Goal: Task Accomplishment & Management: Manage account settings

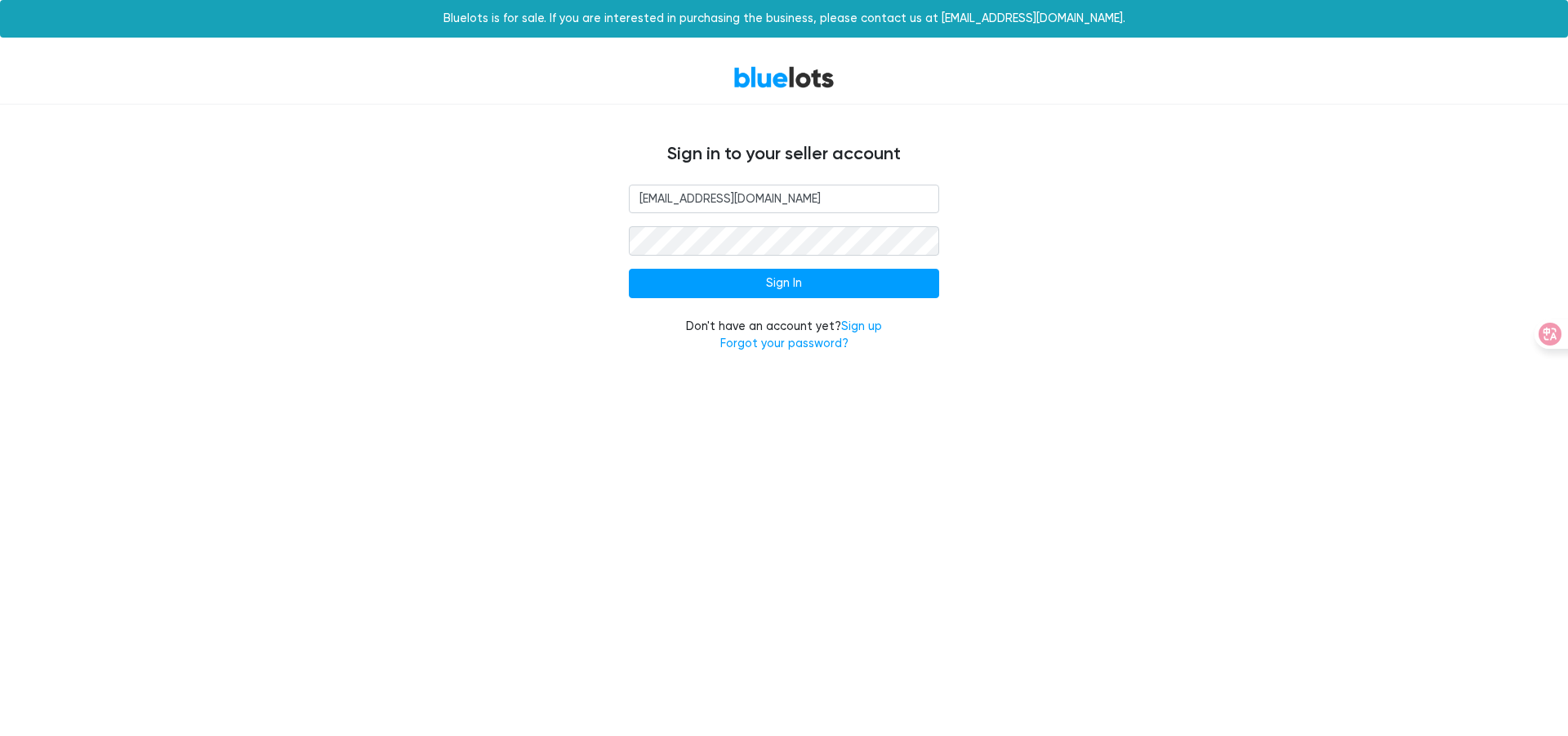
click at [844, 282] on input "Sign In" at bounding box center [784, 284] width 310 height 30
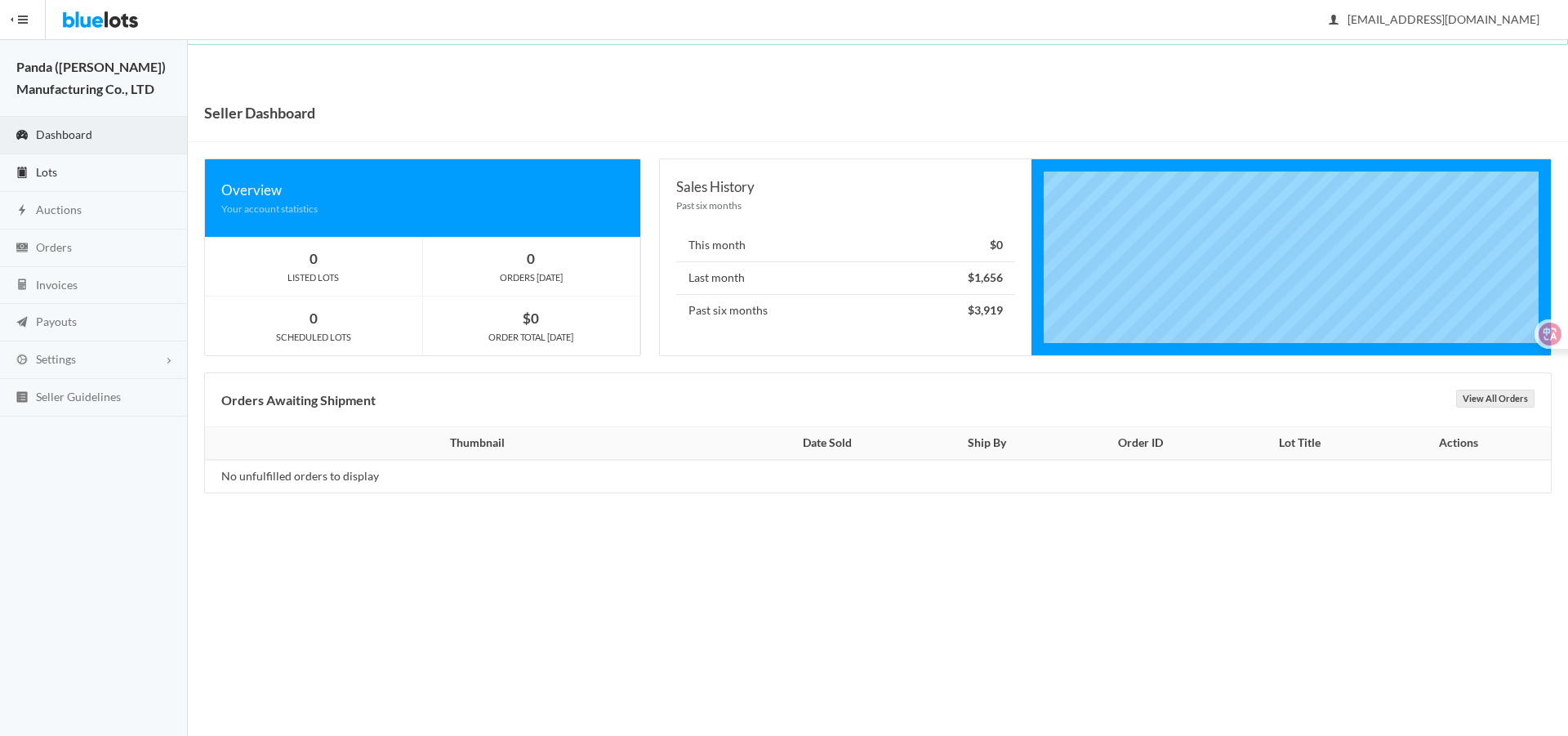
click at [112, 181] on link "Lots" at bounding box center [94, 174] width 187 height 38
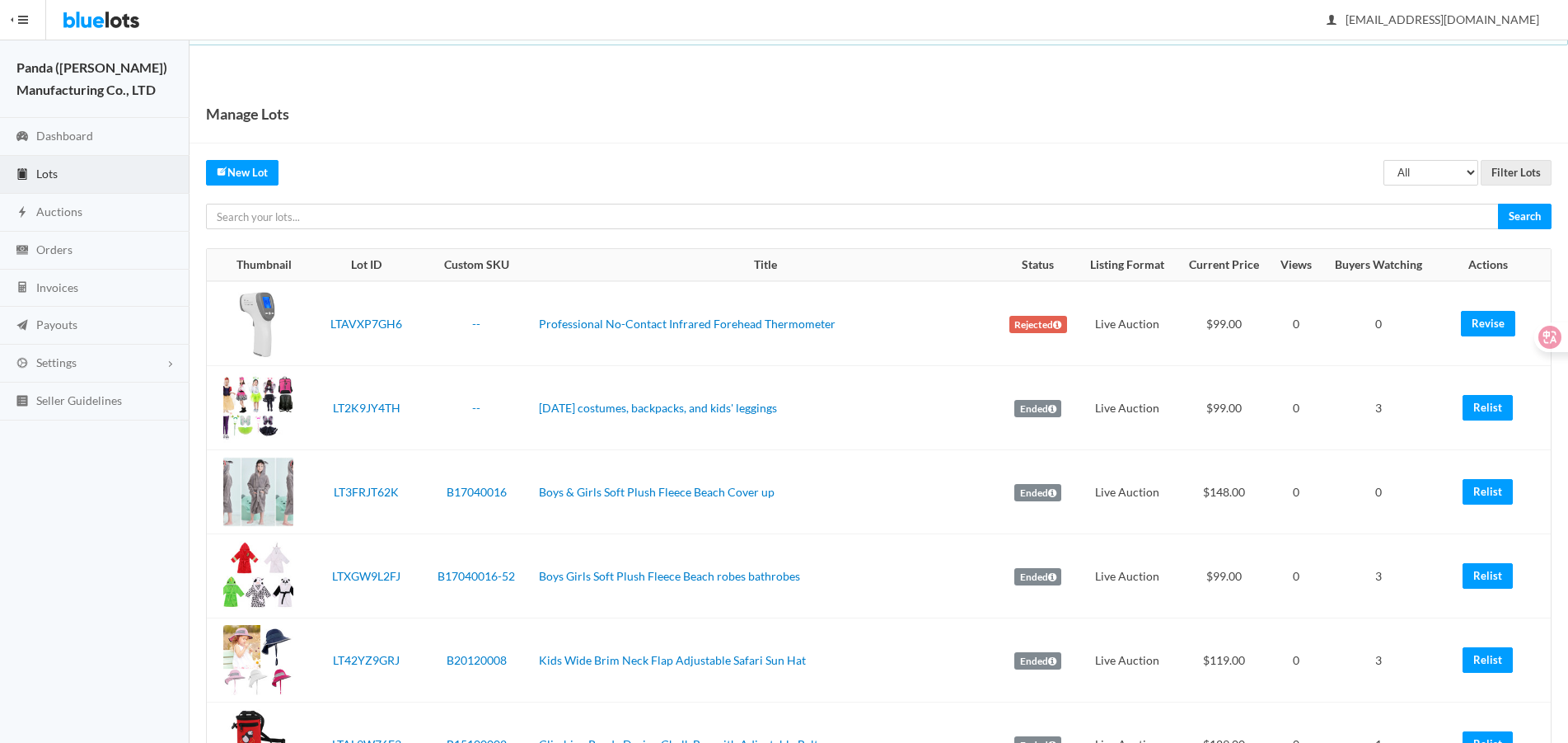
drag, startPoint x: 1200, startPoint y: 82, endPoint x: 1395, endPoint y: 182, distance: 219.1
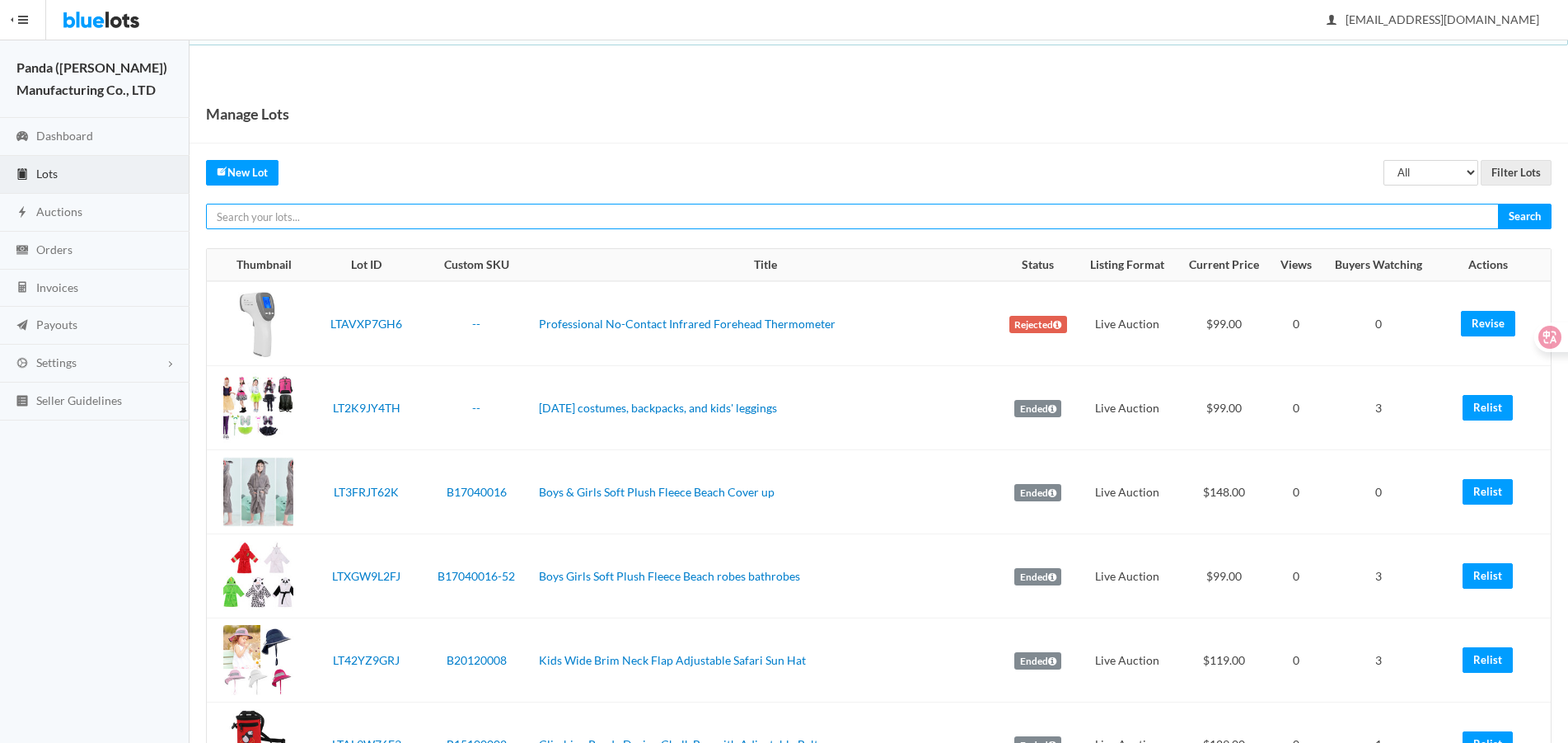
click at [1341, 213] on input "text" at bounding box center [852, 216] width 1293 height 26
paste input "LTHYWVZFJ9"
type input "LTHYWVZFJ9"
click at [1498, 203] on input "Search" at bounding box center [1525, 216] width 54 height 26
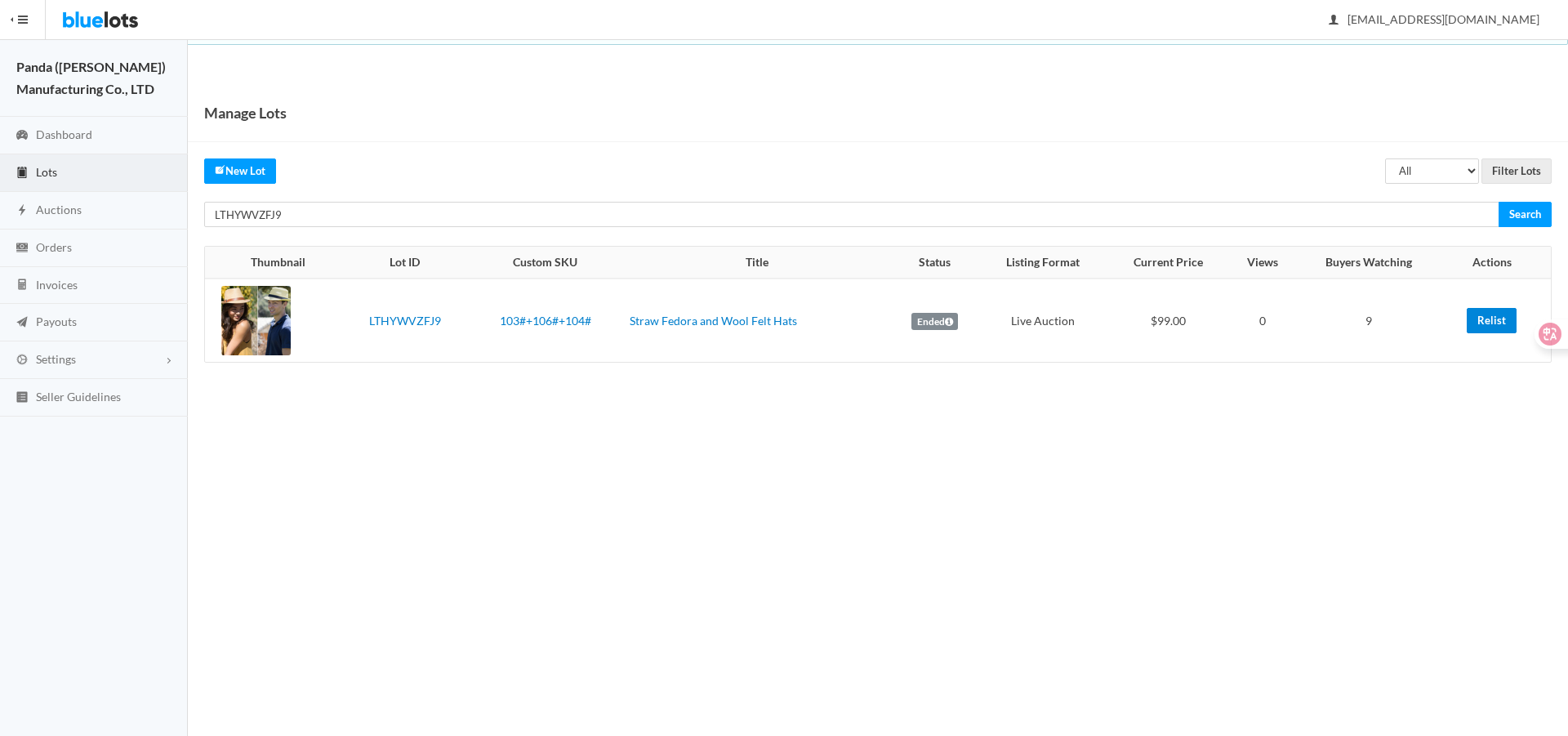
click at [1494, 322] on link "Relist" at bounding box center [1492, 320] width 50 height 25
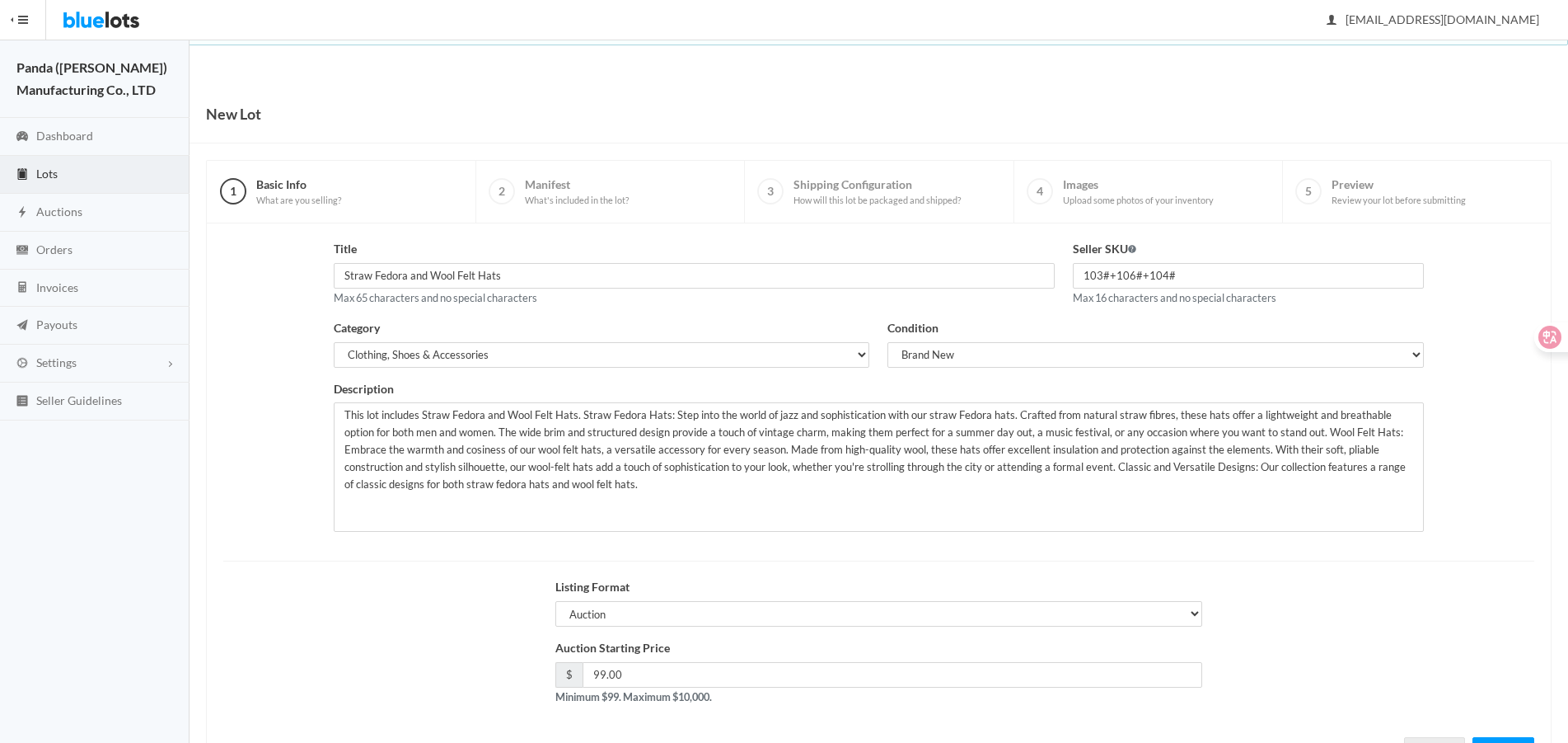
scroll to position [71, 0]
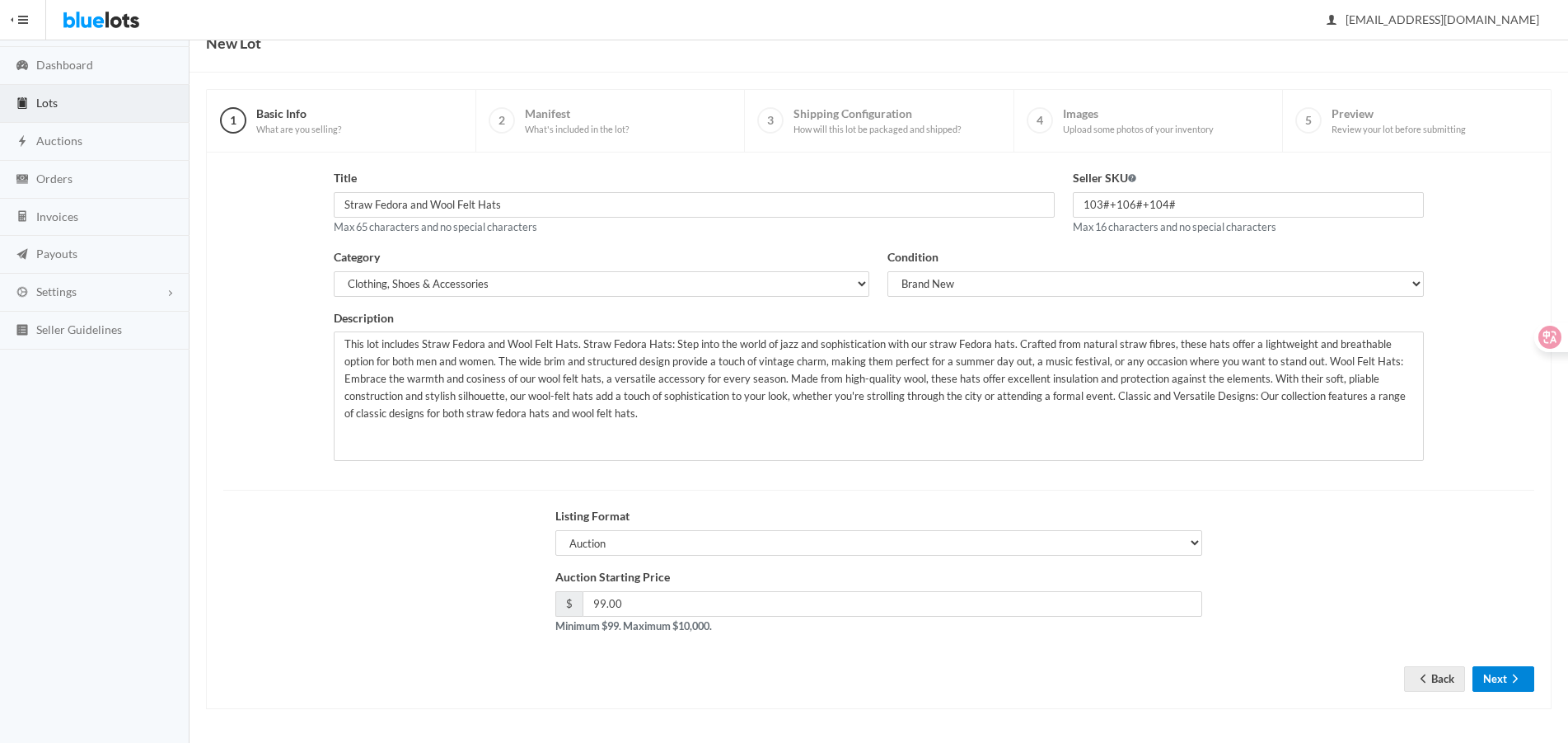
click at [1474, 677] on button "Next" at bounding box center [1503, 679] width 61 height 26
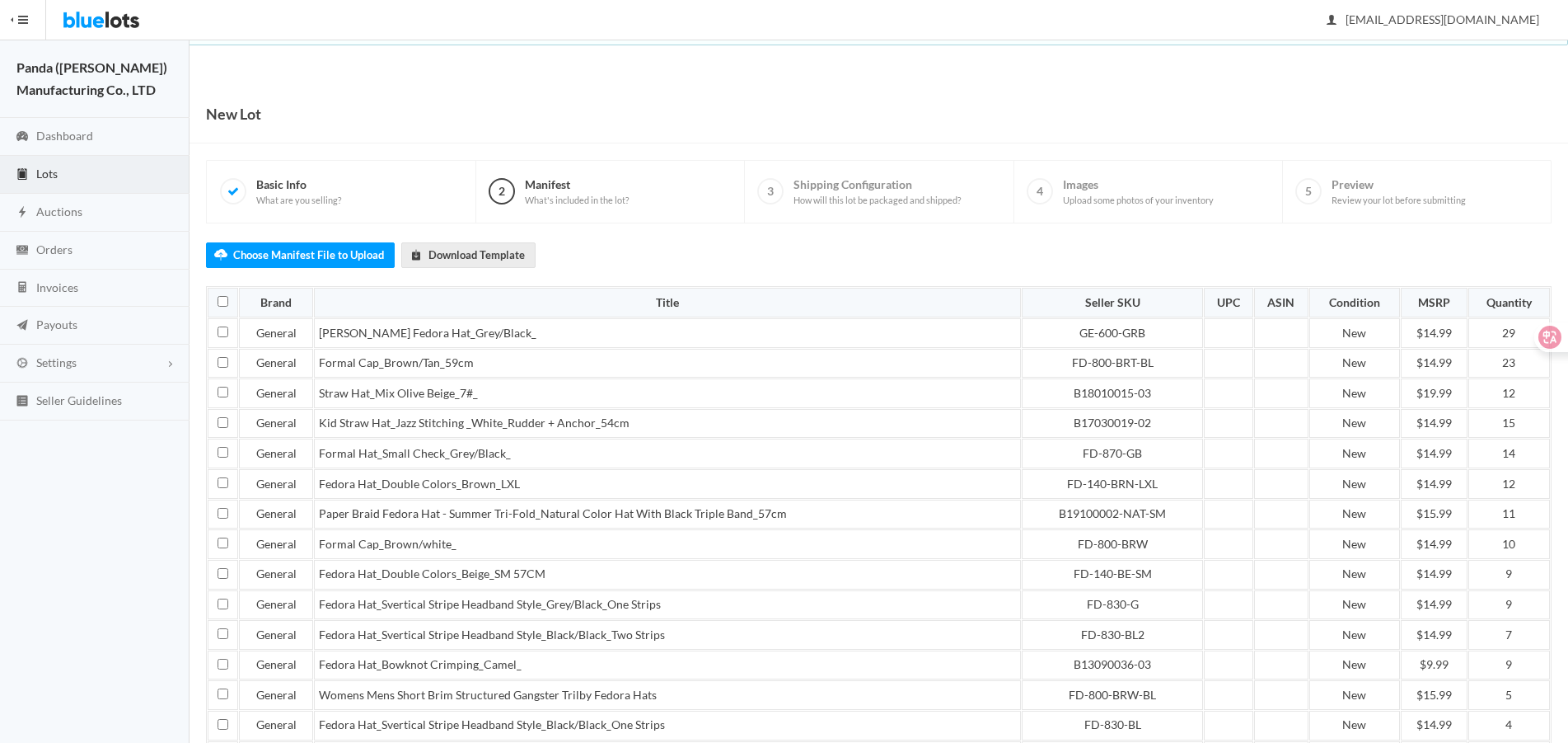
scroll to position [507, 0]
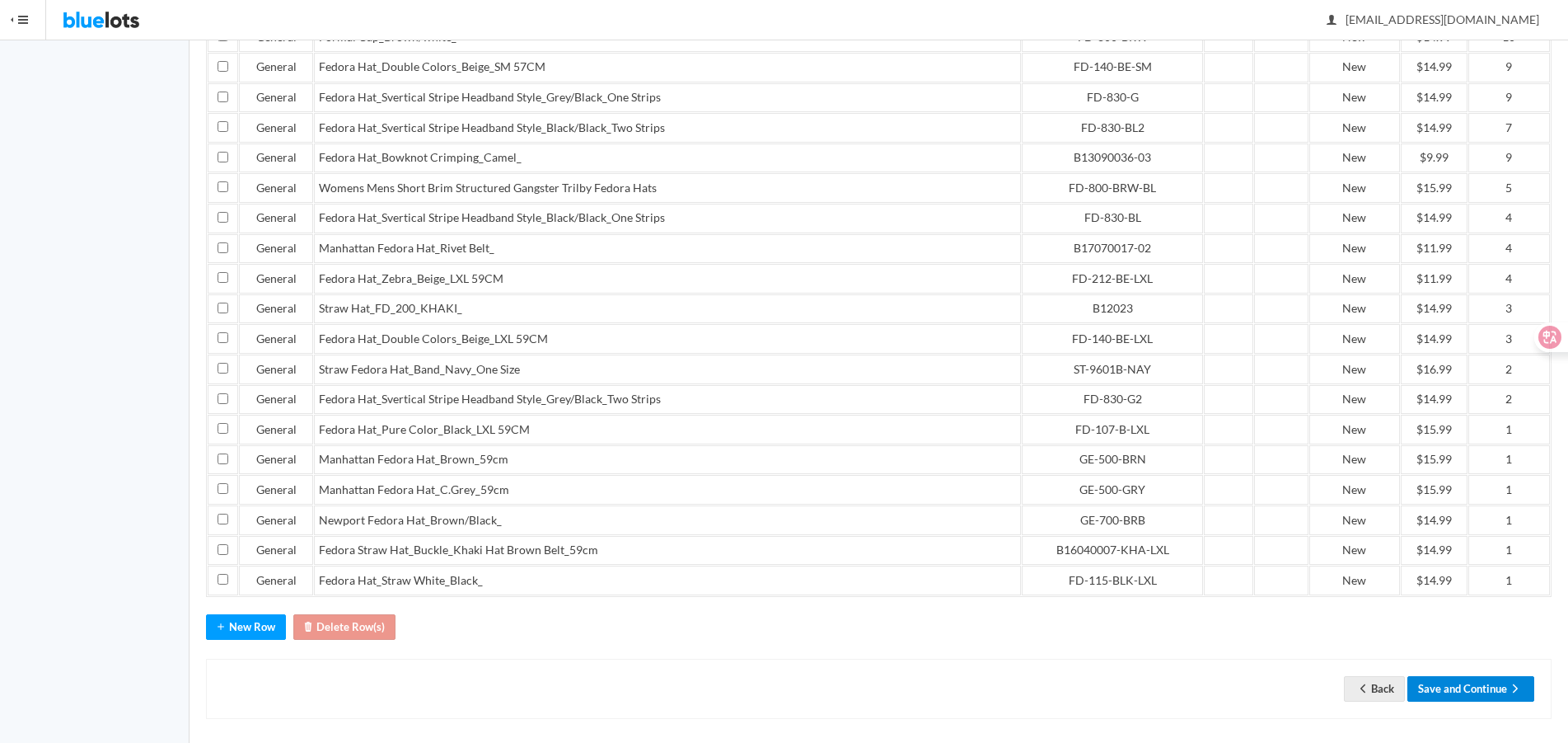
click at [1449, 678] on button "Save and Continue" at bounding box center [1470, 688] width 127 height 26
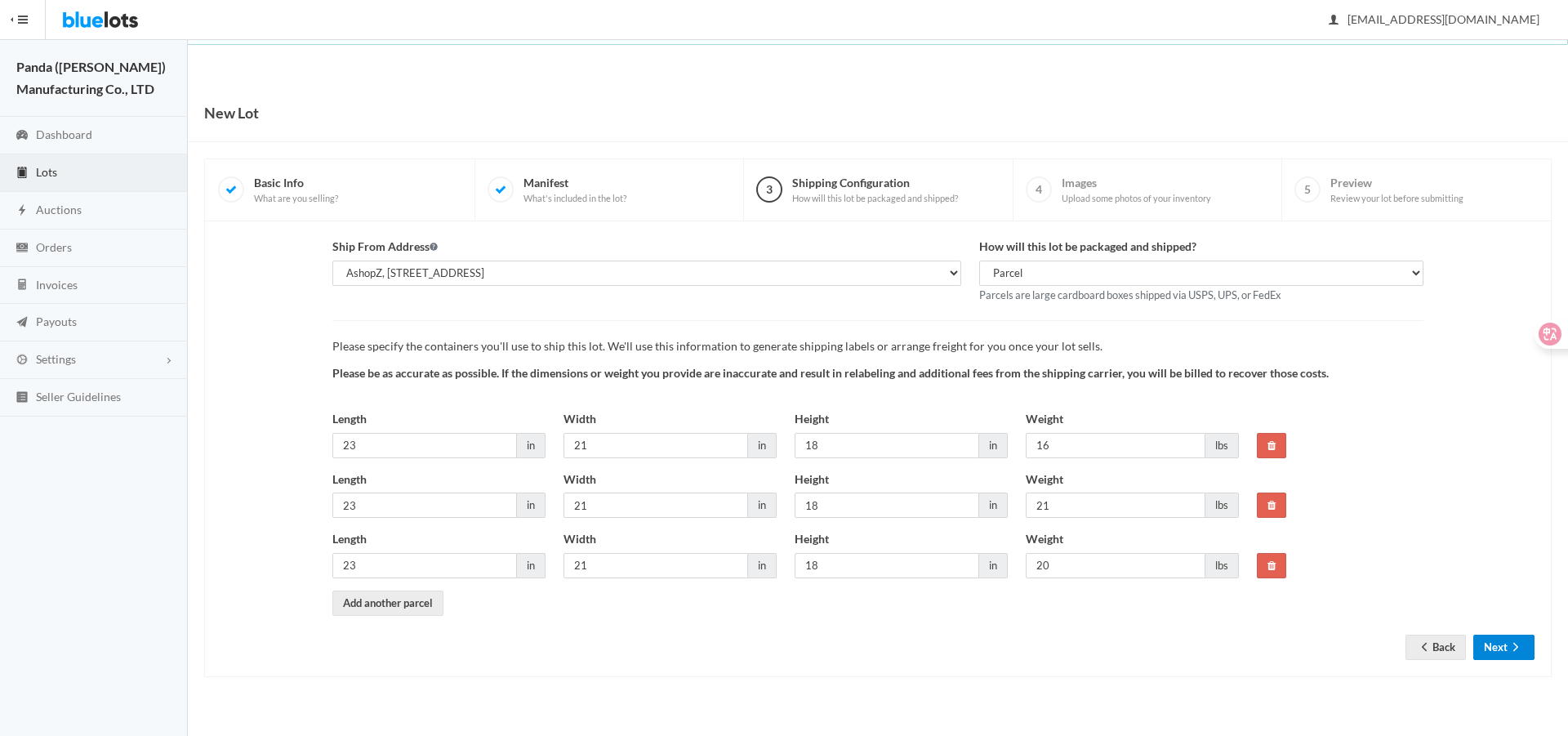
click at [1490, 641] on button "Next" at bounding box center [1504, 647] width 61 height 25
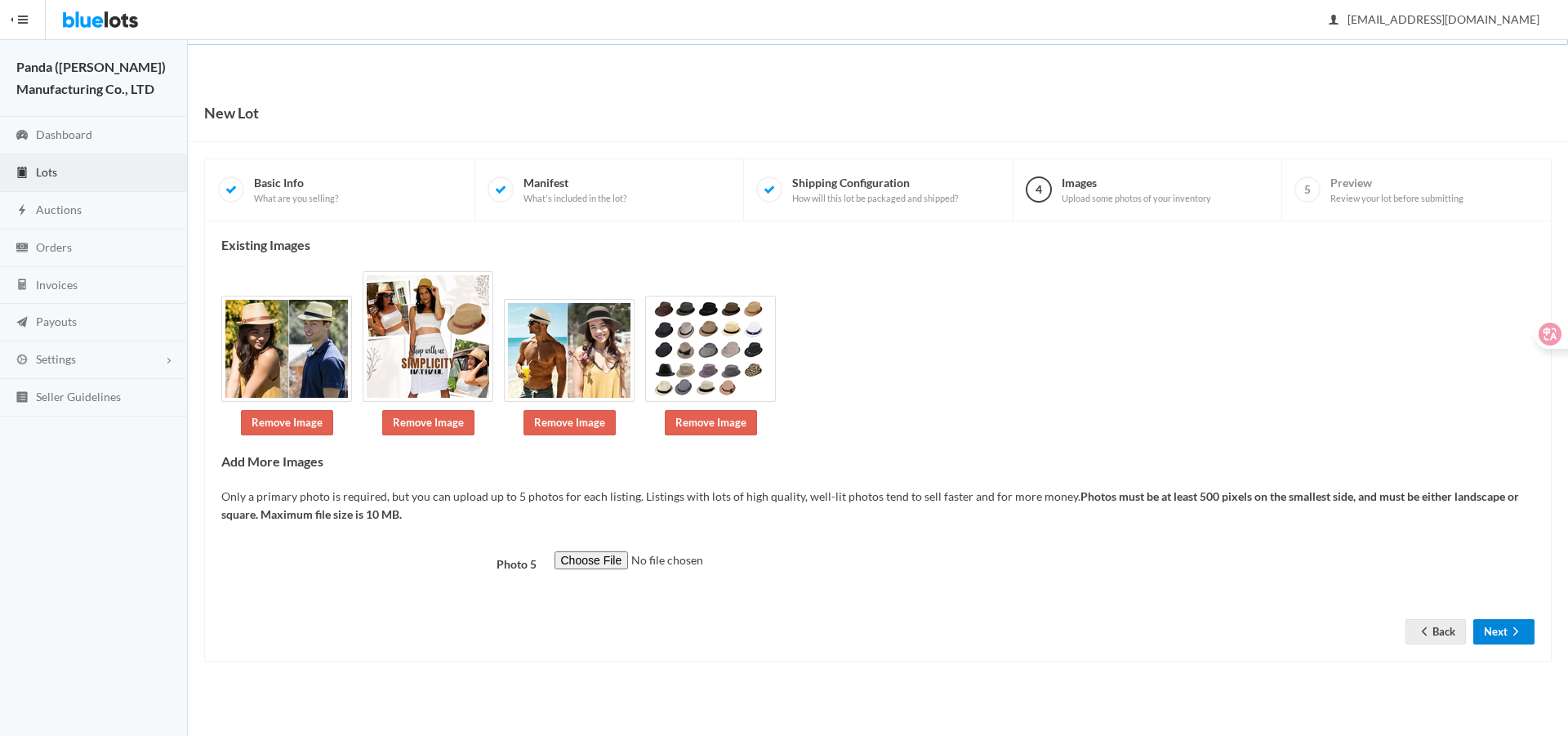
click at [1482, 626] on button "Next" at bounding box center [1504, 632] width 61 height 25
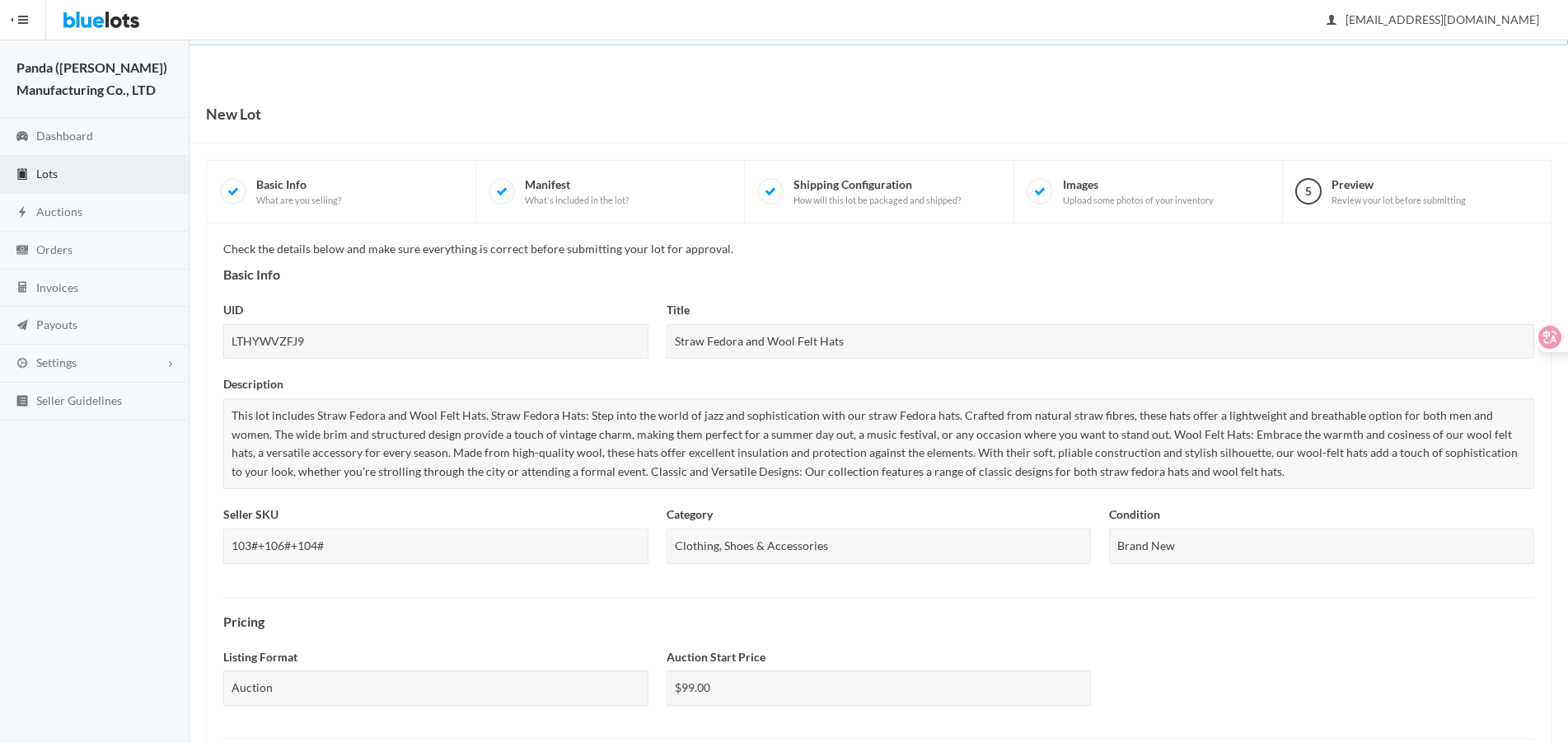
scroll to position [566, 0]
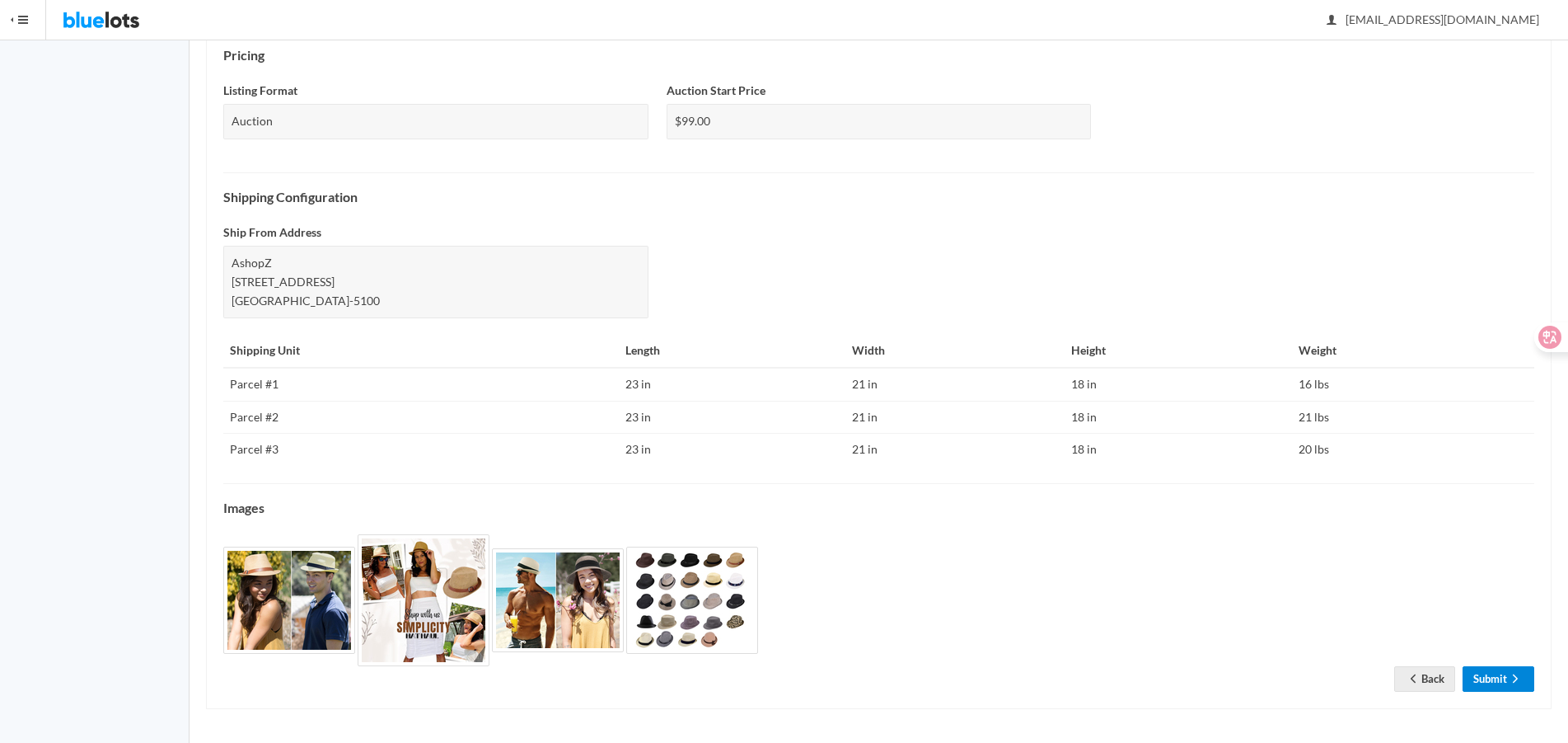
click at [1493, 676] on link "Submit" at bounding box center [1498, 679] width 71 height 26
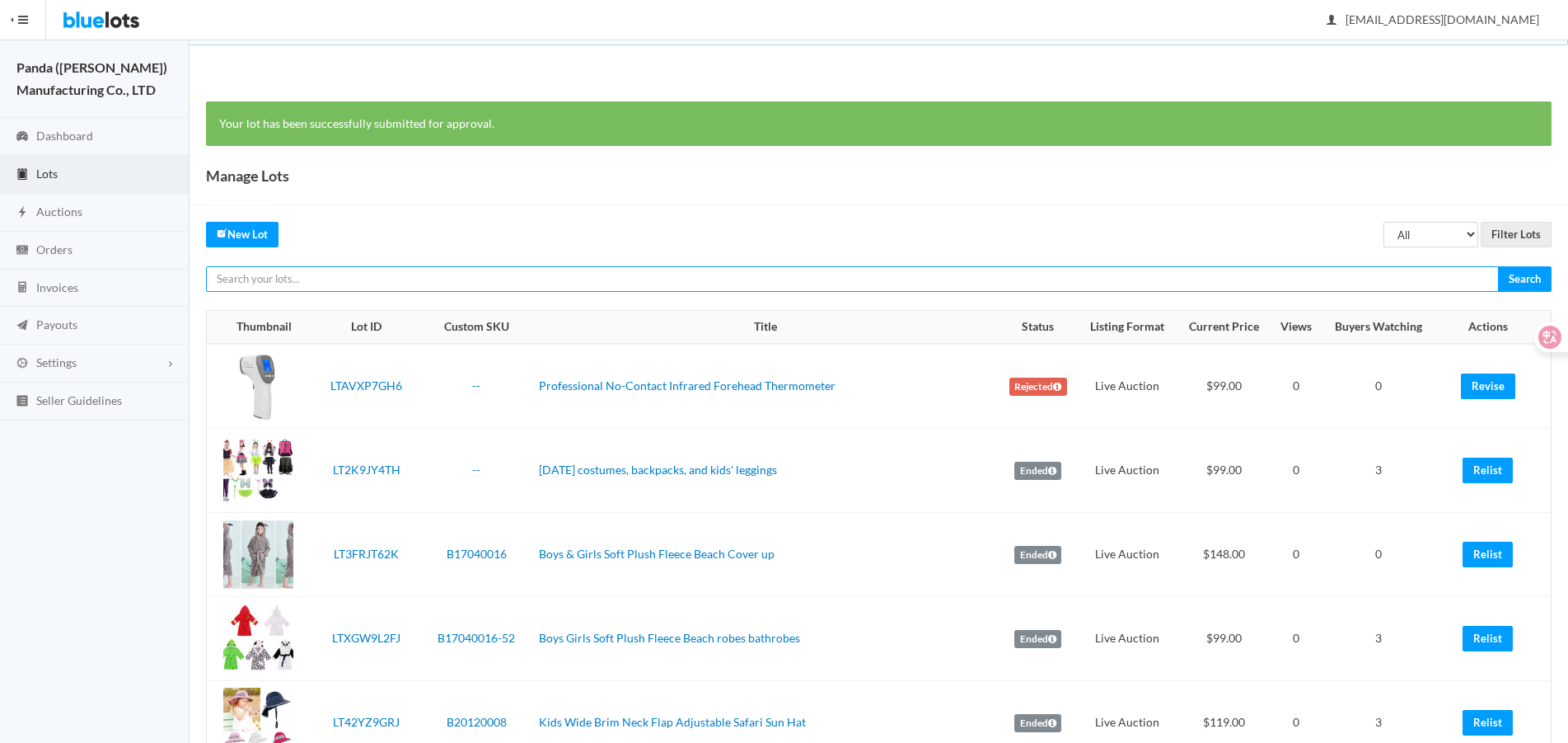
click at [1372, 274] on input "text" at bounding box center [852, 279] width 1293 height 26
paste input "LTGKGPZ2Y6"
type input "LTGKGPZ2Y6"
click at [1498, 266] on input "Search" at bounding box center [1525, 279] width 54 height 26
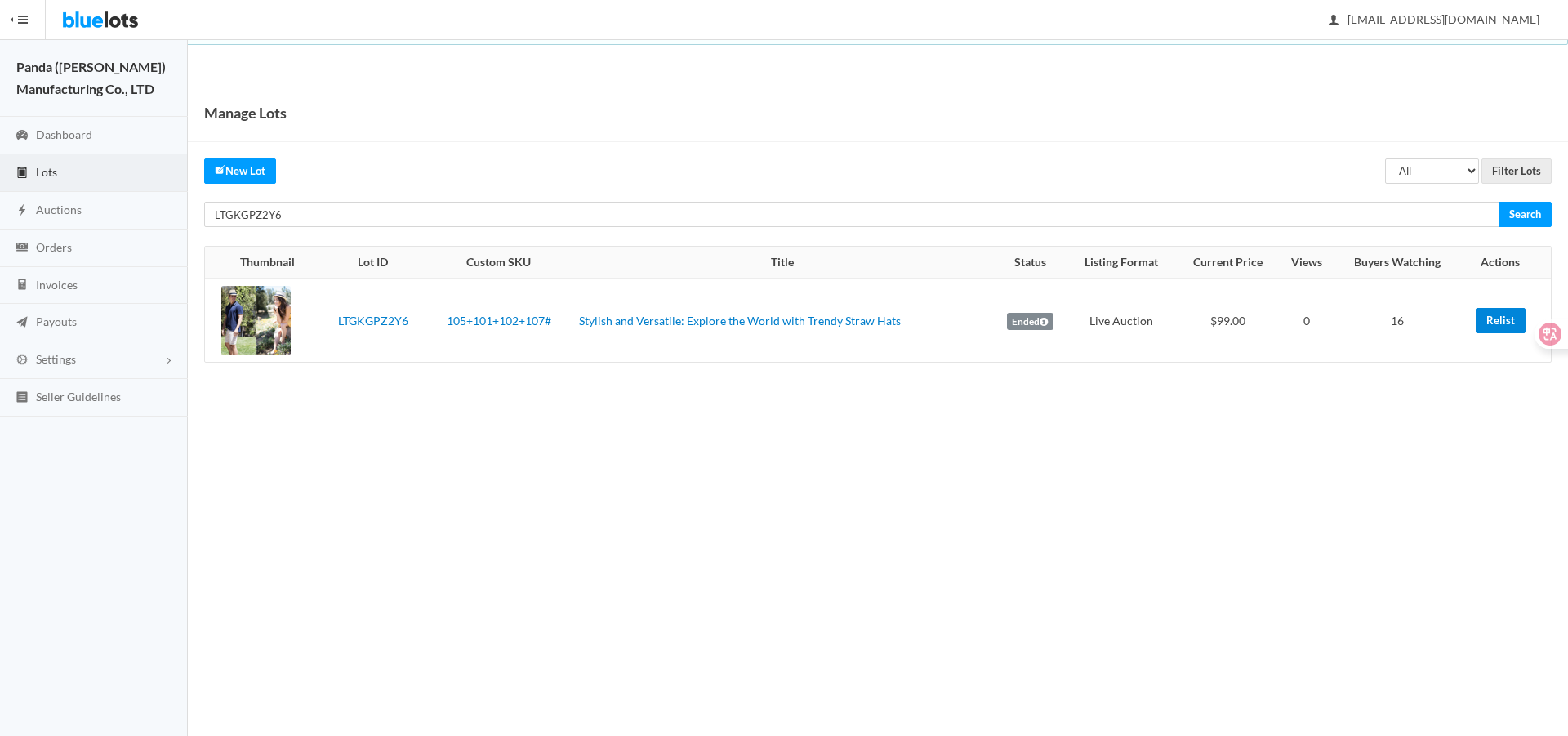
click at [1497, 322] on link "Relist" at bounding box center [1501, 320] width 50 height 25
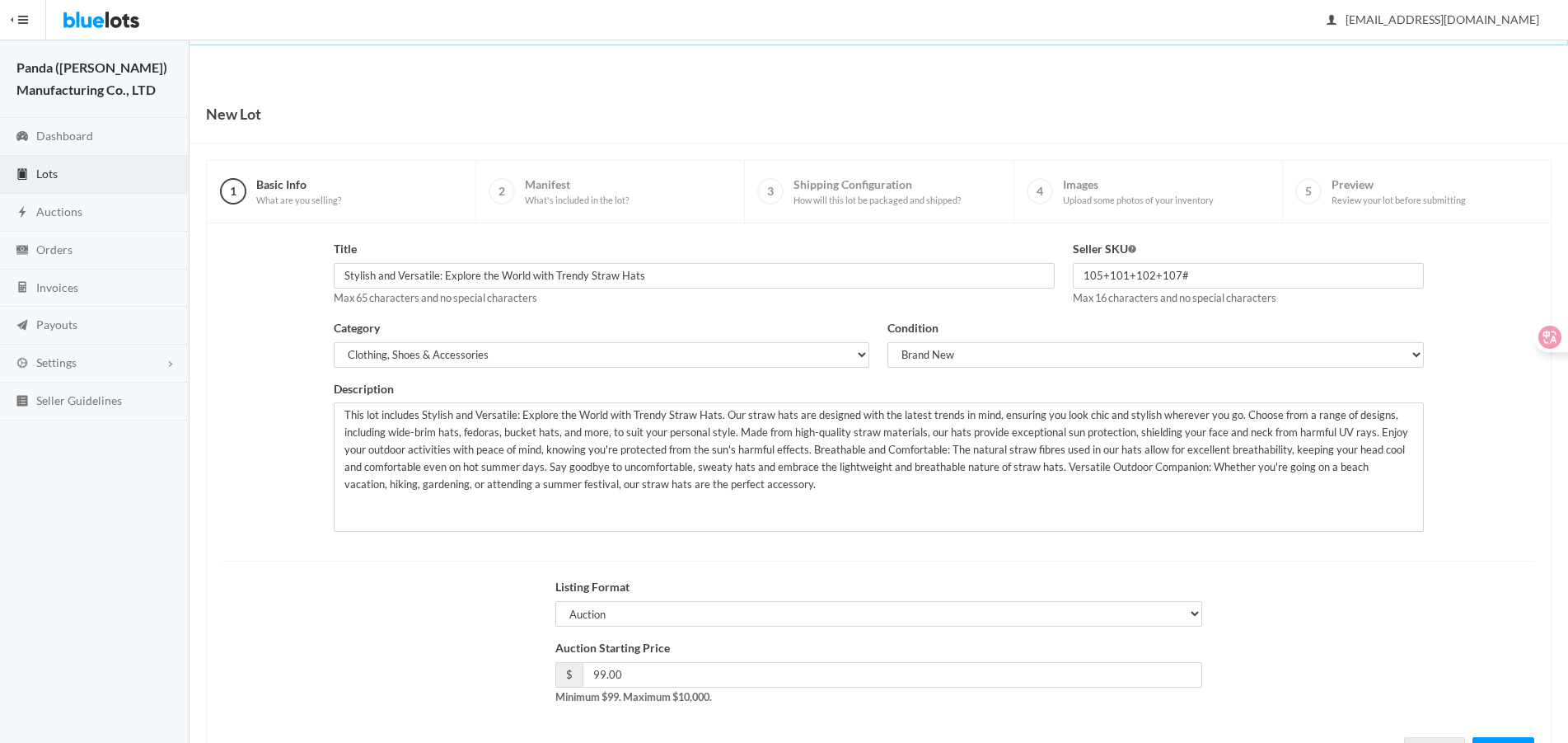
scroll to position [71, 0]
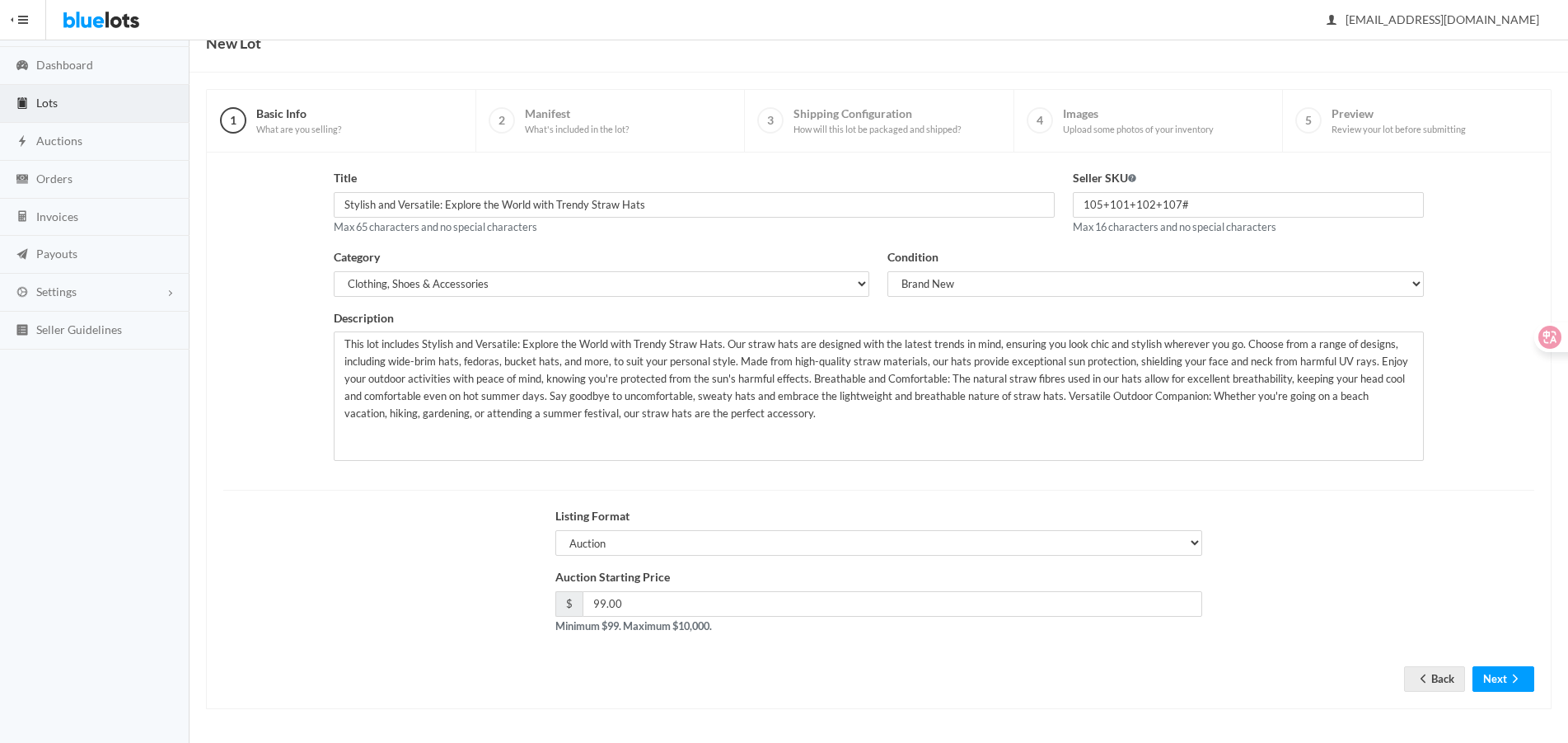
click at [1470, 672] on div "Back Next" at bounding box center [1468, 679] width 130 height 26
click at [1478, 678] on button "Next" at bounding box center [1503, 679] width 61 height 26
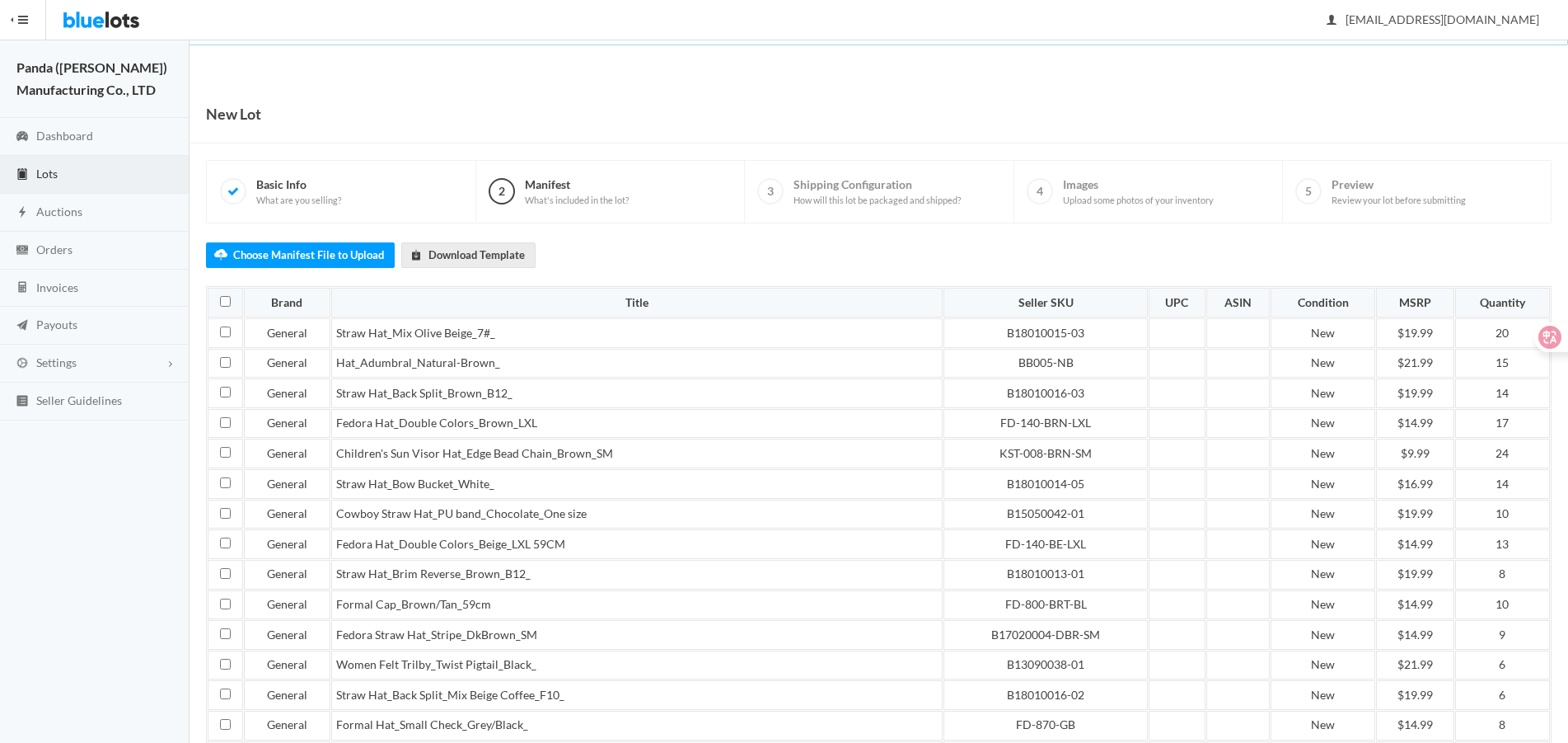
scroll to position [566, 0]
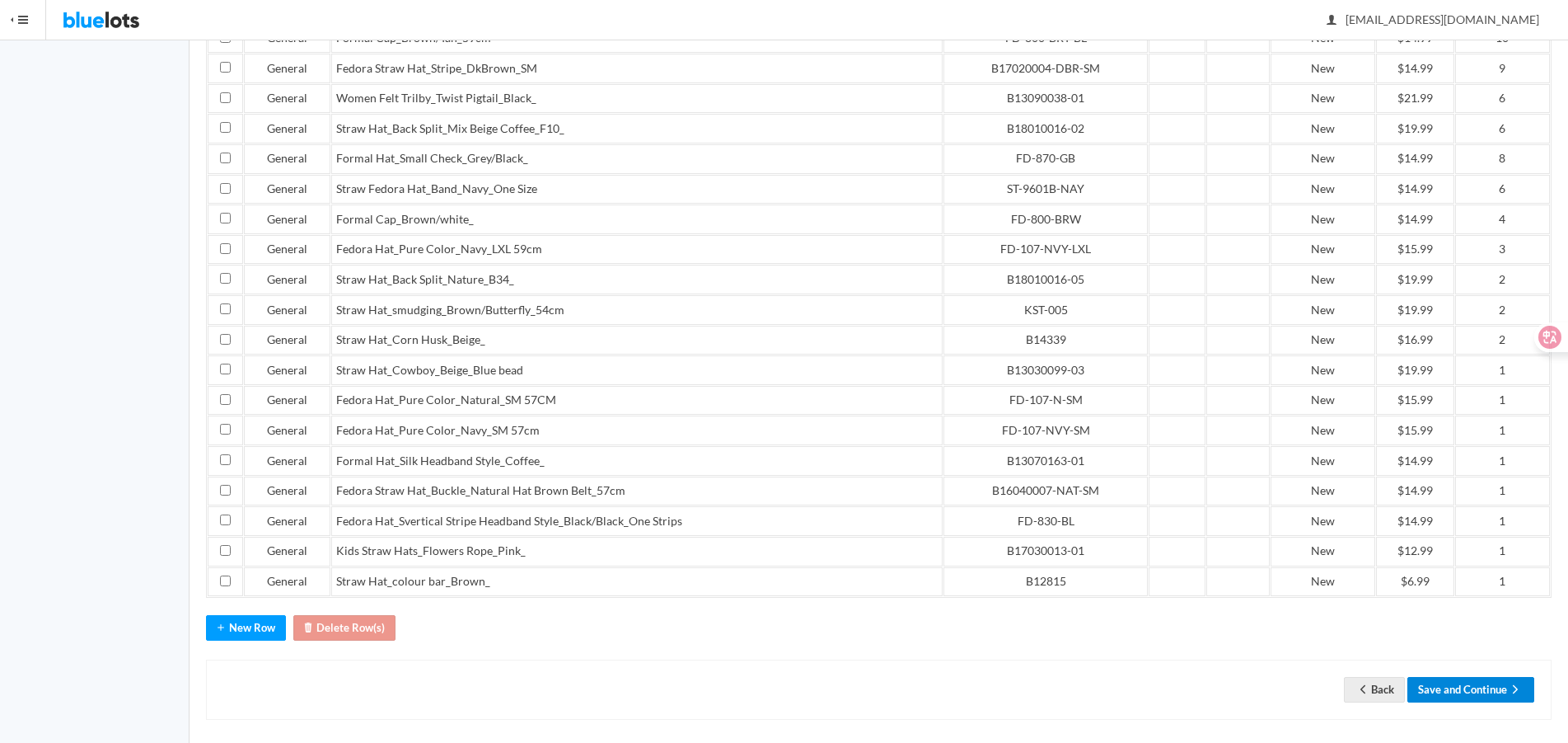
click at [1492, 682] on button "Save and Continue" at bounding box center [1470, 689] width 127 height 26
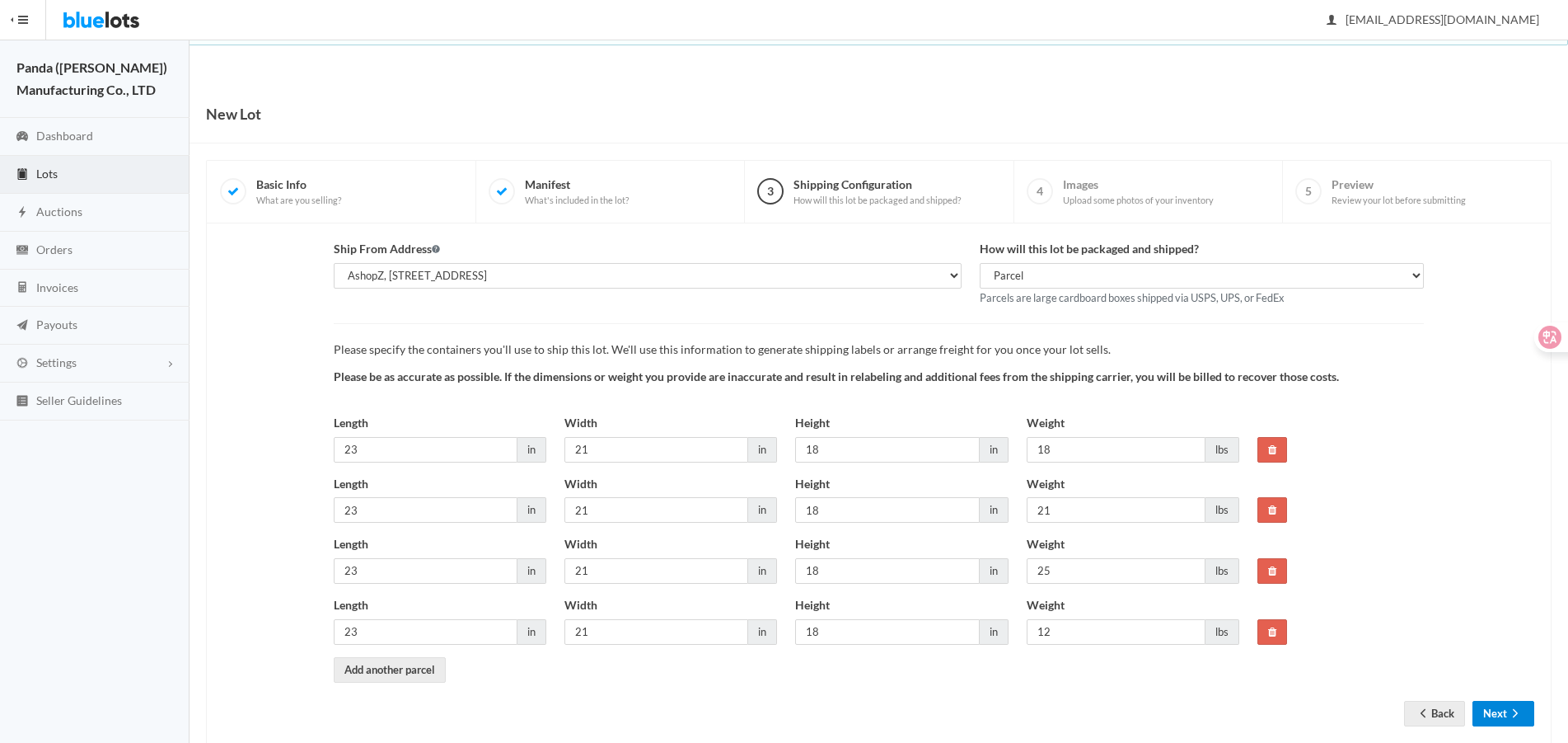
click at [1514, 712] on icon "arrow forward" at bounding box center [1516, 713] width 17 height 13
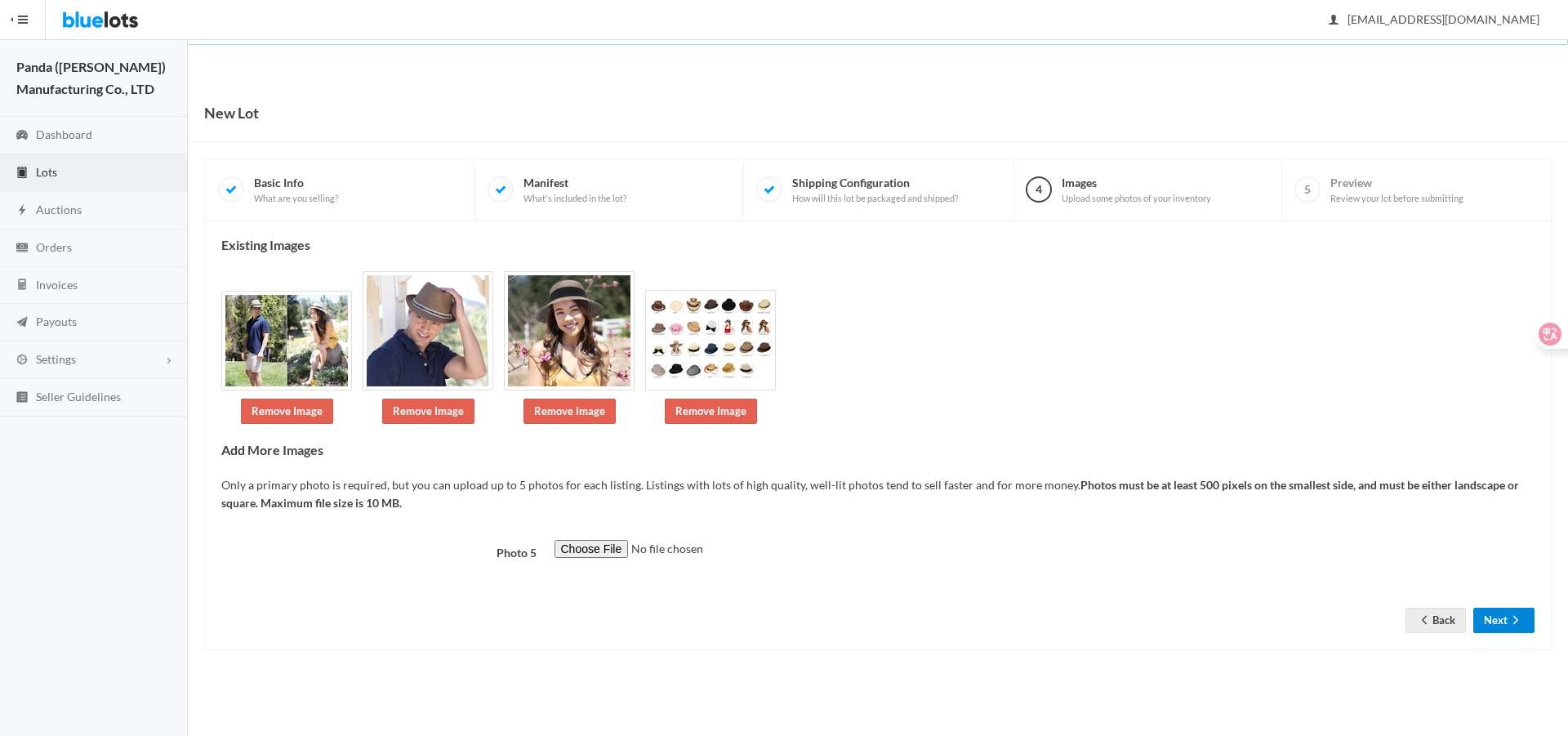
click at [1506, 602] on form "Photo 5 Back Next" at bounding box center [877, 574] width 1313 height 67
click at [1505, 613] on button "Next" at bounding box center [1504, 620] width 61 height 25
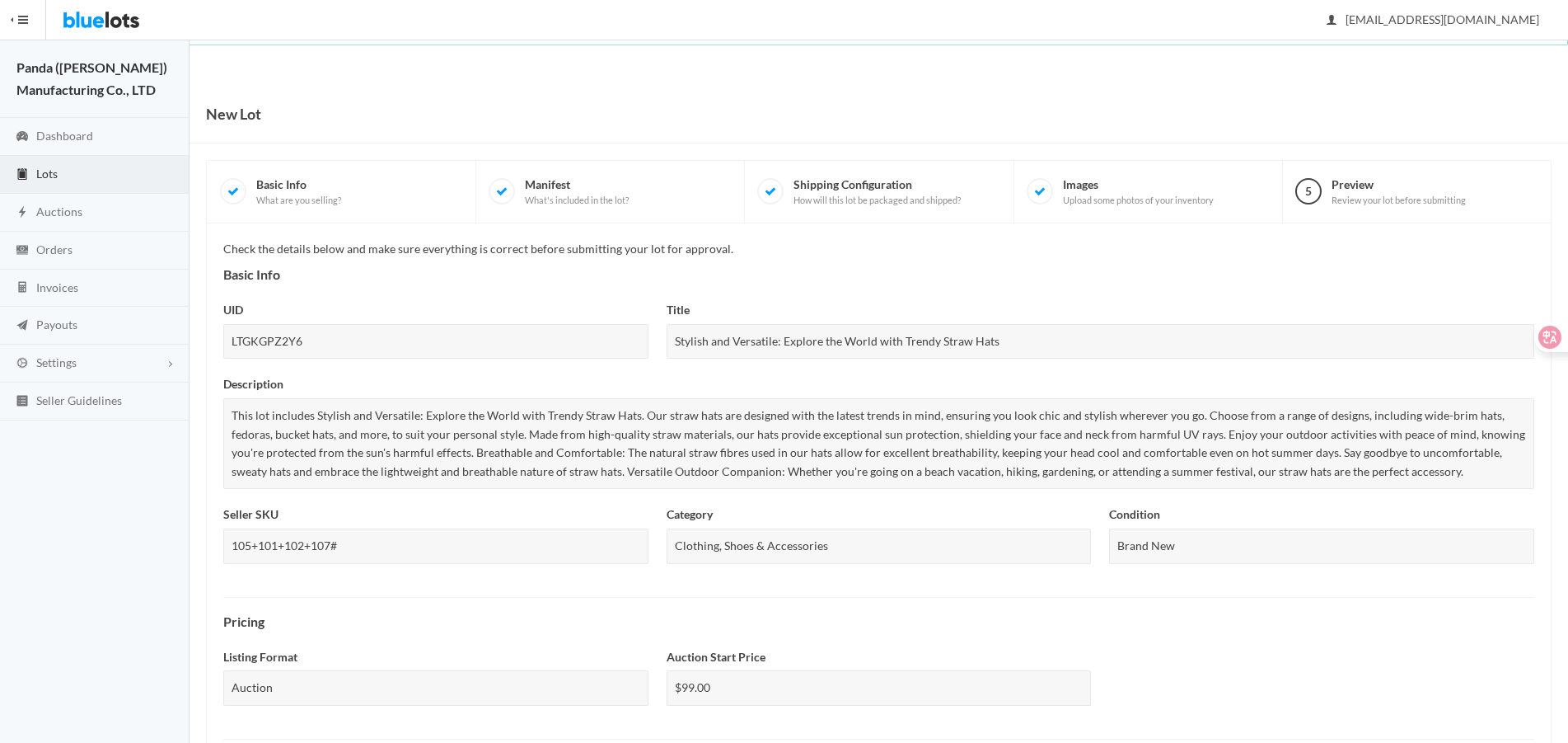
scroll to position [588, 0]
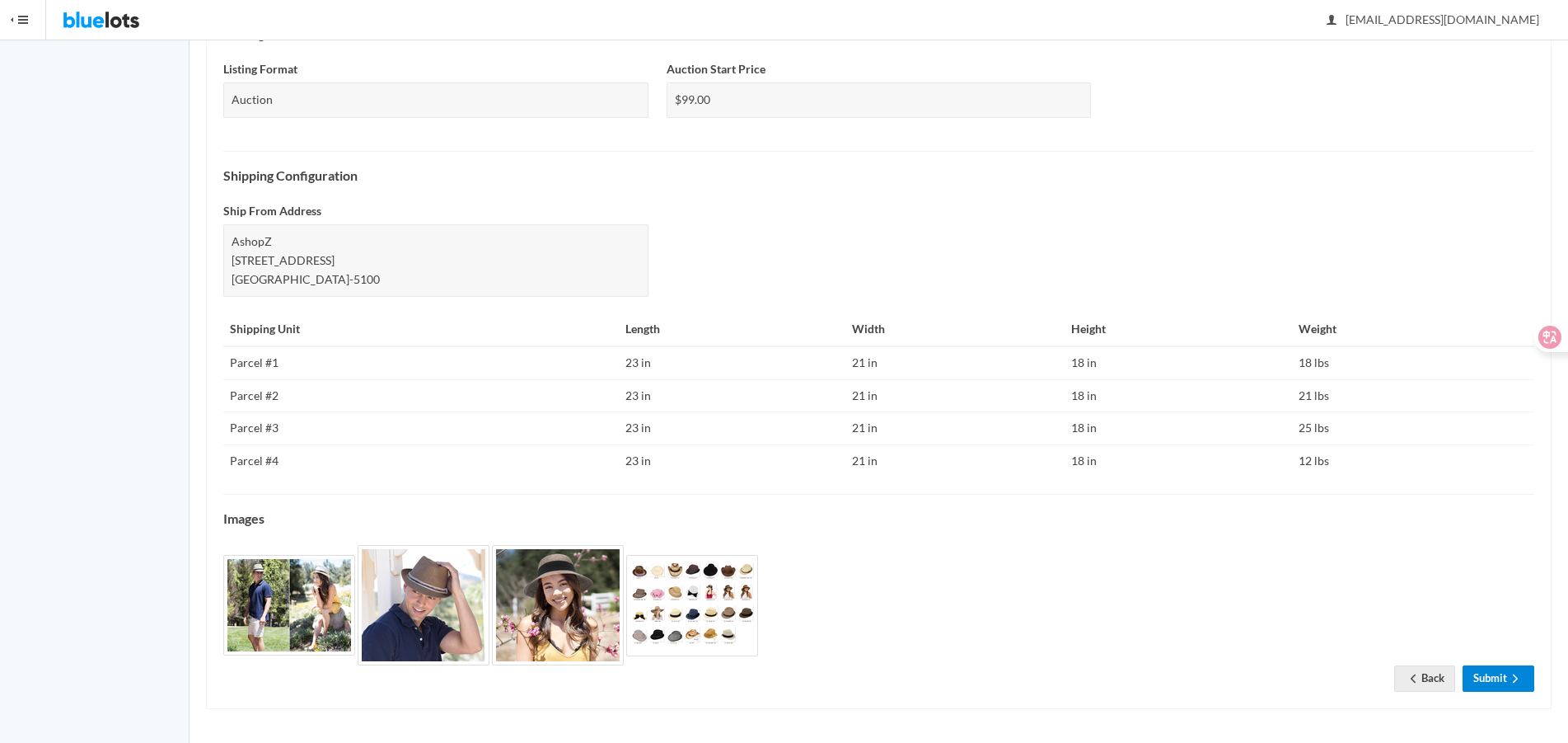
click at [1496, 668] on link "Submit" at bounding box center [1498, 678] width 71 height 26
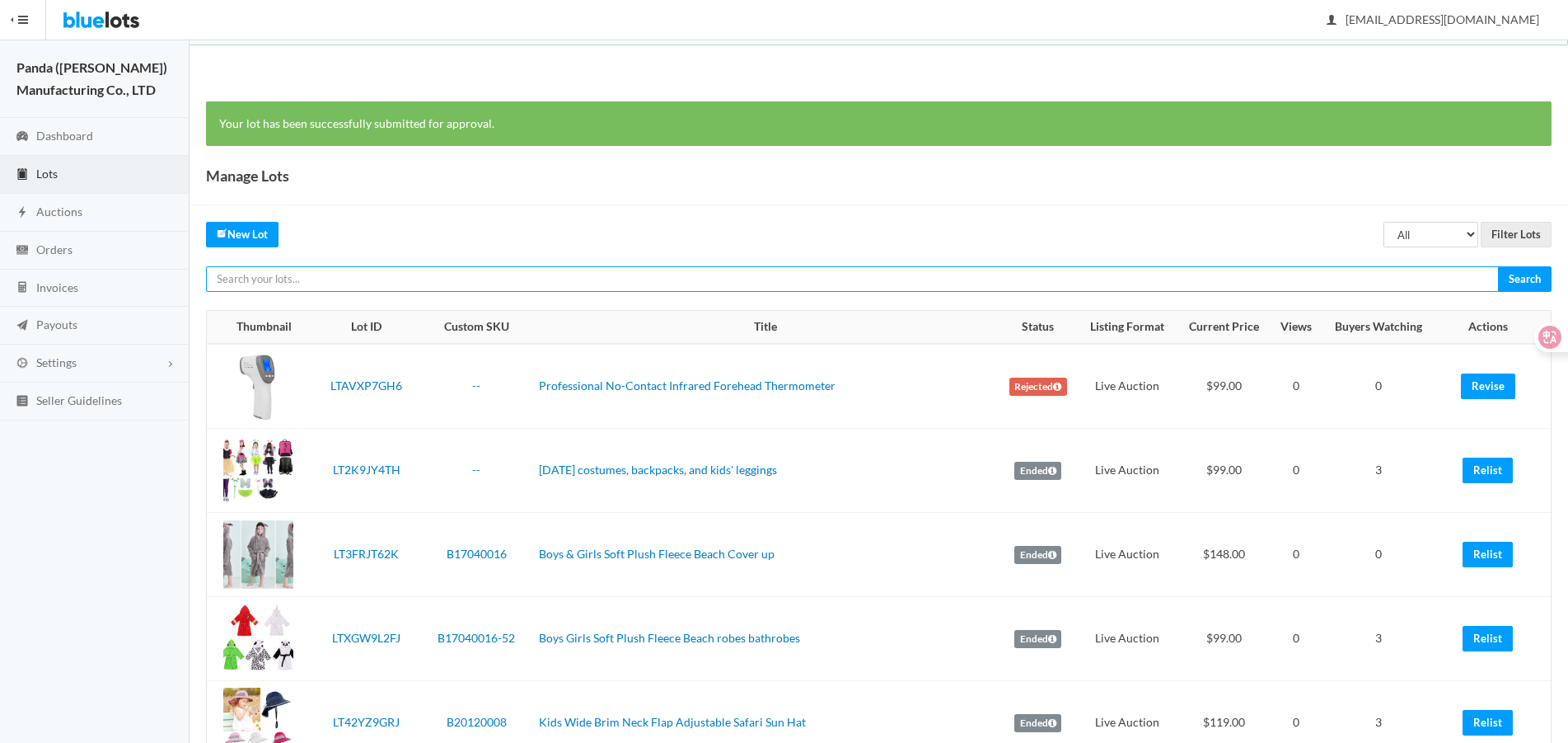
click at [1118, 275] on input "text" at bounding box center [852, 279] width 1293 height 26
paste input "LTJ2P3G93J"
type input "LTJ2P3G93J"
click at [1498, 266] on input "Search" at bounding box center [1525, 279] width 54 height 26
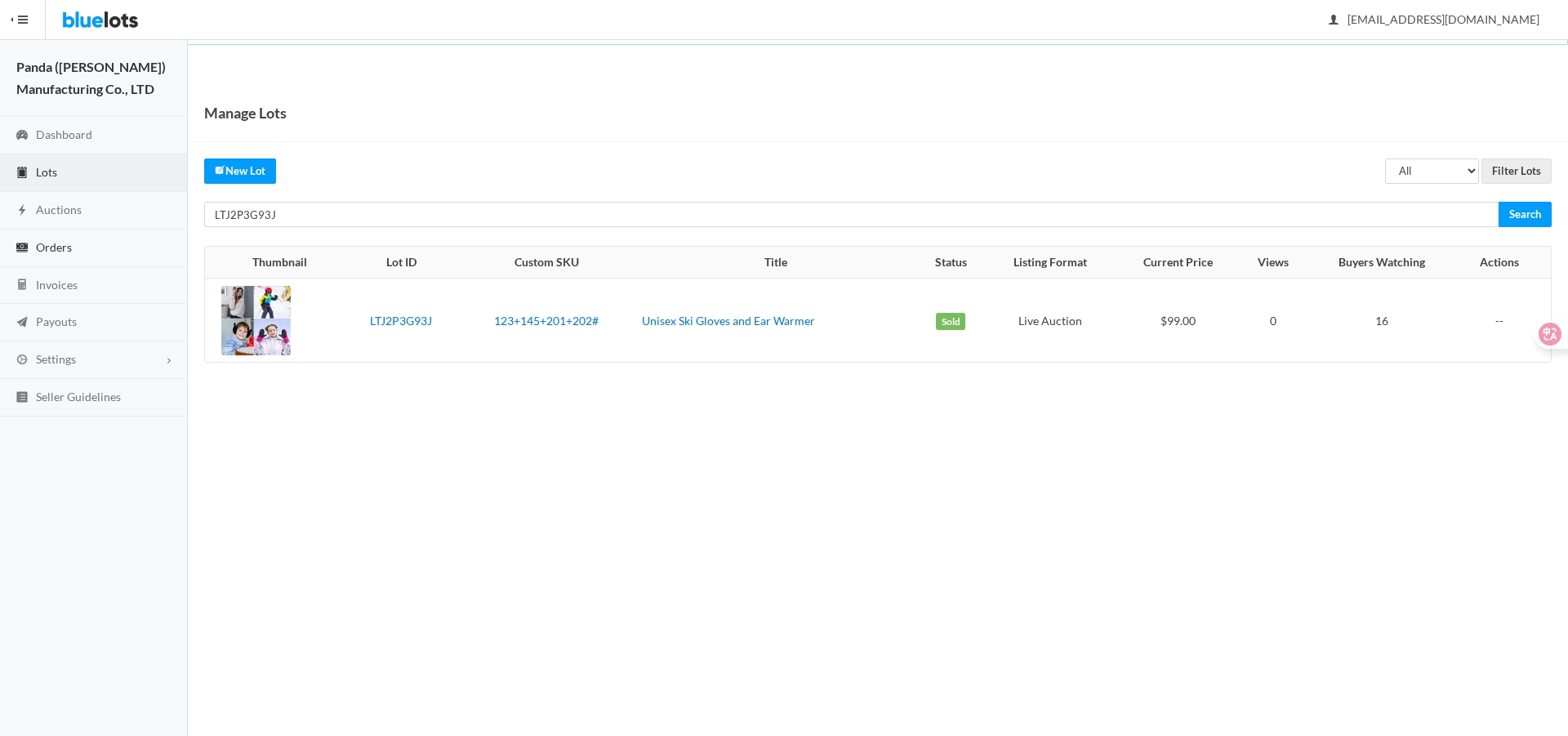
click at [31, 240] on link "Orders" at bounding box center [94, 248] width 187 height 38
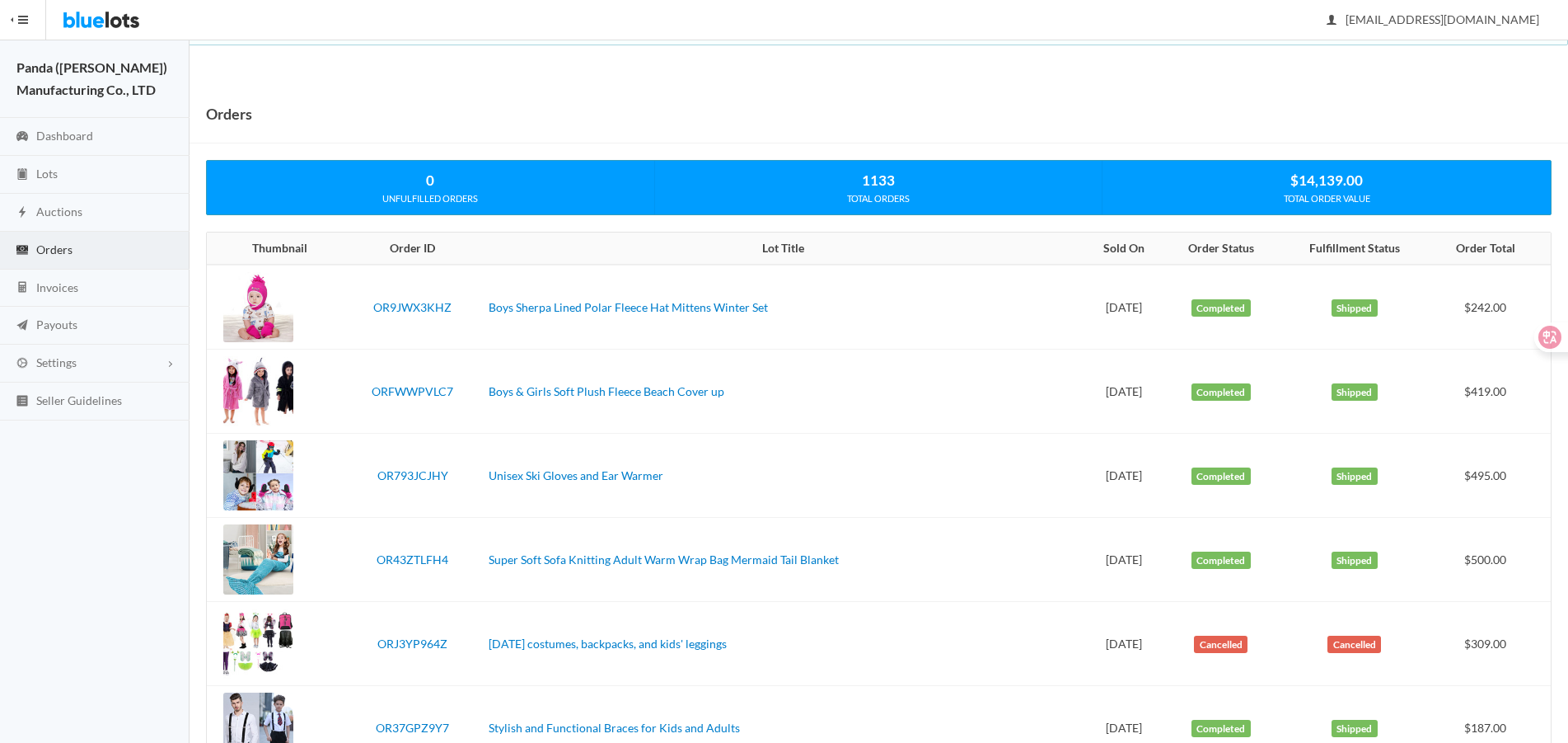
drag, startPoint x: 1059, startPoint y: 481, endPoint x: 1133, endPoint y: 491, distance: 74.7
click at [1133, 491] on td "[DATE]" at bounding box center [1122, 475] width 79 height 84
click at [28, 165] on link "Lots" at bounding box center [95, 175] width 189 height 38
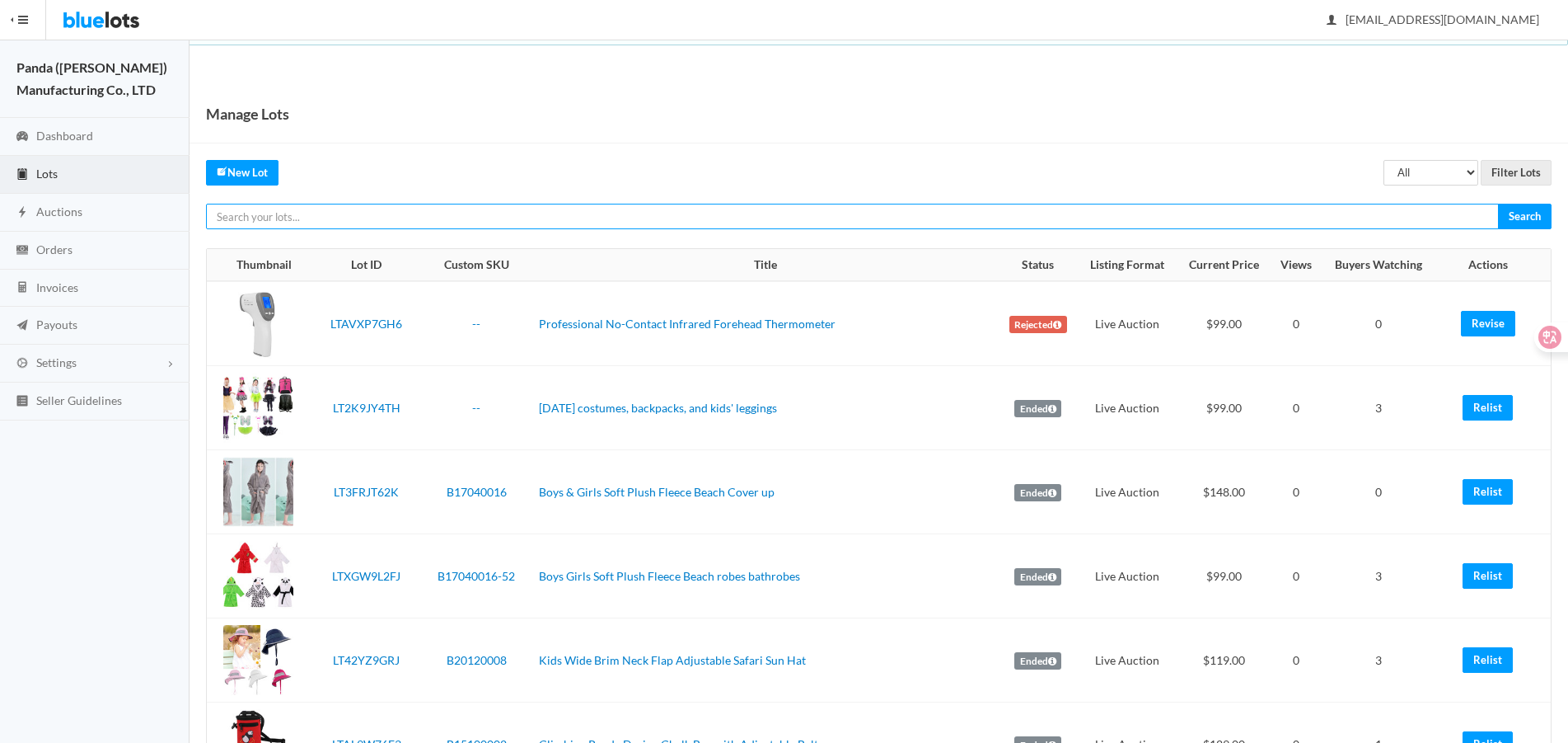
click at [588, 213] on input "text" at bounding box center [852, 216] width 1293 height 26
paste input "LTW267TYVR"
type input "LTW267TYVR"
click at [1498, 203] on input "Search" at bounding box center [1525, 216] width 54 height 26
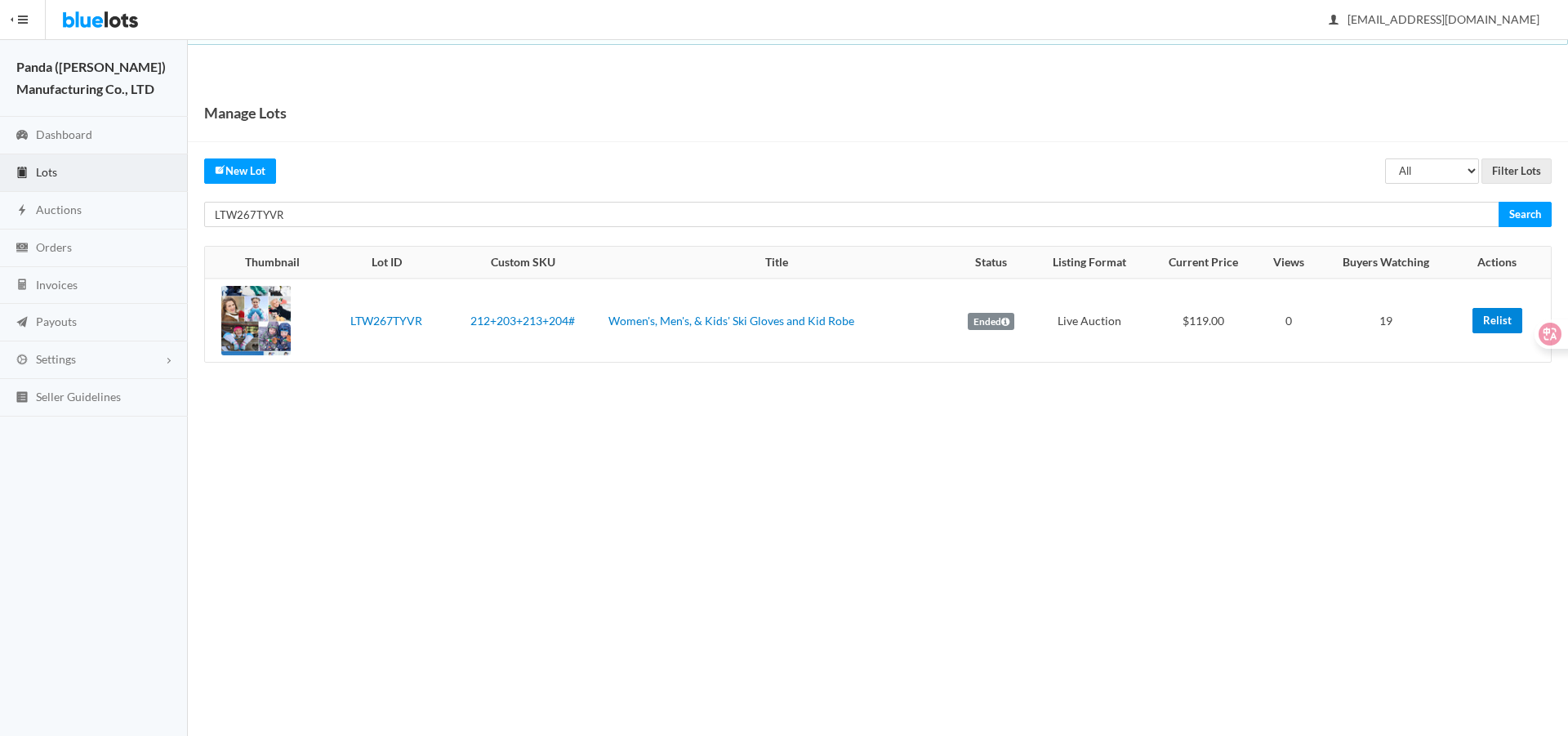
click at [1479, 316] on link "Relist" at bounding box center [1497, 320] width 50 height 25
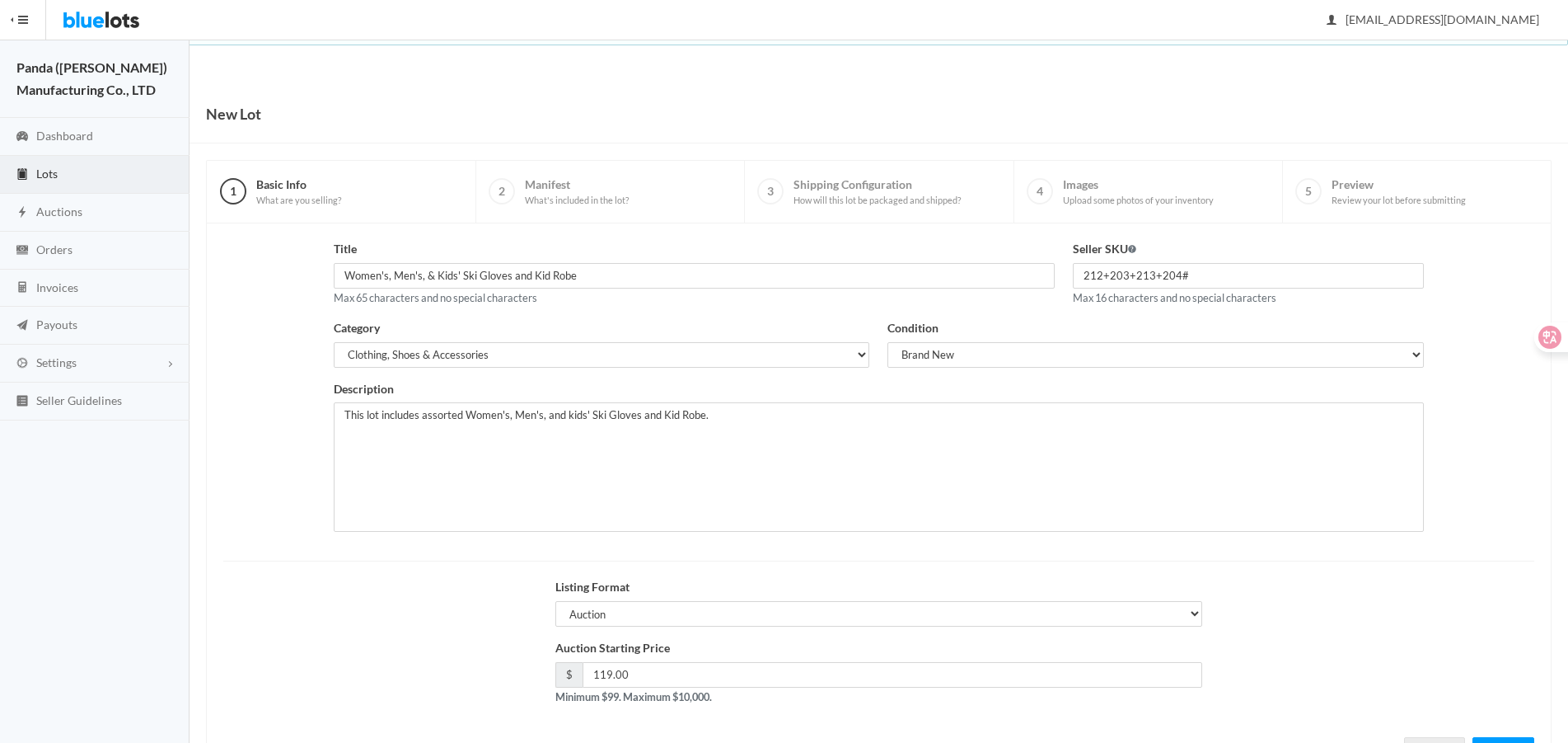
scroll to position [71, 0]
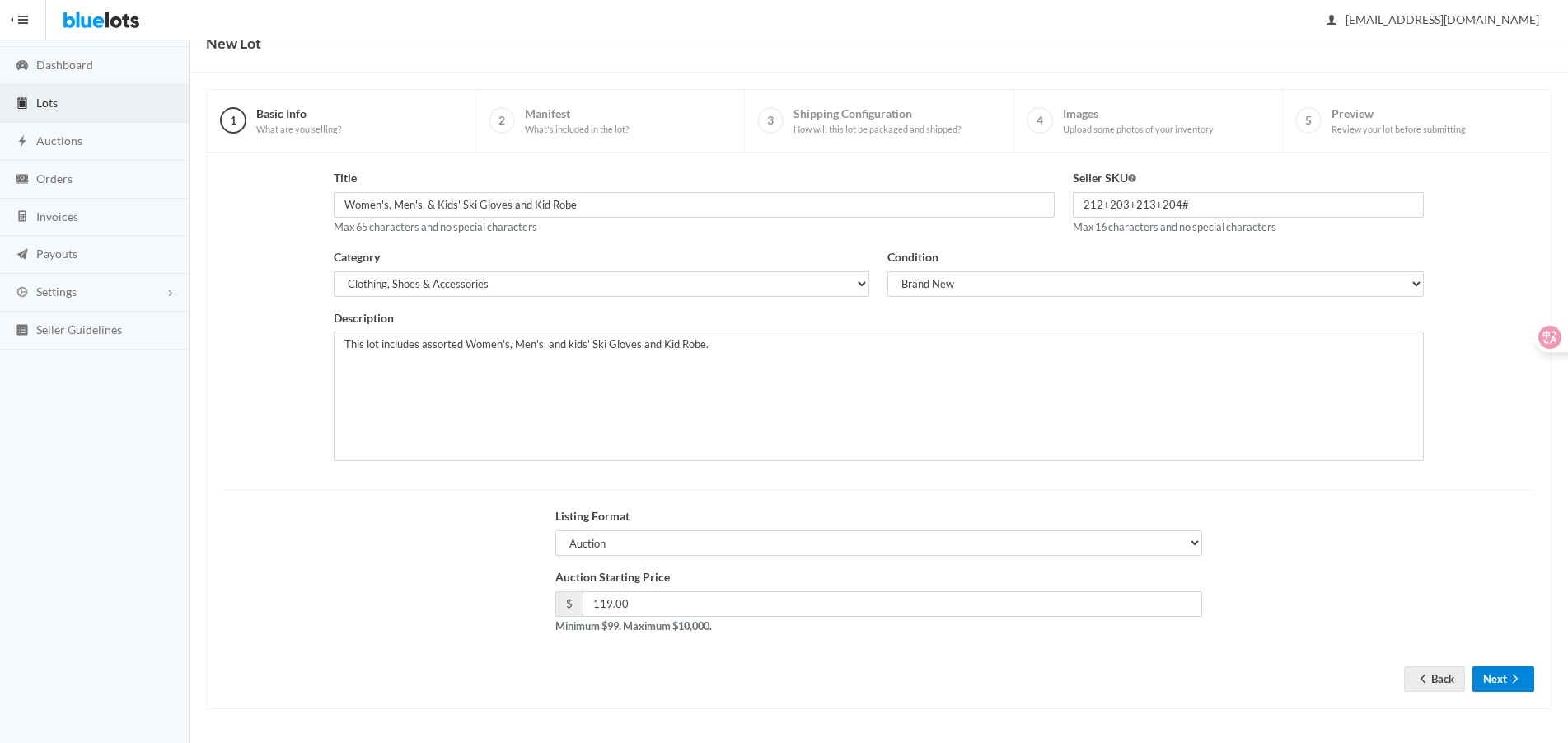
click at [1499, 670] on button "Next" at bounding box center [1503, 679] width 61 height 26
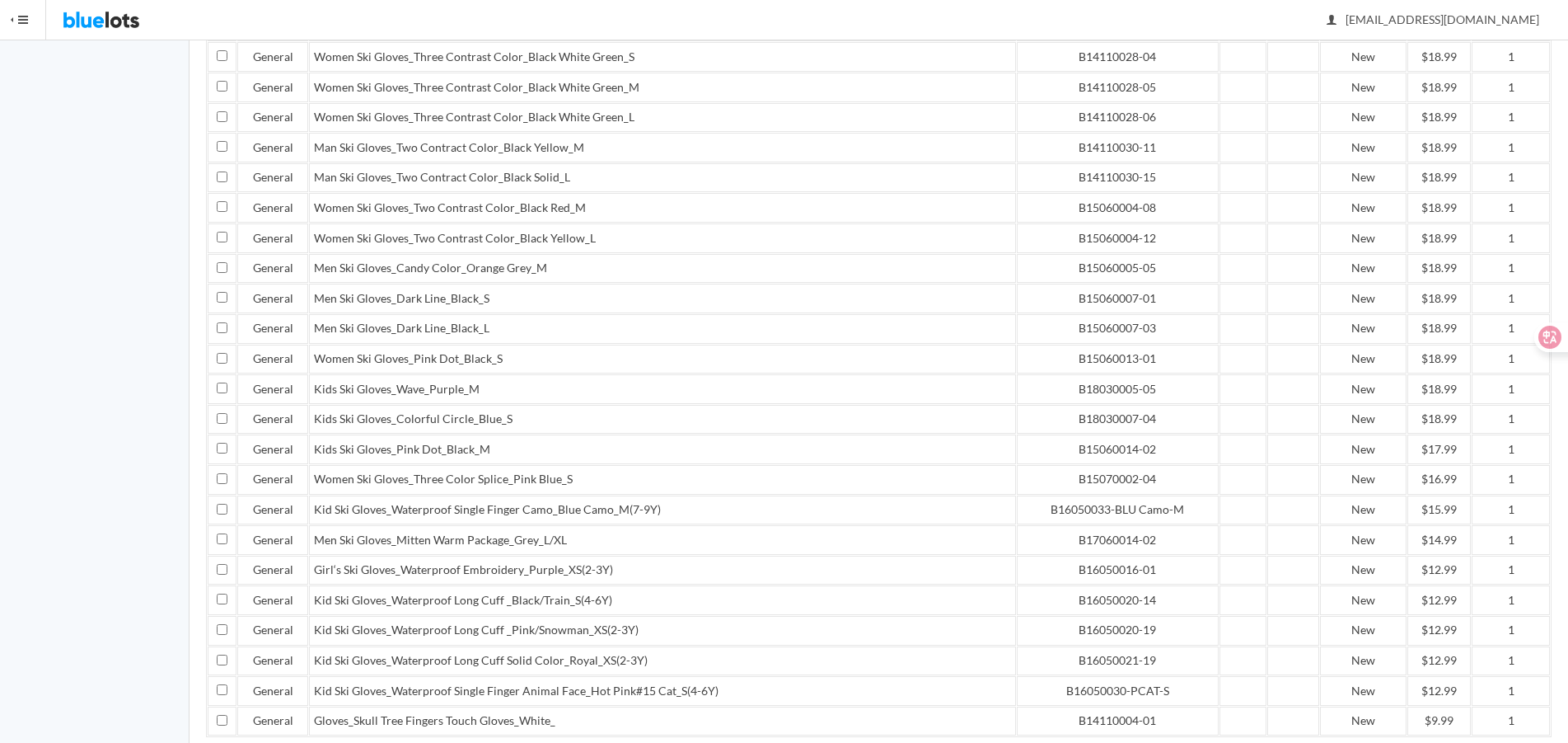
scroll to position [2829, 0]
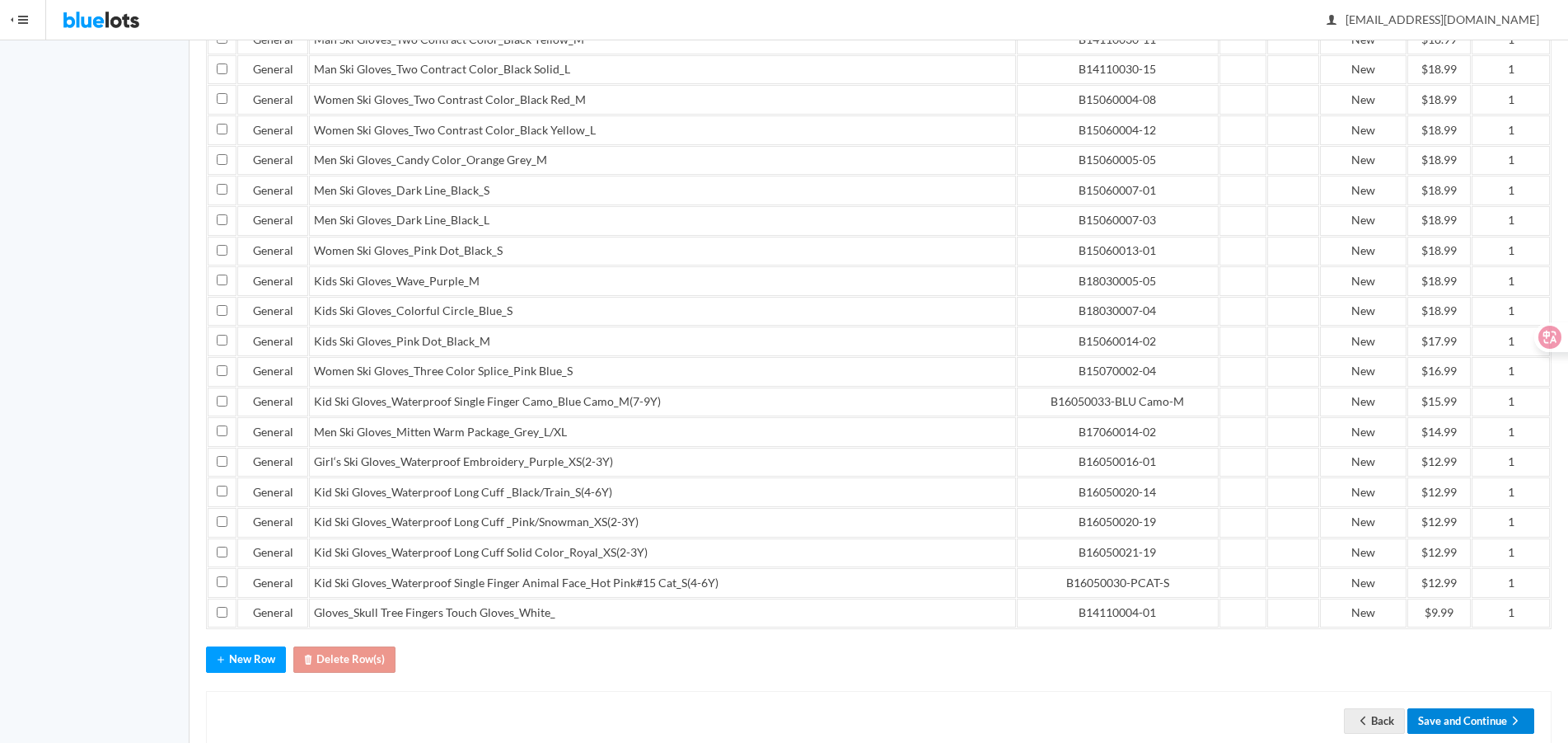
click at [1472, 708] on button "Save and Continue" at bounding box center [1470, 721] width 127 height 26
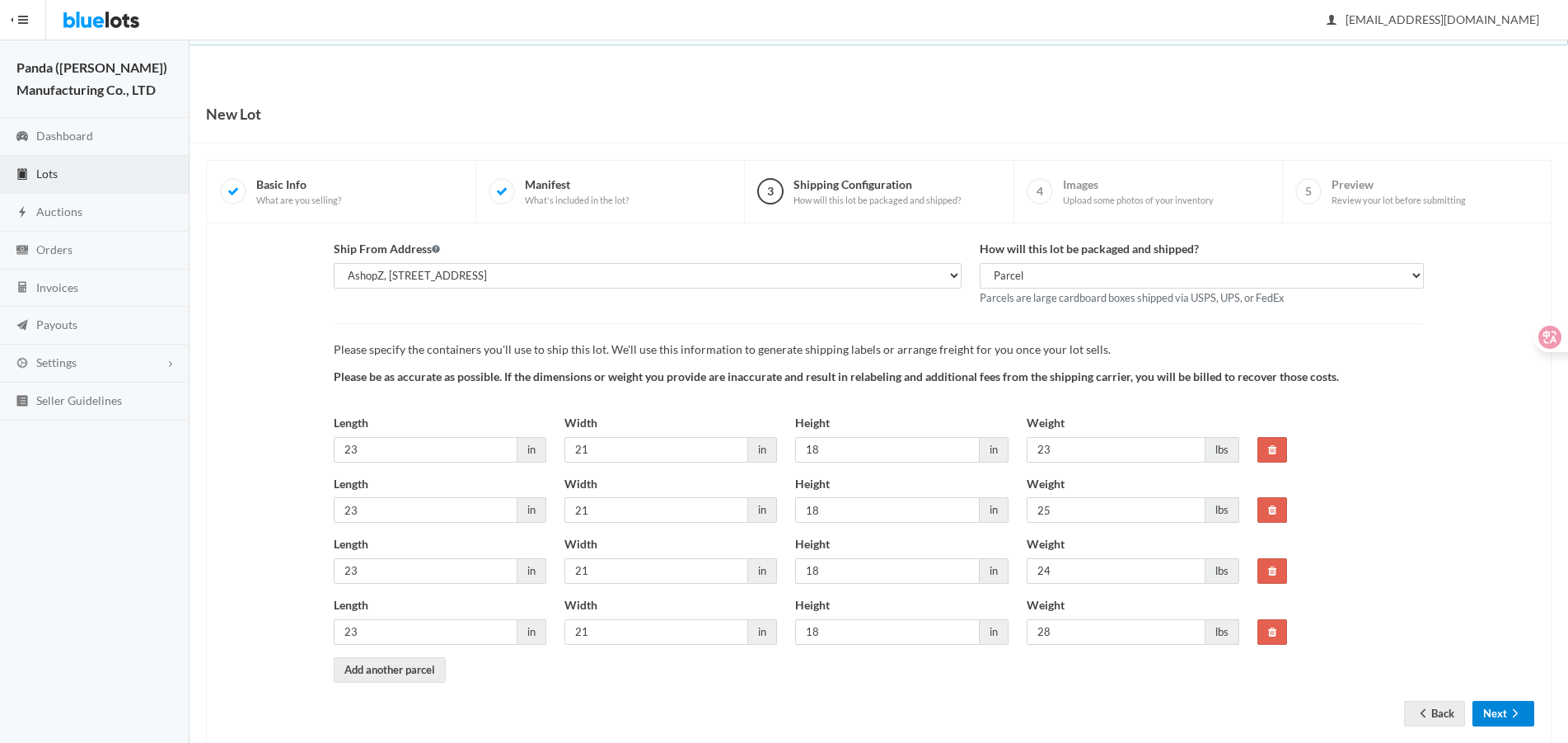
click at [1487, 720] on button "Next" at bounding box center [1503, 713] width 61 height 26
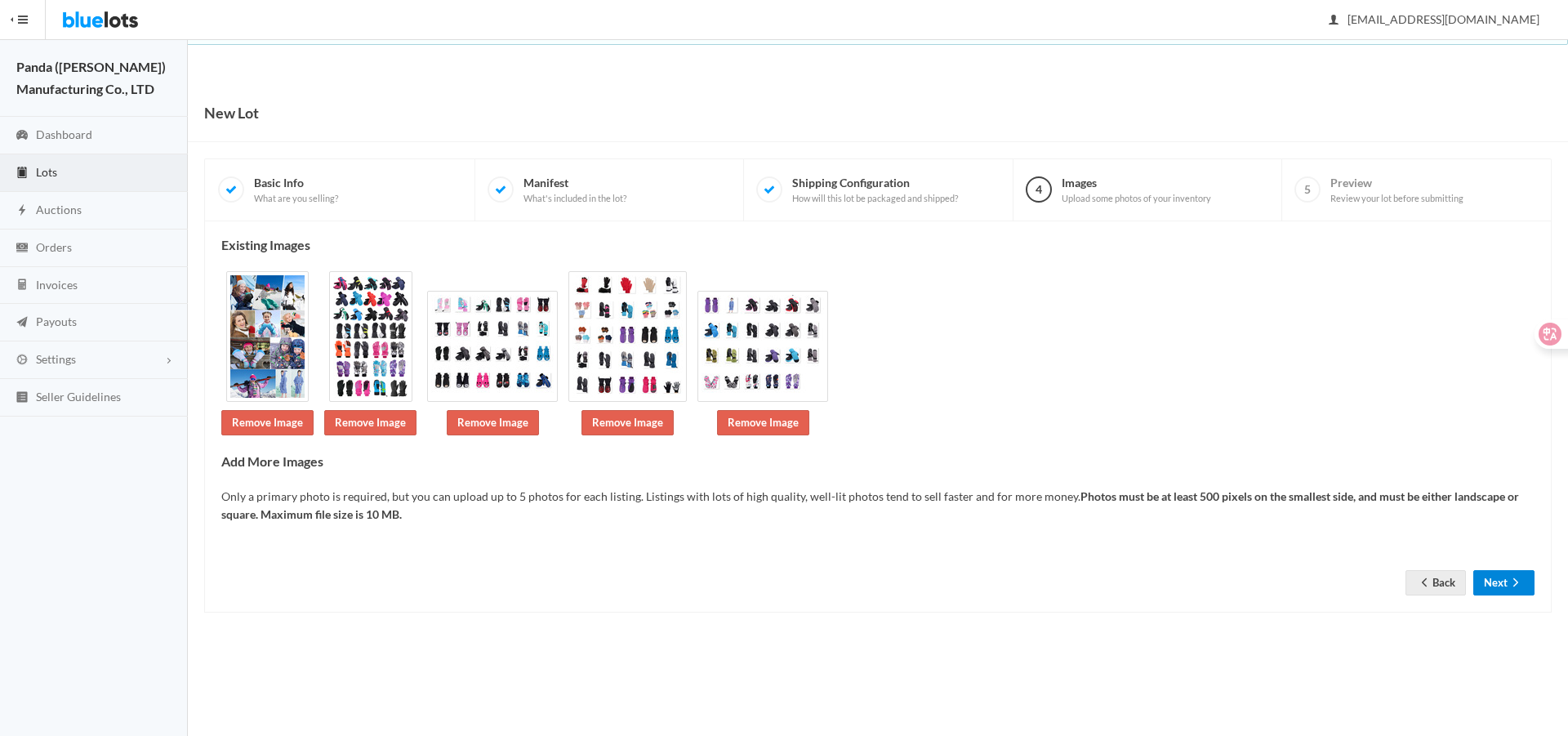
click at [1522, 571] on button "Next" at bounding box center [1504, 582] width 61 height 25
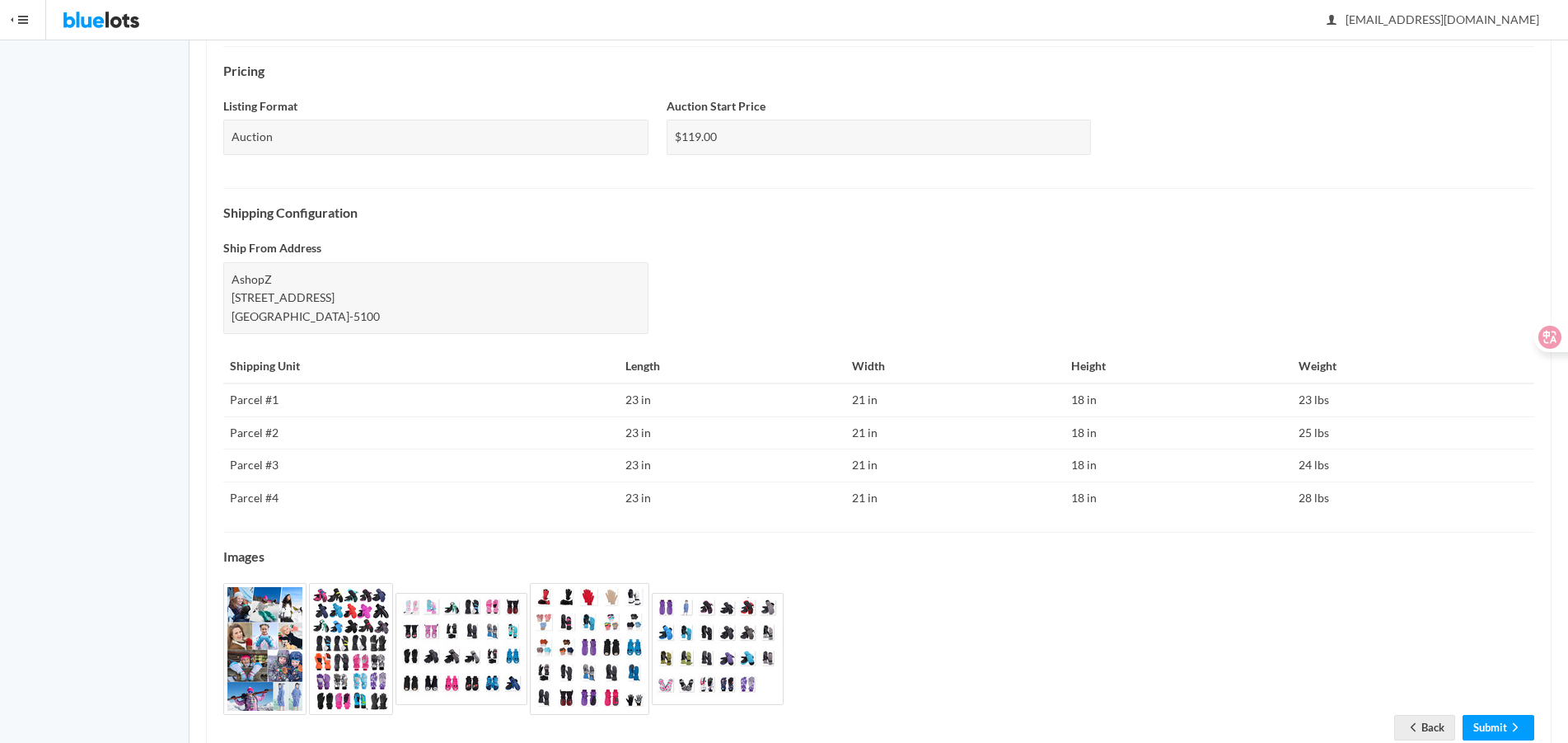
scroll to position [544, 0]
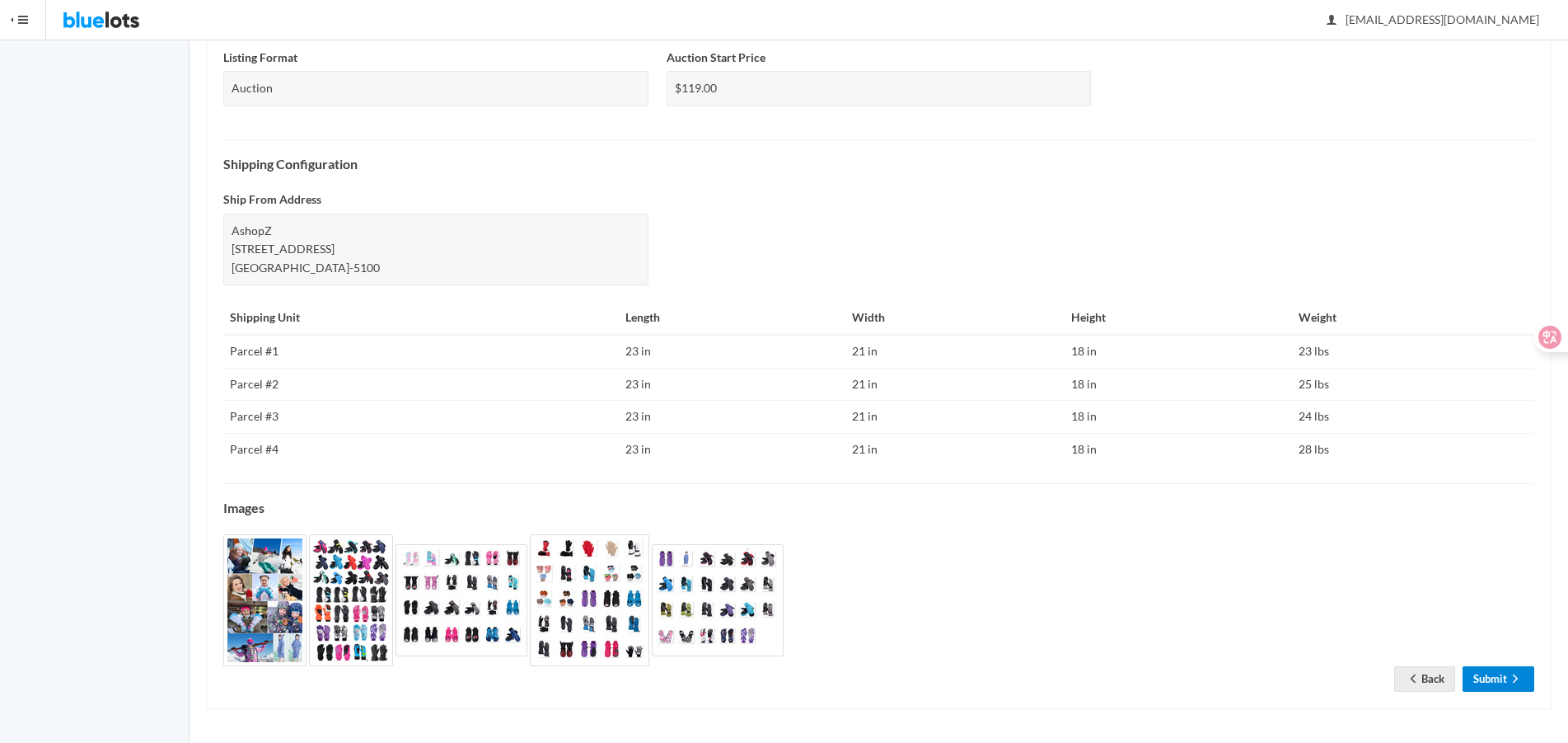
click at [1495, 682] on link "Submit" at bounding box center [1498, 679] width 71 height 26
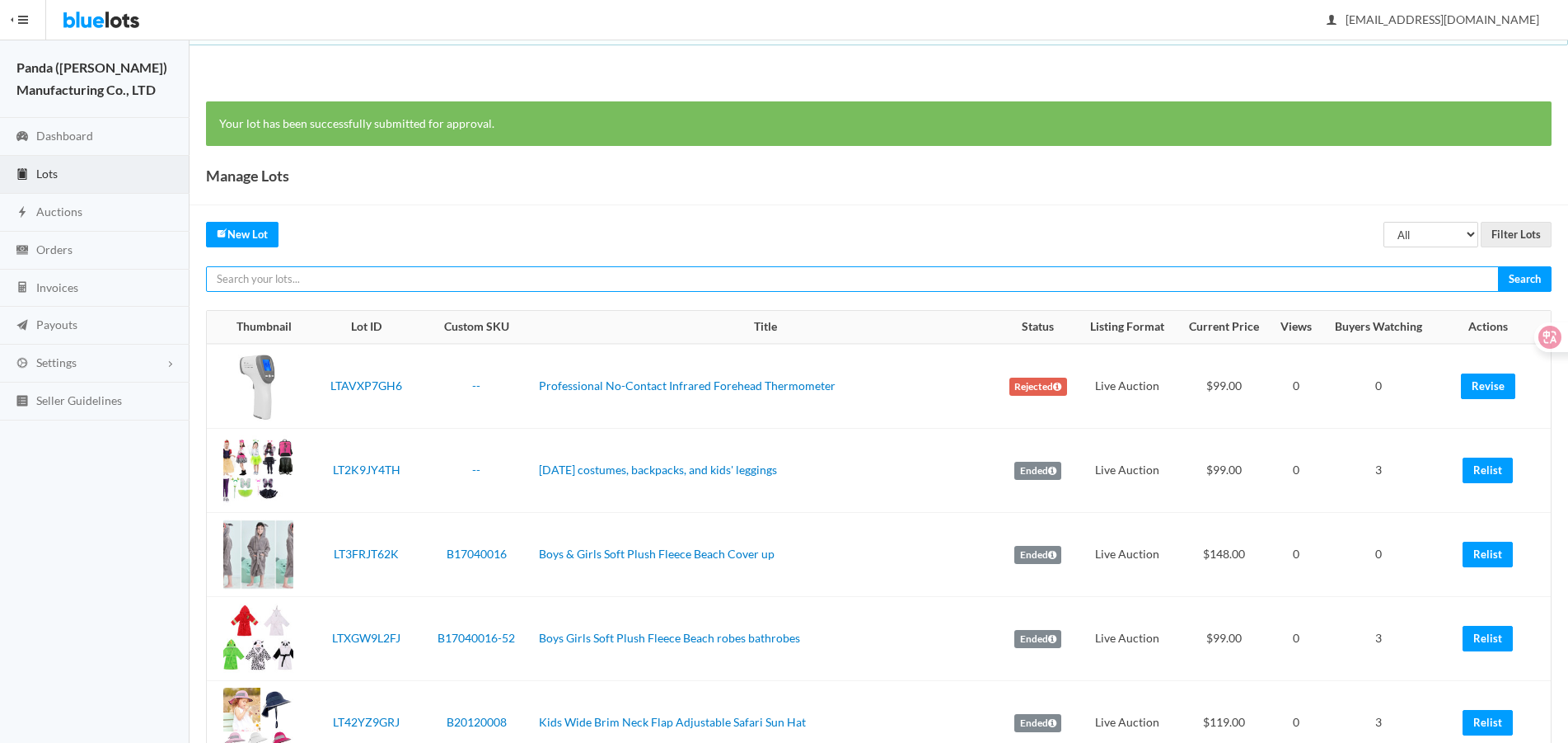
click at [1300, 271] on input "text" at bounding box center [852, 279] width 1293 height 26
paste input "LTJY7PCV9L"
type input "LTJY7PCV9L"
click at [1498, 266] on input "Search" at bounding box center [1525, 279] width 54 height 26
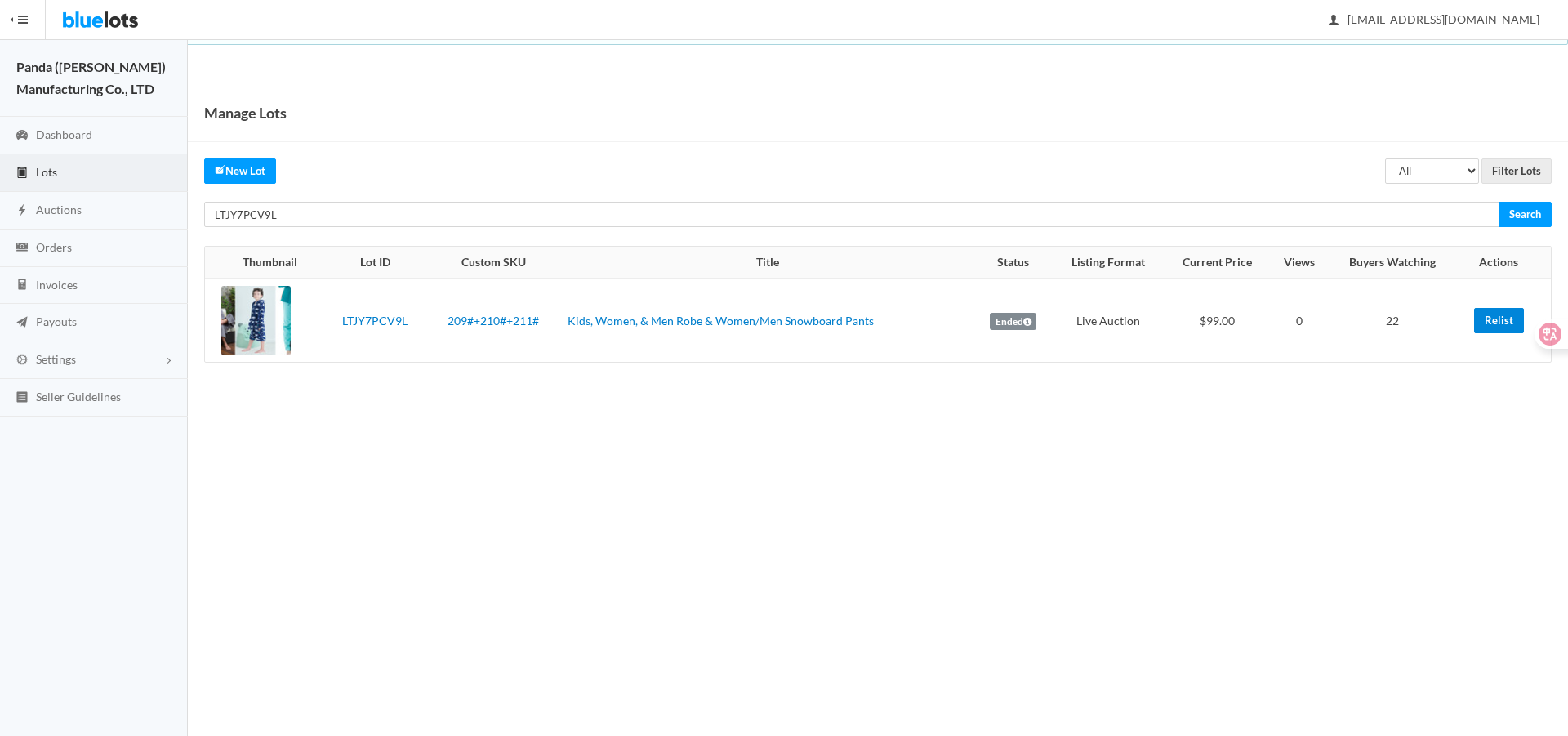
click at [1506, 326] on link "Relist" at bounding box center [1499, 320] width 50 height 25
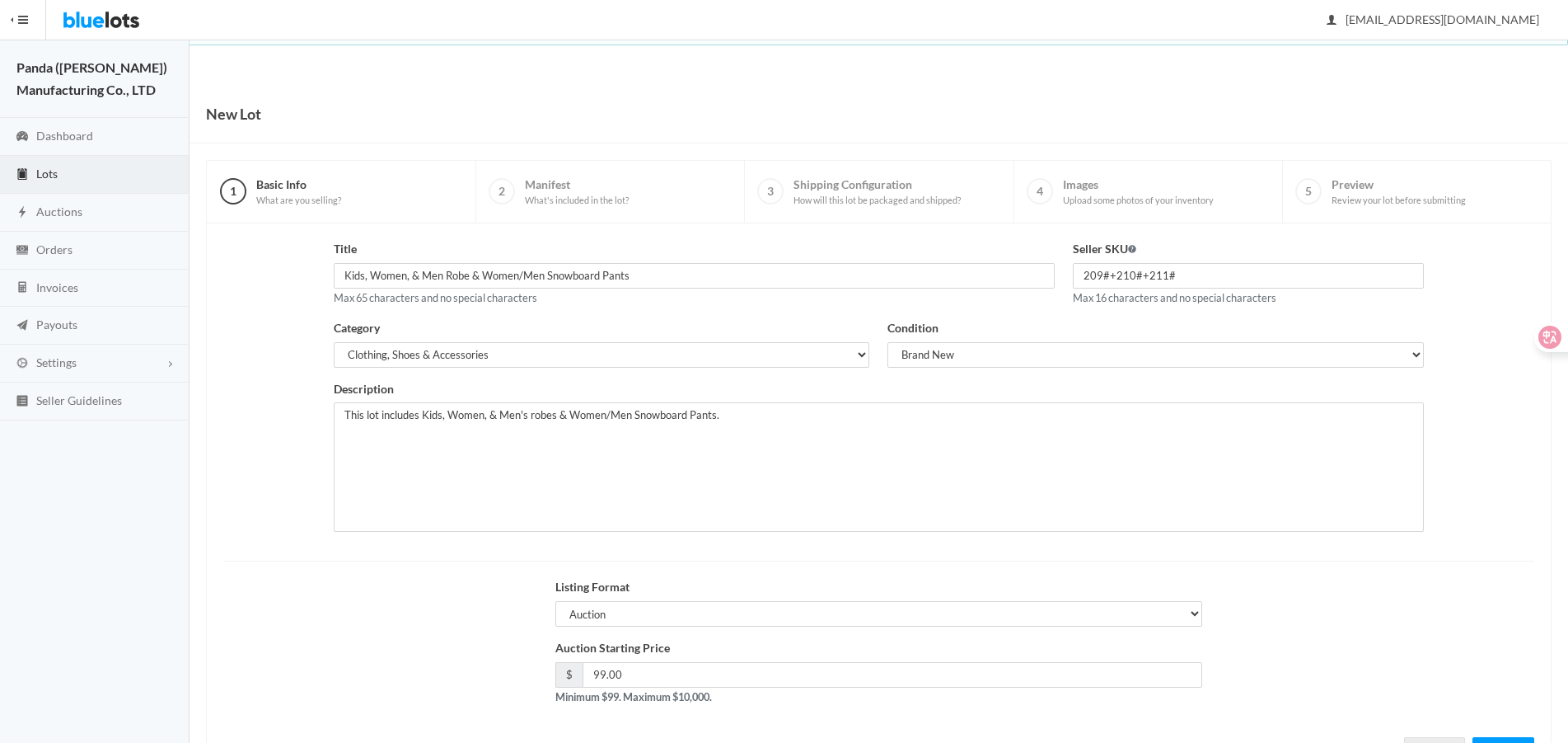
click at [291, 600] on div "Listing Format Auction Buy Now" at bounding box center [879, 608] width 1329 height 61
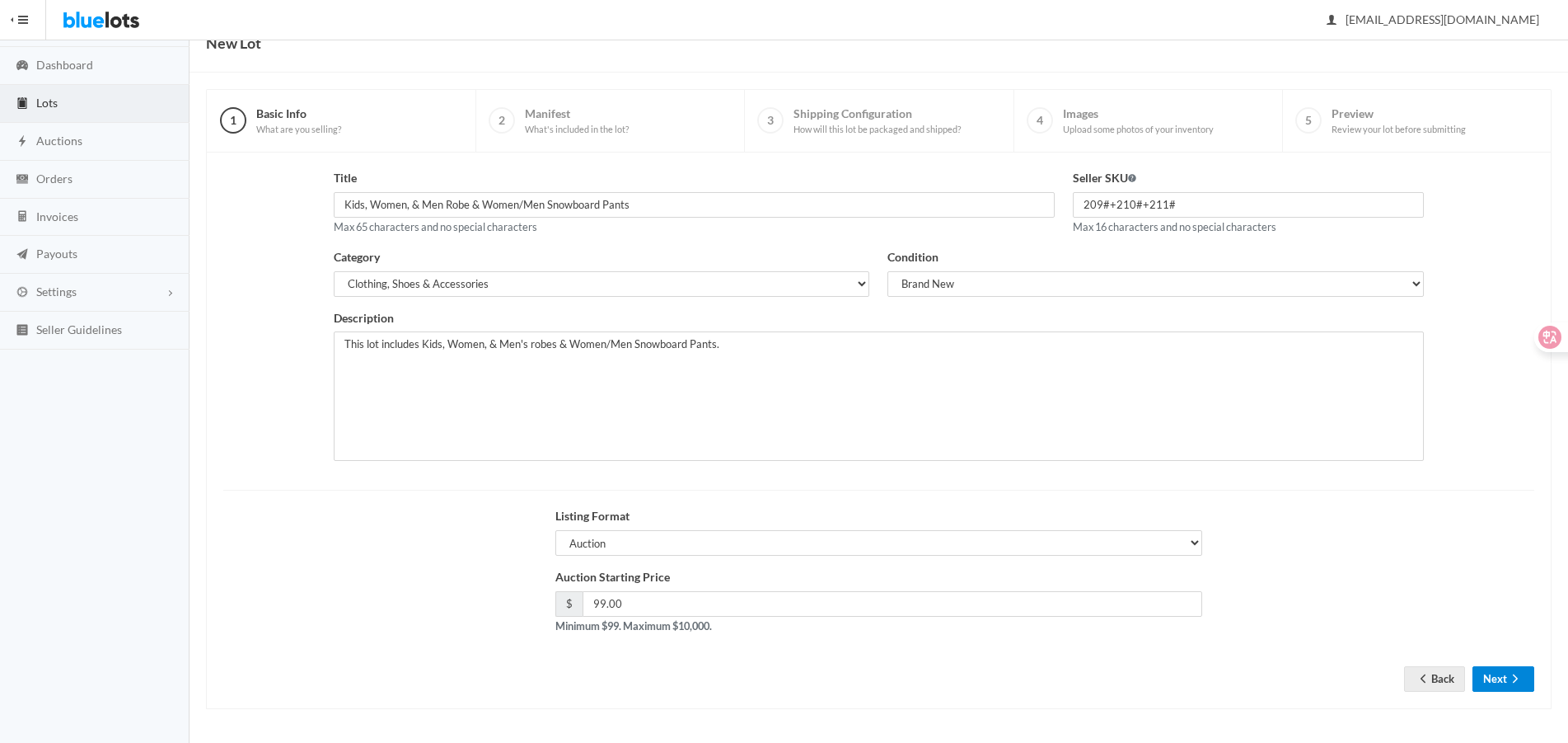
click at [1500, 667] on button "Next" at bounding box center [1503, 679] width 61 height 26
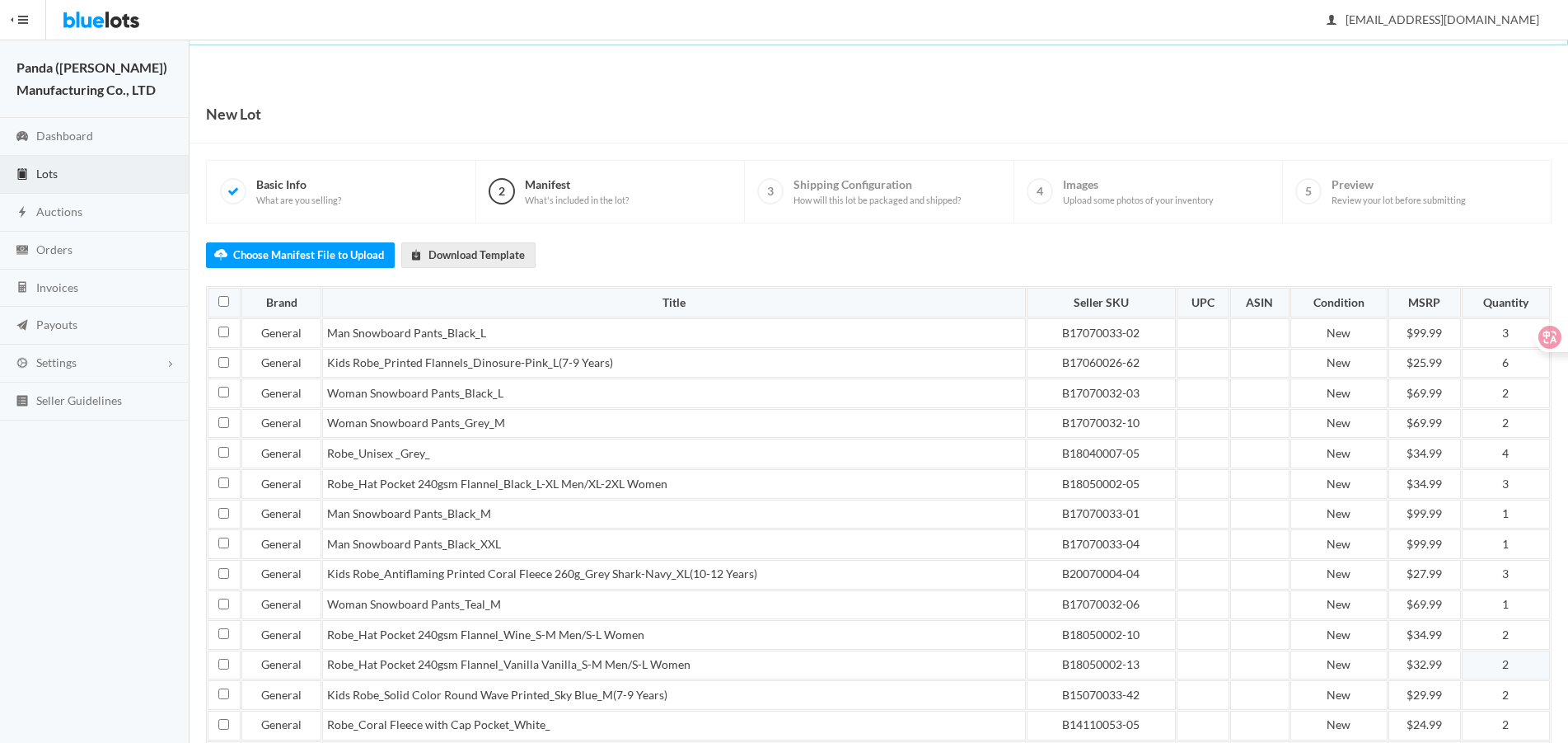
scroll to position [418, 0]
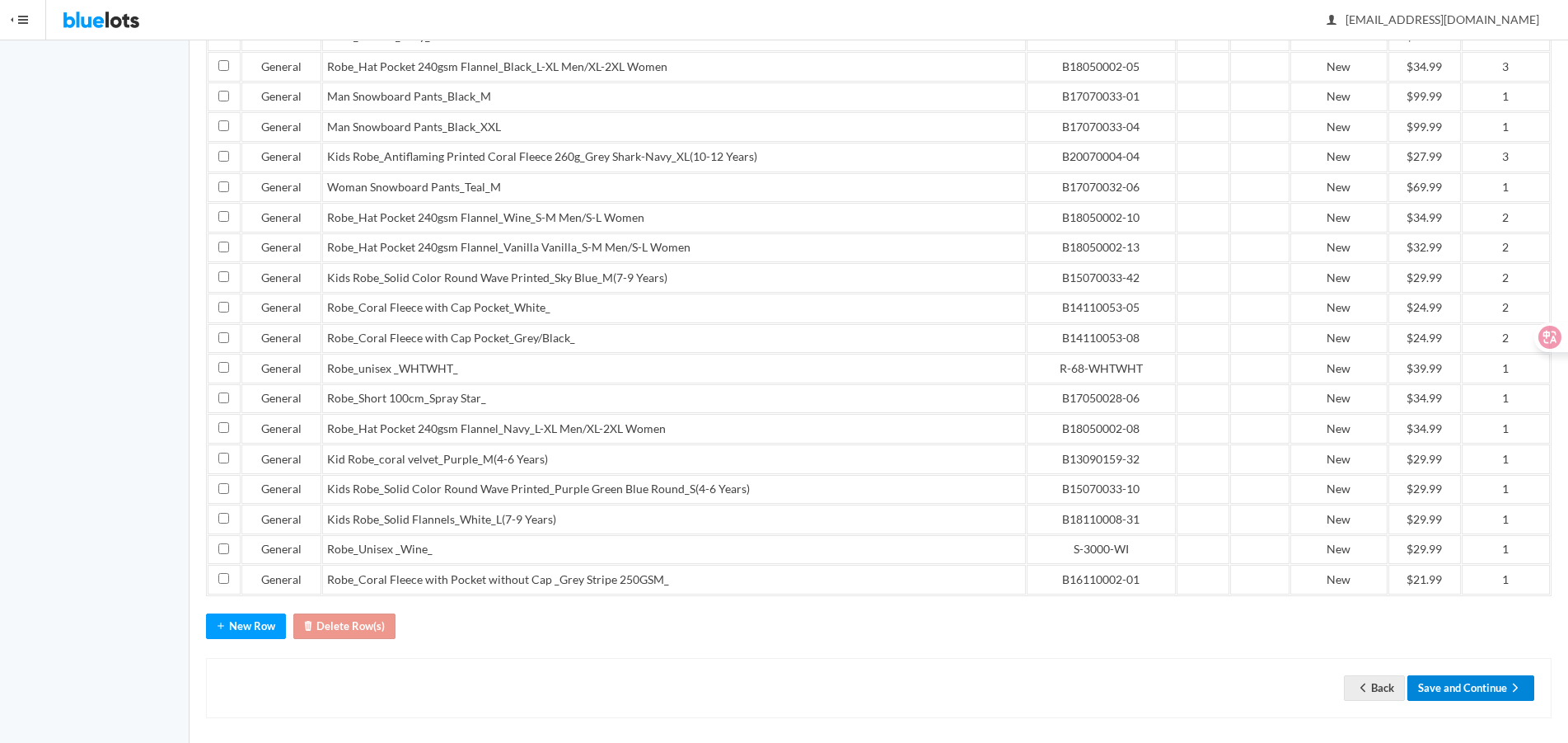
click at [1487, 685] on button "Save and Continue" at bounding box center [1470, 687] width 127 height 26
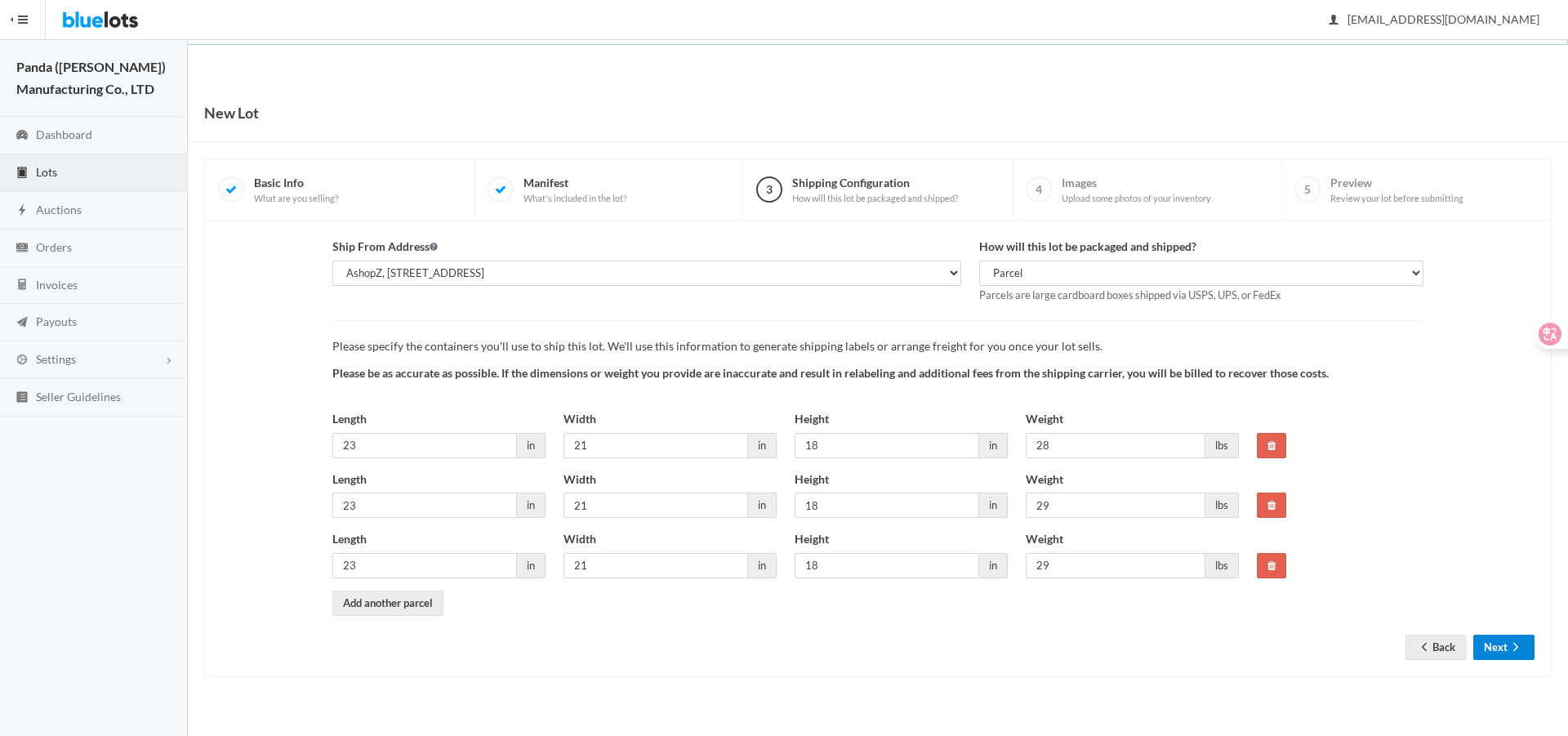
click at [1479, 649] on button "Next" at bounding box center [1504, 647] width 61 height 25
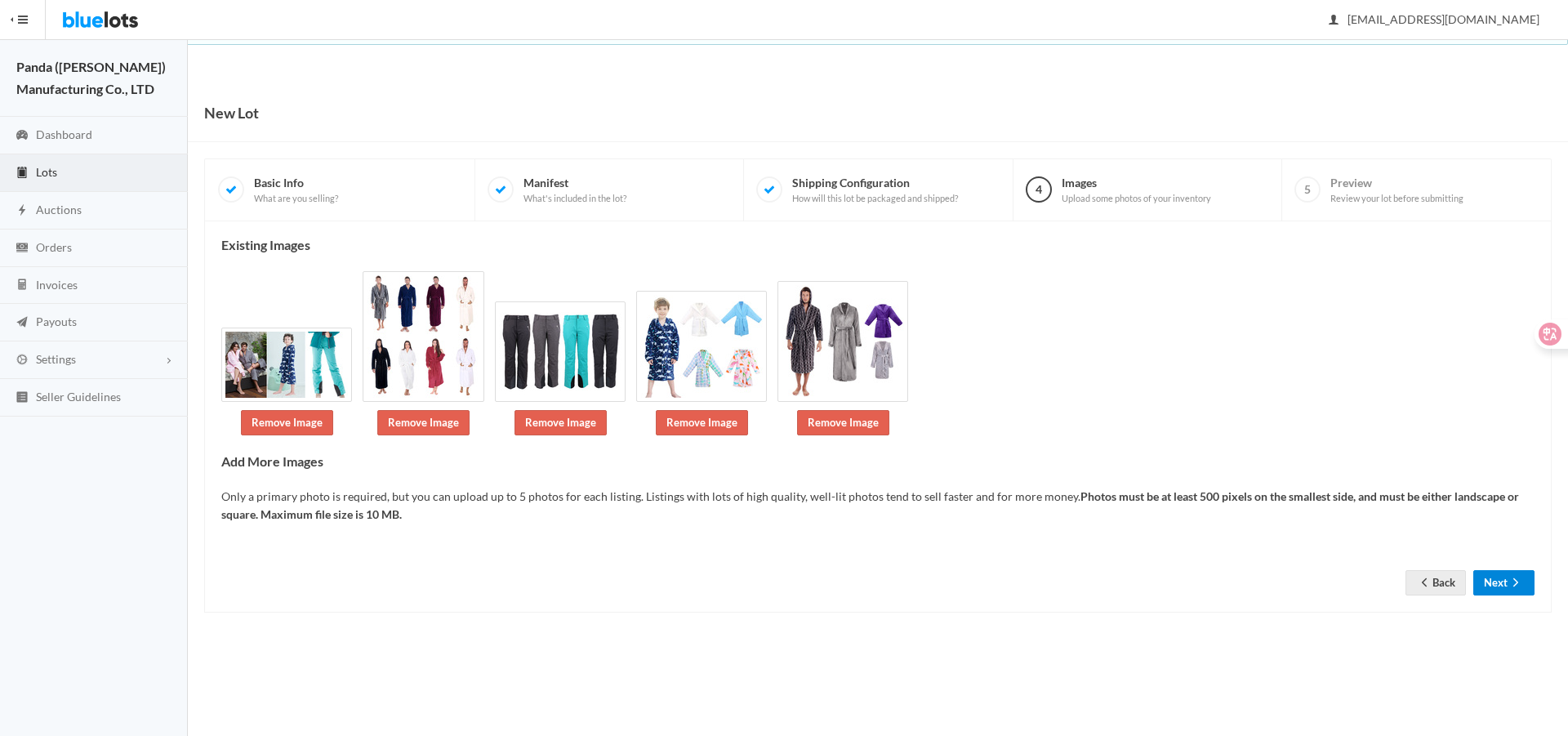
click at [1488, 582] on button "Next" at bounding box center [1504, 582] width 61 height 25
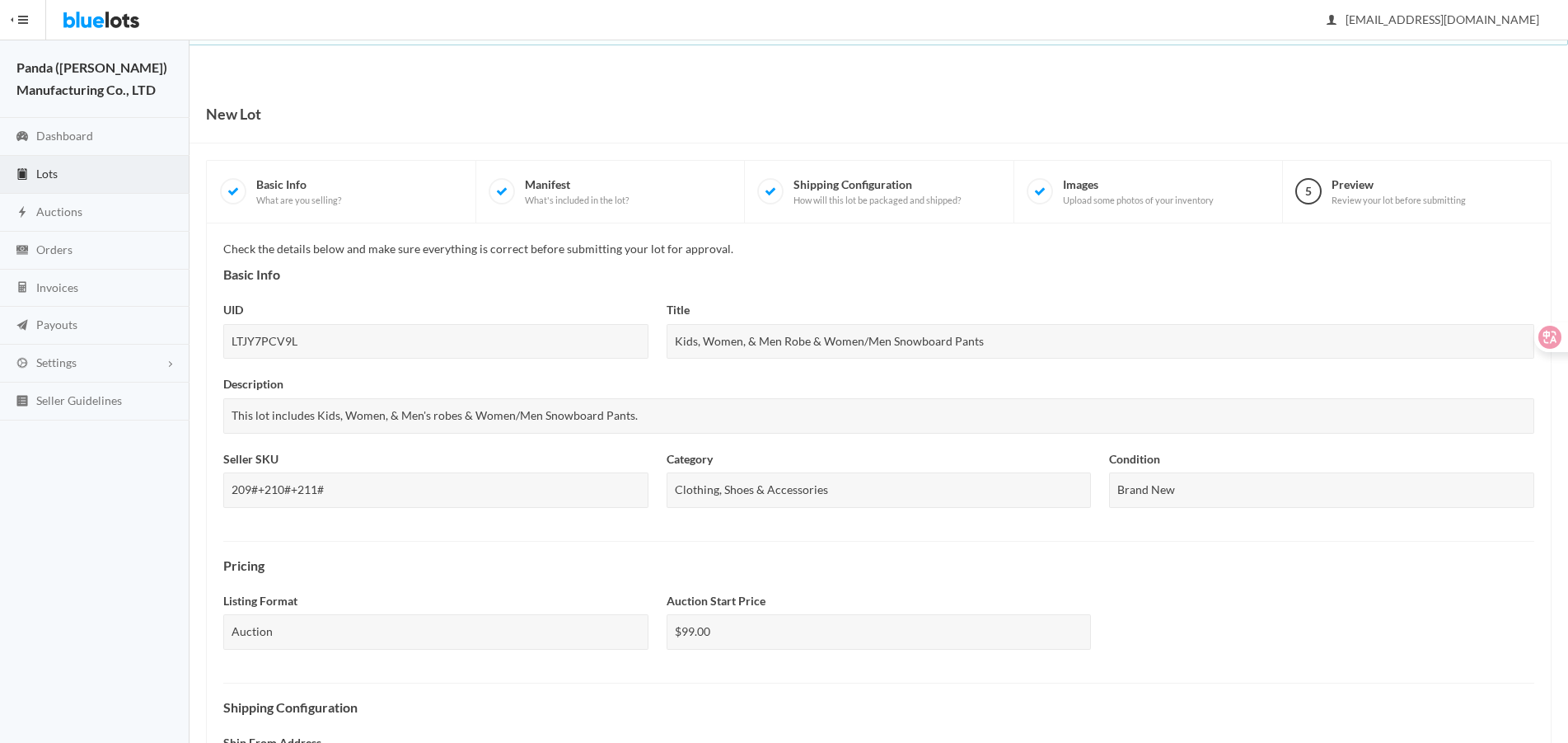
scroll to position [495, 0]
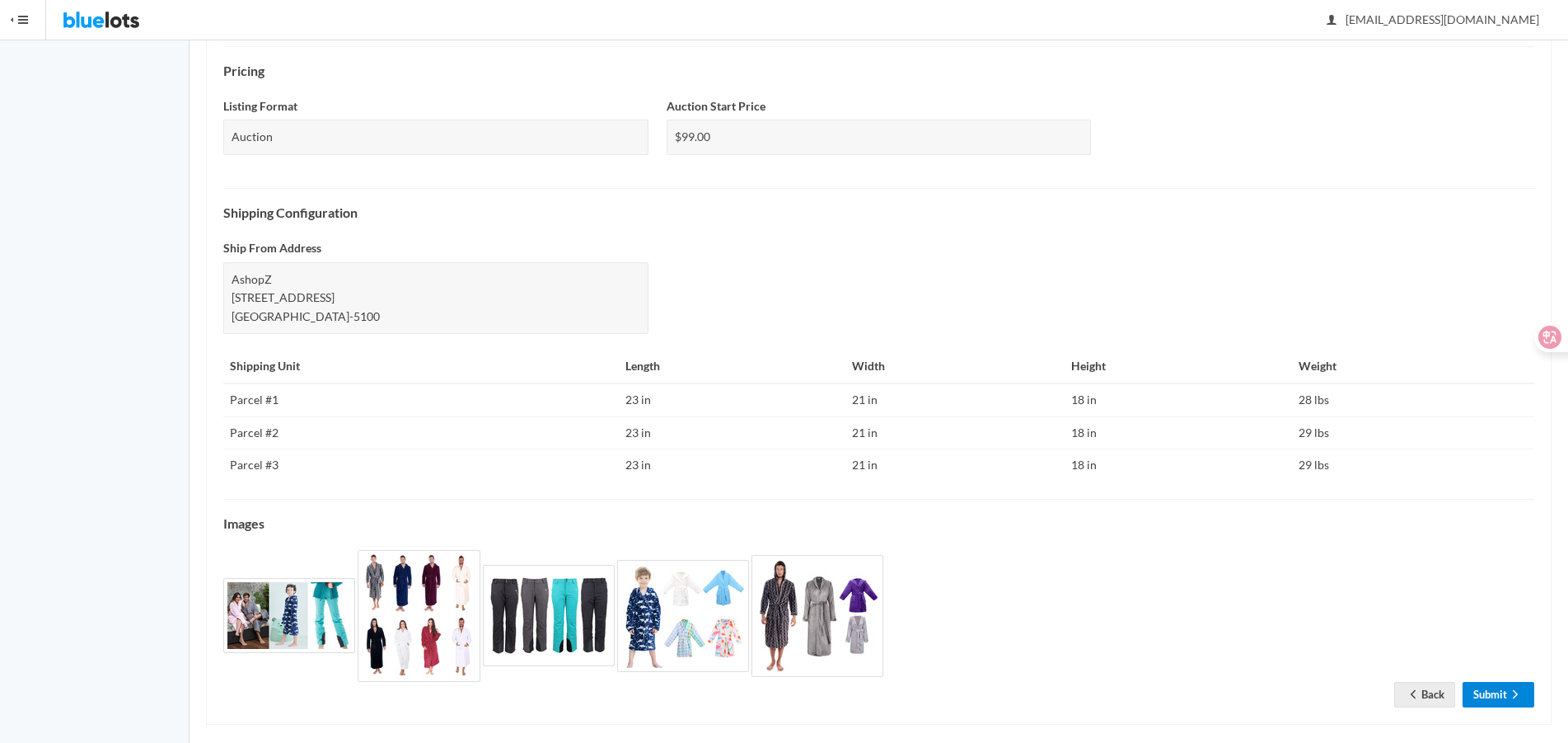
click at [1490, 689] on link "Submit" at bounding box center [1498, 694] width 71 height 26
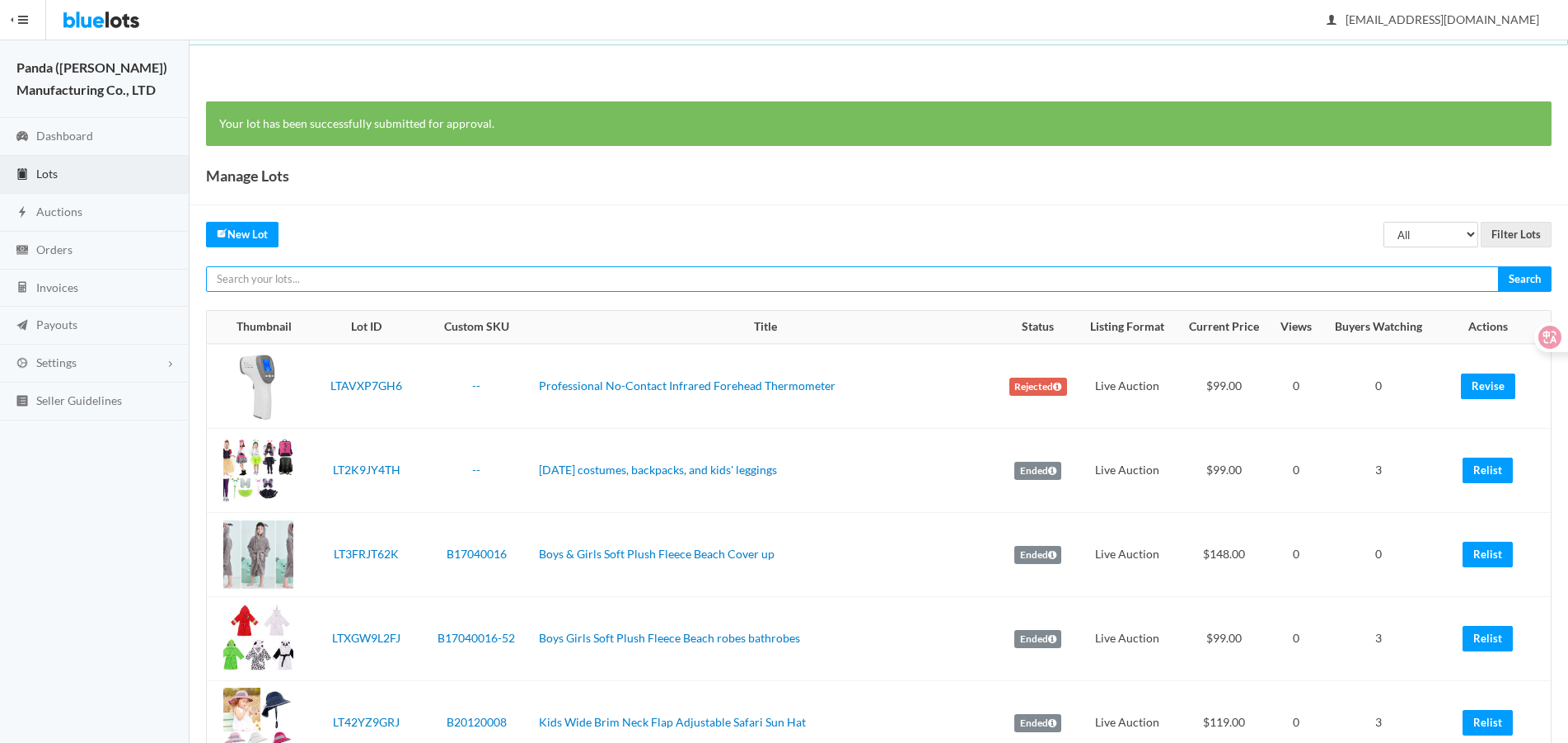
click at [1166, 269] on input "text" at bounding box center [852, 279] width 1293 height 26
paste input "LTRJV9PYR9"
type input "LTRJV9PYR9"
click at [1498, 266] on input "Search" at bounding box center [1525, 279] width 54 height 26
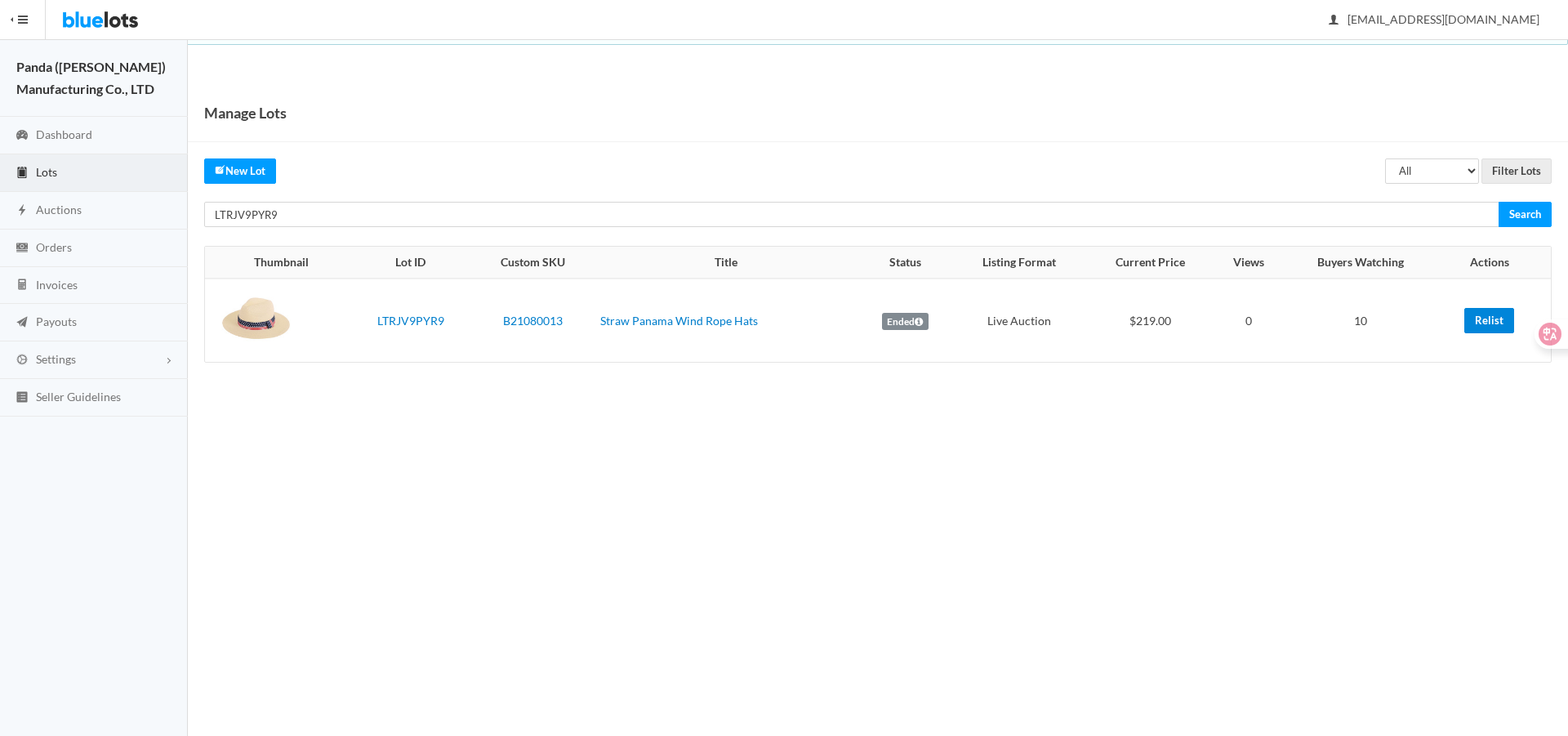
drag, startPoint x: 1475, startPoint y: 322, endPoint x: 881, endPoint y: 49, distance: 653.7
click at [1474, 322] on link "Relist" at bounding box center [1489, 320] width 50 height 25
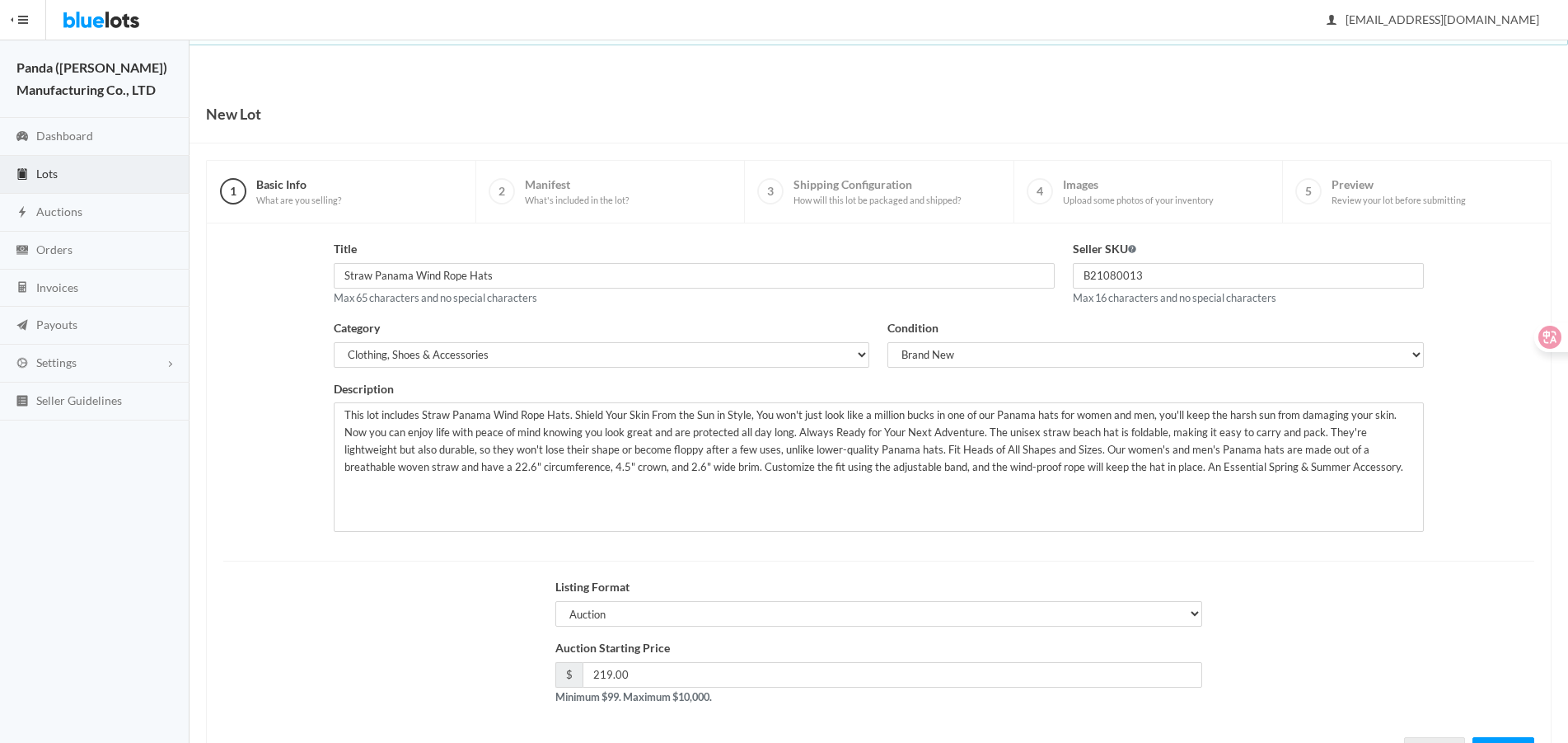
scroll to position [71, 0]
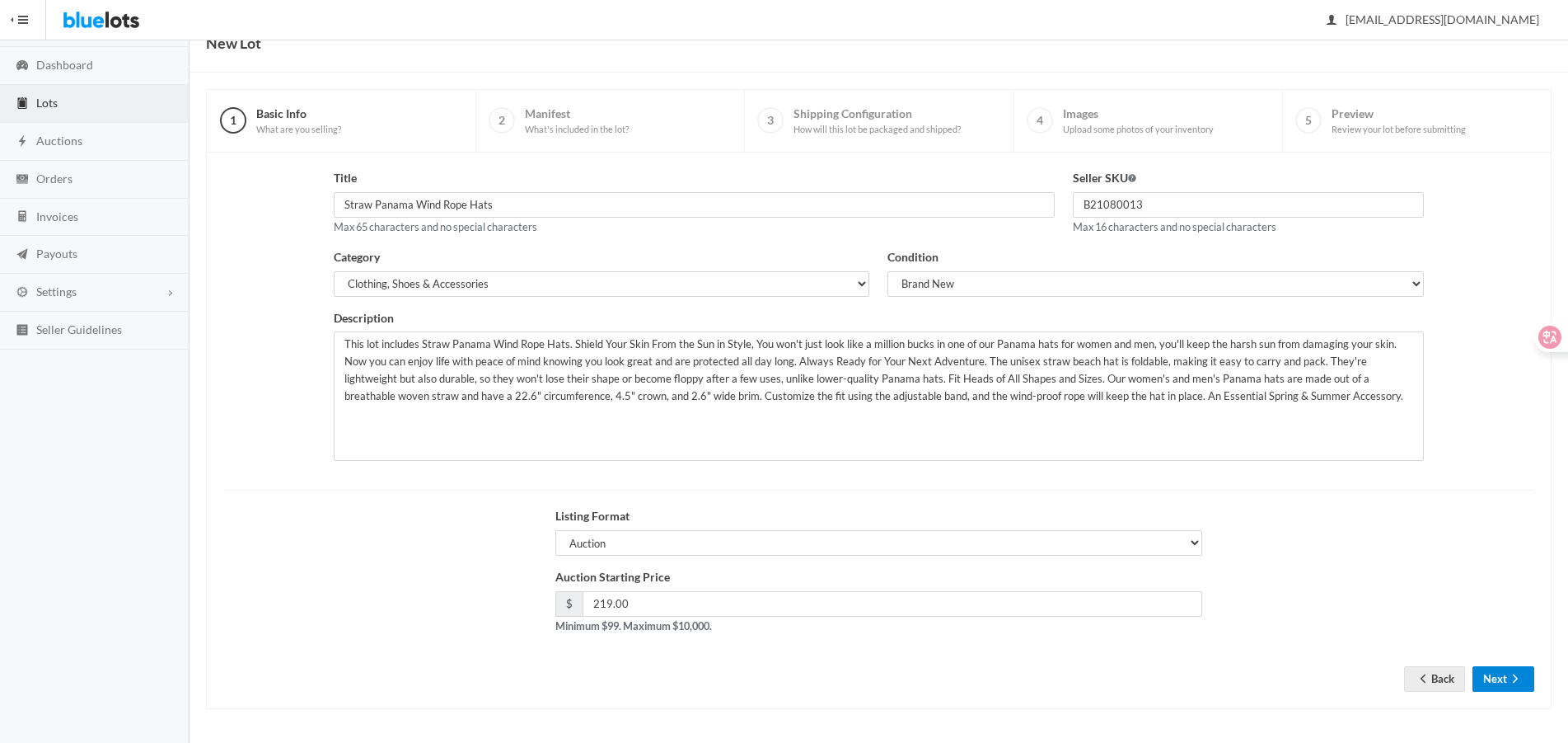
click at [1490, 680] on button "Next" at bounding box center [1503, 679] width 61 height 26
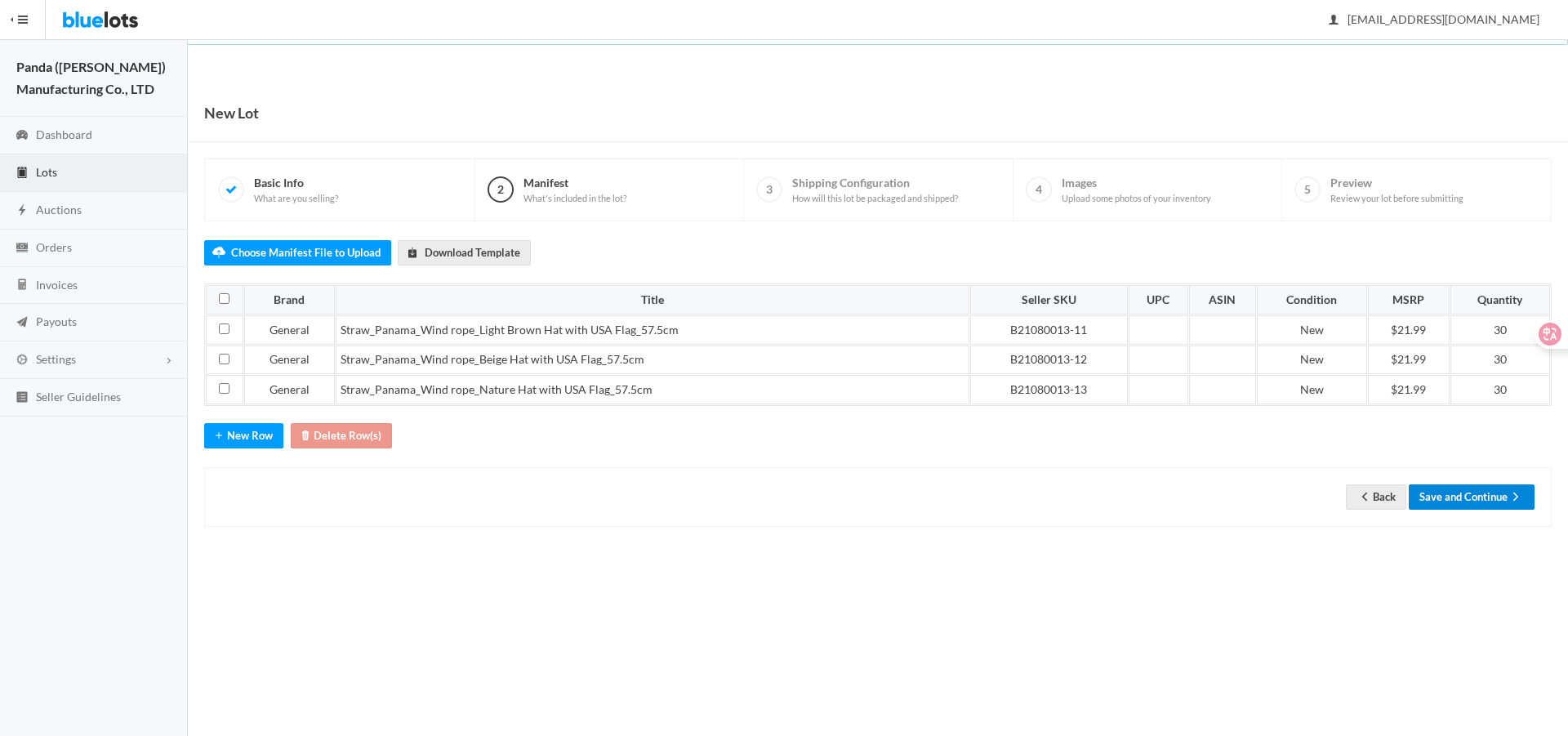
click at [1440, 503] on button "Save and Continue" at bounding box center [1471, 497] width 126 height 25
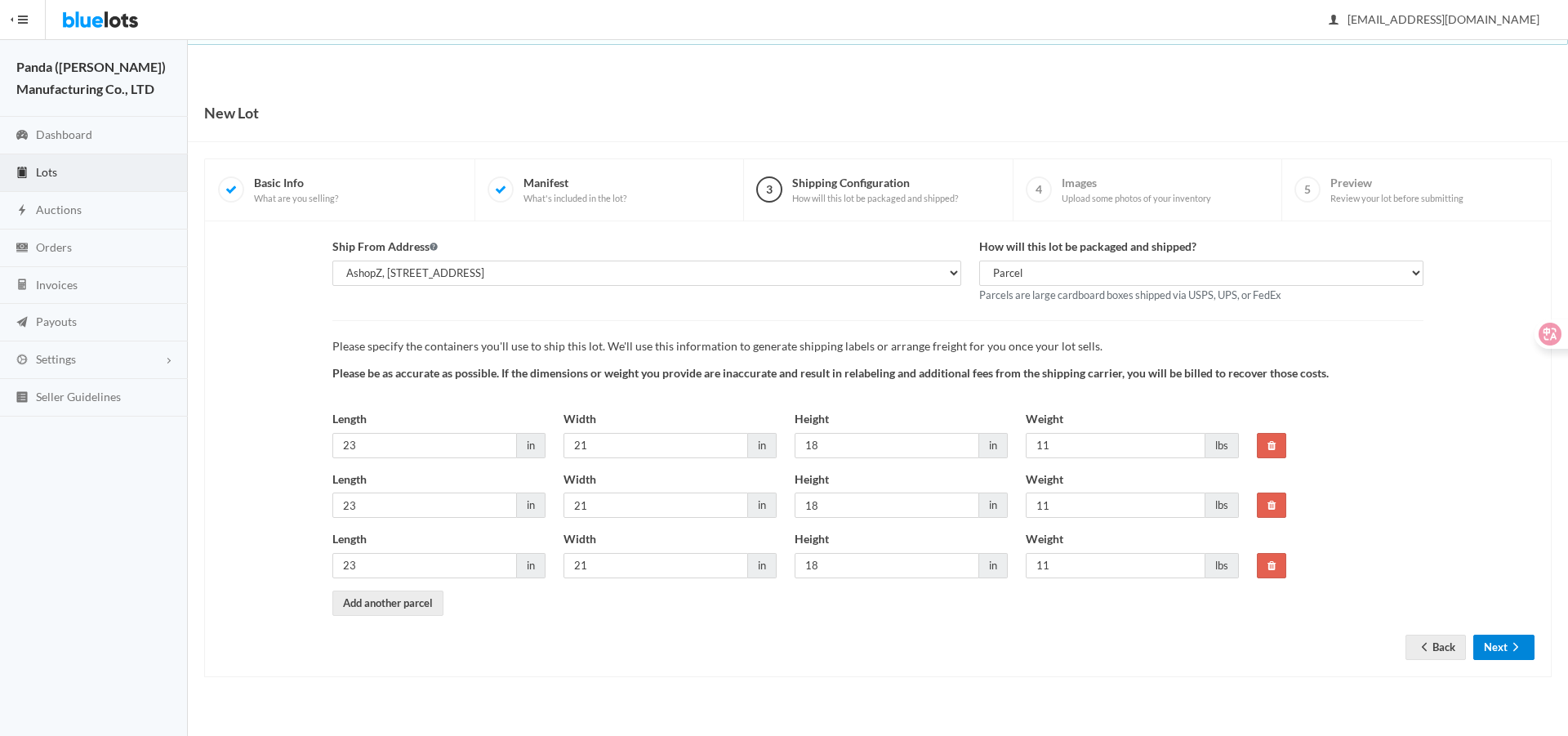
drag, startPoint x: 1485, startPoint y: 649, endPoint x: 1469, endPoint y: 581, distance: 69.9
click at [1485, 649] on button "Next" at bounding box center [1504, 647] width 61 height 25
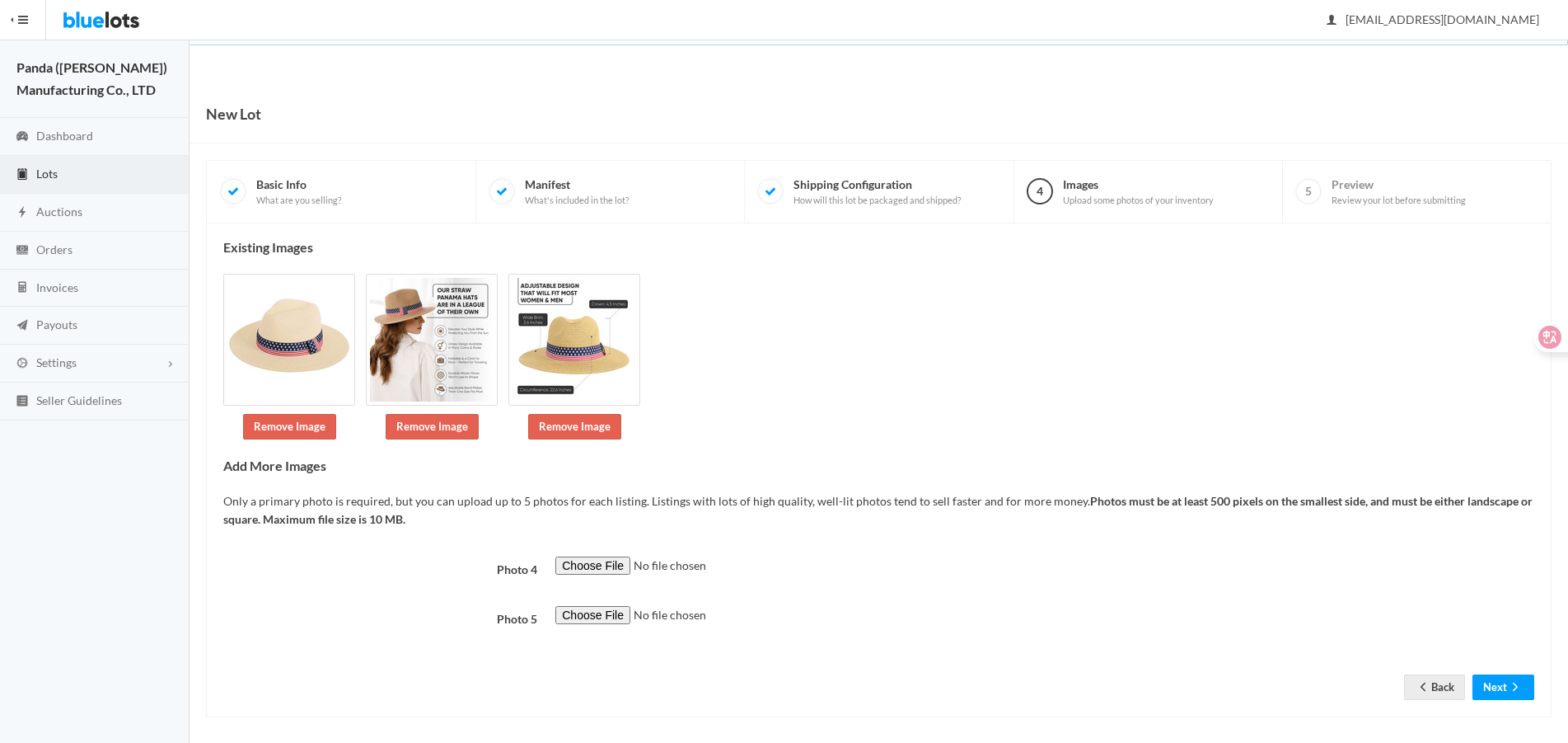
scroll to position [9, 0]
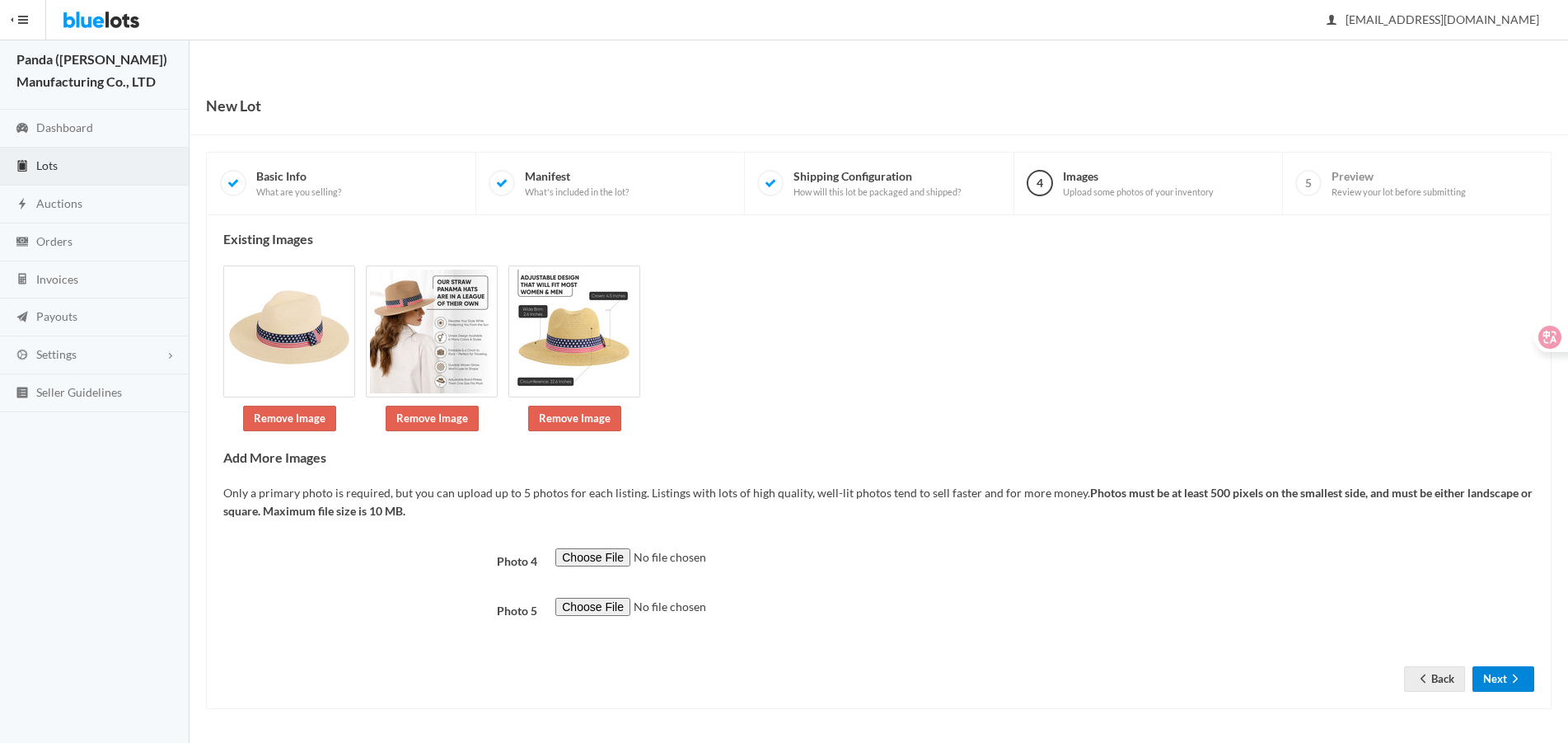
click at [1504, 689] on button "Next" at bounding box center [1503, 679] width 61 height 26
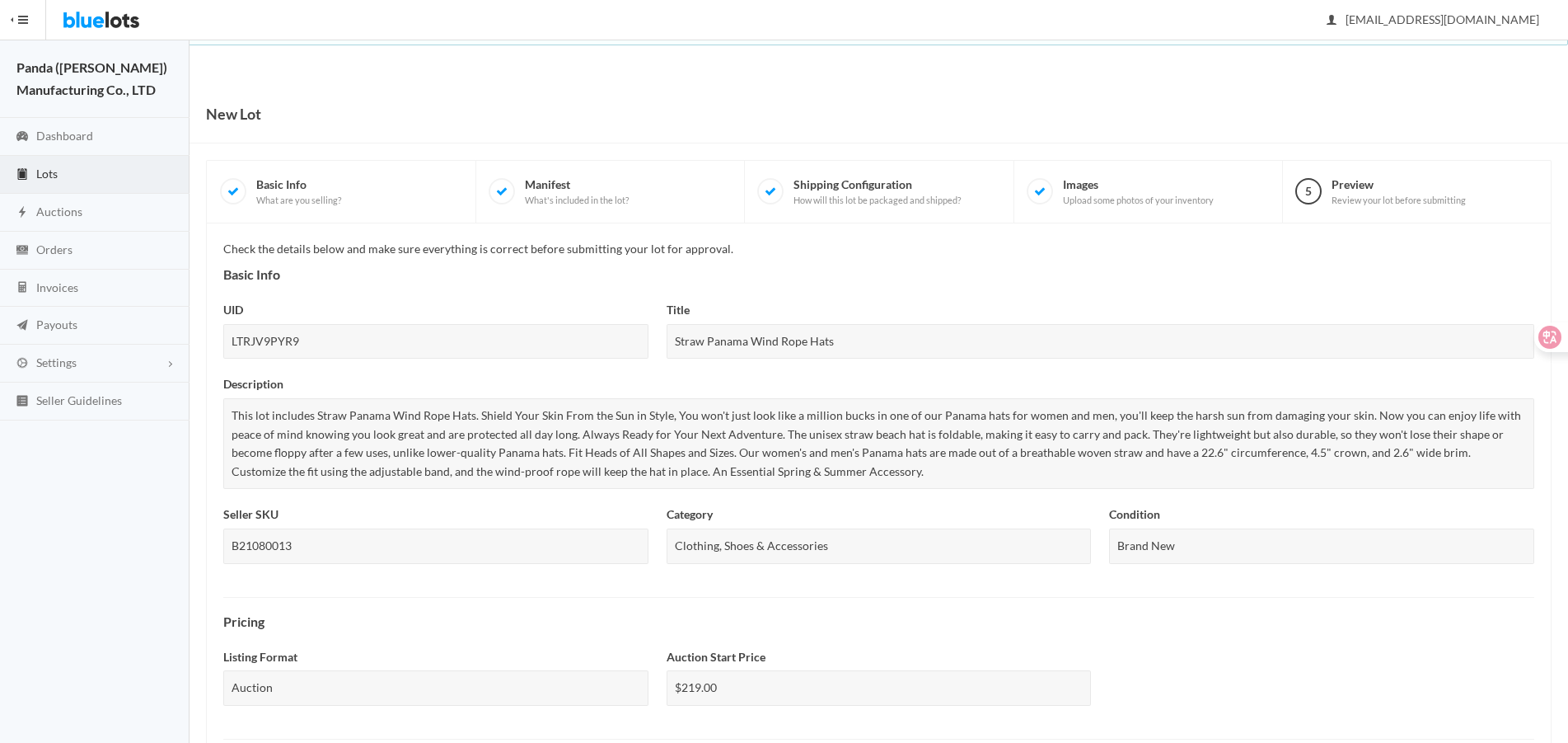
scroll to position [566, 0]
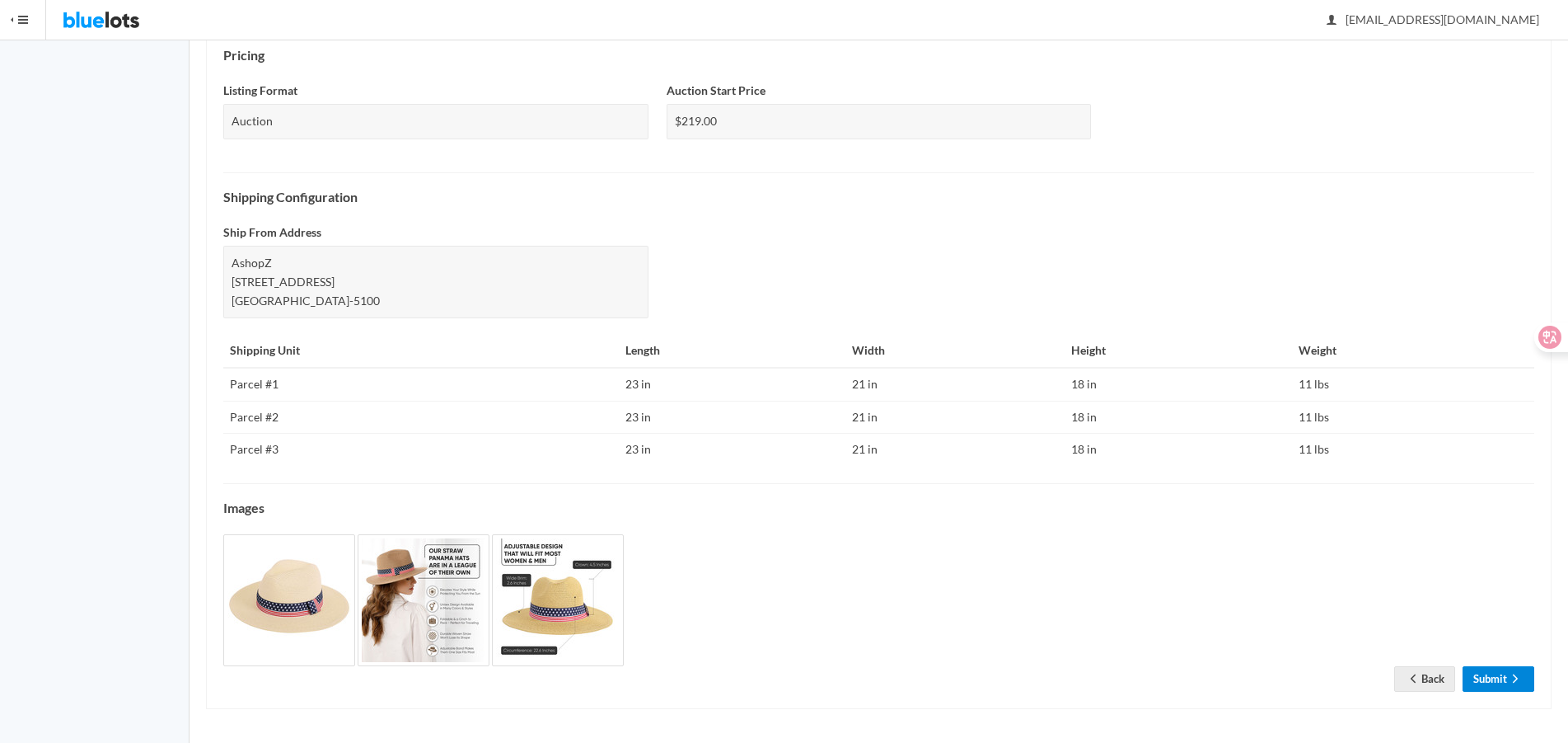
click at [1479, 669] on link "Submit" at bounding box center [1498, 679] width 71 height 26
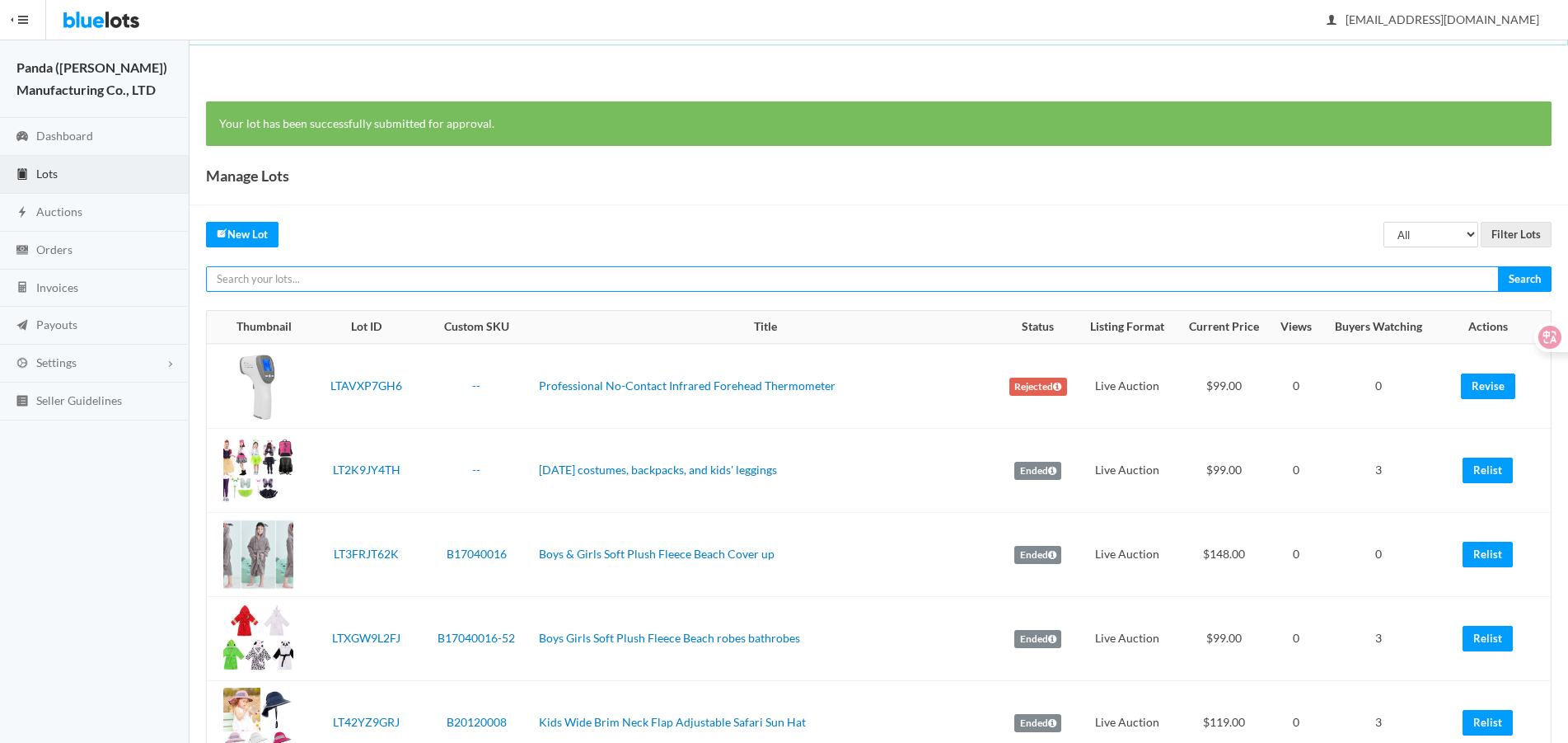
click at [1254, 276] on input "text" at bounding box center [852, 279] width 1293 height 26
paste input "LTKC47T9J6"
type input "LTKC47T9J6"
click at [1498, 266] on input "Search" at bounding box center [1525, 279] width 54 height 26
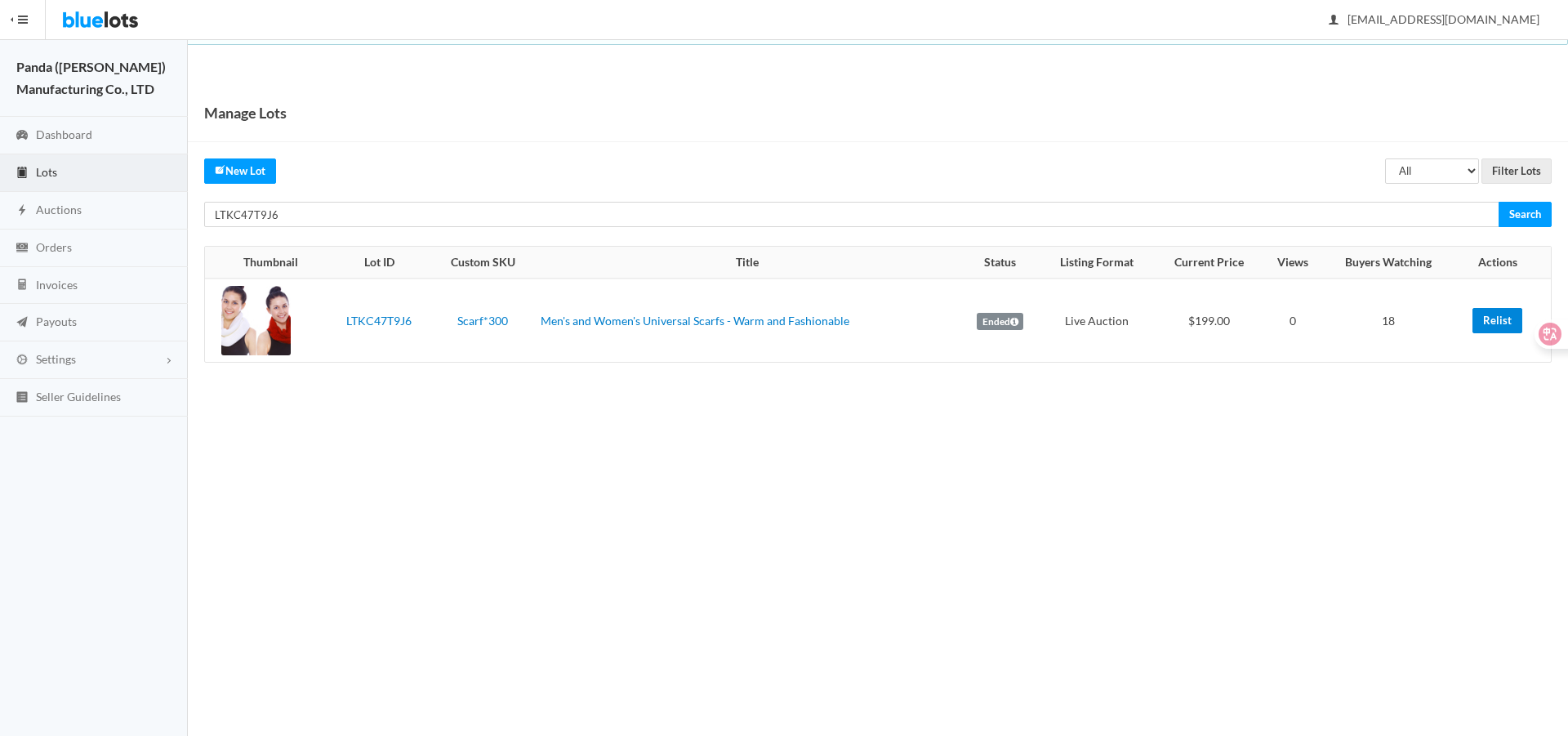
click at [1495, 309] on link "Relist" at bounding box center [1497, 320] width 50 height 25
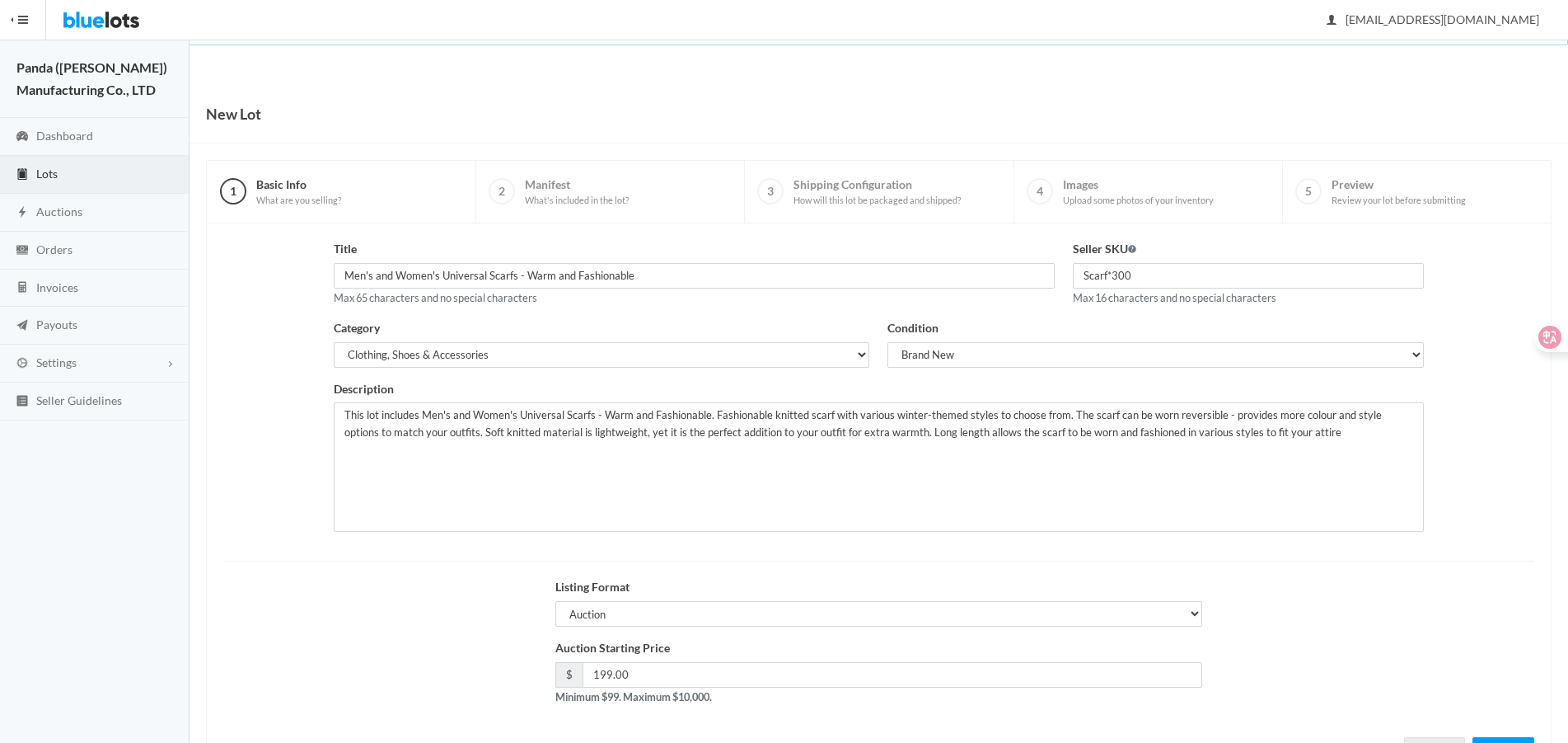
scroll to position [71, 0]
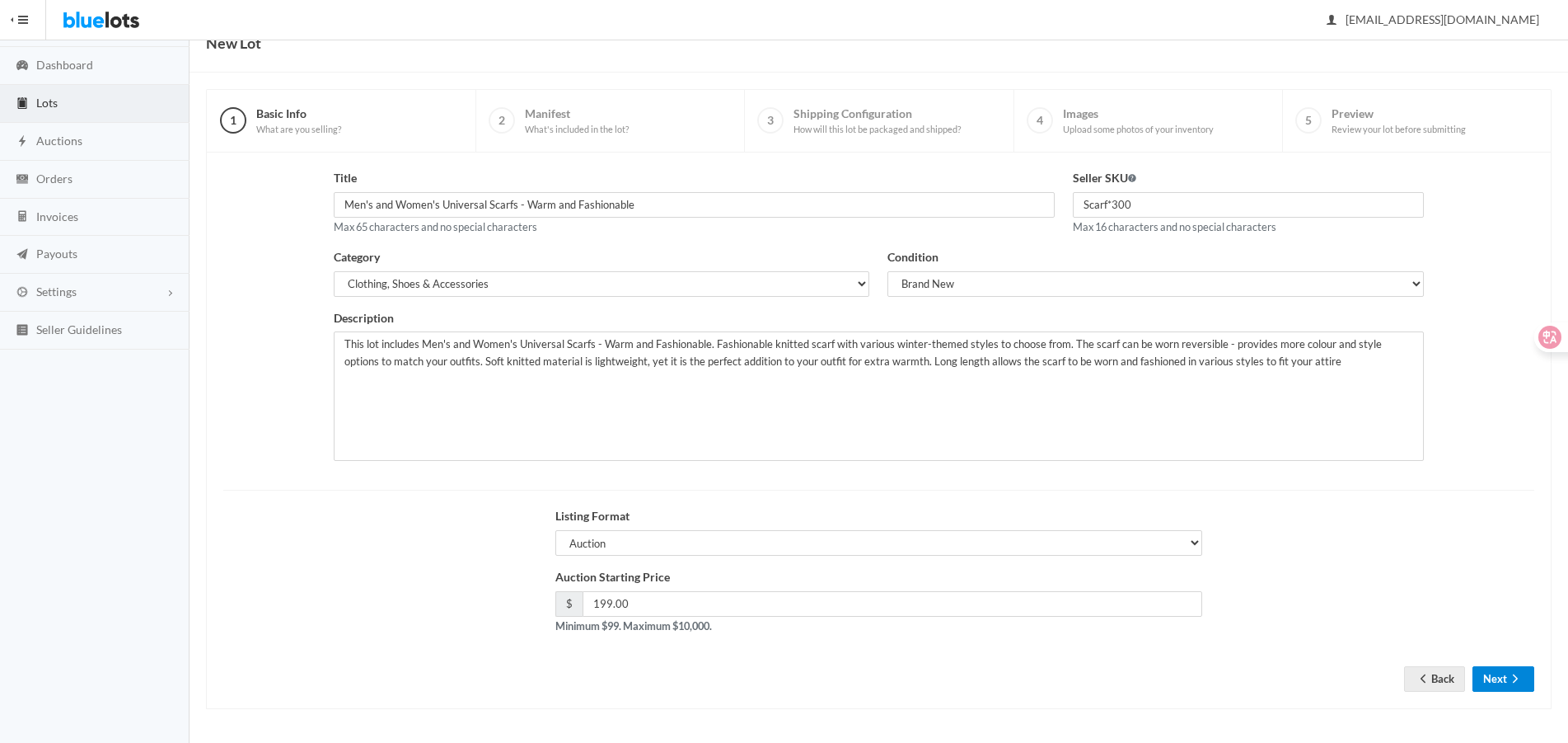
click at [1505, 680] on button "Next" at bounding box center [1503, 679] width 61 height 26
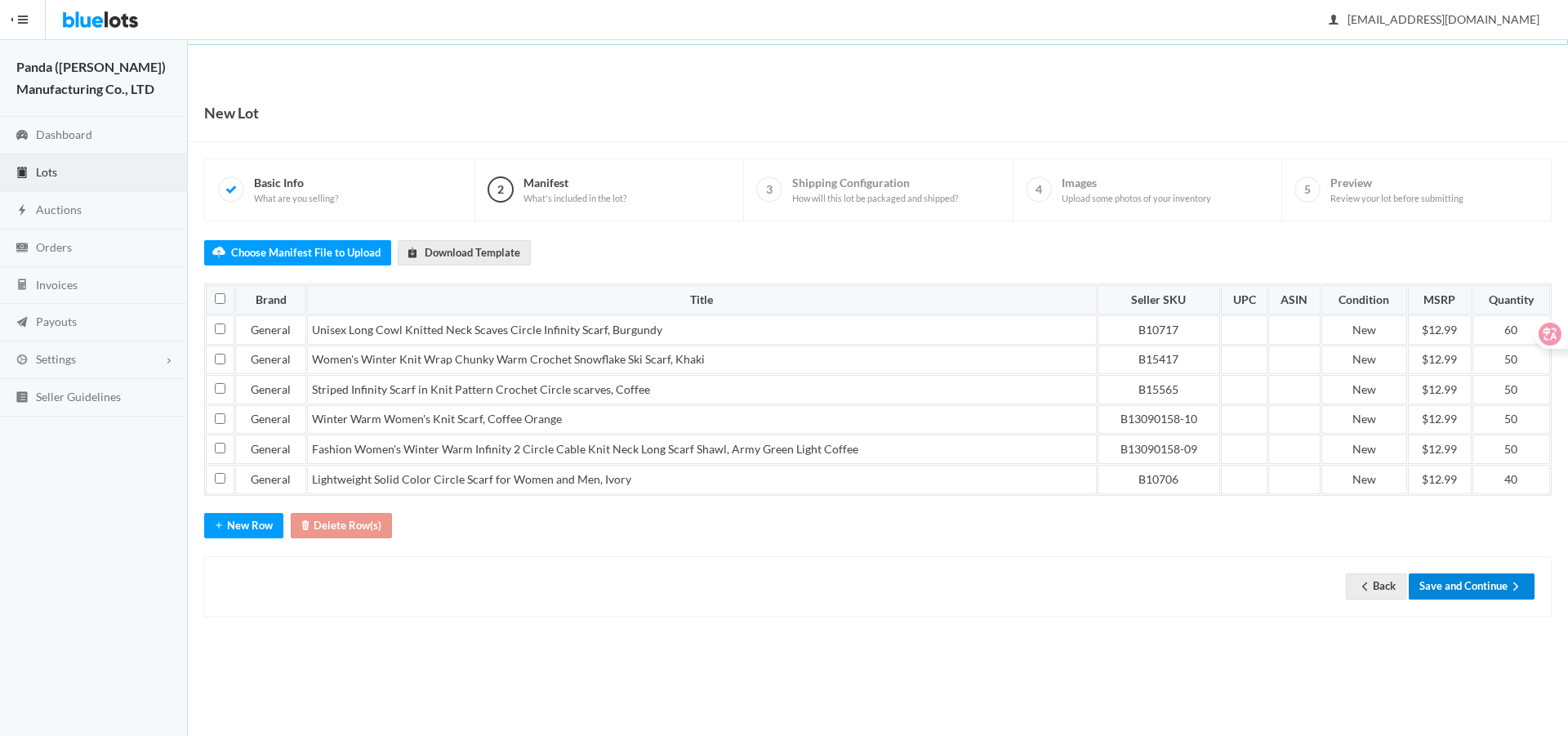
click at [1455, 585] on button "Save and Continue" at bounding box center [1471, 586] width 126 height 25
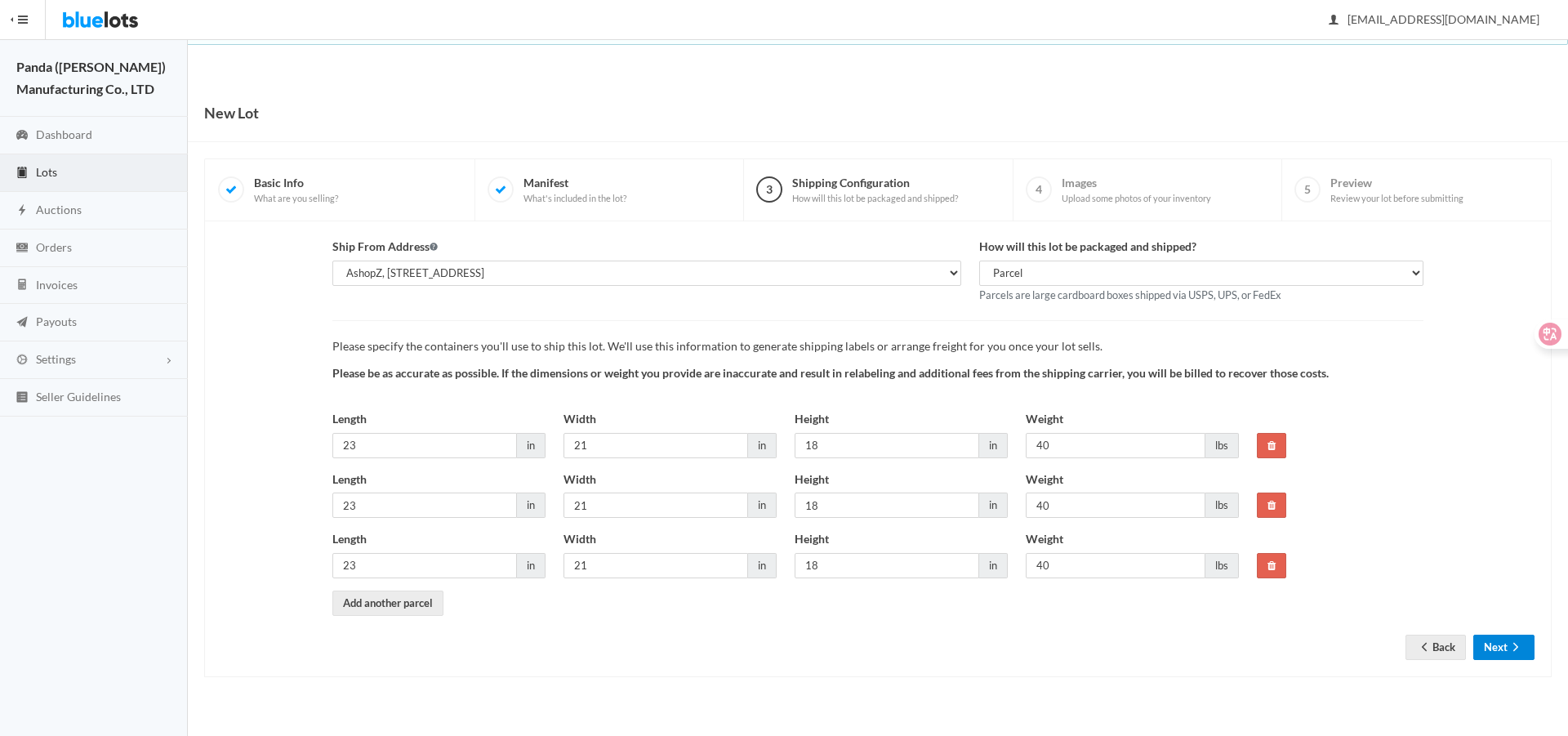
click at [1483, 647] on button "Next" at bounding box center [1504, 647] width 61 height 25
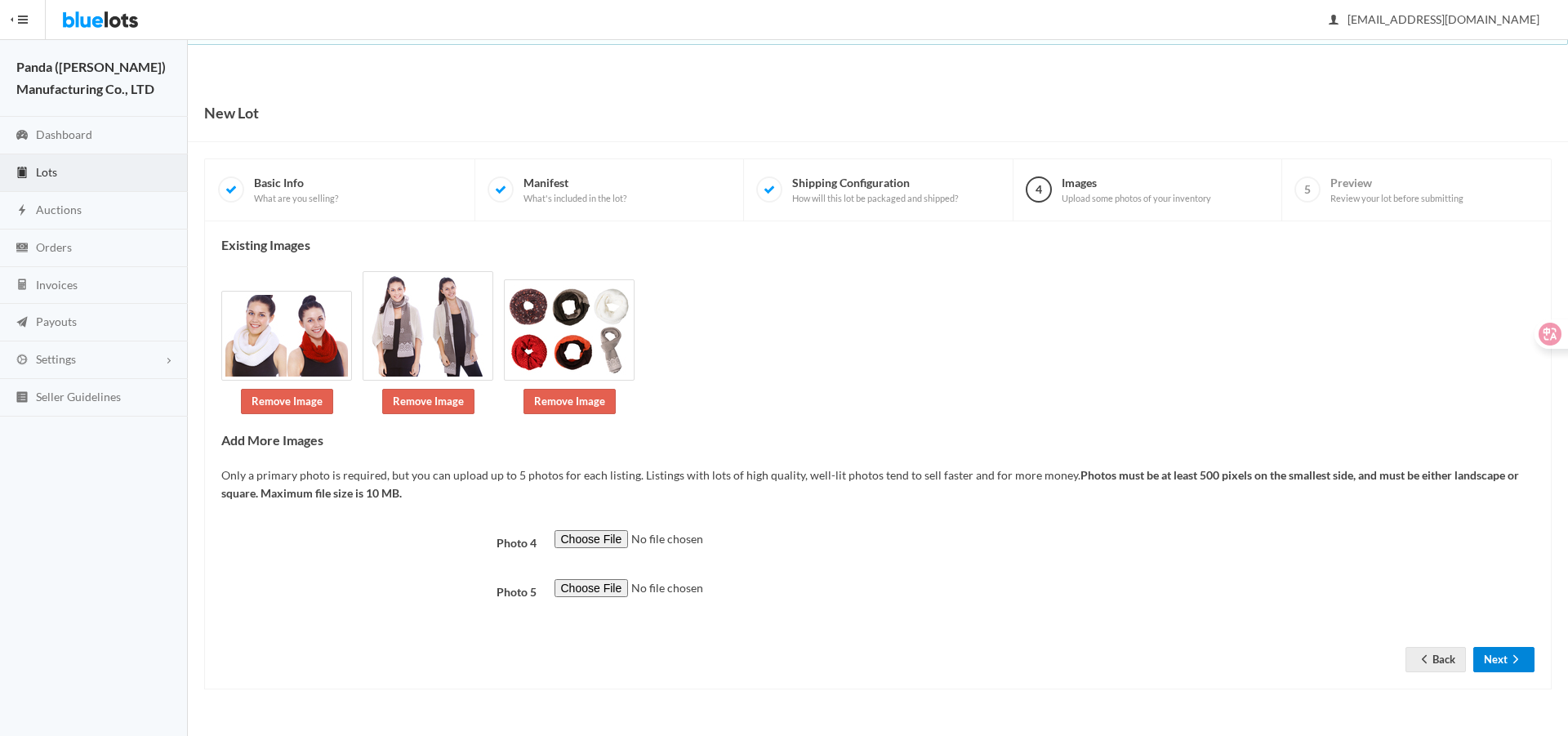
click at [1491, 655] on button "Next" at bounding box center [1504, 660] width 61 height 25
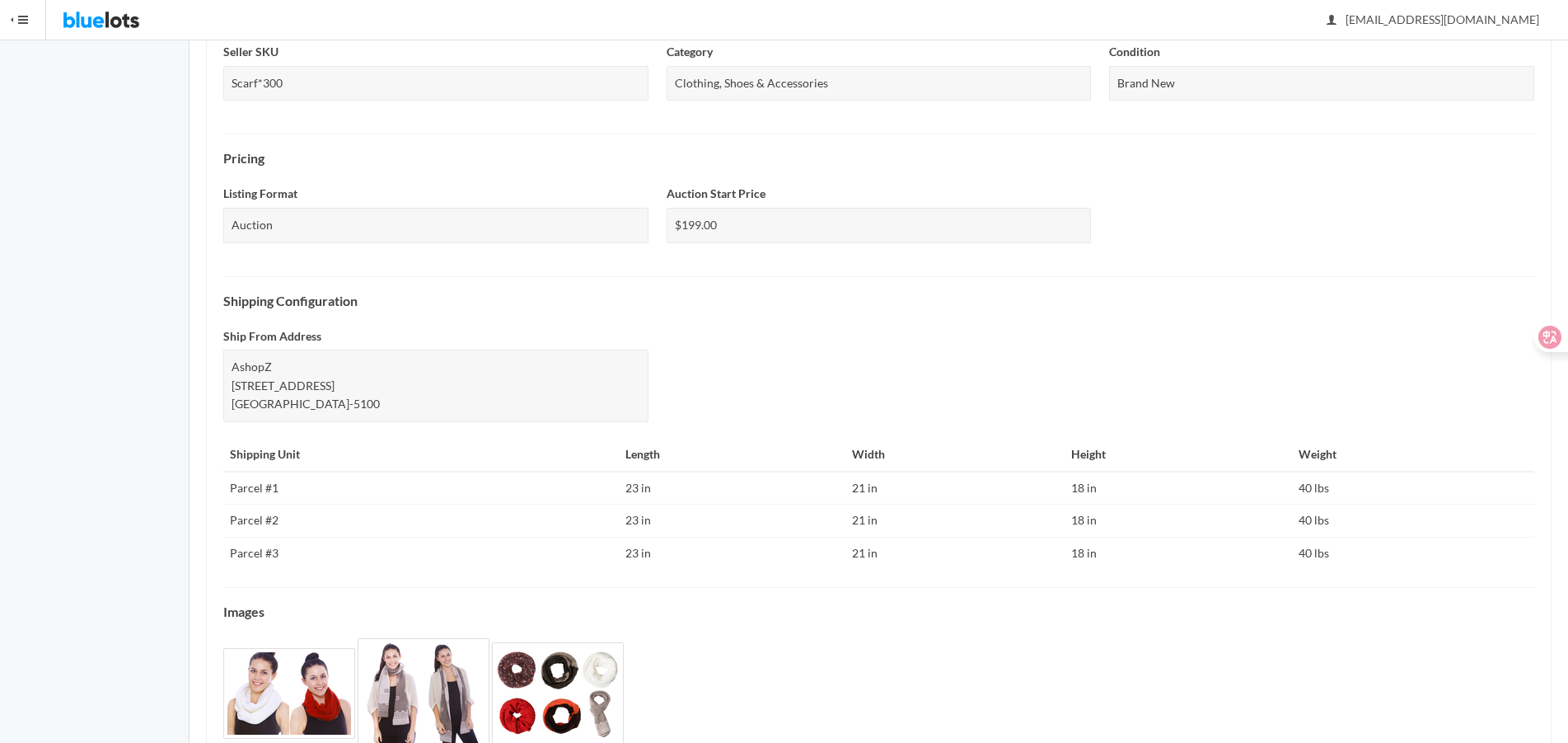
scroll to position [508, 0]
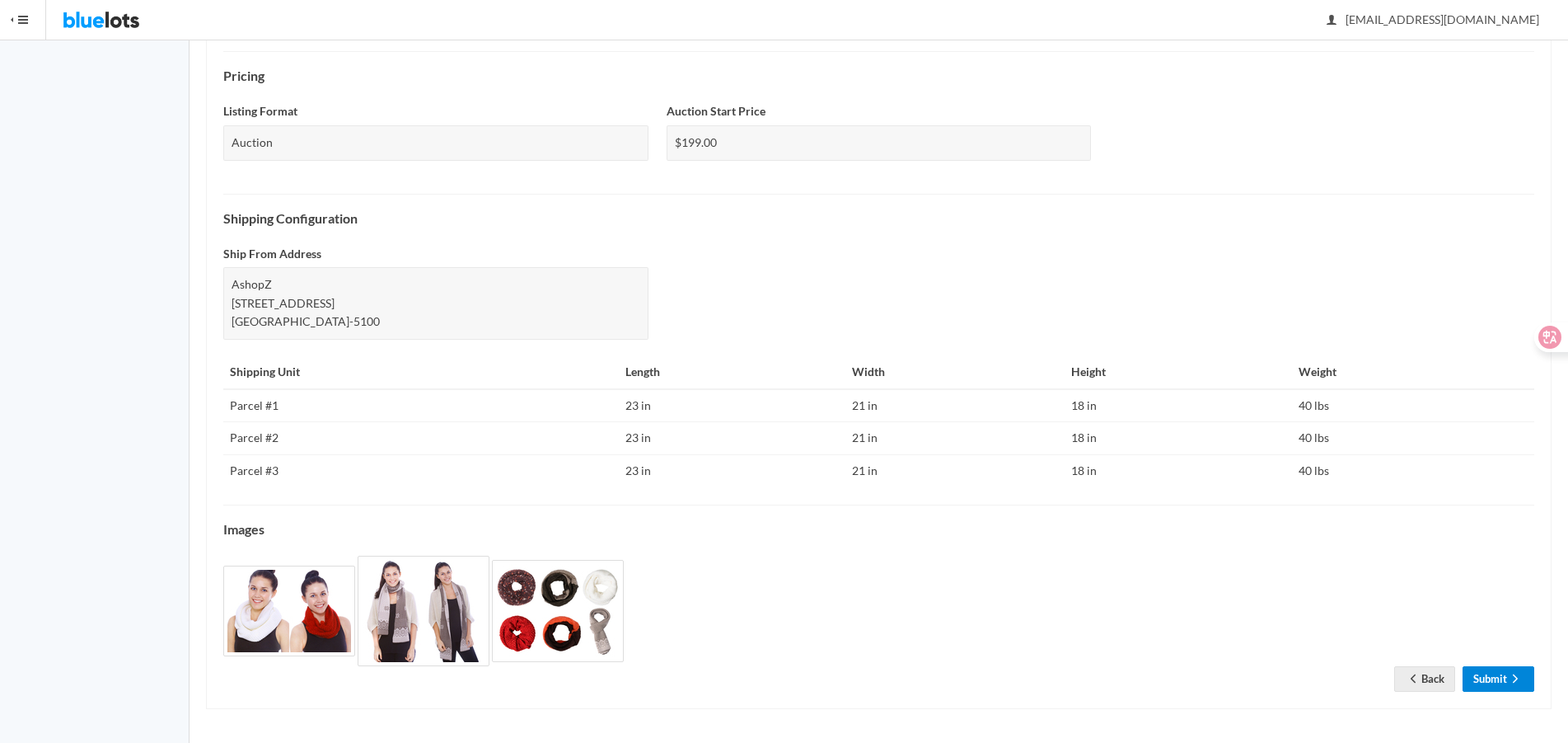
click at [1492, 687] on link "Submit" at bounding box center [1498, 679] width 71 height 26
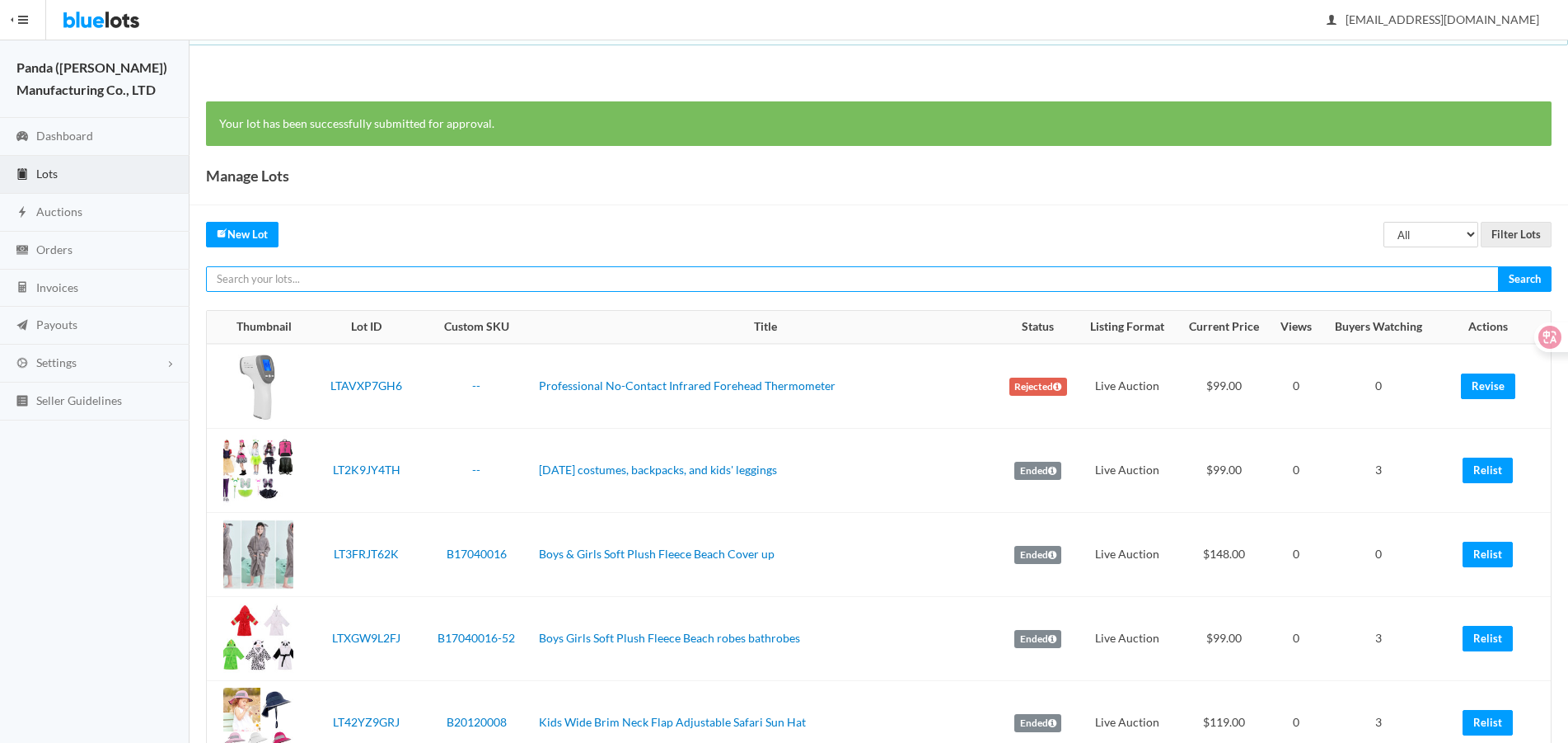
click at [1114, 285] on input "text" at bounding box center [852, 279] width 1293 height 26
paste input "LTKC47T9J6"
type input "LTKC47T9J6"
click at [1498, 266] on input "Search" at bounding box center [1525, 279] width 54 height 26
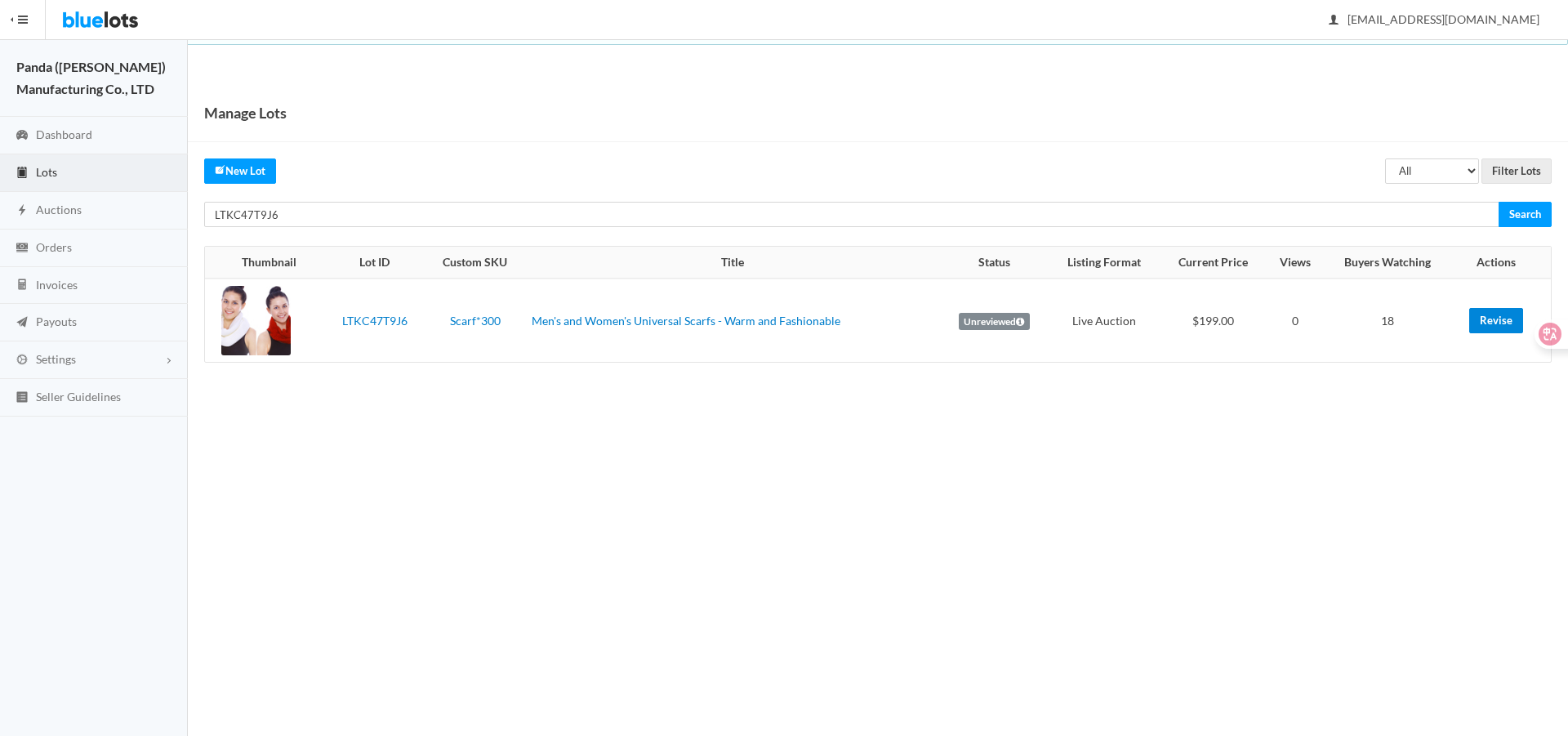
click at [1470, 322] on td "Revise" at bounding box center [1501, 320] width 99 height 83
click at [1485, 322] on link "Revise" at bounding box center [1496, 320] width 54 height 25
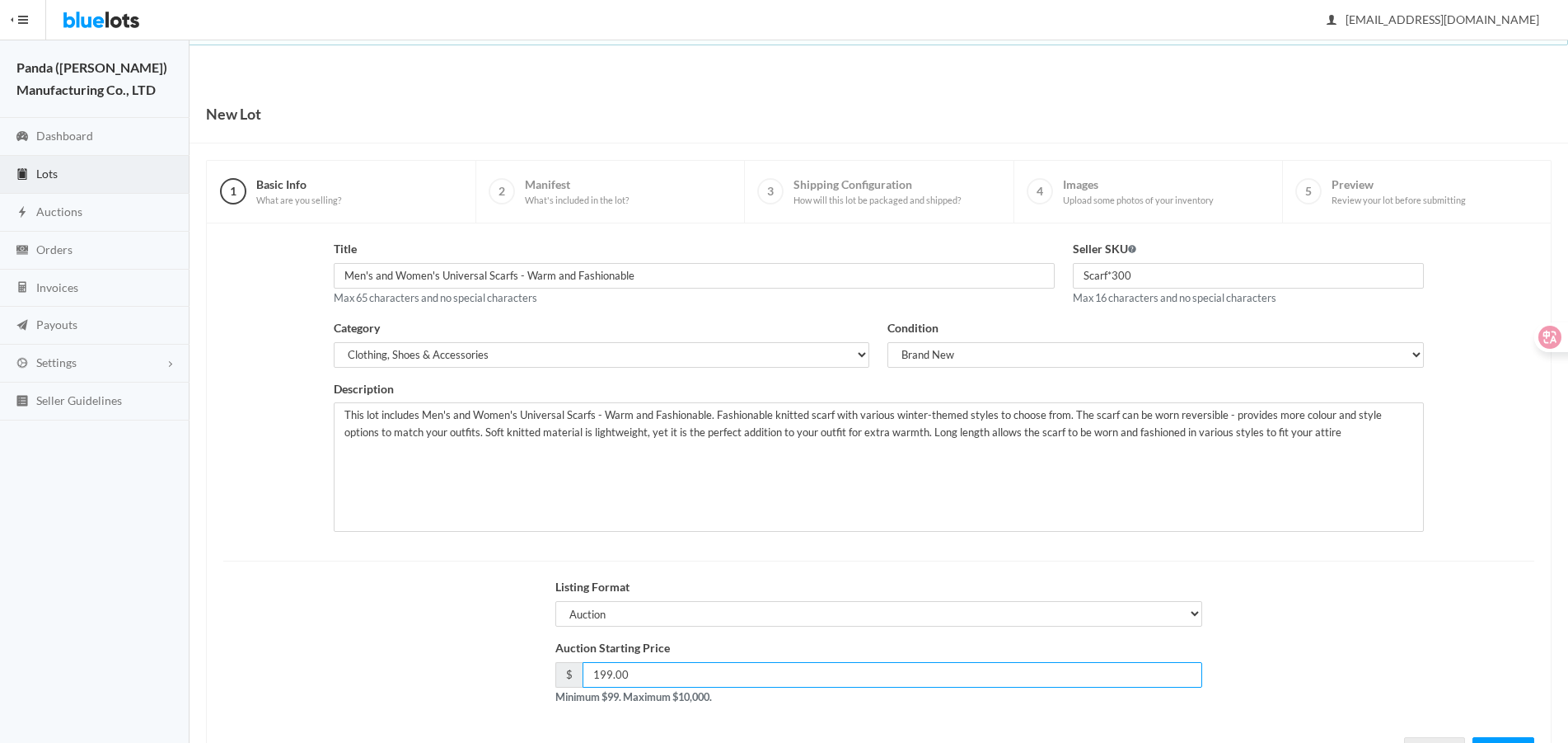
drag, startPoint x: 611, startPoint y: 676, endPoint x: 525, endPoint y: 670, distance: 86.2
click at [538, 678] on div "Auction Starting Price $ 199.00 Minimum $99. Maximum $10,000." at bounding box center [879, 678] width 1329 height 79
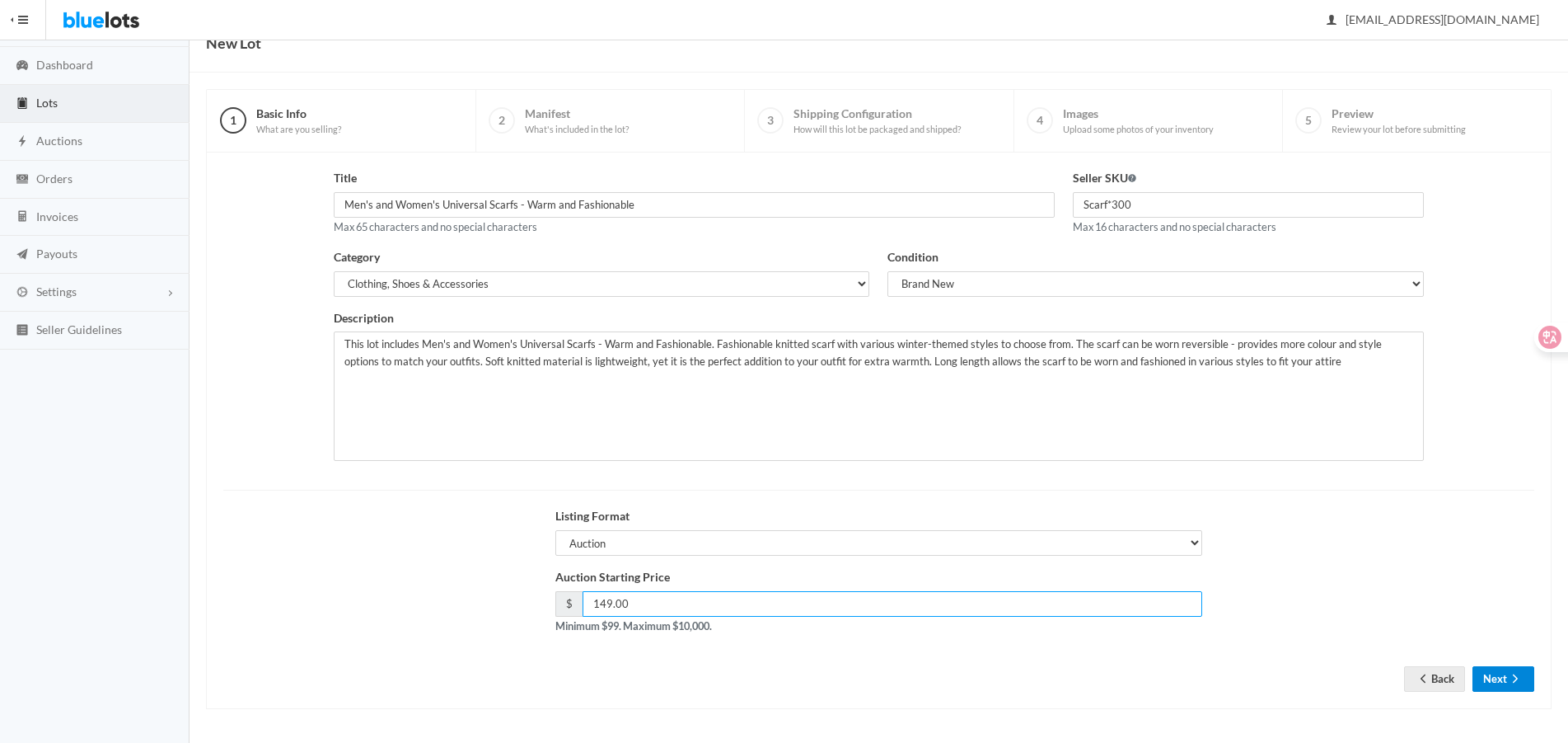
type input "149.00"
click at [1487, 679] on button "Next" at bounding box center [1503, 679] width 61 height 26
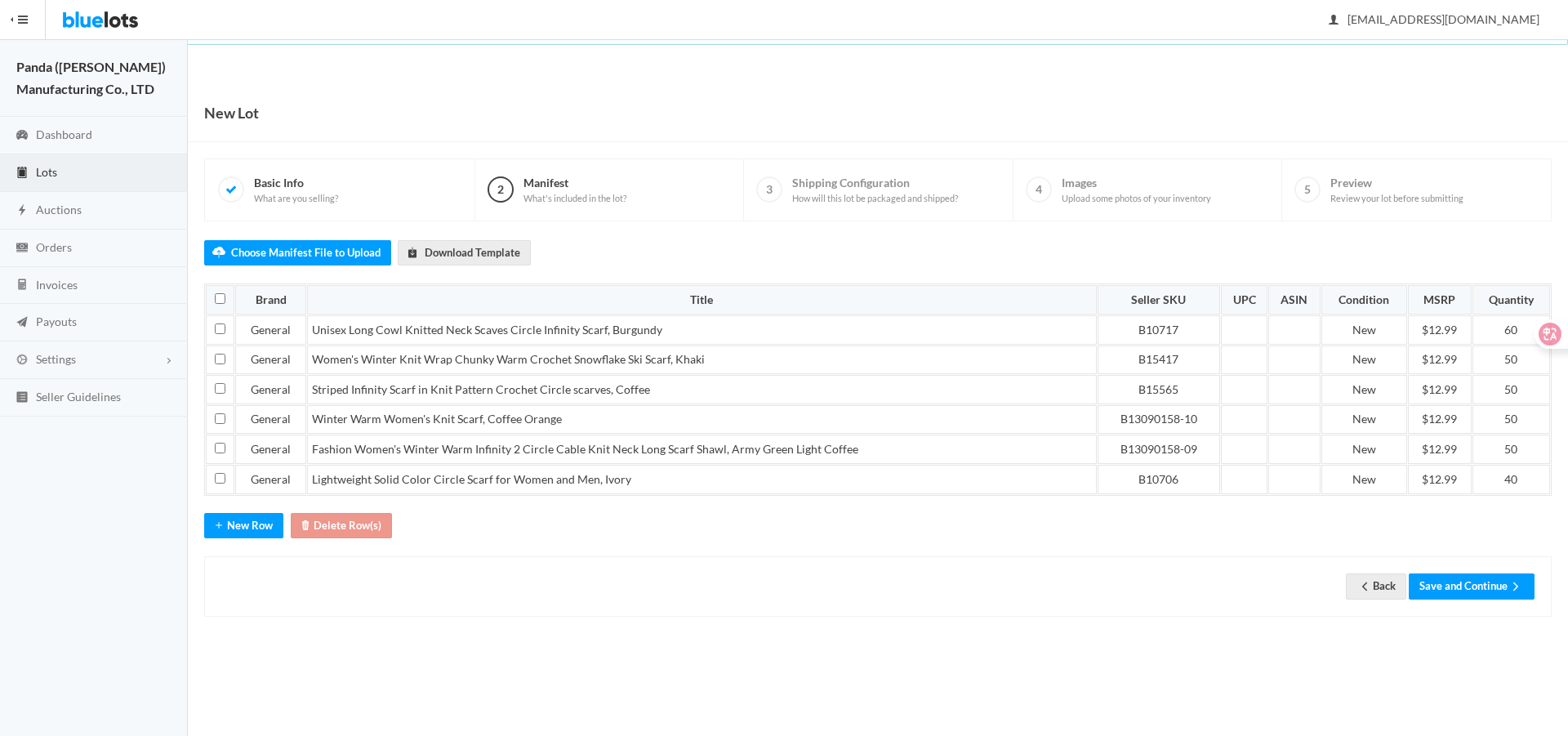
click at [1497, 598] on div "Back Save and Continue" at bounding box center [877, 586] width 1348 height 60
click at [1496, 588] on button "Save and Continue" at bounding box center [1471, 586] width 126 height 25
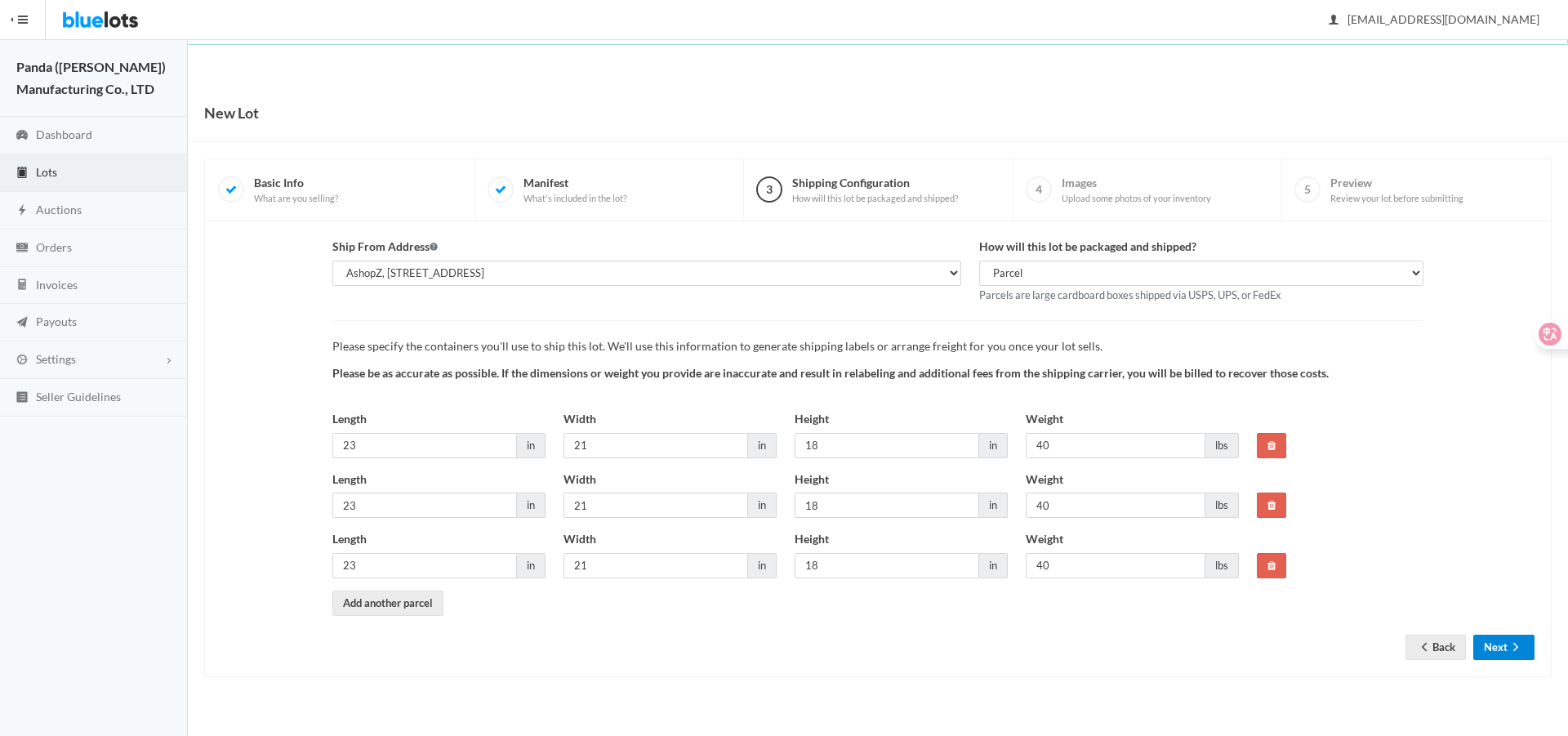
click at [1508, 658] on button "Next" at bounding box center [1504, 647] width 61 height 25
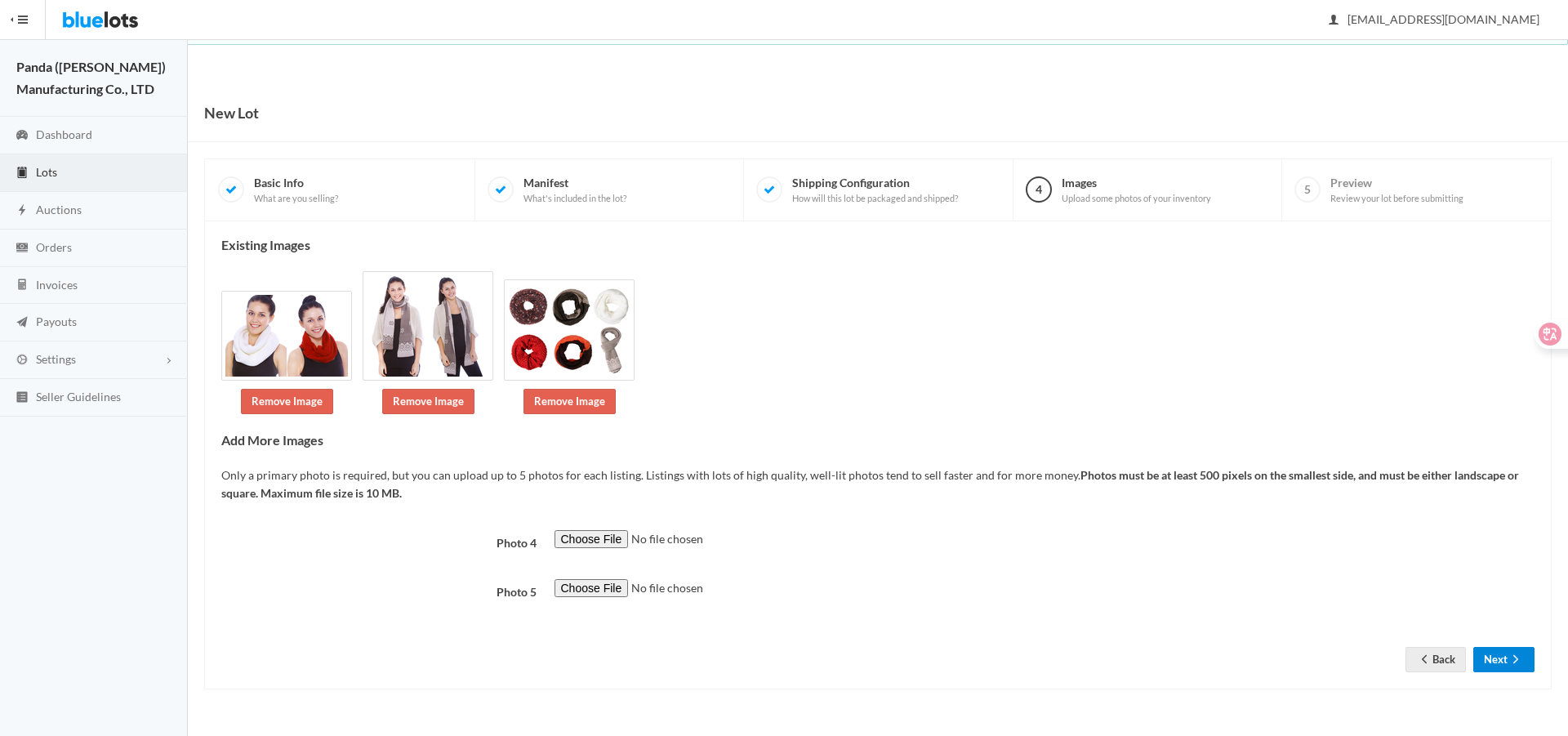
click at [1506, 655] on button "Next" at bounding box center [1504, 660] width 61 height 25
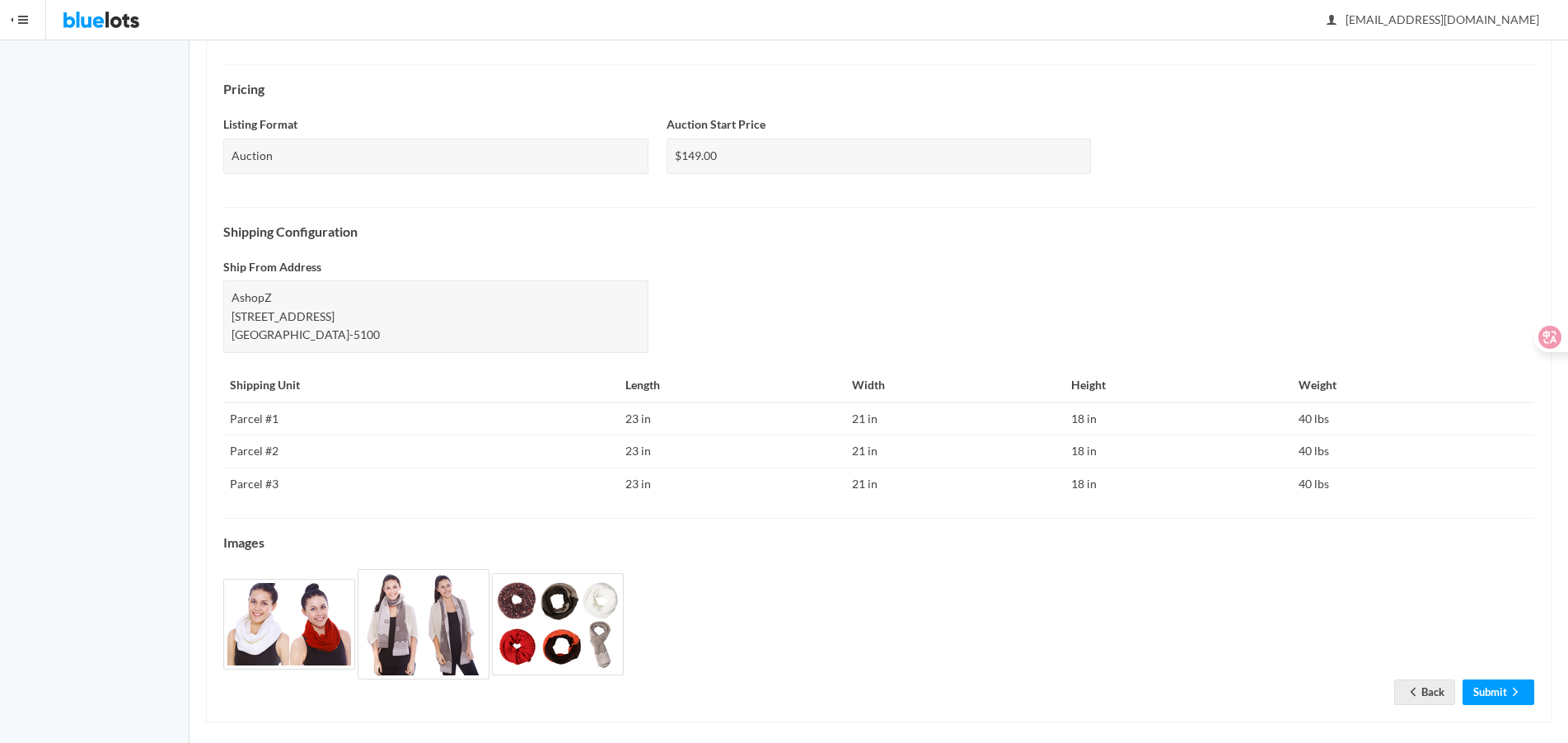
scroll to position [508, 0]
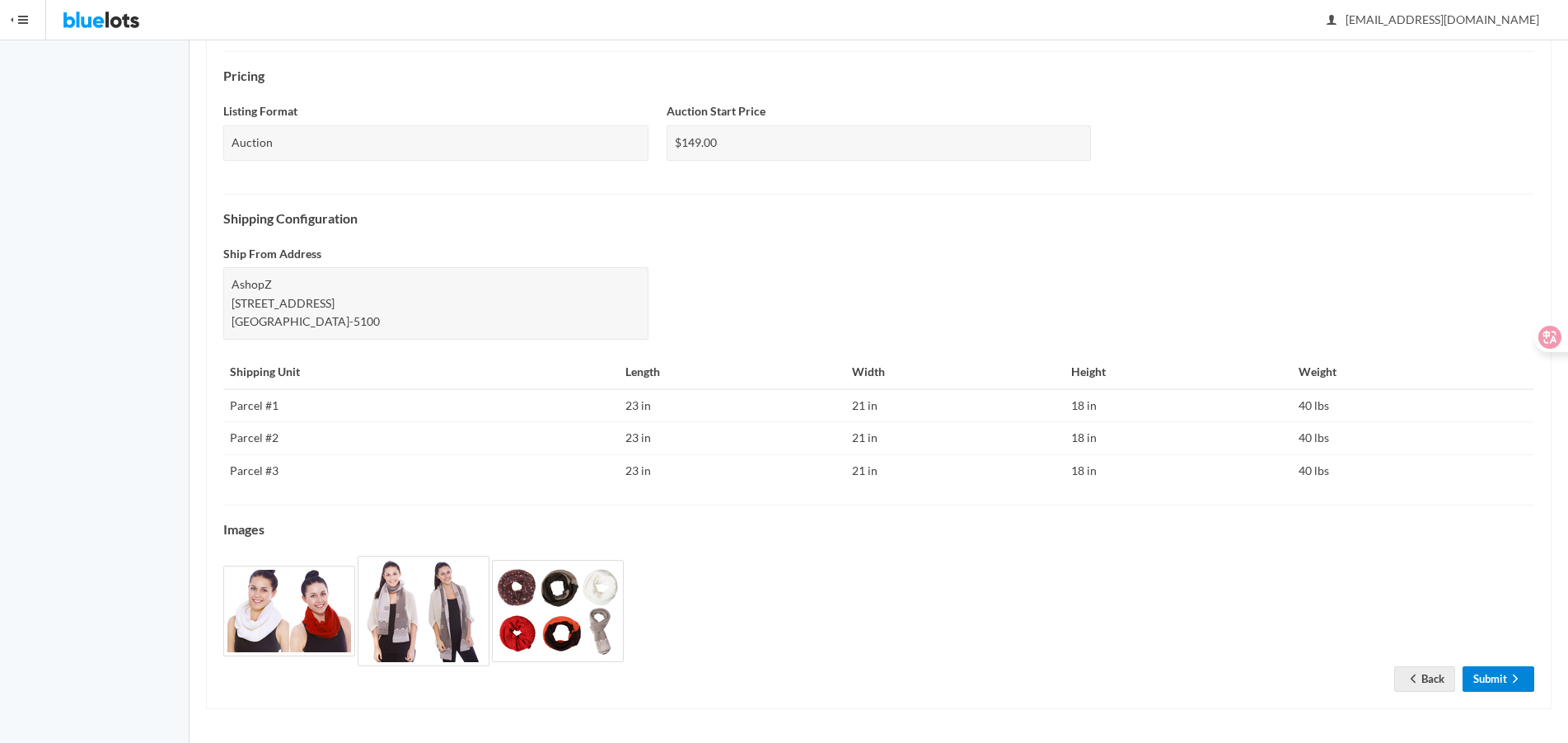
click at [1486, 675] on link "Submit" at bounding box center [1498, 679] width 71 height 26
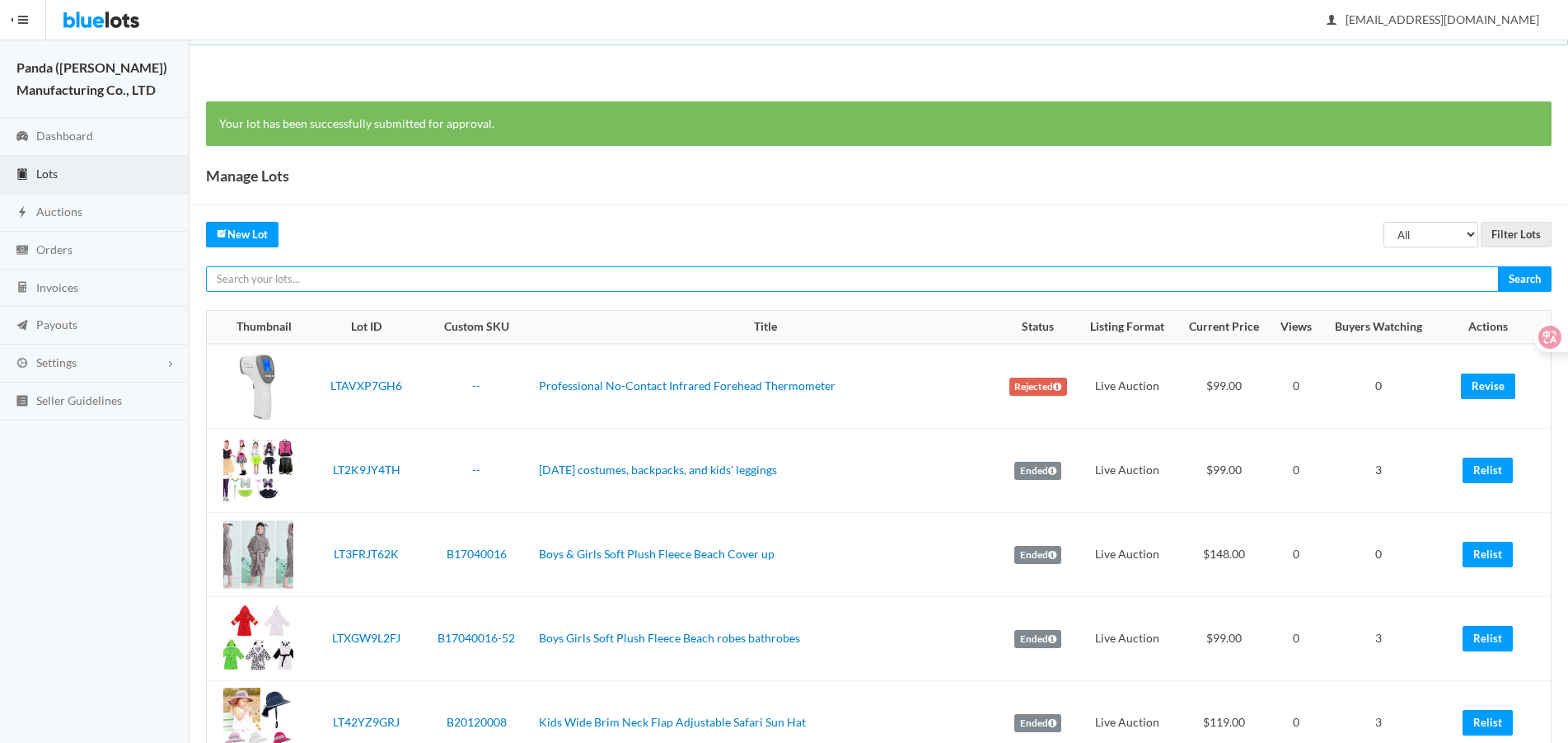
click at [1189, 278] on input "text" at bounding box center [852, 279] width 1293 height 26
paste input "LT33R2FG62"
type input "LT33R2FG62"
click at [1498, 266] on input "Search" at bounding box center [1525, 279] width 54 height 26
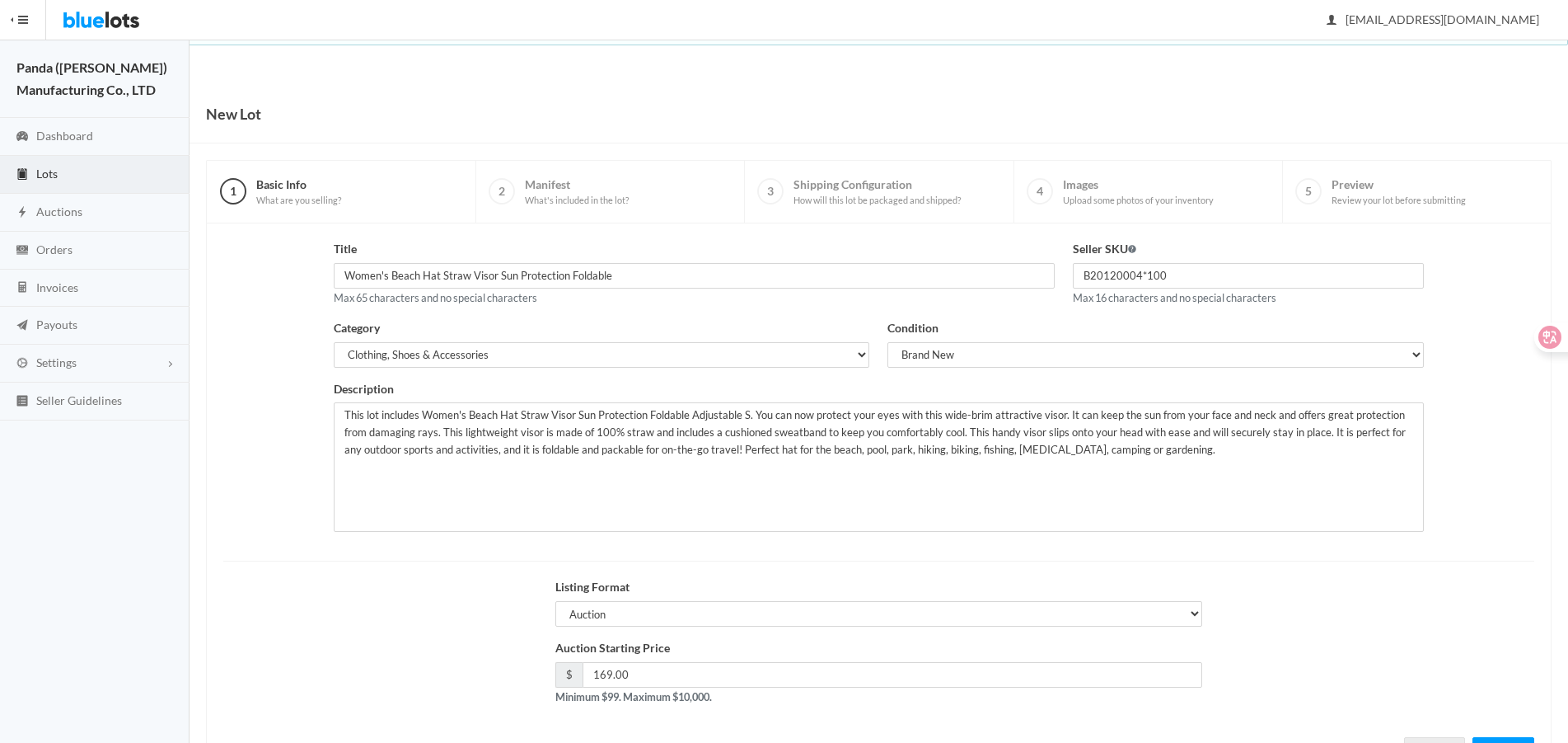
scroll to position [71, 0]
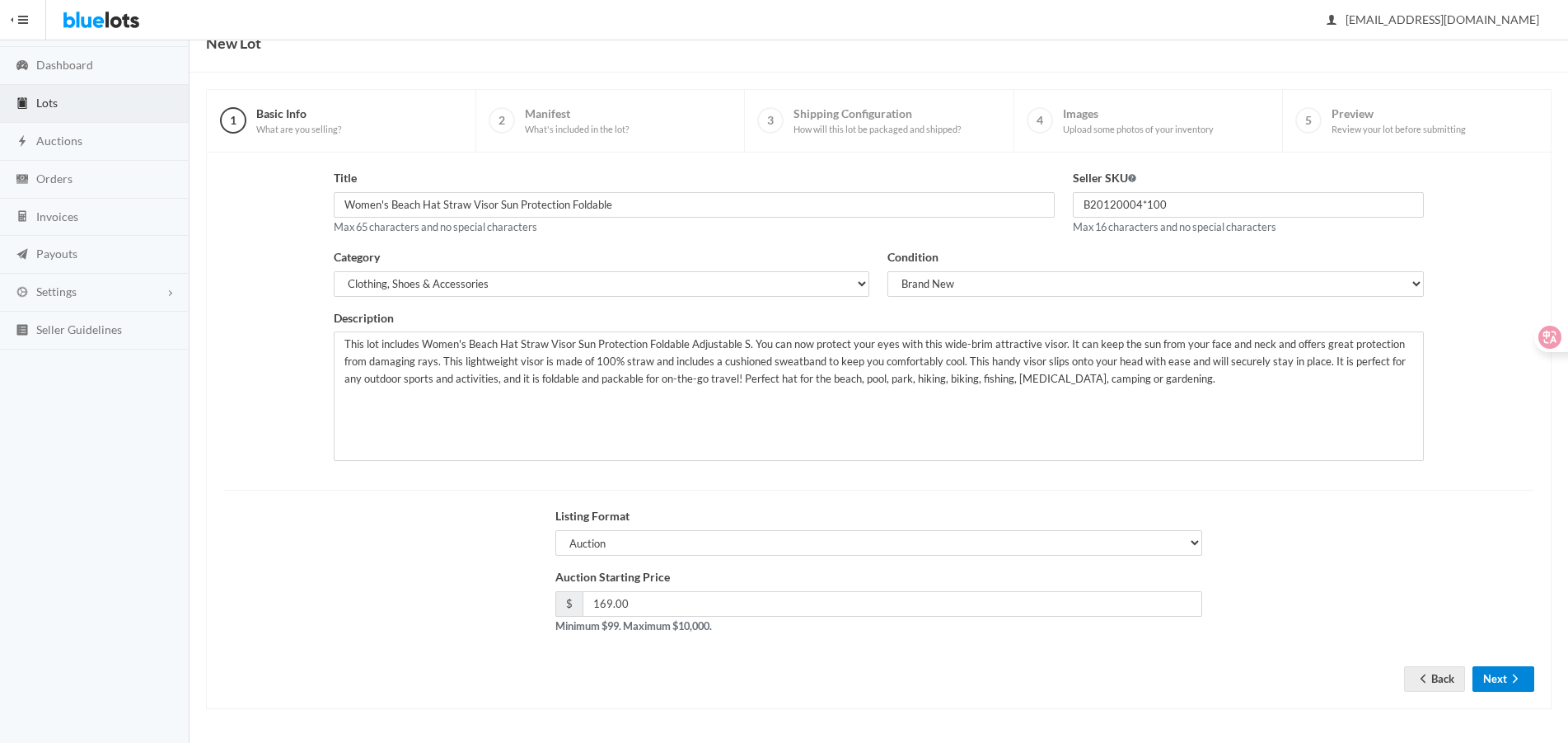
click at [1495, 667] on button "Next" at bounding box center [1503, 679] width 61 height 26
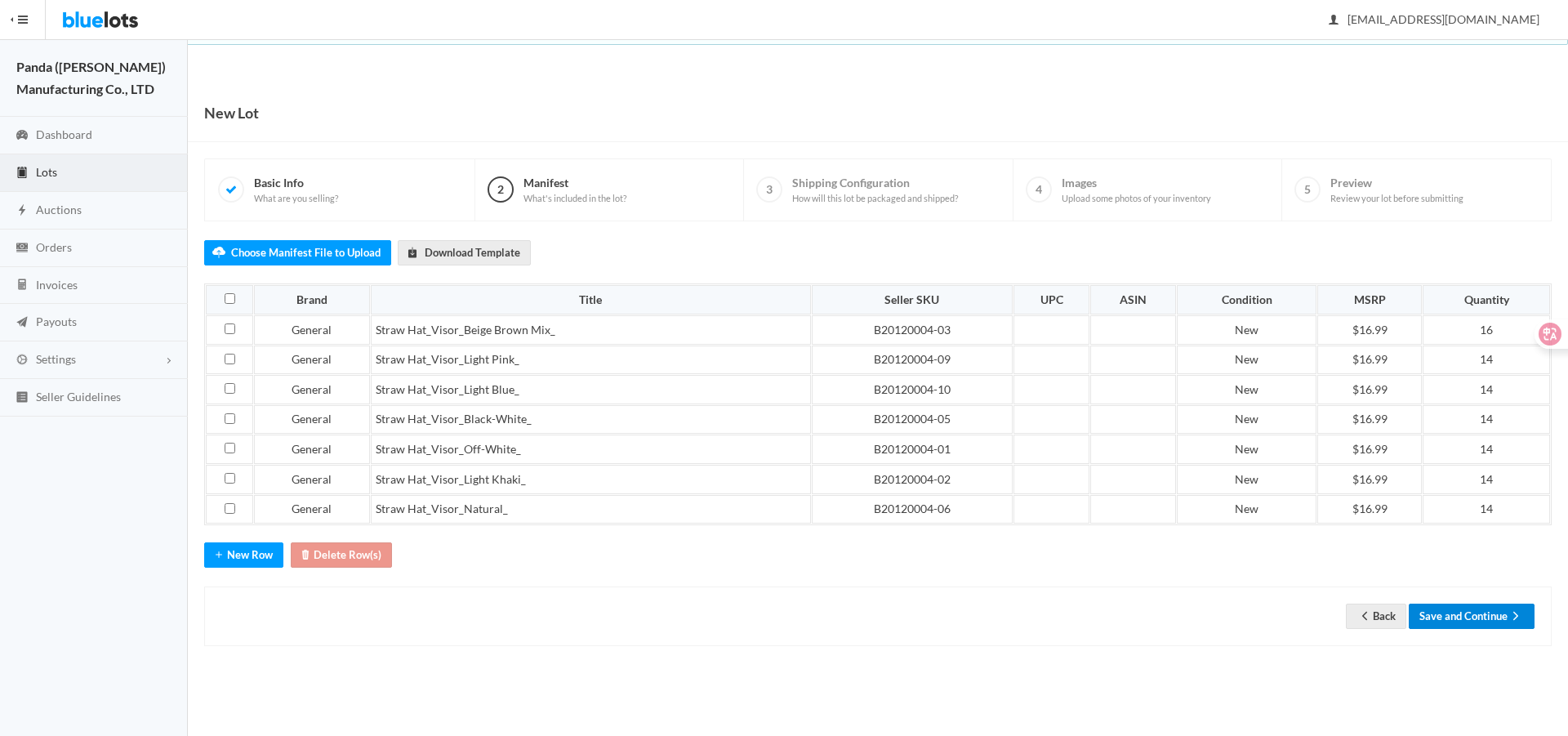
click at [1420, 613] on button "Save and Continue" at bounding box center [1471, 616] width 126 height 25
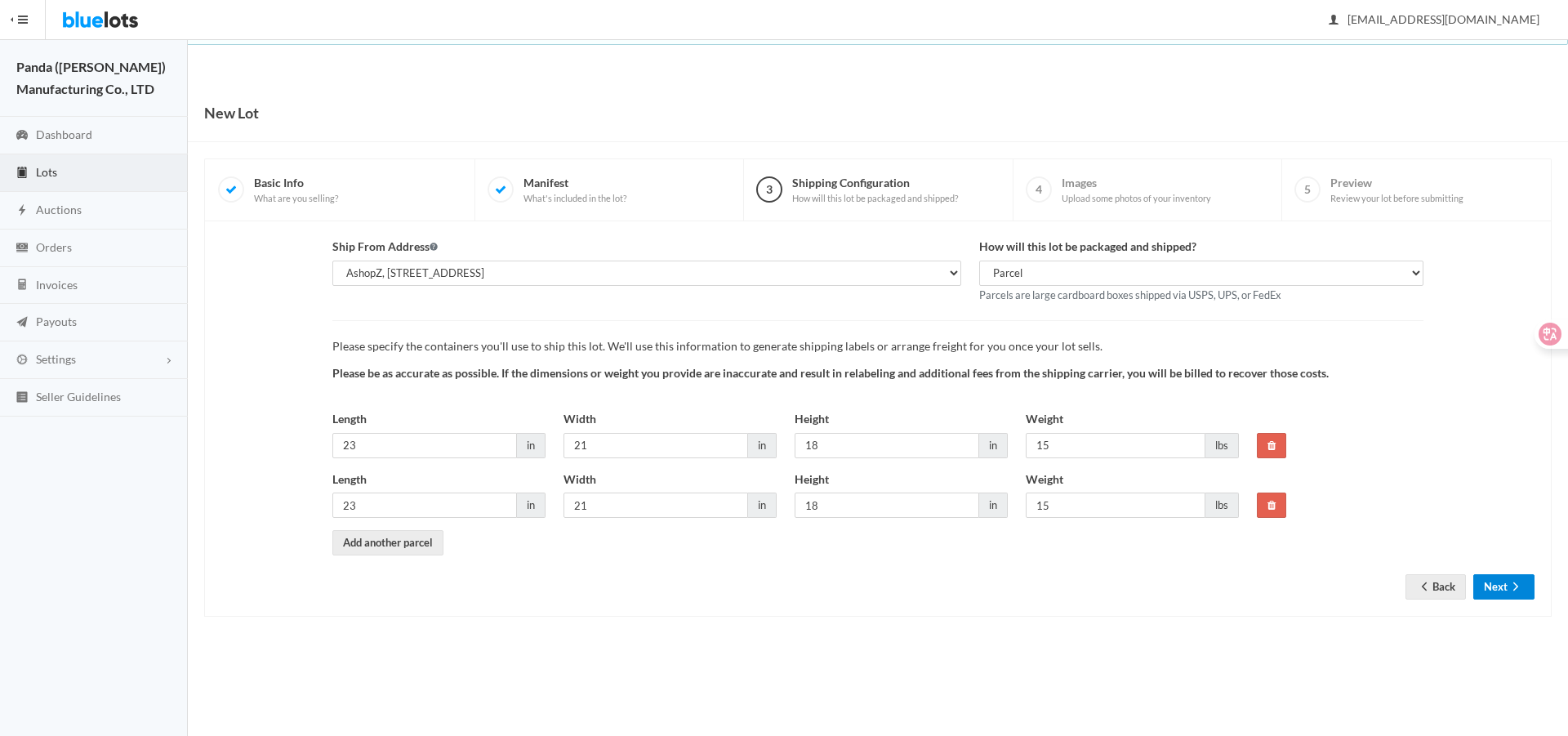
click at [1502, 587] on button "Next" at bounding box center [1504, 586] width 61 height 25
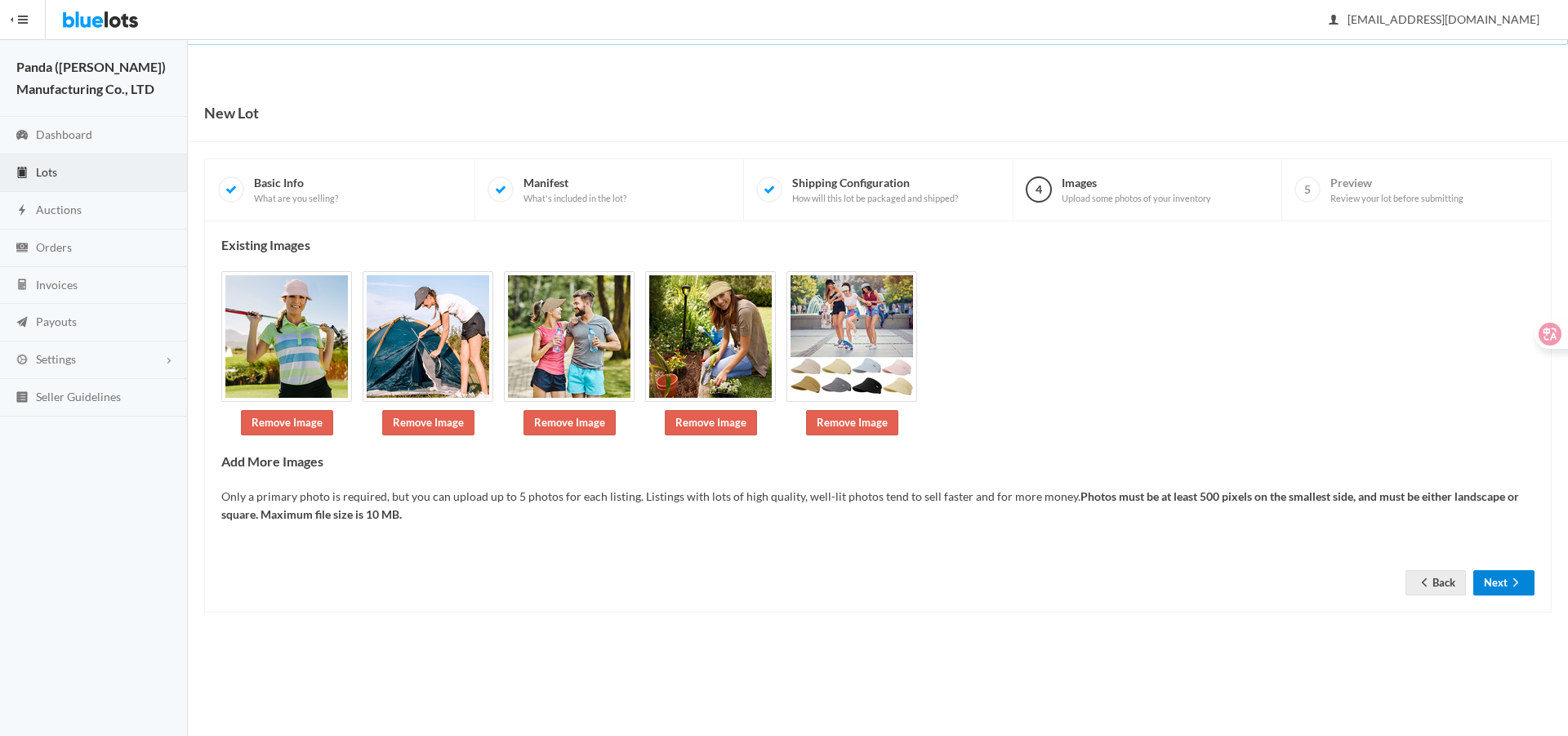
click at [1501, 586] on button "Next" at bounding box center [1504, 582] width 61 height 25
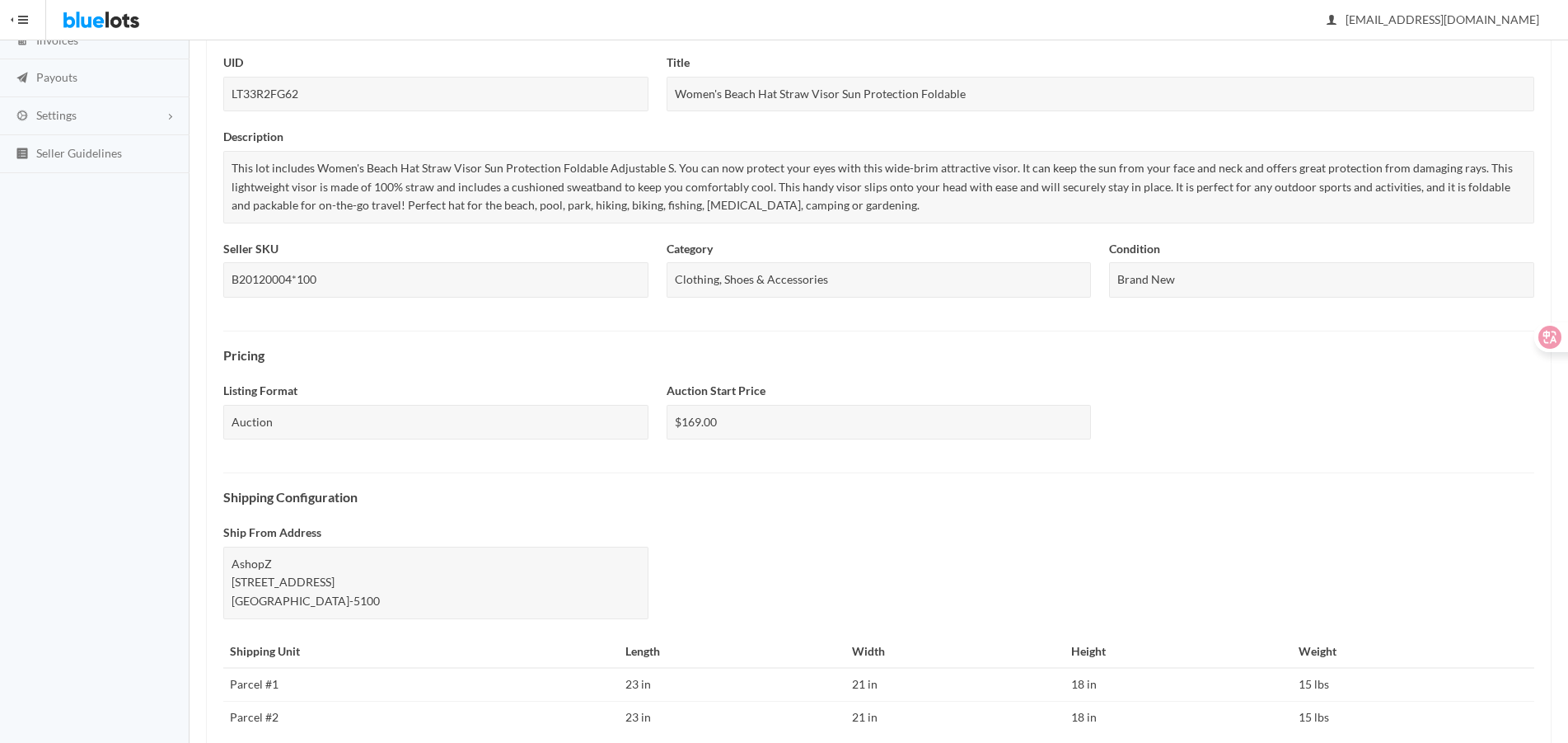
scroll to position [516, 0]
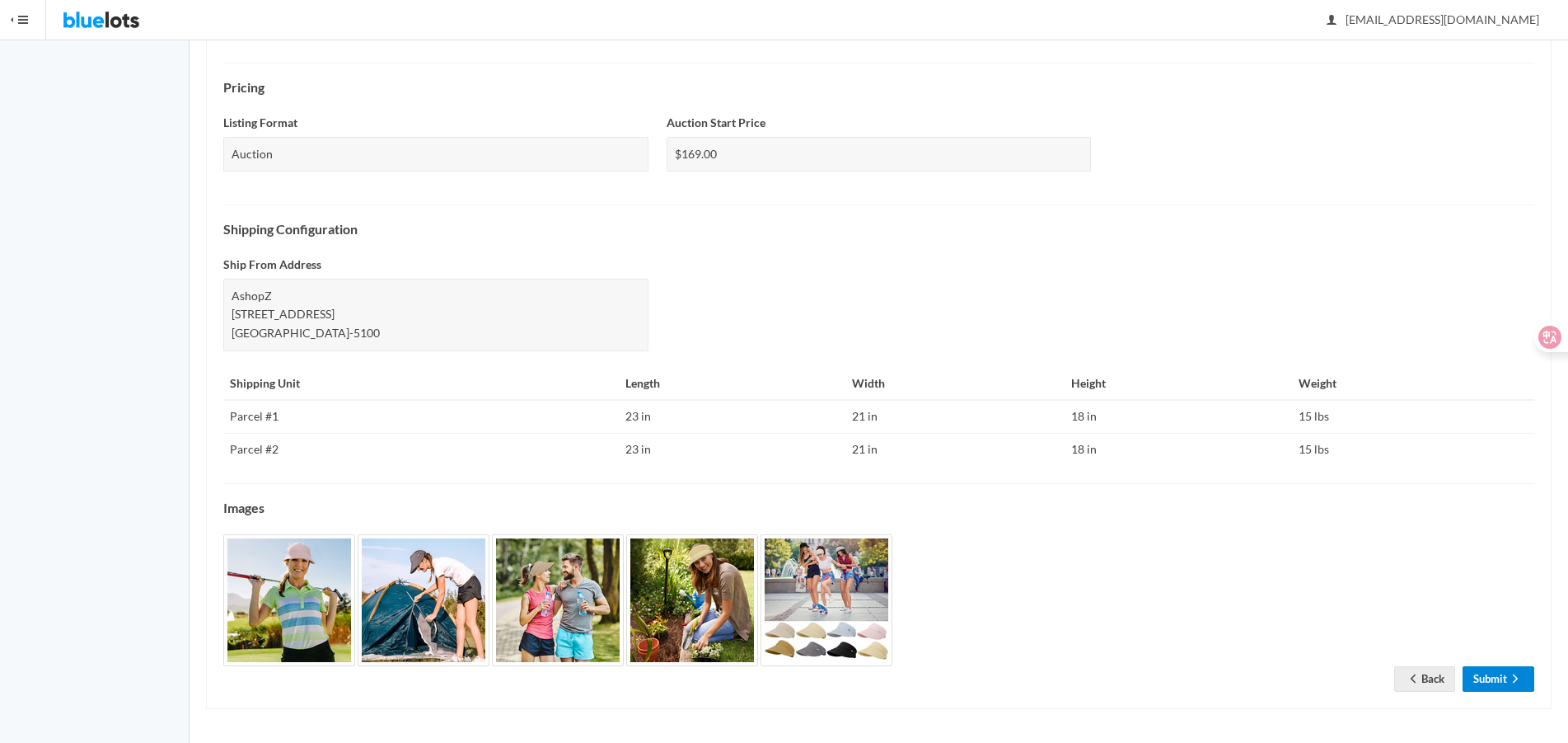
click at [1478, 685] on link "Submit" at bounding box center [1498, 679] width 71 height 26
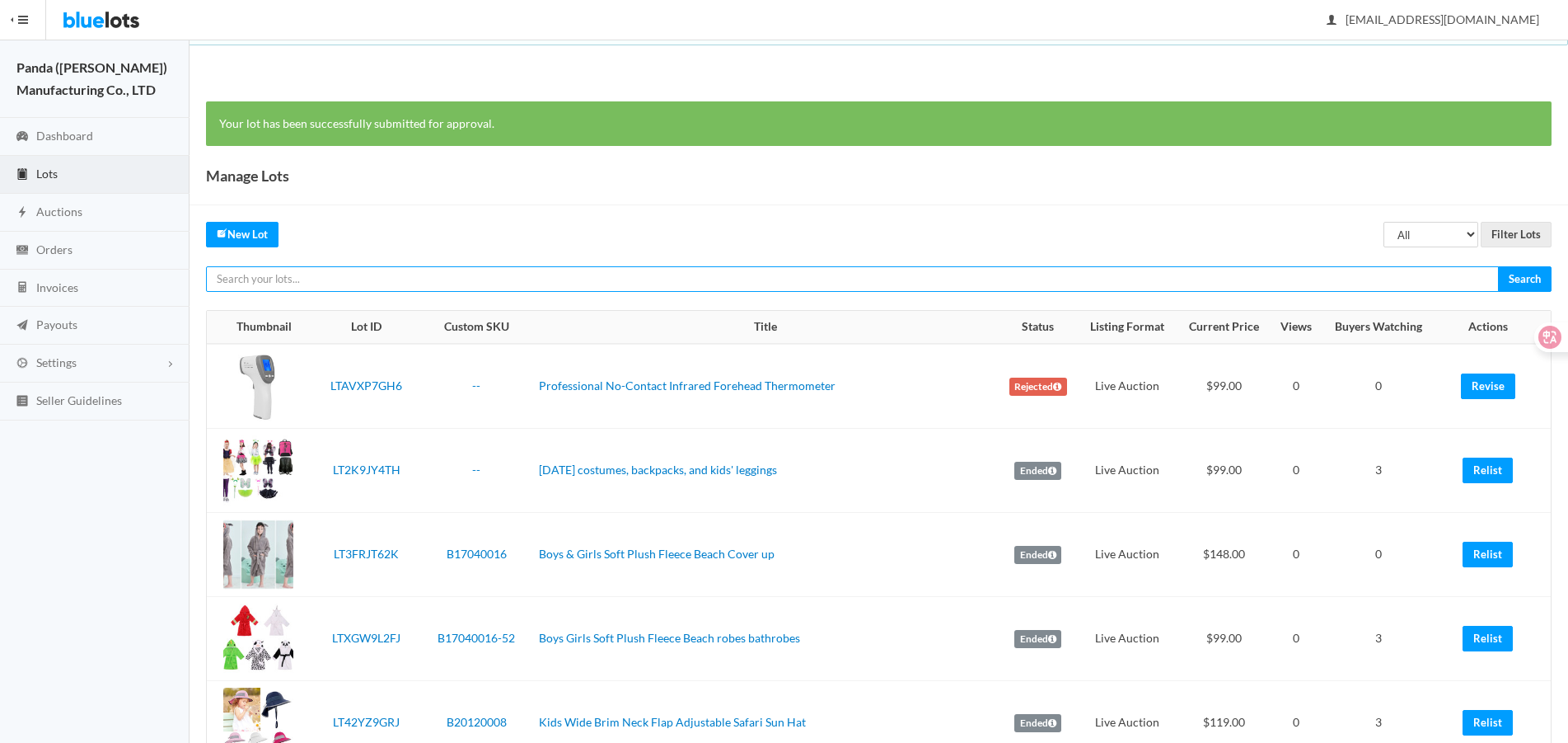
click at [1292, 280] on input "text" at bounding box center [852, 279] width 1293 height 26
paste input "LT3RR4PR62"
type input "LT3RR4PR62"
click at [1498, 266] on input "Search" at bounding box center [1525, 279] width 54 height 26
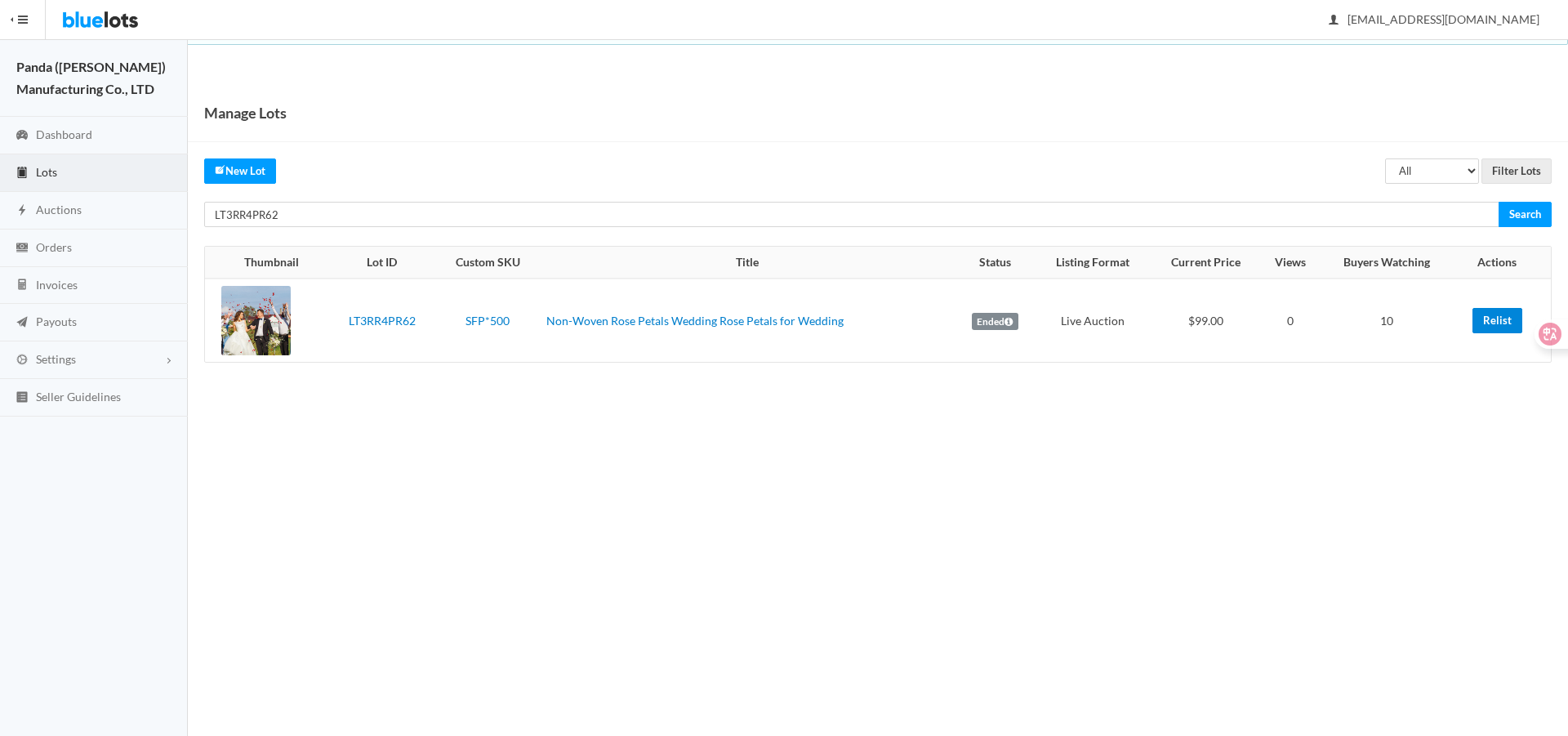
click at [1487, 324] on link "Relist" at bounding box center [1497, 320] width 50 height 25
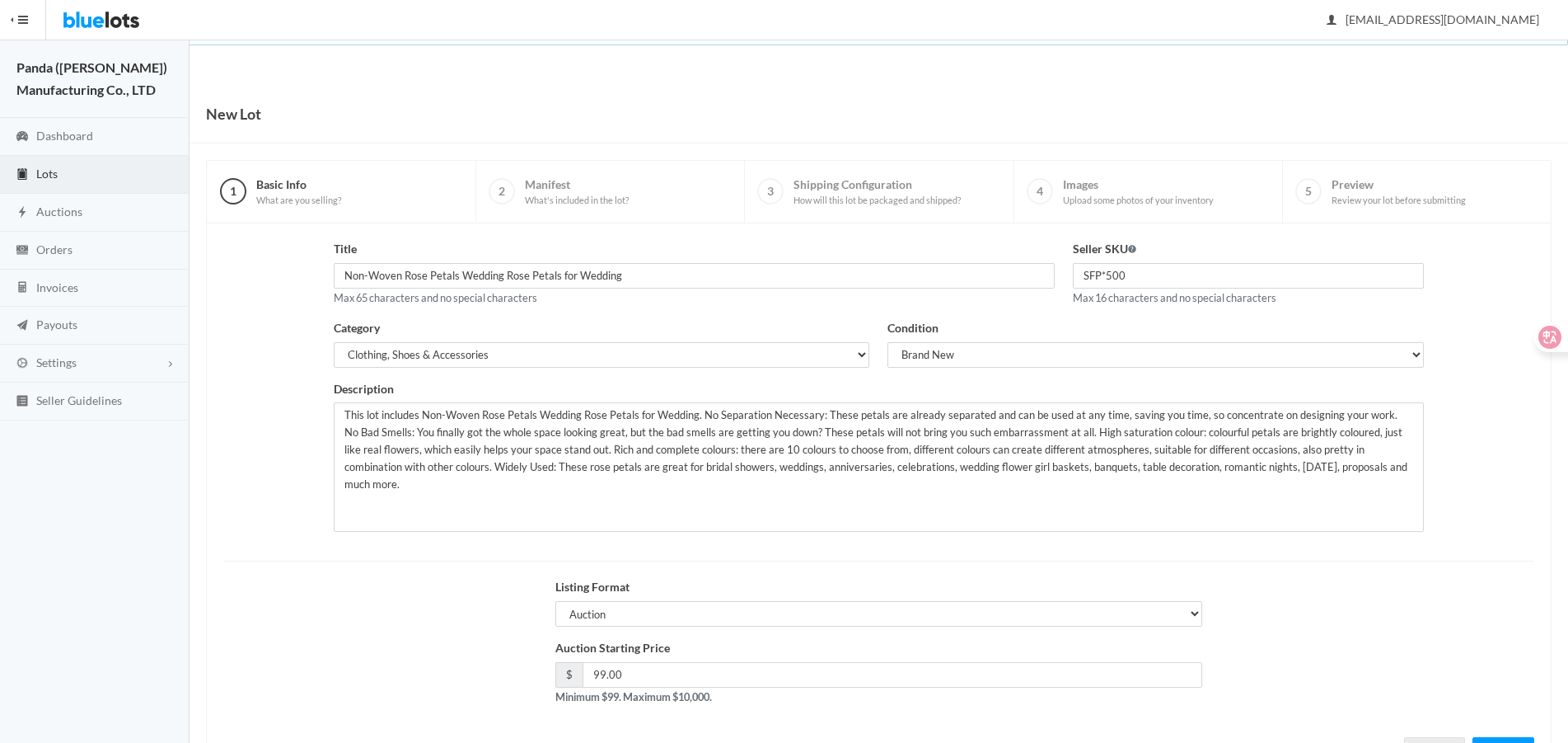
scroll to position [71, 0]
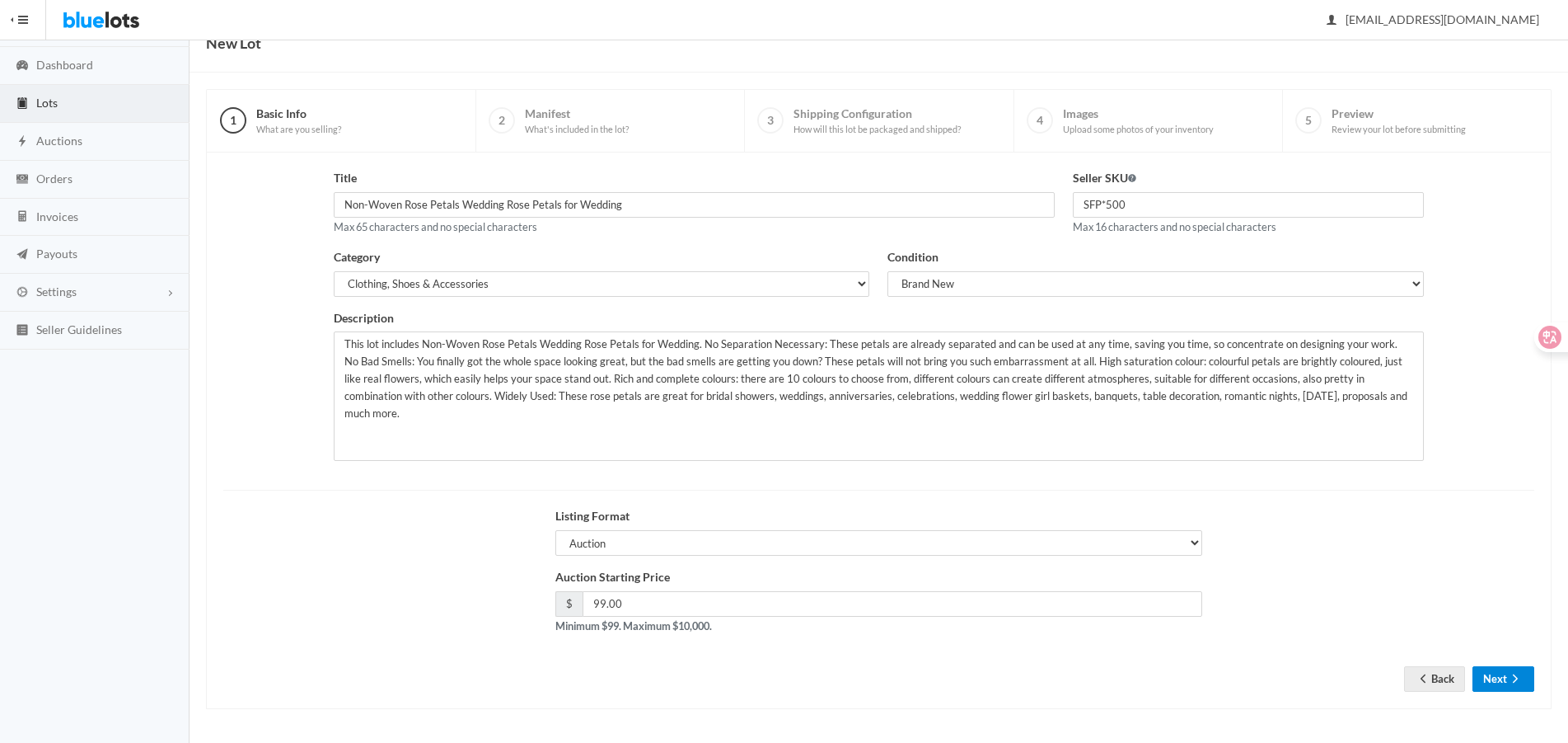
click at [1490, 688] on button "Next" at bounding box center [1503, 679] width 61 height 26
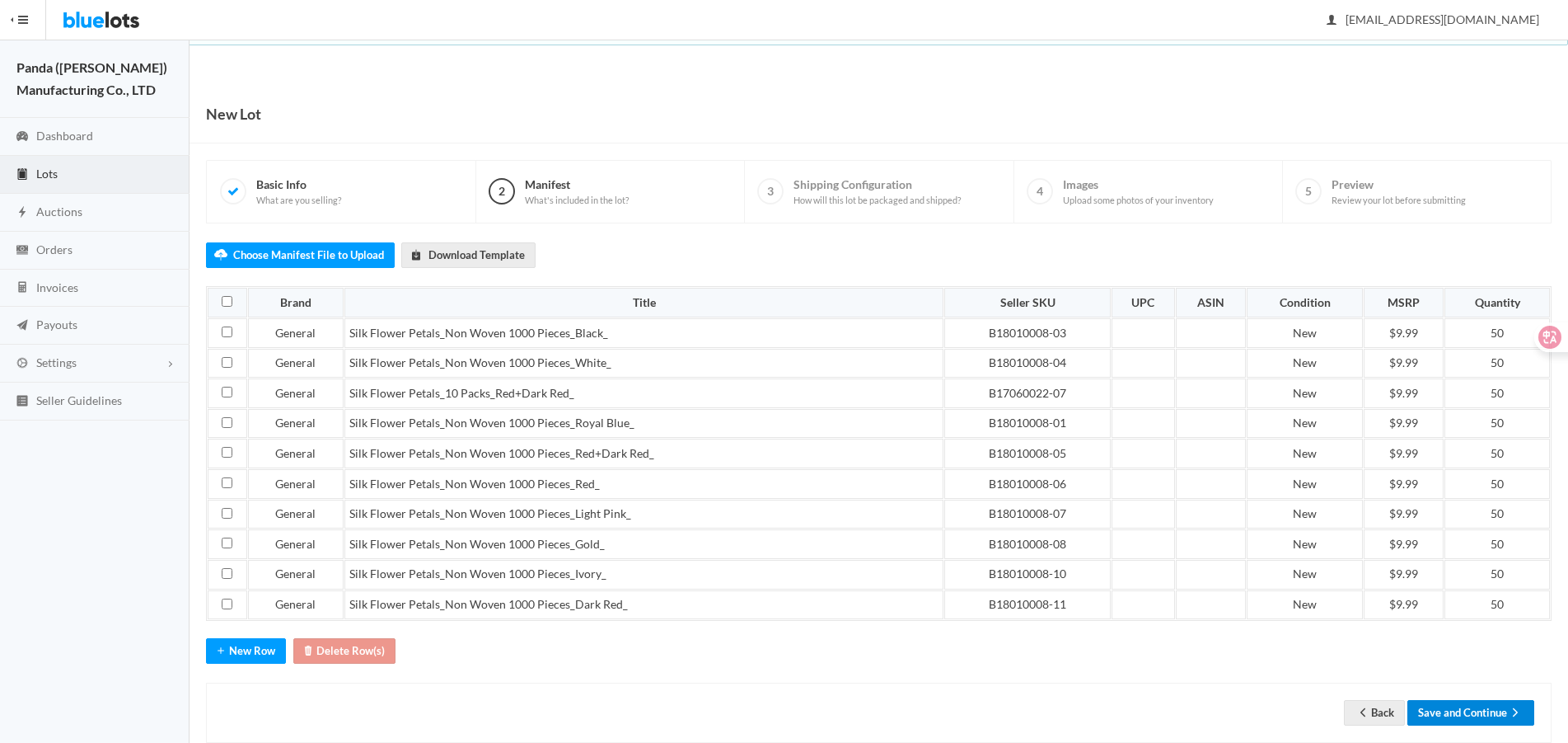
click at [1482, 707] on button "Save and Continue" at bounding box center [1470, 712] width 127 height 26
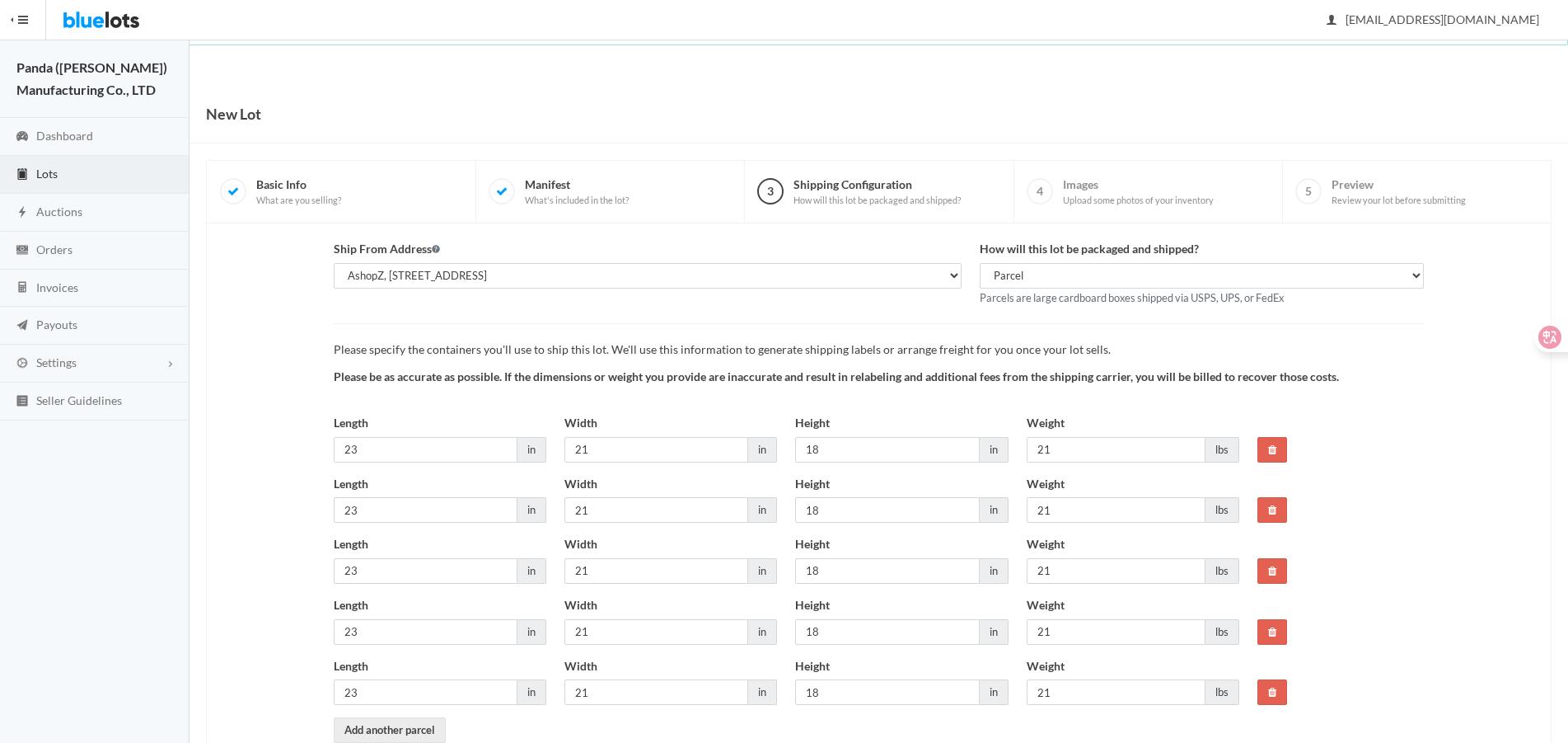
scroll to position [95, 0]
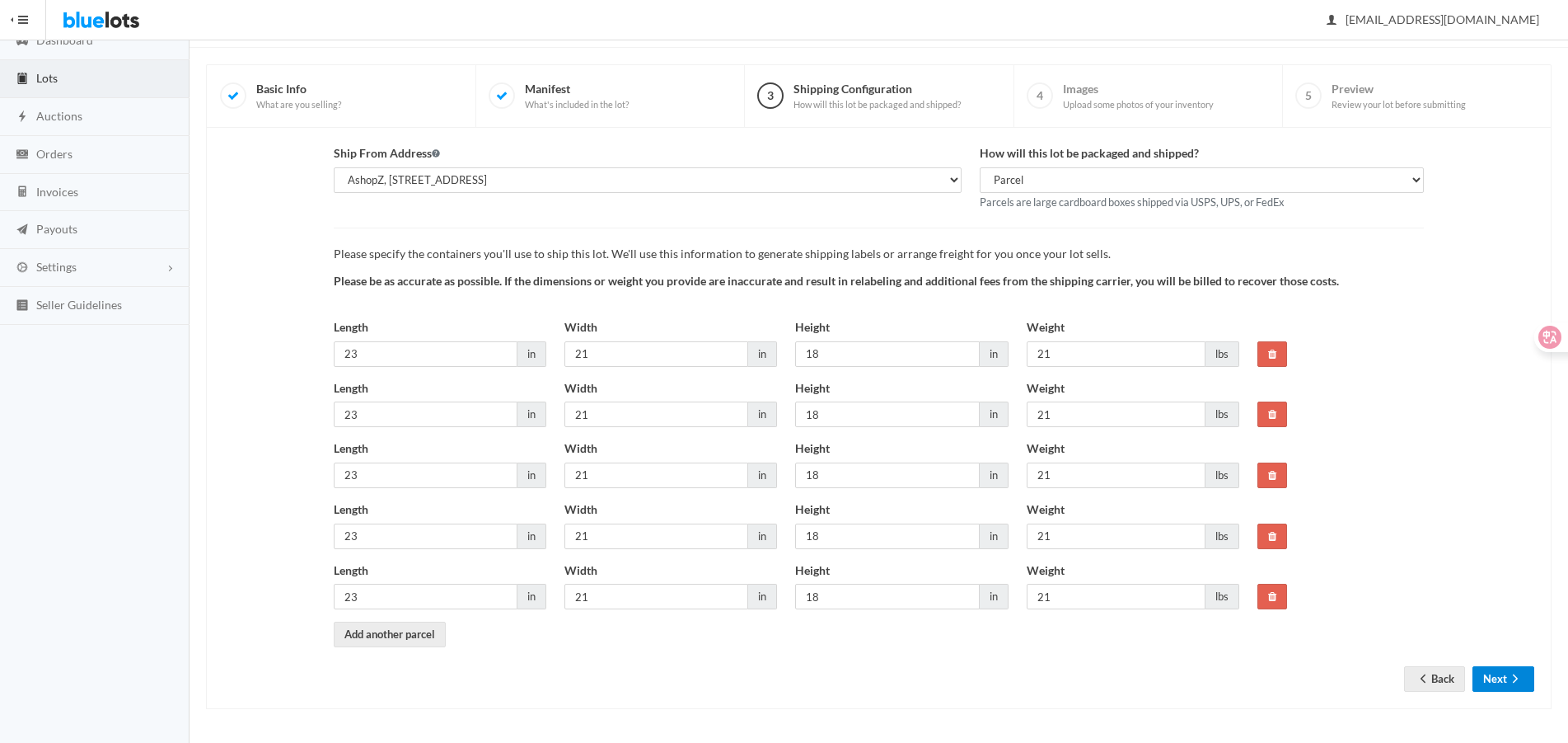
click at [1490, 684] on button "Next" at bounding box center [1503, 679] width 61 height 26
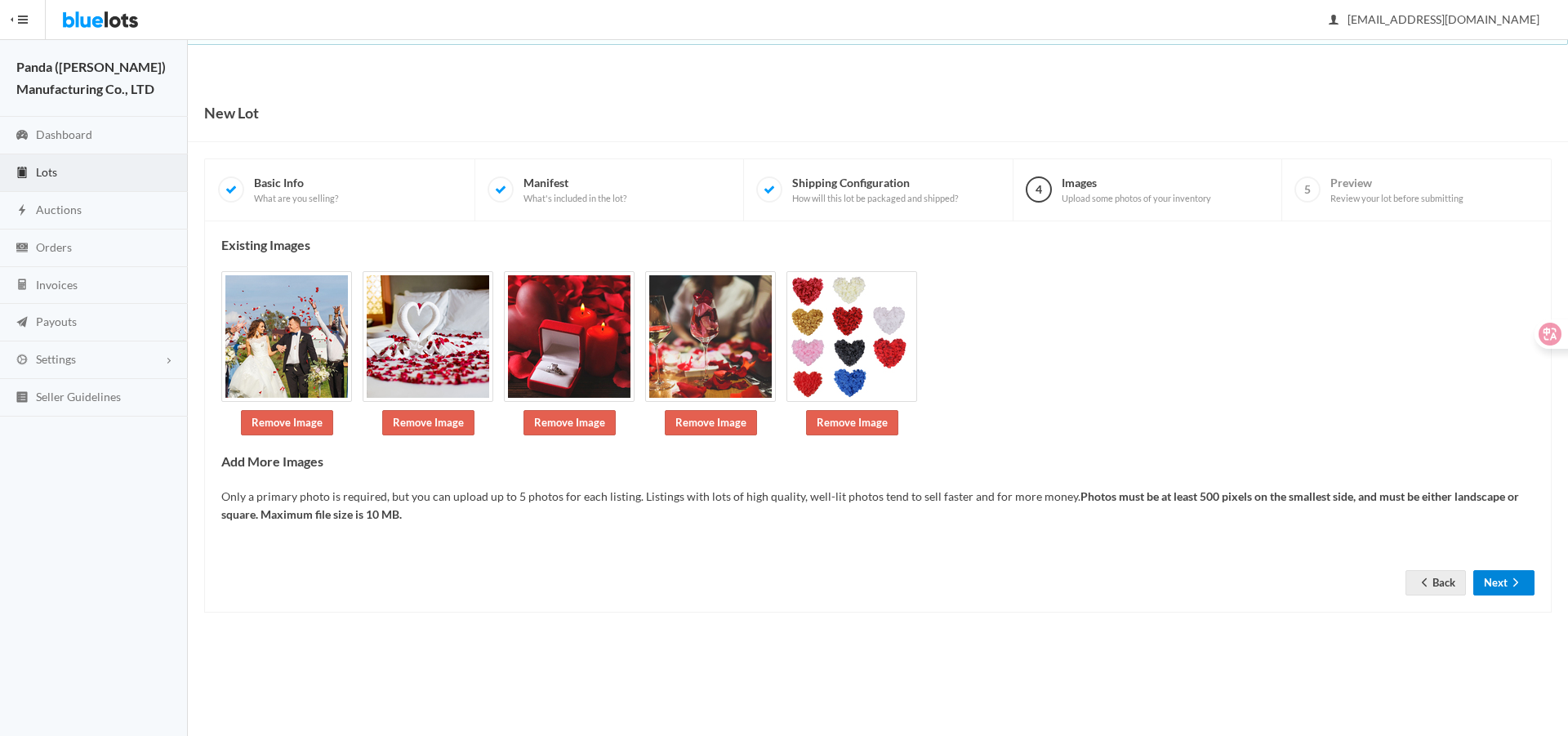
click at [1492, 576] on button "Next" at bounding box center [1504, 582] width 61 height 25
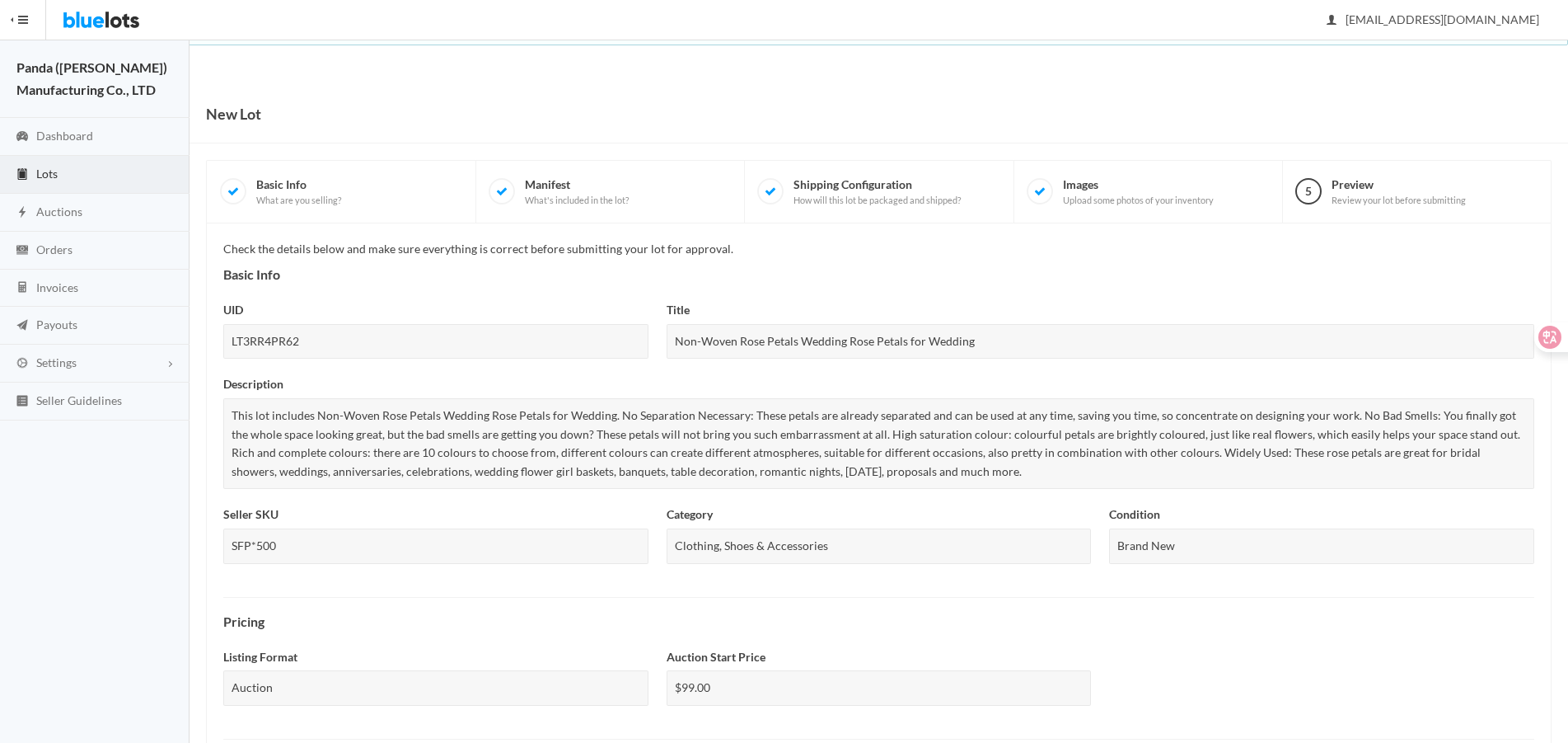
scroll to position [632, 0]
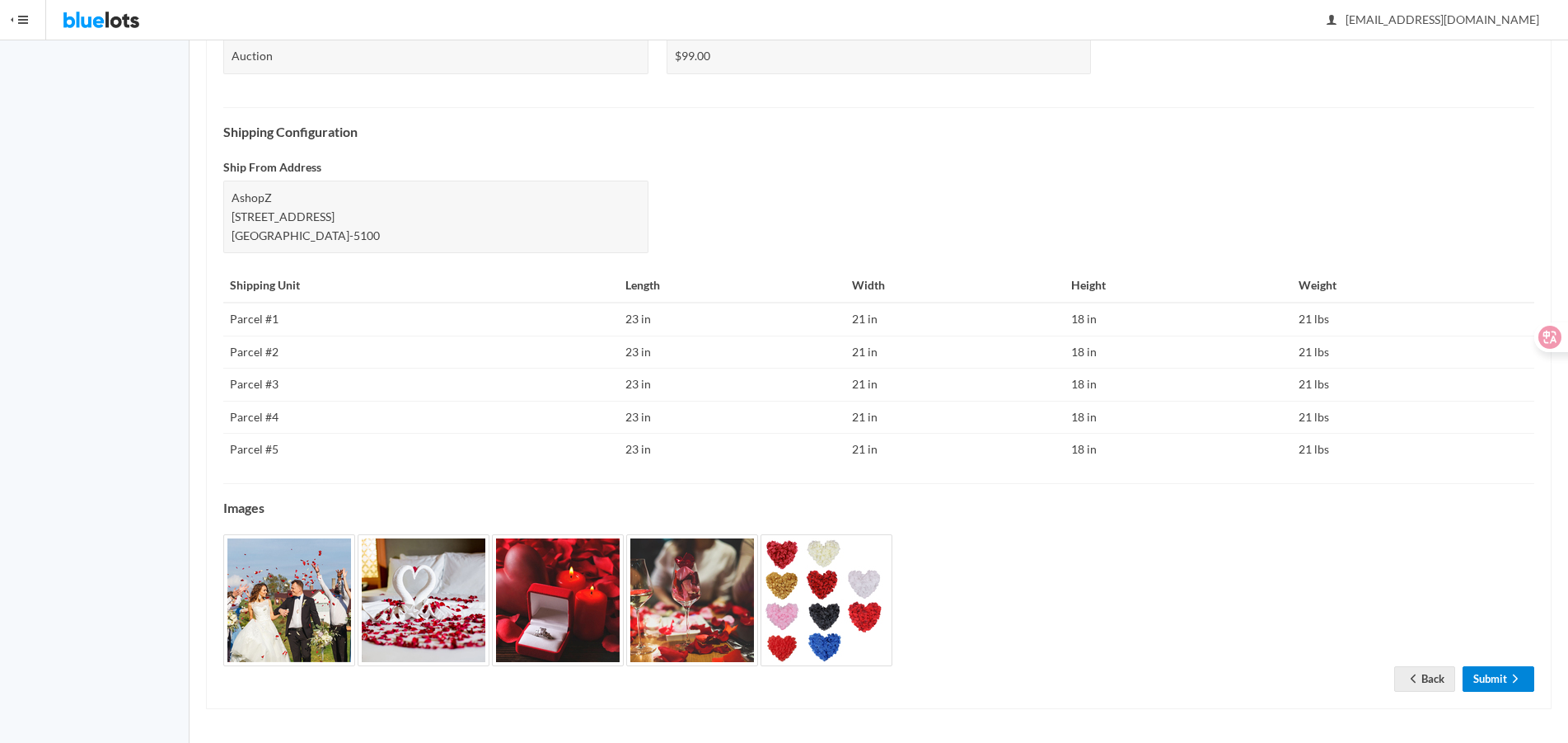
click at [1497, 684] on link "Submit" at bounding box center [1498, 679] width 71 height 26
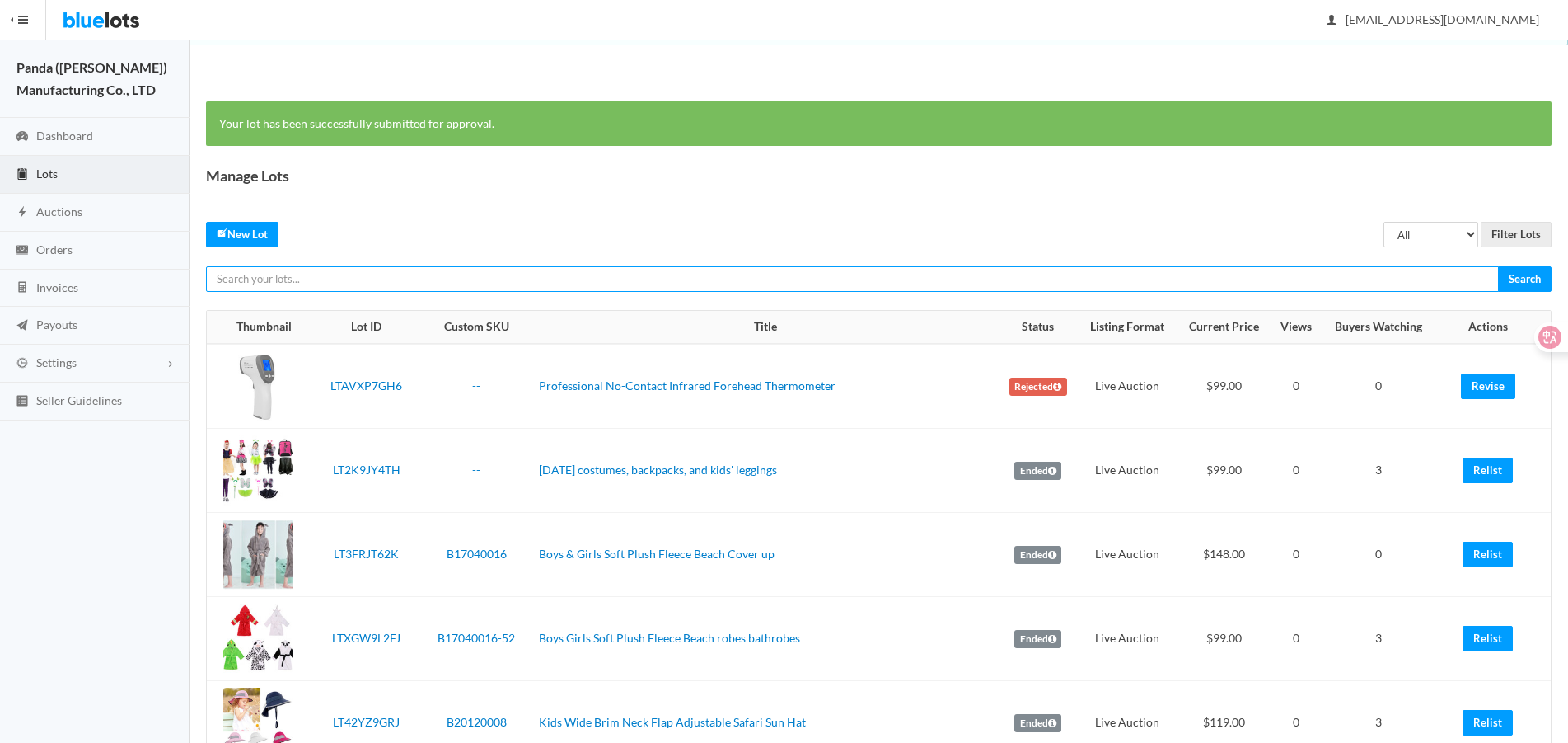
click at [1378, 281] on input "text" at bounding box center [852, 279] width 1293 height 26
paste input "LTCJJH7CWW"
type input "LTCJJH7CWW"
click at [1498, 266] on input "Search" at bounding box center [1525, 279] width 54 height 26
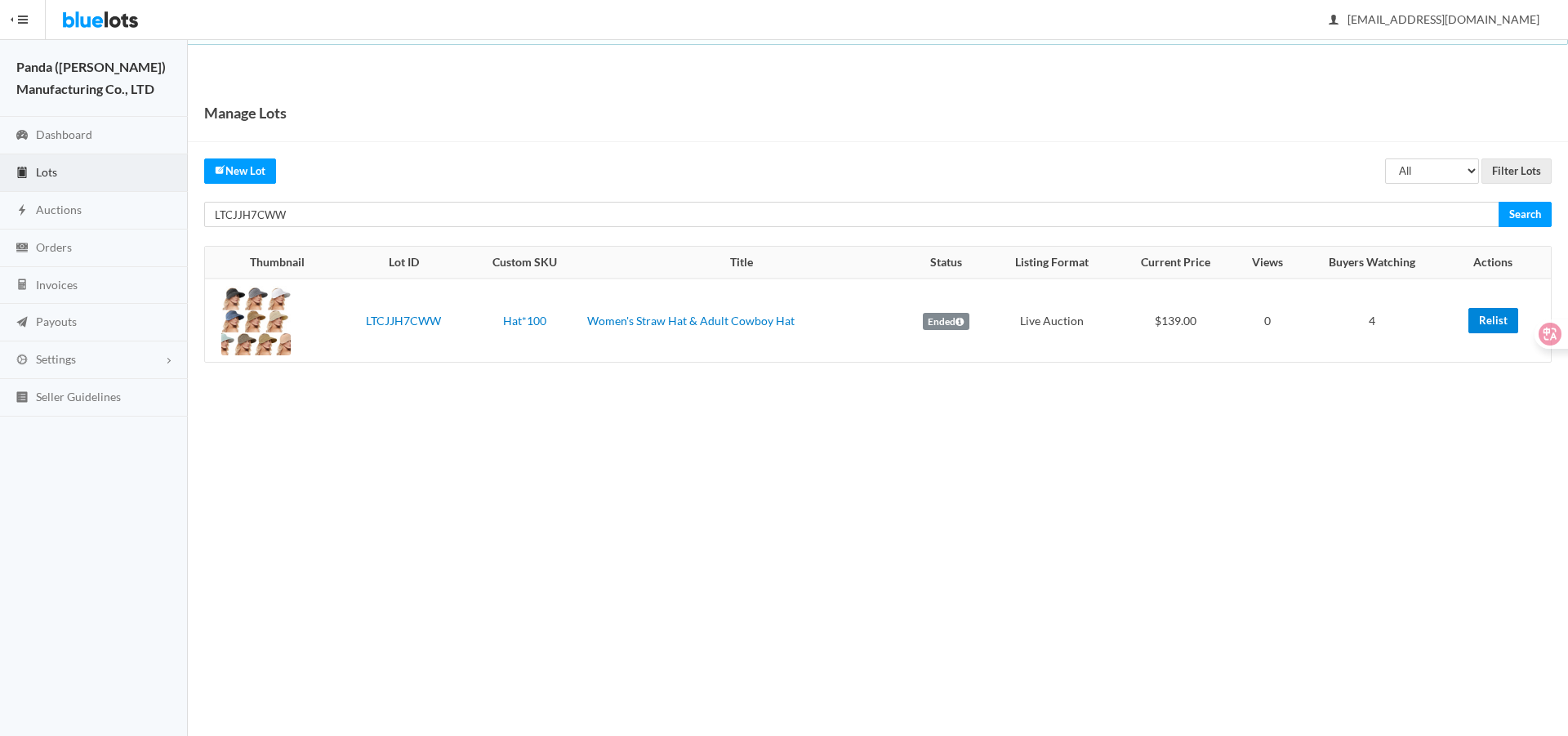
click at [1492, 315] on link "Relist" at bounding box center [1493, 320] width 50 height 25
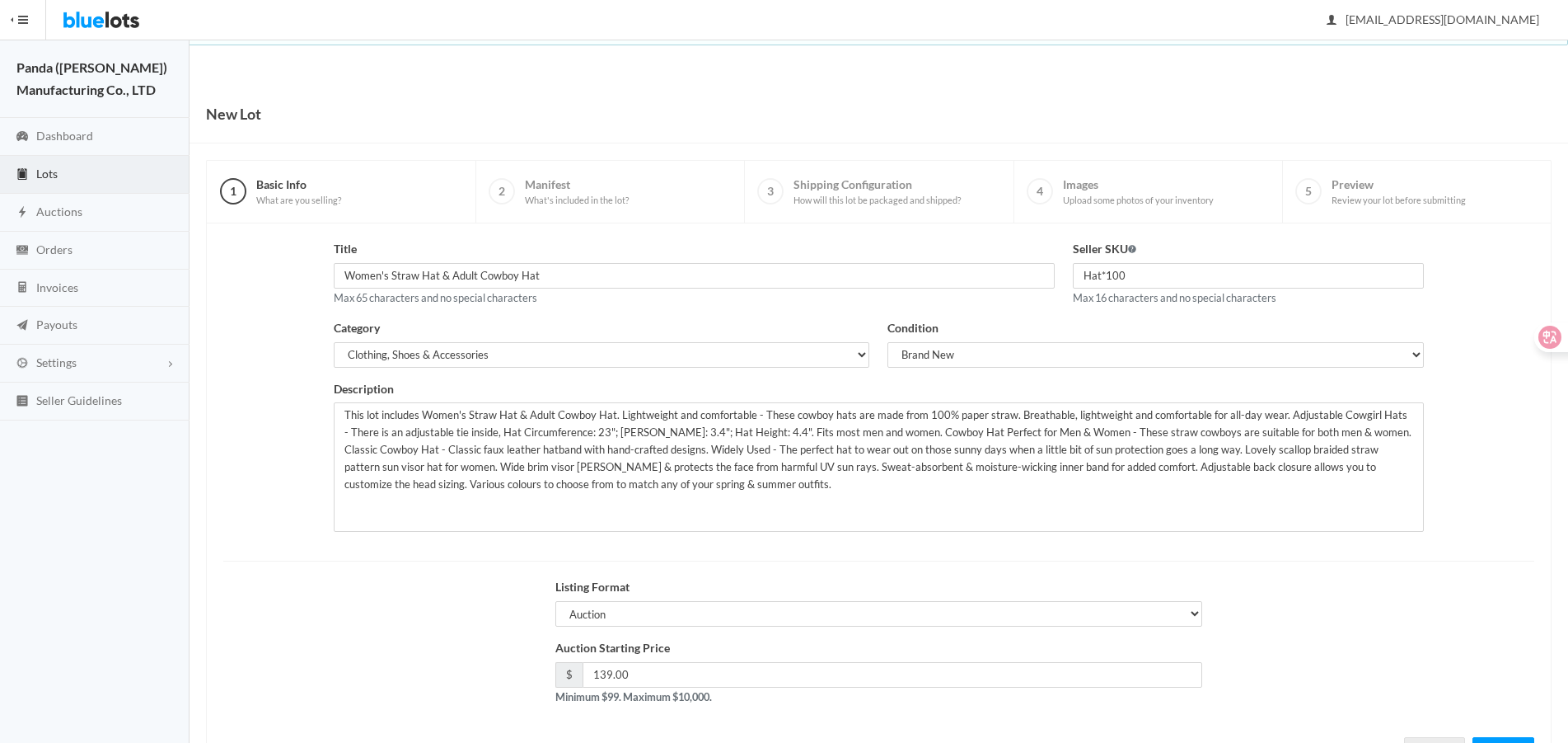
scroll to position [71, 0]
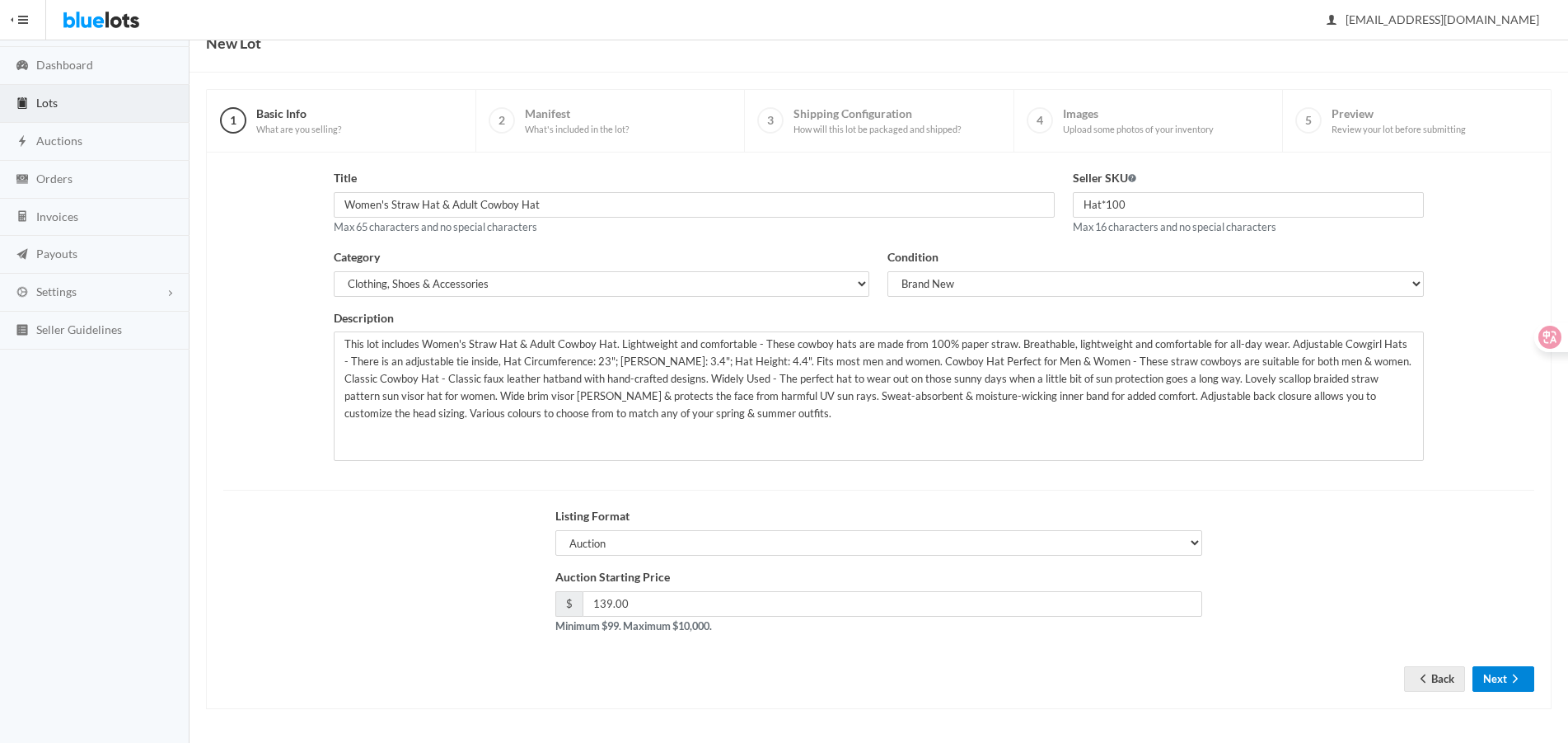
click at [1489, 674] on button "Next" at bounding box center [1503, 679] width 61 height 26
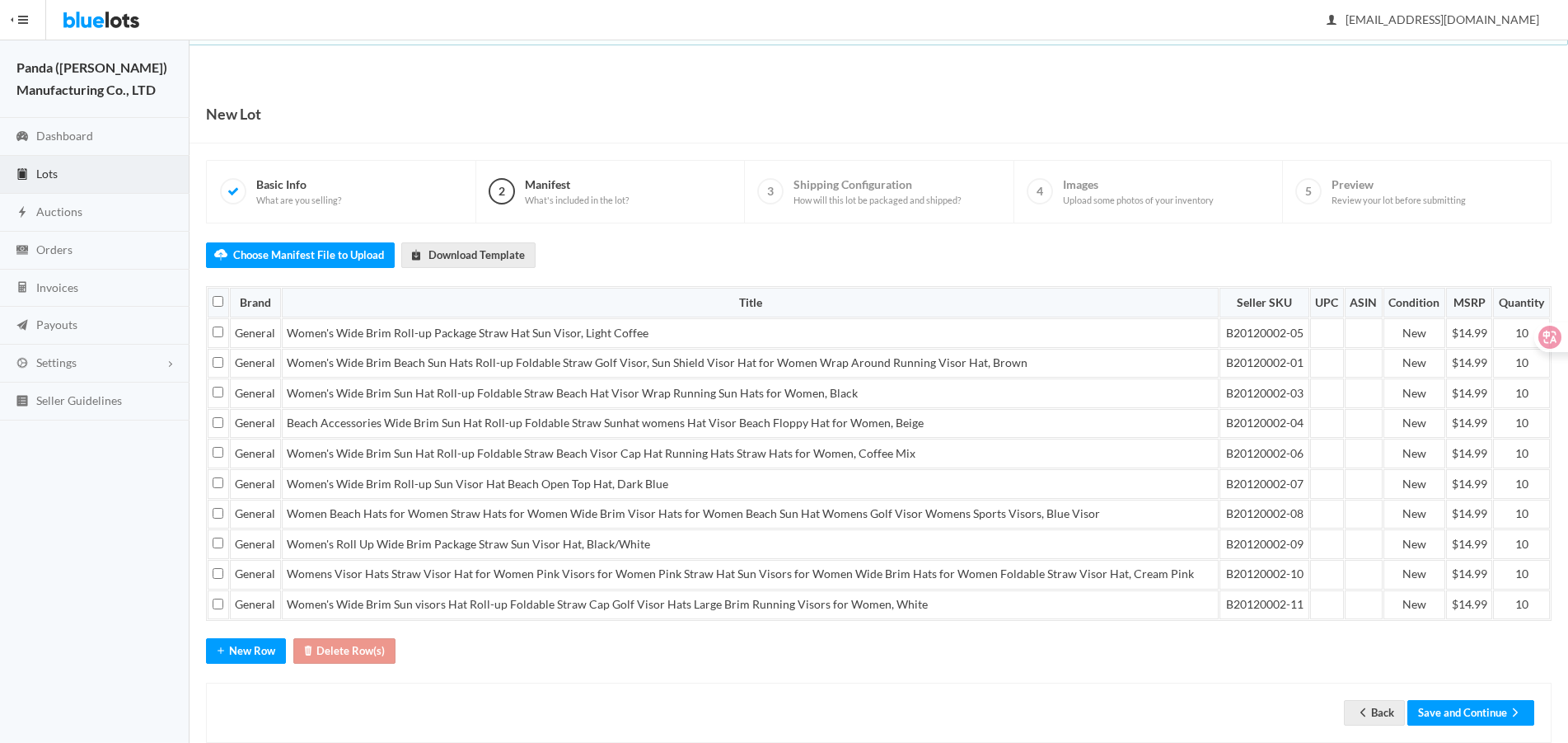
scroll to position [31, 0]
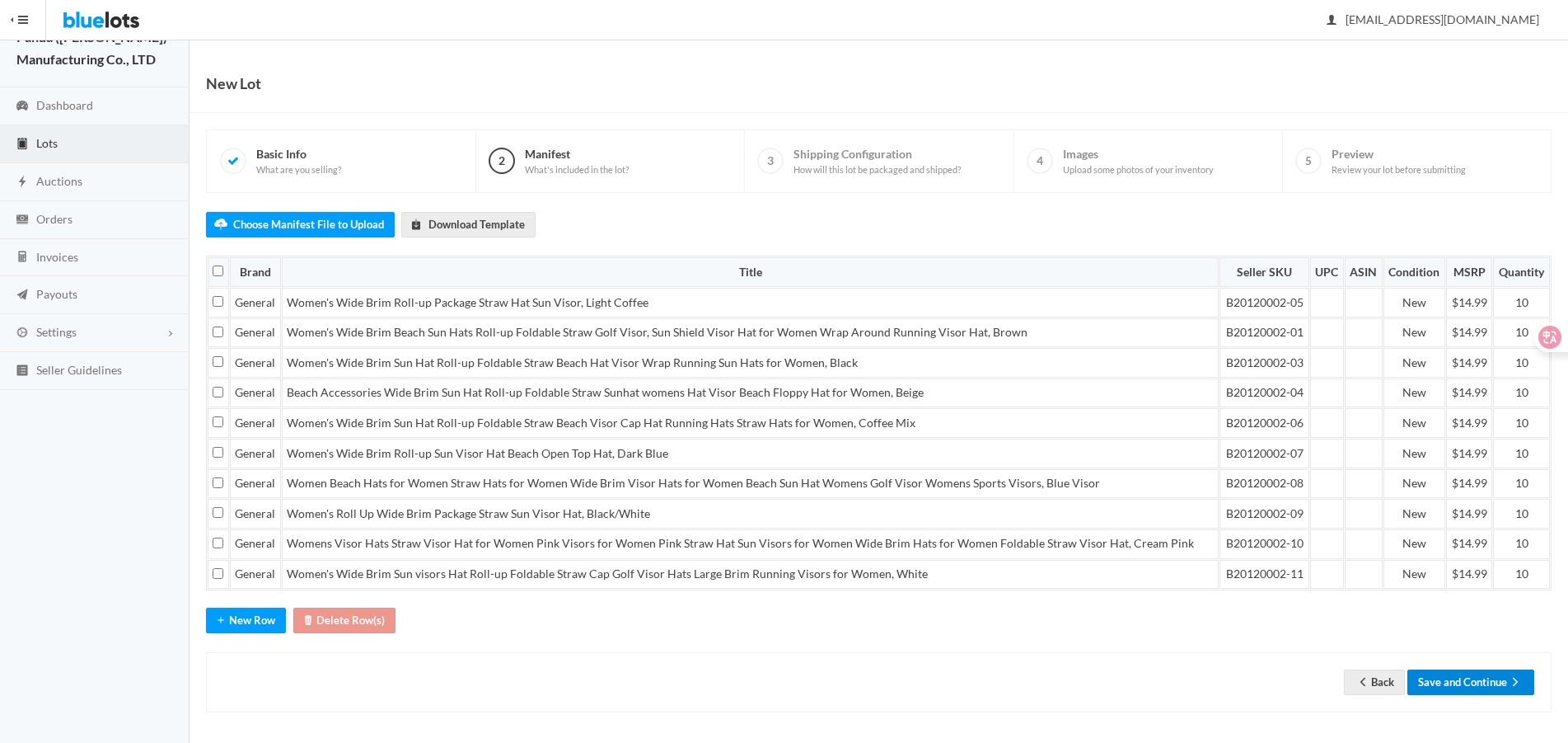
click at [1463, 684] on button "Save and Continue" at bounding box center [1470, 682] width 127 height 26
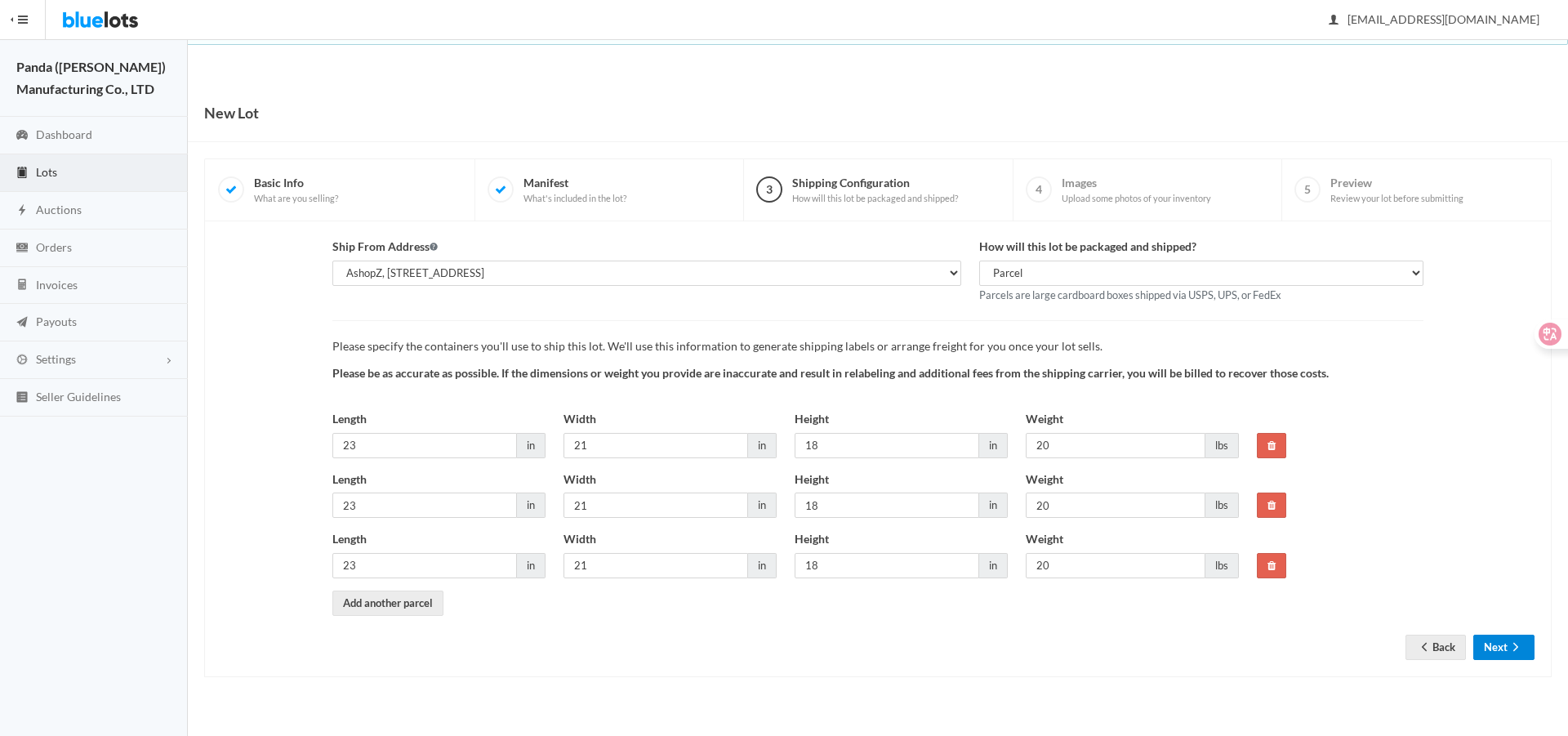
click at [1490, 648] on button "Next" at bounding box center [1504, 647] width 61 height 25
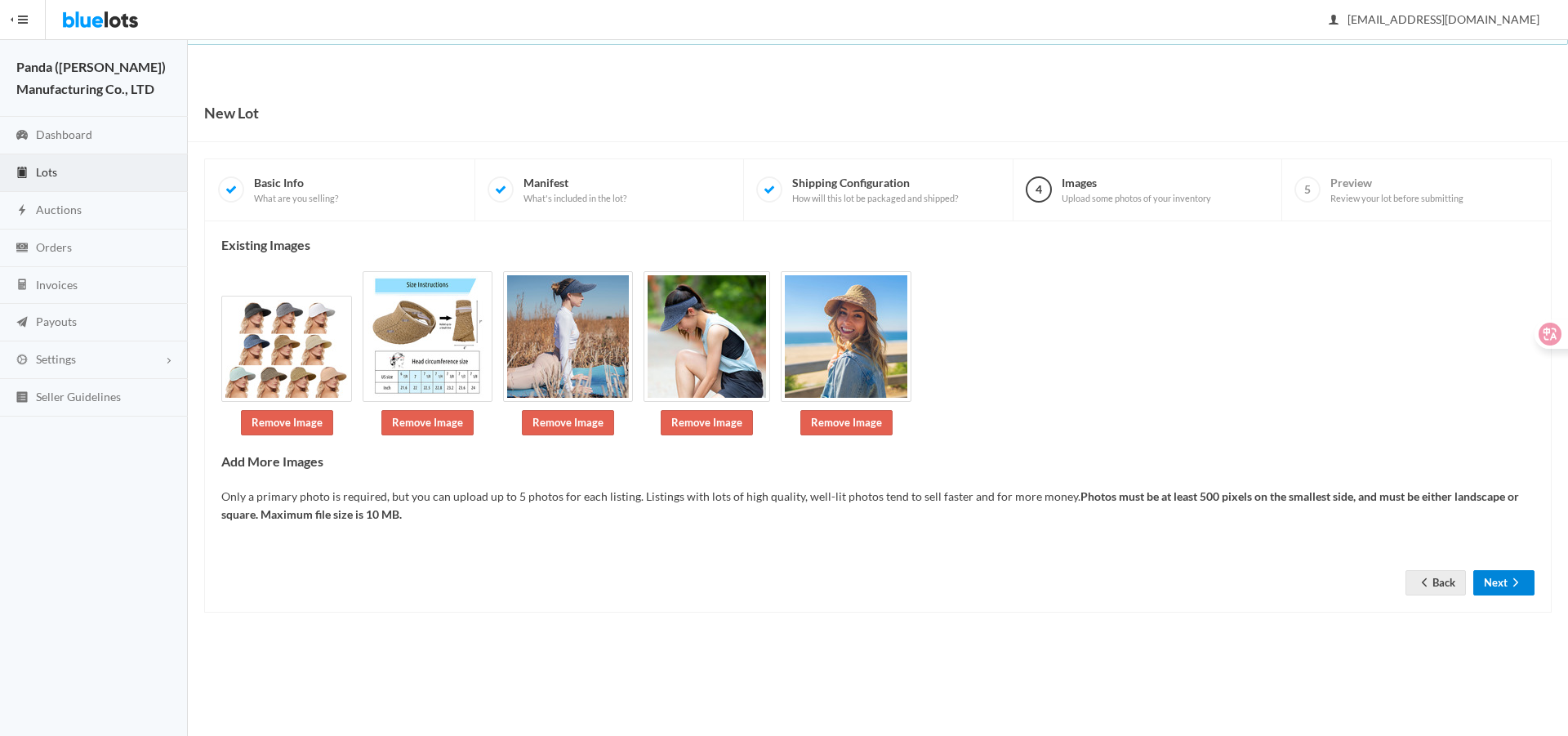
click at [1501, 572] on button "Next" at bounding box center [1504, 582] width 61 height 25
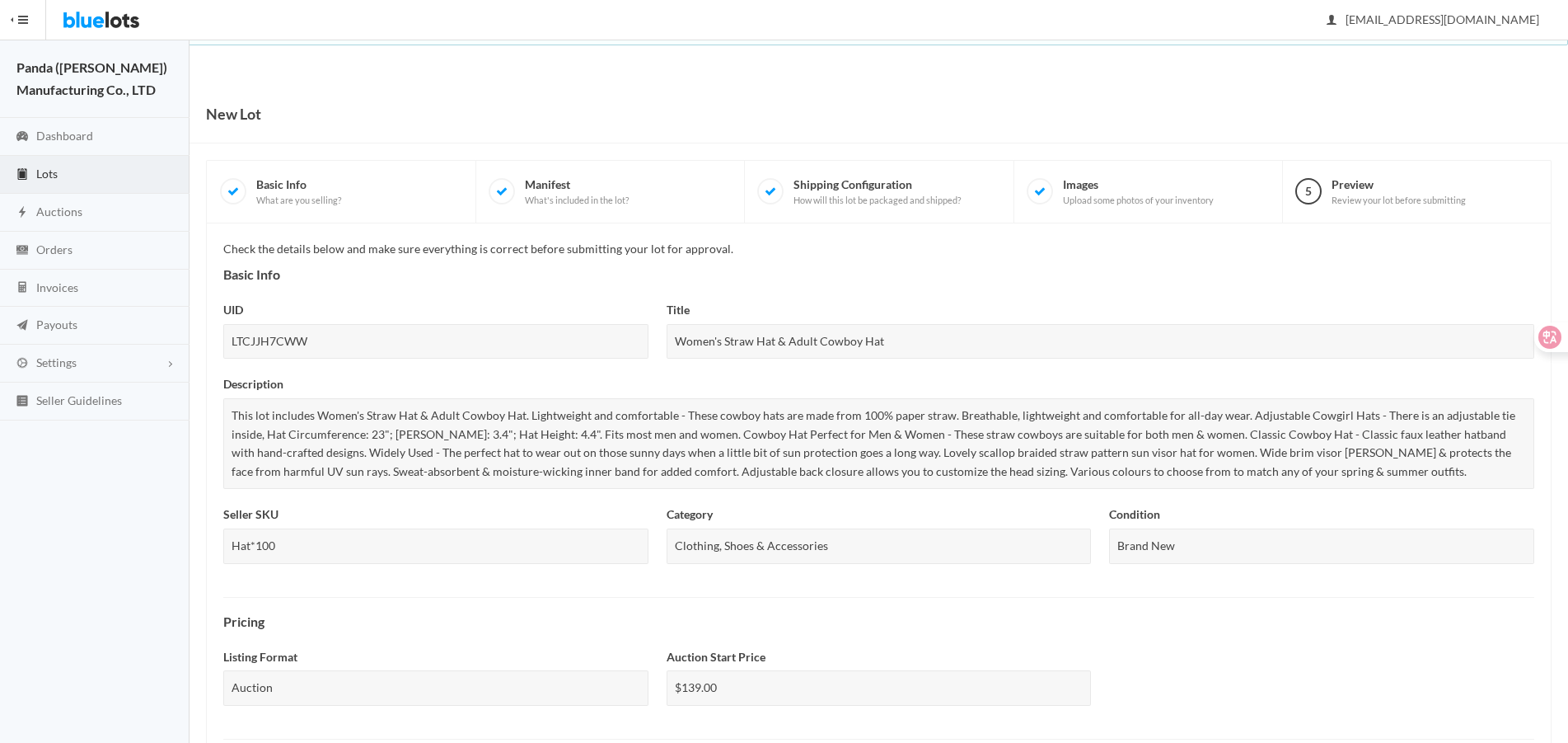
scroll to position [566, 0]
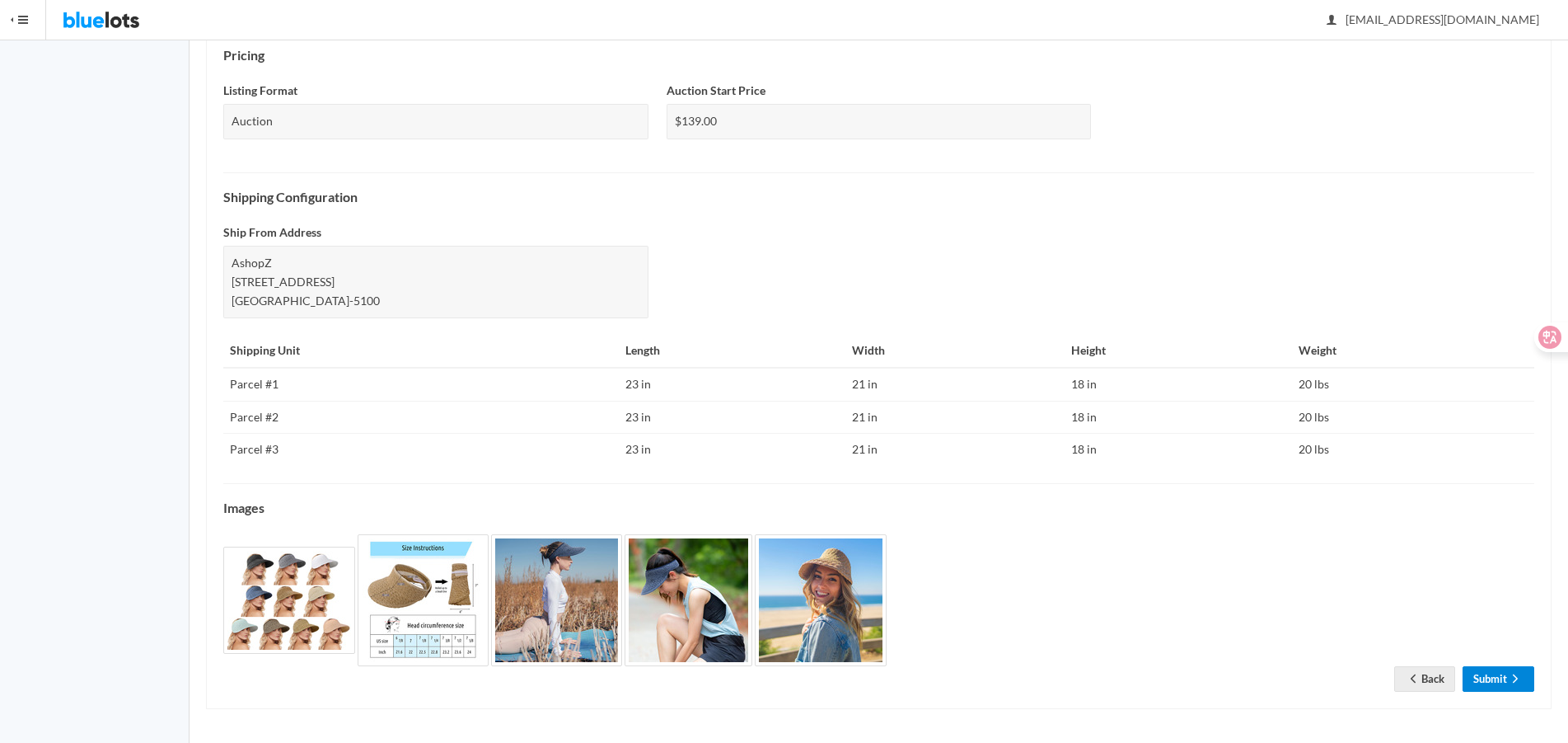
click at [1499, 672] on link "Submit" at bounding box center [1498, 679] width 71 height 26
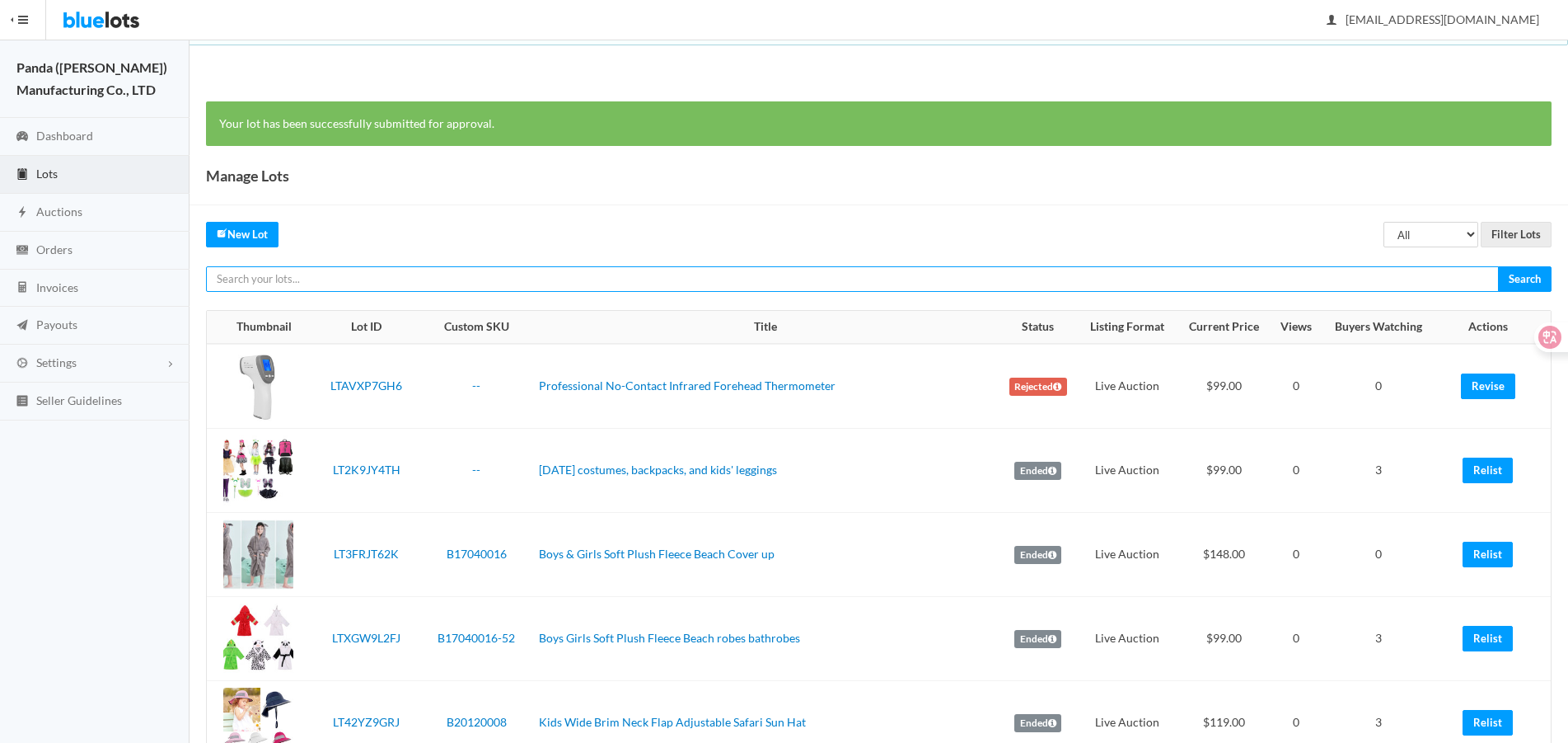
click at [1419, 278] on input "text" at bounding box center [852, 279] width 1293 height 26
paste input "LT2Z73VPLG"
type input "LT2Z73VPLG"
click at [1498, 266] on input "Search" at bounding box center [1525, 279] width 54 height 26
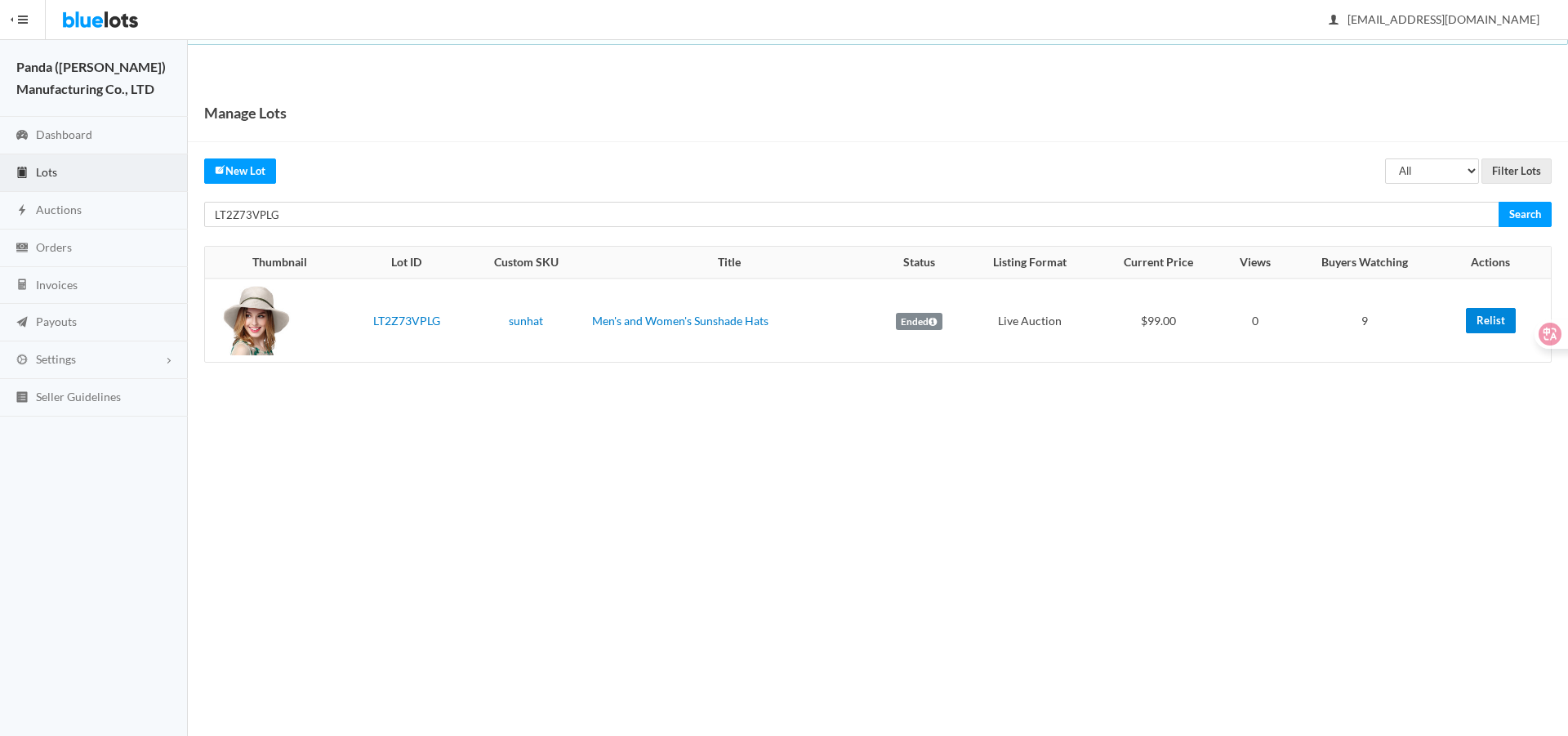
click at [1490, 322] on link "Relist" at bounding box center [1491, 320] width 50 height 25
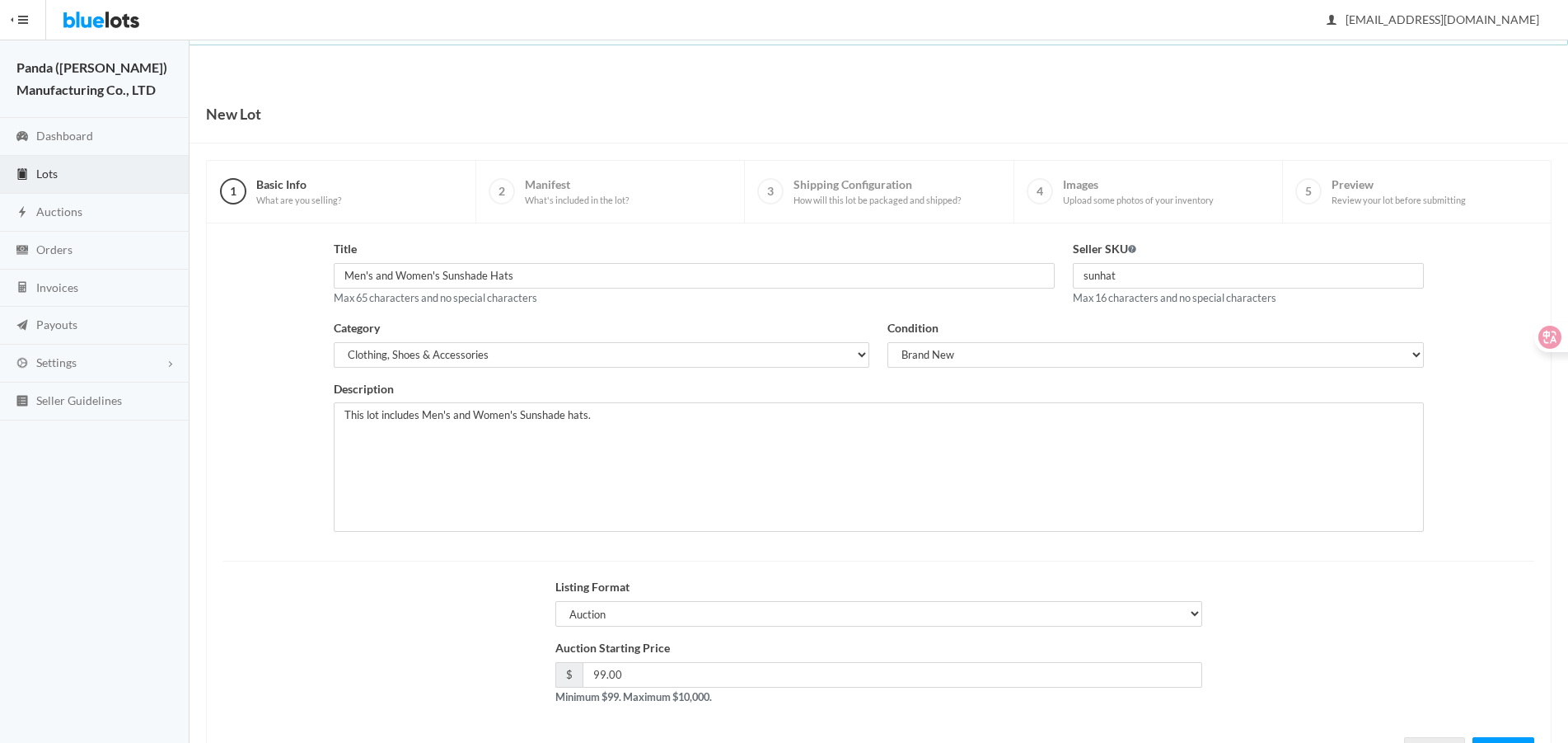
scroll to position [71, 0]
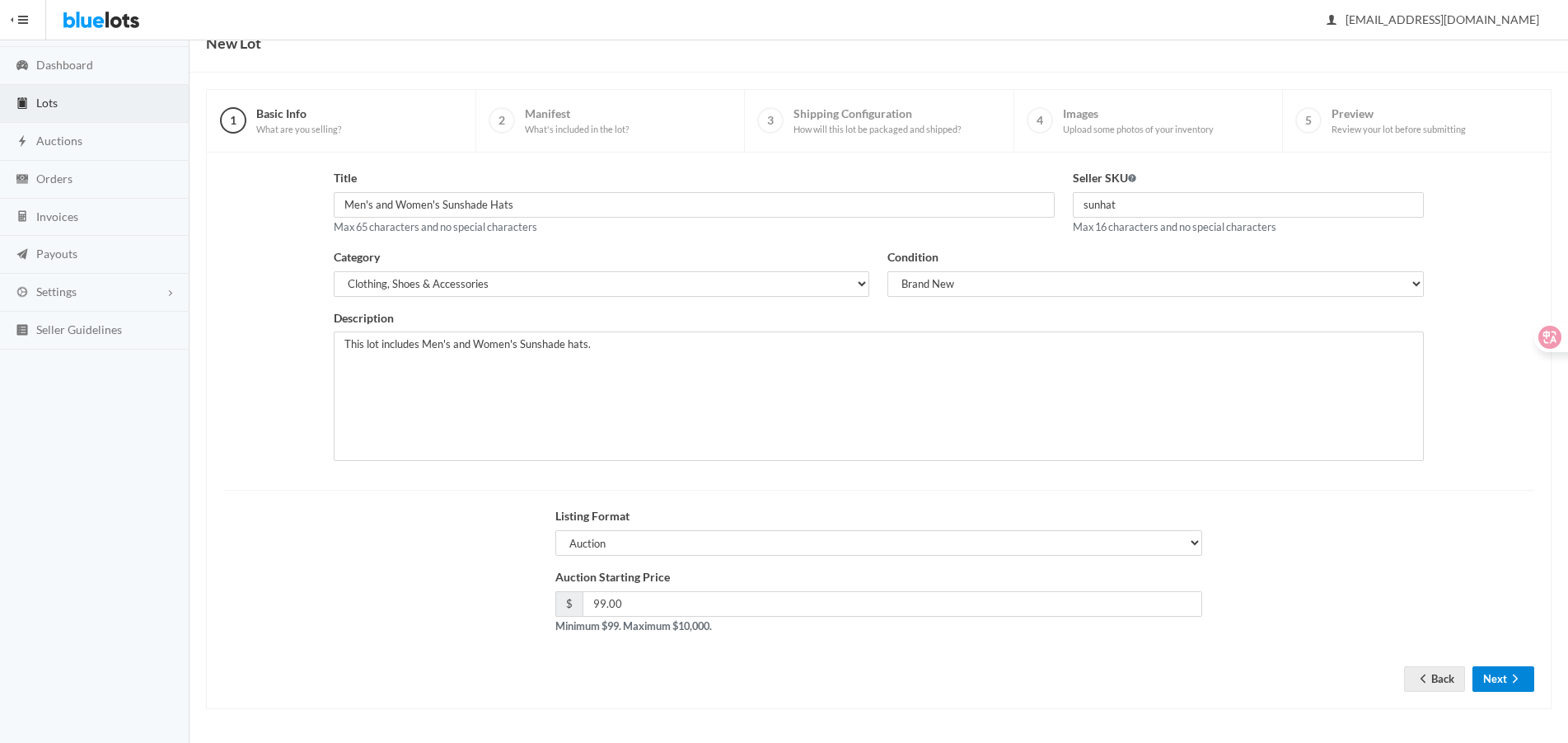
click at [1474, 679] on button "Next" at bounding box center [1503, 679] width 61 height 26
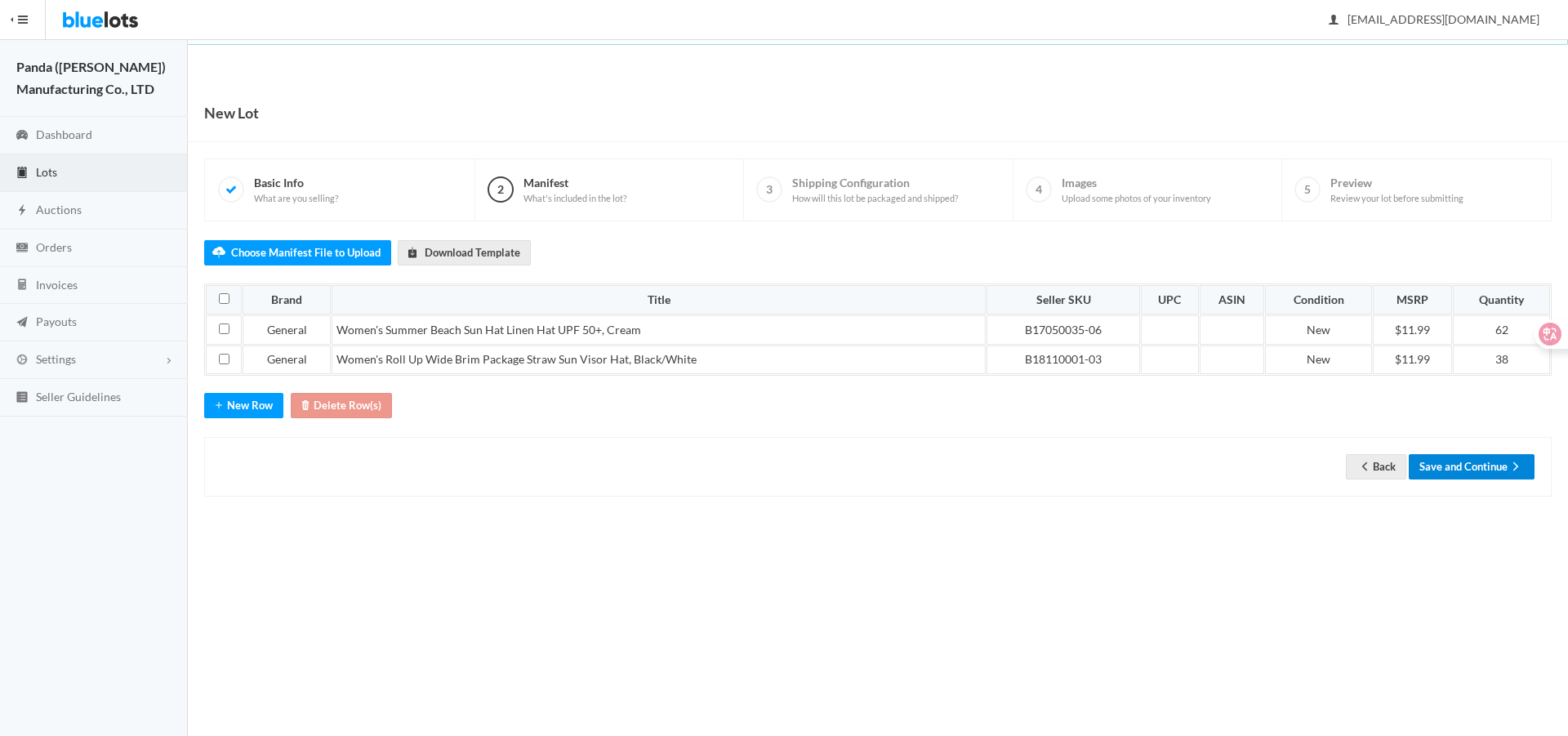
click at [1488, 464] on button "Save and Continue" at bounding box center [1471, 466] width 126 height 25
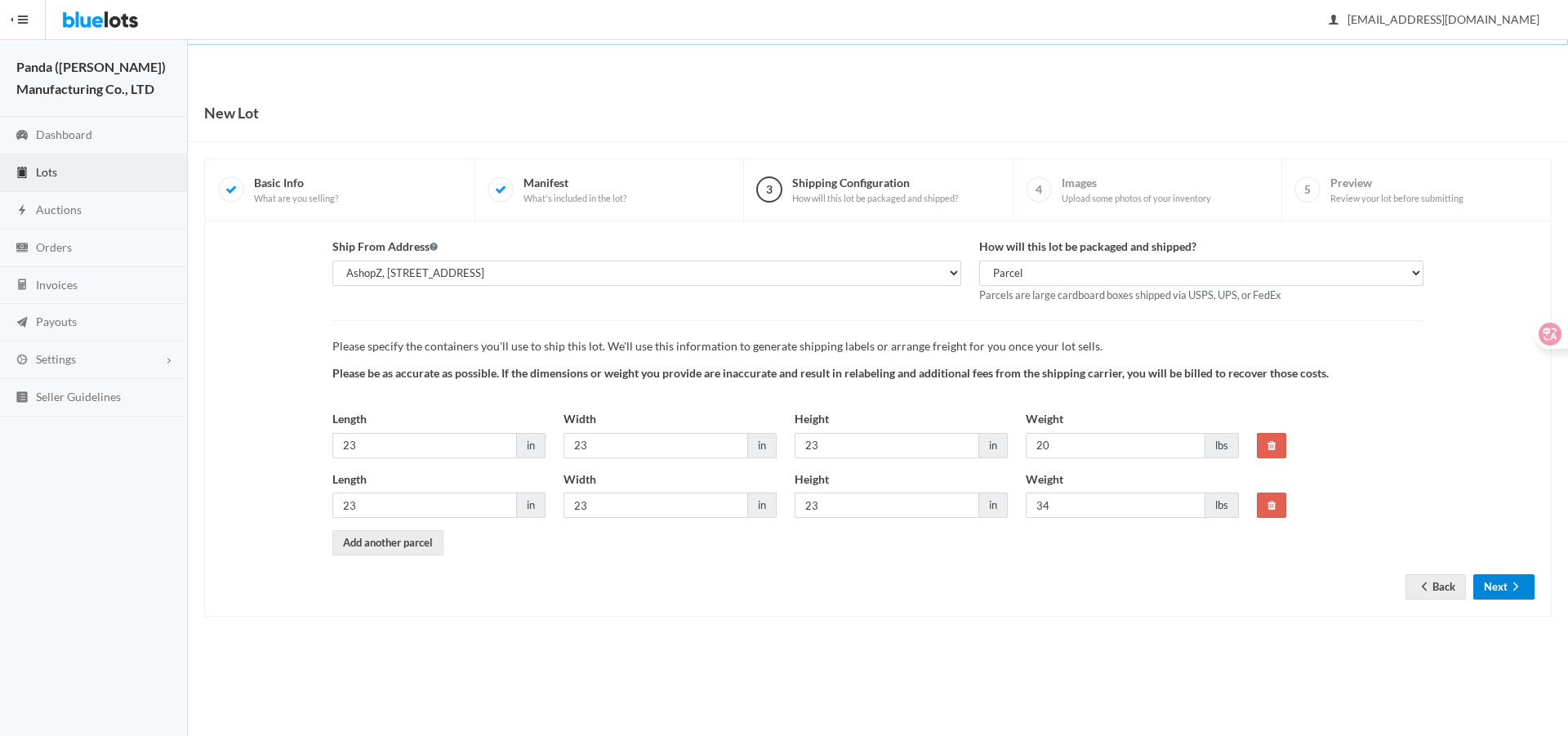
click at [1505, 589] on button "Next" at bounding box center [1504, 586] width 61 height 25
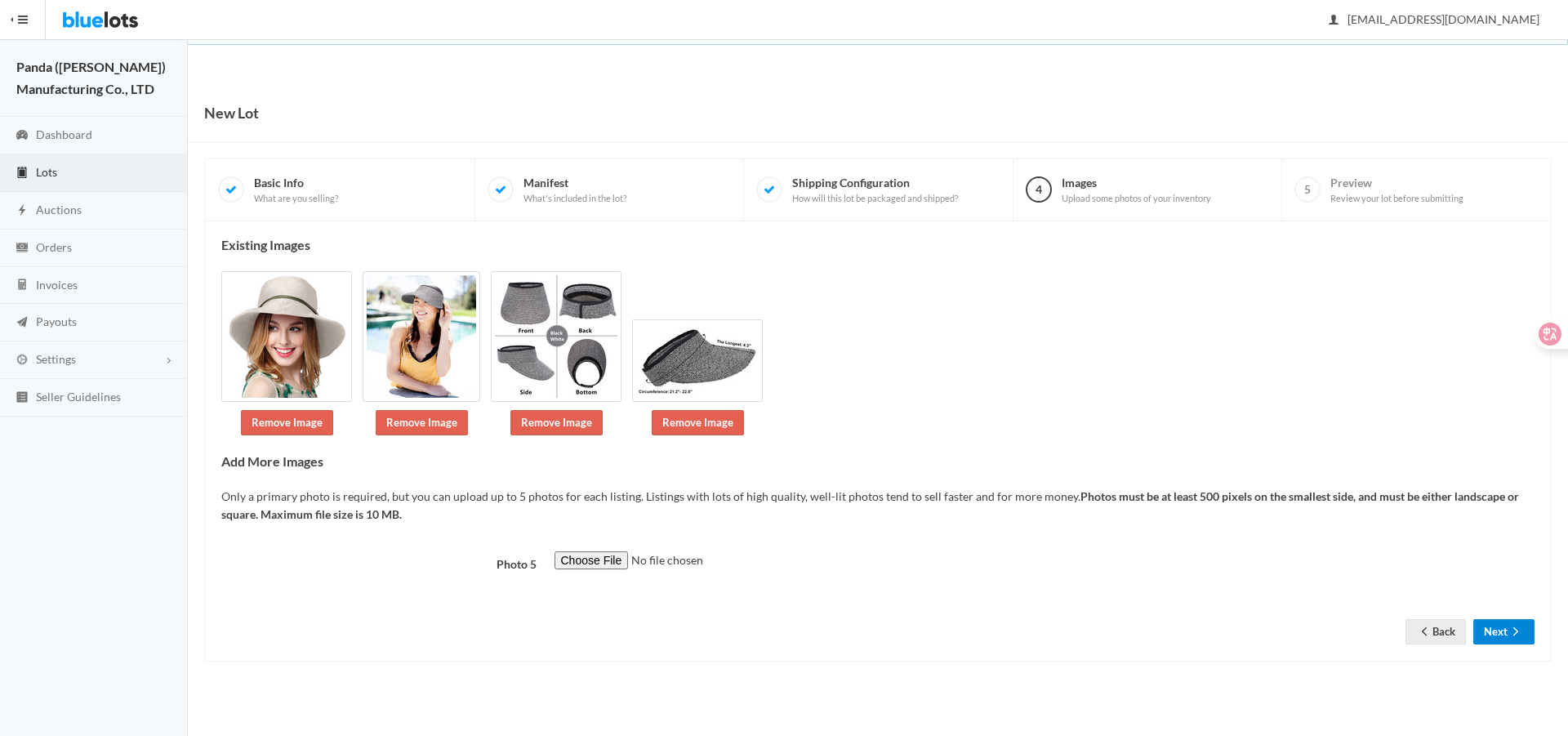
click at [1499, 626] on button "Next" at bounding box center [1504, 632] width 61 height 25
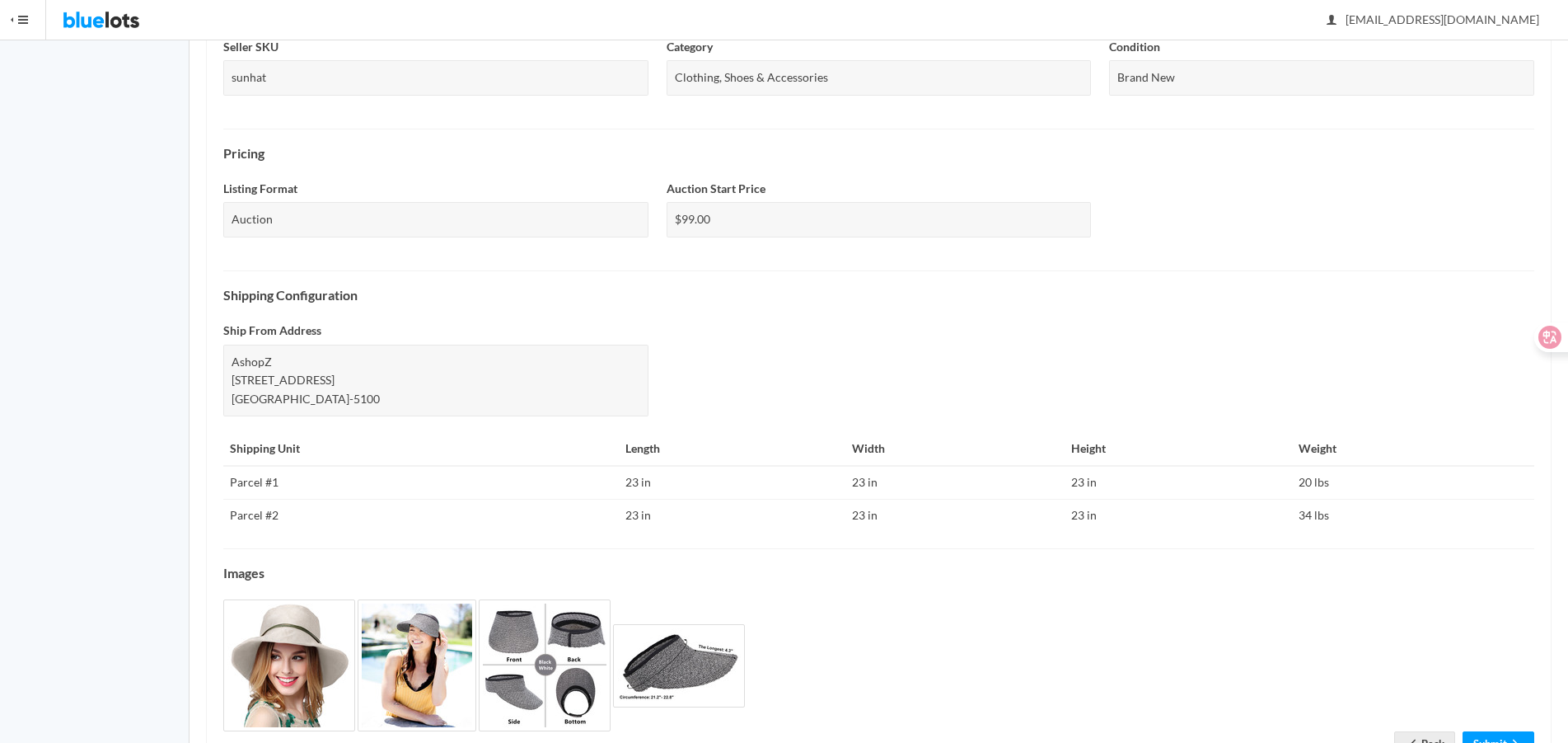
scroll to position [478, 0]
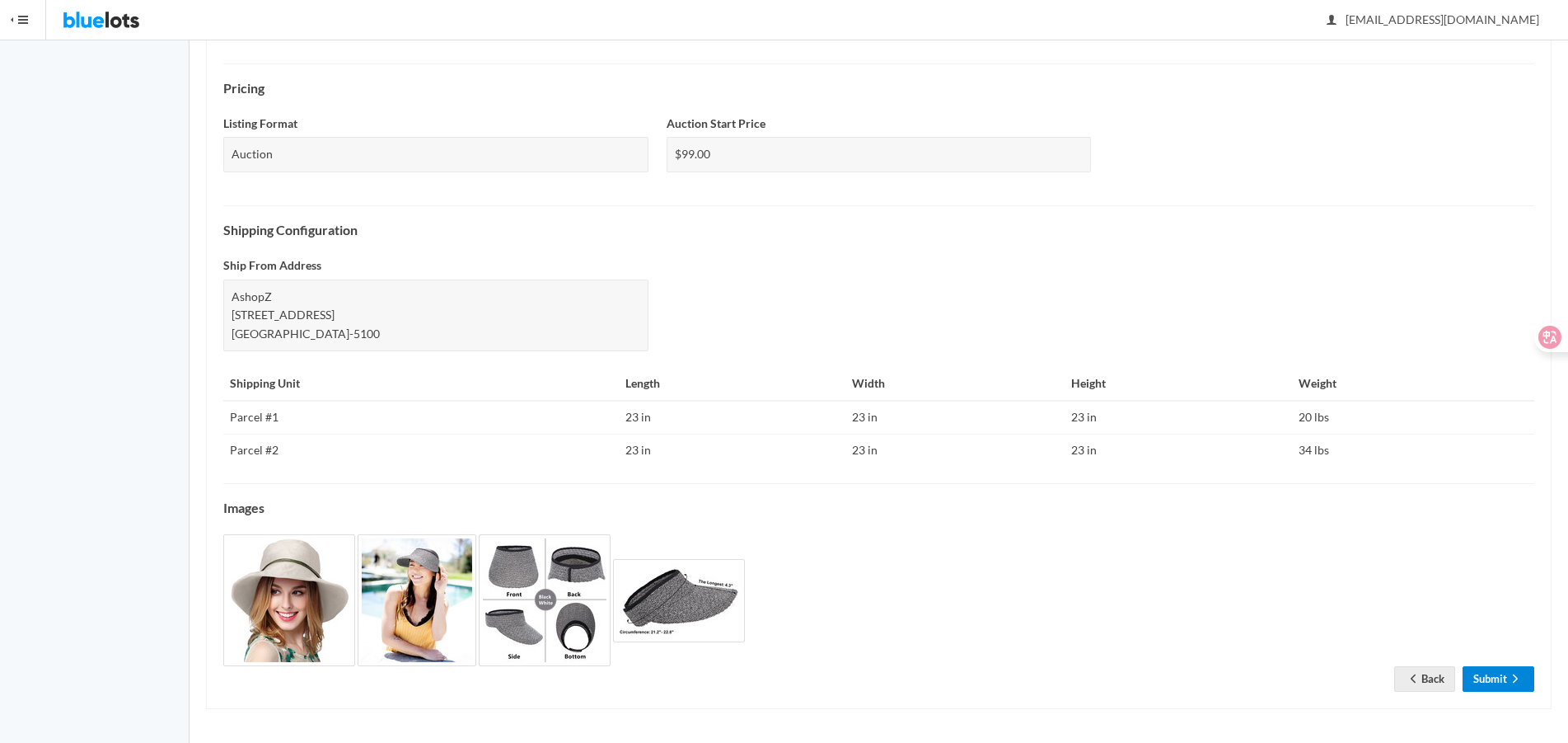
click at [1513, 680] on icon "arrow forward" at bounding box center [1516, 678] width 17 height 13
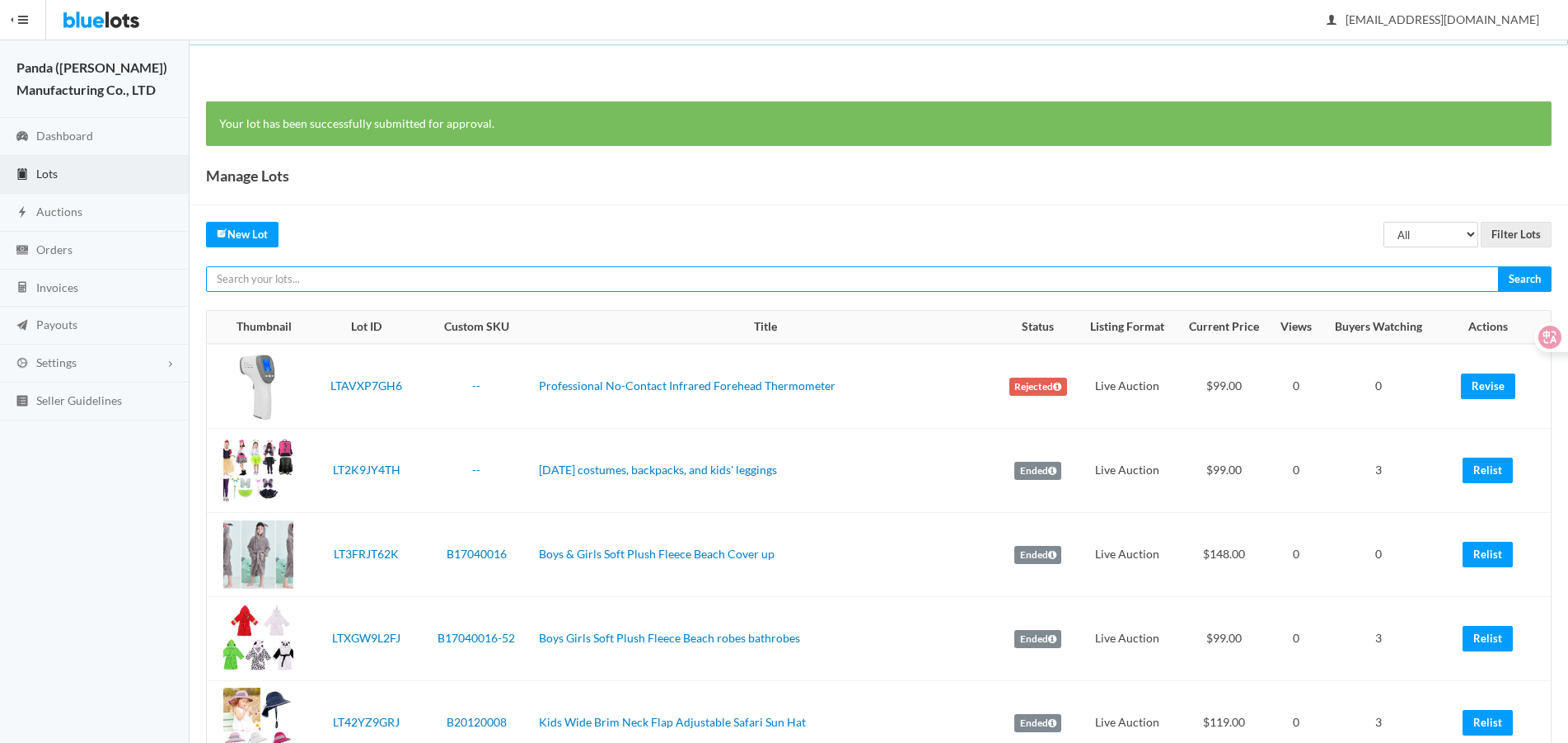
click at [1206, 289] on input "text" at bounding box center [852, 279] width 1293 height 26
paste input "LT9JG2WZ72"
type input "LT9JG2WZ72"
click at [1498, 266] on input "Search" at bounding box center [1525, 279] width 54 height 26
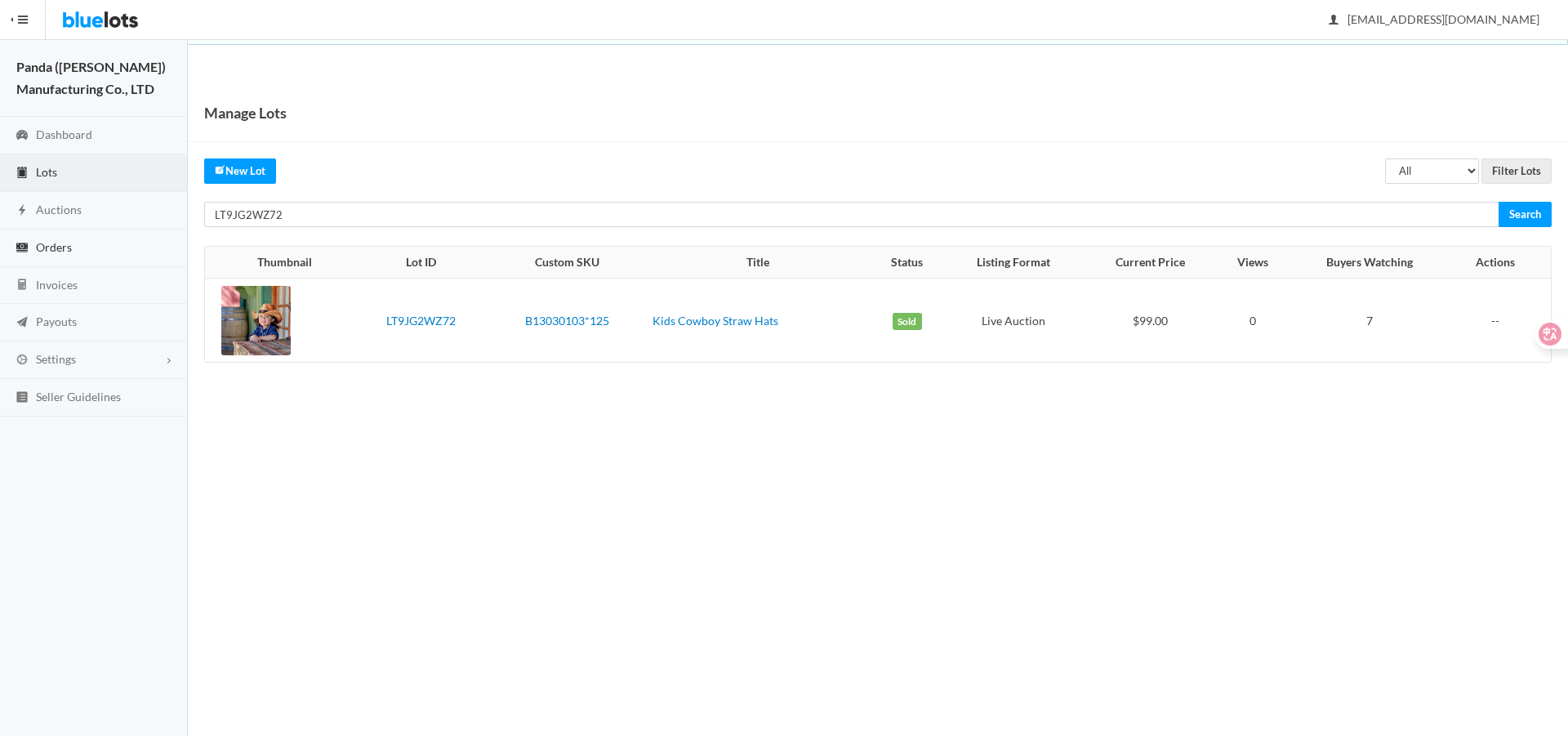
click at [51, 245] on span "Orders" at bounding box center [54, 247] width 36 height 14
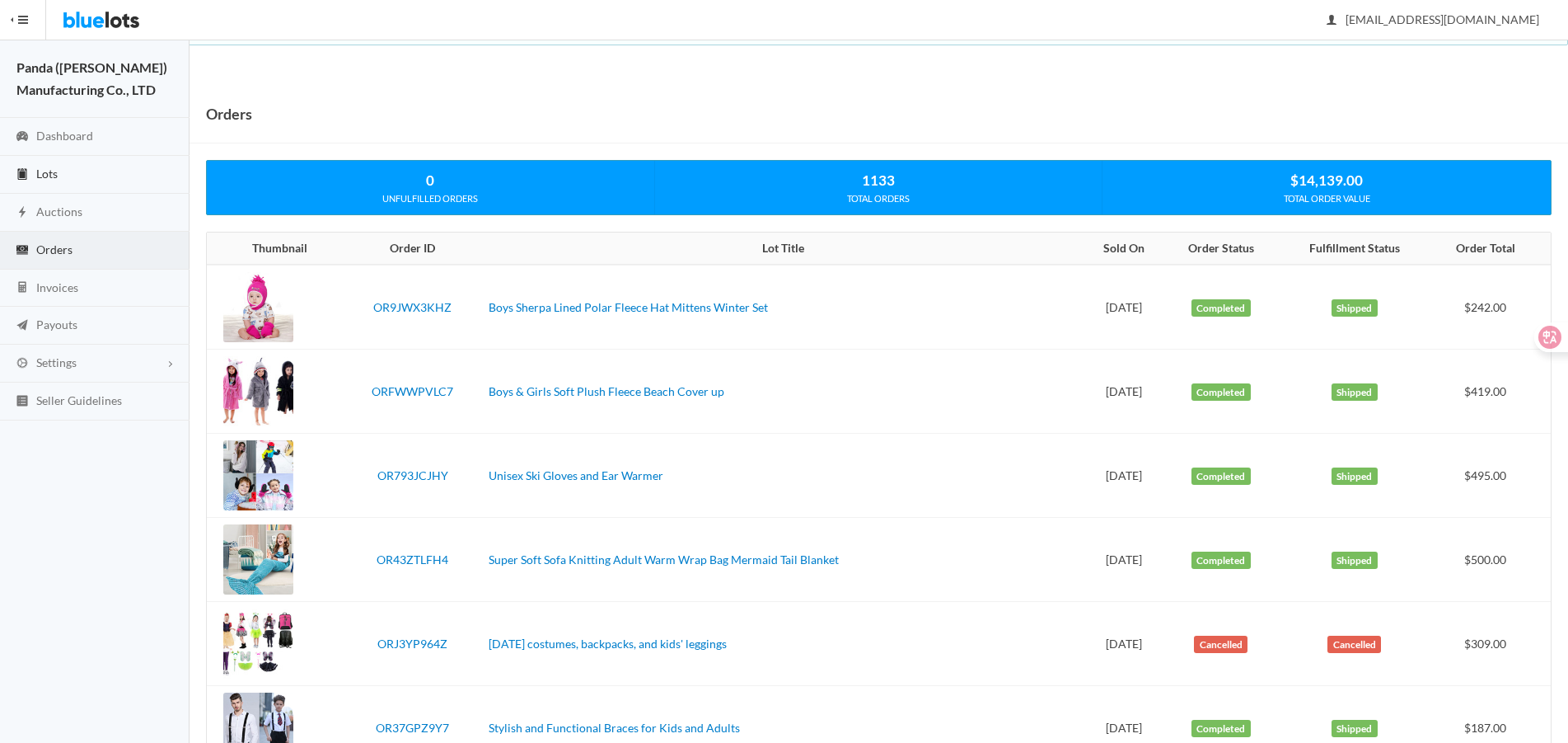
click at [106, 163] on link "Lots" at bounding box center [95, 175] width 189 height 38
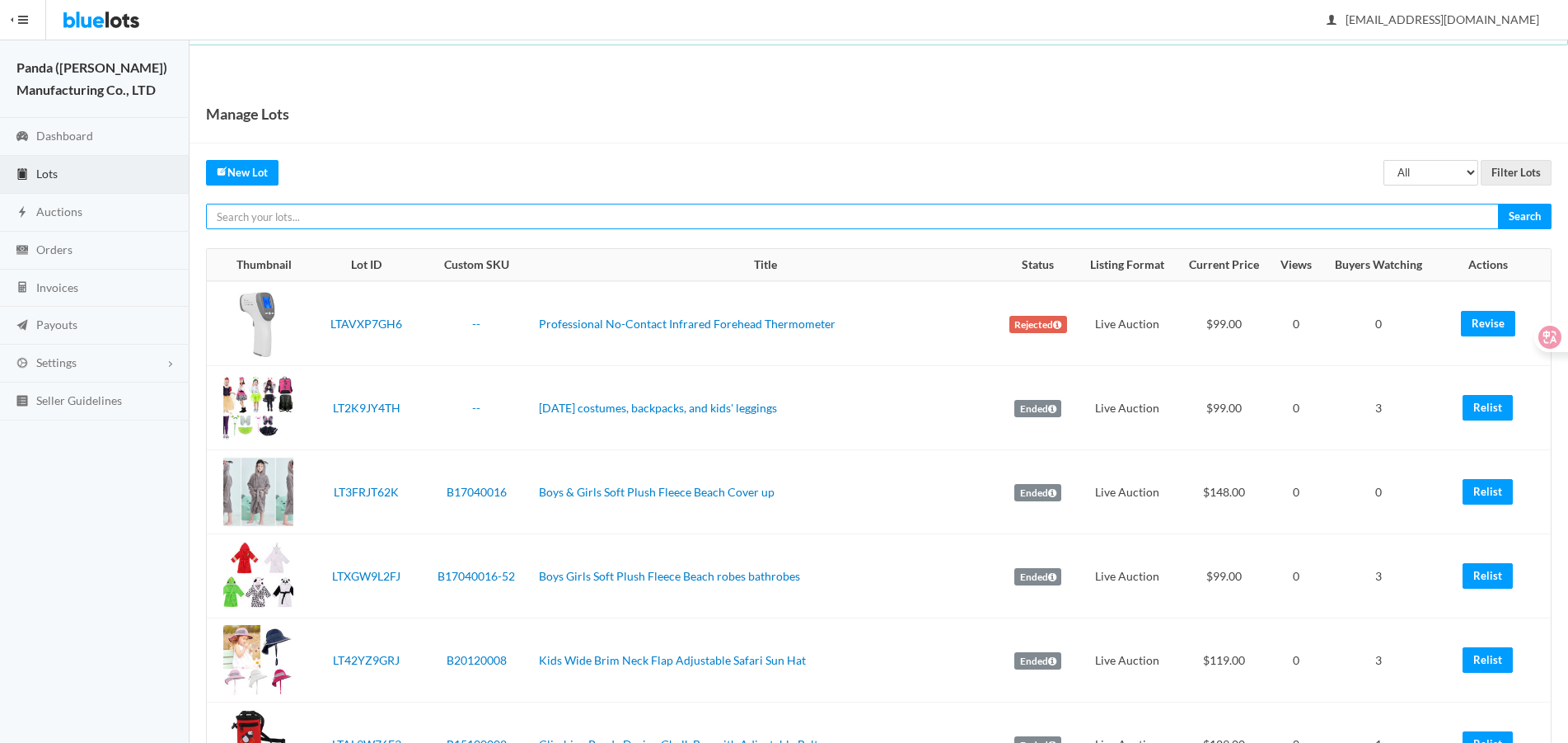
click at [1346, 208] on input "text" at bounding box center [852, 216] width 1293 height 26
paste input "LT9JG2WZ72"
type input "LT9JG2WZ72"
click at [1498, 203] on input "Search" at bounding box center [1525, 216] width 54 height 26
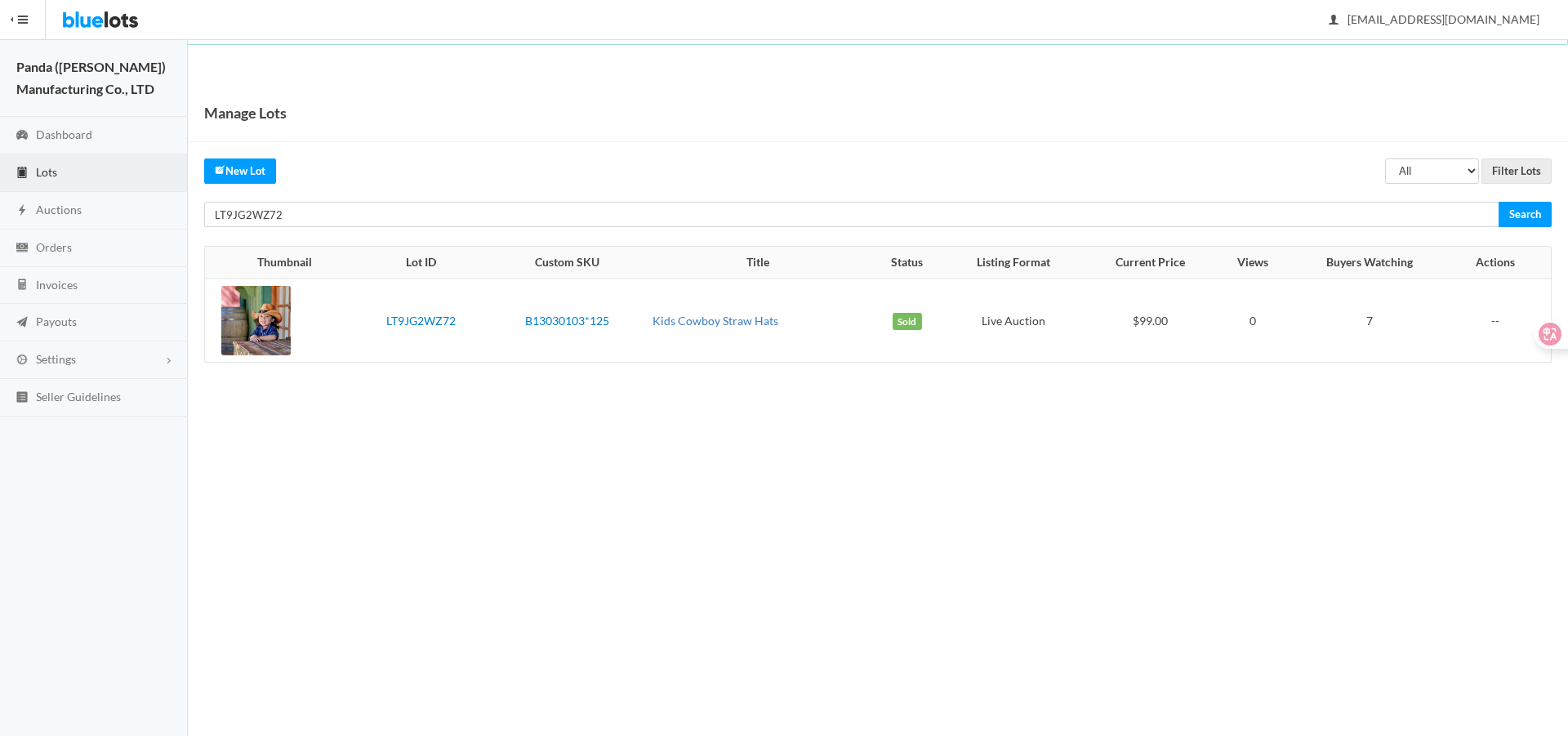
click at [758, 324] on link "Kids Cowboy Straw Hats" at bounding box center [715, 320] width 126 height 14
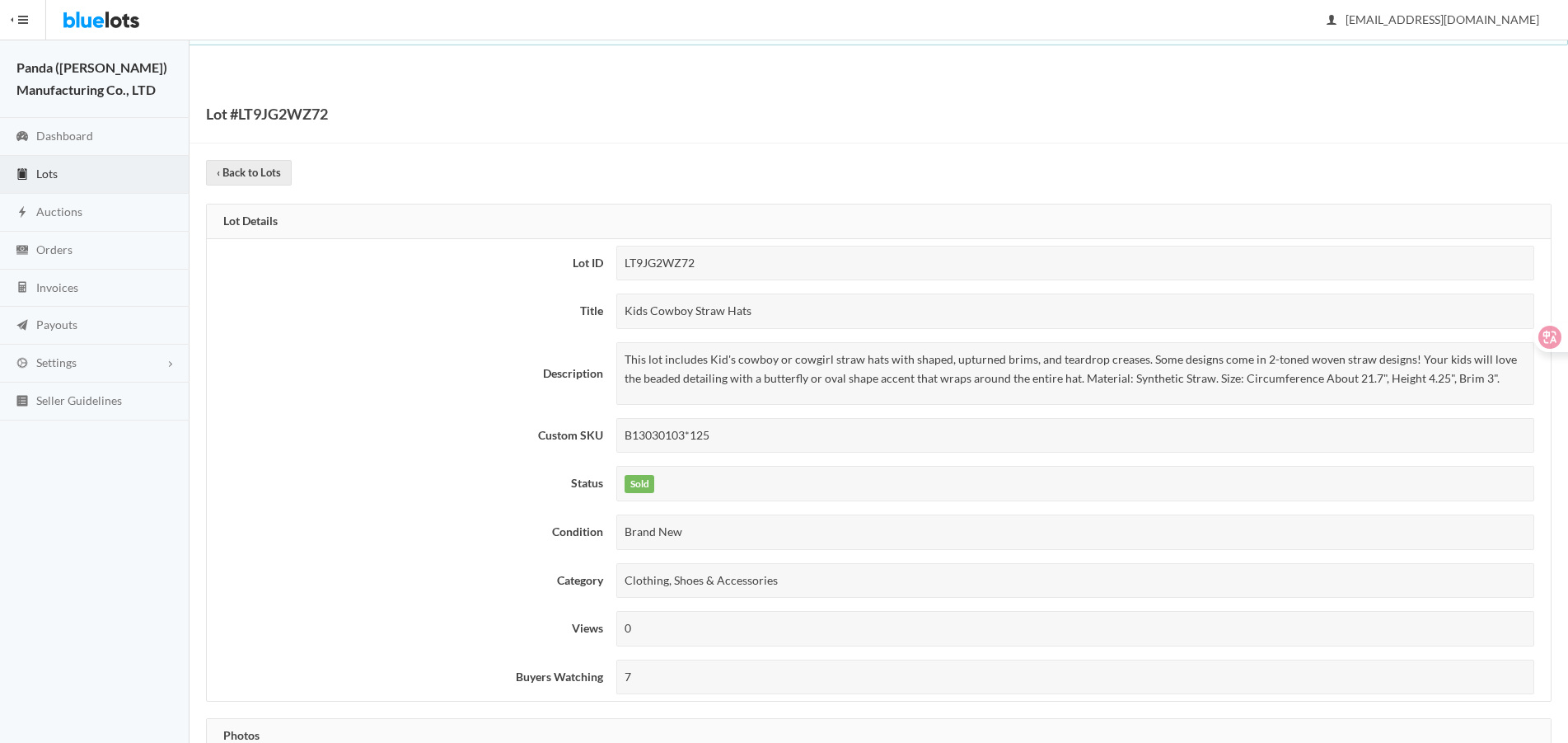
click at [31, 182] on link "Lots" at bounding box center [95, 175] width 189 height 38
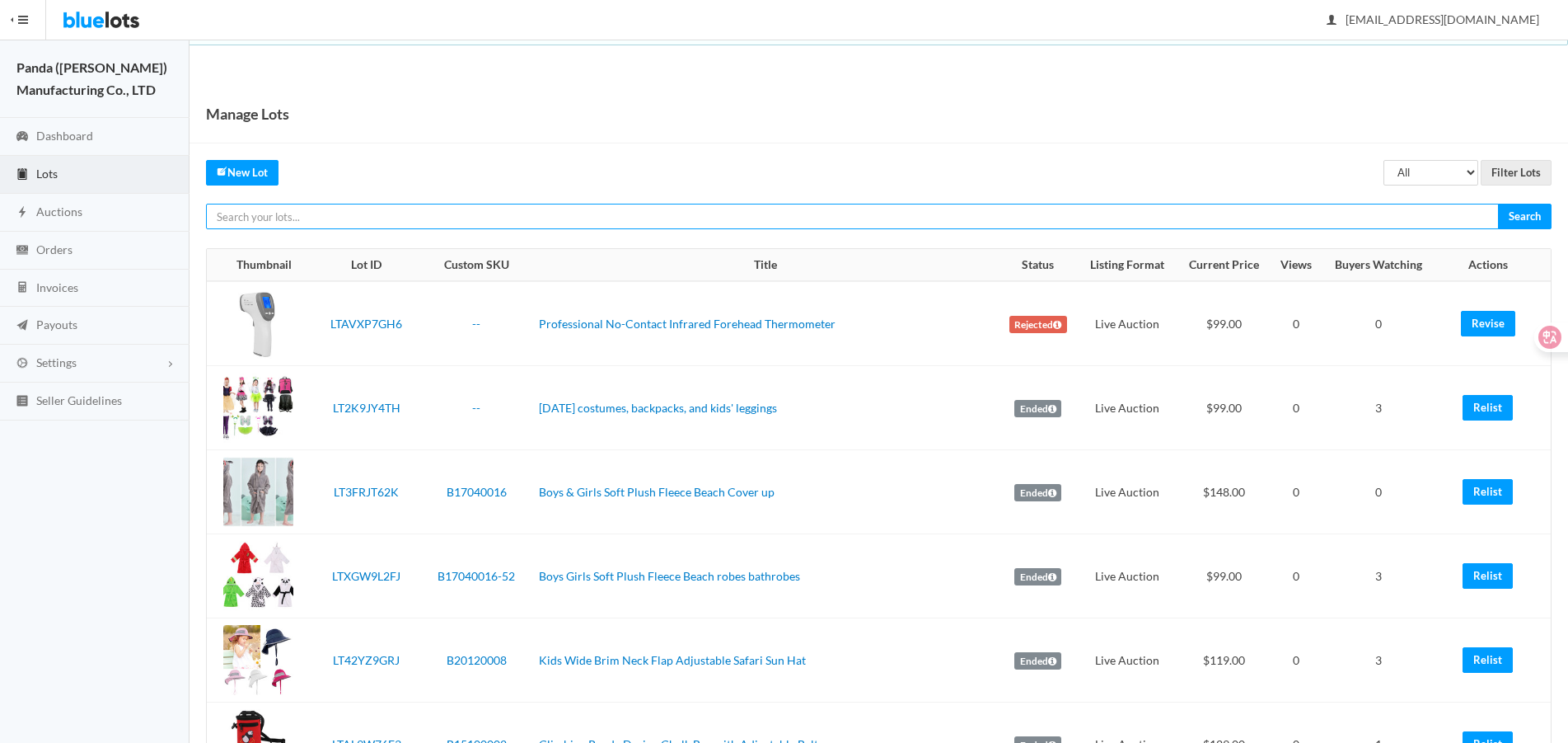
click at [1269, 219] on input "text" at bounding box center [852, 216] width 1293 height 26
paste input "LT9JG2WZ72"
type input "LT9JG2WZ72"
click at [1498, 203] on input "Search" at bounding box center [1525, 216] width 54 height 26
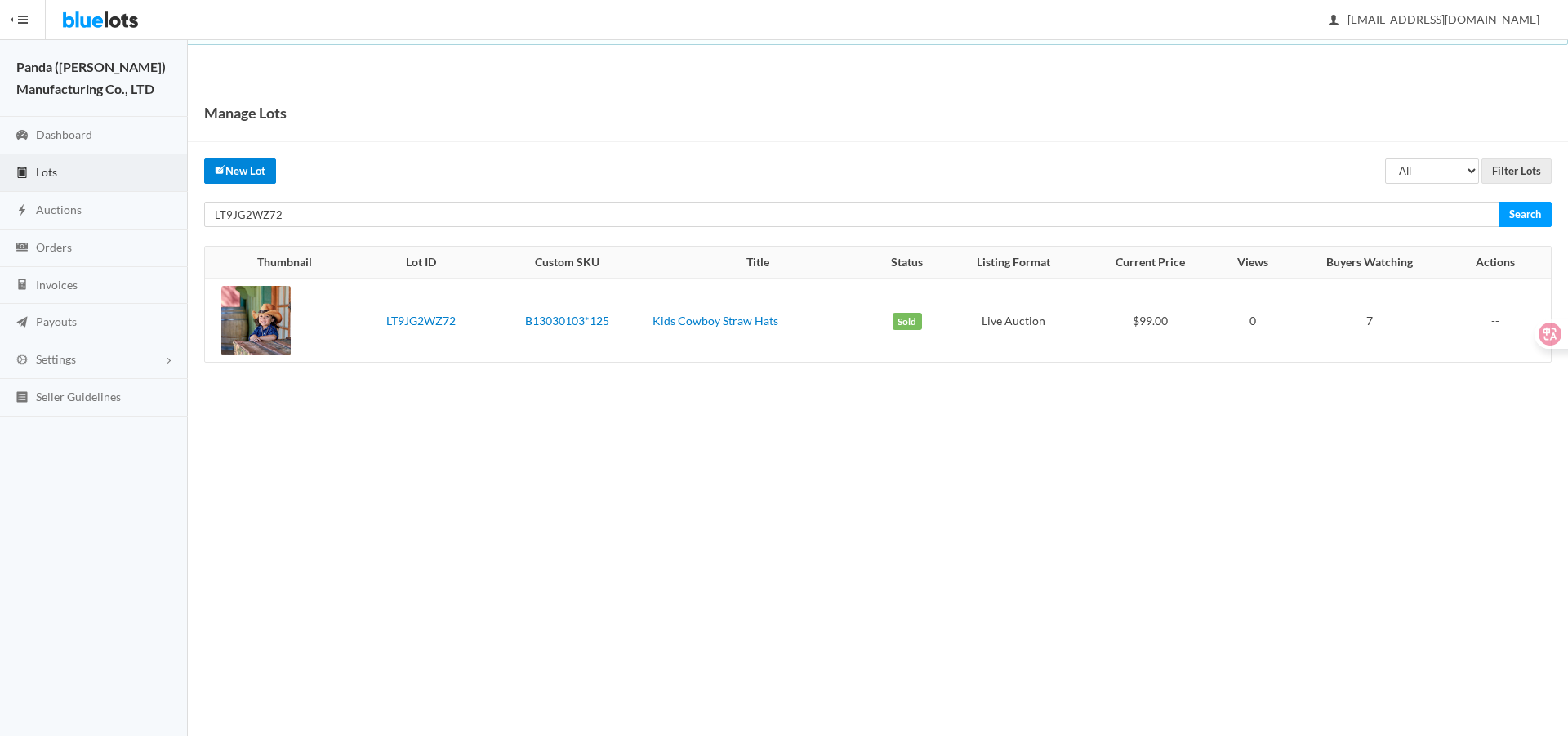
click at [250, 175] on link "New Lot" at bounding box center [239, 171] width 72 height 25
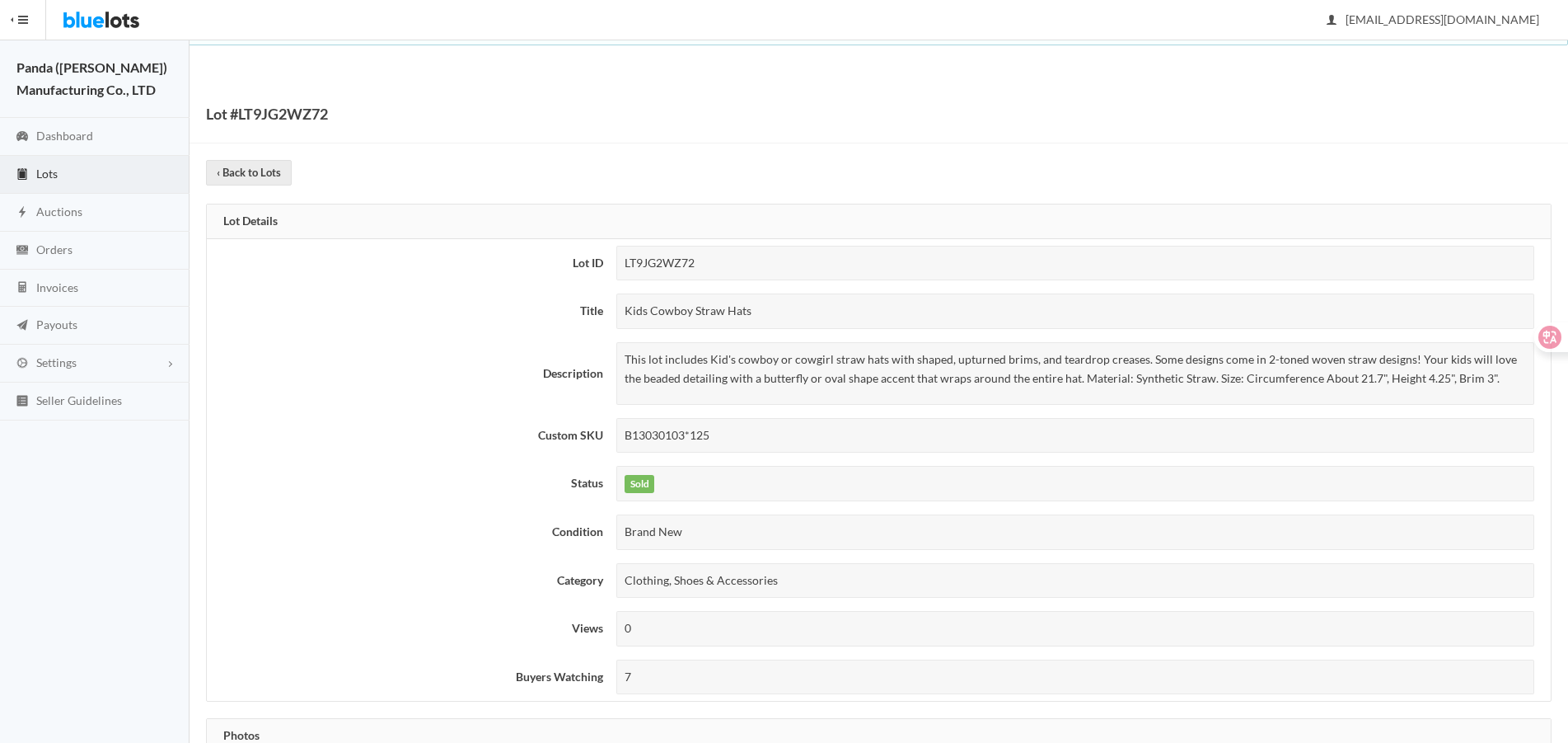
drag, startPoint x: 626, startPoint y: 310, endPoint x: 777, endPoint y: 309, distance: 151.0
click at [777, 309] on div "Kids Cowboy Straw Hats" at bounding box center [1075, 311] width 918 height 36
copy div "Kids Cowboy Straw Hats"
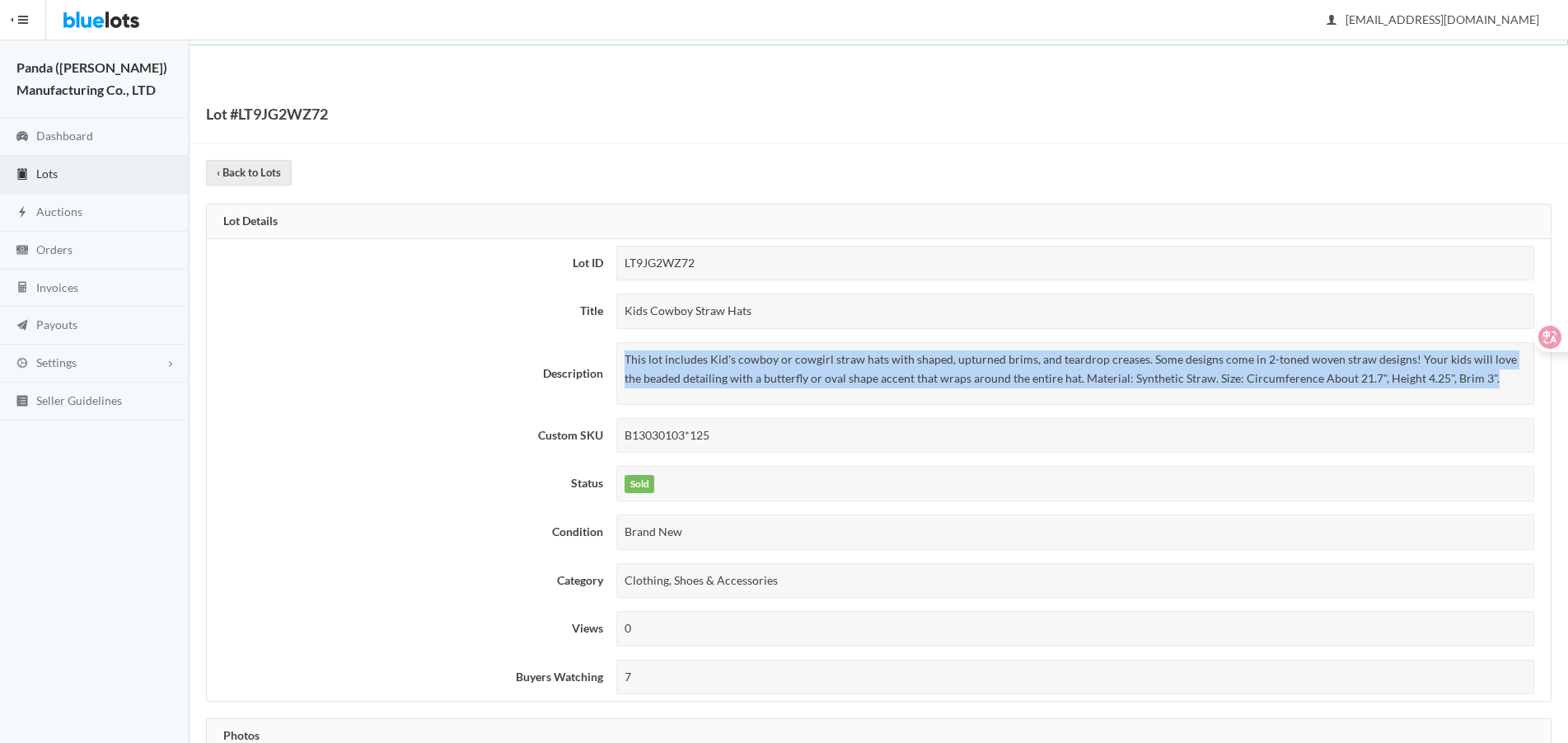
drag, startPoint x: 624, startPoint y: 360, endPoint x: 1473, endPoint y: 383, distance: 849.3
click at [1473, 383] on div "This lot includes Kid's cowboy or cowgirl straw hats with shaped, upturned brim…" at bounding box center [1075, 373] width 918 height 62
copy p "This lot includes Kid's cowboy or cowgirl straw hats with shaped, upturned brim…"
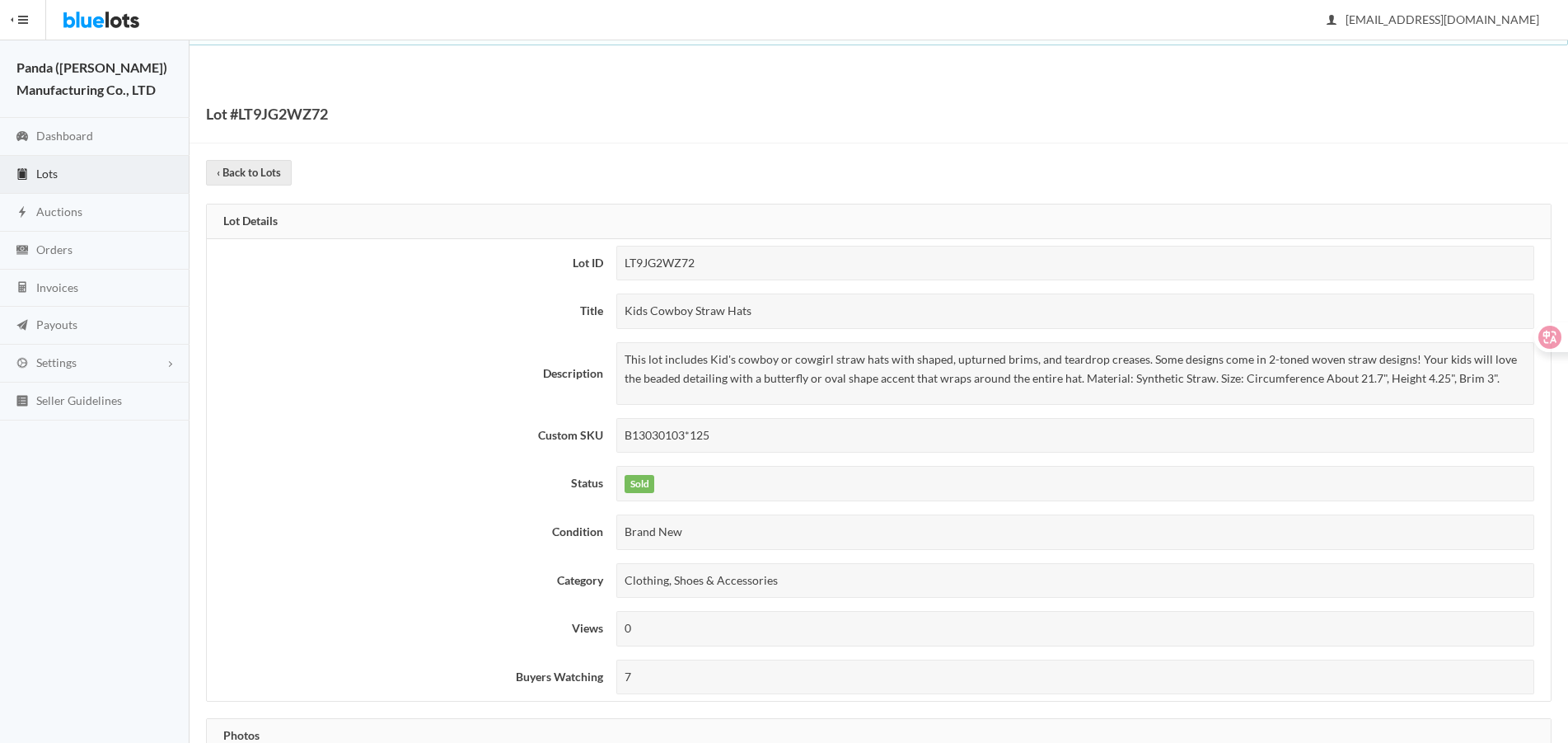
click at [381, 323] on th "Title" at bounding box center [408, 311] width 403 height 49
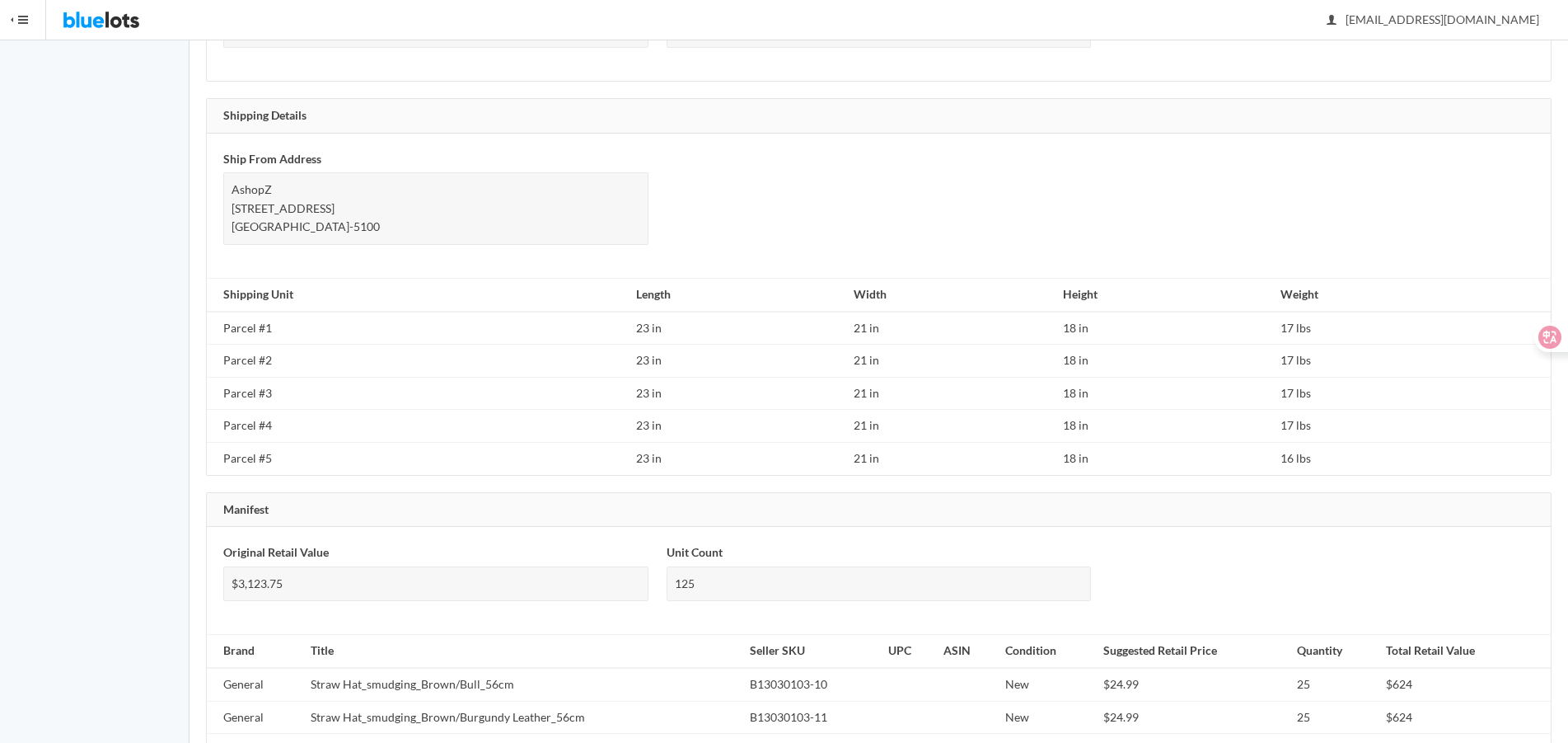
scroll to position [1112, 0]
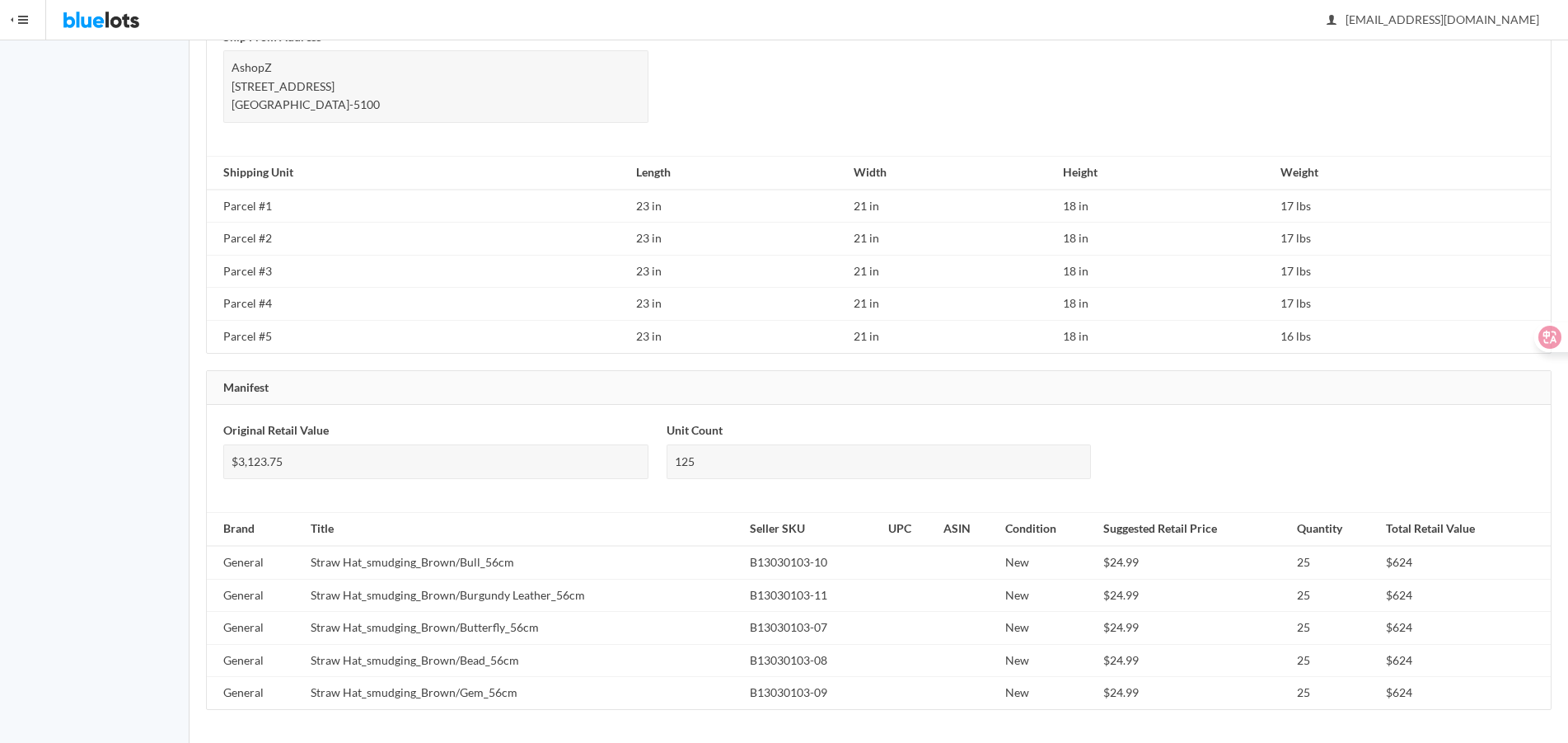
click at [237, 566] on td "General" at bounding box center [255, 562] width 97 height 33
copy td "General"
click at [835, 698] on td "B13030103-09" at bounding box center [812, 692] width 139 height 32
drag, startPoint x: 815, startPoint y: 669, endPoint x: 838, endPoint y: 674, distance: 23.5
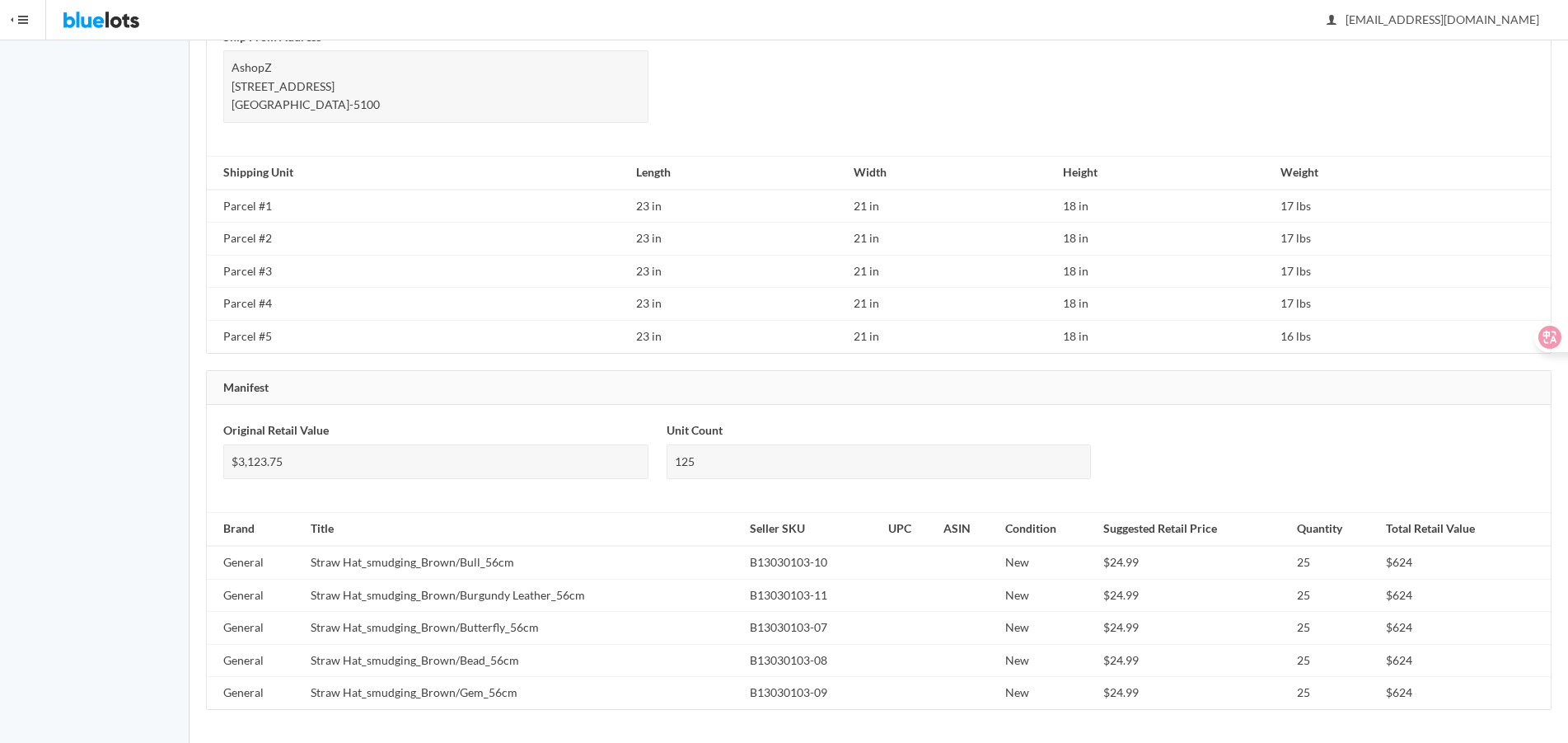
click at [815, 669] on td "B13030103-08" at bounding box center [812, 661] width 139 height 33
click at [830, 628] on td "B13030103-07" at bounding box center [812, 628] width 139 height 33
drag, startPoint x: 533, startPoint y: 633, endPoint x: 307, endPoint y: 618, distance: 226.5
click at [307, 618] on td "Straw Hat_smudging_Brown/Butterfly_56cm" at bounding box center [523, 628] width 439 height 33
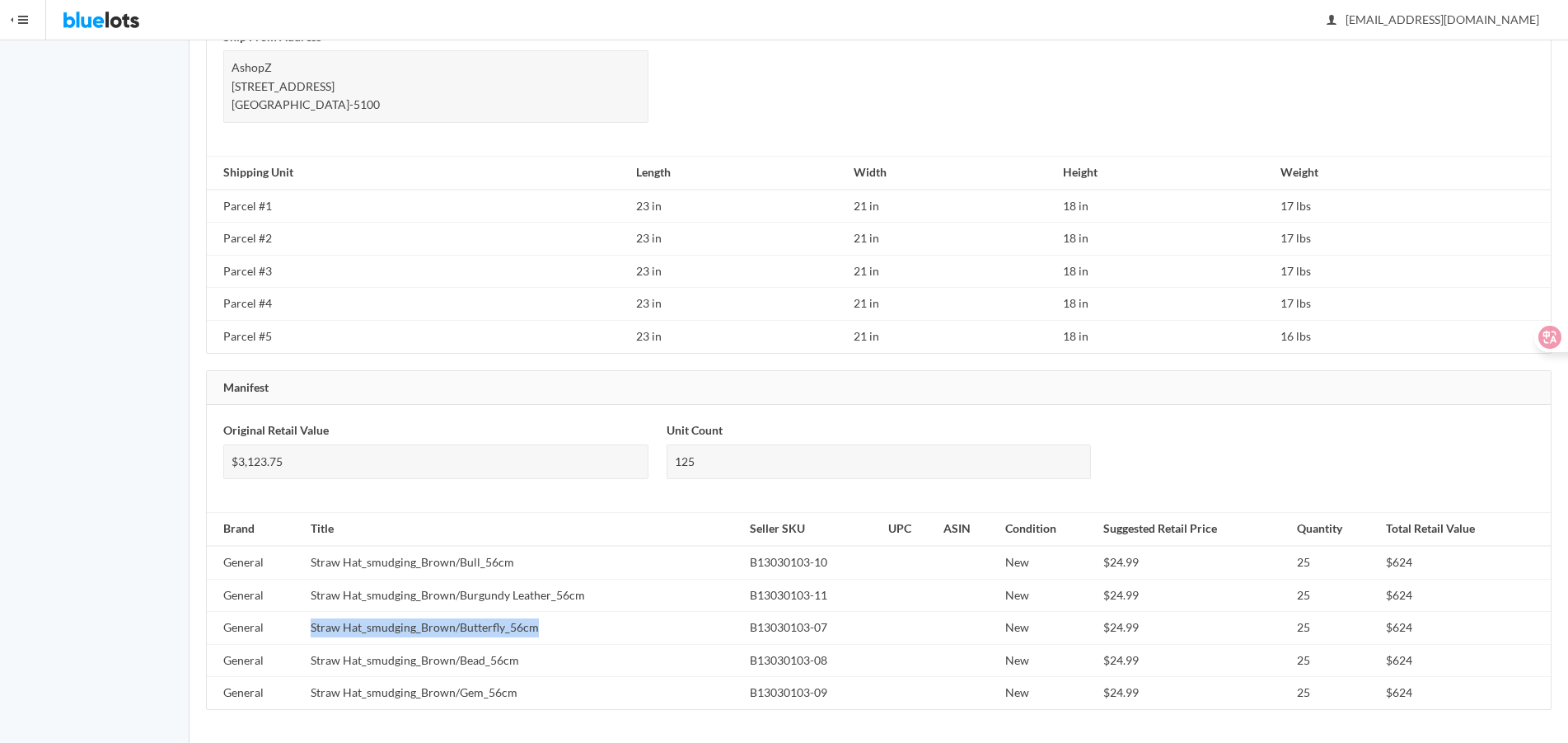
copy td "Straw Hat_smudging_Brown/Butterfly_56cm"
drag, startPoint x: 517, startPoint y: 666, endPoint x: 309, endPoint y: 652, distance: 208.5
click at [309, 652] on td "Straw Hat_smudging_Brown/Bead_56cm" at bounding box center [523, 661] width 439 height 33
copy td "Straw Hat_smudging_Brown/Bead_56cm"
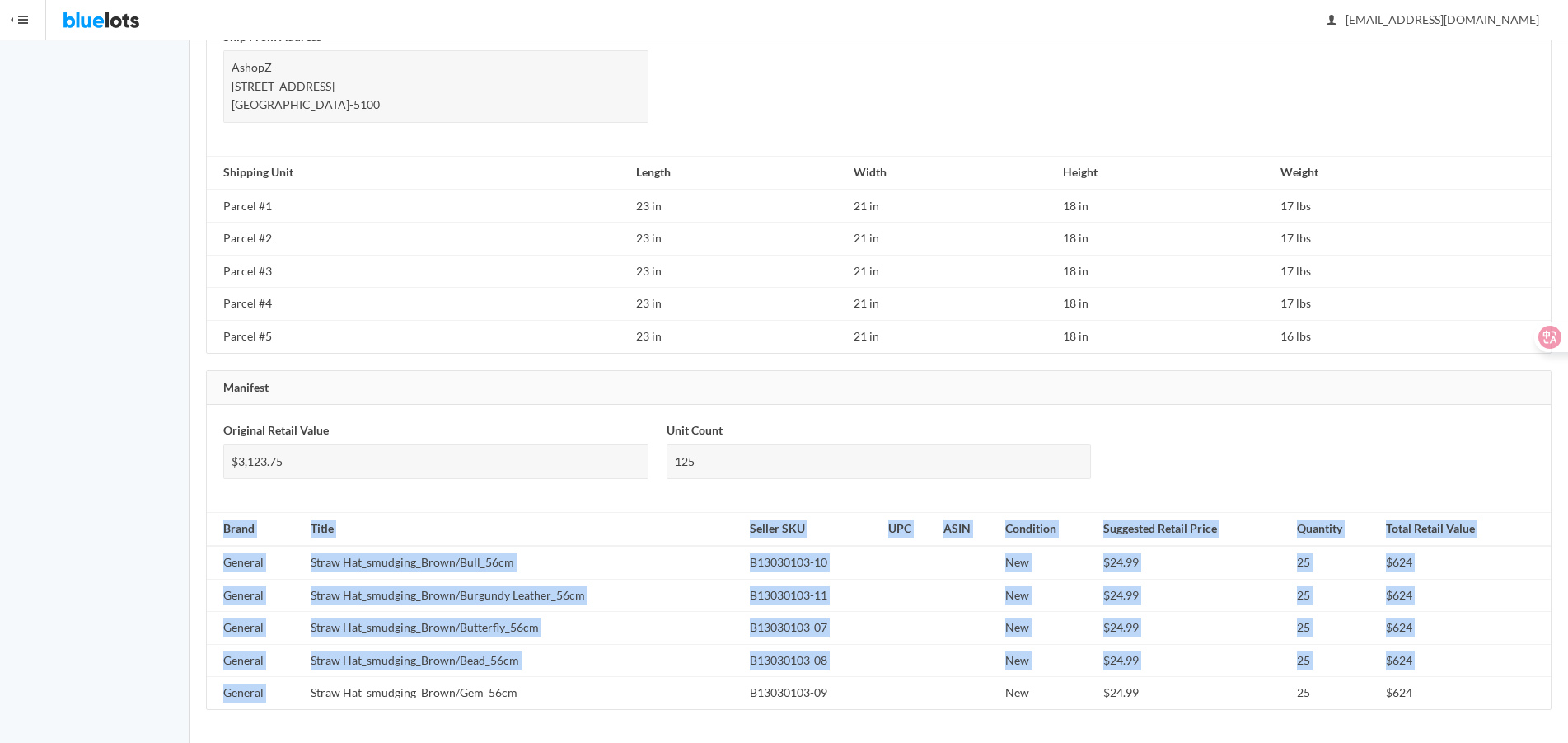
drag, startPoint x: 312, startPoint y: 693, endPoint x: 522, endPoint y: 714, distance: 211.0
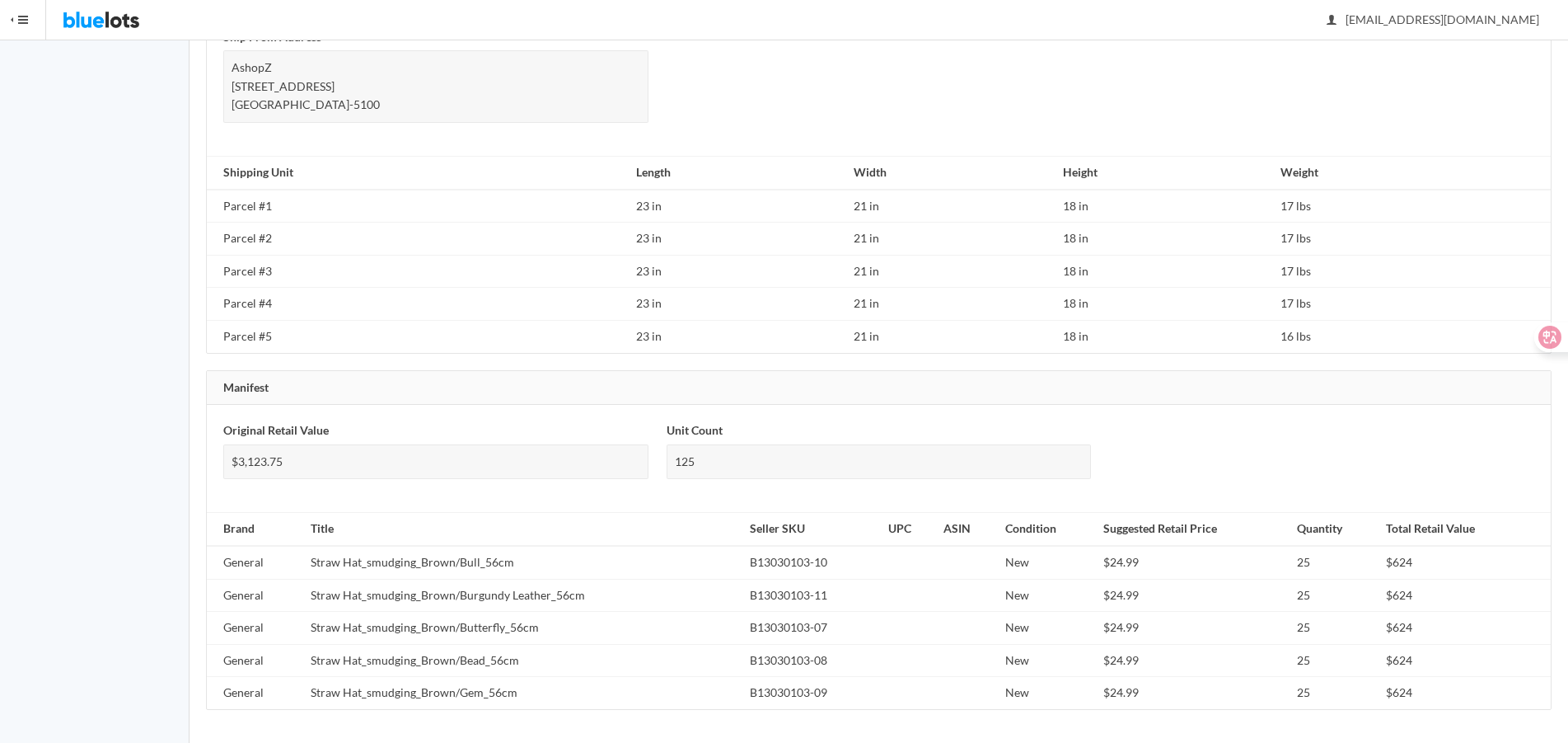
click at [511, 692] on td "Straw Hat_smudging_Brown/Gem_56cm" at bounding box center [523, 692] width 439 height 32
drag, startPoint x: 513, startPoint y: 697, endPoint x: 312, endPoint y: 697, distance: 201.0
click at [312, 697] on td "Straw Hat_smudging_Brown/Gem_56cm" at bounding box center [523, 692] width 439 height 32
copy td "Straw Hat_smudging_Brown/Gem_56cm"
drag, startPoint x: 585, startPoint y: 600, endPoint x: 310, endPoint y: 607, distance: 275.1
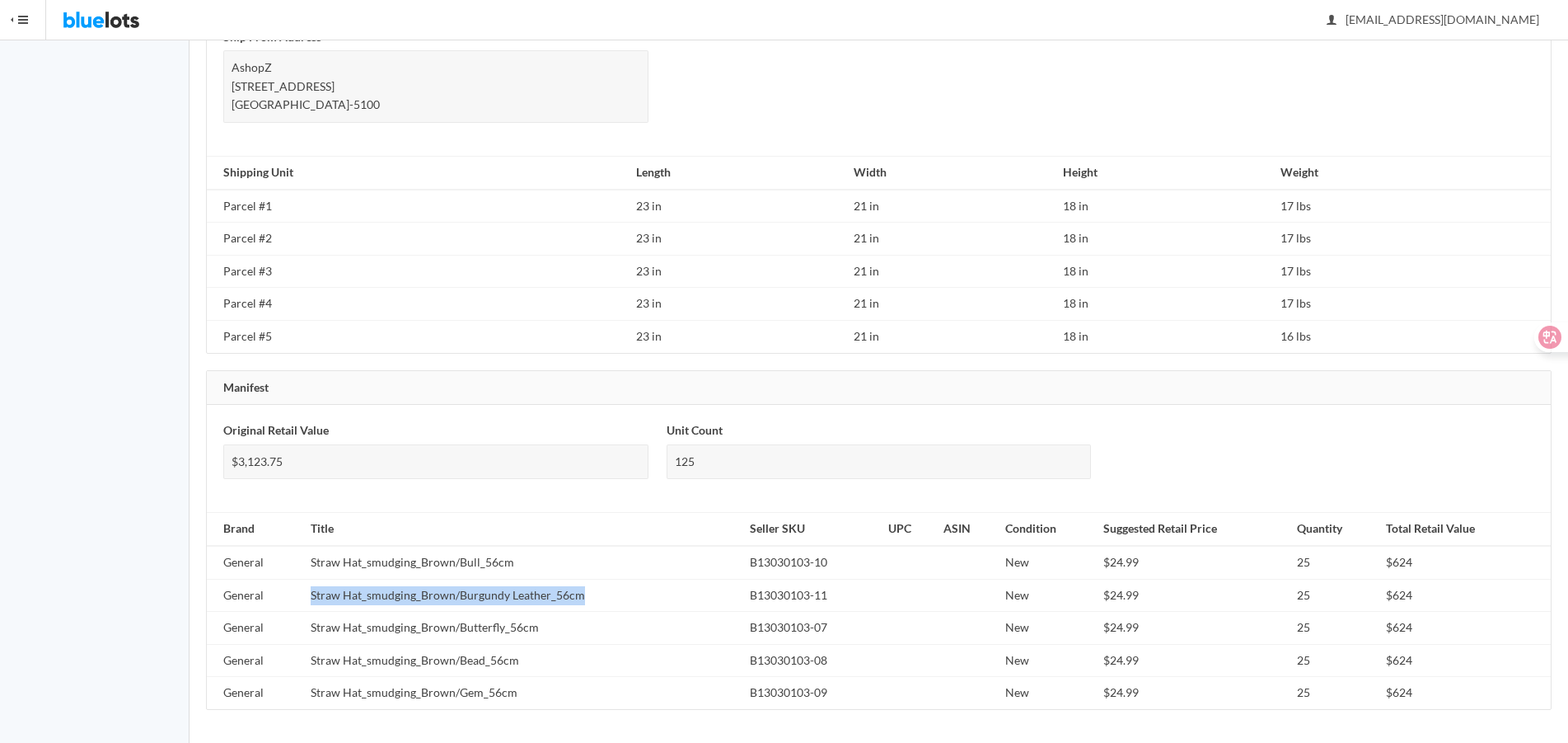
click at [310, 607] on td "Straw Hat_smudging_Brown/Burgundy Leather_56cm" at bounding box center [523, 595] width 439 height 33
copy td "Straw Hat_smudging_Brown/Burgundy Leather_56cm"
drag, startPoint x: 1133, startPoint y: 563, endPoint x: 1107, endPoint y: 564, distance: 26.0
click at [1107, 564] on td "$24.99" at bounding box center [1193, 562] width 193 height 33
copy td "24.99"
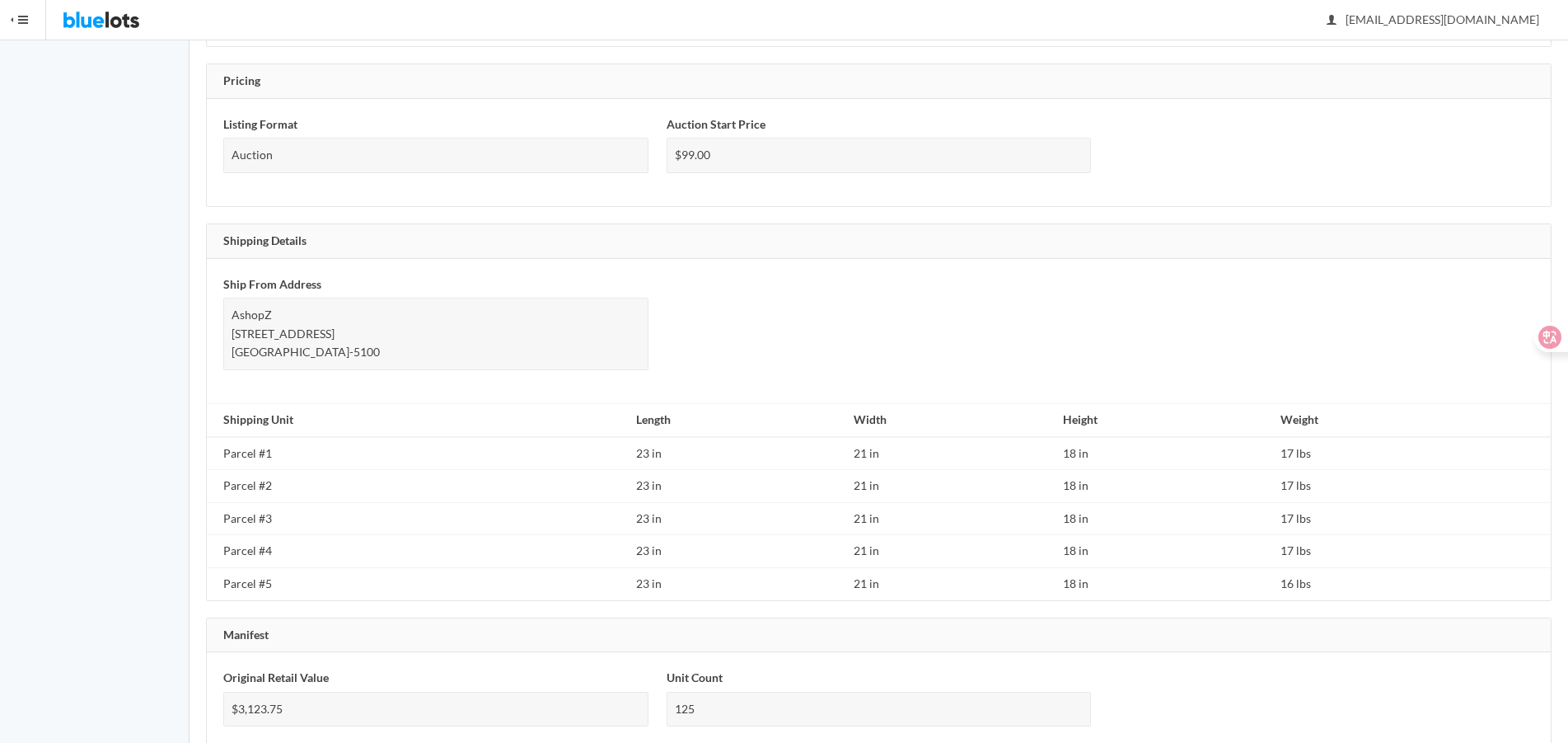
scroll to position [946, 0]
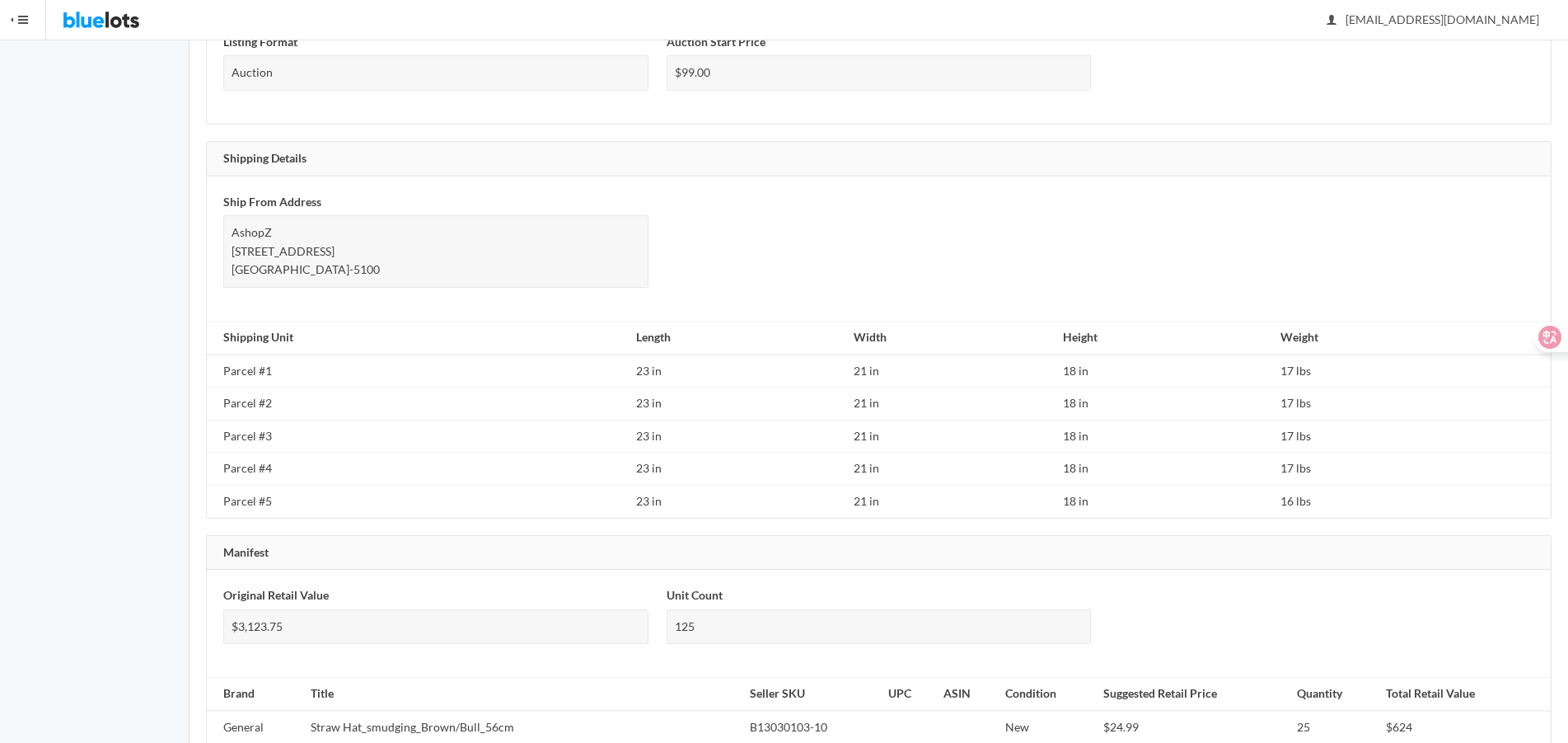
click at [874, 433] on td "21 in" at bounding box center [952, 437] width 209 height 33
click at [873, 453] on td "21 in" at bounding box center [952, 469] width 209 height 33
click at [865, 495] on td "21 in" at bounding box center [952, 501] width 209 height 32
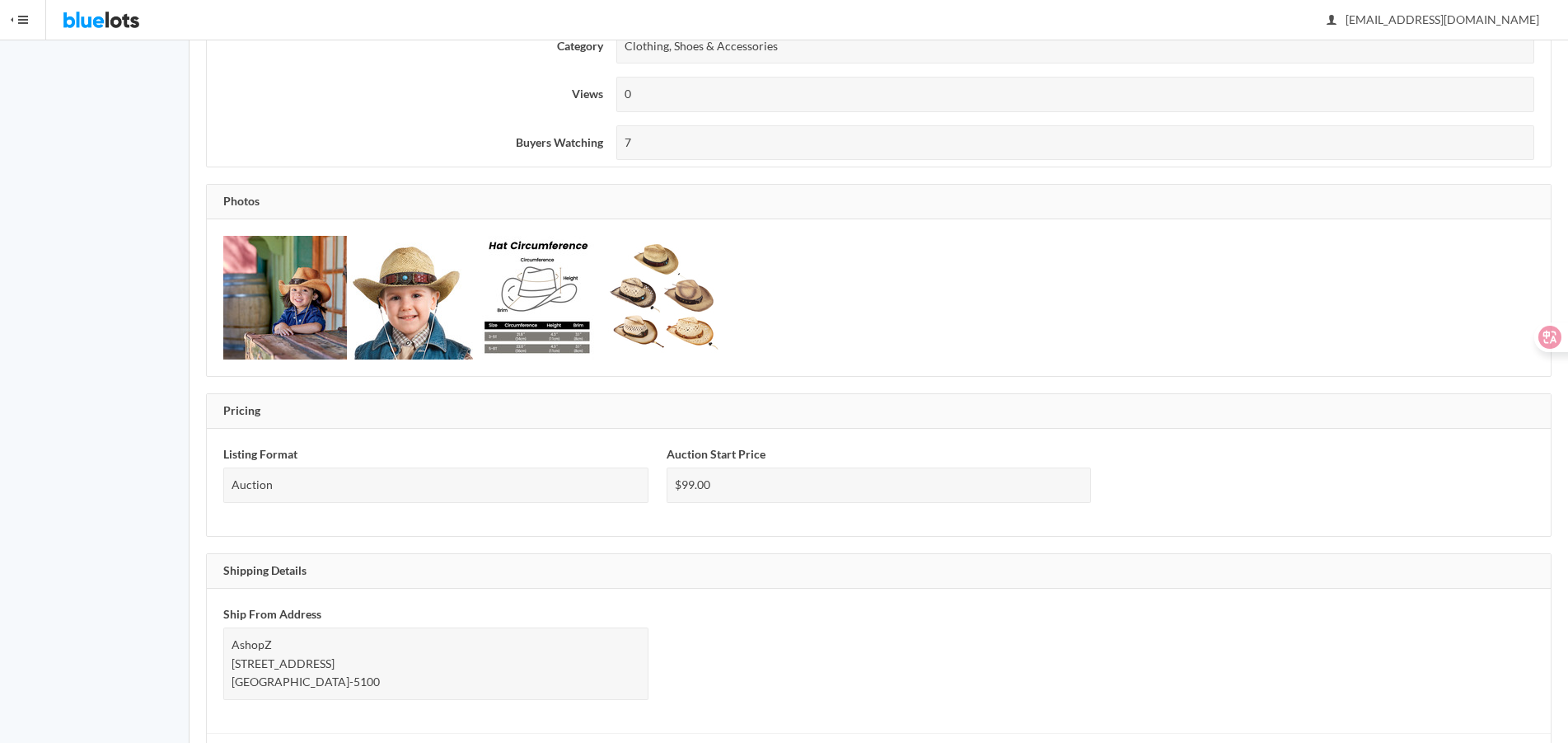
scroll to position [0, 0]
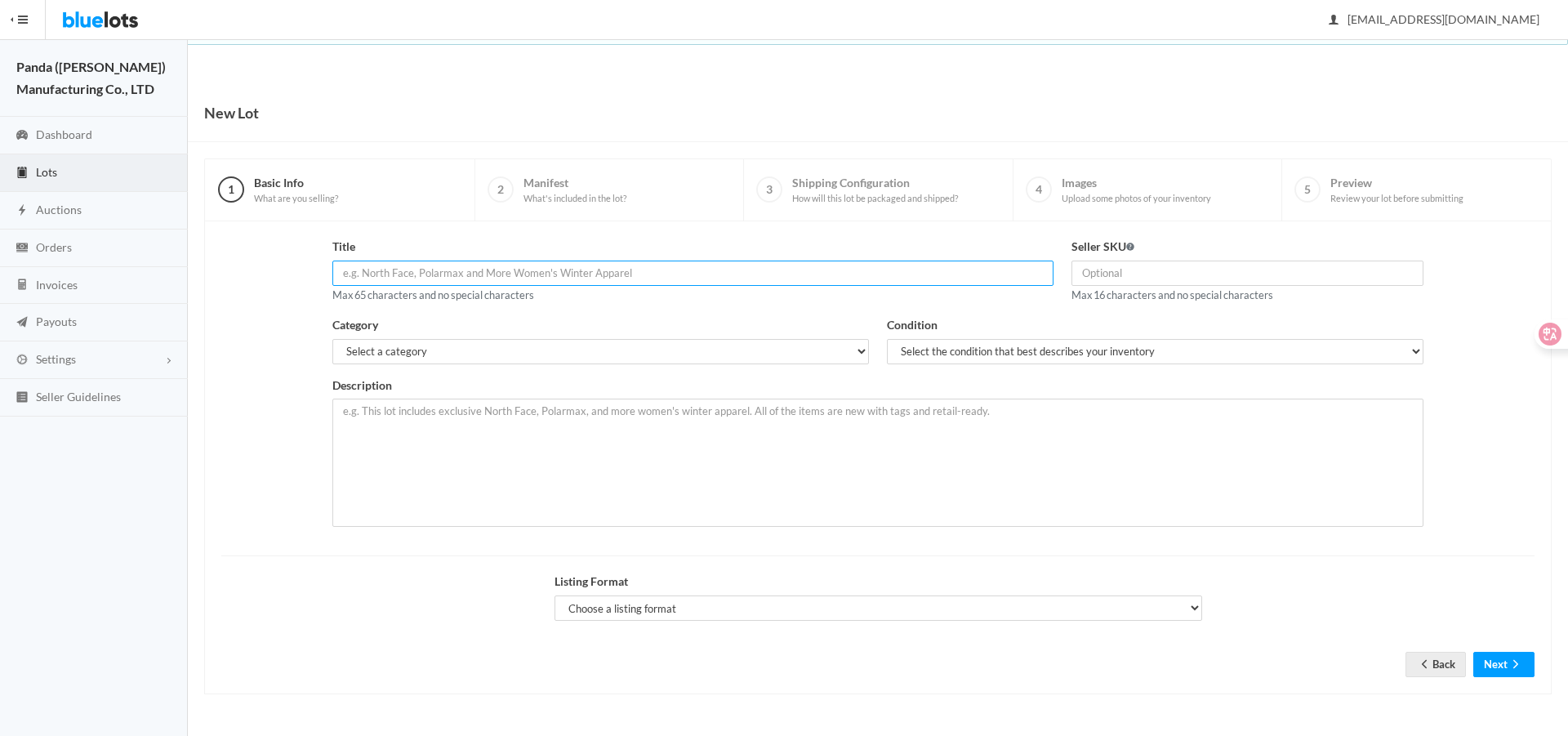
click at [408, 270] on input "text" at bounding box center [693, 273] width 722 height 25
paste input "Kids Cowboy Straw Hats"
type input "Kids Cowboy Straw Hats"
click at [508, 461] on textarea at bounding box center [877, 463] width 1091 height 128
paste textarea "This lot includes Kid's cowboy or cowgirl straw hats with shaped, upturned brim…"
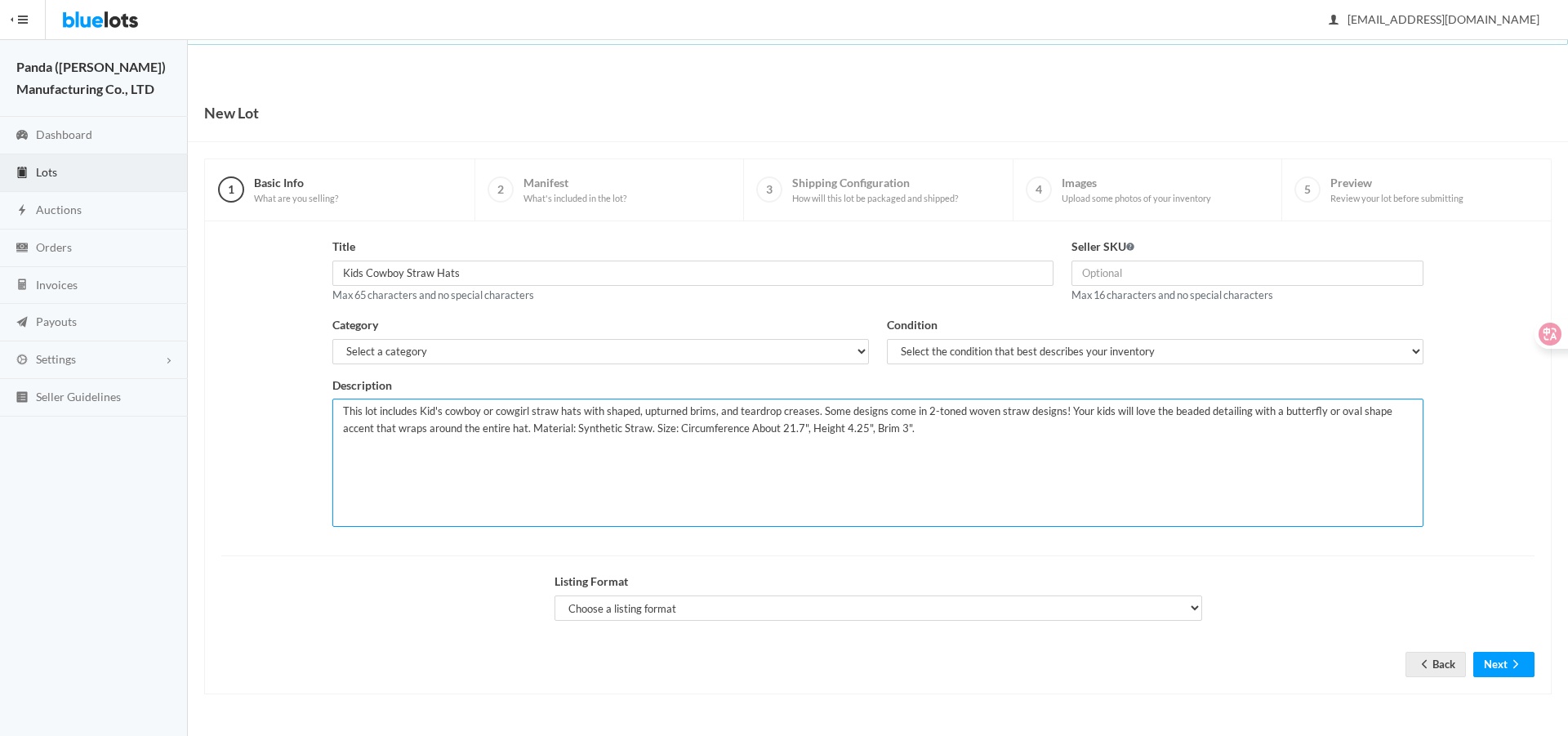
type textarea "This lot includes Kid's cowboy or cowgirl straw hats with shaped, upturned brim…"
click at [490, 348] on select "Select a category Electronics Clothing, Shoes & Accessories Appliances Home & G…" at bounding box center [600, 351] width 537 height 25
select select "2"
click at [332, 339] on select "Select a category Electronics Clothing, Shoes & Accessories Appliances Home & G…" at bounding box center [600, 351] width 537 height 25
click at [930, 349] on select "Select the condition that best describes your inventory Brand New Shelf Pulls C…" at bounding box center [1155, 351] width 537 height 25
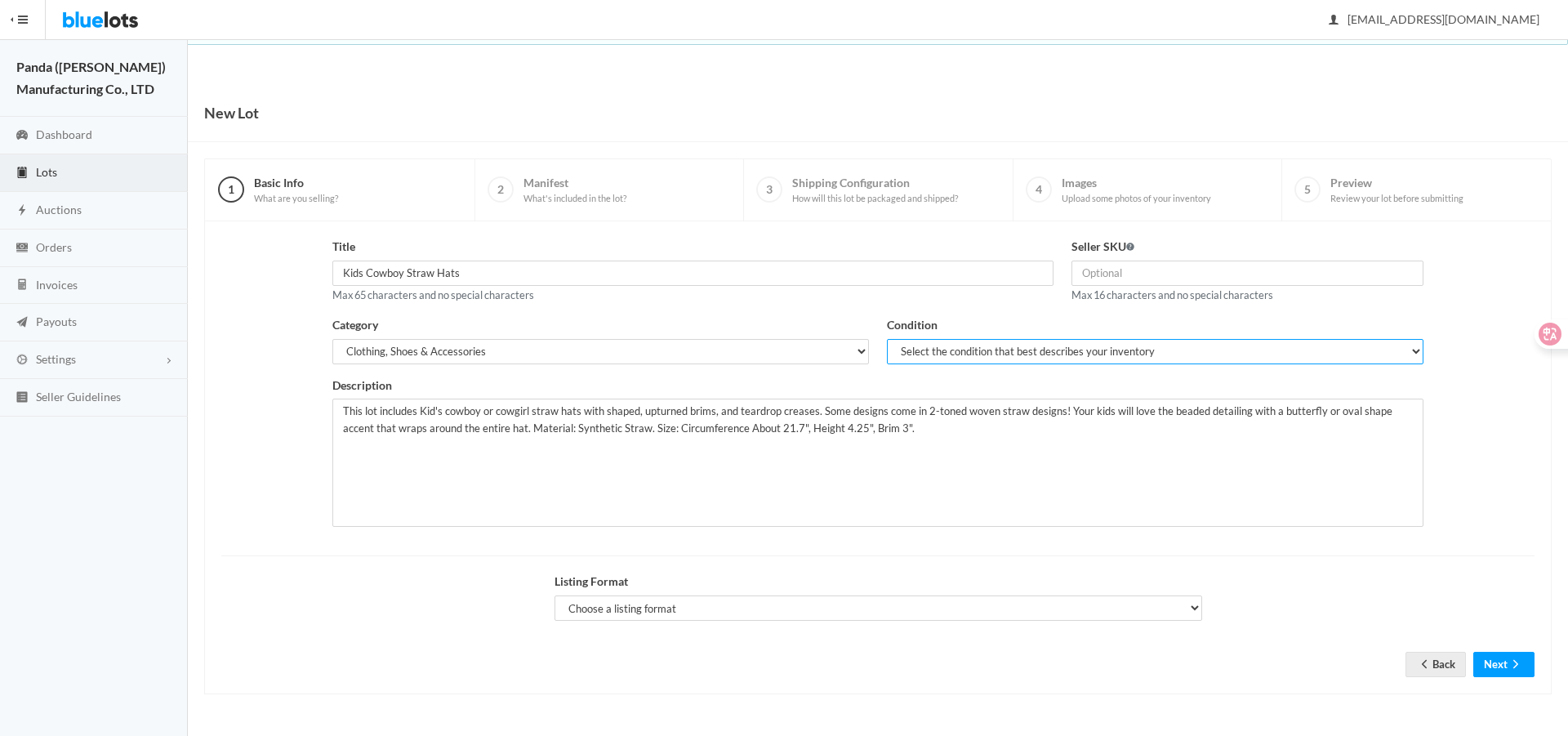
select select "1"
click at [887, 339] on select "Select the condition that best describes your inventory Brand New Shelf Pulls C…" at bounding box center [1155, 351] width 537 height 25
click at [619, 609] on select "Choose a listing format Auction Buy Now" at bounding box center [878, 608] width 648 height 25
click at [478, 606] on div "Listing Format Choose a listing format Auction Buy Now" at bounding box center [877, 602] width 1331 height 60
click at [645, 611] on select "Choose a listing format Auction Buy Now" at bounding box center [878, 608] width 648 height 25
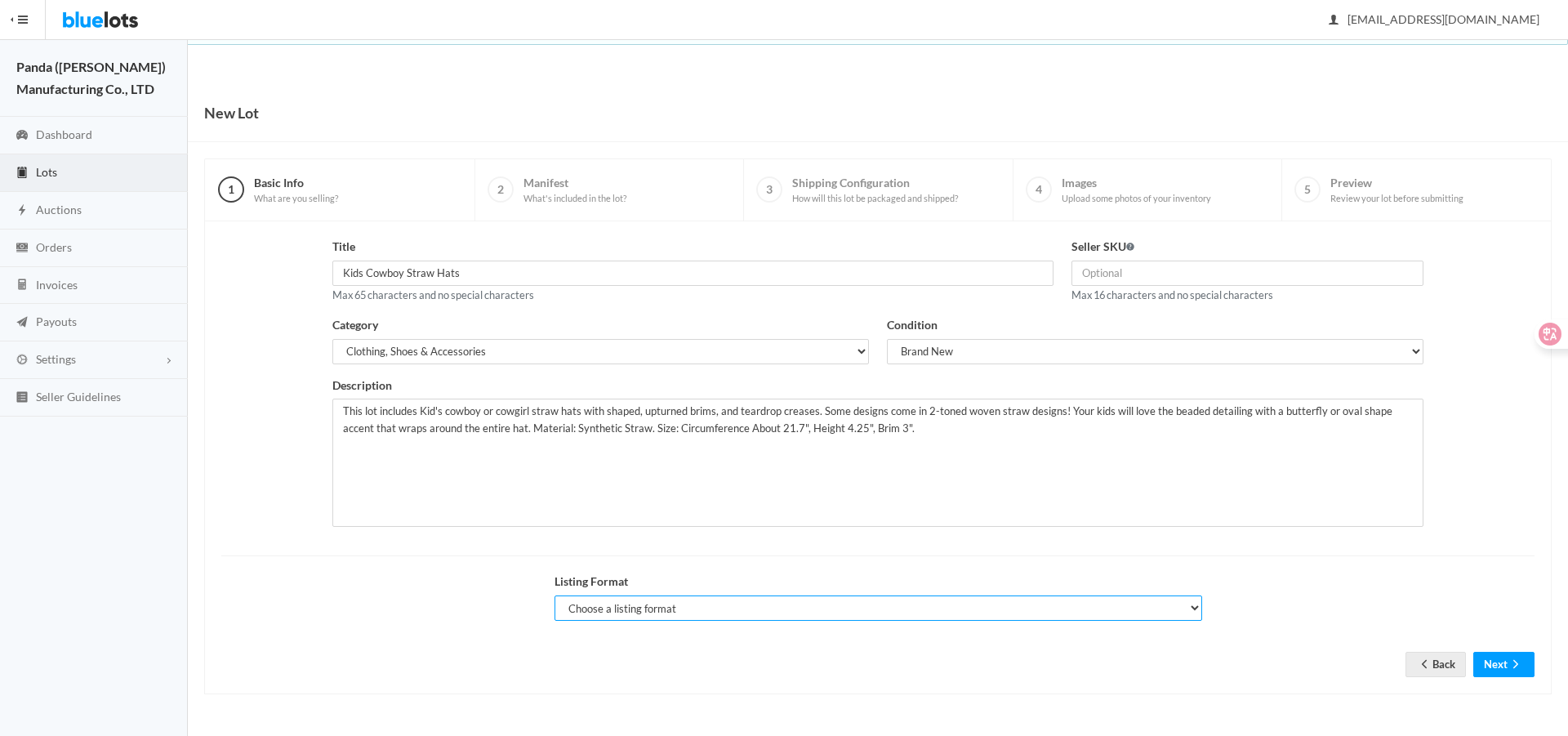
click at [640, 599] on select "Choose a listing format Auction Buy Now" at bounding box center [878, 608] width 648 height 25
select select "false"
click at [554, 595] on select "Choose a listing format Auction Buy Now" at bounding box center [878, 608] width 648 height 25
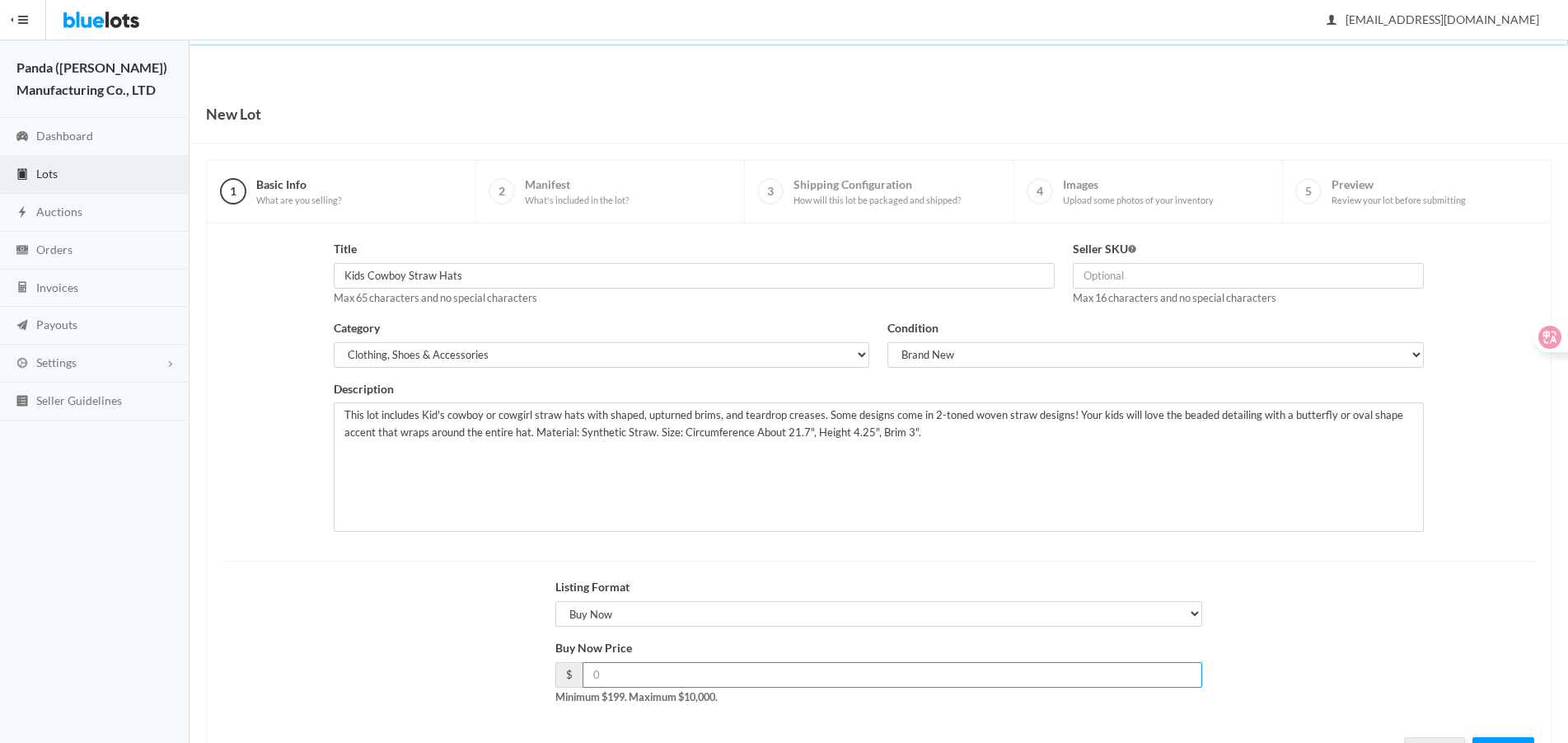
click at [666, 663] on input "number" at bounding box center [892, 675] width 620 height 26
type input "119"
click at [353, 585] on div "Listing Format Choose a listing format Auction Buy Now" at bounding box center [879, 608] width 1329 height 61
click at [1198, 269] on input "text" at bounding box center [1248, 276] width 351 height 26
paste input "B13030103*120"
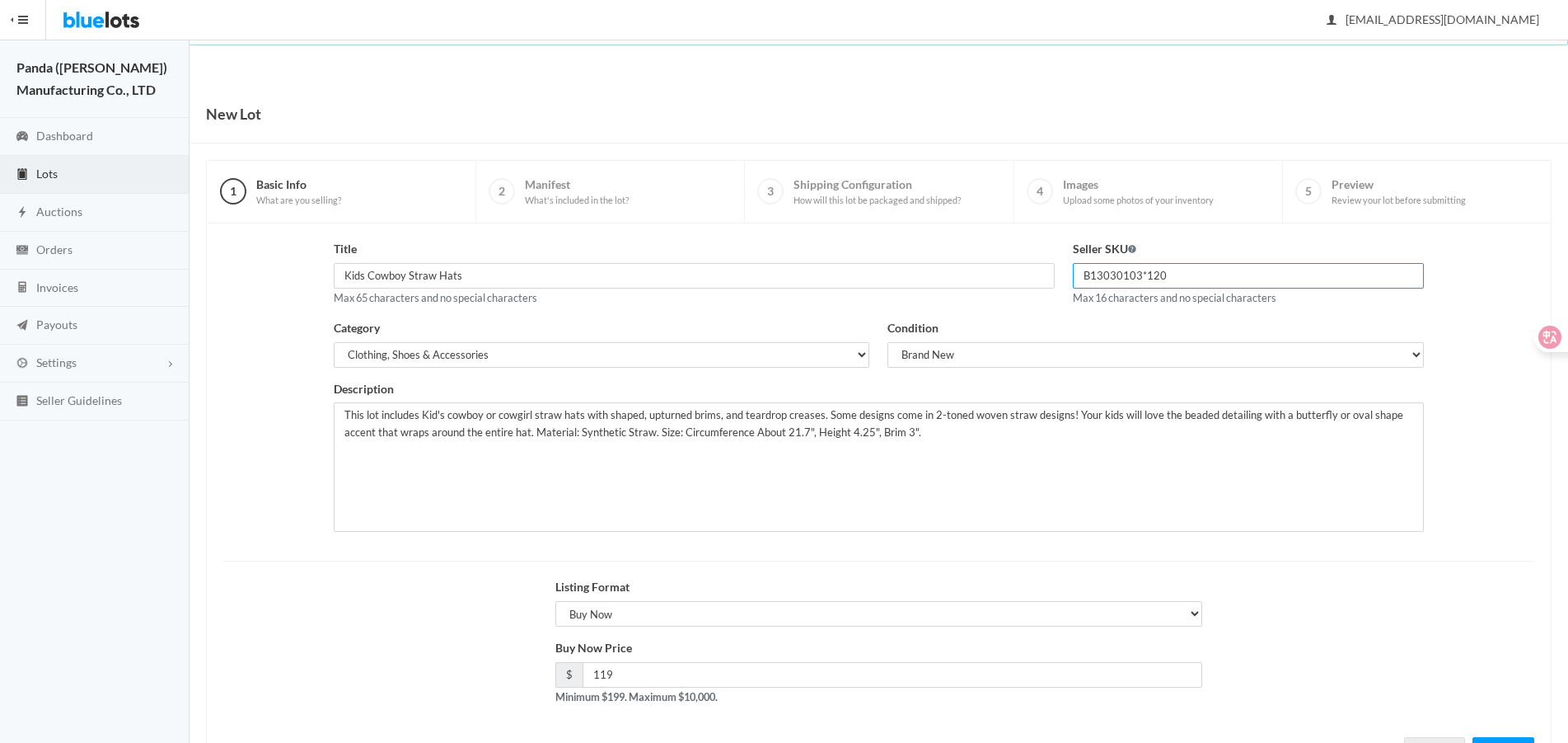
scroll to position [71, 0]
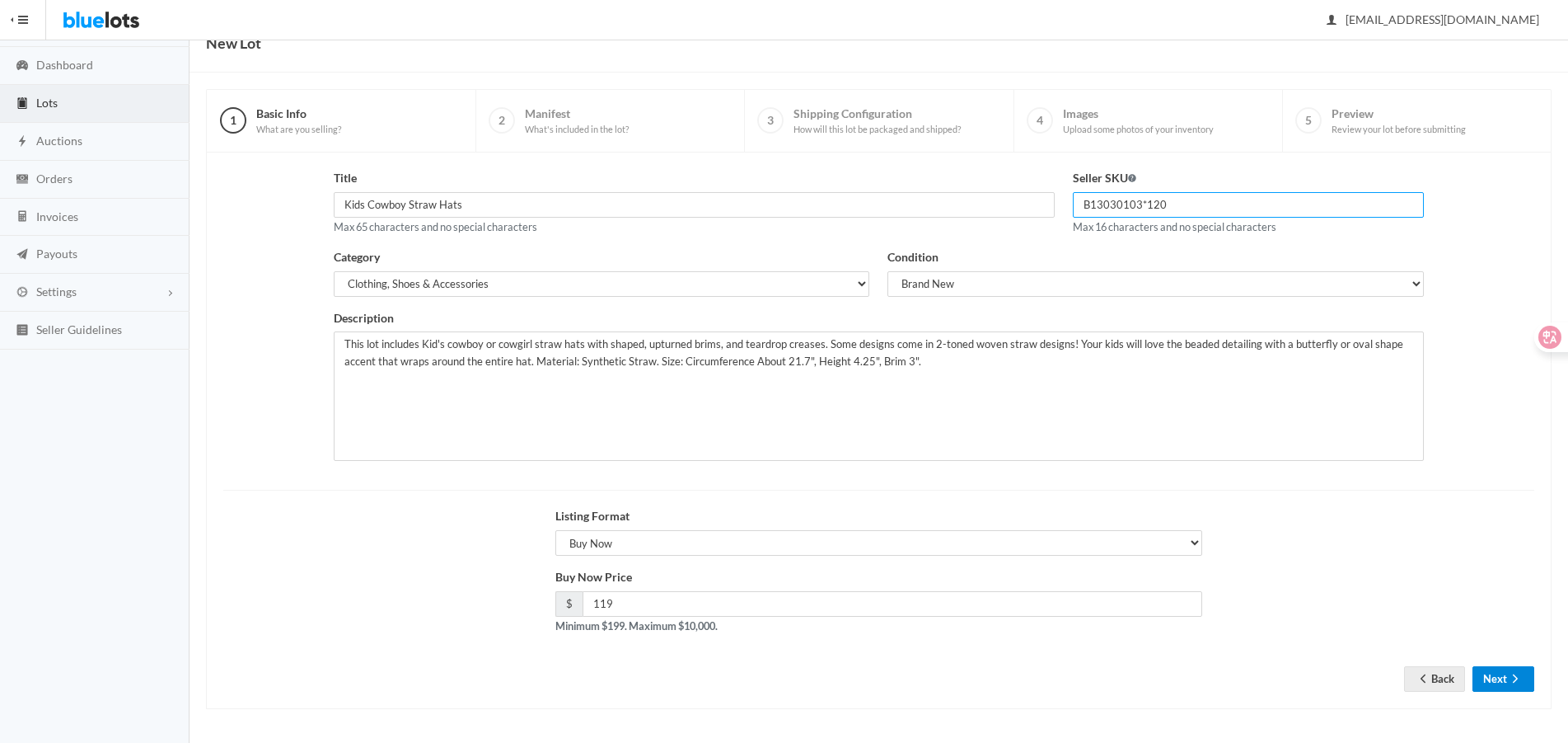
type input "B13030103*120"
click at [1497, 682] on button "Next" at bounding box center [1503, 679] width 61 height 26
click at [623, 540] on select "Choose a listing format Auction Buy Now" at bounding box center [879, 543] width 647 height 26
click at [576, 545] on select "Choose a listing format Auction Buy Now" at bounding box center [879, 543] width 647 height 26
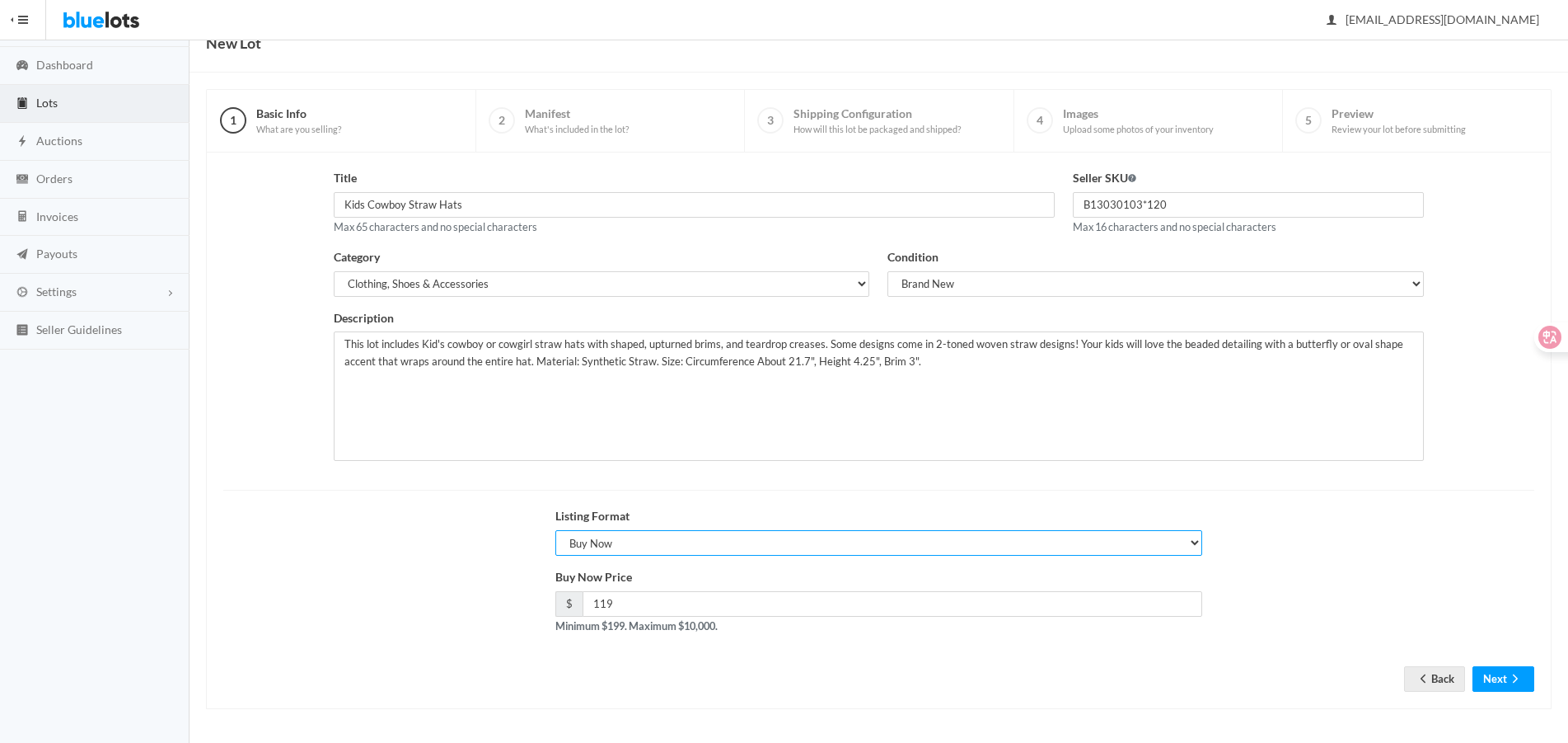
select select "true"
click at [555, 530] on select "Choose a listing format Auction Buy Now" at bounding box center [879, 543] width 647 height 26
click at [616, 601] on input "number" at bounding box center [892, 604] width 620 height 26
type input "119"
click at [1292, 633] on div "Auction Starting Price $ 119 Minimum $99. Maximum $10,000." at bounding box center [879, 607] width 1329 height 79
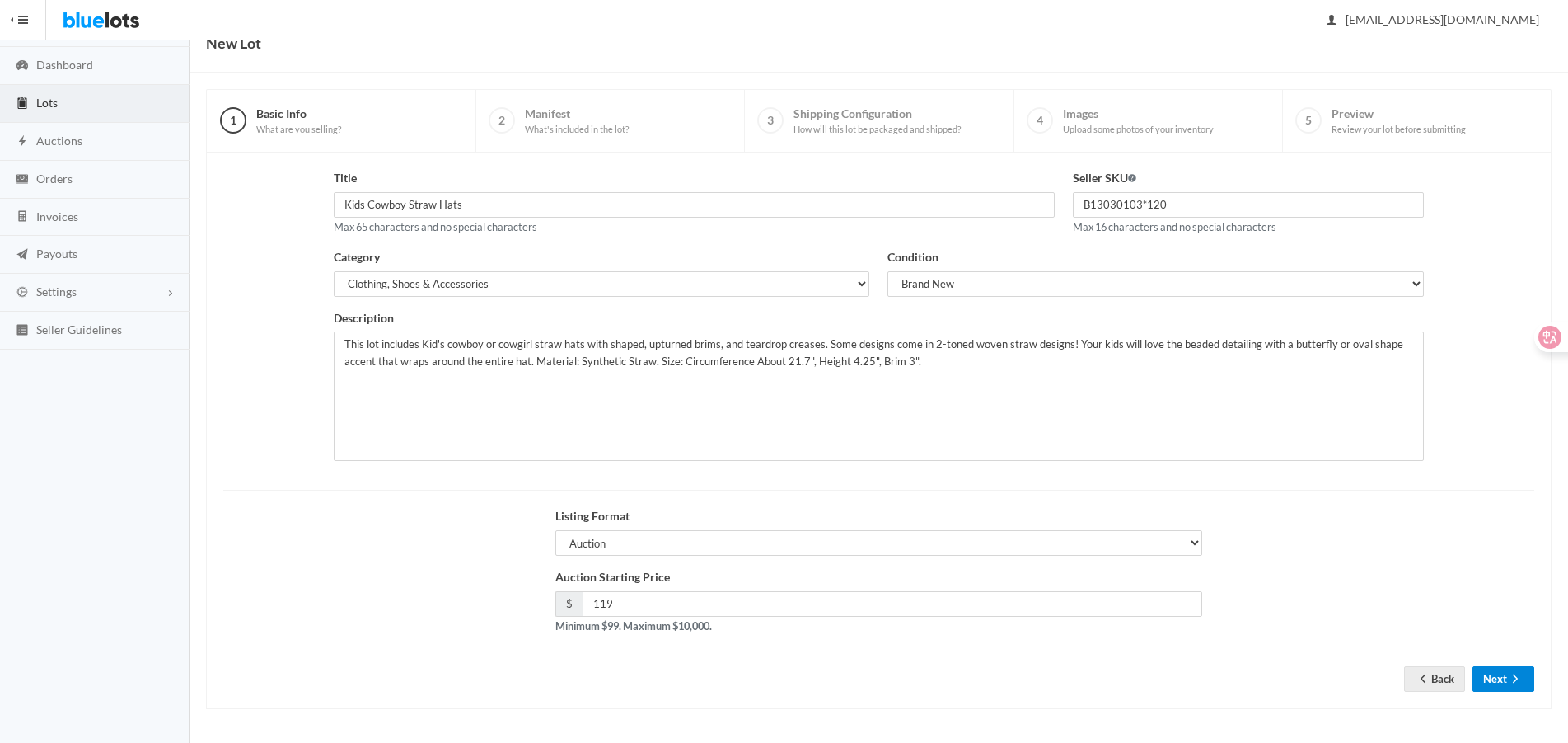
click at [1481, 689] on button "Next" at bounding box center [1503, 679] width 61 height 26
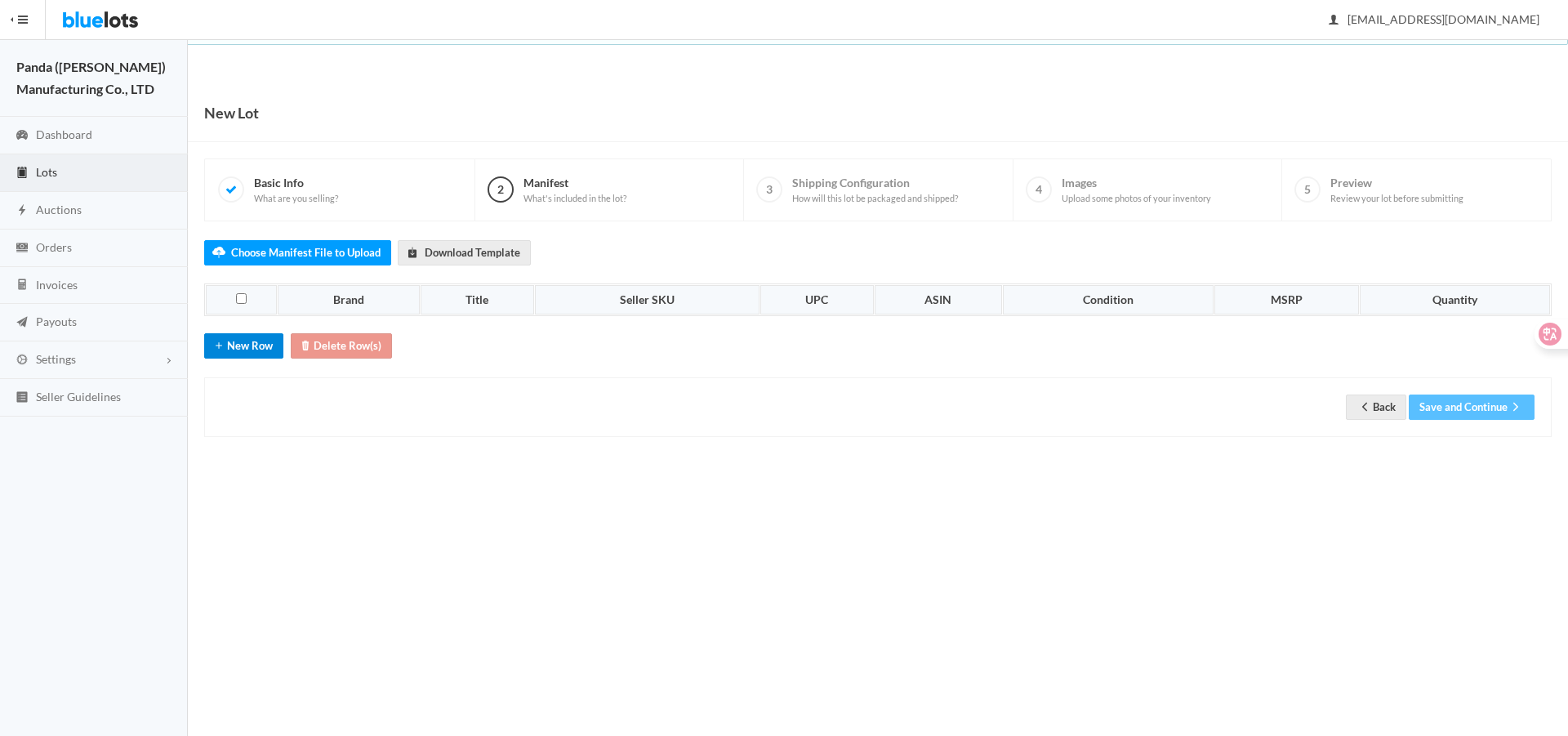
click at [238, 340] on button "New Row" at bounding box center [243, 345] width 79 height 25
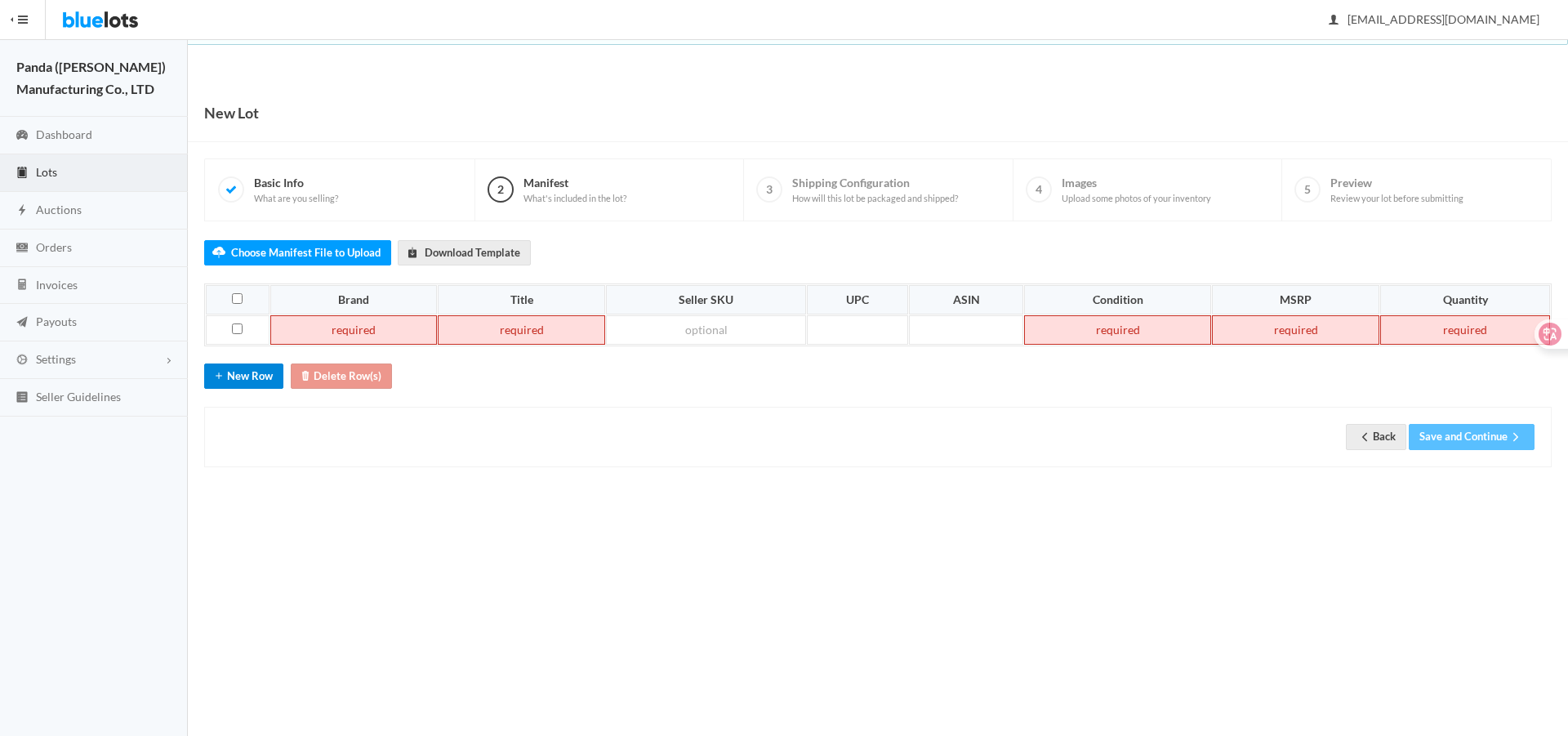
click at [233, 382] on button "New Row" at bounding box center [243, 376] width 79 height 25
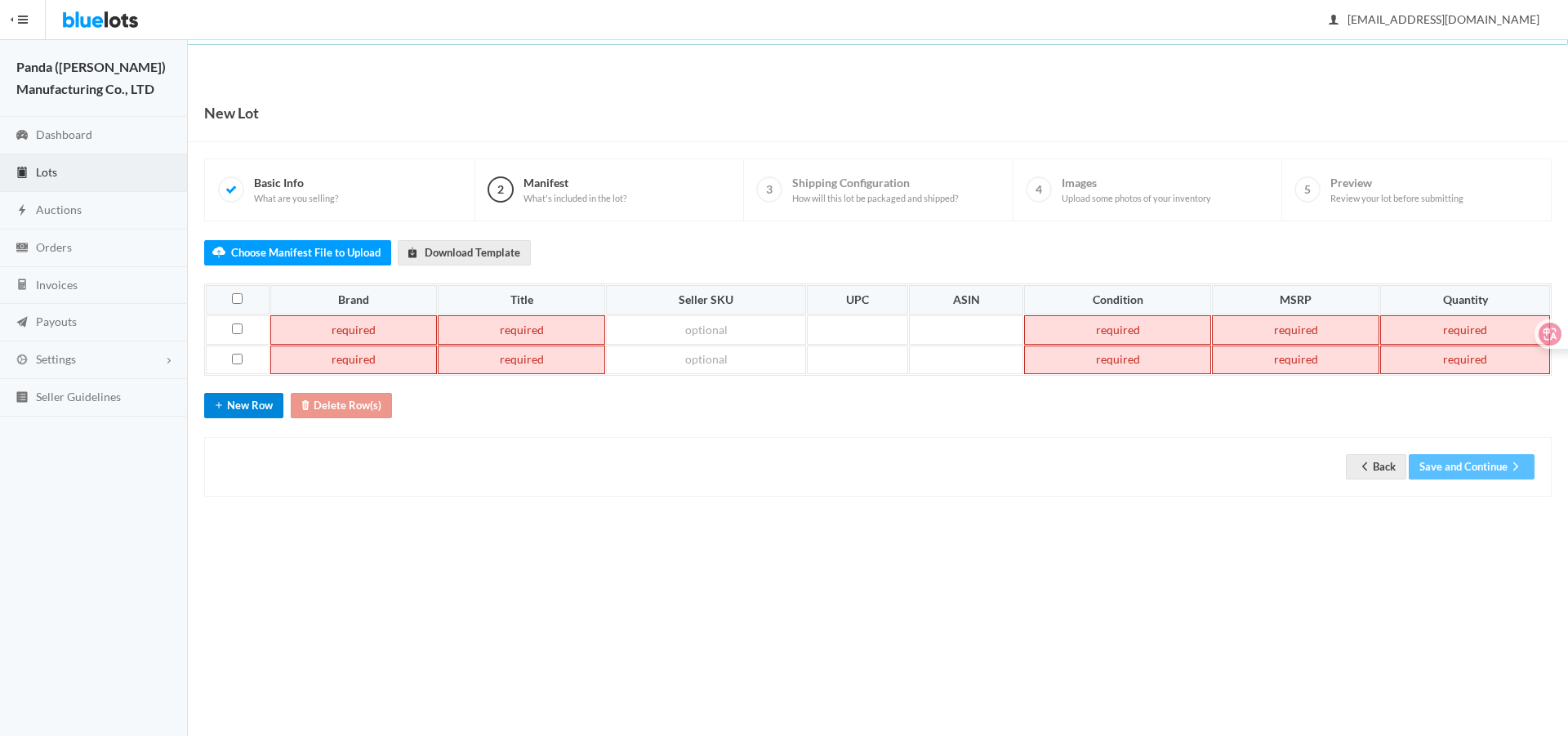
click at [241, 411] on button "New Row" at bounding box center [243, 405] width 79 height 25
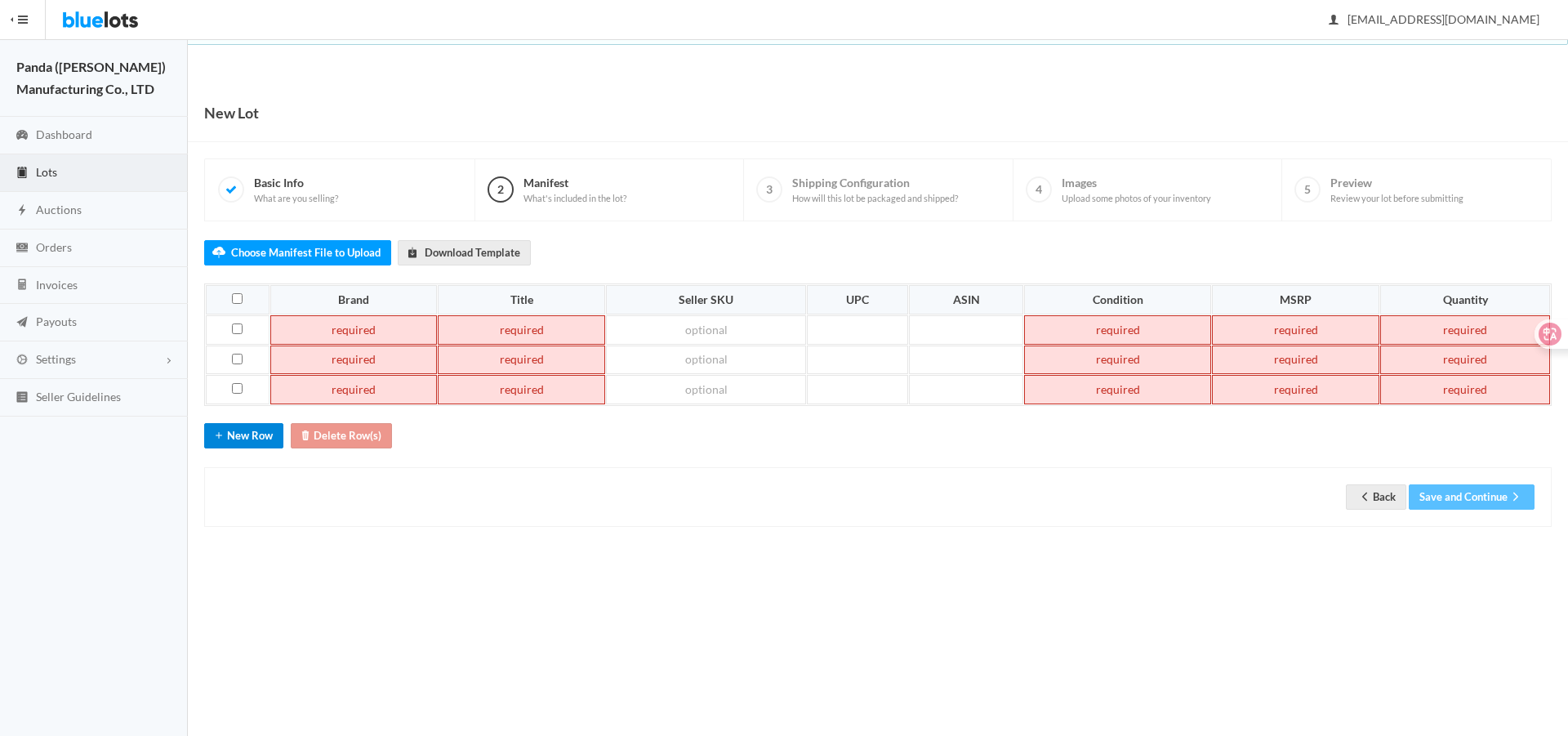
click at [204, 442] on button "New Row" at bounding box center [243, 435] width 79 height 25
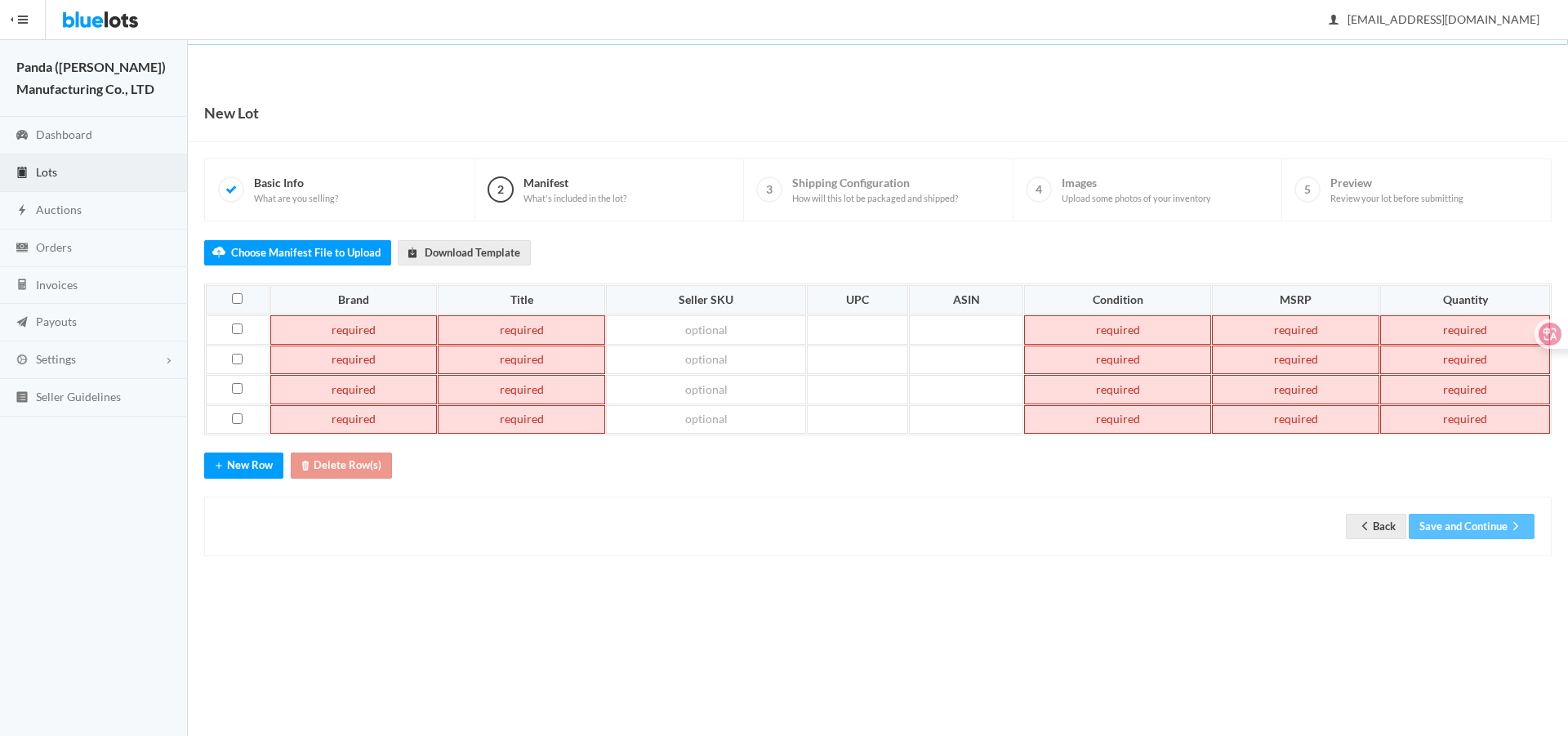
drag, startPoint x: 345, startPoint y: 343, endPoint x: 346, endPoint y: 329, distance: 14.0
click at [345, 339] on td at bounding box center [354, 330] width 168 height 30
click at [346, 331] on td at bounding box center [354, 330] width 168 height 30
paste td
click at [330, 356] on td at bounding box center [354, 360] width 168 height 30
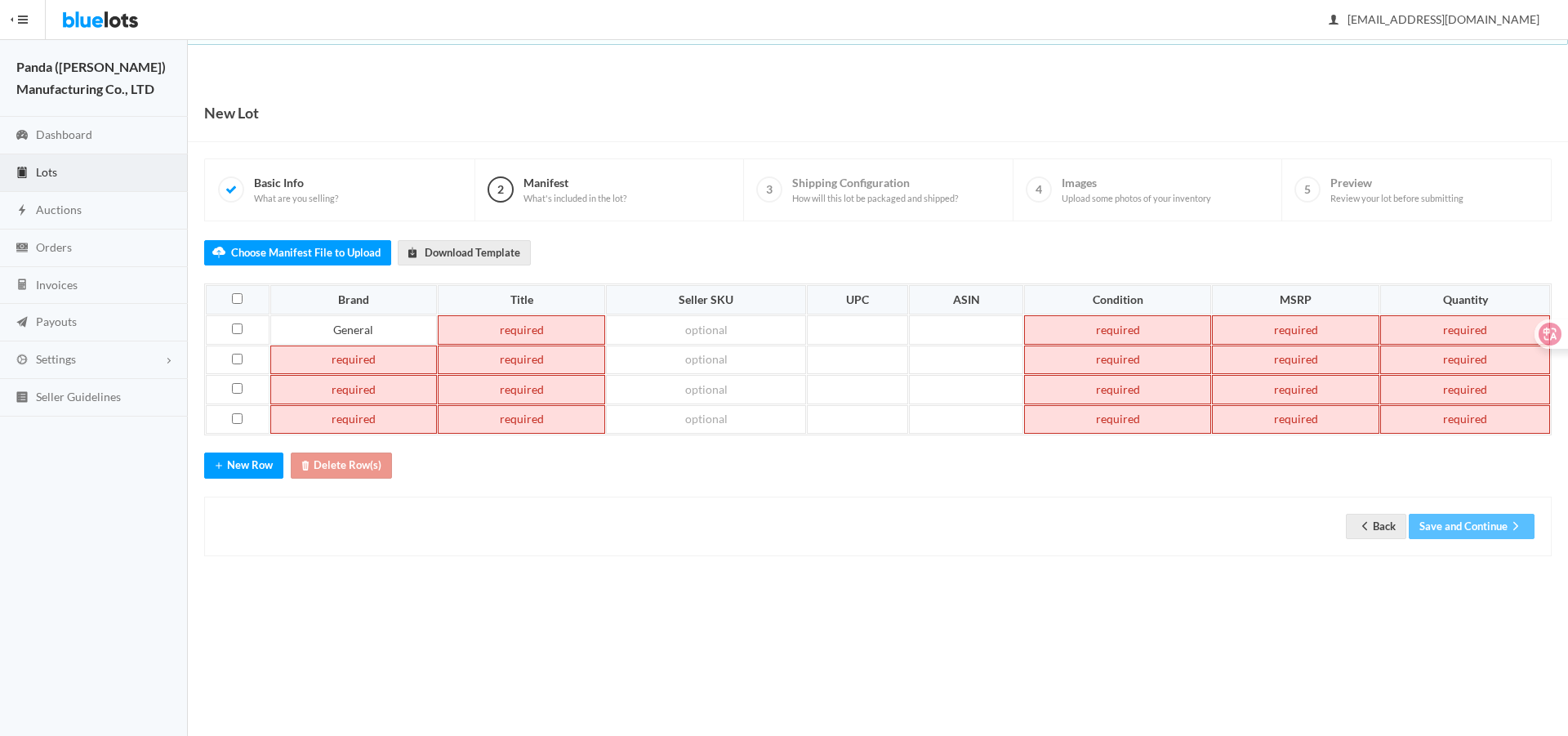
paste td
click at [334, 377] on td at bounding box center [354, 390] width 168 height 30
paste td
click at [332, 419] on td at bounding box center [354, 420] width 168 height 30
paste td
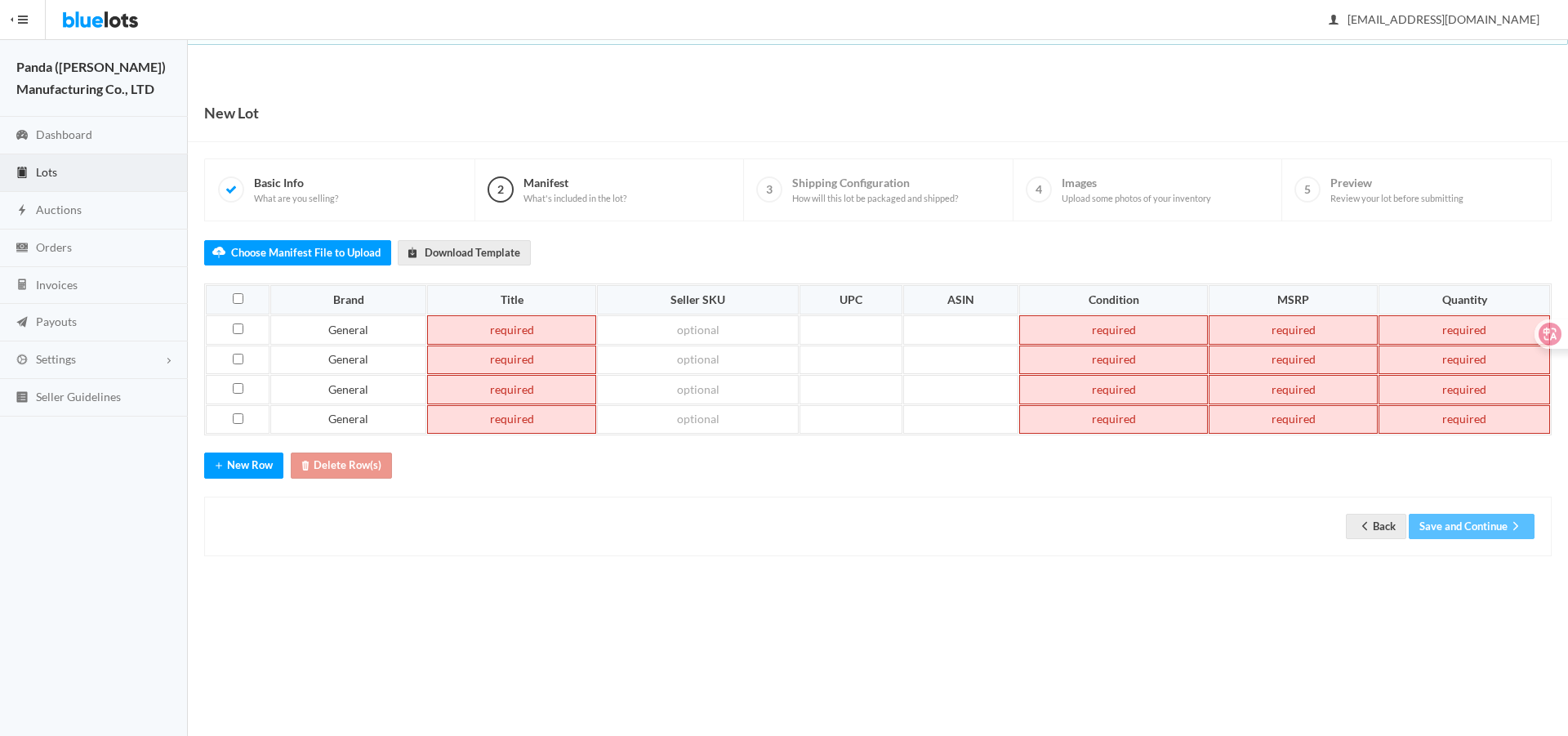
click at [516, 322] on td at bounding box center [511, 330] width 169 height 30
paste td
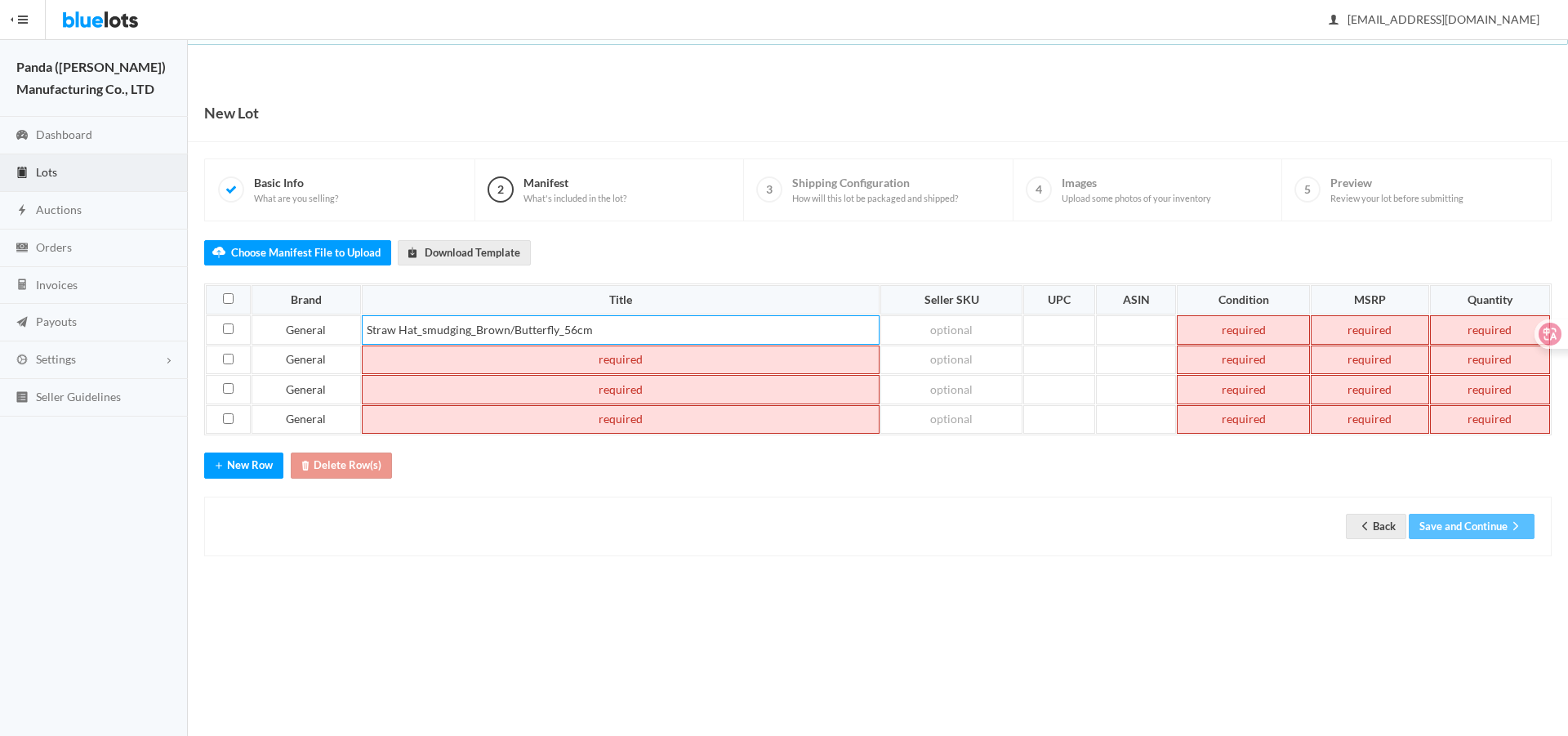
click at [461, 372] on td at bounding box center [621, 360] width 519 height 30
paste td
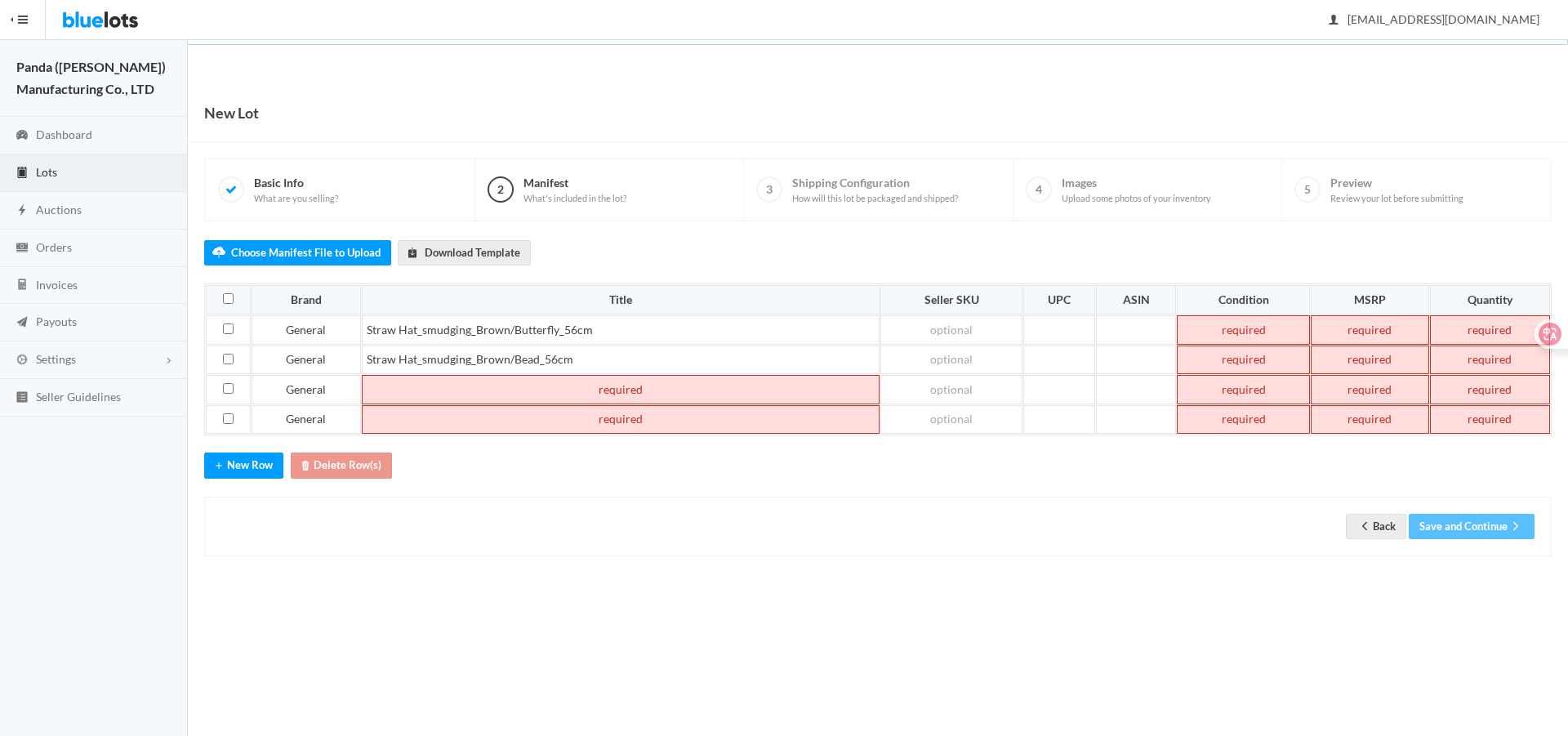
click at [483, 396] on td at bounding box center [621, 390] width 519 height 30
paste td
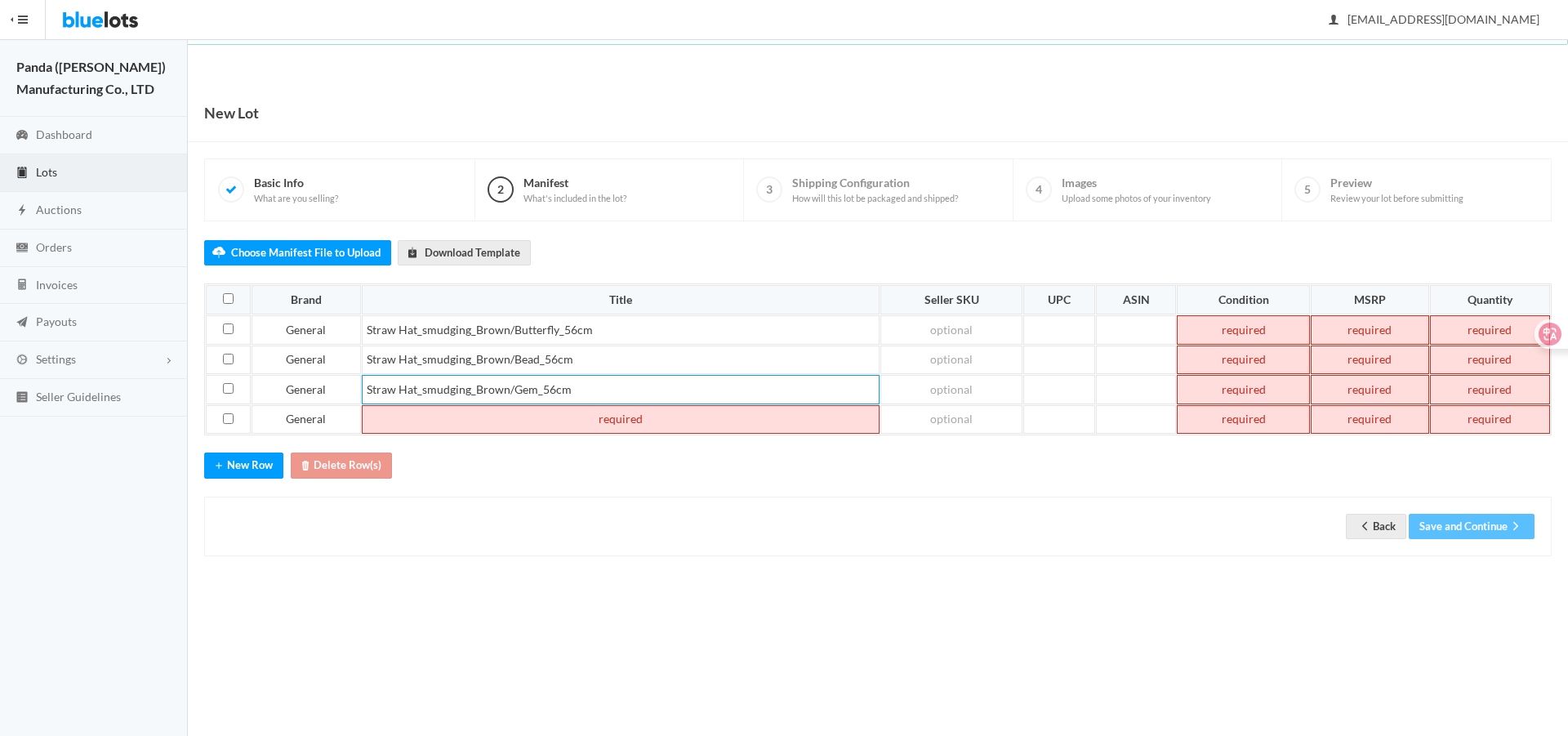
click at [460, 416] on td at bounding box center [621, 420] width 519 height 30
paste td
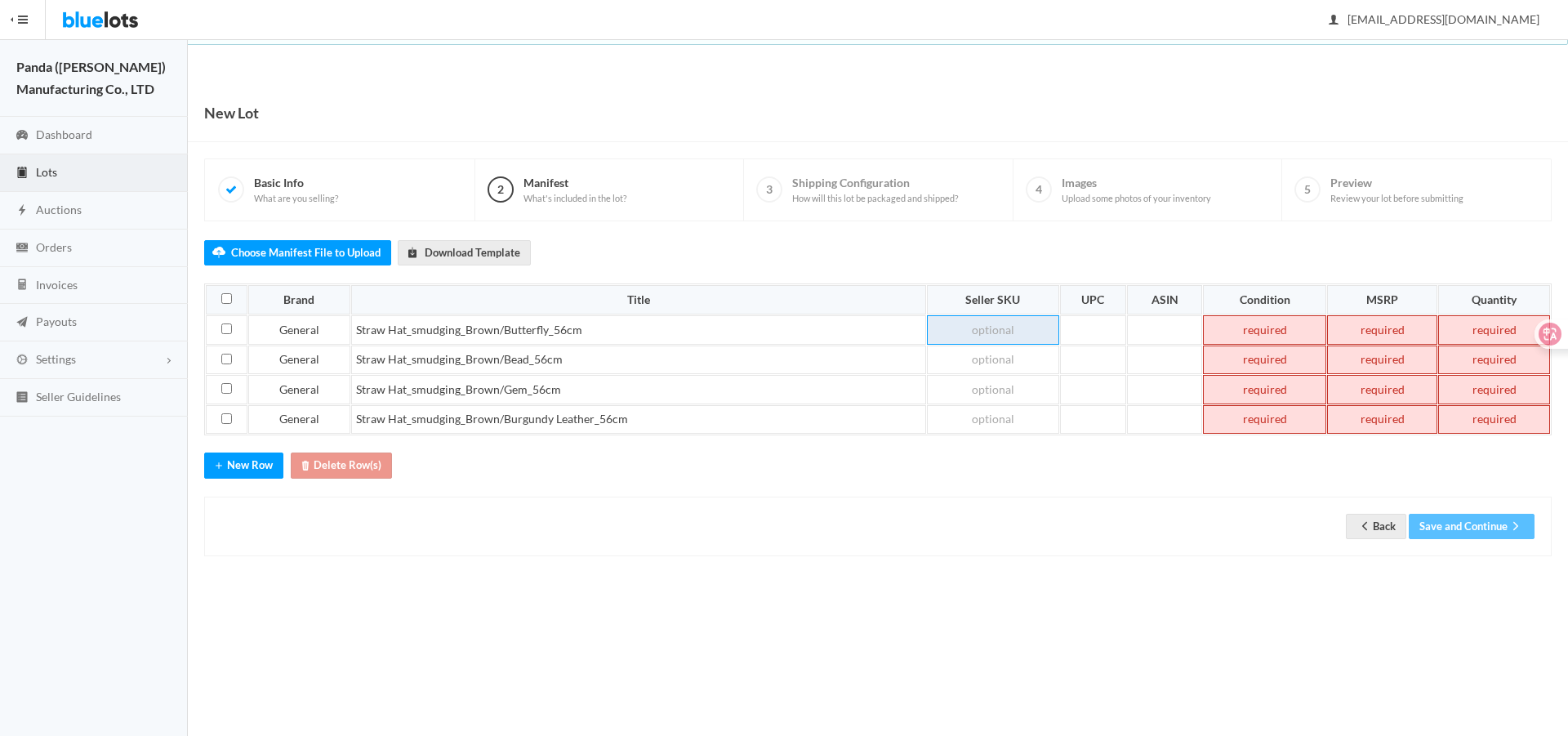
click at [970, 336] on td at bounding box center [992, 330] width 132 height 30
paste td
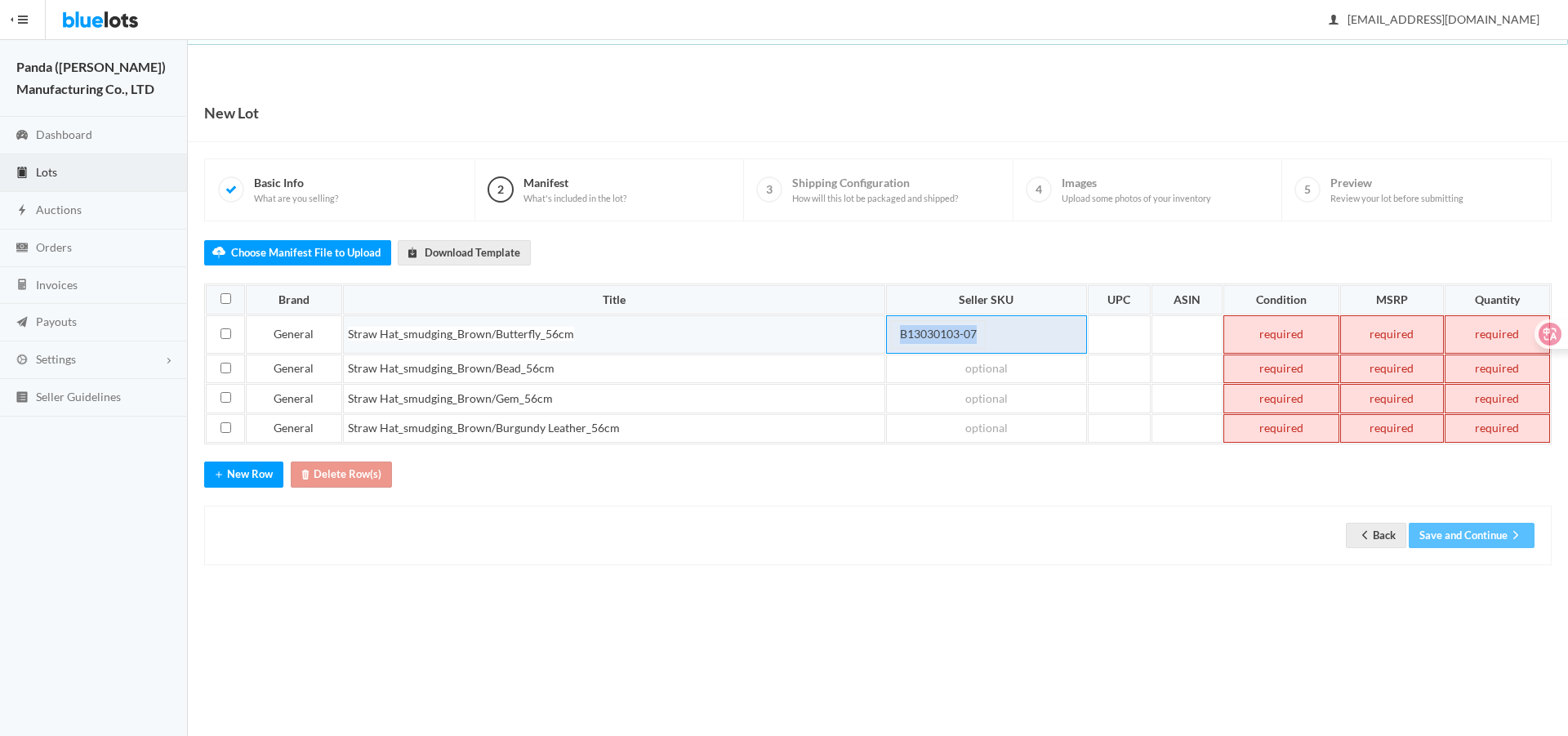
drag, startPoint x: 969, startPoint y: 333, endPoint x: 812, endPoint y: 341, distance: 157.2
click at [812, 341] on tr "General Straw Hat_smudging_Brown/Butterfly_56cm B13030103-07" at bounding box center [877, 334] width 1344 height 39
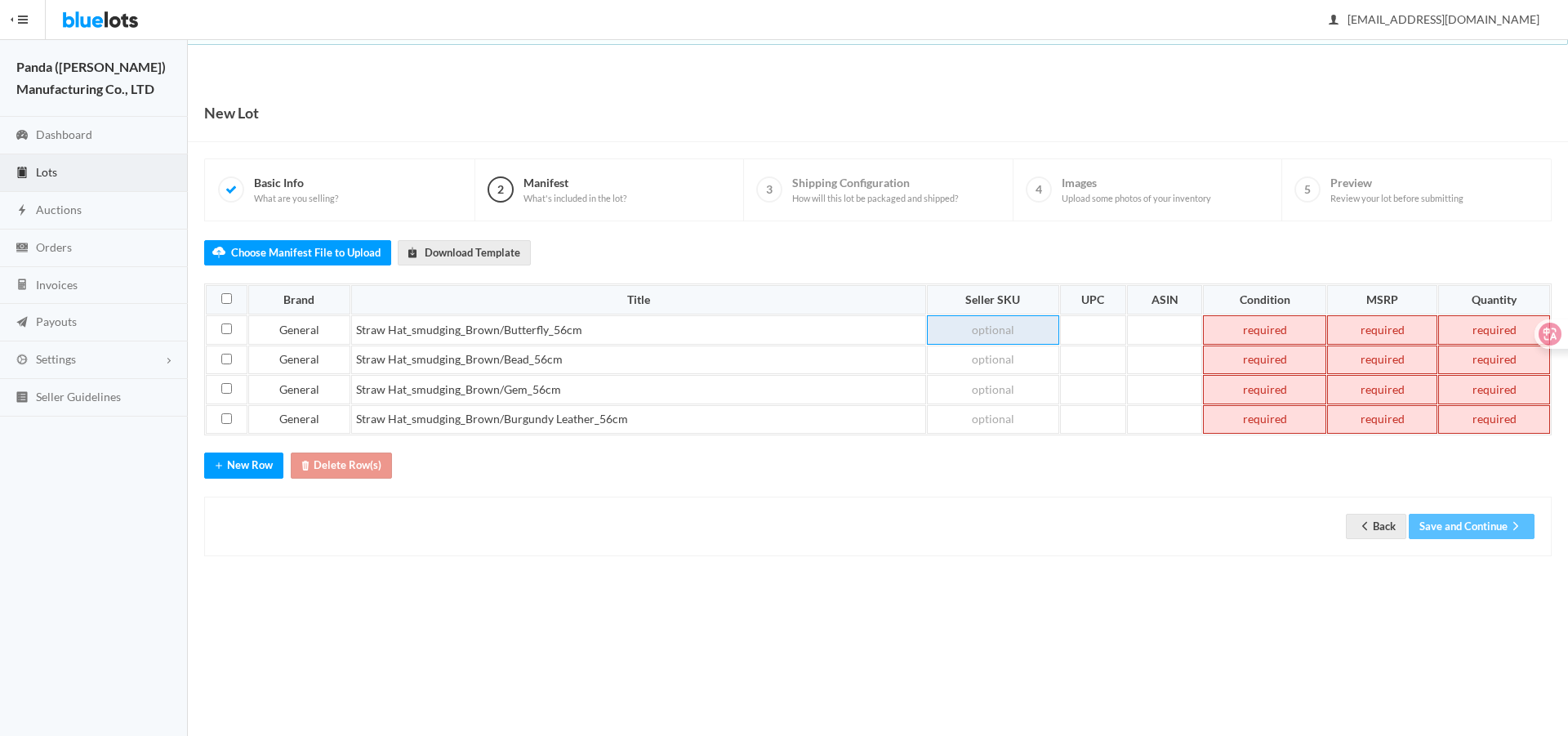
click at [1010, 334] on td at bounding box center [992, 330] width 132 height 30
click at [1006, 362] on td at bounding box center [989, 360] width 171 height 30
paste td
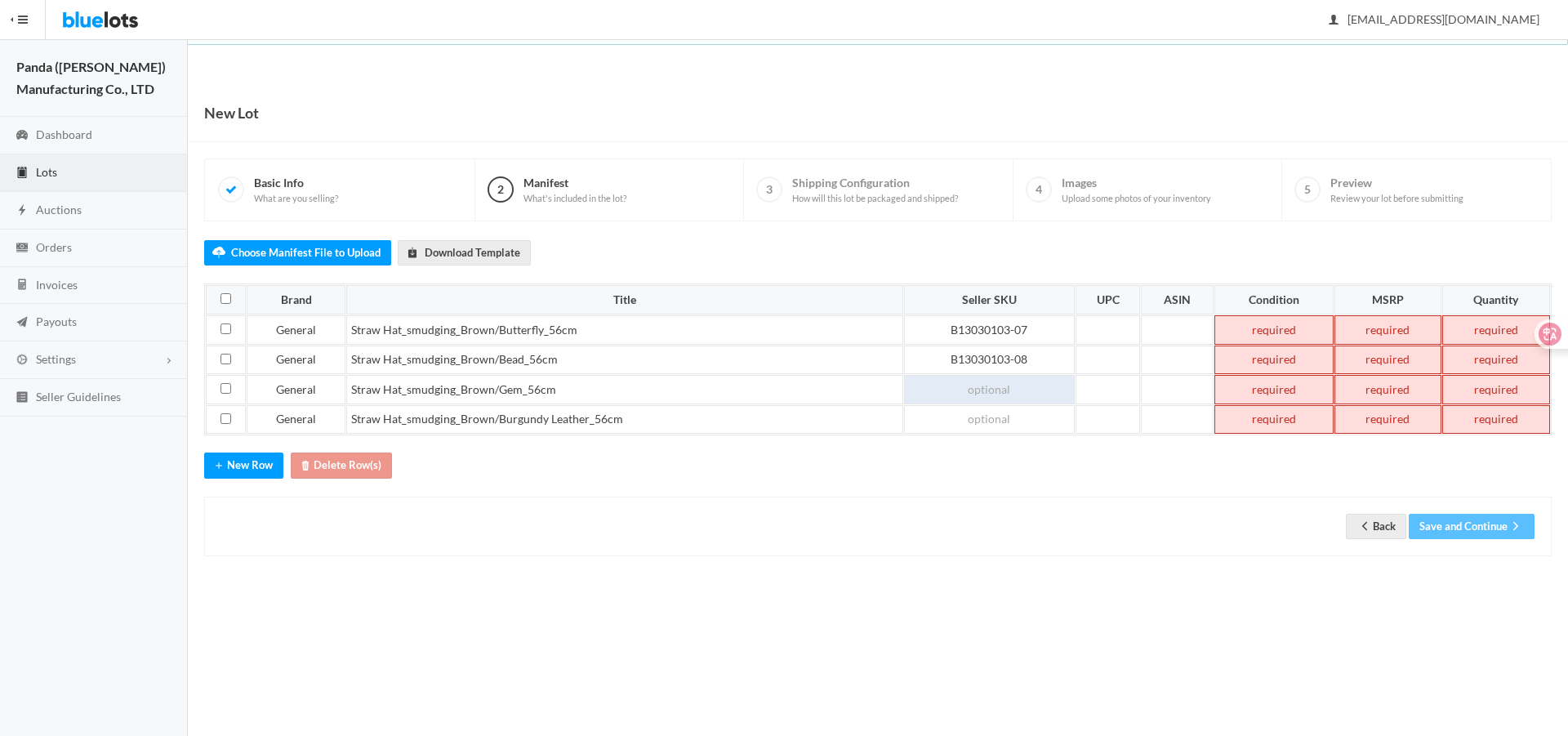
click at [997, 380] on td at bounding box center [989, 390] width 171 height 30
paste td
click at [983, 419] on td at bounding box center [989, 420] width 171 height 30
paste td
click at [1167, 332] on td at bounding box center [1177, 330] width 72 height 30
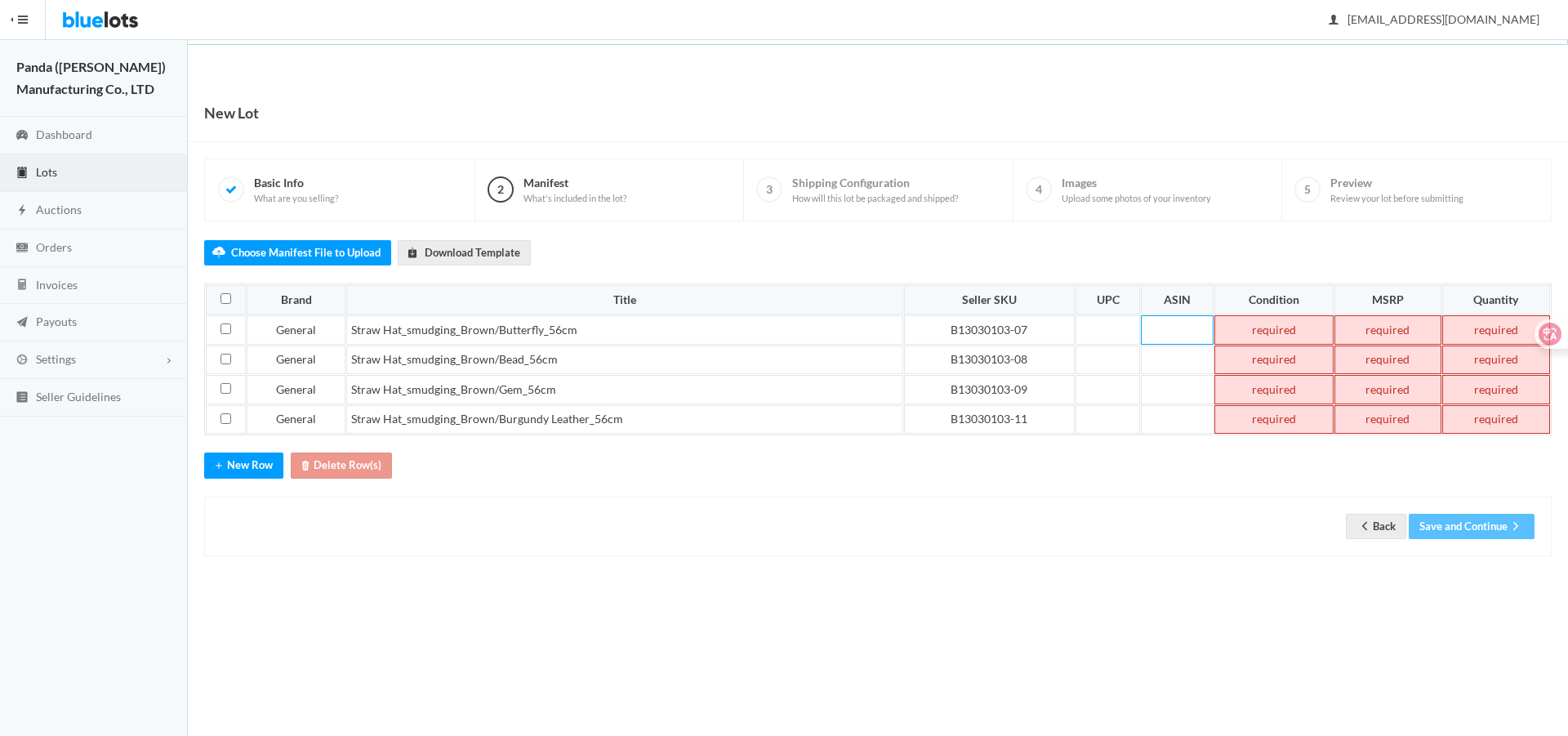
click at [1305, 326] on td at bounding box center [1274, 330] width 119 height 30
paste td
click at [1284, 355] on td at bounding box center [1274, 360] width 119 height 30
paste td
click at [1278, 380] on td at bounding box center [1274, 390] width 119 height 30
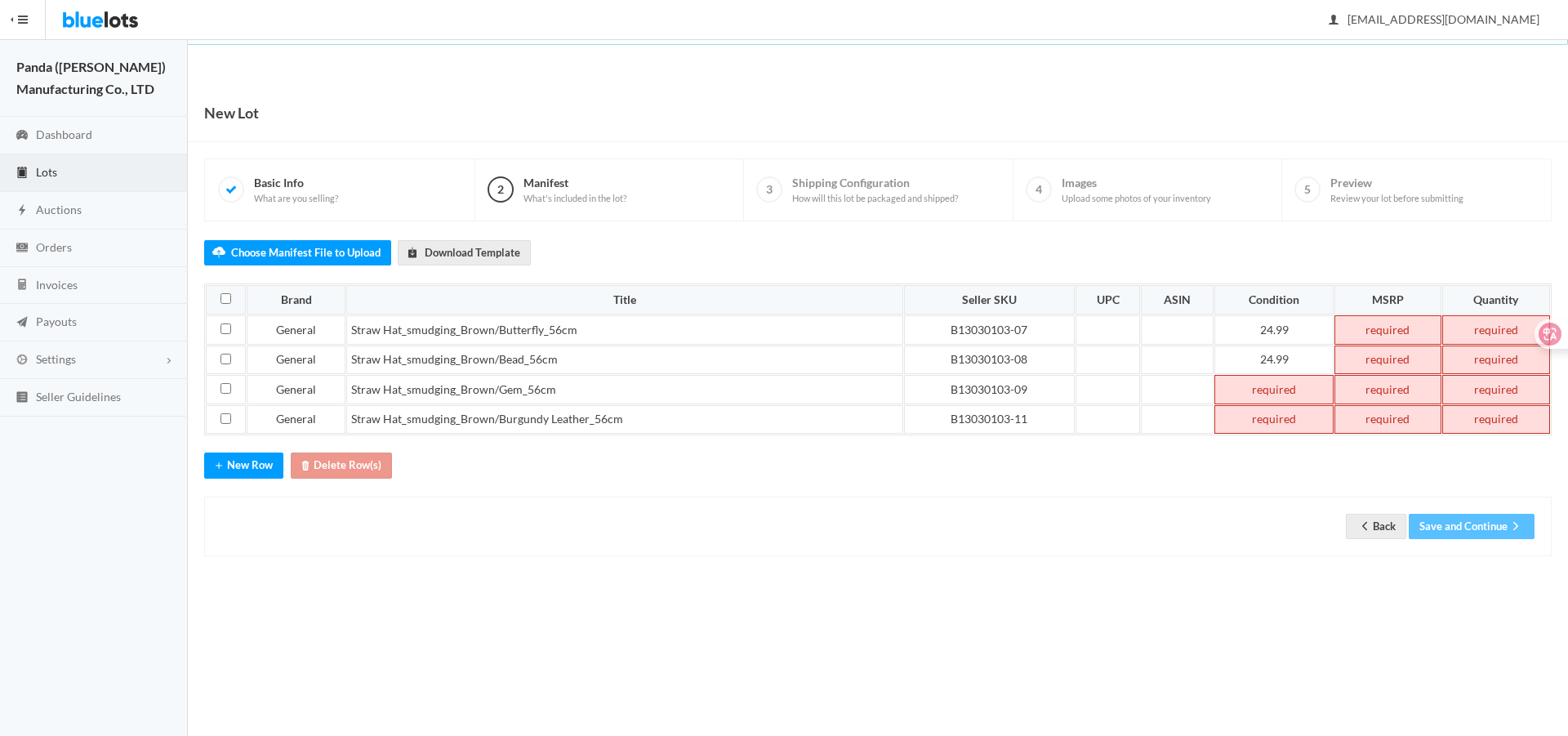
paste td
click at [1277, 418] on td at bounding box center [1274, 420] width 119 height 30
paste td
click at [1194, 336] on td at bounding box center [1177, 330] width 72 height 30
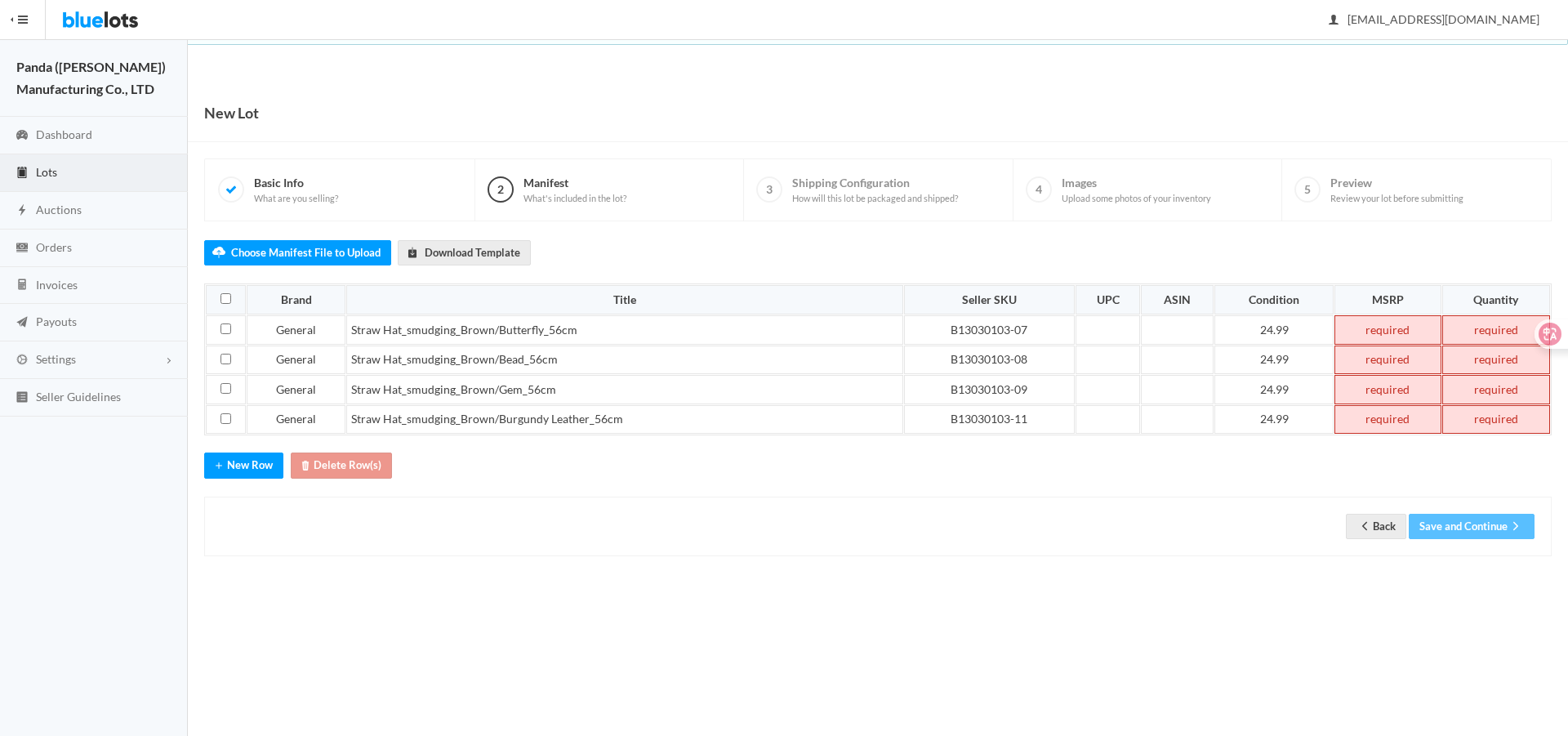
click at [1395, 331] on td at bounding box center [1387, 330] width 106 height 30
drag, startPoint x: 1362, startPoint y: 336, endPoint x: 1414, endPoint y: 331, distance: 52.2
click at [1414, 331] on td "24.99" at bounding box center [1387, 330] width 106 height 30
copy td "24.99"
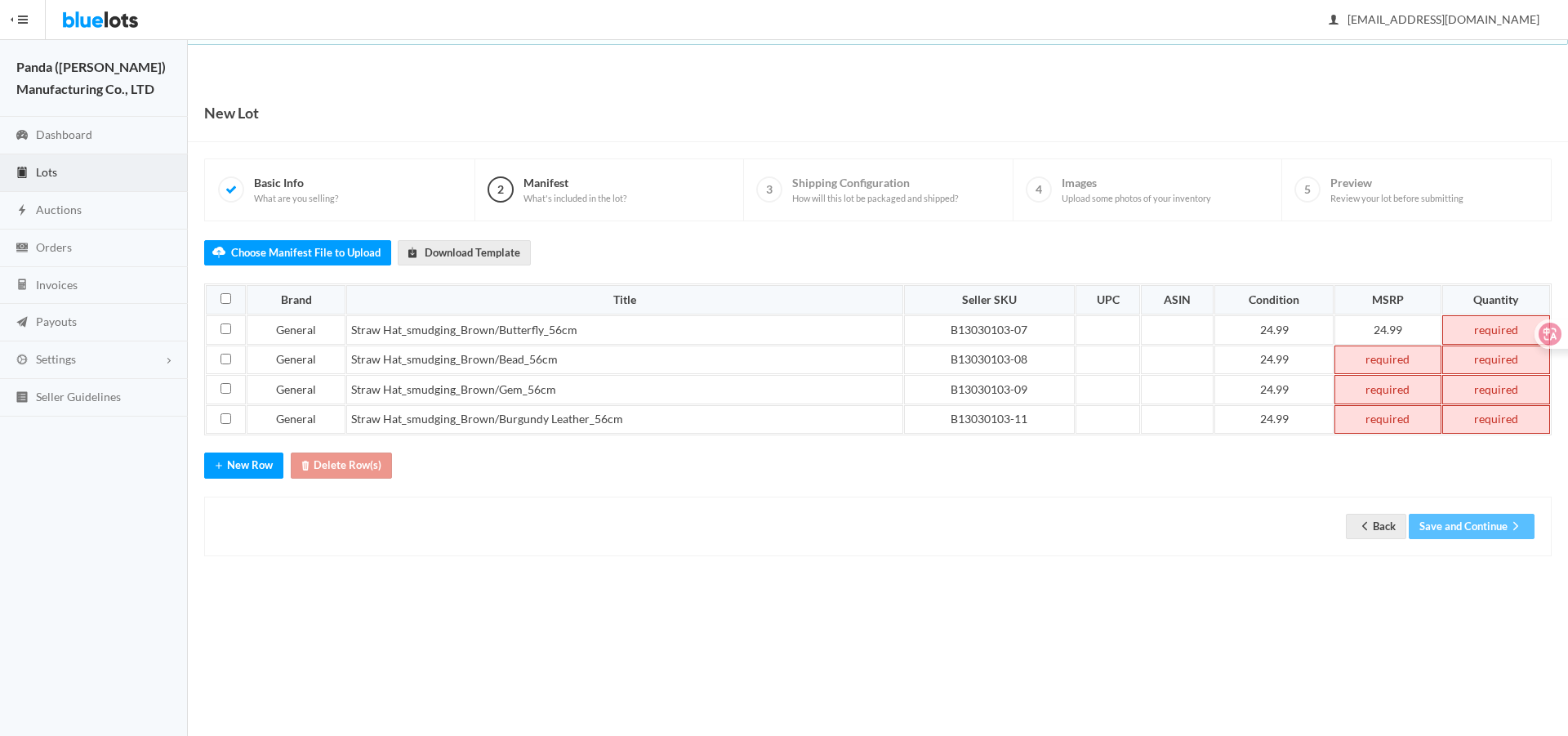
click at [1395, 356] on td at bounding box center [1387, 360] width 106 height 30
paste td
click at [1390, 379] on td at bounding box center [1387, 390] width 106 height 30
paste td
click at [1393, 409] on td at bounding box center [1387, 420] width 106 height 30
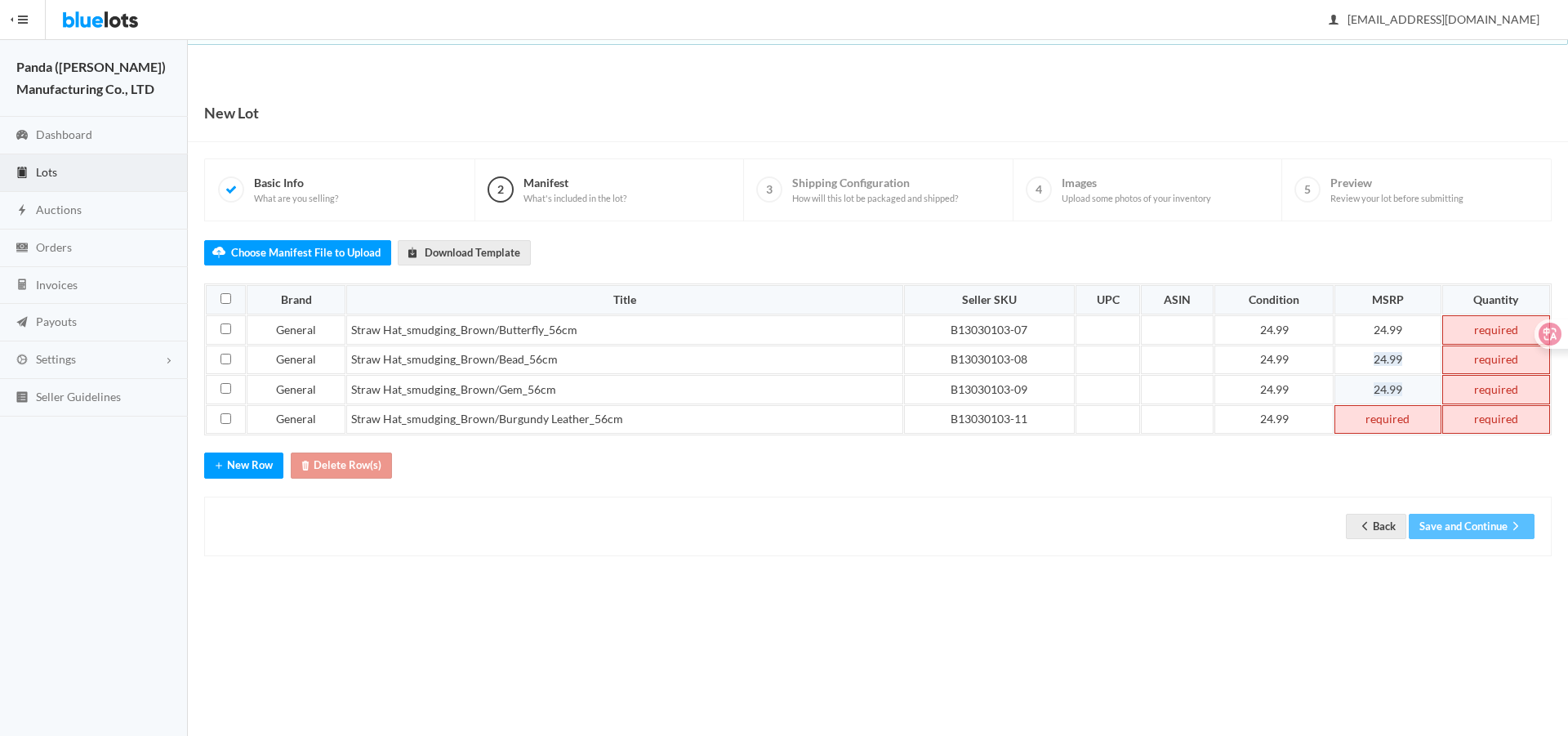
paste td
click at [1471, 331] on td at bounding box center [1495, 330] width 110 height 30
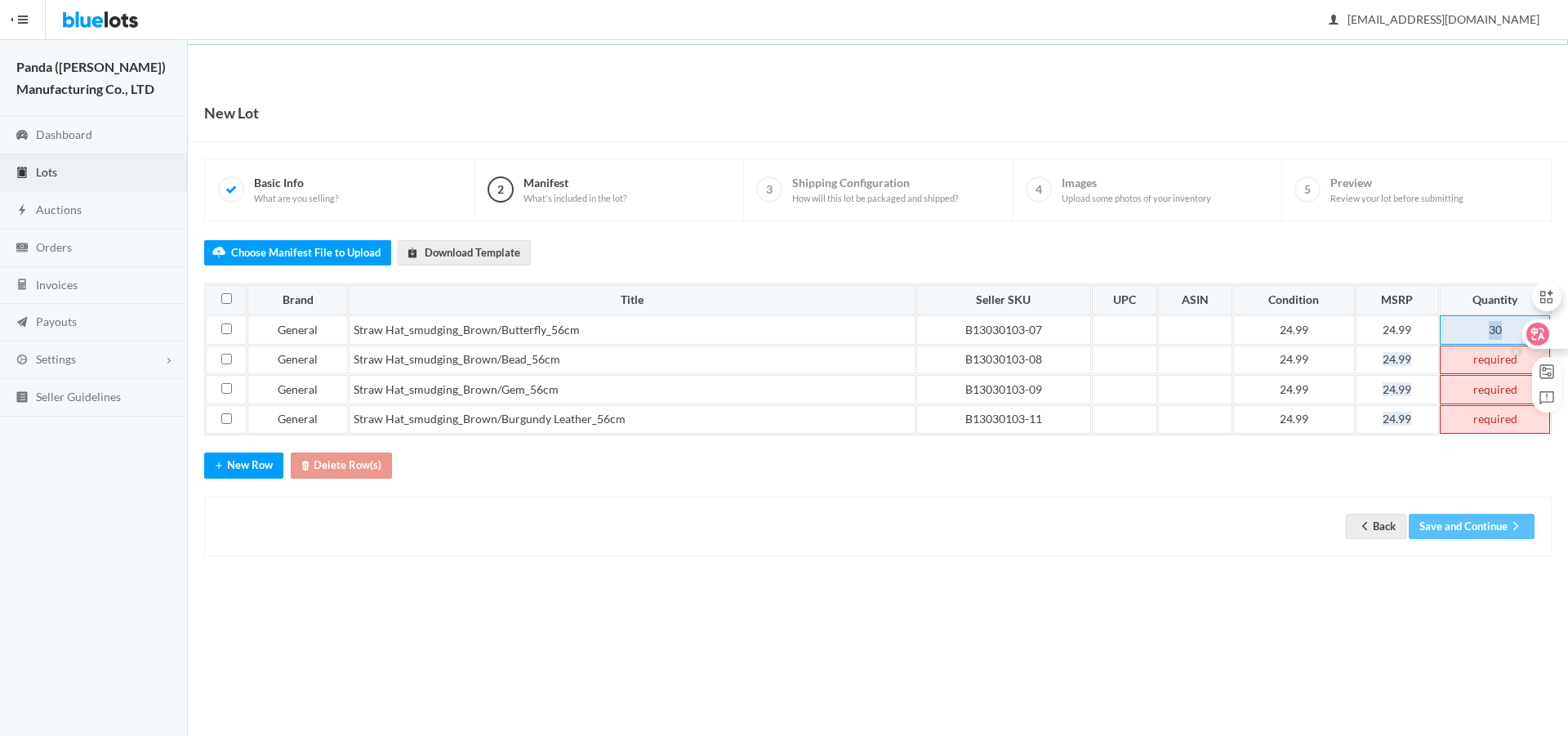
drag, startPoint x: 1469, startPoint y: 324, endPoint x: 1517, endPoint y: 336, distance: 49.5
click at [1517, 336] on html "Bluelots is for sale. If you are interested in purchasing the business, please …" at bounding box center [784, 368] width 1568 height 736
copy td "30"
click at [1444, 358] on td at bounding box center [1495, 360] width 110 height 30
paste td
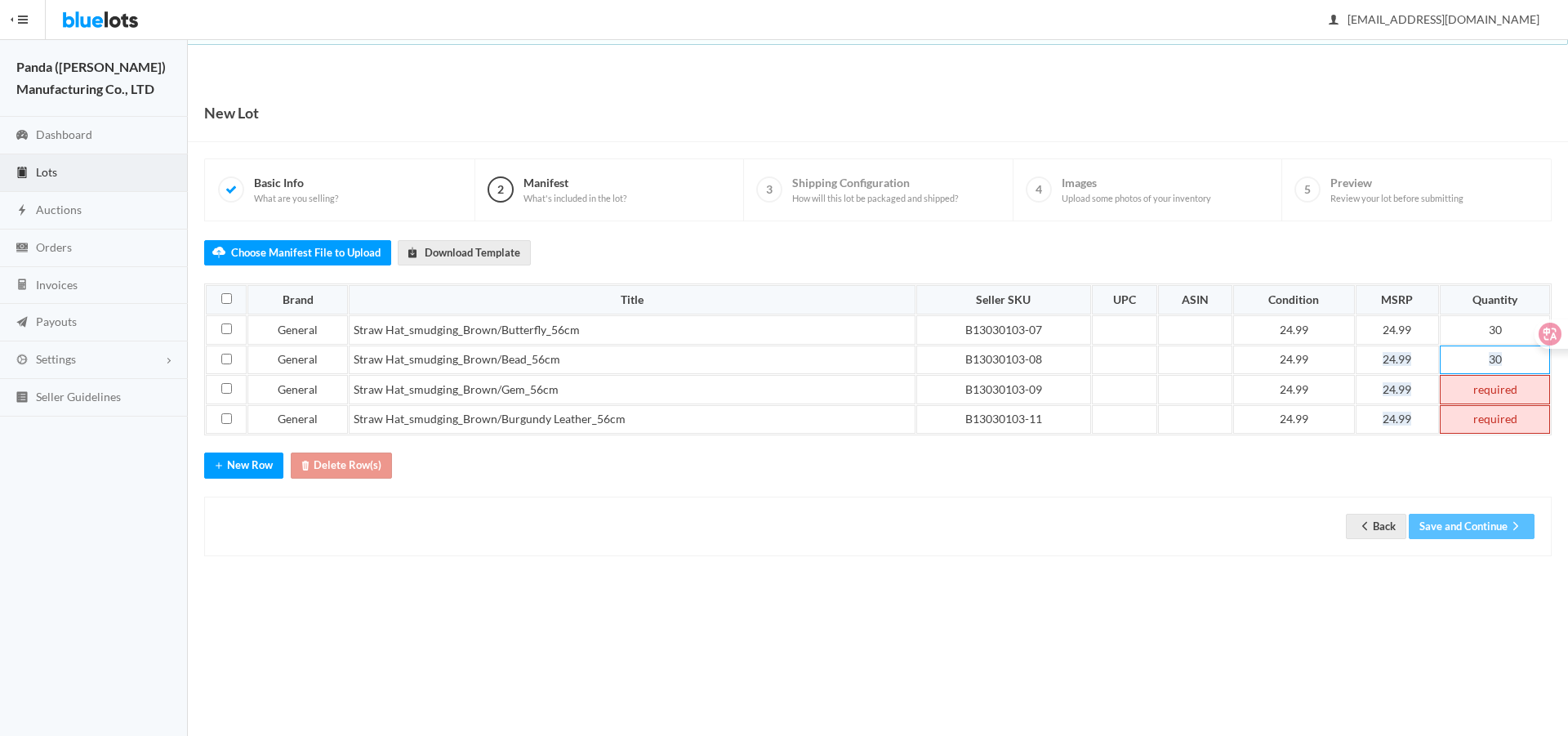
click at [1464, 389] on td at bounding box center [1495, 390] width 110 height 30
paste td
click at [1473, 422] on td at bounding box center [1495, 420] width 110 height 30
paste td
click at [1429, 526] on button "Save and Continue" at bounding box center [1471, 526] width 126 height 25
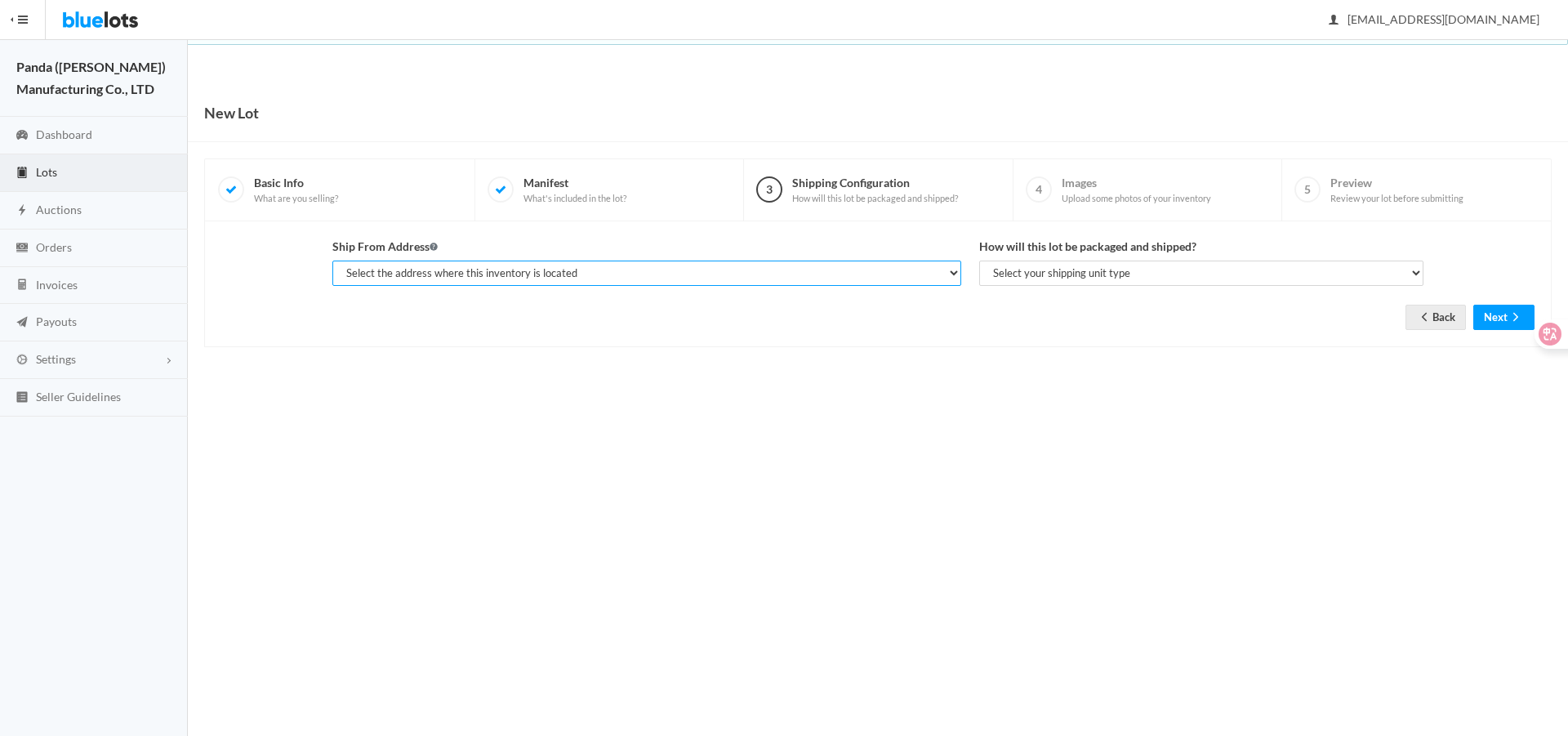
drag, startPoint x: 581, startPoint y: 274, endPoint x: 580, endPoint y: 283, distance: 9.1
click at [581, 274] on select "Select the address where this inventory is located AshopZ, [STREET_ADDRESS]" at bounding box center [646, 273] width 629 height 25
click at [332, 261] on select "Select the address where this inventory is located AshopZ, [STREET_ADDRESS]" at bounding box center [646, 273] width 629 height 25
drag, startPoint x: 571, startPoint y: 270, endPoint x: 571, endPoint y: 282, distance: 12.0
click at [571, 273] on select "Select the address where this inventory is located AshopZ, [STREET_ADDRESS]" at bounding box center [646, 273] width 629 height 25
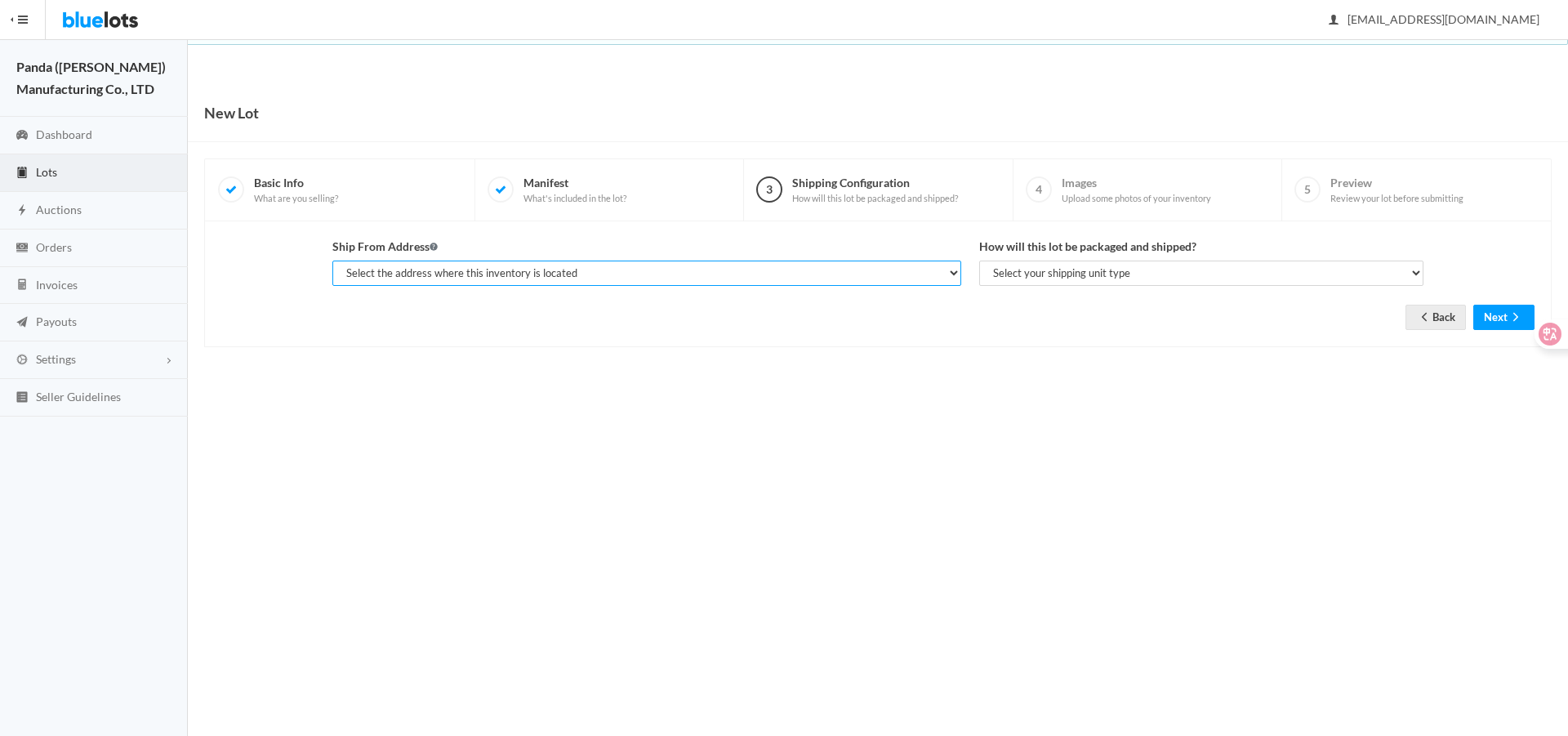
select select "6528"
click at [332, 261] on select "Select the address where this inventory is located AshopZ, [STREET_ADDRESS]" at bounding box center [646, 273] width 629 height 25
click at [1032, 272] on select "Select your shipping unit type Parcel Pallet Truckload" at bounding box center [1201, 273] width 444 height 25
select select "parcel"
click at [979, 261] on select "Select your shipping unit type Parcel Pallet Truckload" at bounding box center [1201, 273] width 444 height 25
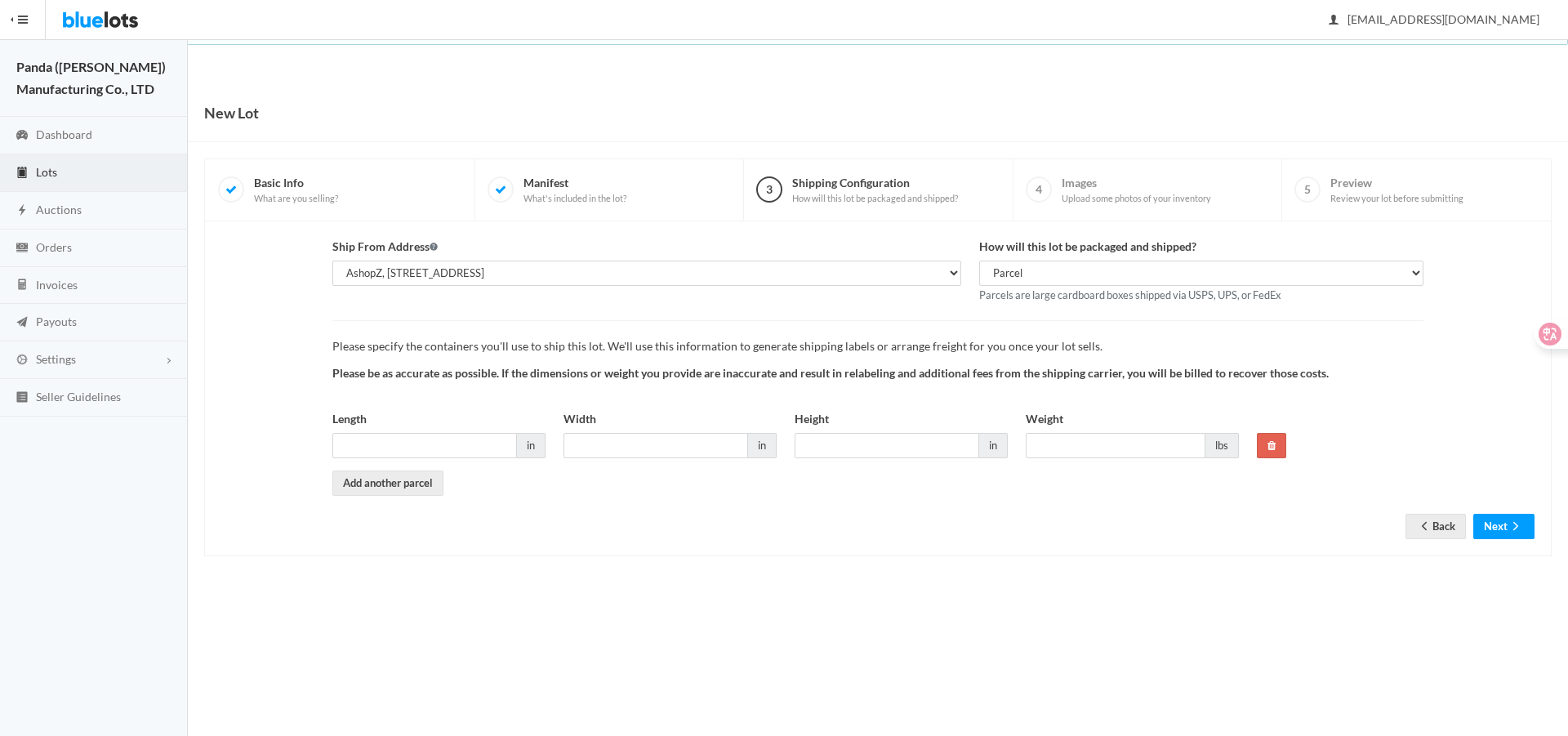
click at [419, 461] on div "Length in" at bounding box center [438, 440] width 231 height 60
click at [409, 476] on link "Add another parcel" at bounding box center [387, 483] width 111 height 25
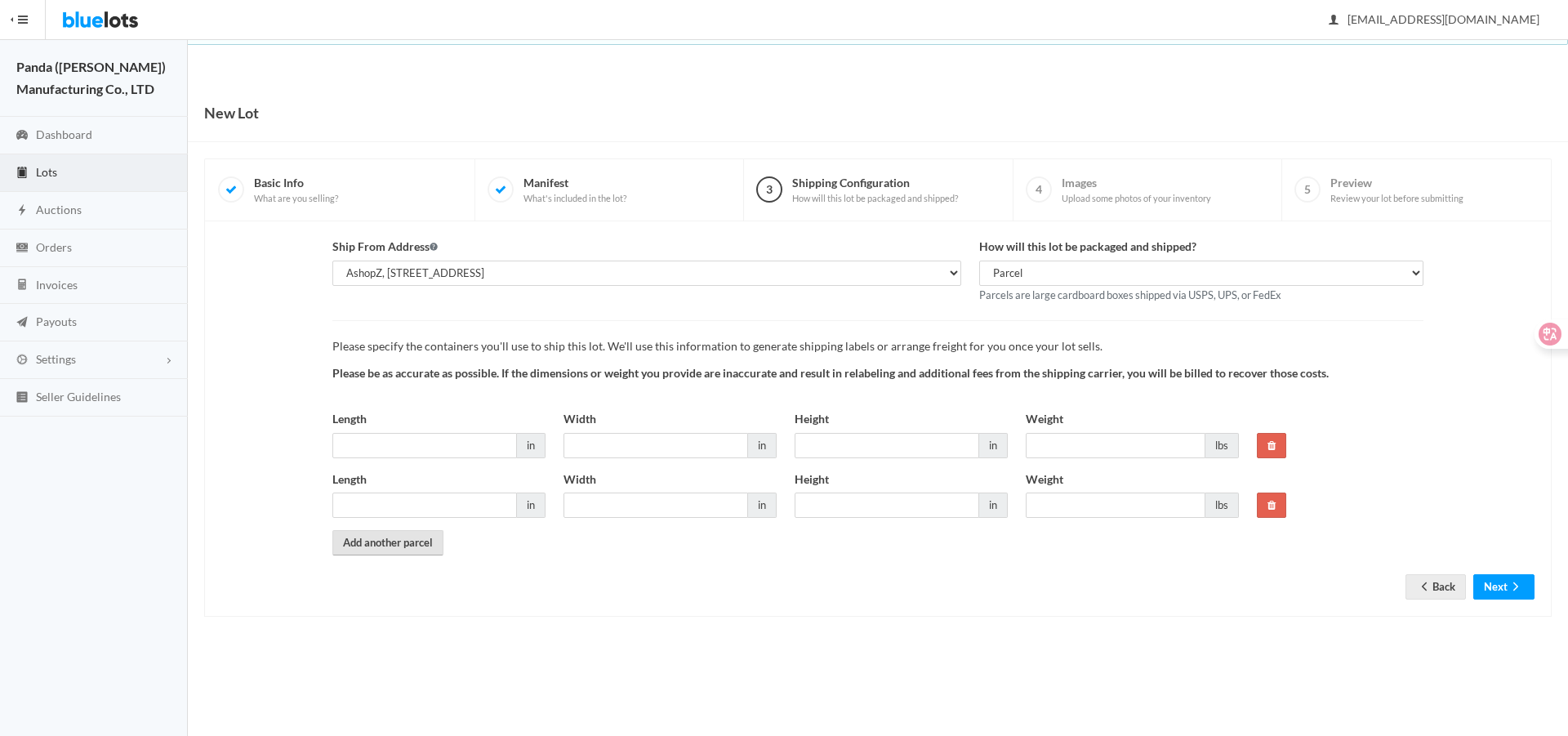
click at [379, 547] on link "Add another parcel" at bounding box center [387, 543] width 111 height 25
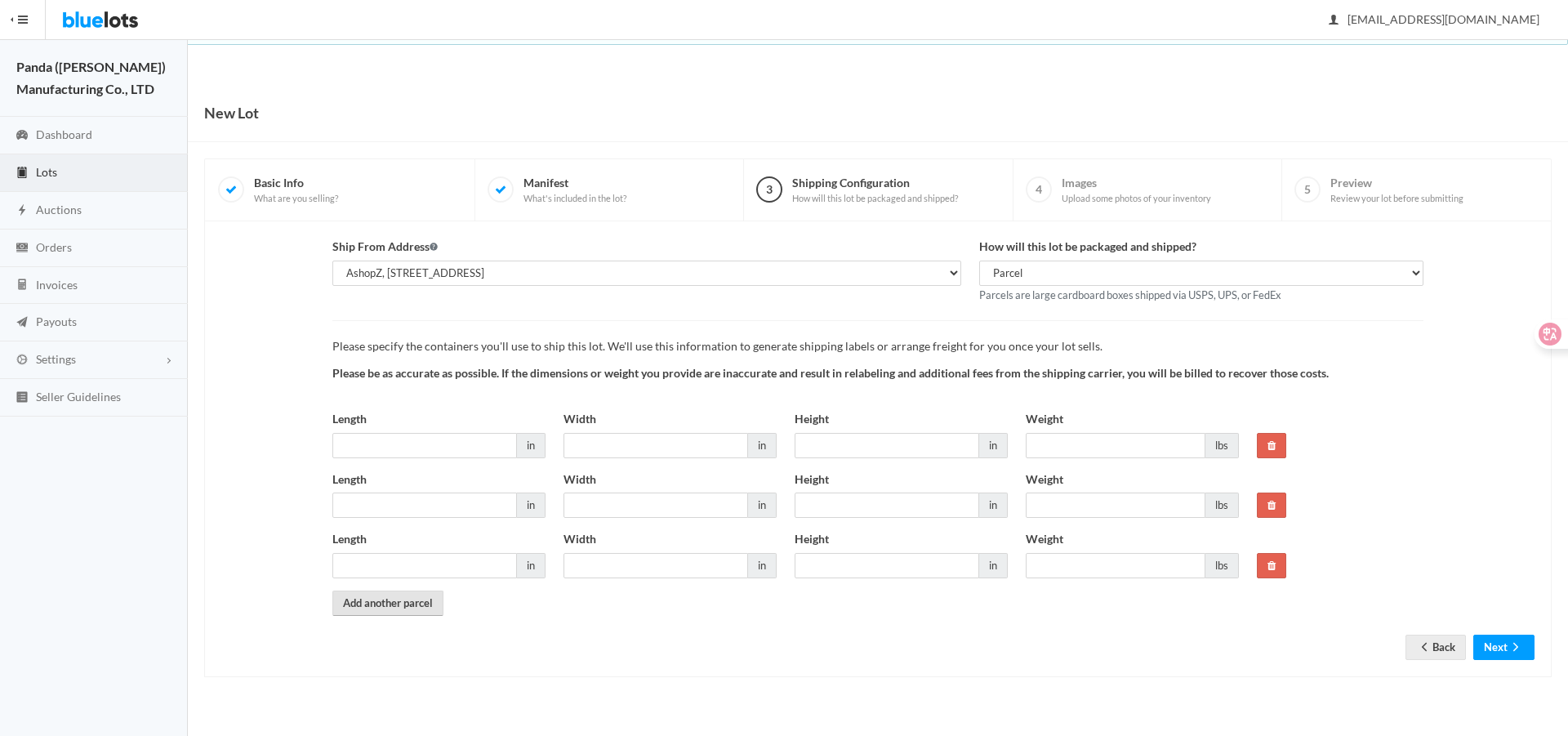
click at [400, 609] on link "Add another parcel" at bounding box center [387, 603] width 111 height 25
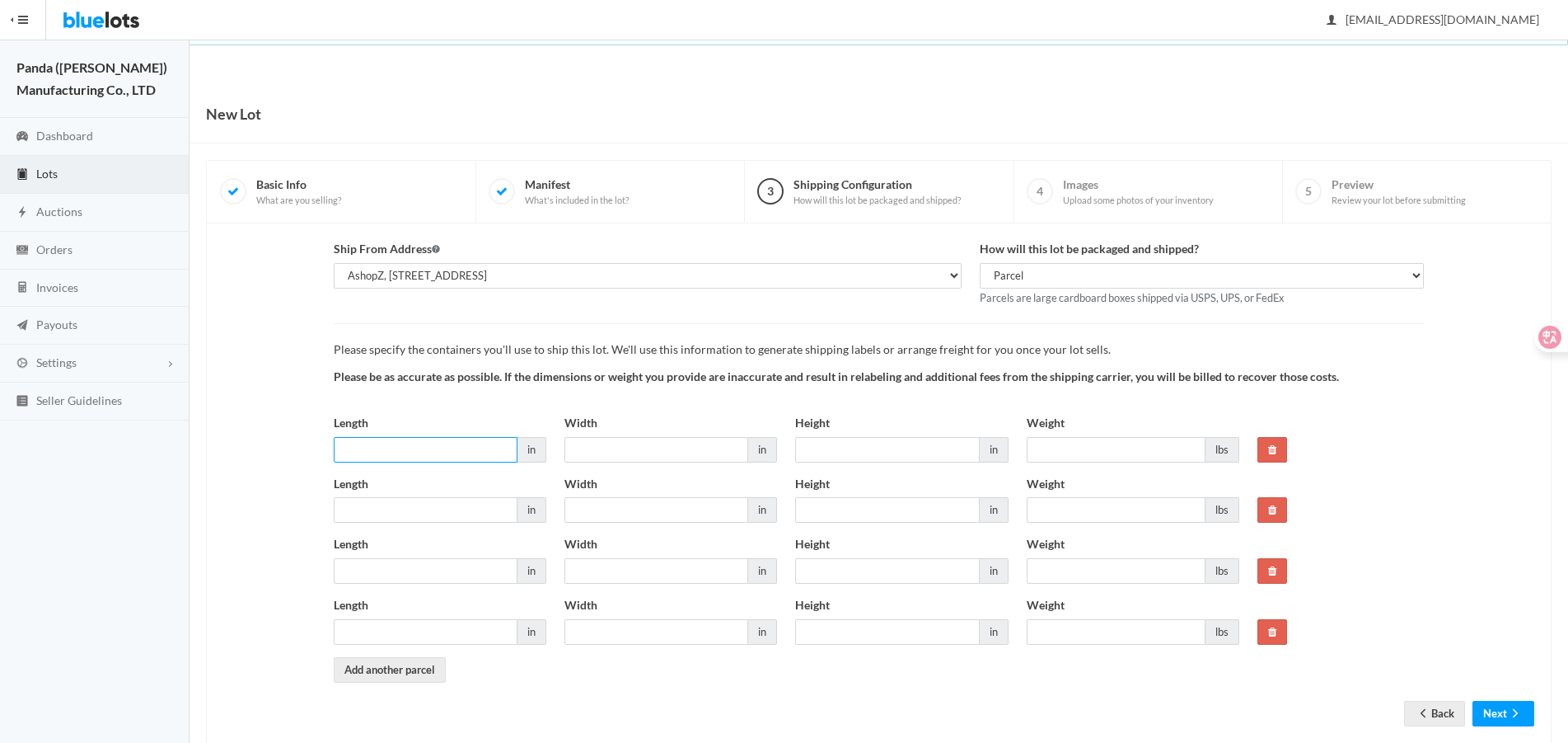
click at [447, 444] on input "Length" at bounding box center [425, 449] width 183 height 26
type input "23"
click at [611, 456] on input "Width" at bounding box center [655, 449] width 183 height 26
type input "21"
click at [844, 453] on input "Height" at bounding box center [886, 449] width 183 height 26
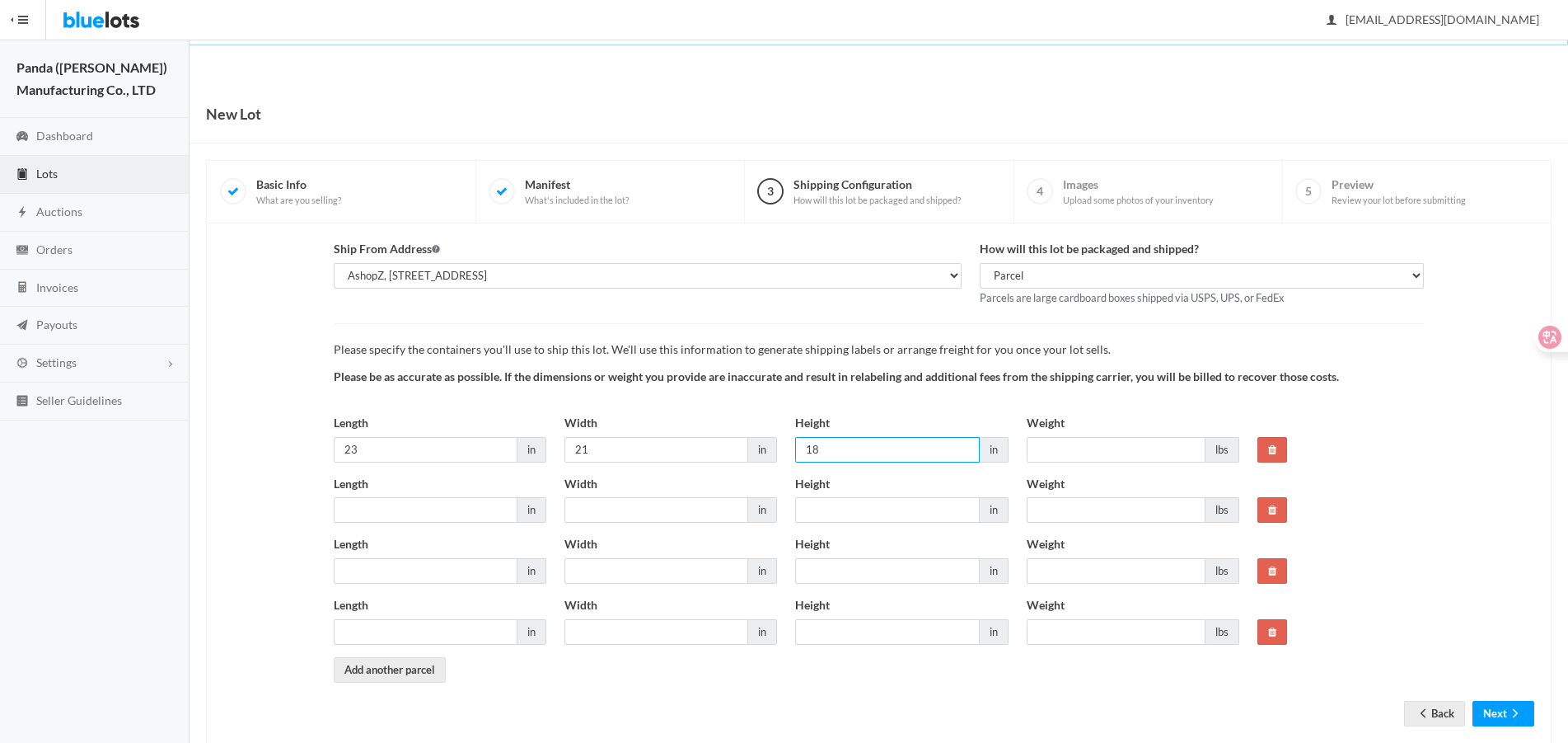
type input "18"
click at [1051, 447] on input "Weight" at bounding box center [1117, 449] width 179 height 26
drag, startPoint x: 1063, startPoint y: 446, endPoint x: 1003, endPoint y: 454, distance: 60.5
click at [1003, 454] on div "Length 23 in Width 21 in Height 18 in Weight 17 lbs" at bounding box center [786, 444] width 923 height 61
type input "17"
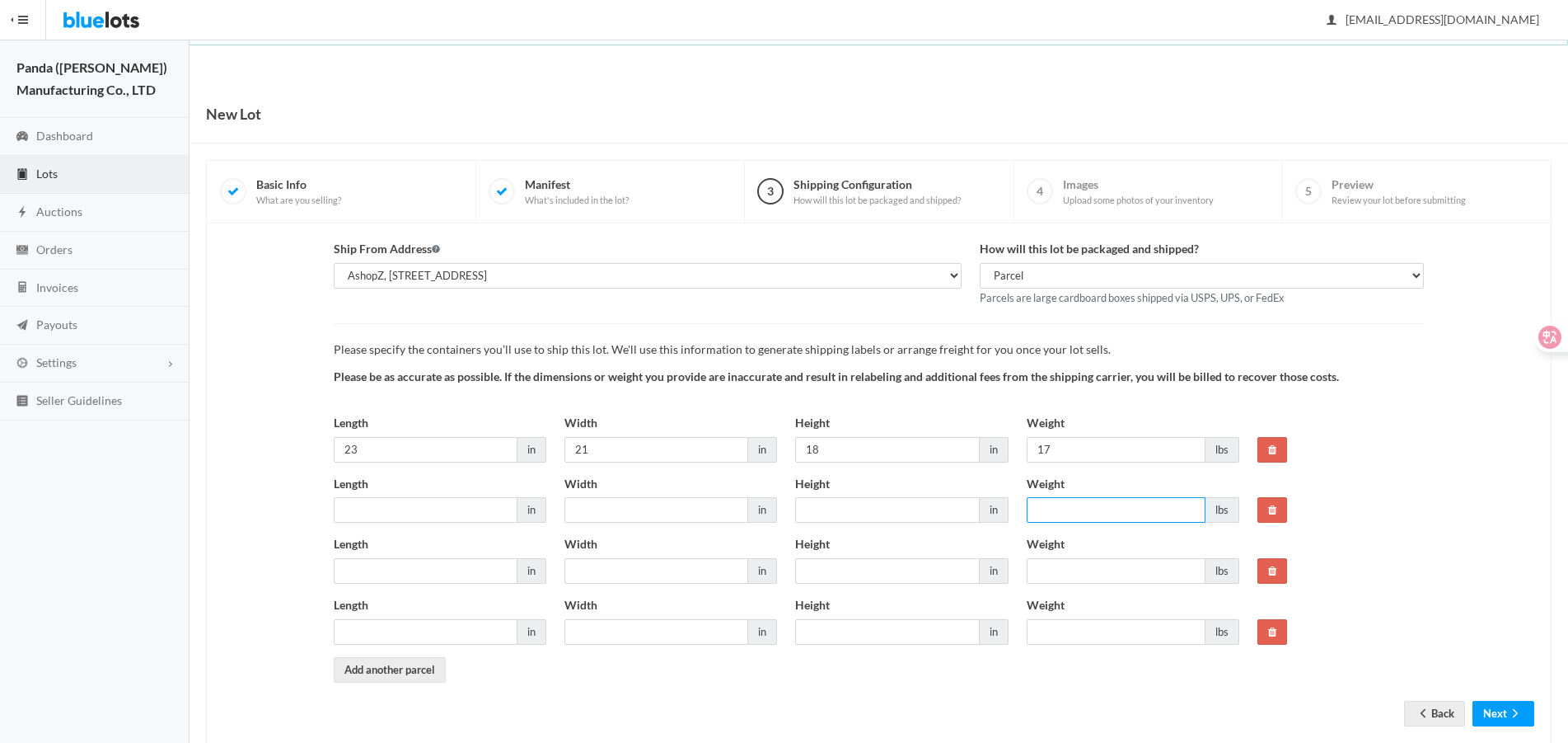
click at [1073, 512] on input "Weight" at bounding box center [1117, 510] width 179 height 26
paste input "17"
type input "17"
click at [1077, 558] on input "Weight" at bounding box center [1117, 570] width 179 height 26
paste input "17"
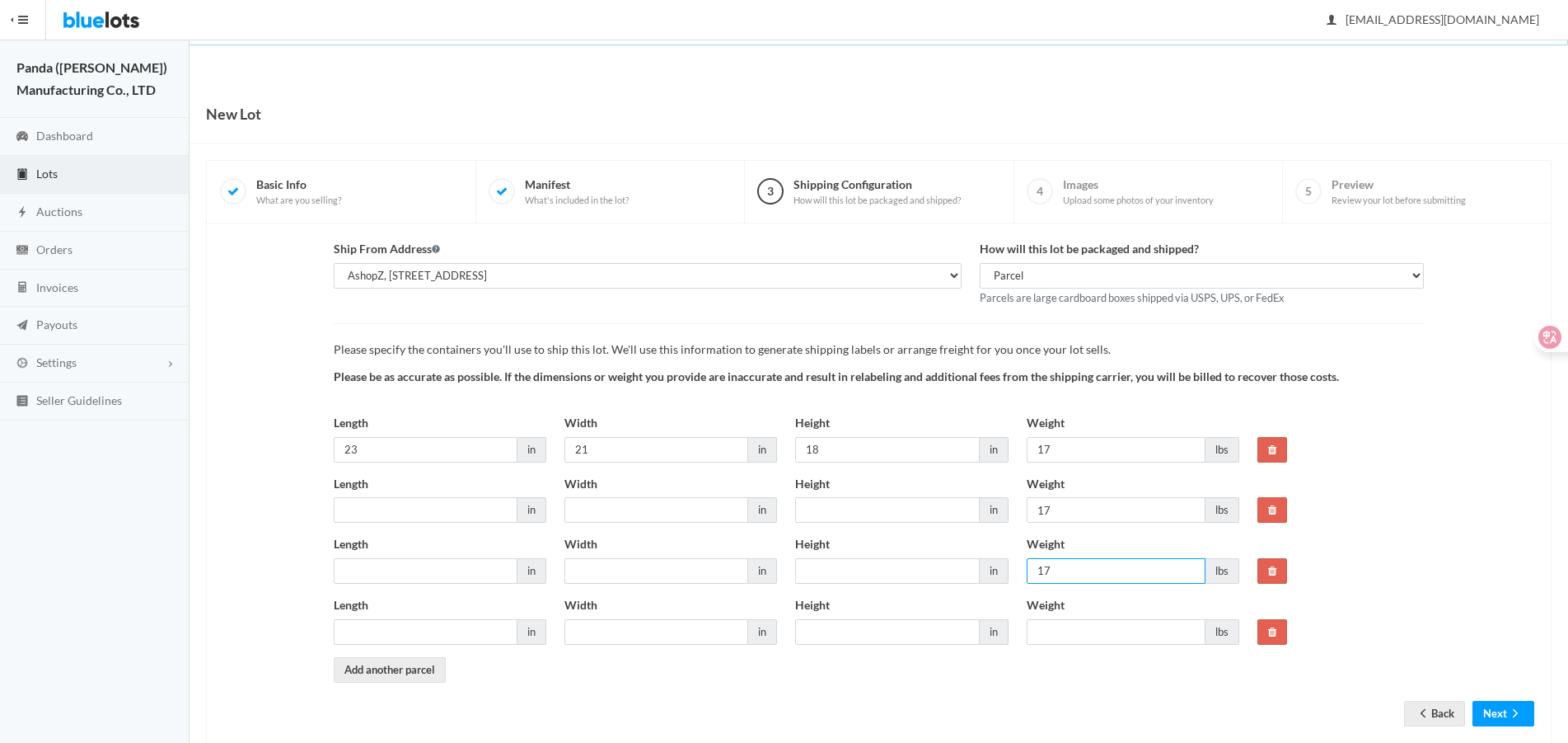
type input "17"
click at [1098, 621] on input "Weight" at bounding box center [1117, 632] width 179 height 26
paste input "17"
type input "17"
click at [837, 447] on input "18" at bounding box center [886, 449] width 183 height 26
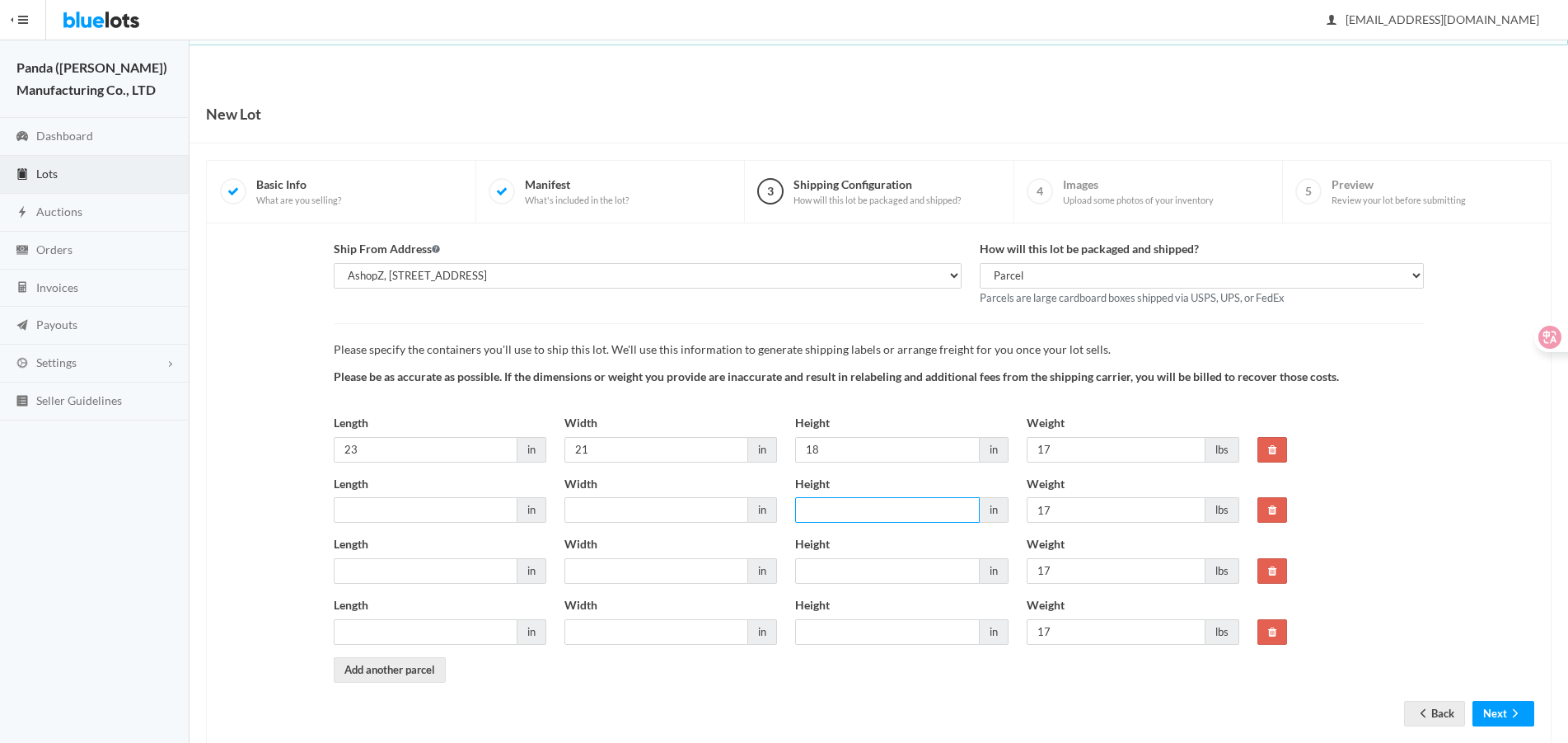
click at [860, 501] on input "Height" at bounding box center [886, 510] width 183 height 26
paste input "18"
type input "18"
click at [861, 556] on div "Height in" at bounding box center [901, 560] width 212 height 49
click at [861, 565] on input "Height" at bounding box center [886, 570] width 183 height 26
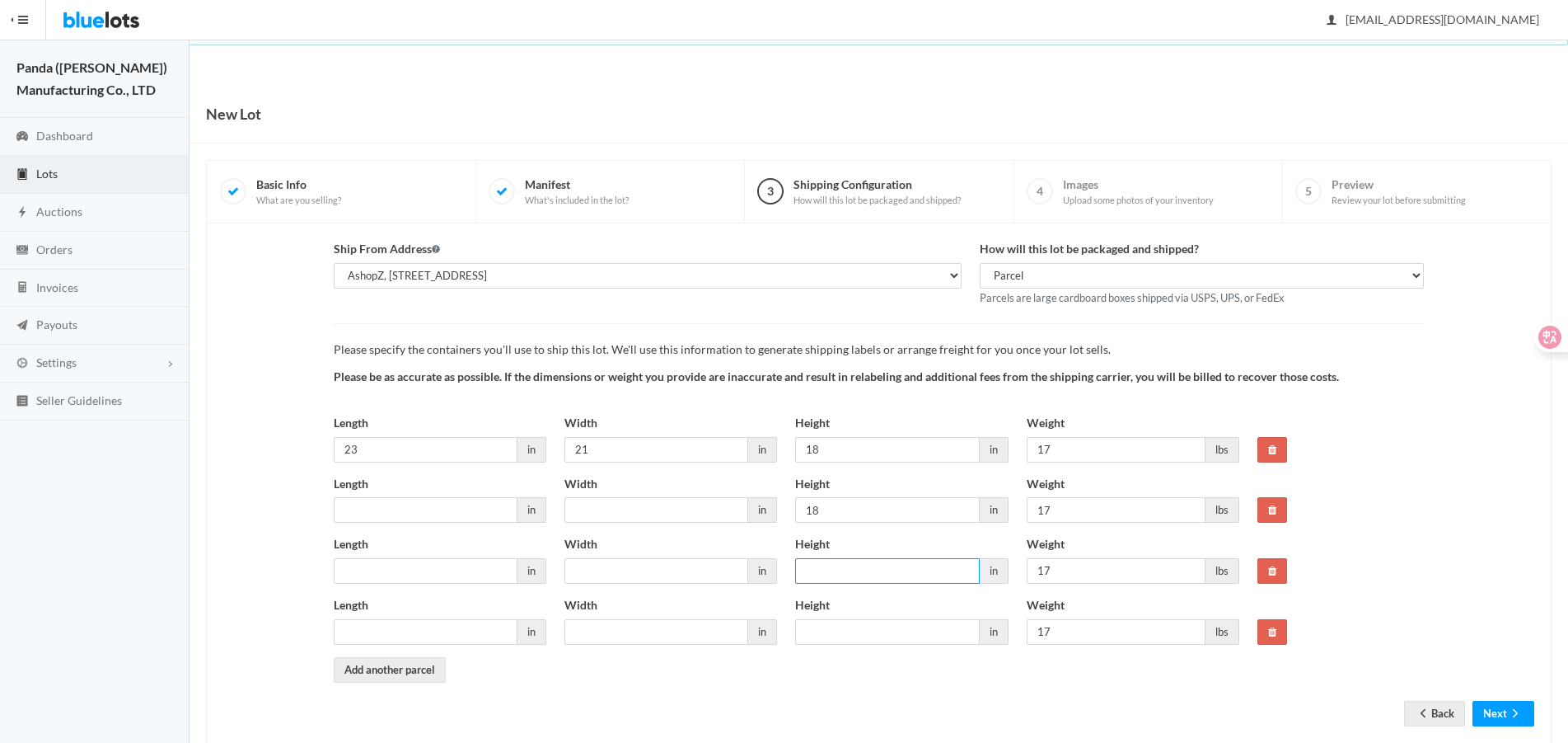
paste input "18"
type input "18"
click at [885, 629] on input "Height" at bounding box center [886, 632] width 183 height 26
paste input "18"
type input "18"
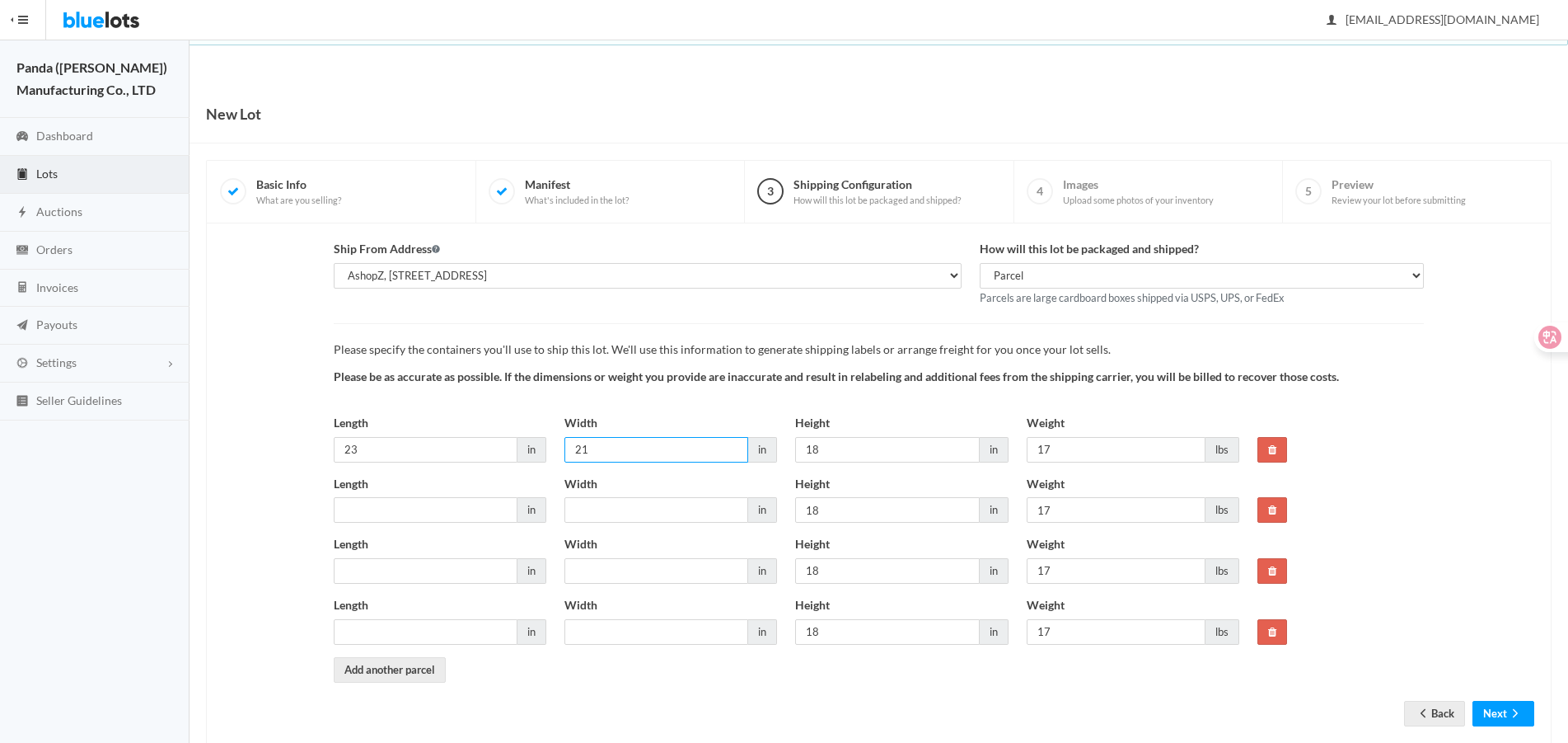
click at [622, 449] on input "21" at bounding box center [655, 449] width 183 height 26
click at [635, 499] on input "Width" at bounding box center [655, 510] width 183 height 26
paste input "21"
type input "21"
click at [653, 589] on div "Width in" at bounding box center [670, 565] width 231 height 61
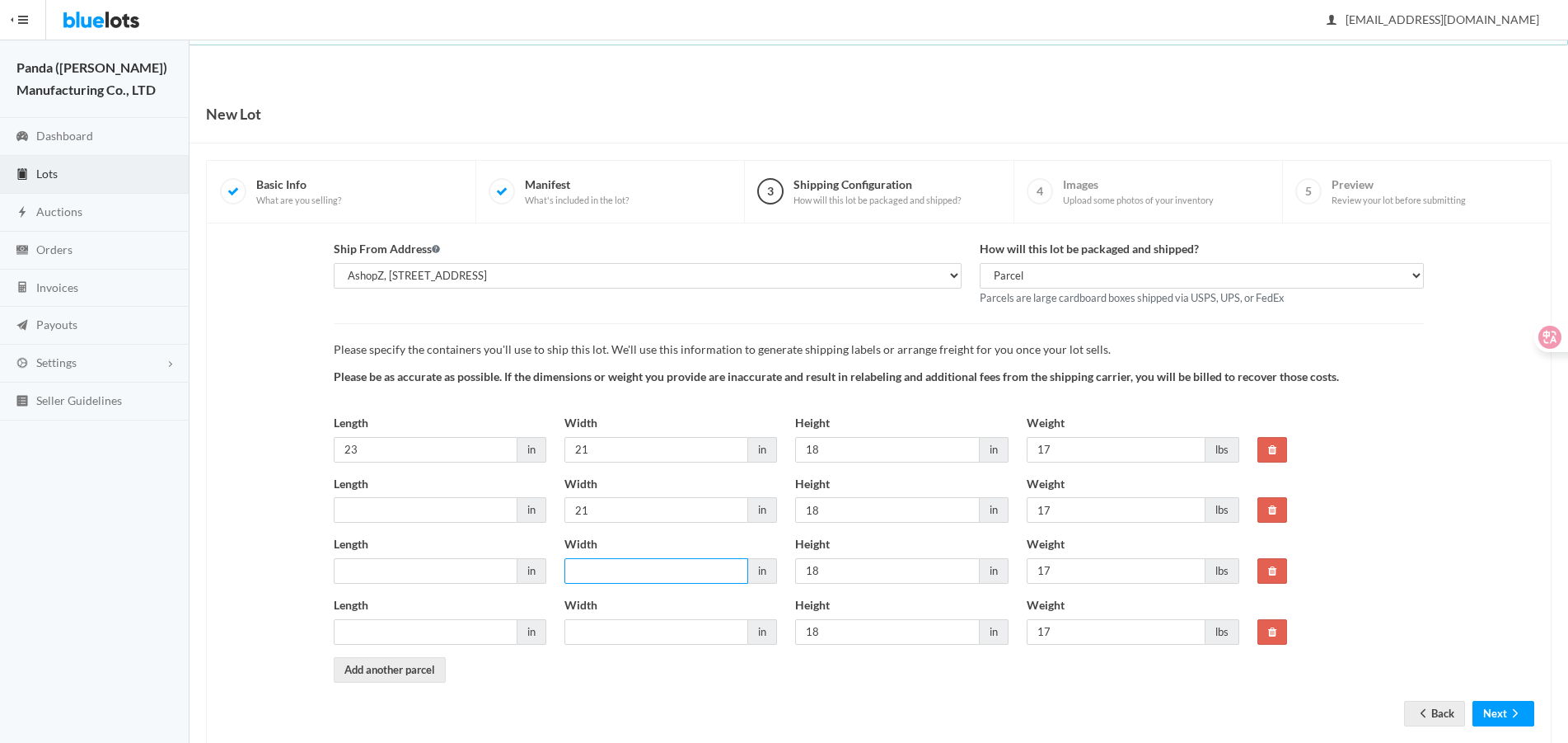
click at [653, 574] on input "Width" at bounding box center [655, 570] width 183 height 26
paste input "21"
type input "21"
click at [657, 611] on div "Width in" at bounding box center [670, 620] width 212 height 49
click at [645, 623] on input "Width" at bounding box center [655, 632] width 183 height 26
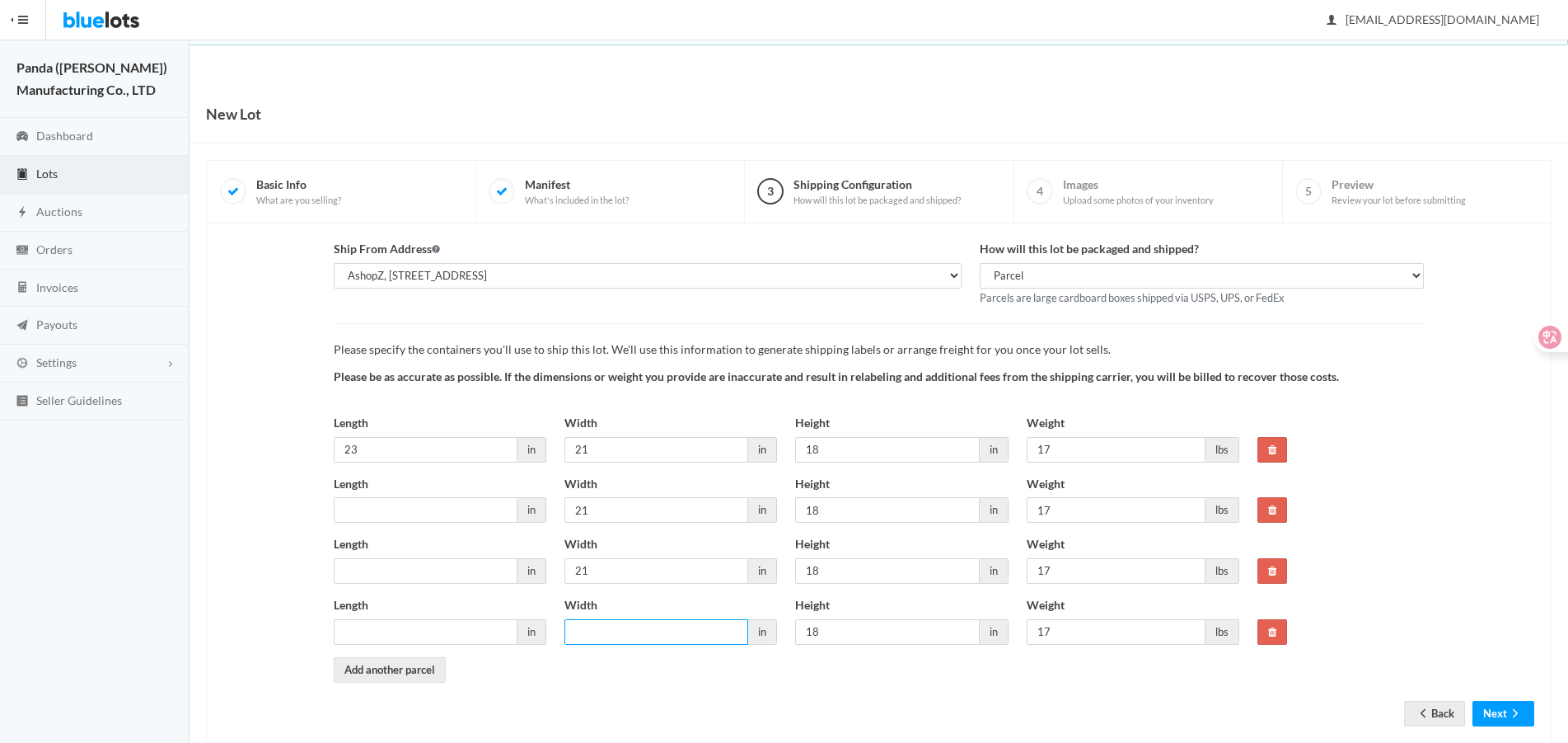
paste input "21"
type input "21"
click at [382, 447] on input "23" at bounding box center [425, 449] width 183 height 26
click at [410, 516] on input "Length" at bounding box center [425, 510] width 183 height 26
paste input "23"
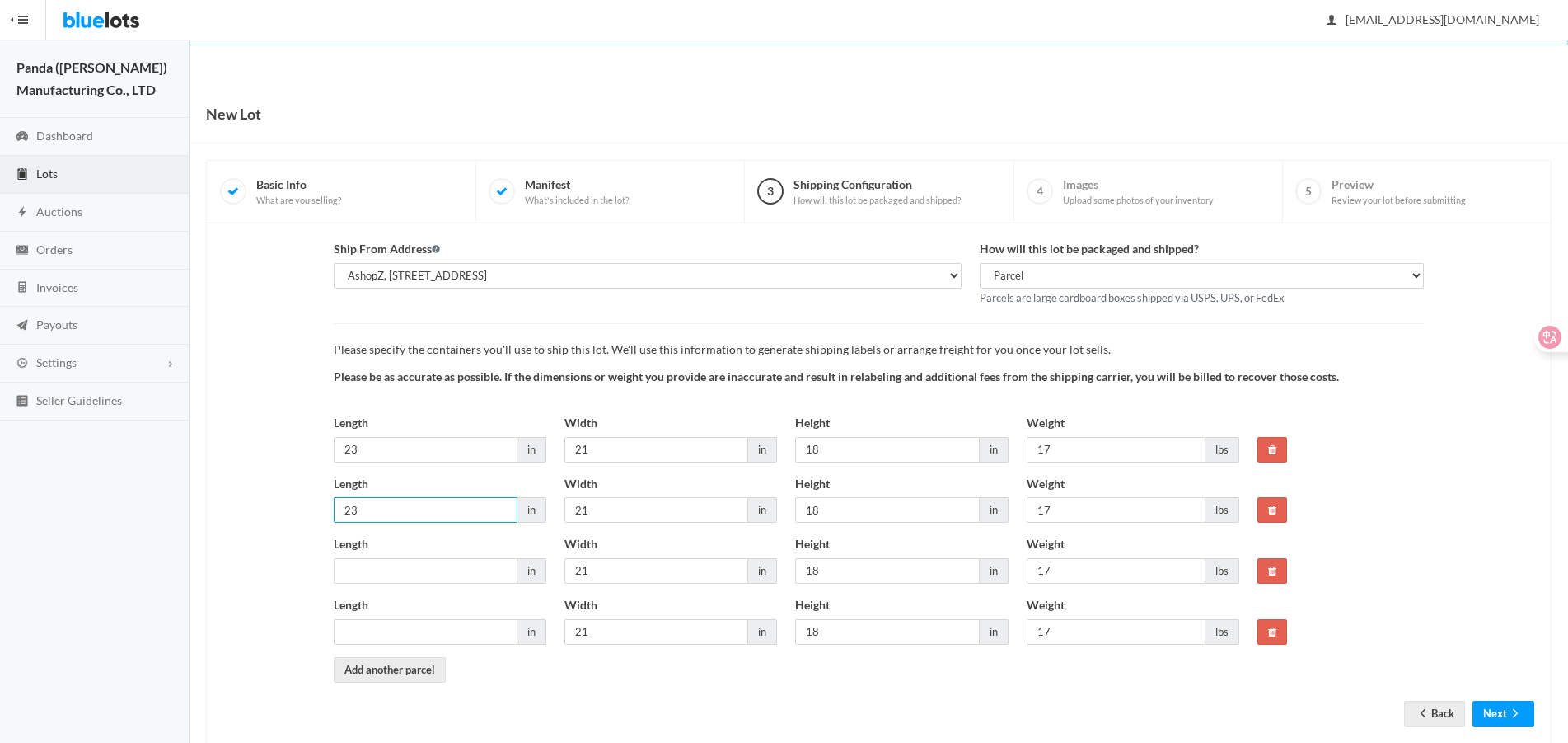
type input "23"
click at [400, 574] on input "Length" at bounding box center [425, 570] width 183 height 26
paste input "23"
type input "23"
click at [411, 626] on input "Length" at bounding box center [425, 632] width 183 height 26
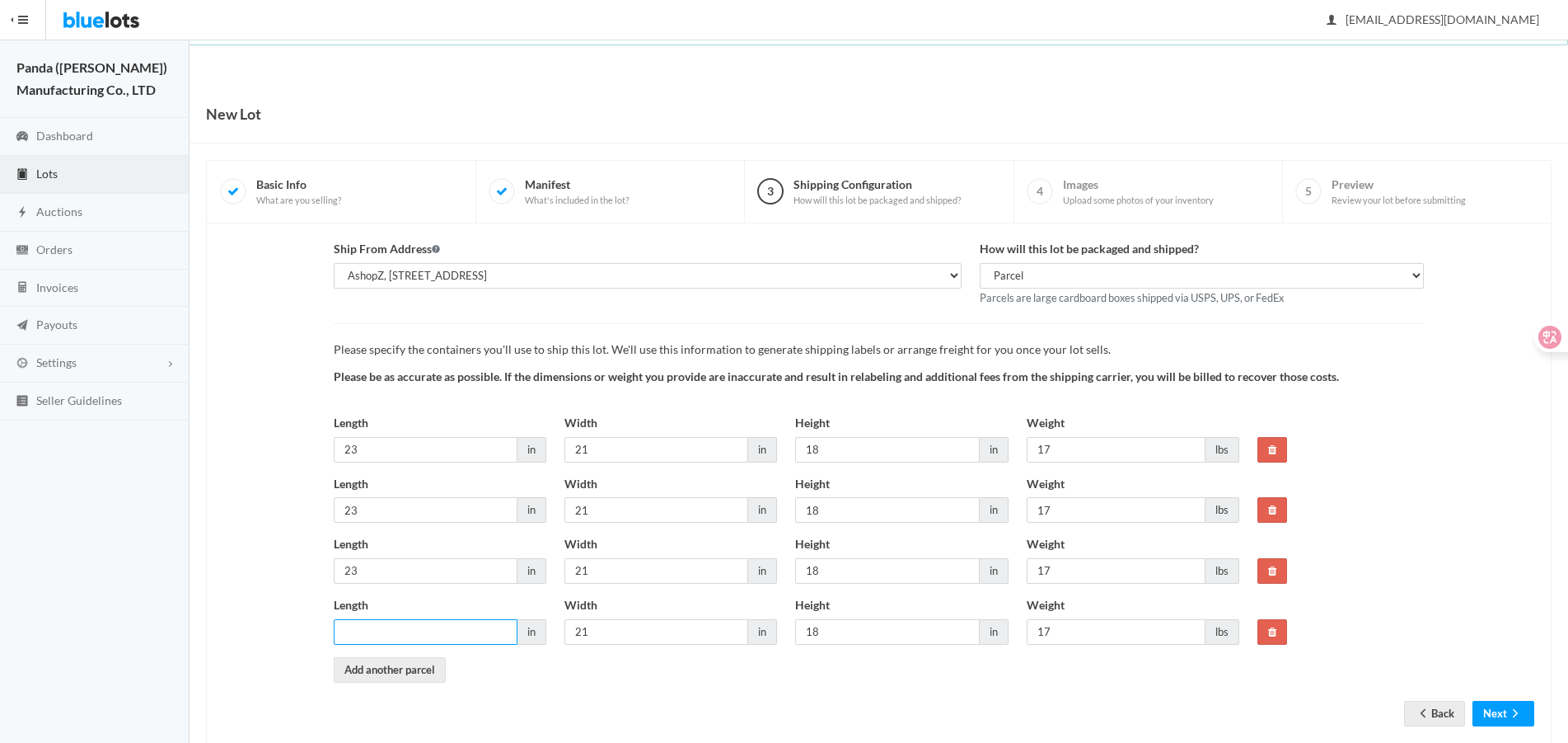
paste input "23"
type input "23"
click at [273, 462] on div "Ship From Address Select the address where this inventory is located AshopZ, [S…" at bounding box center [879, 461] width 1329 height 442
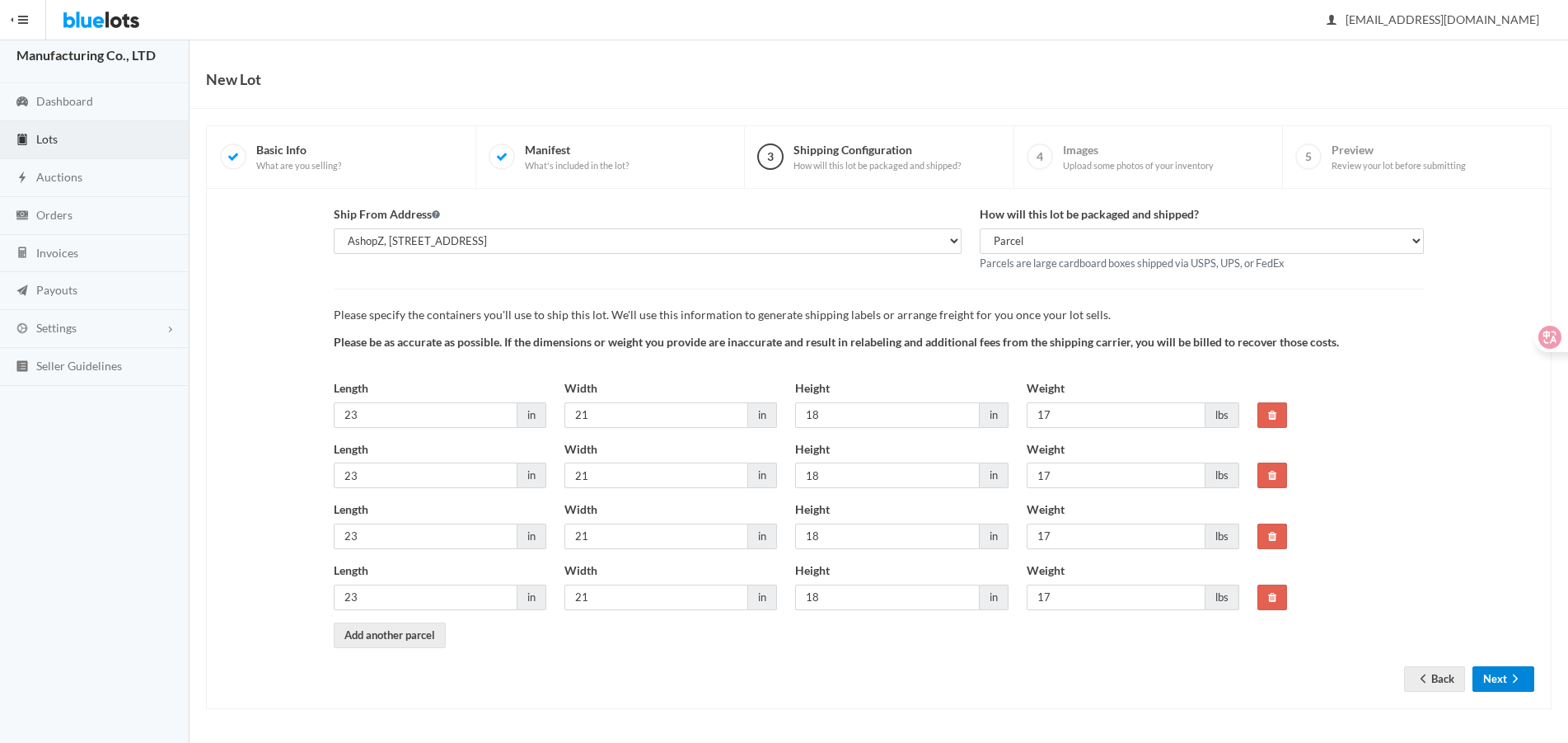
click at [1512, 675] on icon "arrow forward" at bounding box center [1516, 678] width 17 height 13
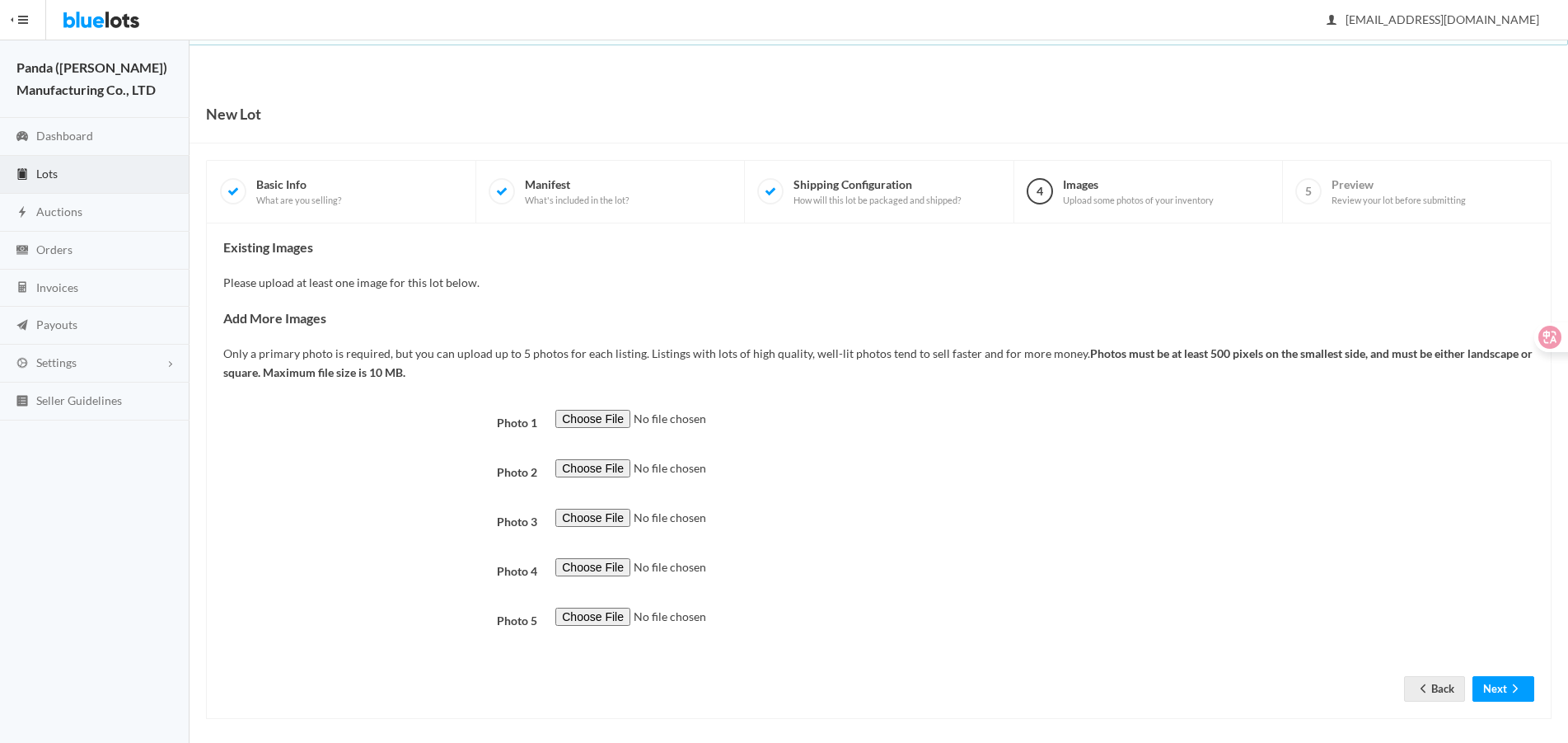
click at [584, 421] on input "file" at bounding box center [667, 419] width 224 height 19
type input "C:\fakepath\B13030103-10_MXECR_D05.jpg"
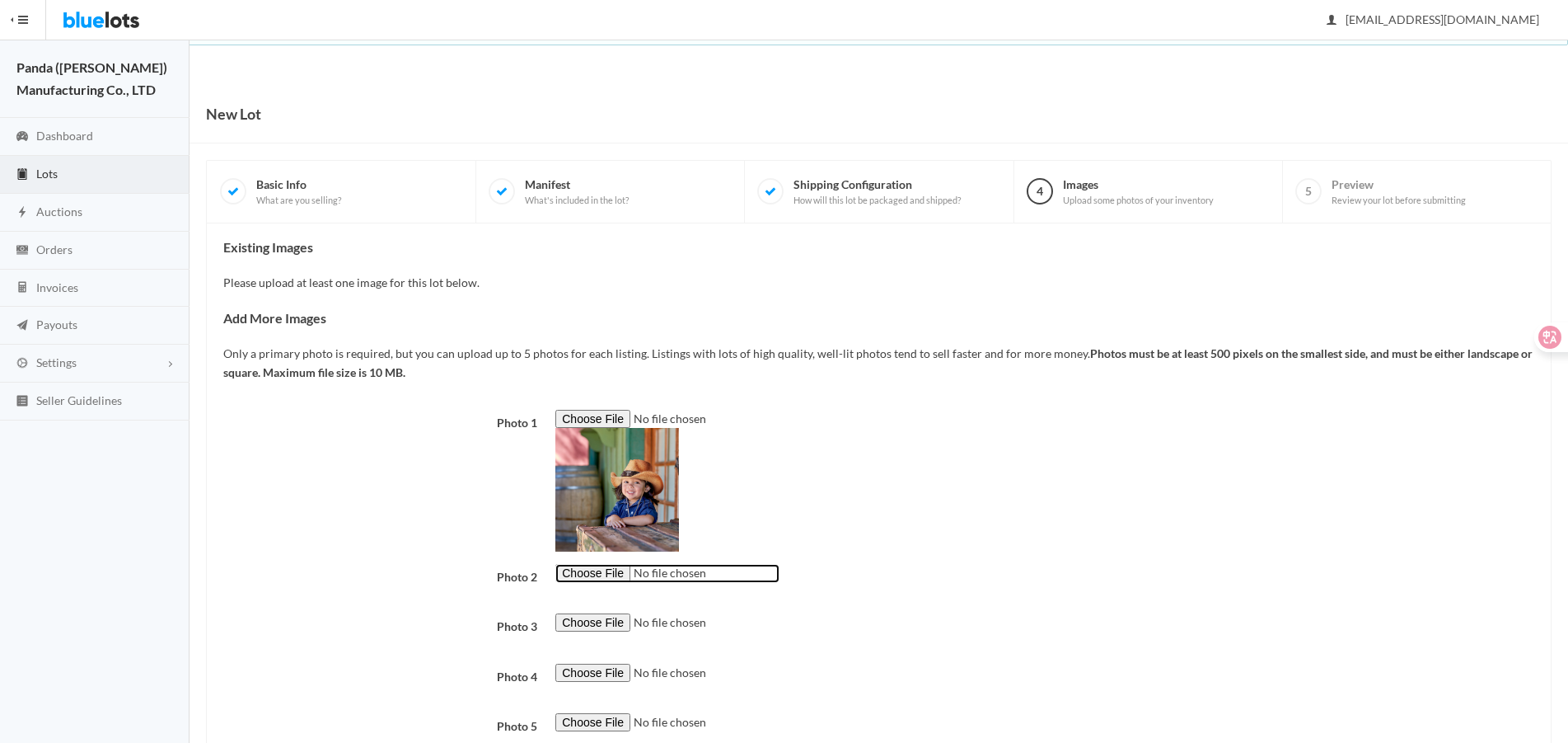
click at [597, 572] on input "file" at bounding box center [667, 573] width 224 height 19
type input "C:\fakepath\B13030103-07_MXECR_D01.jpg"
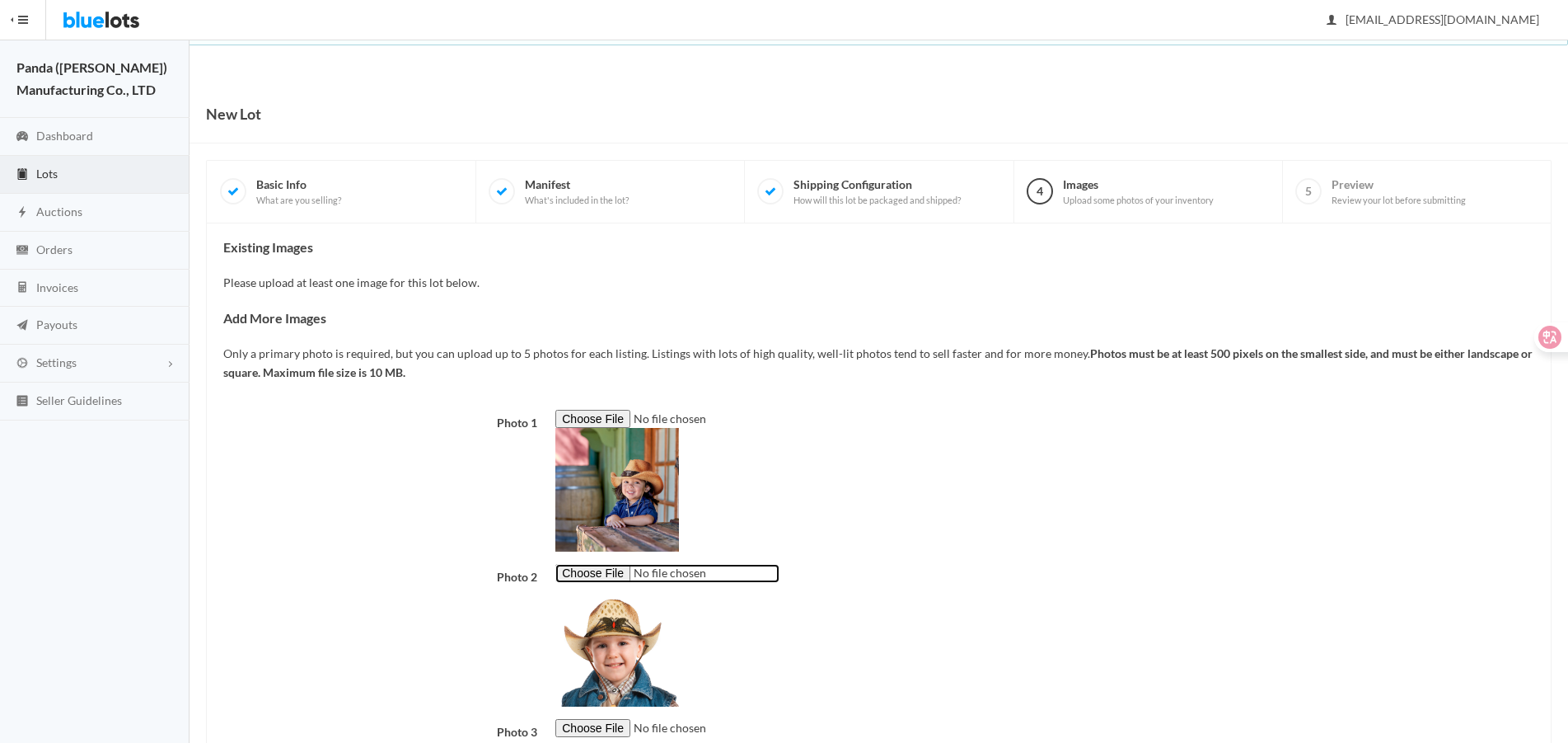
scroll to position [165, 0]
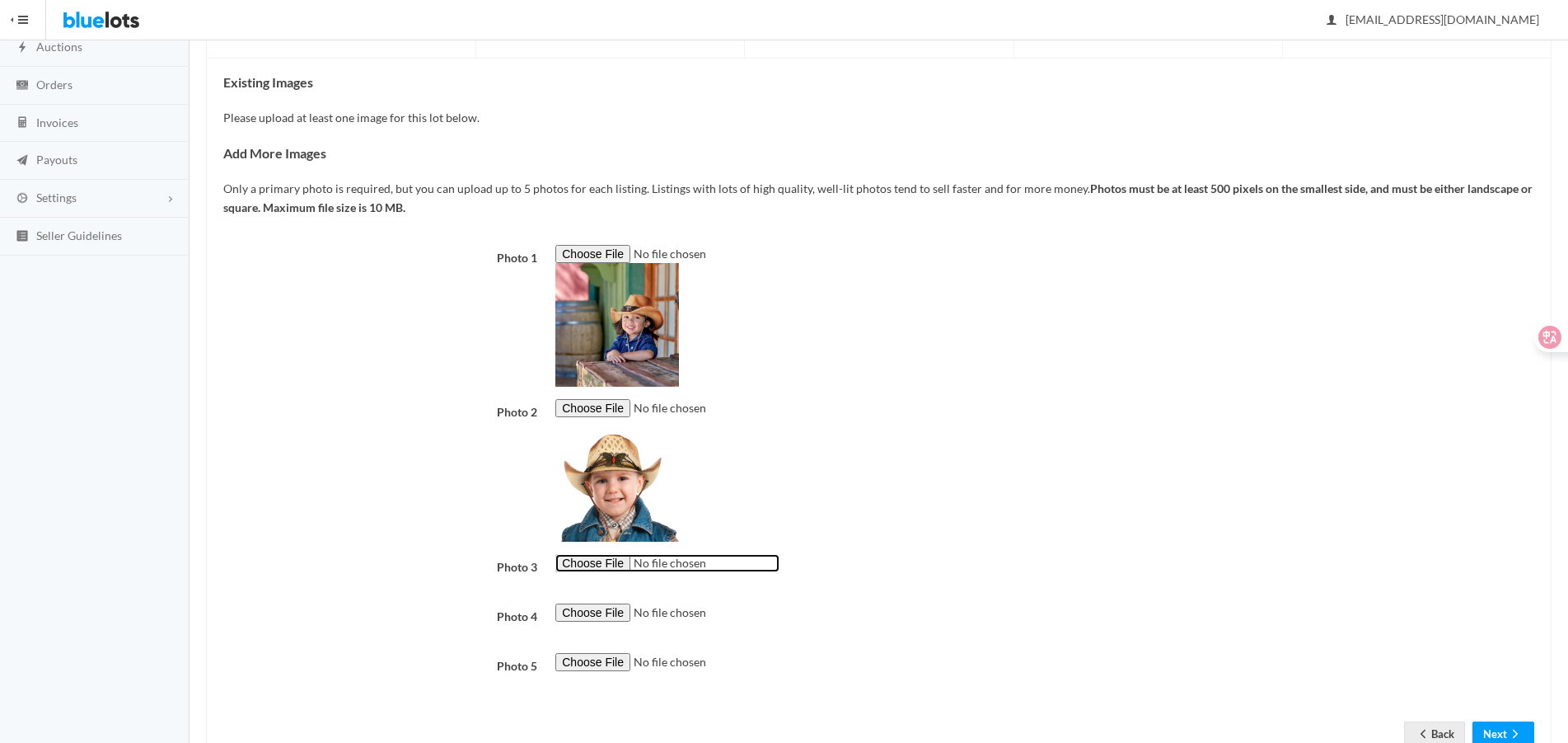
click at [582, 566] on input "file" at bounding box center [667, 563] width 224 height 19
type input "C:\fakepath\B13030103-08_MXECR_M01.jpg"
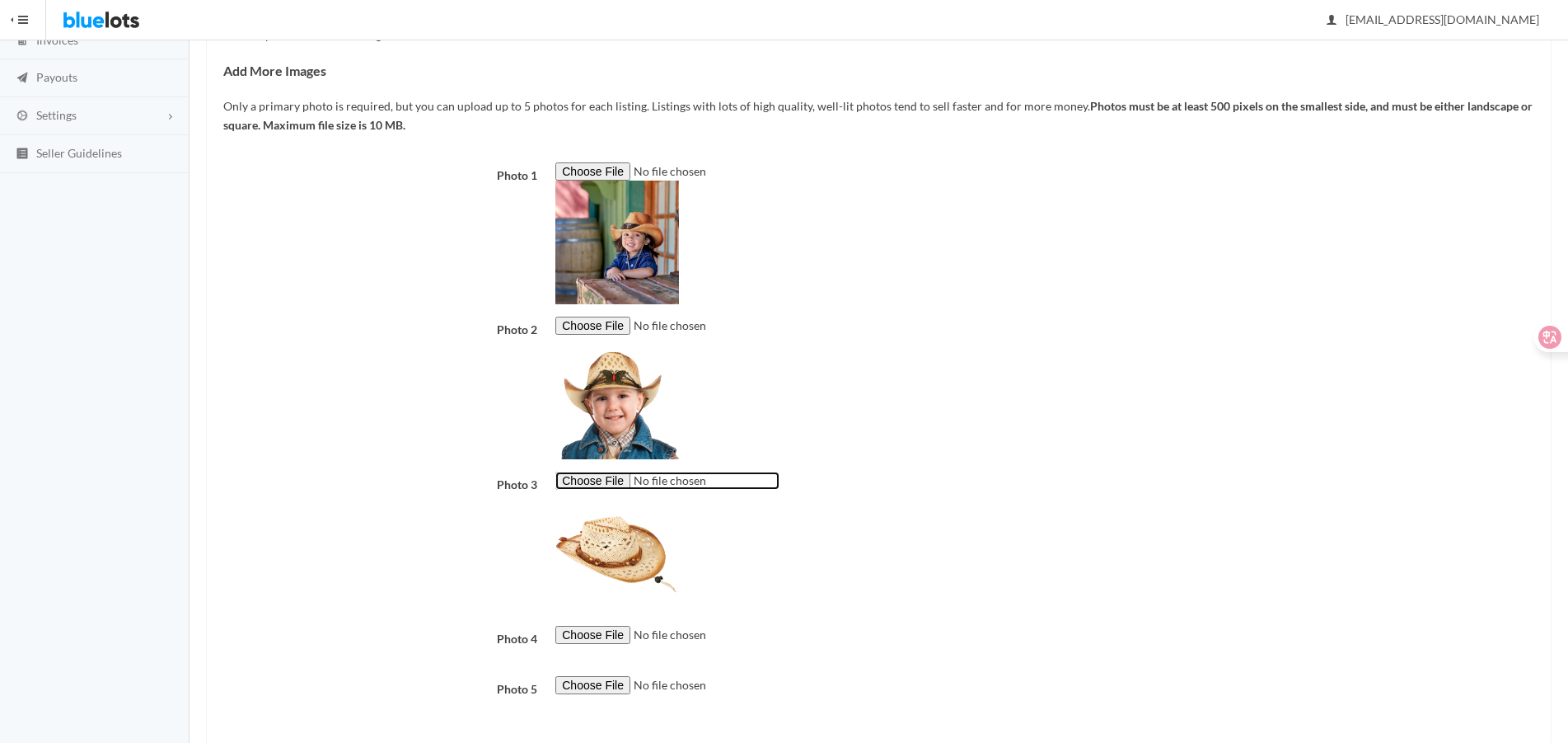
scroll to position [327, 0]
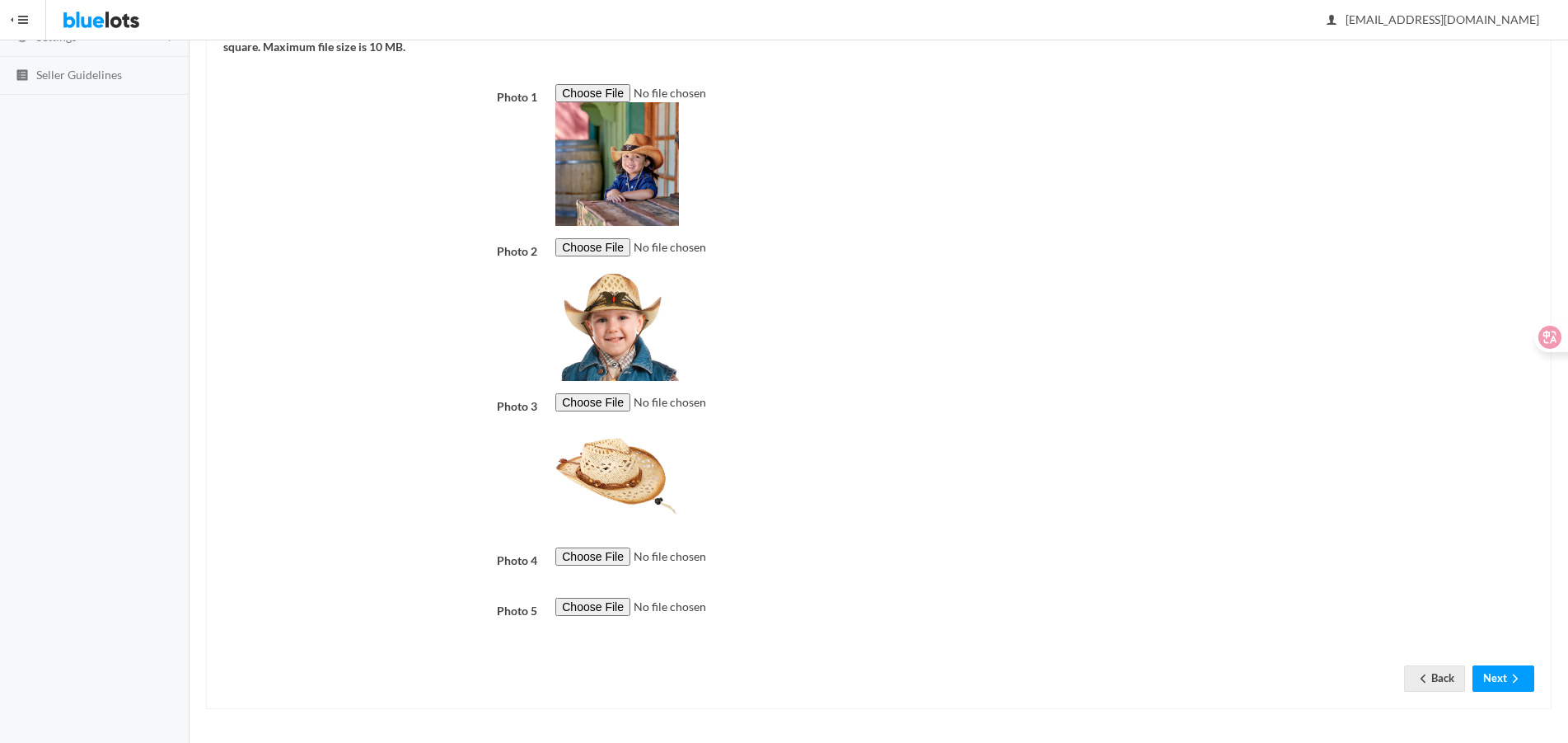
click at [616, 545] on div "Photo 1 Photo 2 Photo 3 Photo 4 Photo 5" at bounding box center [879, 359] width 1311 height 550
click at [623, 557] on input "file" at bounding box center [667, 556] width 224 height 19
type input "C:\fakepath\B13030103-09_MXECR_M01.jpg"
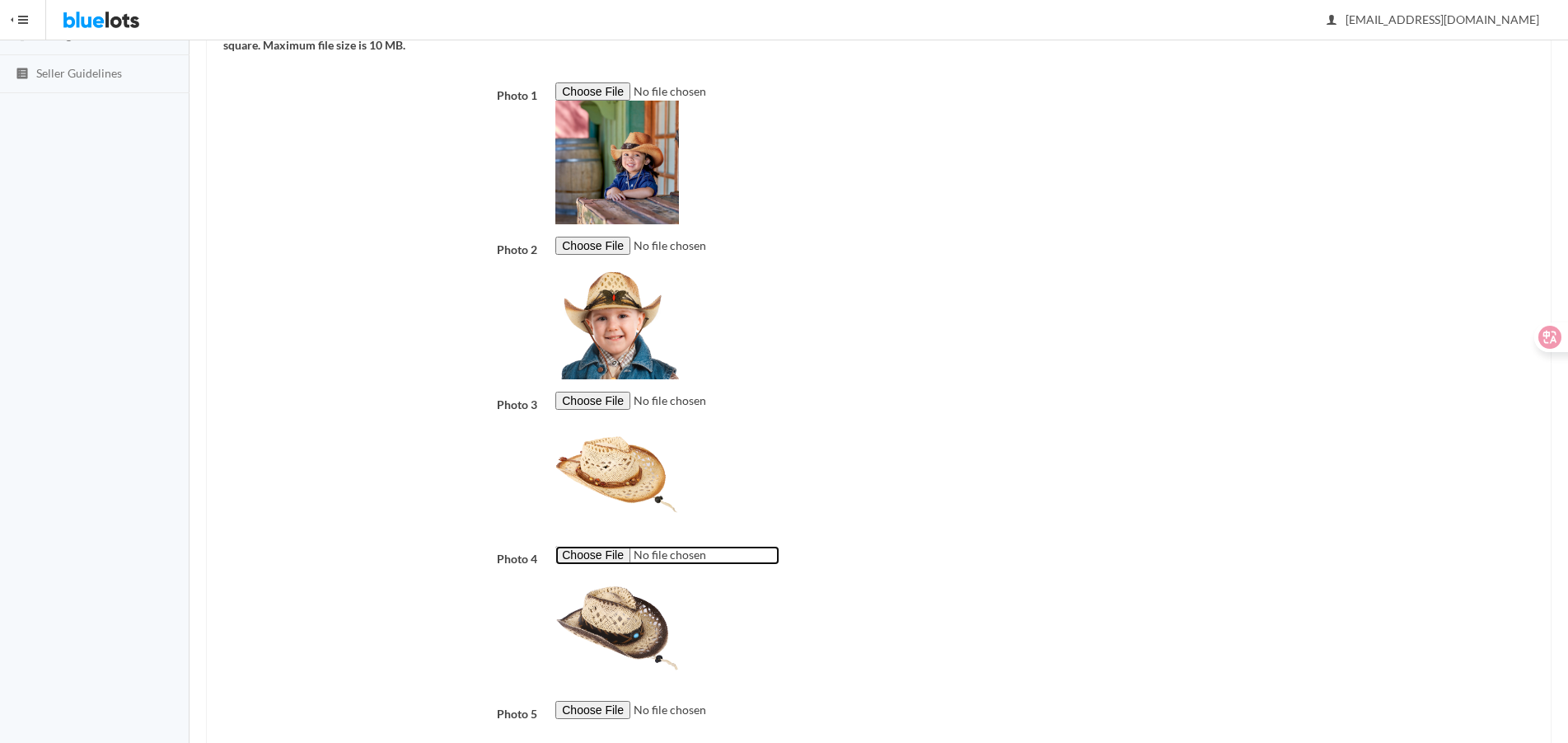
scroll to position [432, 0]
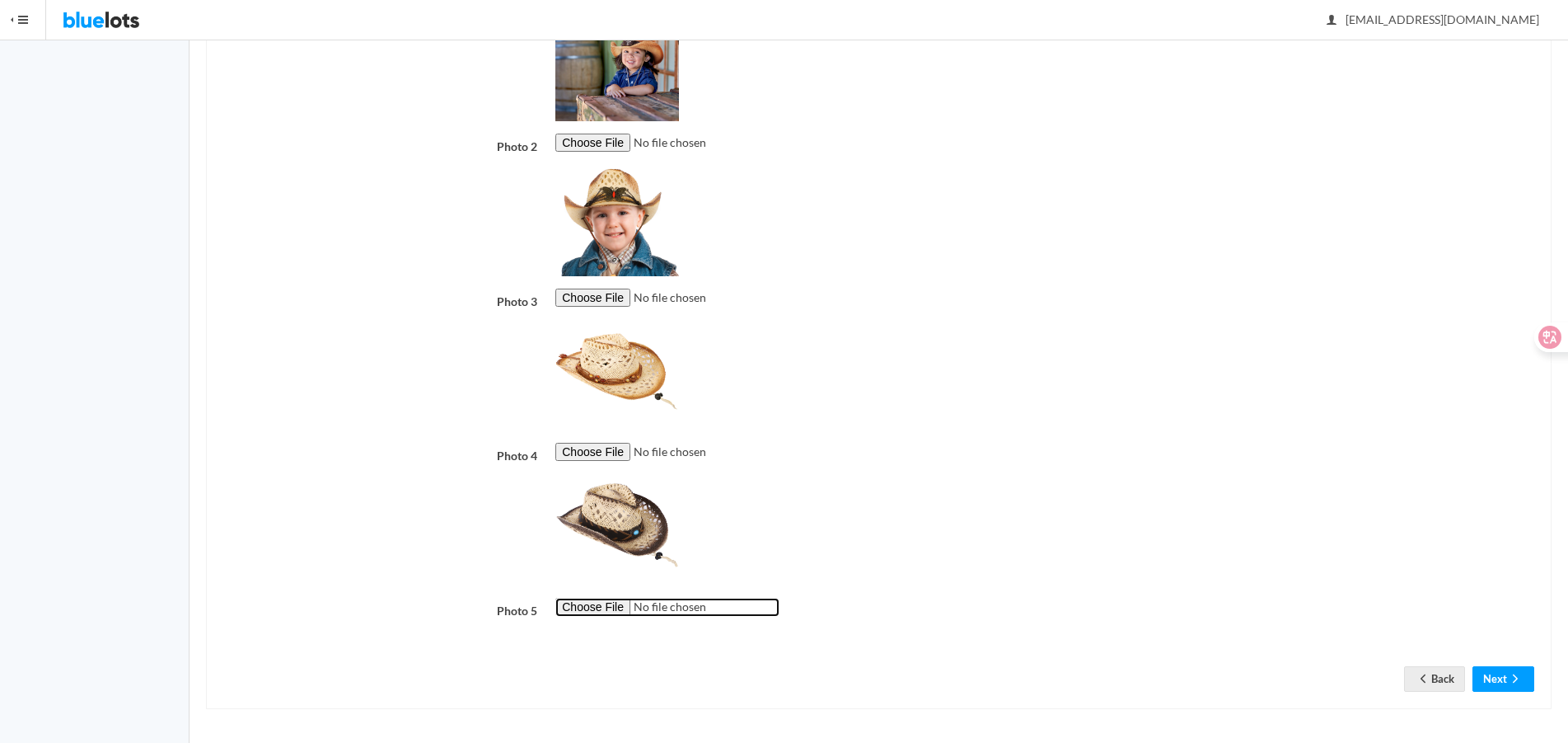
click at [603, 613] on input "file" at bounding box center [667, 607] width 224 height 19
type input "C:\fakepath\B13030103-10_MXECR_D03.jpg"
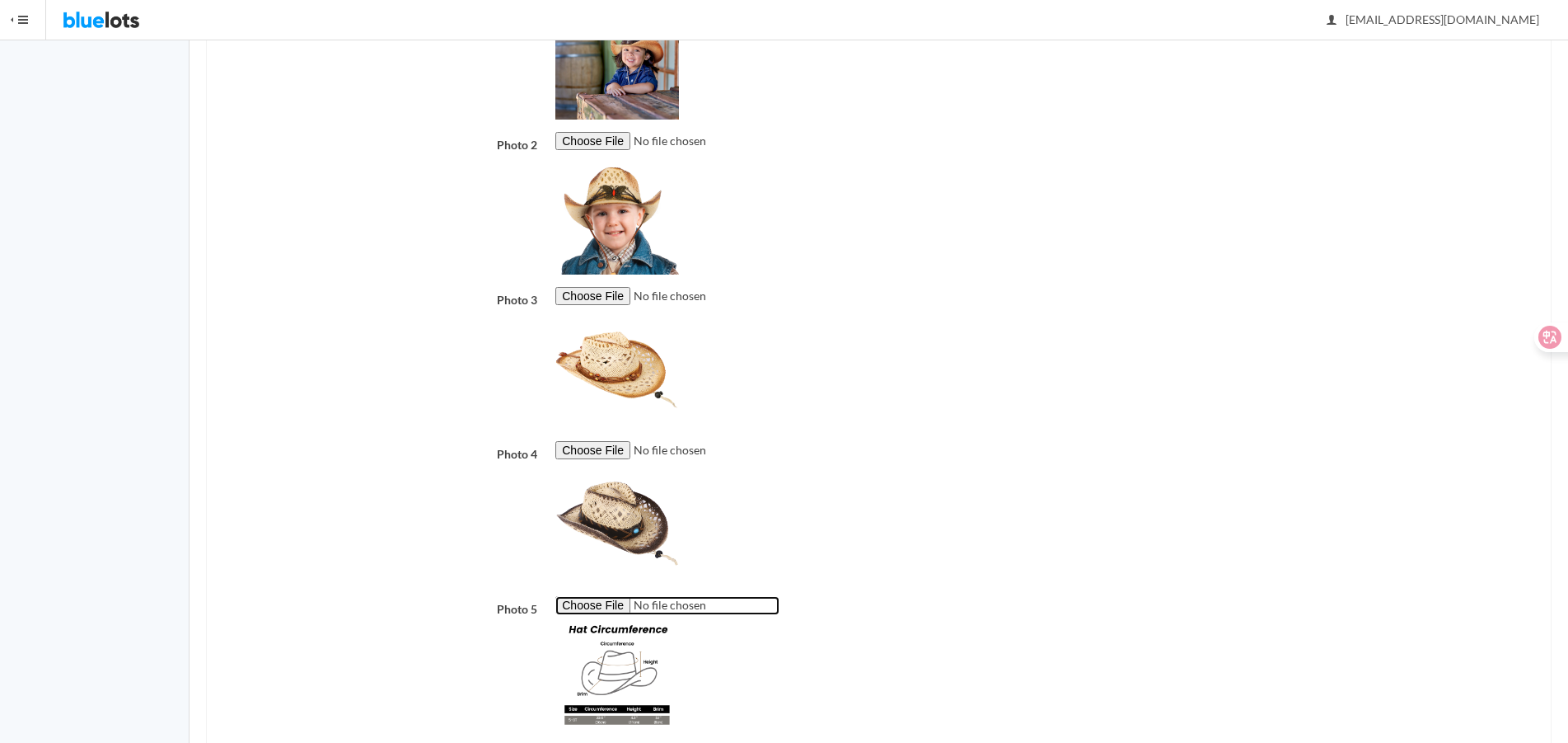
scroll to position [538, 0]
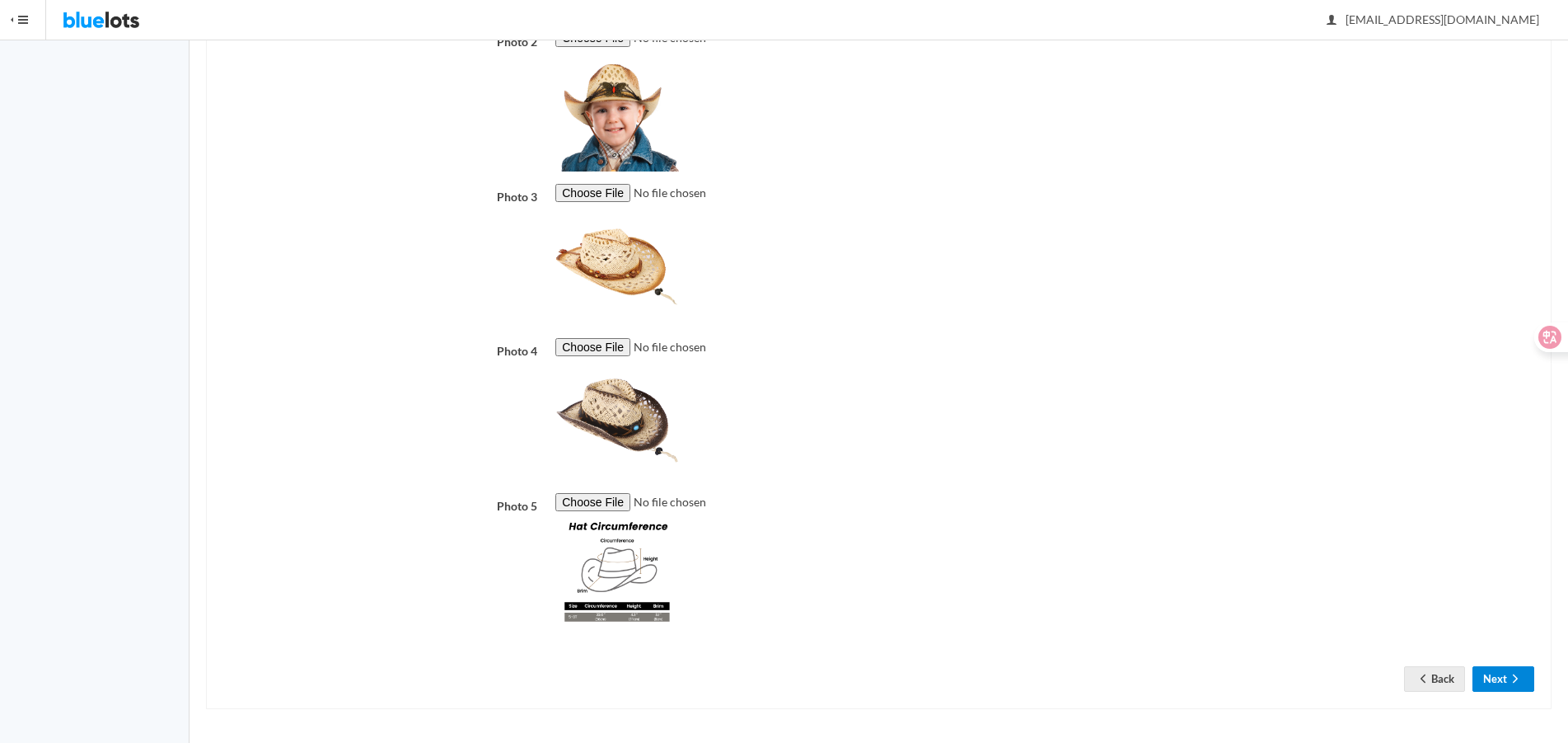
click at [1485, 677] on button "Next" at bounding box center [1503, 679] width 61 height 26
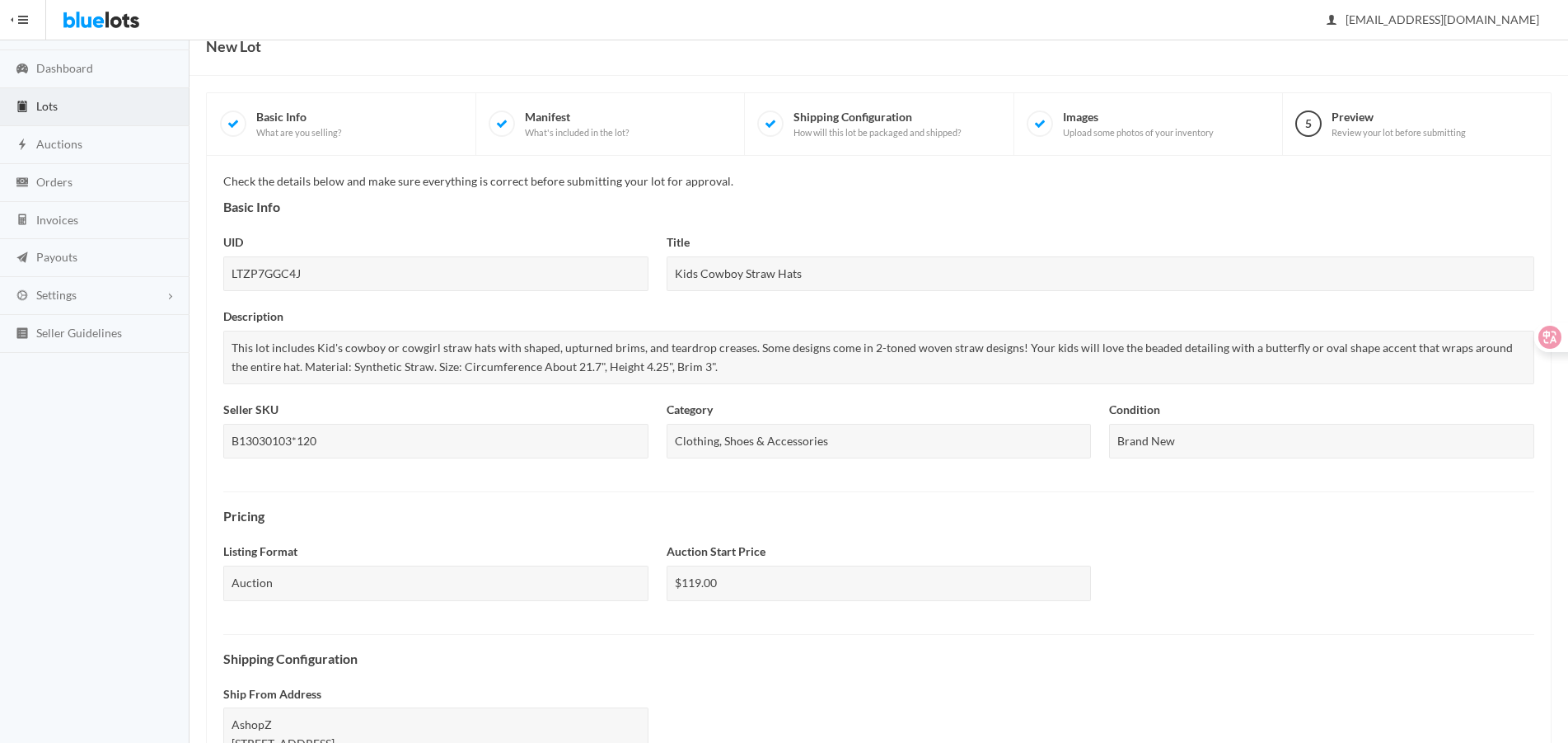
scroll to position [562, 0]
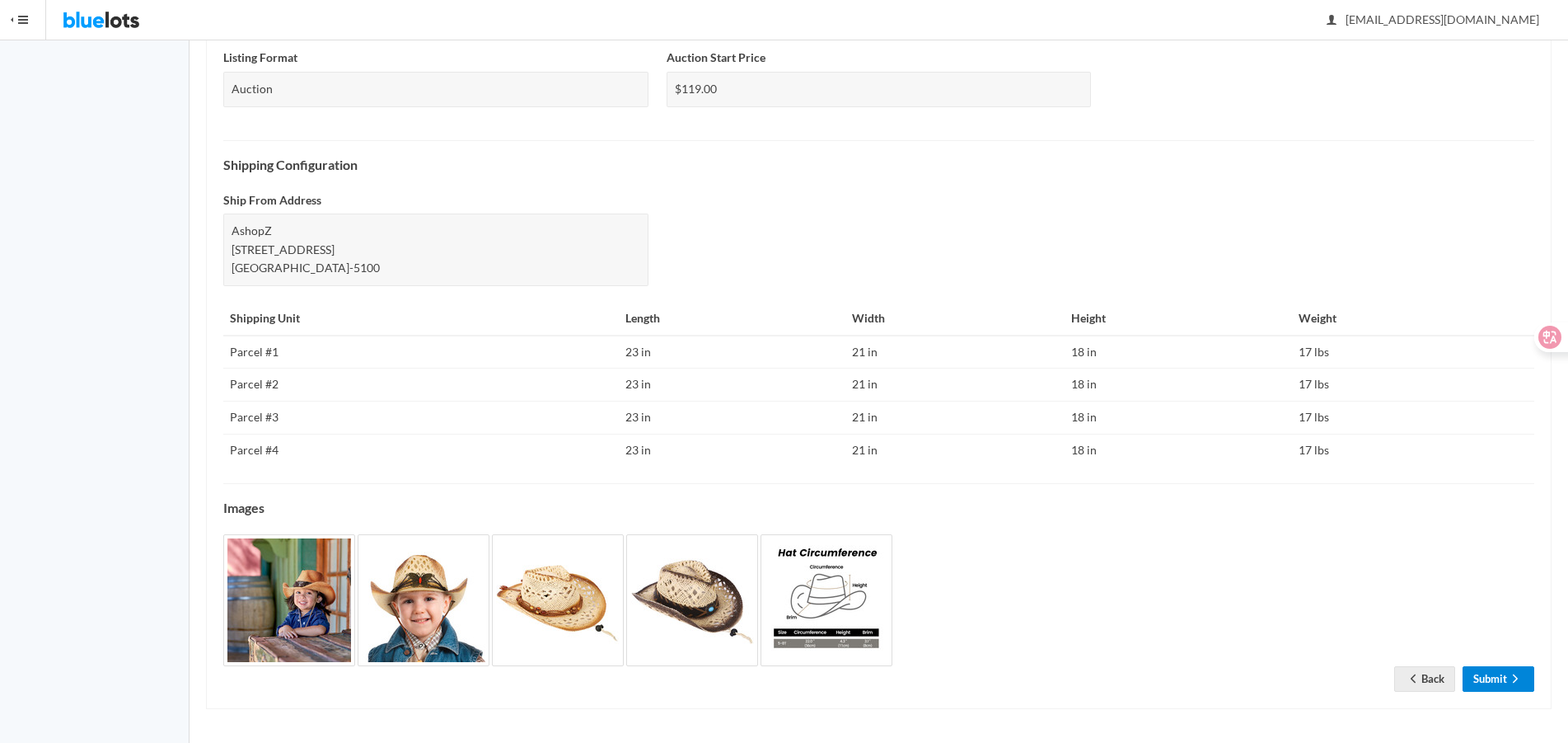
drag, startPoint x: 1501, startPoint y: 682, endPoint x: 1551, endPoint y: 689, distance: 50.5
click at [1501, 682] on link "Submit" at bounding box center [1498, 679] width 71 height 26
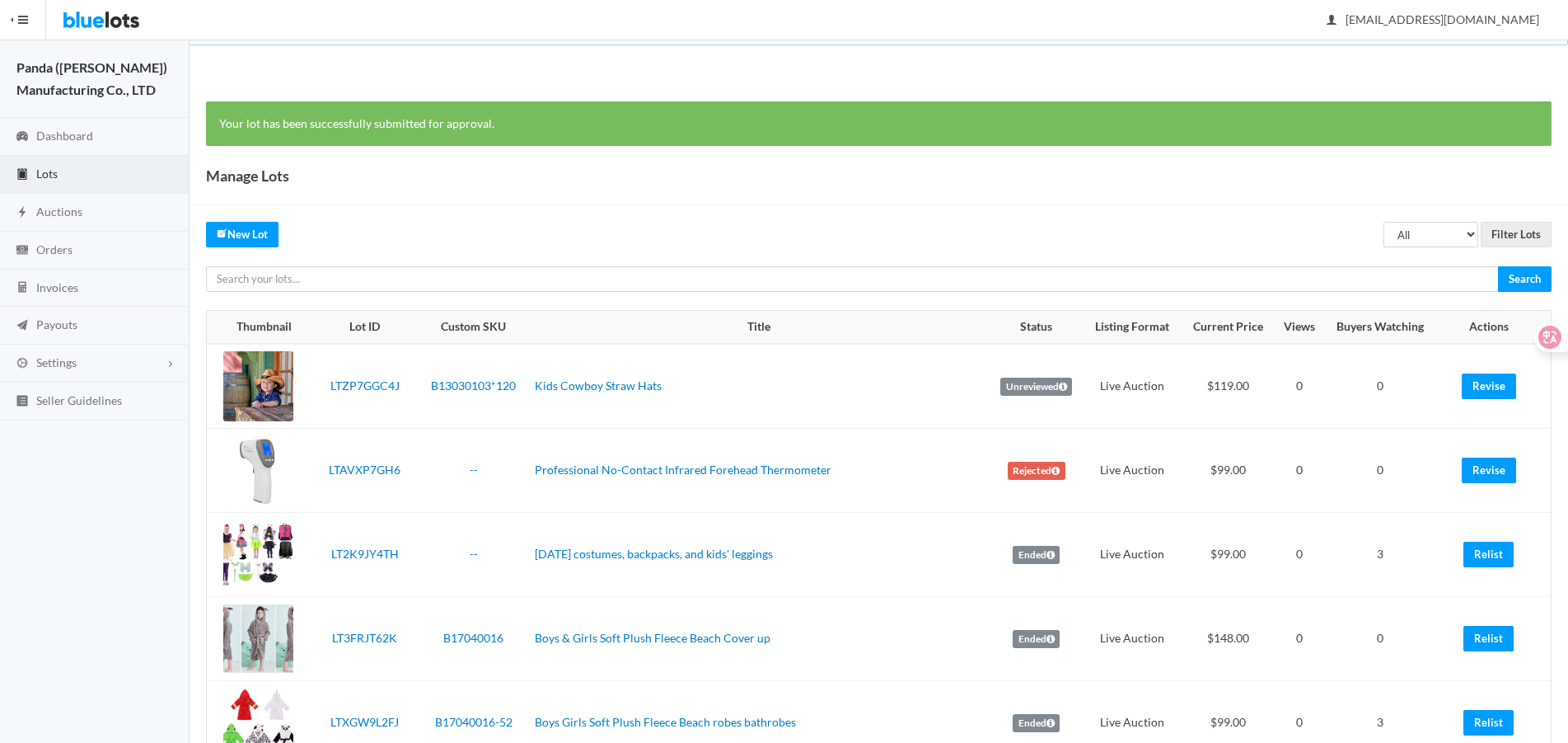
click at [1492, 379] on link "Revise" at bounding box center [1489, 386] width 55 height 26
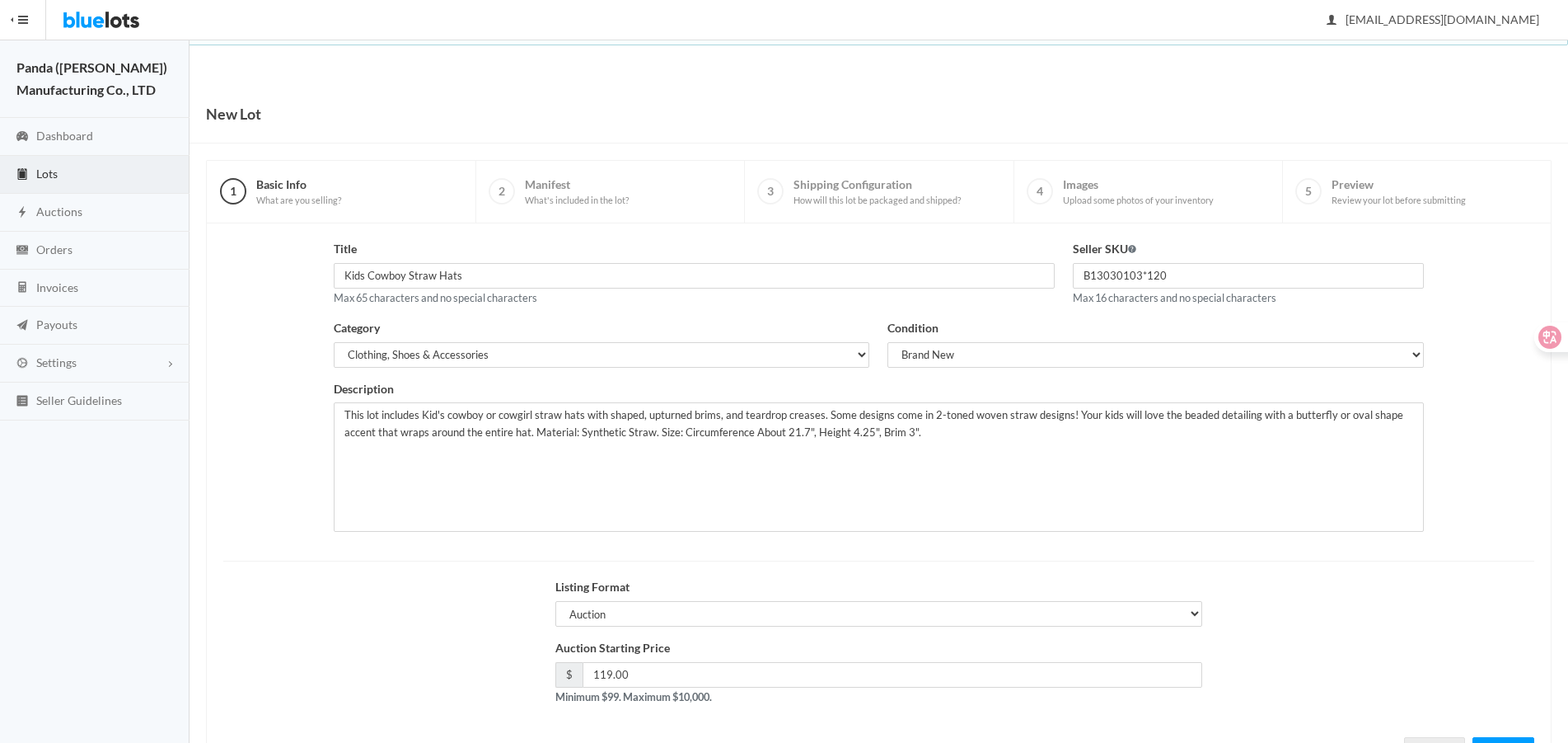
scroll to position [71, 0]
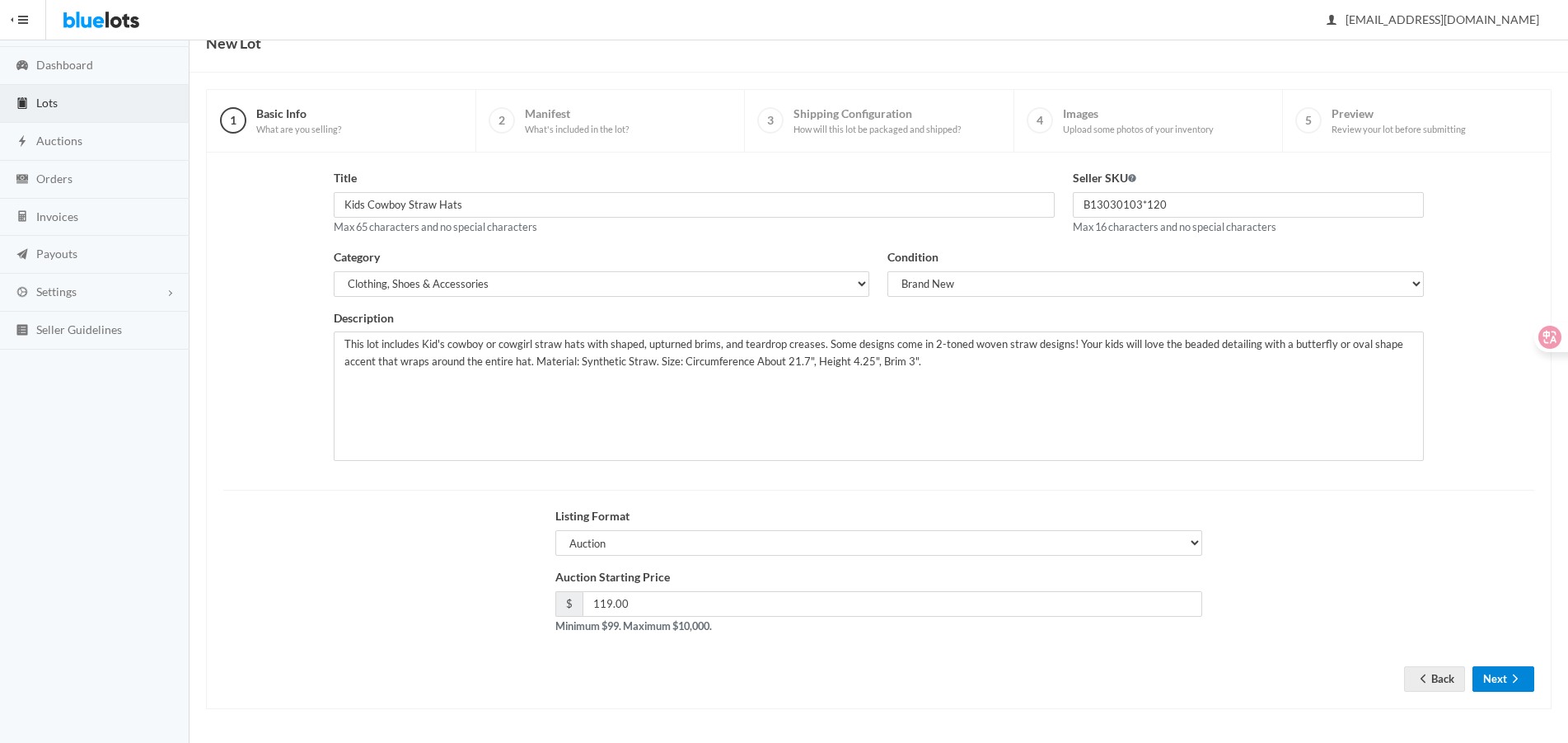
click at [1529, 676] on button "Next" at bounding box center [1503, 679] width 61 height 26
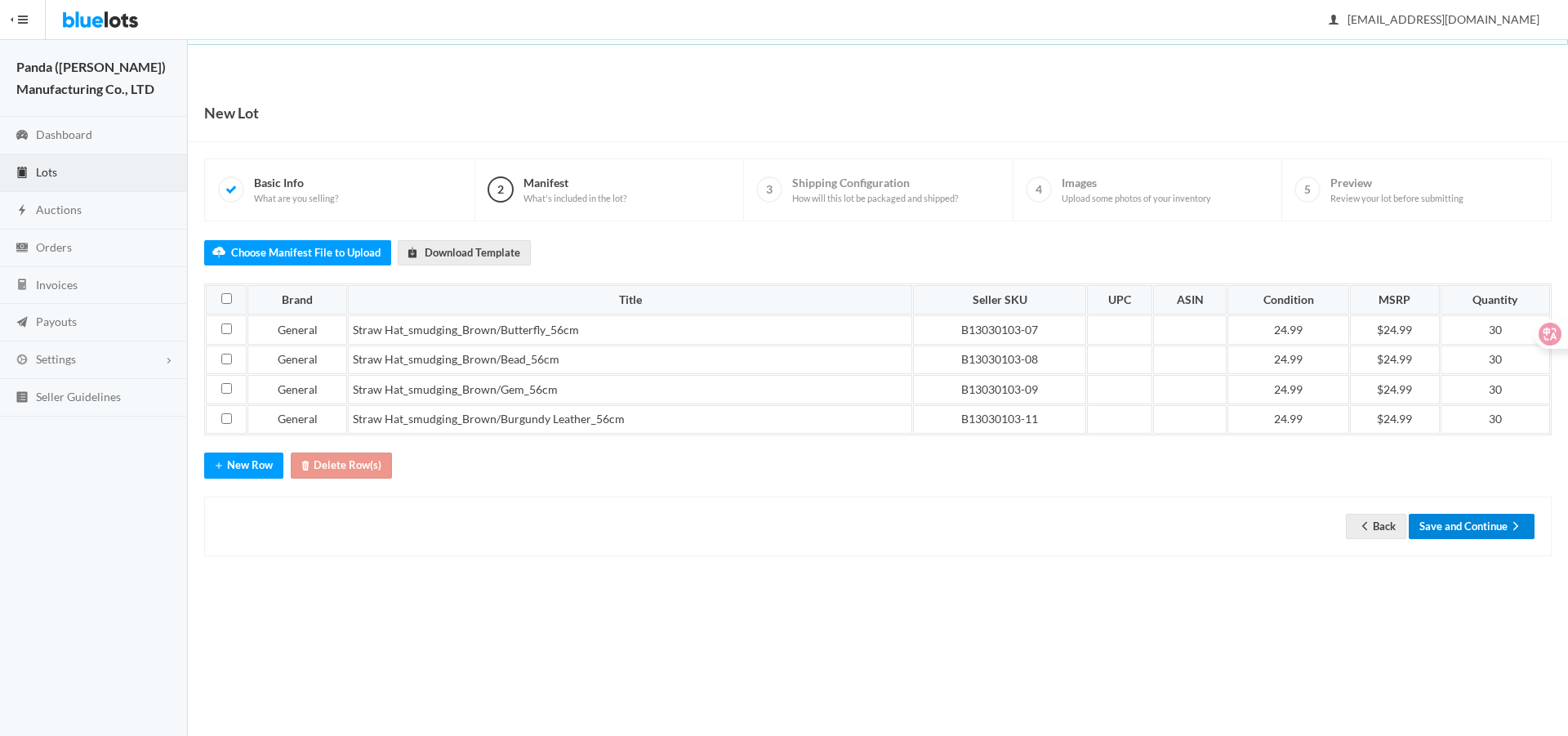
click at [1473, 530] on button "Save and Continue" at bounding box center [1471, 526] width 126 height 25
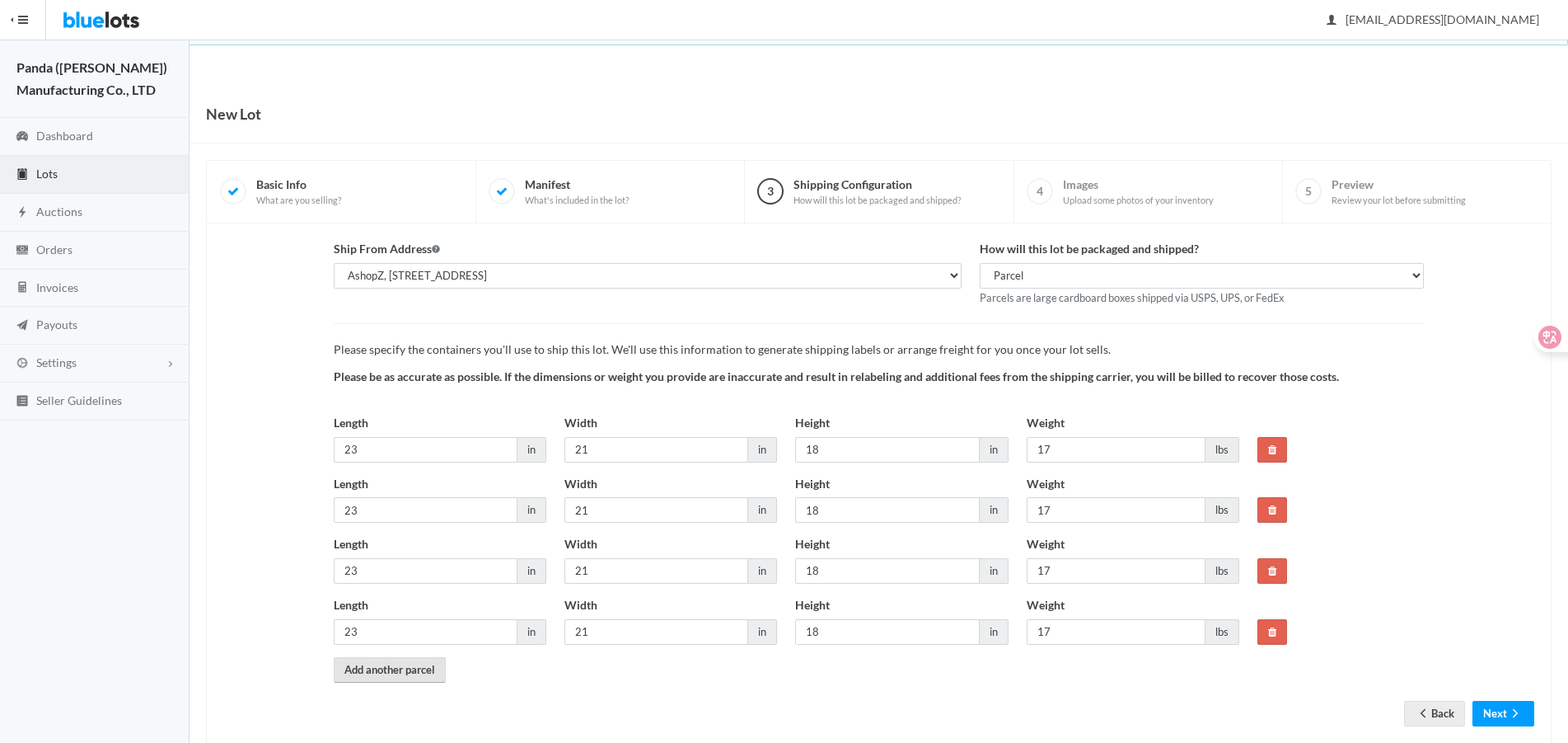
click at [375, 669] on link "Add another parcel" at bounding box center [389, 670] width 112 height 26
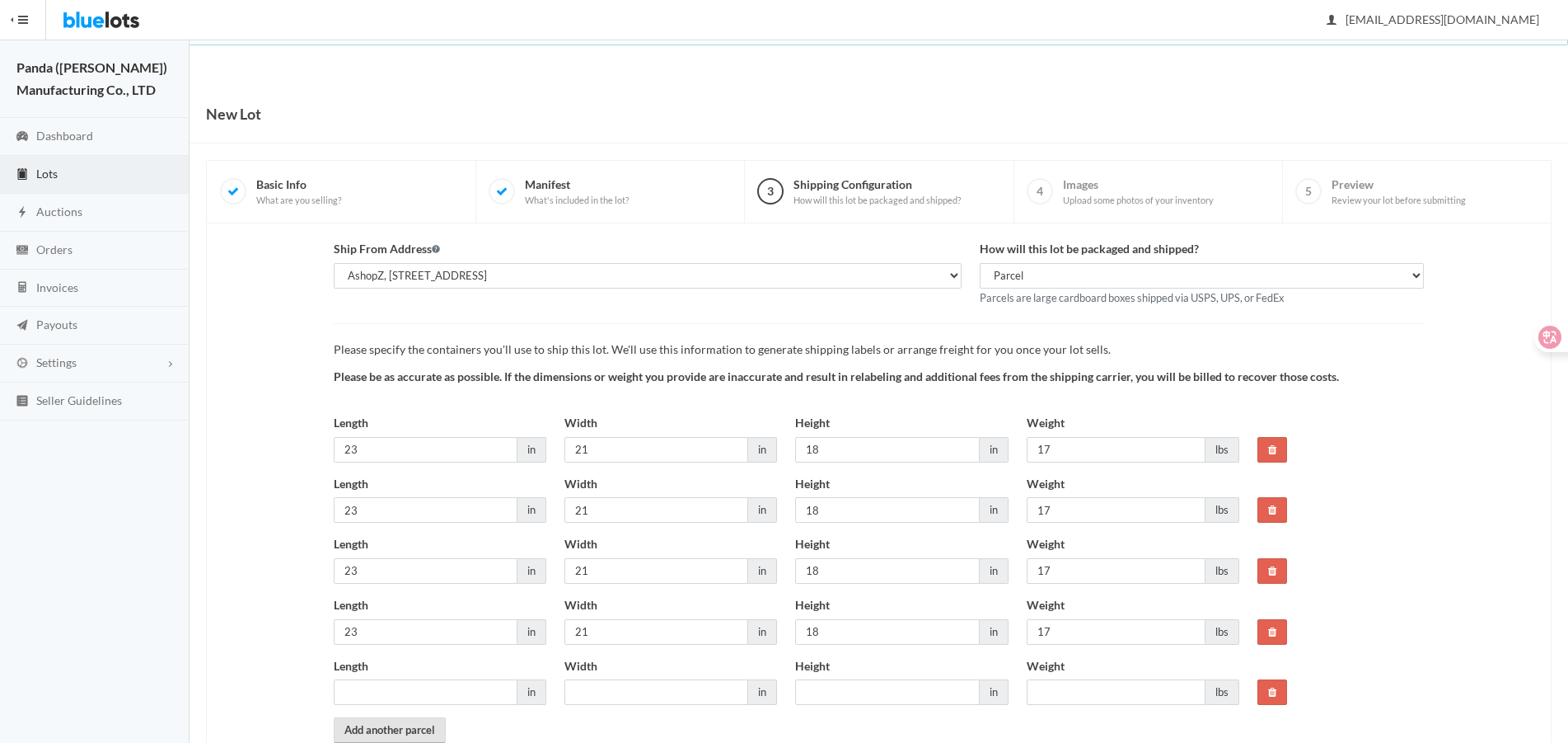
scroll to position [82, 0]
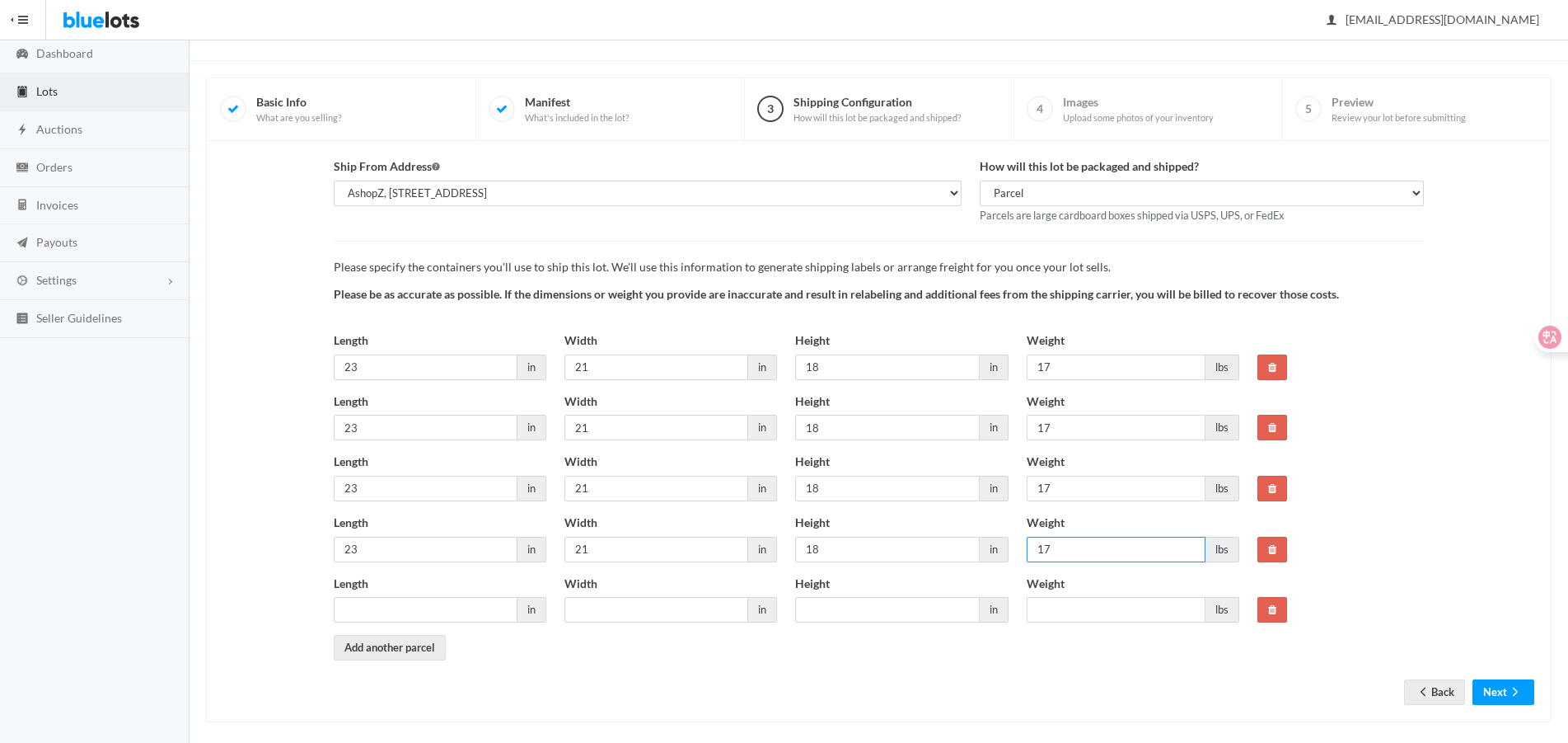
drag, startPoint x: 1059, startPoint y: 548, endPoint x: 986, endPoint y: 567, distance: 75.4
click at [986, 559] on div "Length 23 in Width 21 in Height 18 in Weight 17 lbs" at bounding box center [786, 544] width 923 height 61
click at [1087, 613] on input "Weight" at bounding box center [1117, 609] width 179 height 26
paste input "17"
type input "17"
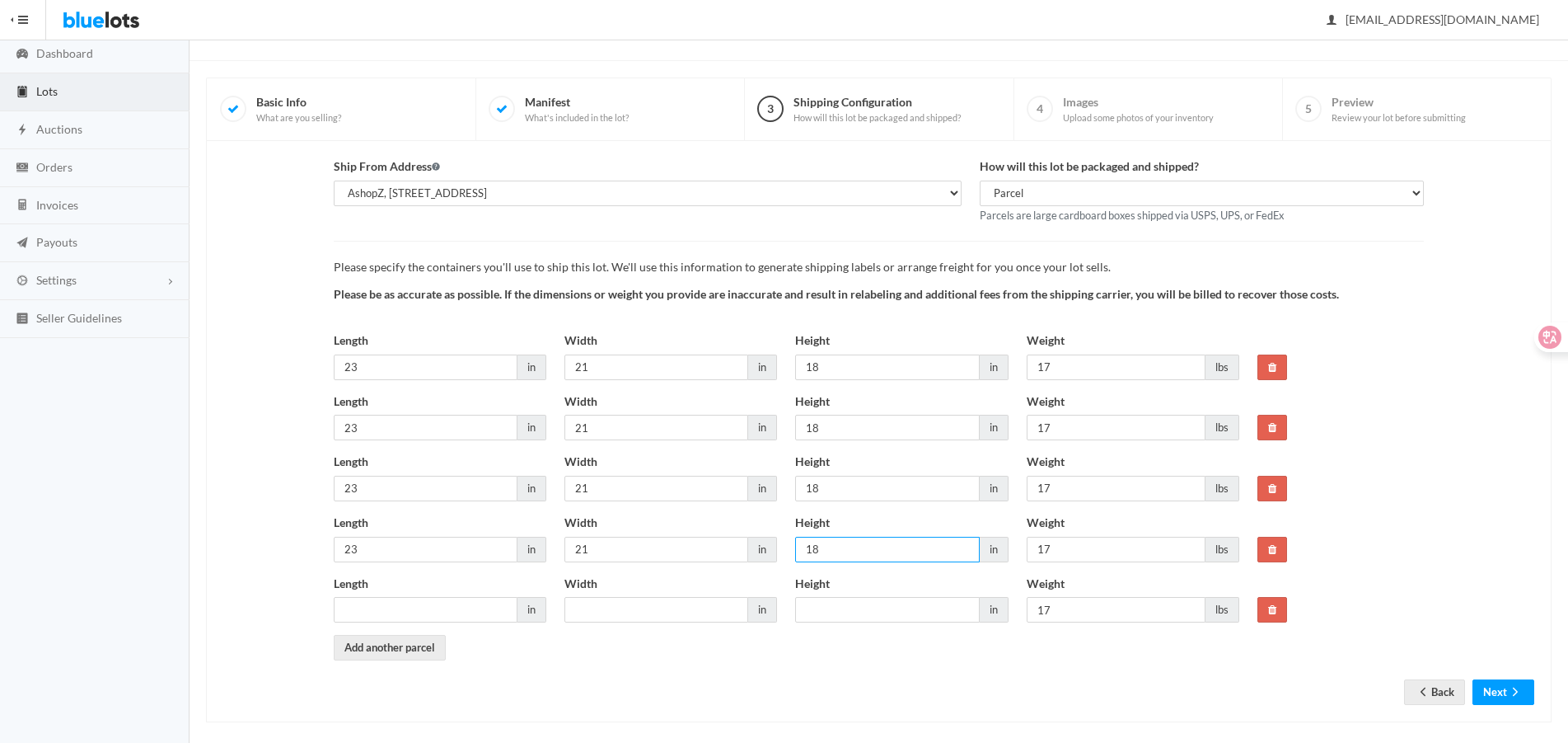
drag, startPoint x: 840, startPoint y: 556, endPoint x: 710, endPoint y: 553, distance: 130.0
click at [710, 553] on div "Length 23 in Width 21 in Height 18 in Weight 17 lbs" at bounding box center [786, 544] width 923 height 61
click at [847, 623] on div "Height in" at bounding box center [902, 604] width 231 height 61
drag, startPoint x: 815, startPoint y: 609, endPoint x: 801, endPoint y: 606, distance: 14.3
click at [815, 609] on input "Height" at bounding box center [886, 609] width 183 height 26
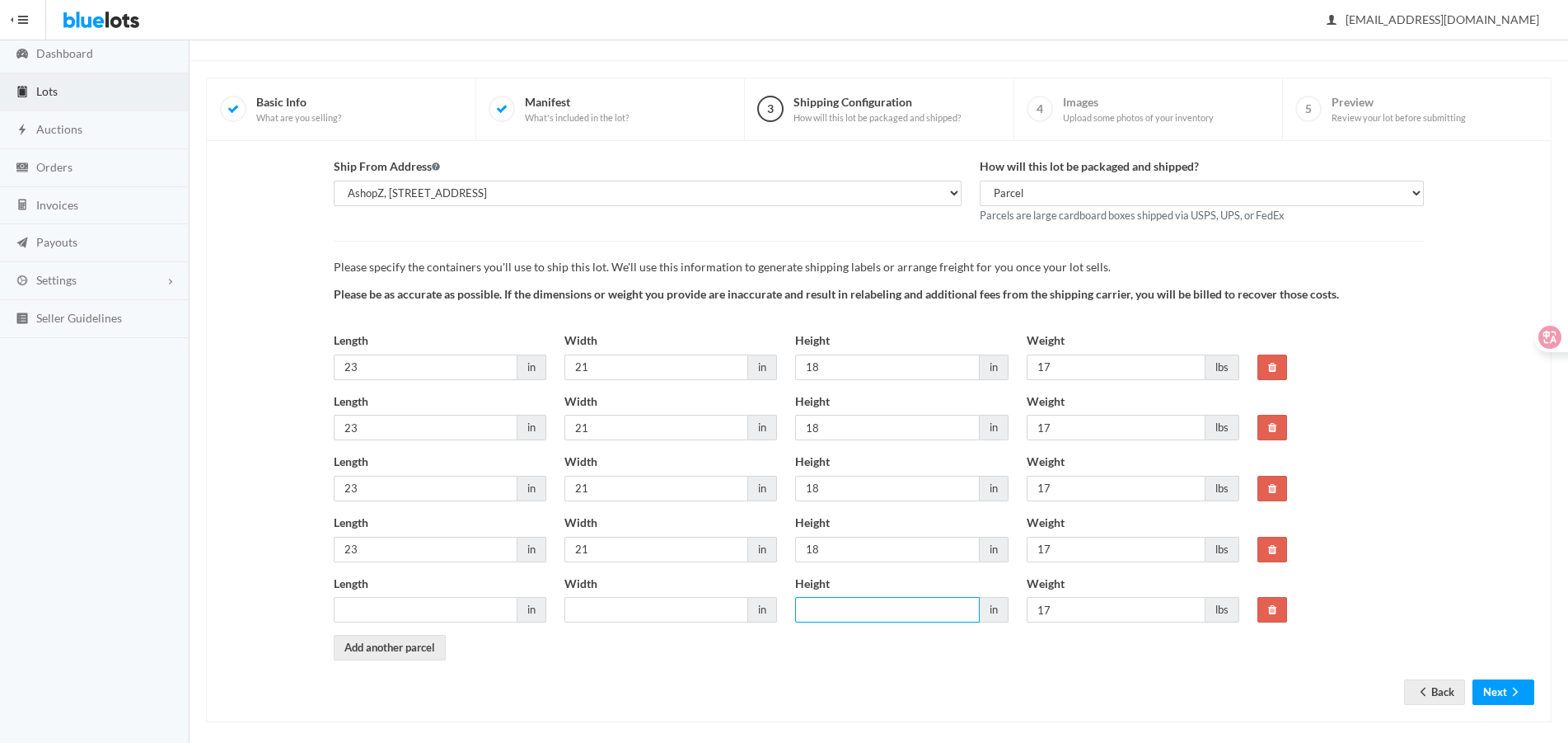
paste input "18"
type input "18"
drag, startPoint x: 620, startPoint y: 541, endPoint x: 514, endPoint y: 545, distance: 106.1
click at [504, 539] on div "Length 23 in Width 21 in Height 18 in Weight 17 lbs" at bounding box center [786, 544] width 923 height 61
click at [611, 609] on input "Width" at bounding box center [655, 609] width 183 height 26
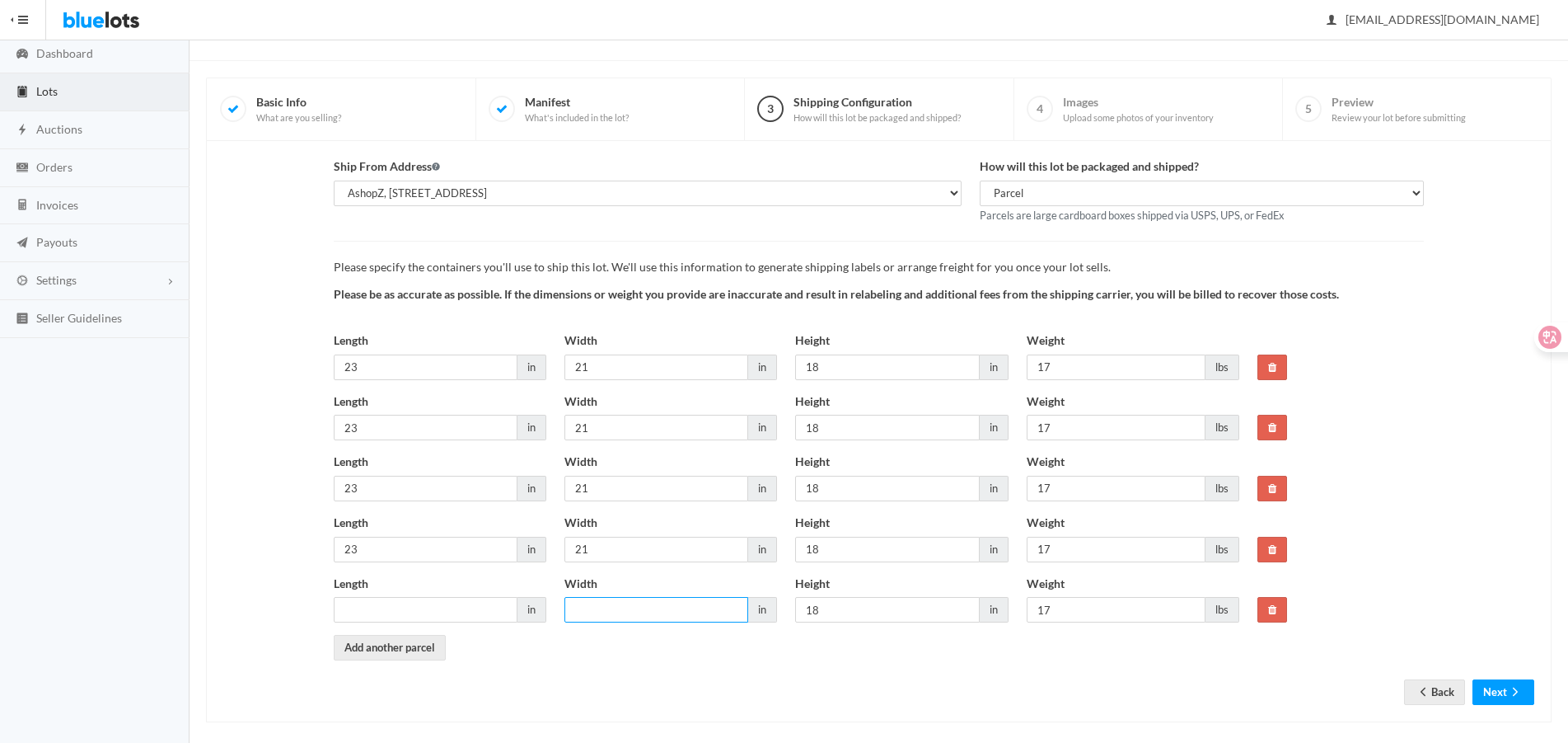
paste input "21"
type input "21"
drag, startPoint x: 381, startPoint y: 540, endPoint x: 257, endPoint y: 540, distance: 124.0
click at [257, 540] on div "Ship From Address AshopZ, 801 W Walnut St Ste 18, Compton, CA, 90220-5100 How w…" at bounding box center [879, 409] width 1329 height 503
click at [386, 607] on input "Length" at bounding box center [425, 609] width 183 height 26
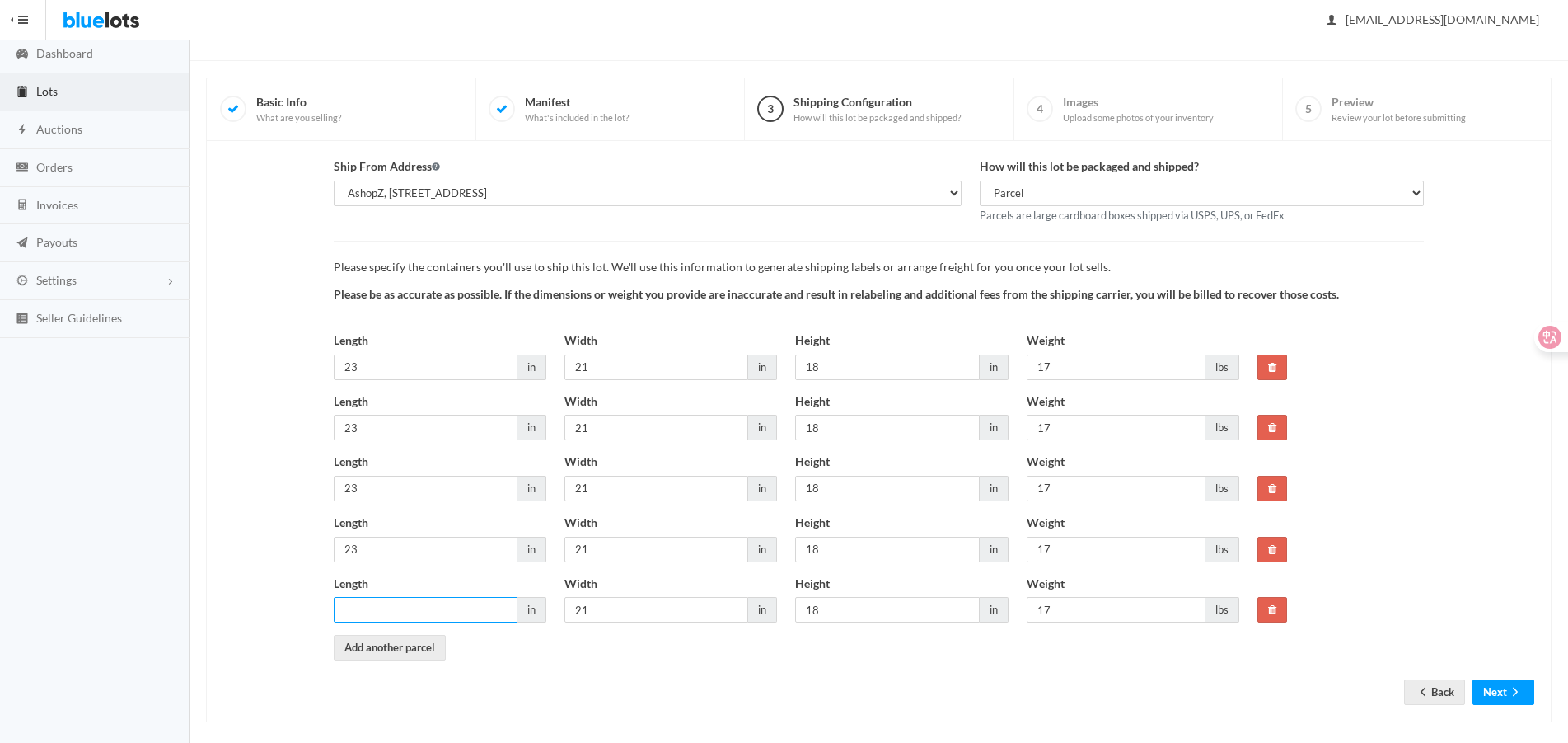
paste input "23"
type input "23"
click at [1483, 695] on button "Next" at bounding box center [1503, 692] width 61 height 26
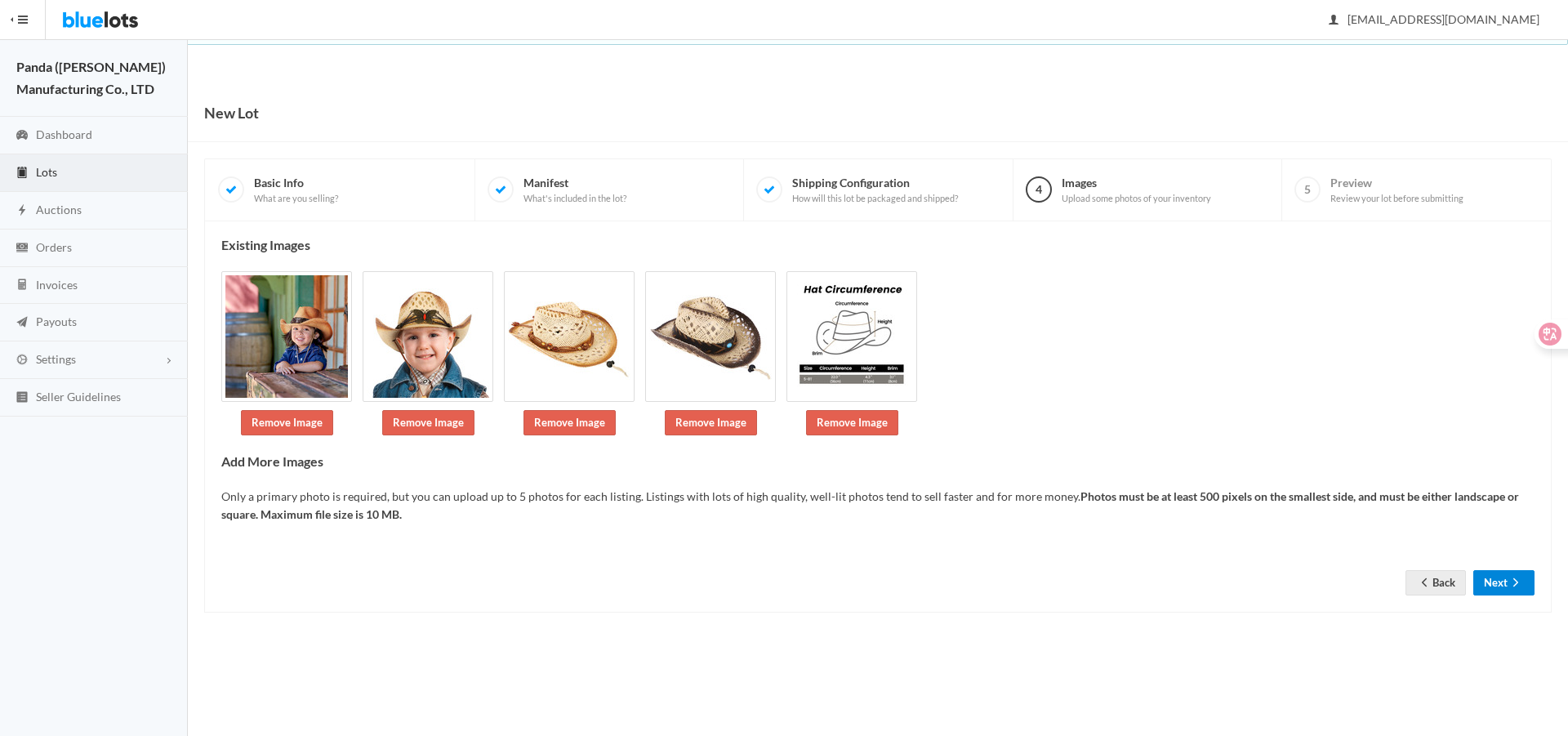
click at [1495, 577] on button "Next" at bounding box center [1504, 582] width 61 height 25
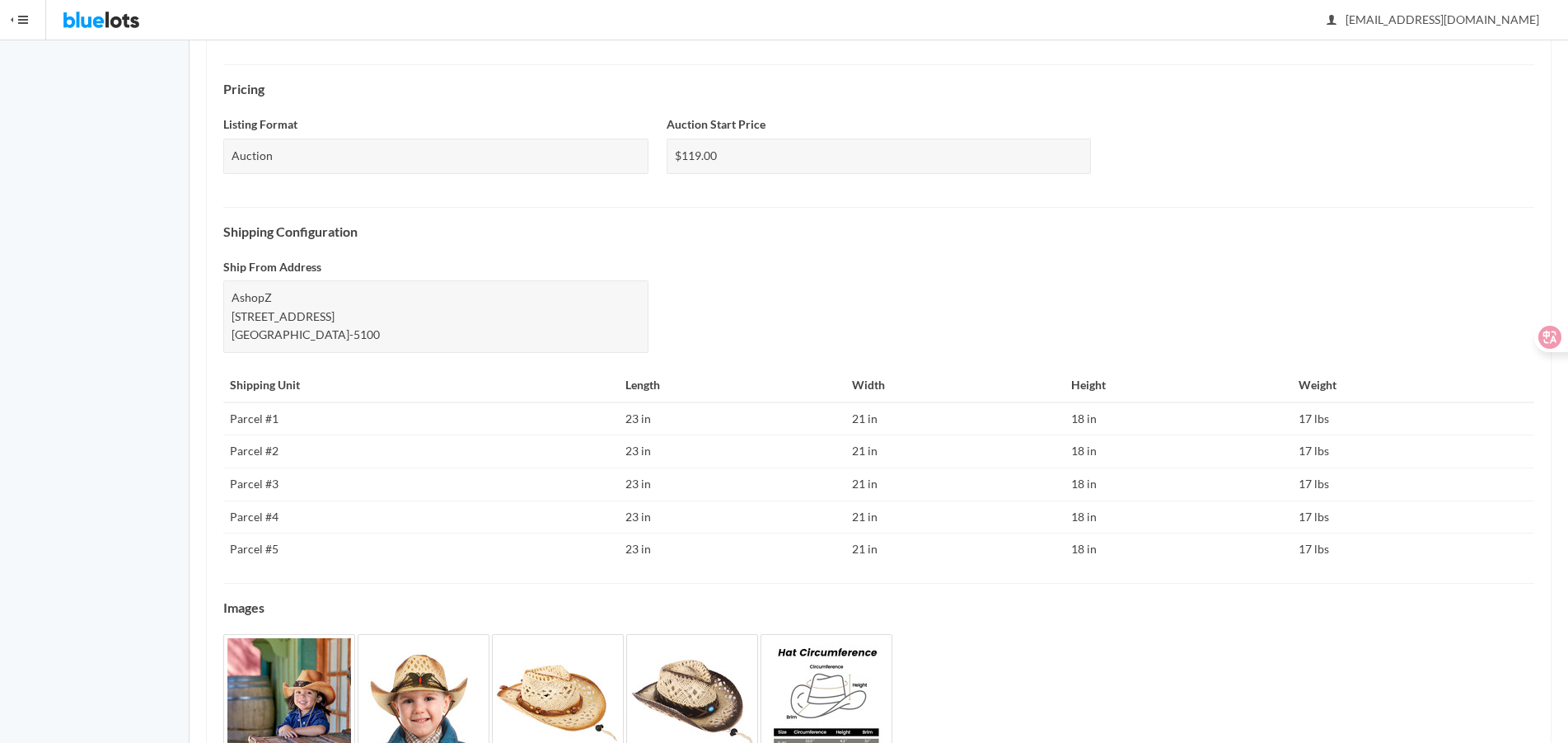
scroll to position [594, 0]
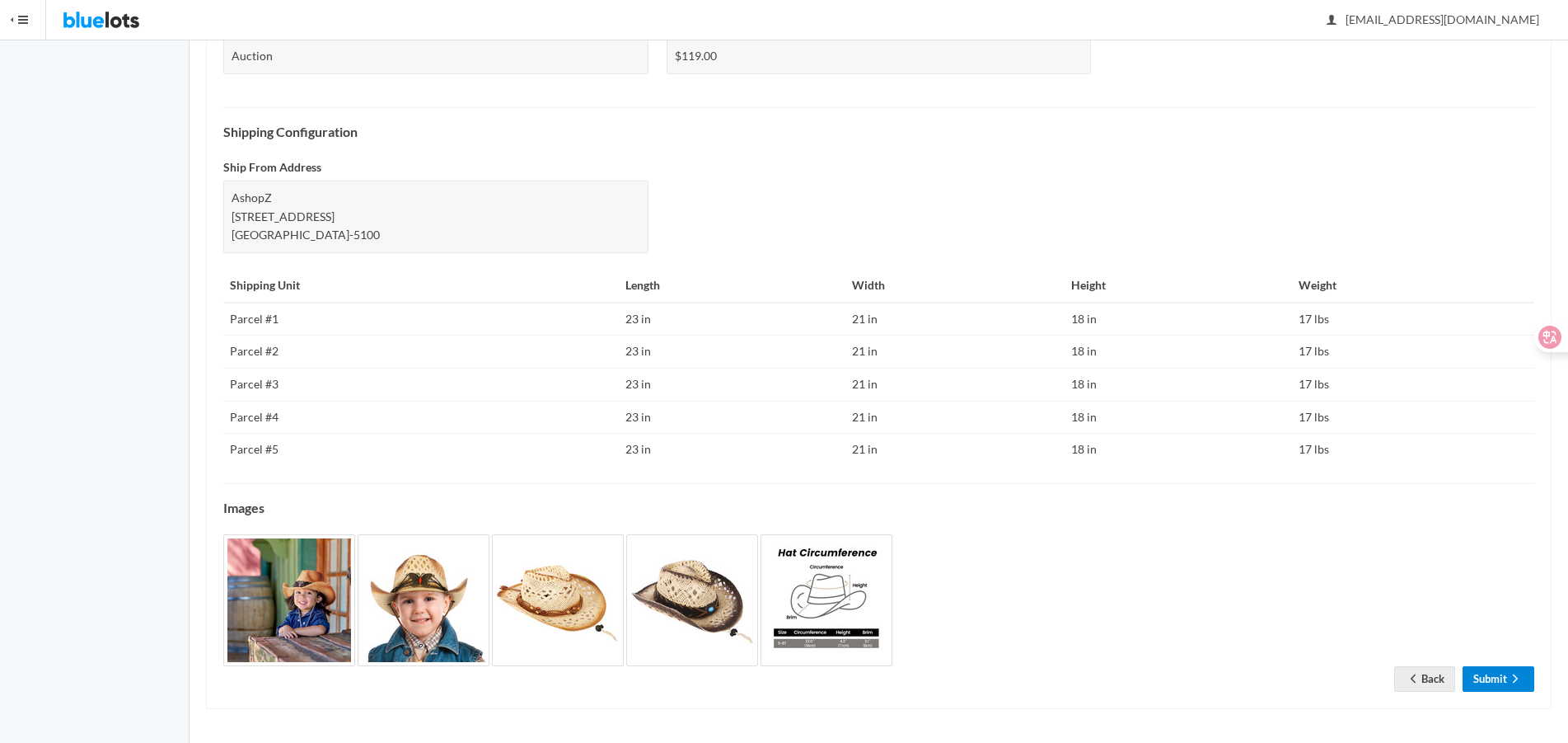
click at [1479, 685] on link "Submit" at bounding box center [1498, 679] width 71 height 26
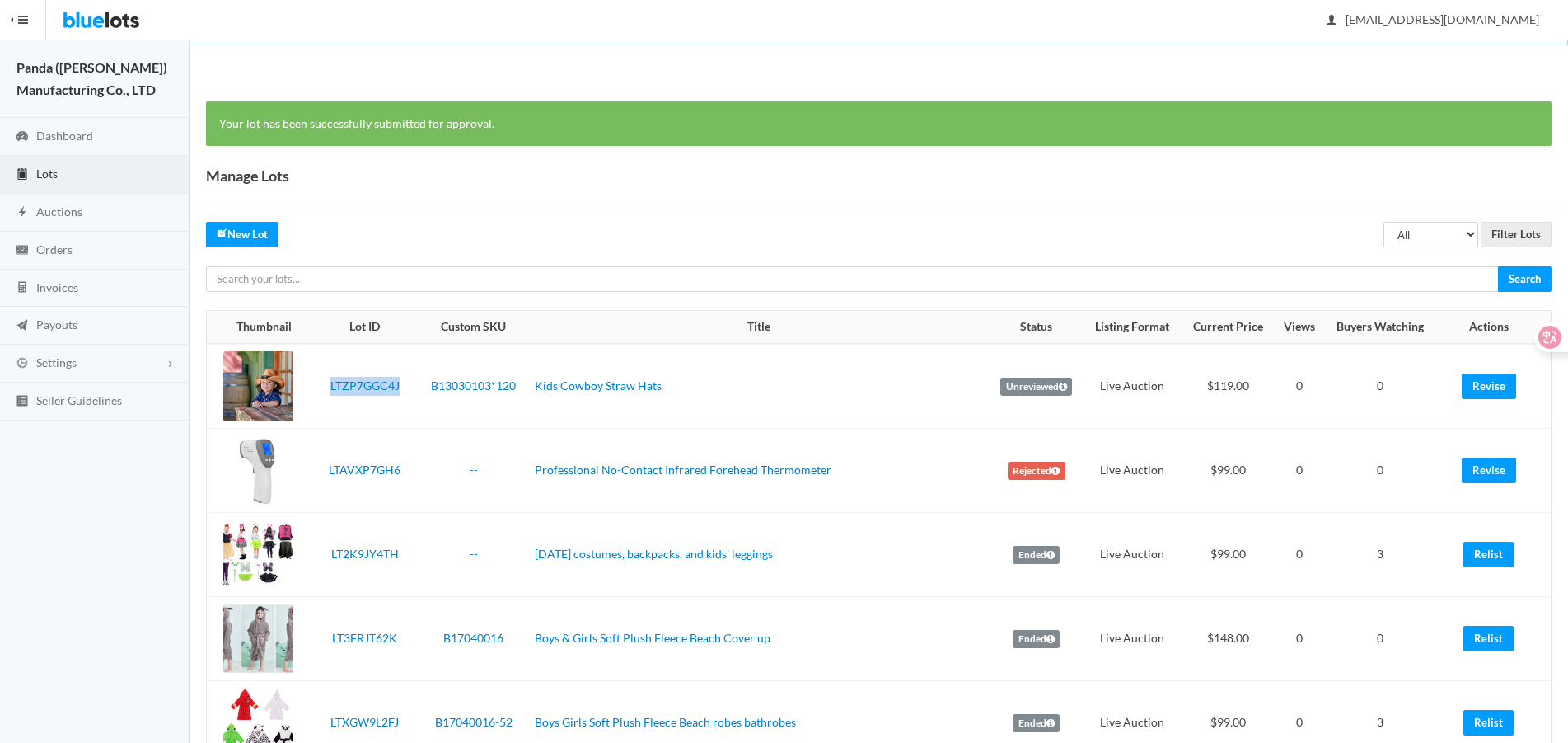
drag, startPoint x: 326, startPoint y: 389, endPoint x: 405, endPoint y: 369, distance: 81.5
click at [405, 369] on td "LTZP7GGC4J" at bounding box center [364, 386] width 108 height 85
copy link "LTZP7GGC4J"
drag, startPoint x: 368, startPoint y: 383, endPoint x: 319, endPoint y: 398, distance: 51.2
click at [319, 405] on td "LTZP7GGC4J" at bounding box center [364, 386] width 108 height 85
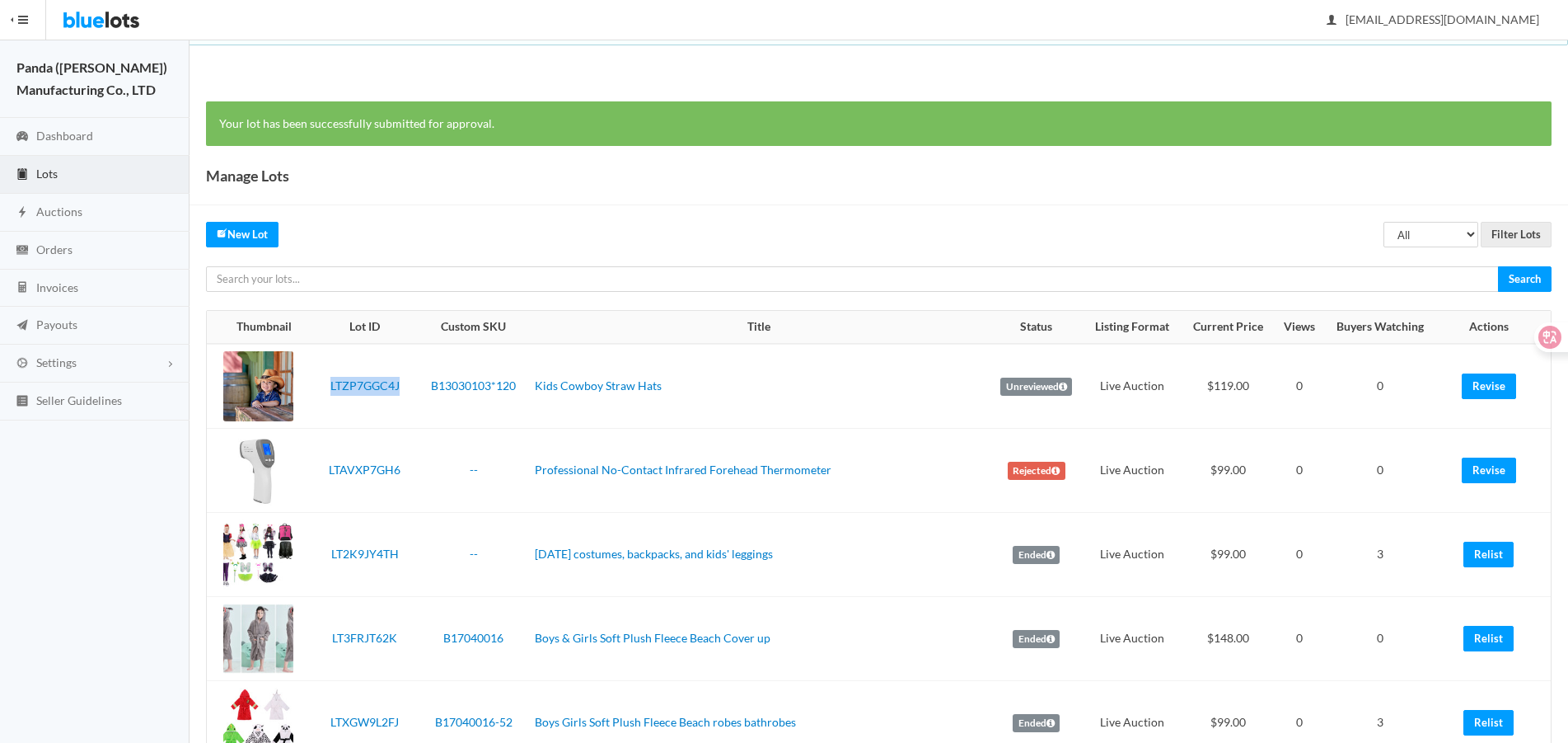
click at [324, 386] on td "LTZP7GGC4J" at bounding box center [364, 386] width 108 height 85
click at [338, 372] on td "LTZP7GGC4J" at bounding box center [364, 386] width 108 height 85
drag, startPoint x: 325, startPoint y: 385, endPoint x: 407, endPoint y: 392, distance: 82.3
click at [407, 392] on td "LTZP7GGC4J" at bounding box center [364, 386] width 108 height 85
copy link "LTZP7GGC4J"
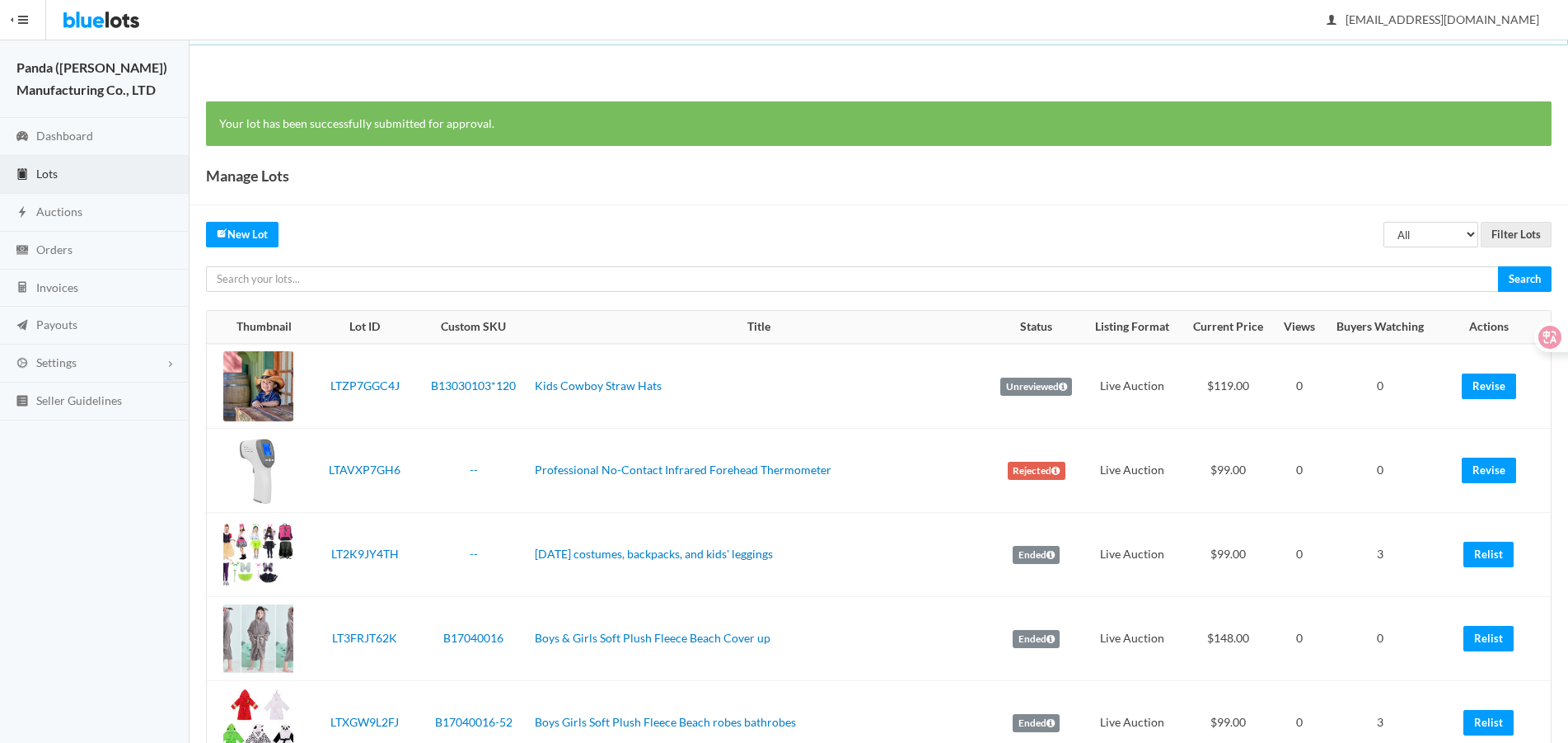
click at [1148, 522] on td "Live Auction" at bounding box center [1132, 555] width 97 height 84
click at [577, 386] on link "Kids Cowboy Straw Hats" at bounding box center [598, 385] width 127 height 14
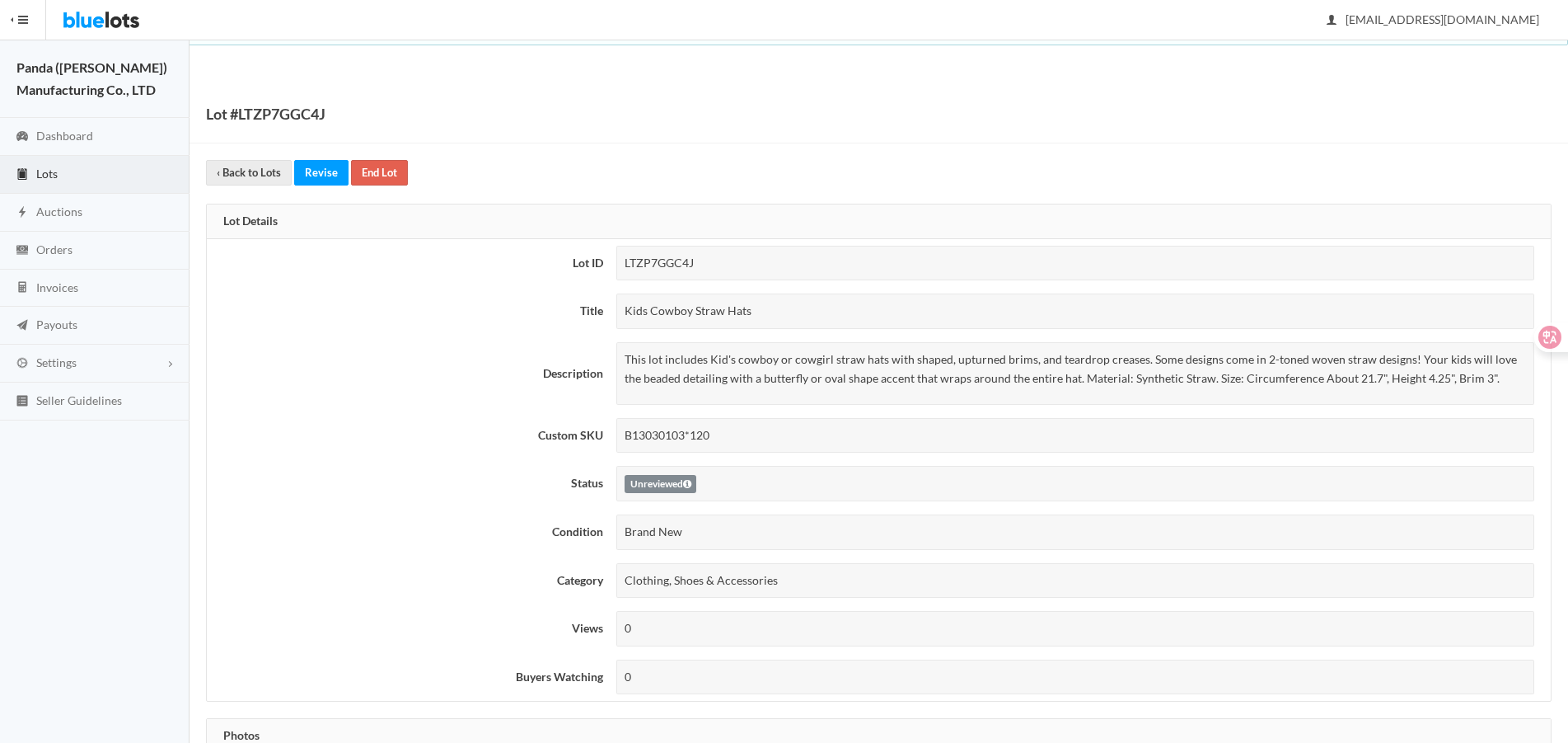
click at [1254, 584] on div "Clothing, Shoes & Accessories" at bounding box center [1075, 580] width 918 height 36
click at [119, 174] on link "Lots" at bounding box center [95, 175] width 189 height 38
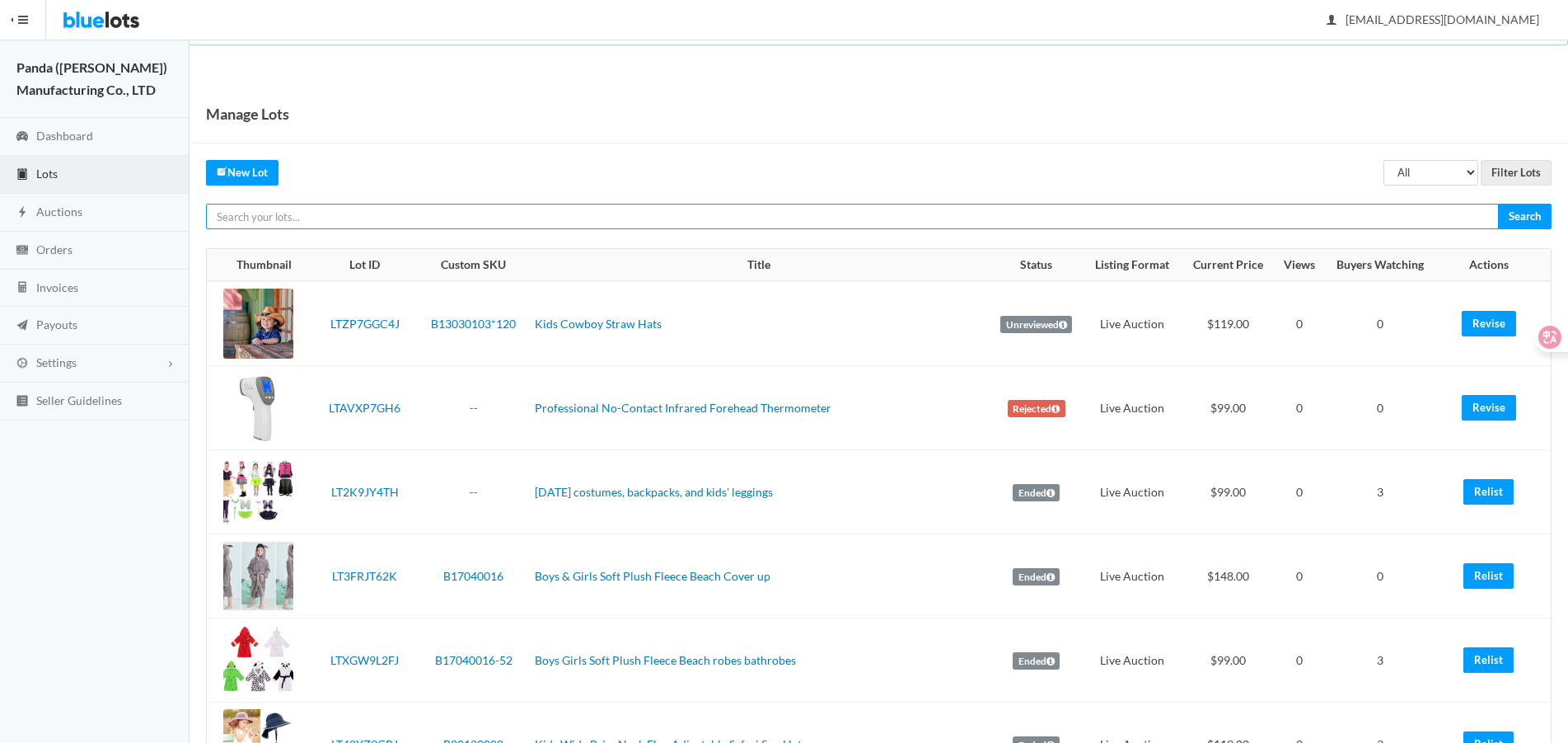
click at [1119, 218] on input "text" at bounding box center [852, 216] width 1293 height 26
paste input "LTYR3PHHV7"
type input "LTYR3PHHV7"
click at [1498, 203] on input "Search" at bounding box center [1525, 216] width 54 height 26
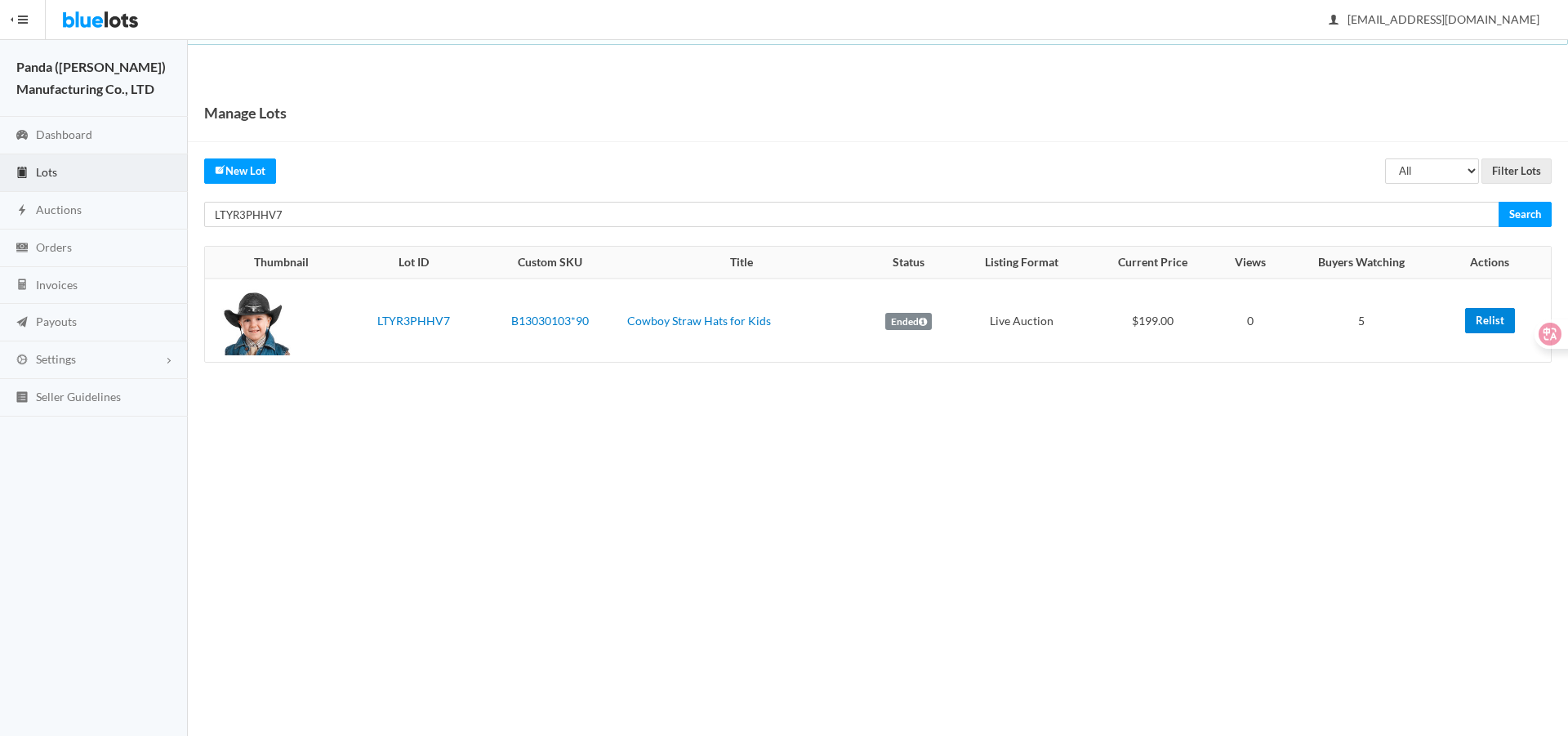
click at [1490, 319] on link "Relist" at bounding box center [1490, 320] width 50 height 25
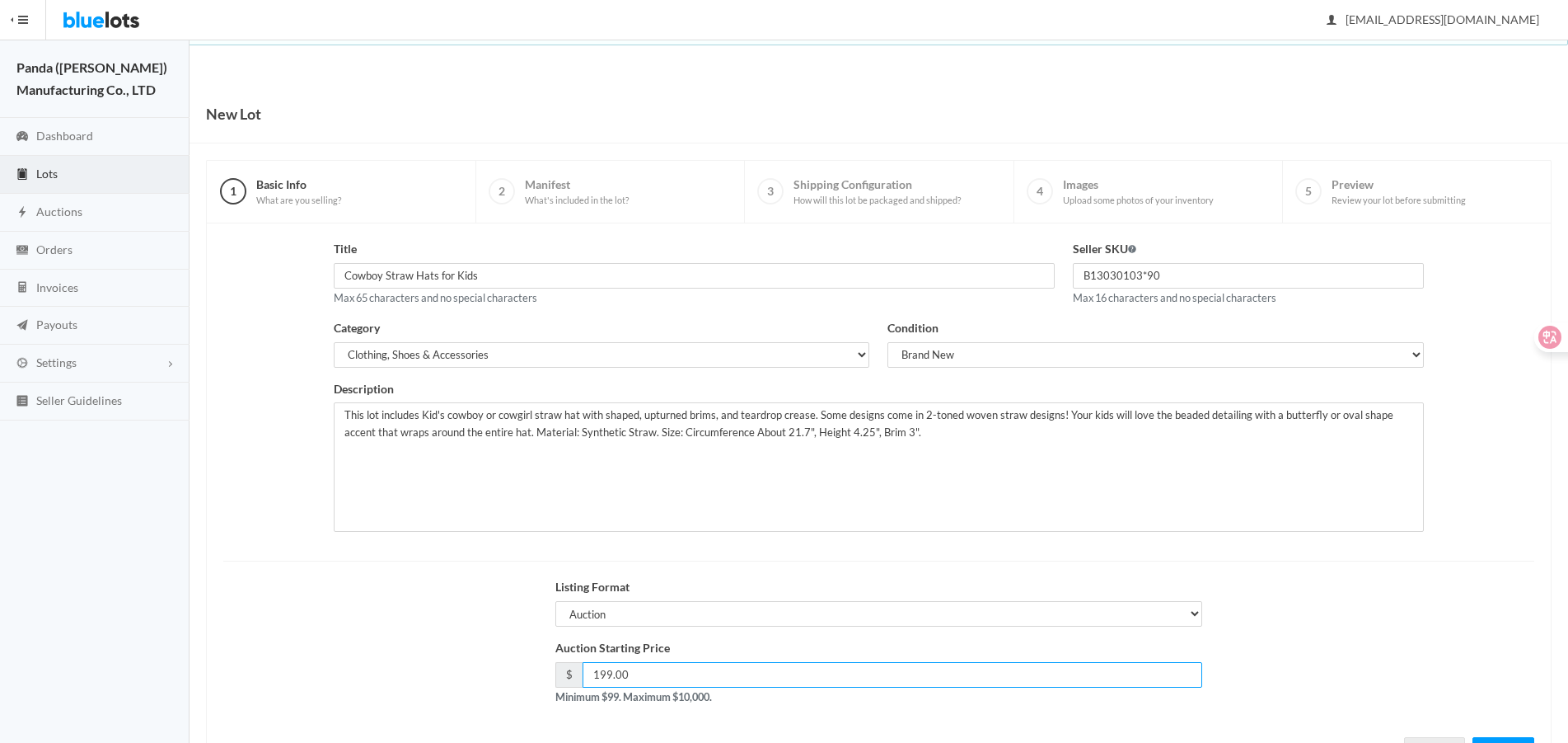
click at [603, 672] on input "199.00" at bounding box center [892, 675] width 620 height 26
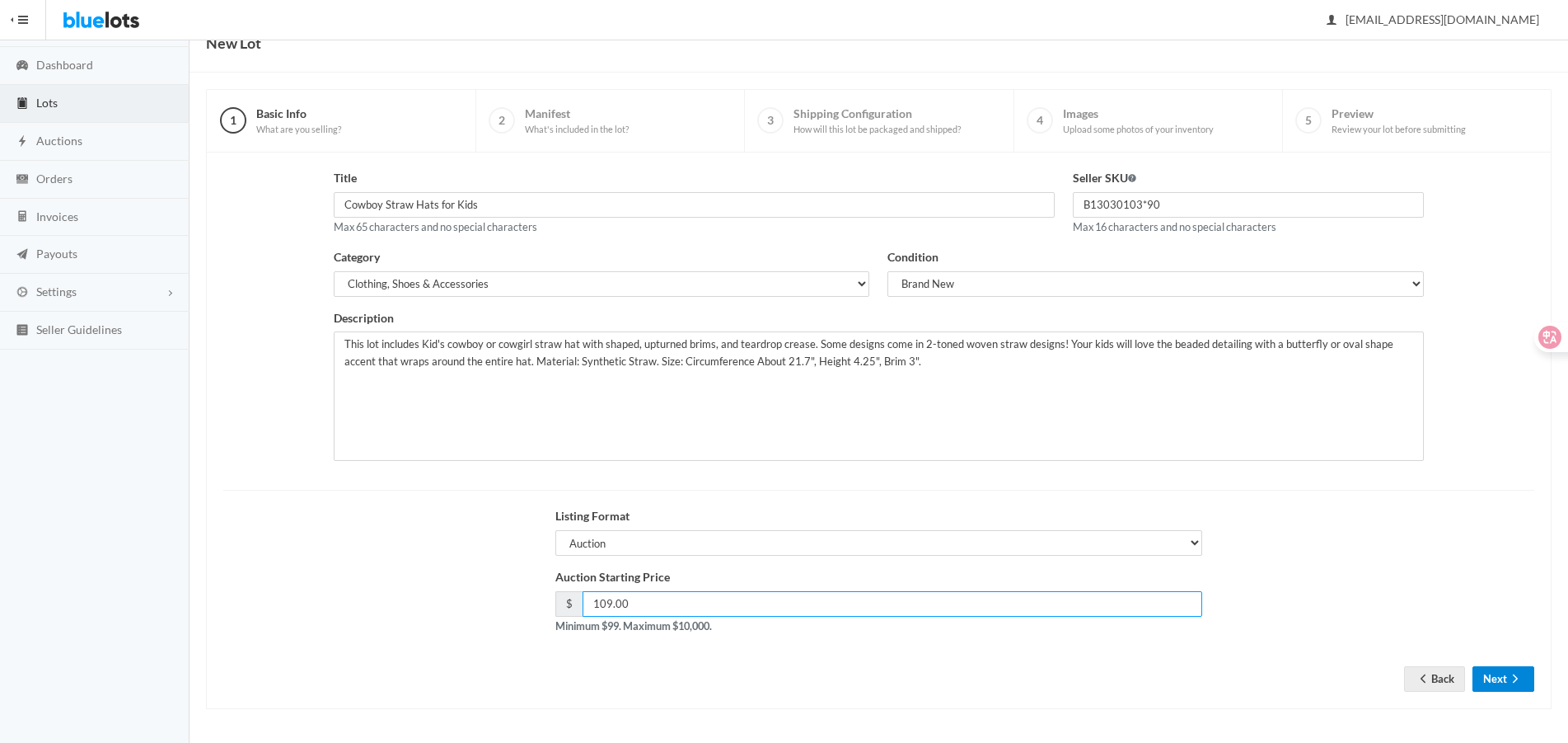
type input "109.00"
click at [1492, 669] on button "Next" at bounding box center [1503, 679] width 61 height 26
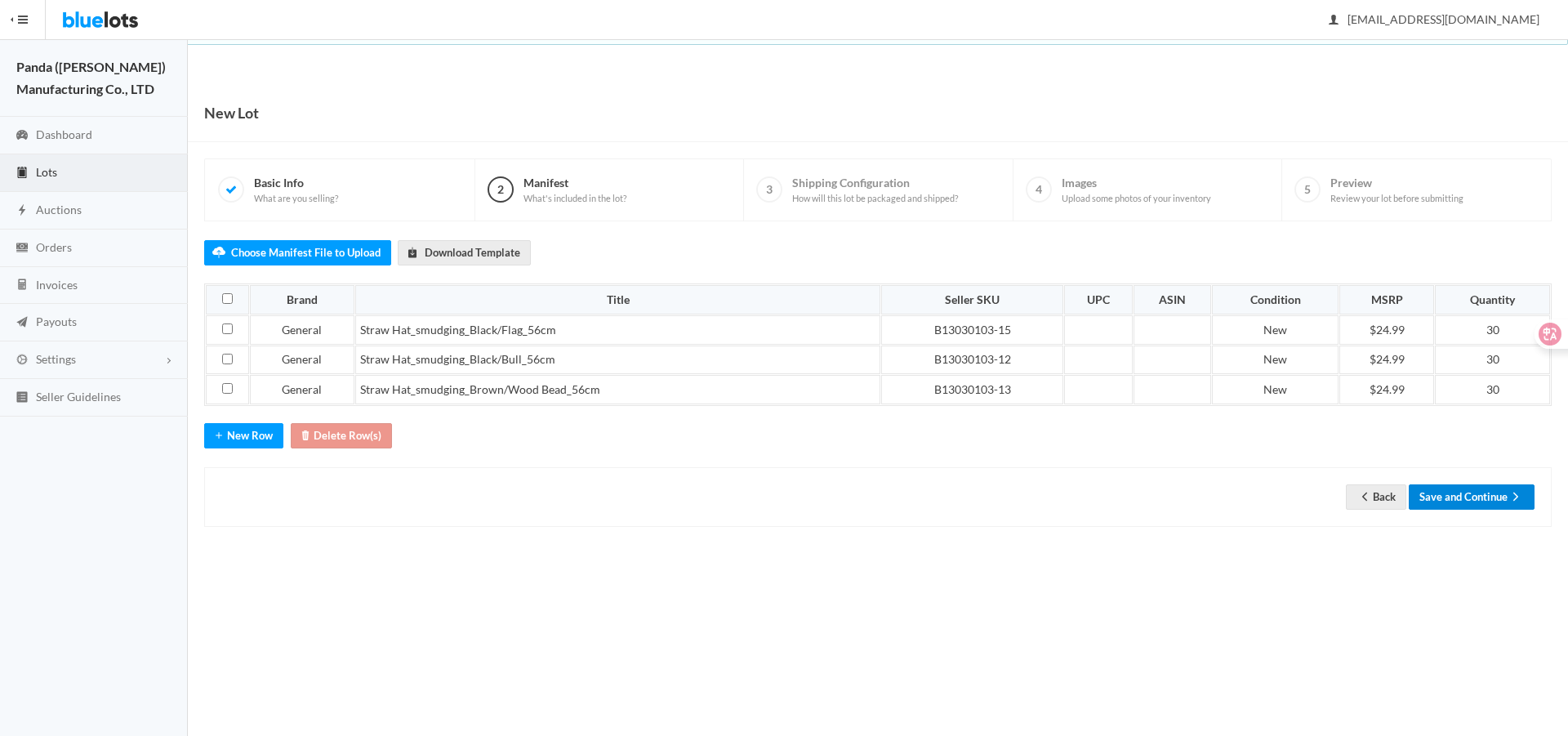
click at [1473, 502] on button "Save and Continue" at bounding box center [1471, 497] width 126 height 25
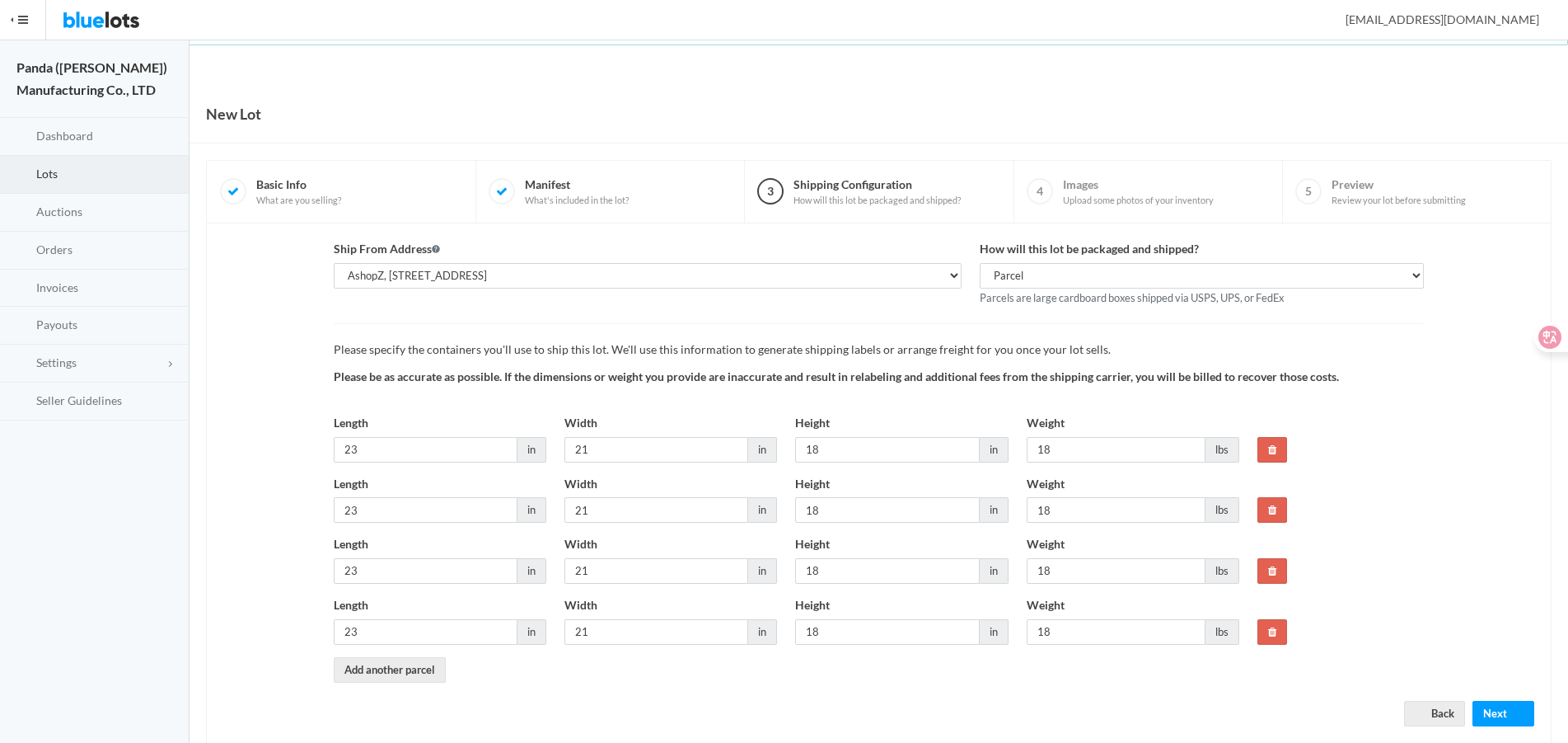
scroll to position [36, 0]
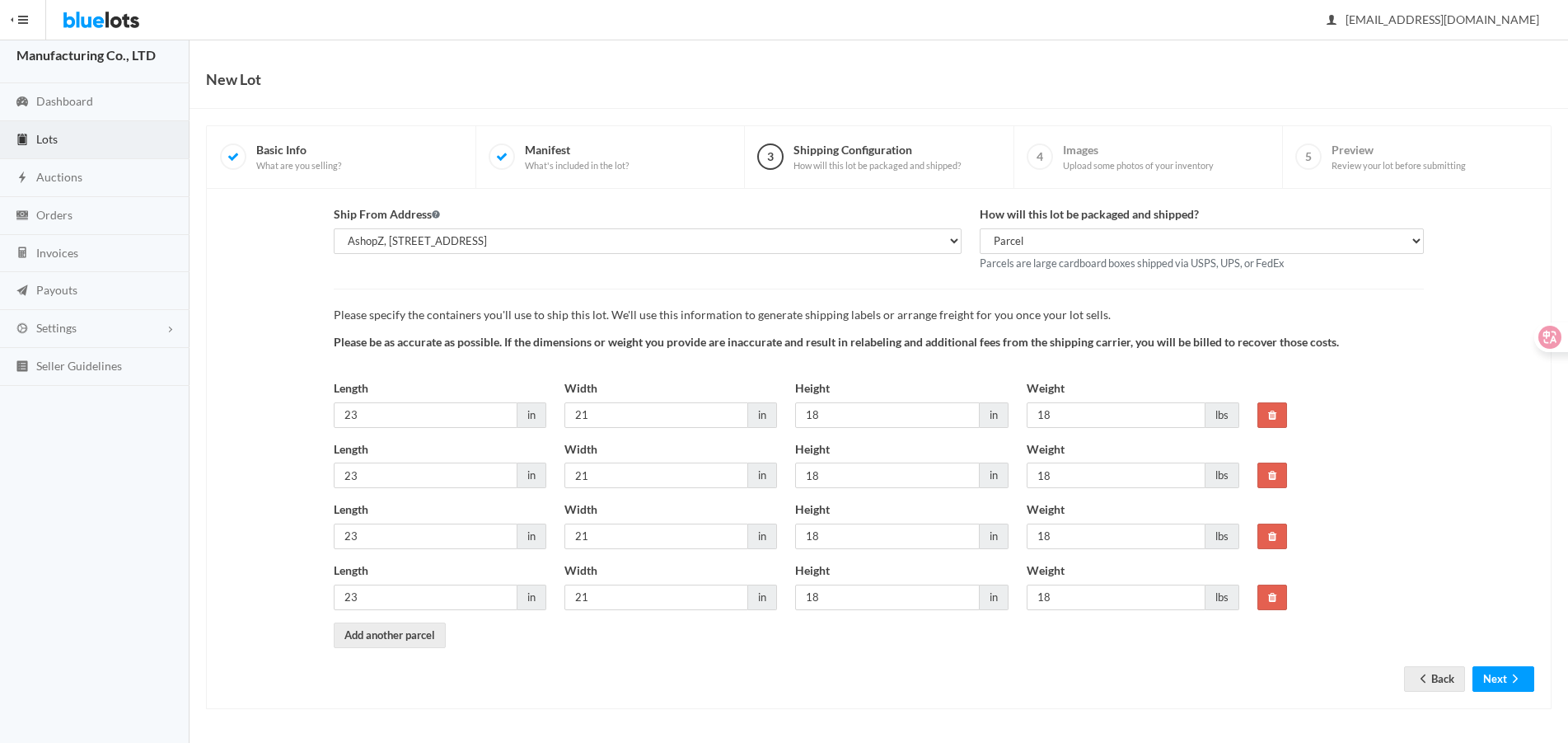
click at [1502, 664] on form "Ship From Address AshopZ, 801 W Walnut St Ste 18, Compton, CA, 90220-5100 How w…" at bounding box center [879, 435] width 1311 height 461
click at [1504, 681] on button "Next" at bounding box center [1503, 679] width 61 height 26
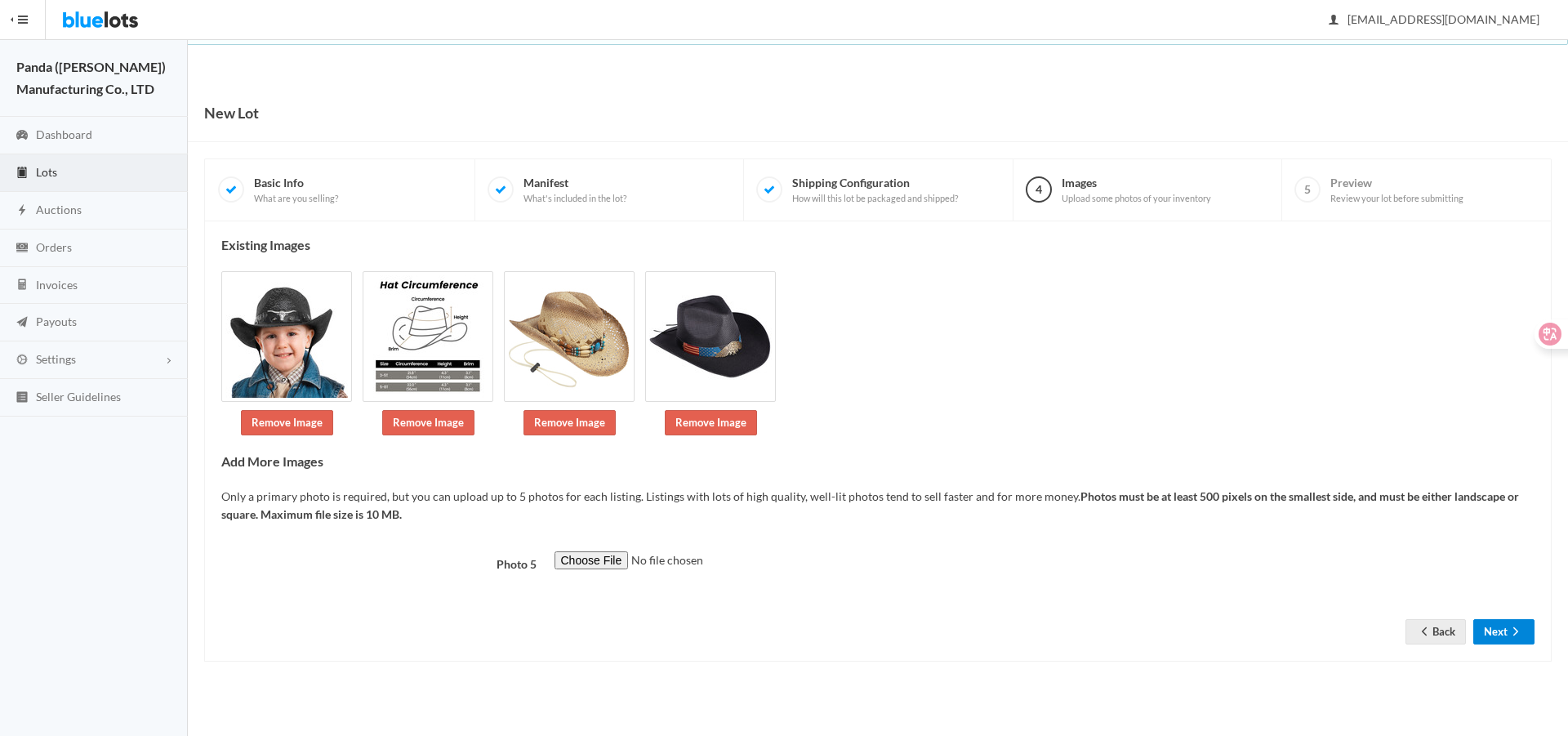
click at [1486, 632] on button "Next" at bounding box center [1504, 632] width 61 height 25
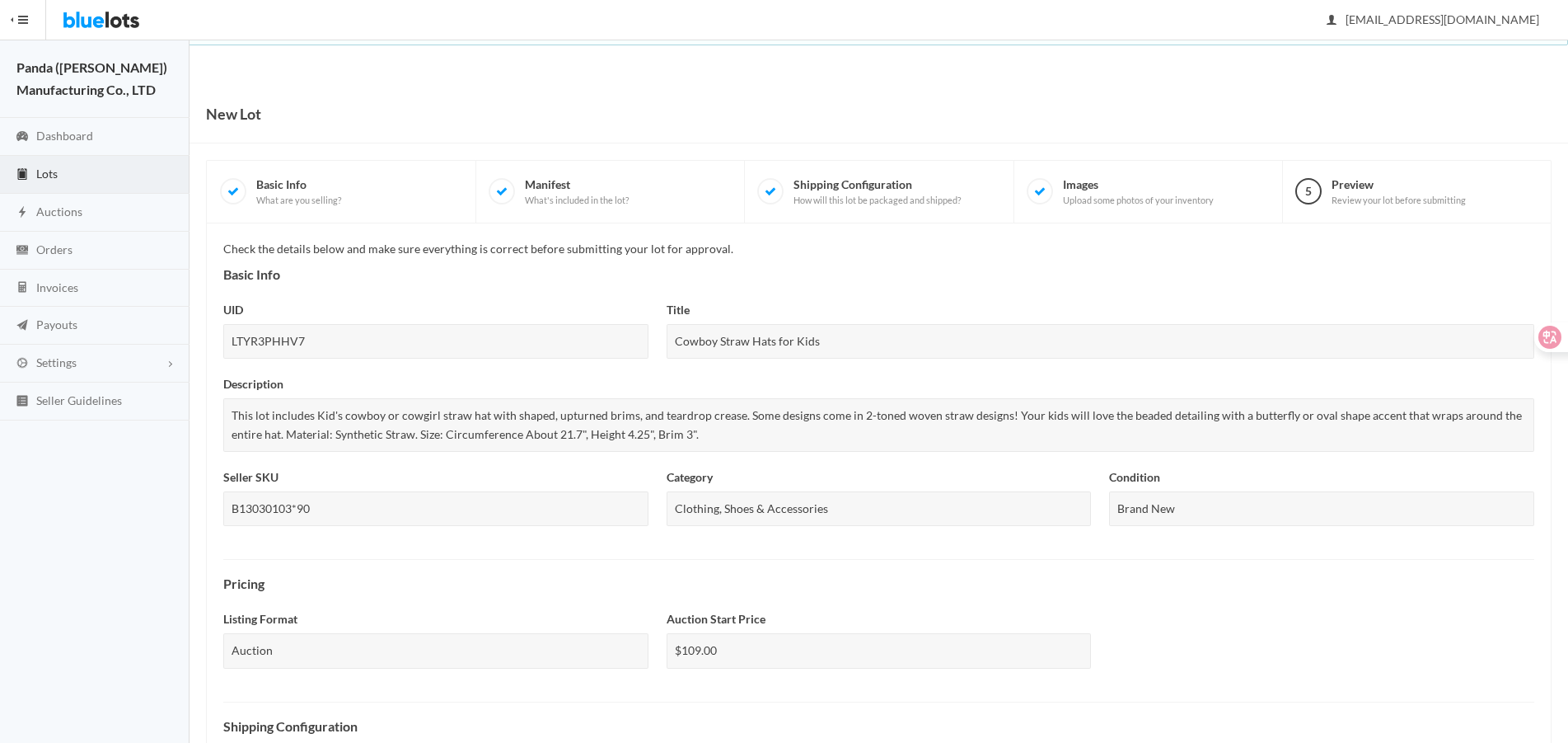
scroll to position [562, 0]
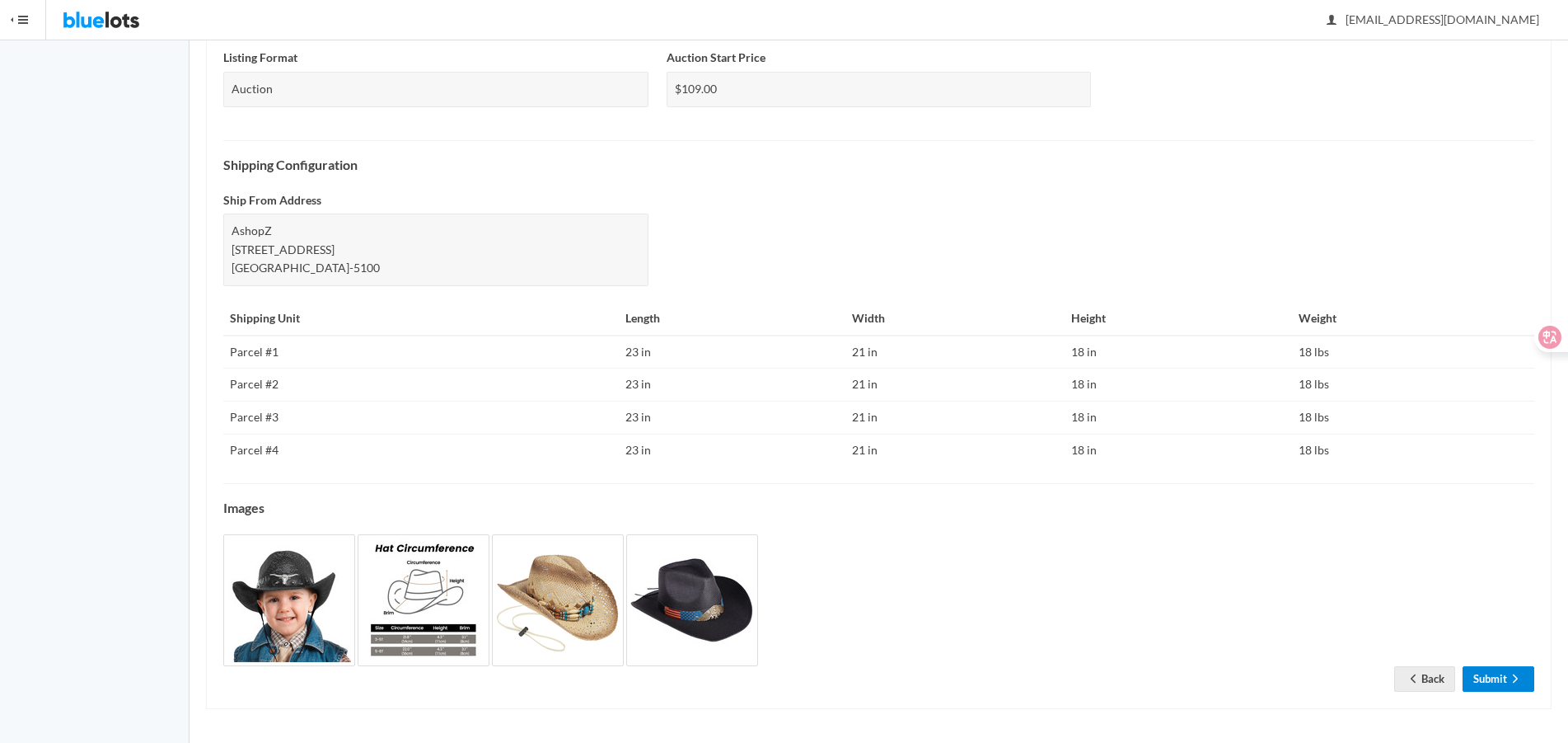
click at [1506, 677] on link "Submit" at bounding box center [1498, 679] width 71 height 26
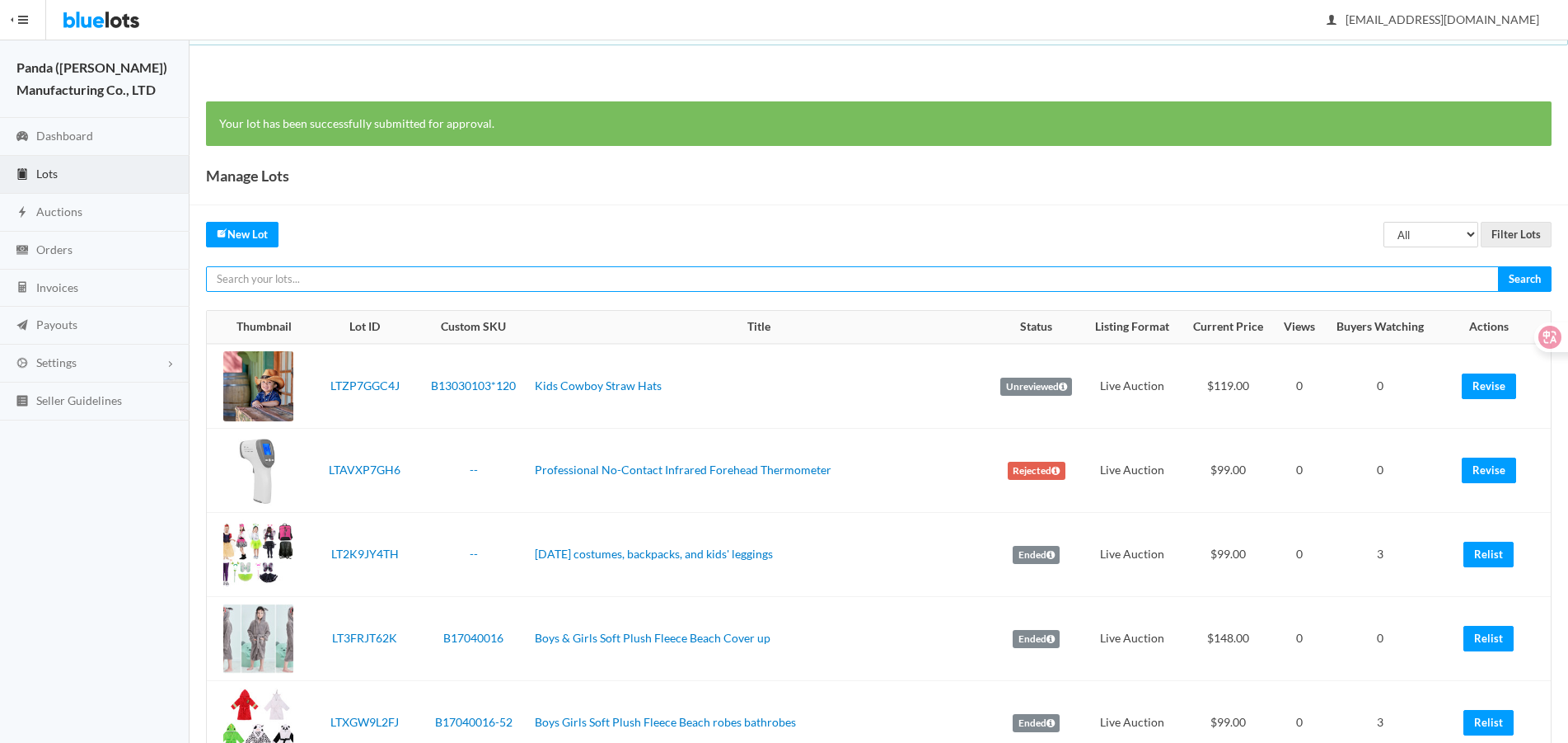
click at [686, 281] on input "text" at bounding box center [852, 279] width 1293 height 26
paste input "LTA674JYLF"
type input "LTA674JYLF"
click at [1498, 266] on input "Search" at bounding box center [1525, 279] width 54 height 26
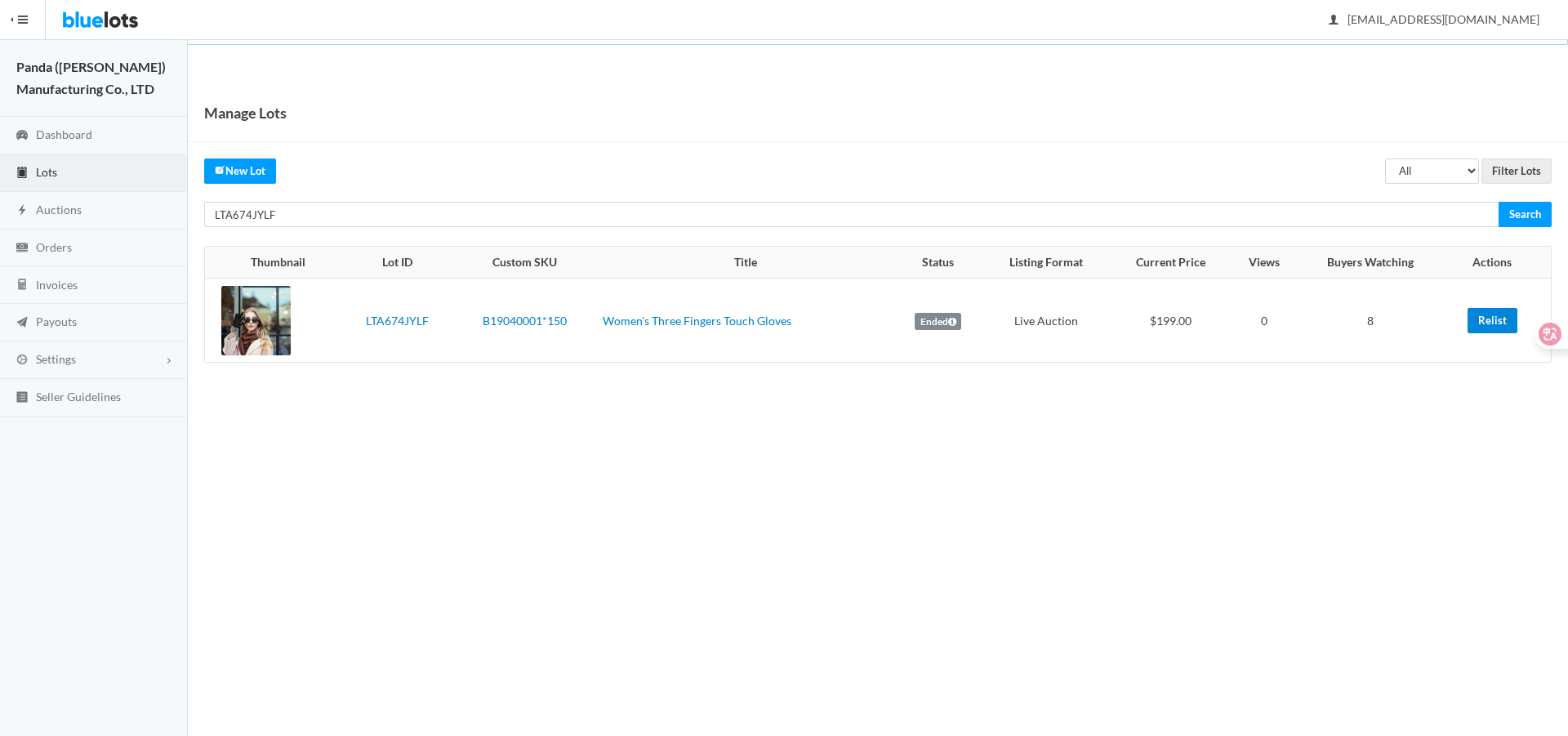
click at [1487, 313] on link "Relist" at bounding box center [1492, 320] width 50 height 25
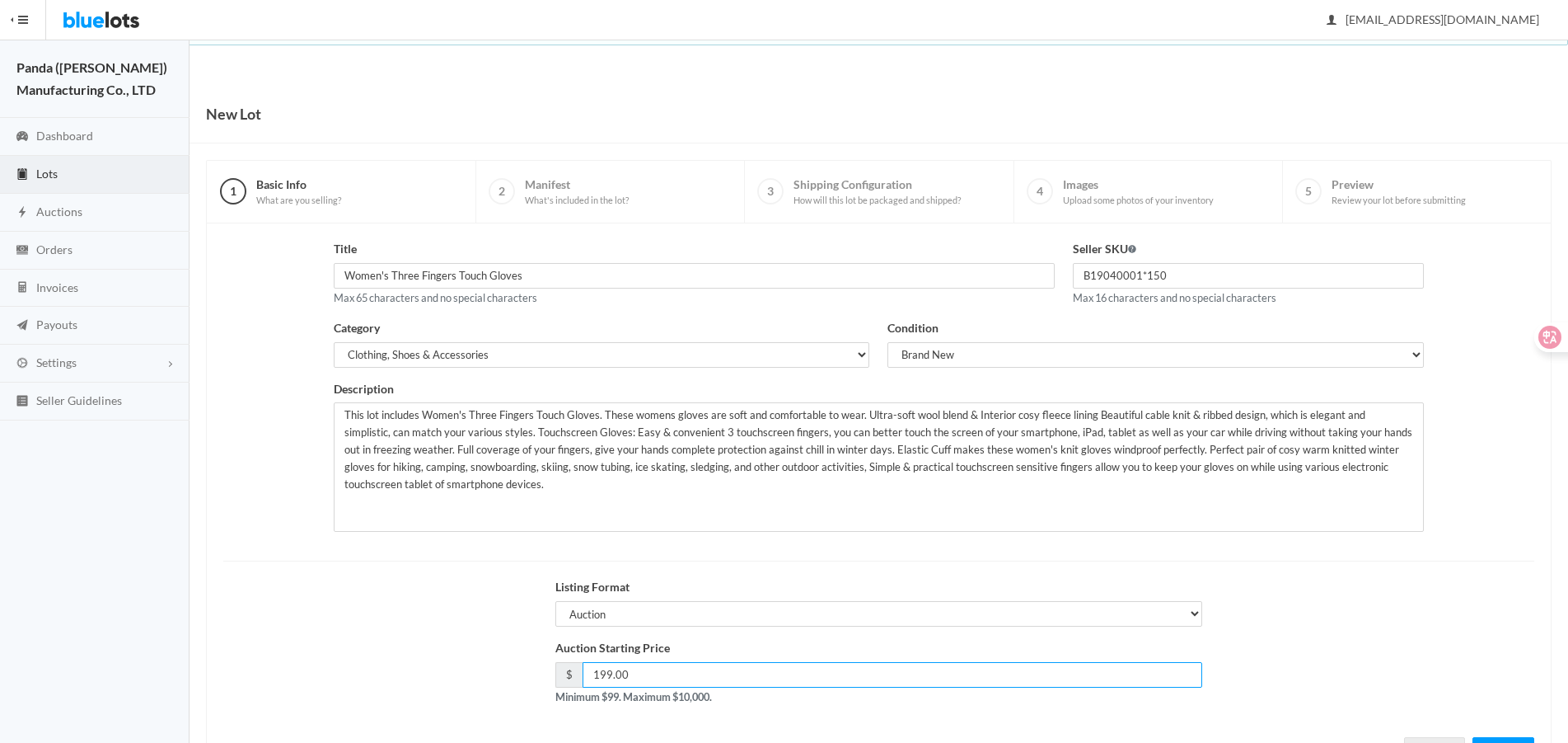
click at [606, 674] on input "199.00" at bounding box center [892, 675] width 620 height 26
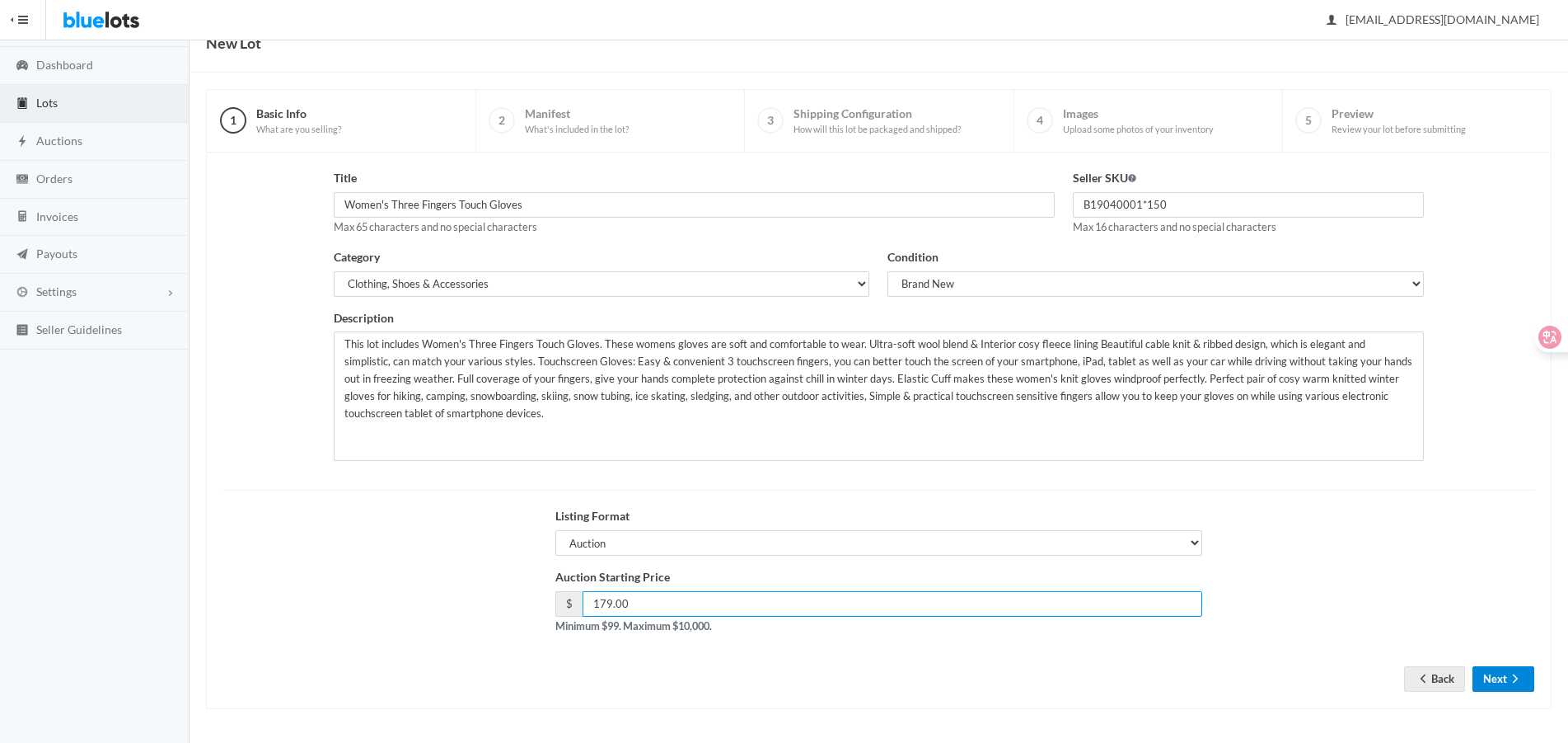
type input "179.00"
drag, startPoint x: 1501, startPoint y: 677, endPoint x: 1516, endPoint y: 677, distance: 15.0
click at [1501, 677] on button "Next" at bounding box center [1503, 679] width 61 height 26
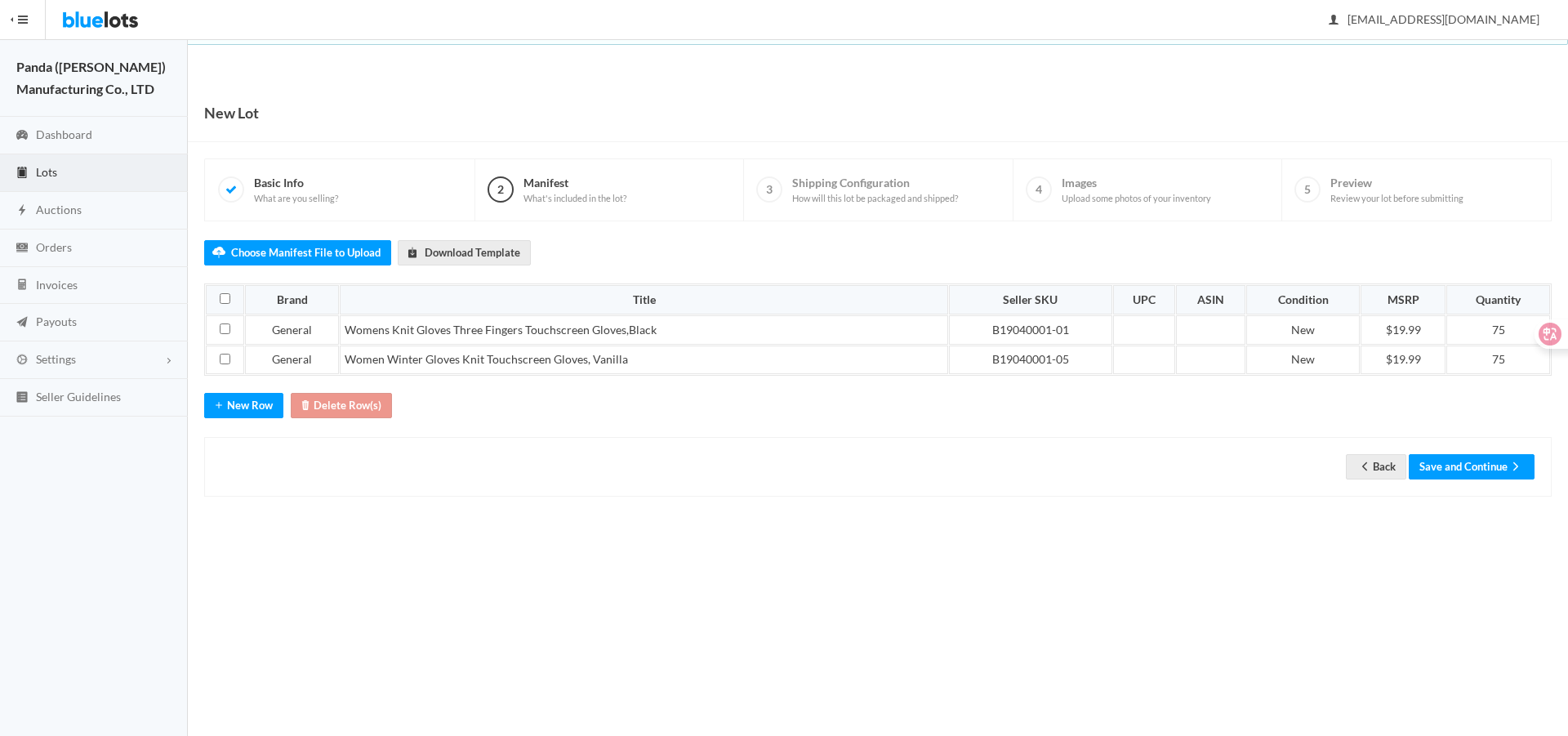
click at [1451, 441] on div "Back Save and Continue" at bounding box center [877, 466] width 1348 height 60
click at [1455, 458] on button "Save and Continue" at bounding box center [1471, 466] width 126 height 25
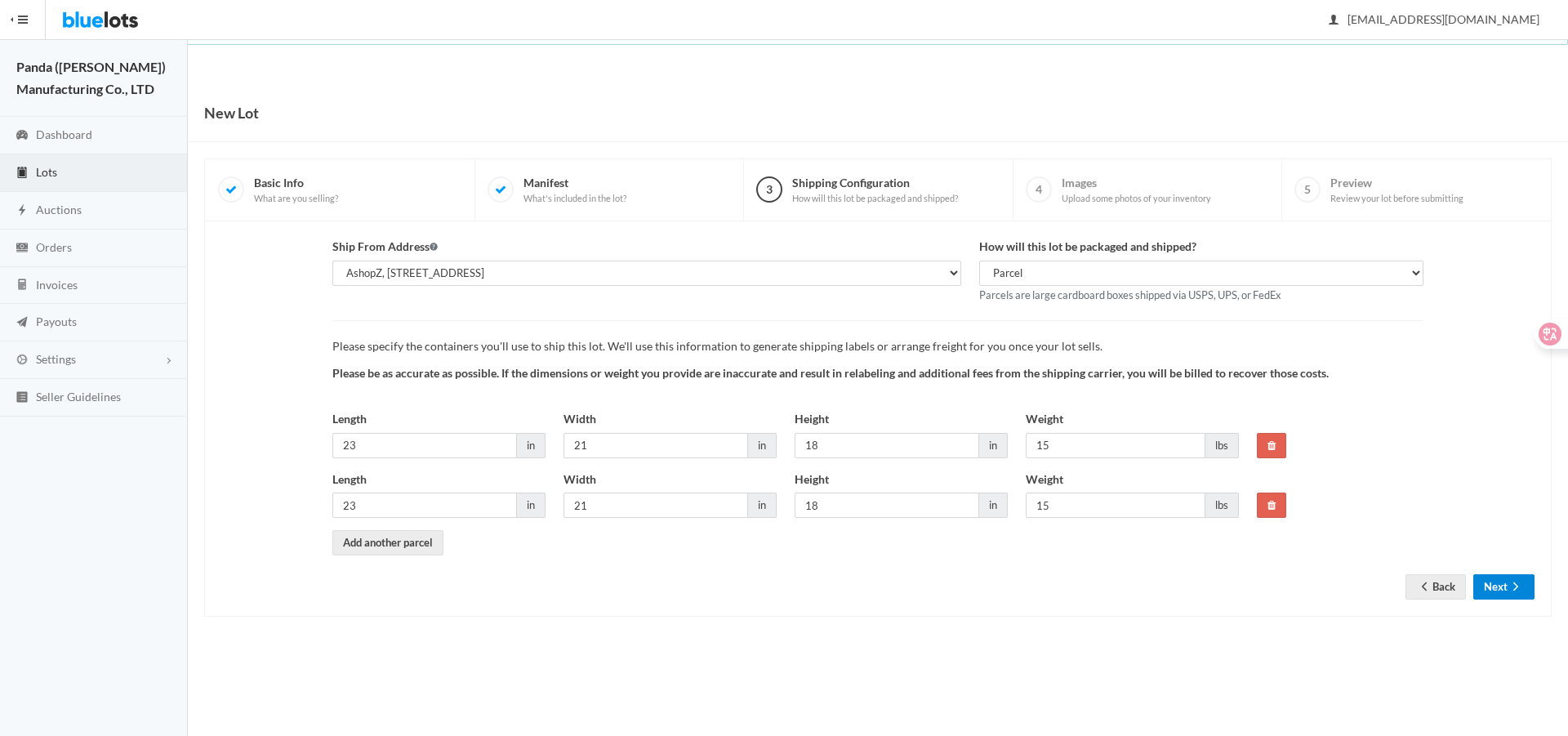
click at [1500, 594] on button "Next" at bounding box center [1504, 586] width 61 height 25
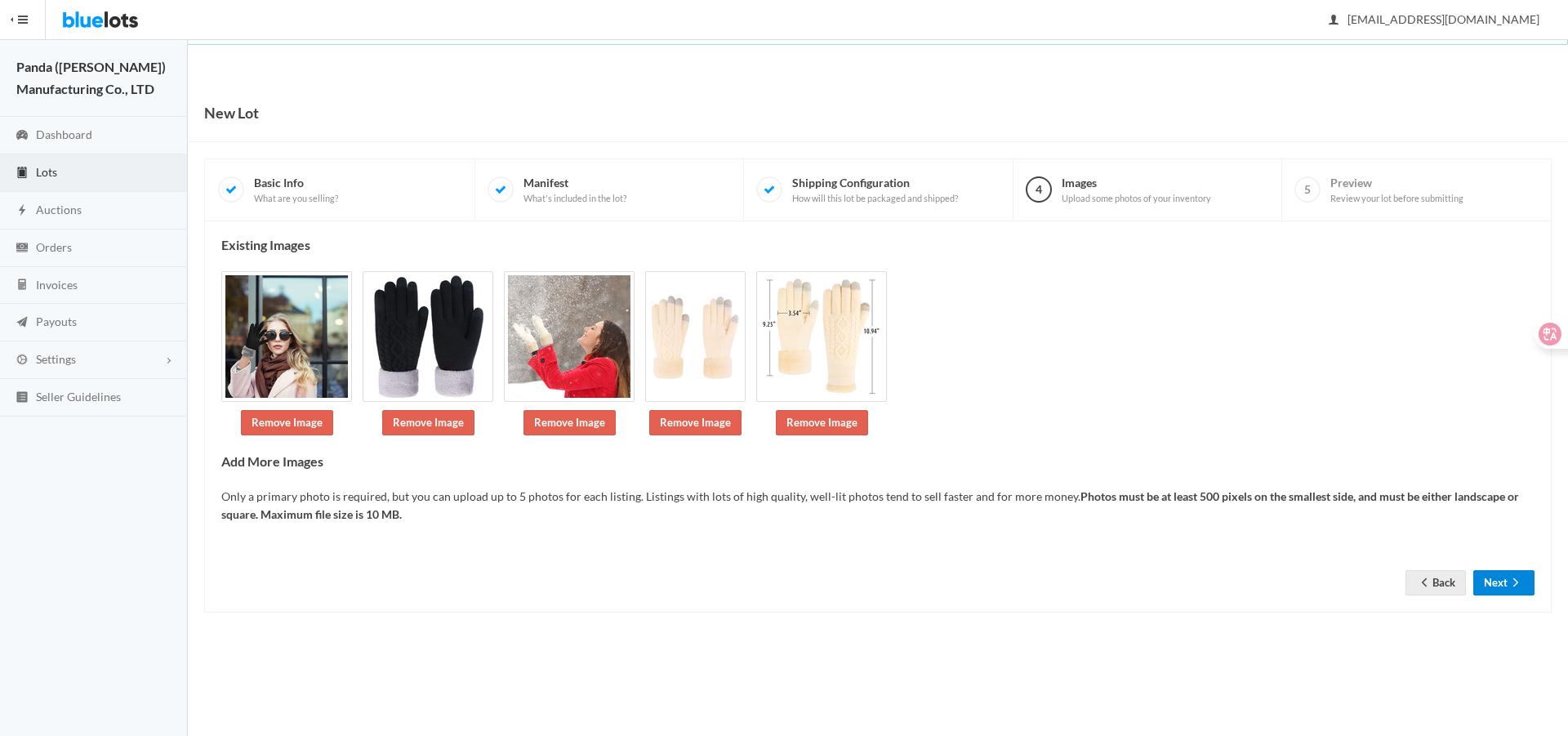
click at [1500, 593] on button "Next" at bounding box center [1504, 582] width 61 height 25
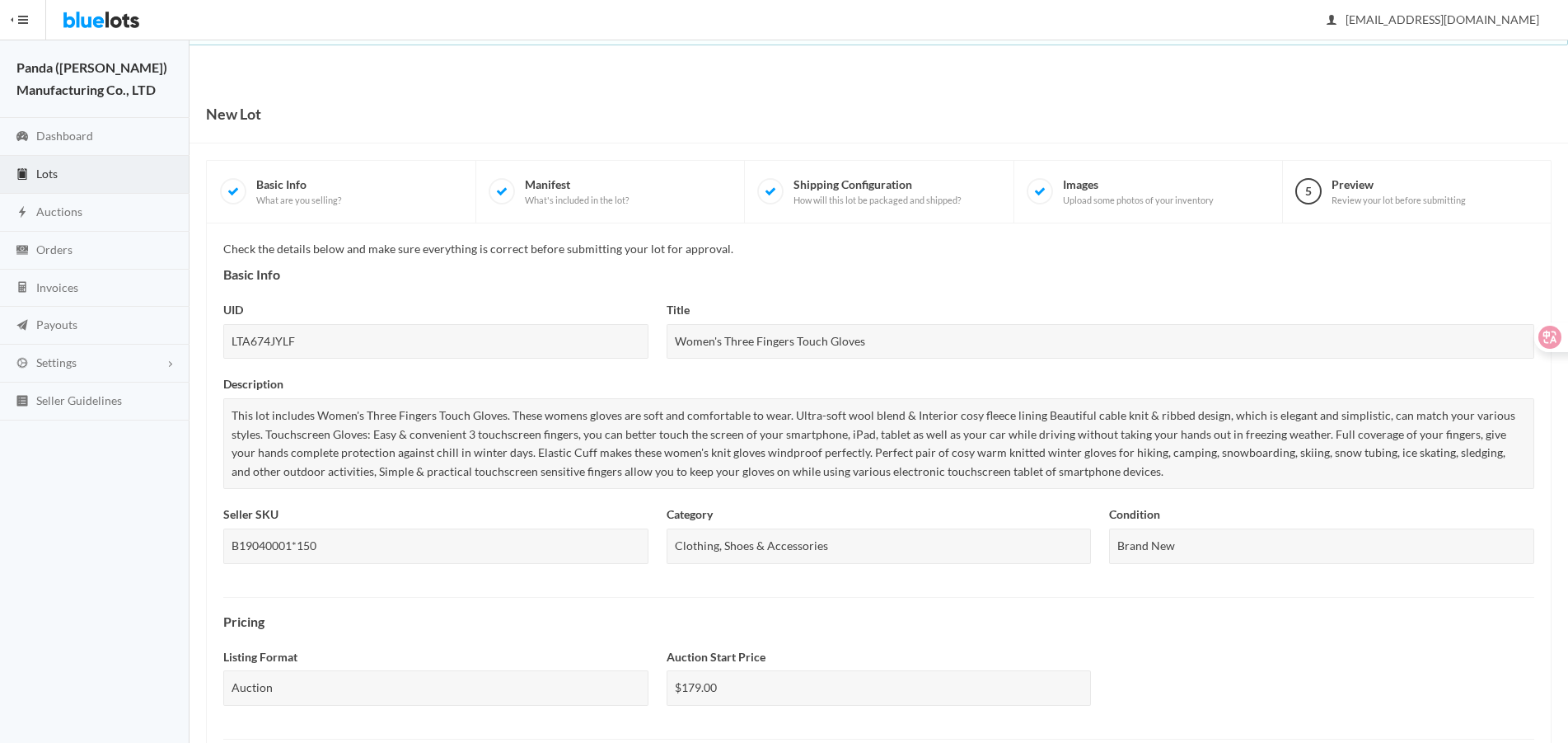
scroll to position [495, 0]
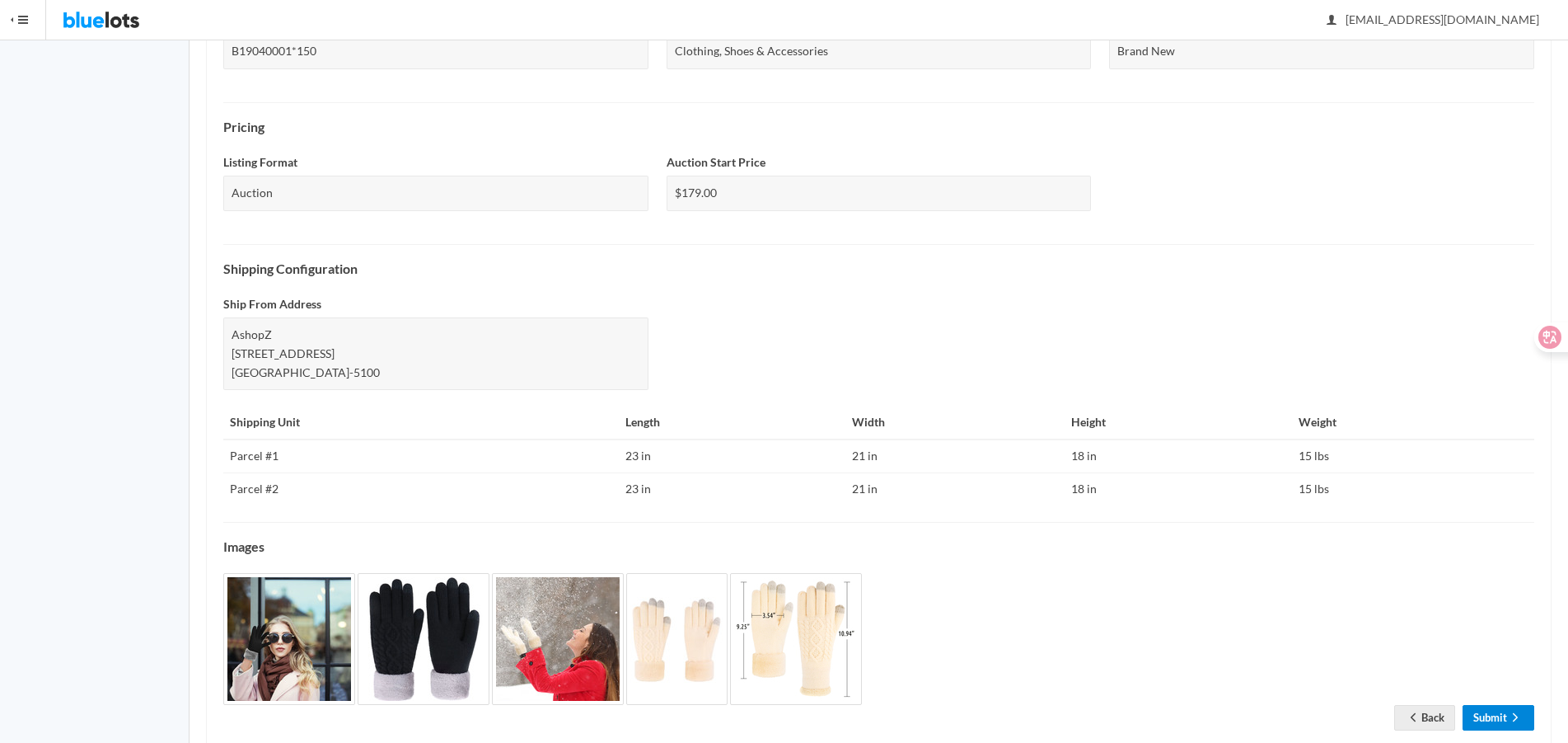
drag, startPoint x: 1516, startPoint y: 707, endPoint x: 1529, endPoint y: 653, distance: 55.5
click at [1516, 707] on link "Submit" at bounding box center [1498, 717] width 71 height 26
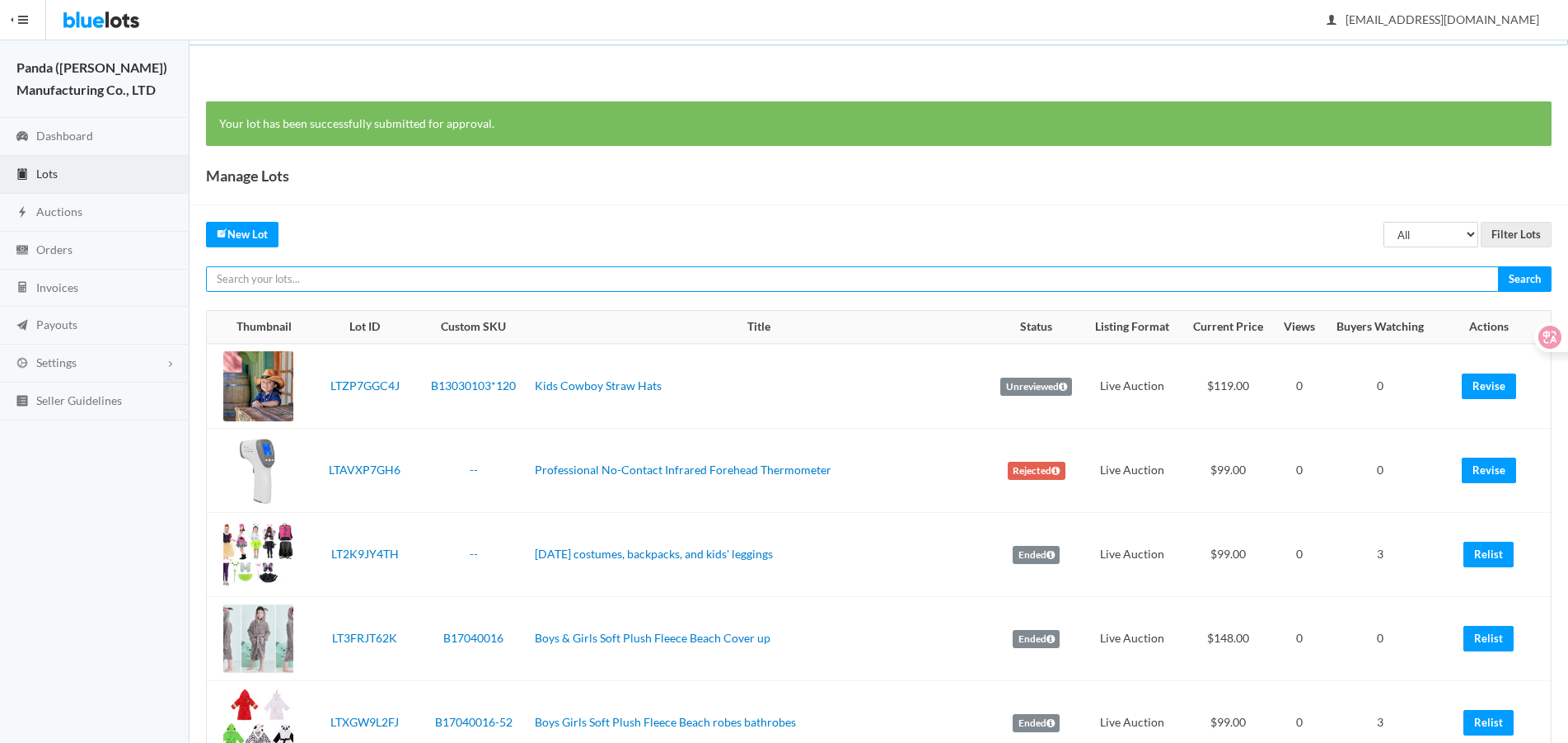
click at [1375, 280] on input "text" at bounding box center [852, 279] width 1293 height 26
paste input "LTTXRHJJCX"
type input "LTTXRHJJCX"
click at [1498, 266] on input "Search" at bounding box center [1525, 279] width 54 height 26
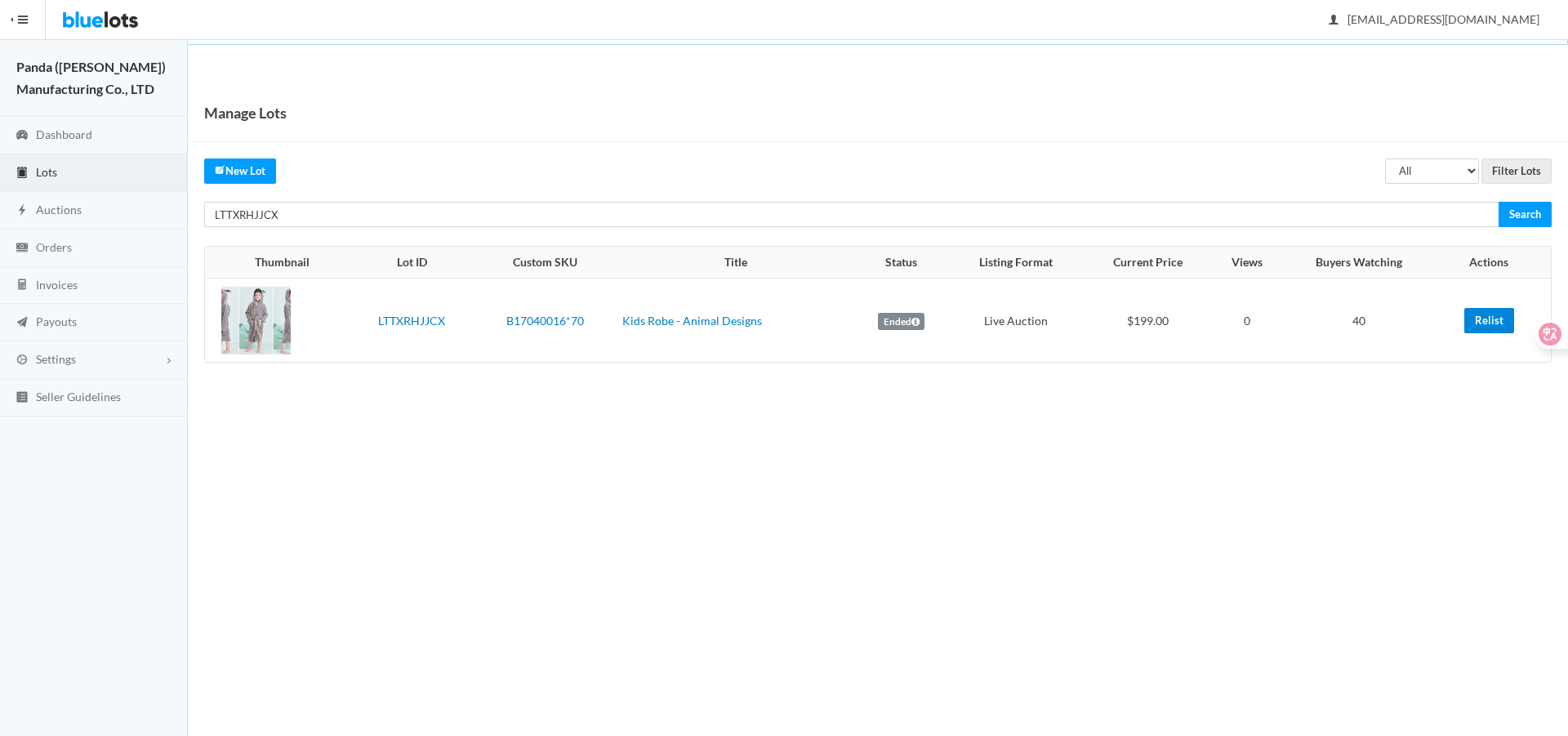
click at [1492, 318] on link "Relist" at bounding box center [1489, 320] width 50 height 25
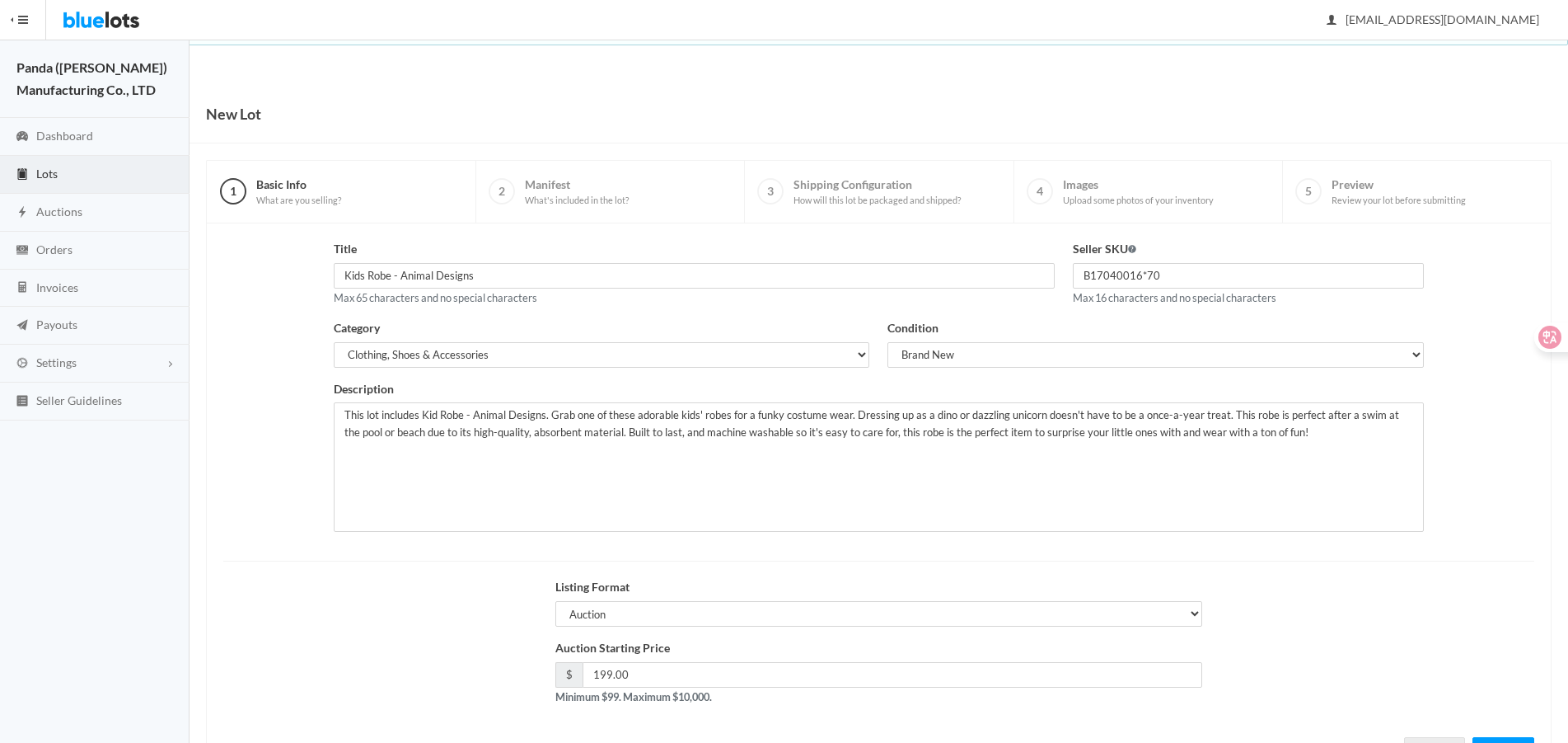
scroll to position [71, 0]
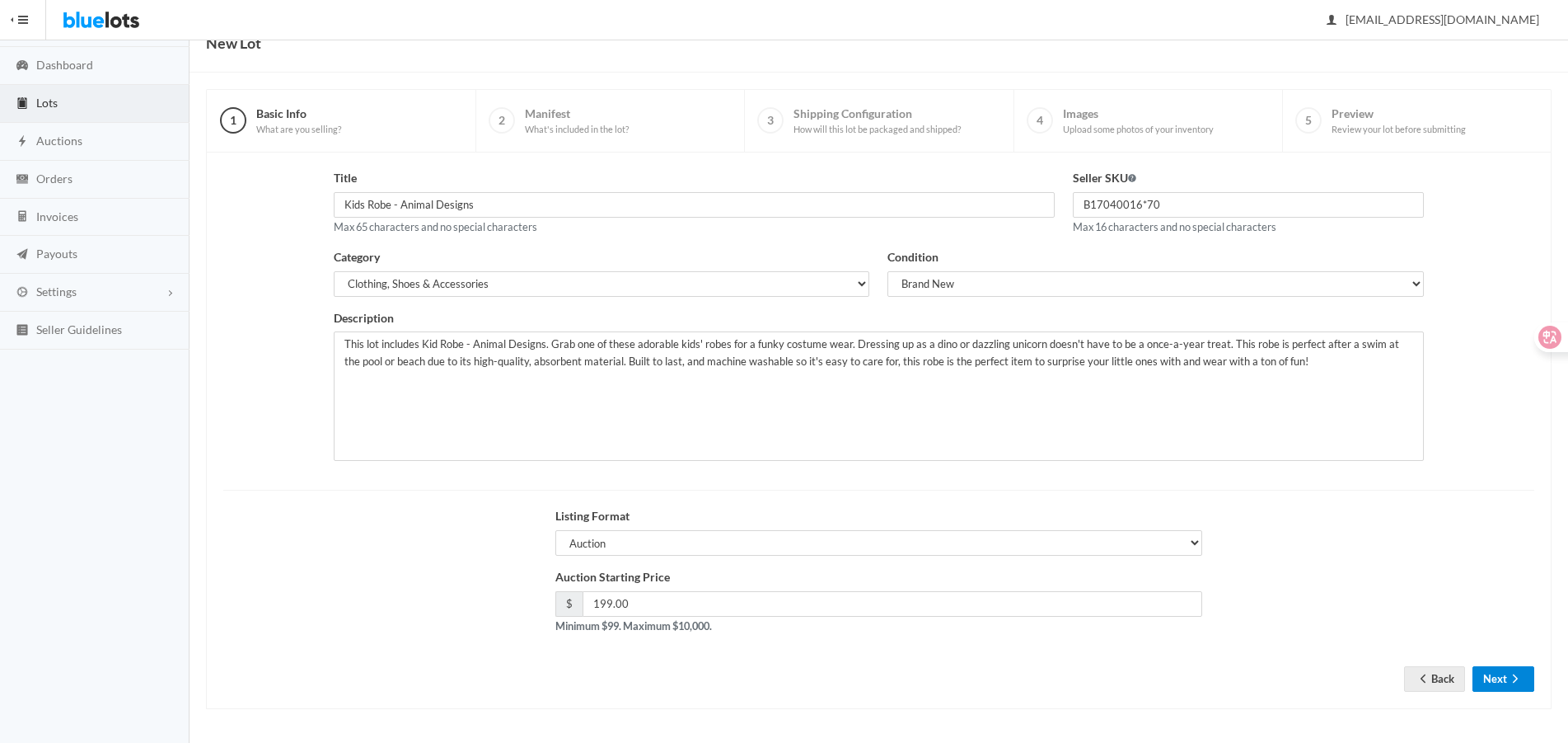
drag, startPoint x: 1499, startPoint y: 677, endPoint x: 1497, endPoint y: 669, distance: 8.2
click at [1500, 676] on button "Next" at bounding box center [1503, 679] width 61 height 26
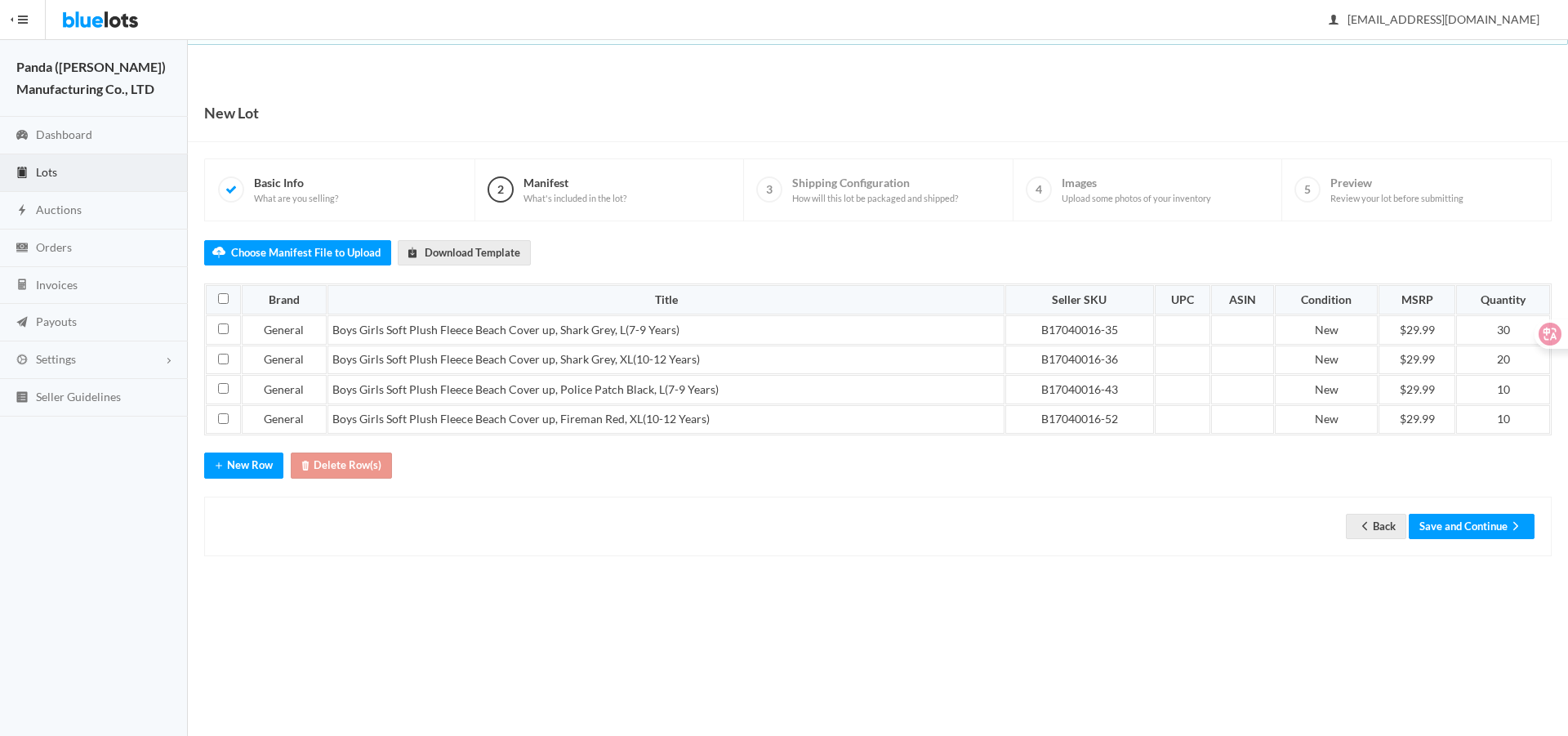
drag, startPoint x: 1471, startPoint y: 546, endPoint x: 1481, endPoint y: 521, distance: 26.9
click at [1471, 545] on div "Back Save and Continue" at bounding box center [877, 526] width 1348 height 60
click at [1481, 521] on button "Save and Continue" at bounding box center [1471, 526] width 126 height 25
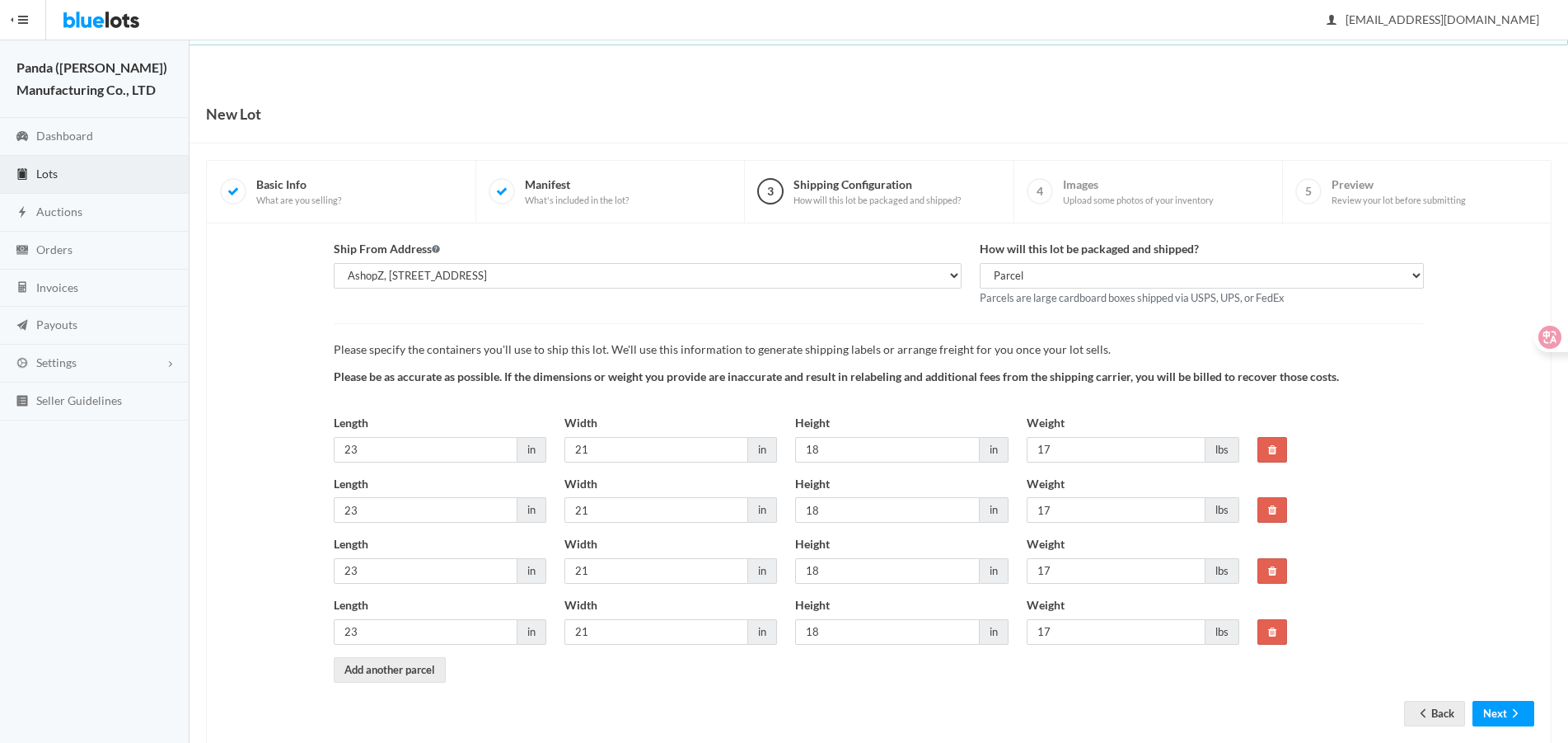
scroll to position [36, 0]
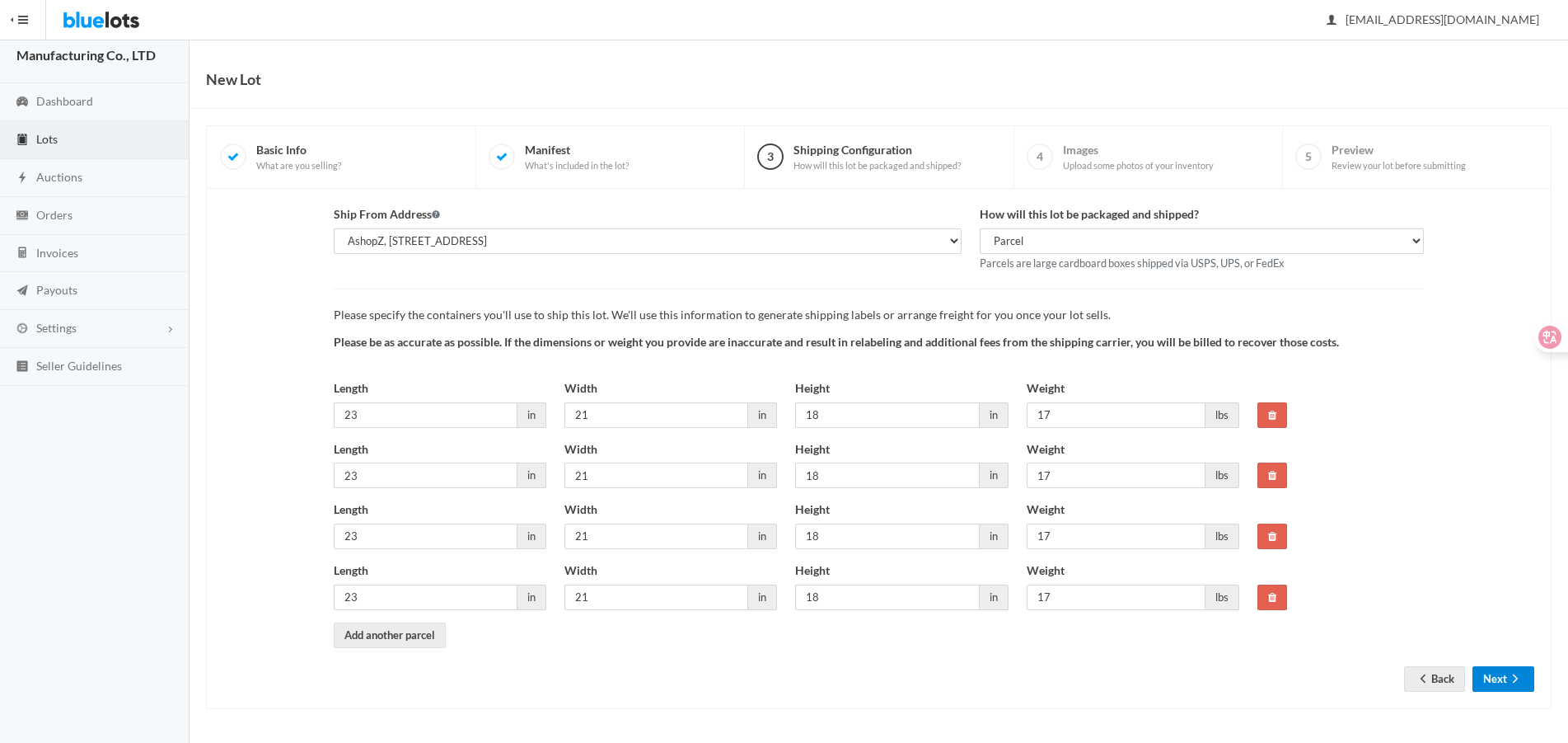
click at [1502, 682] on button "Next" at bounding box center [1503, 679] width 61 height 26
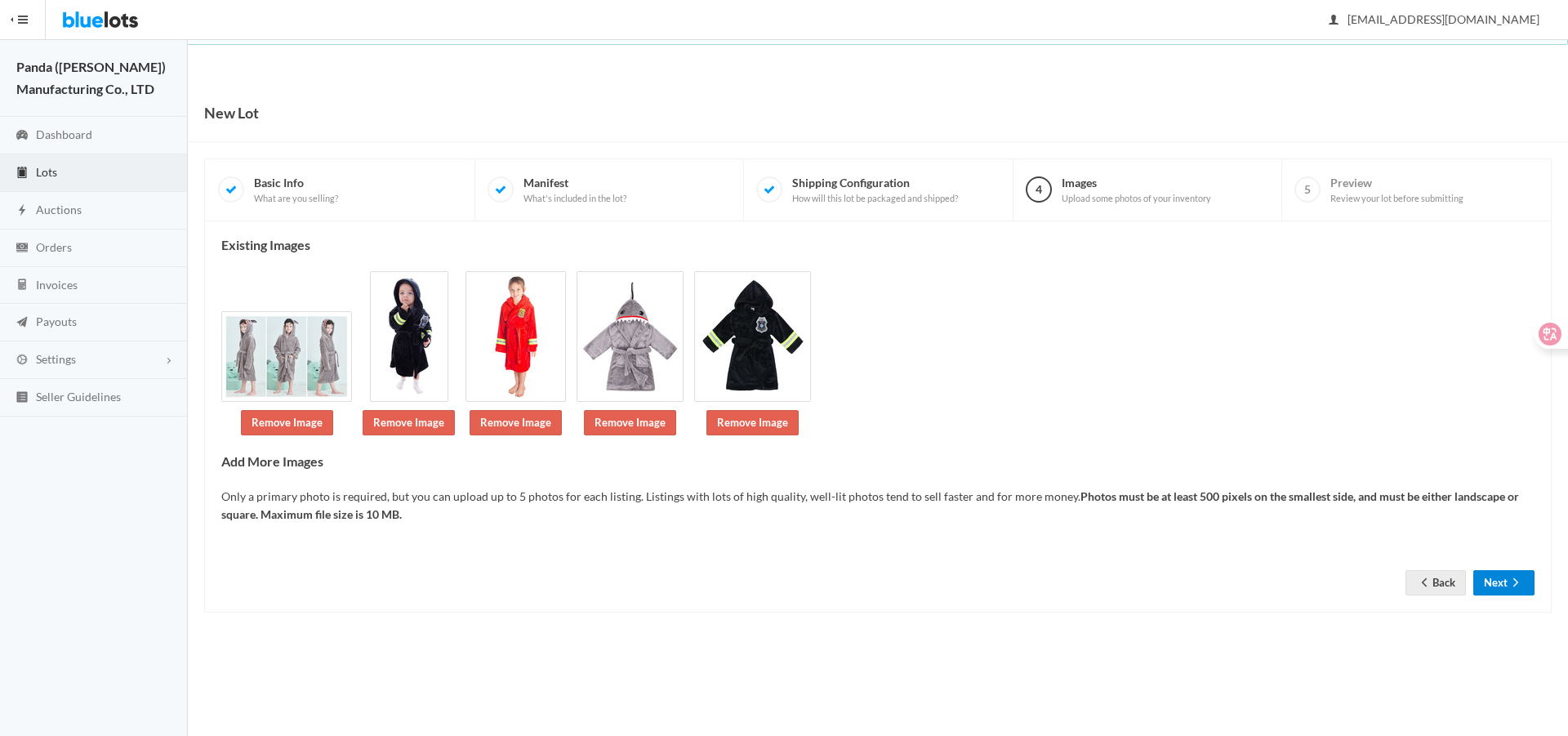
click at [1493, 570] on button "Next" at bounding box center [1504, 582] width 61 height 25
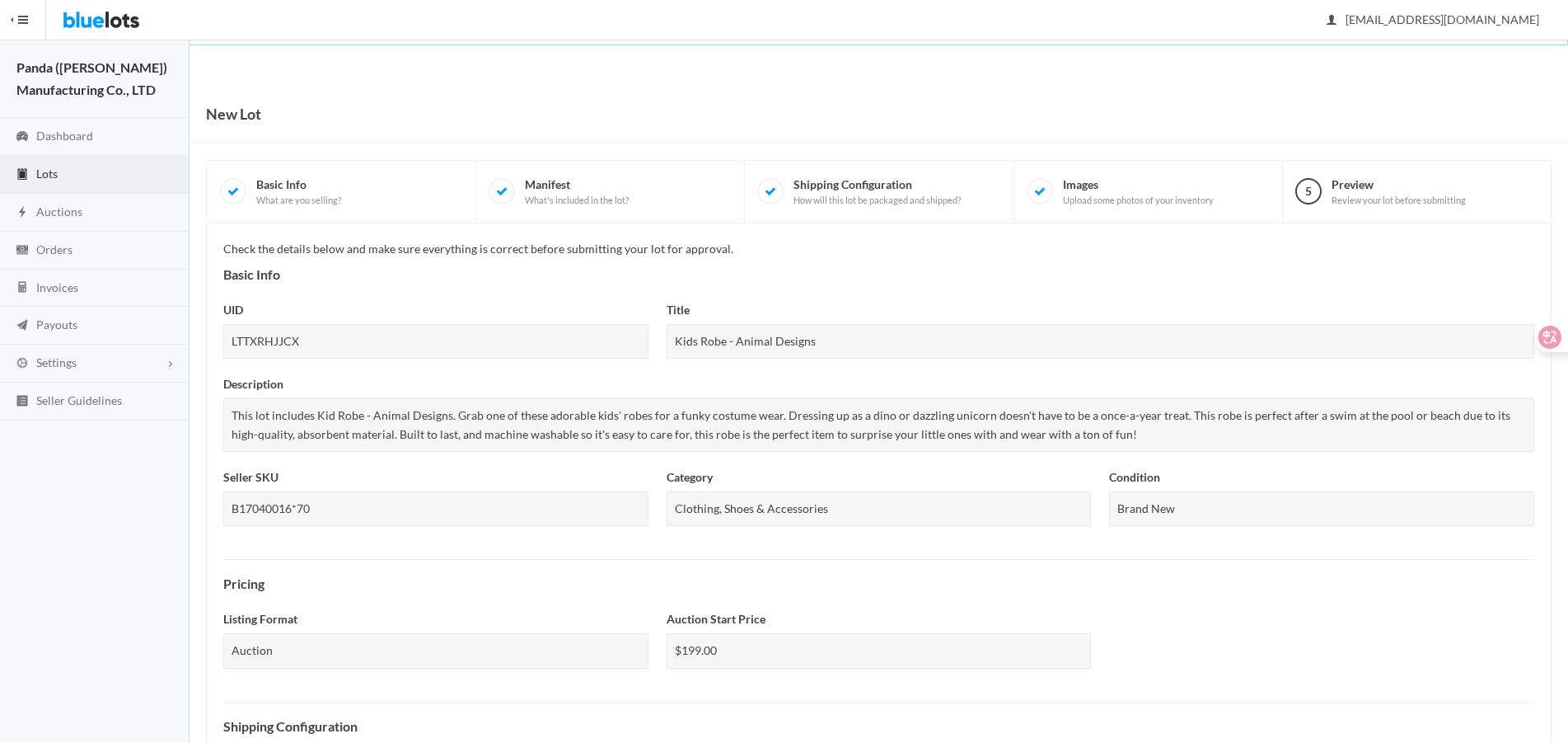
scroll to position [562, 0]
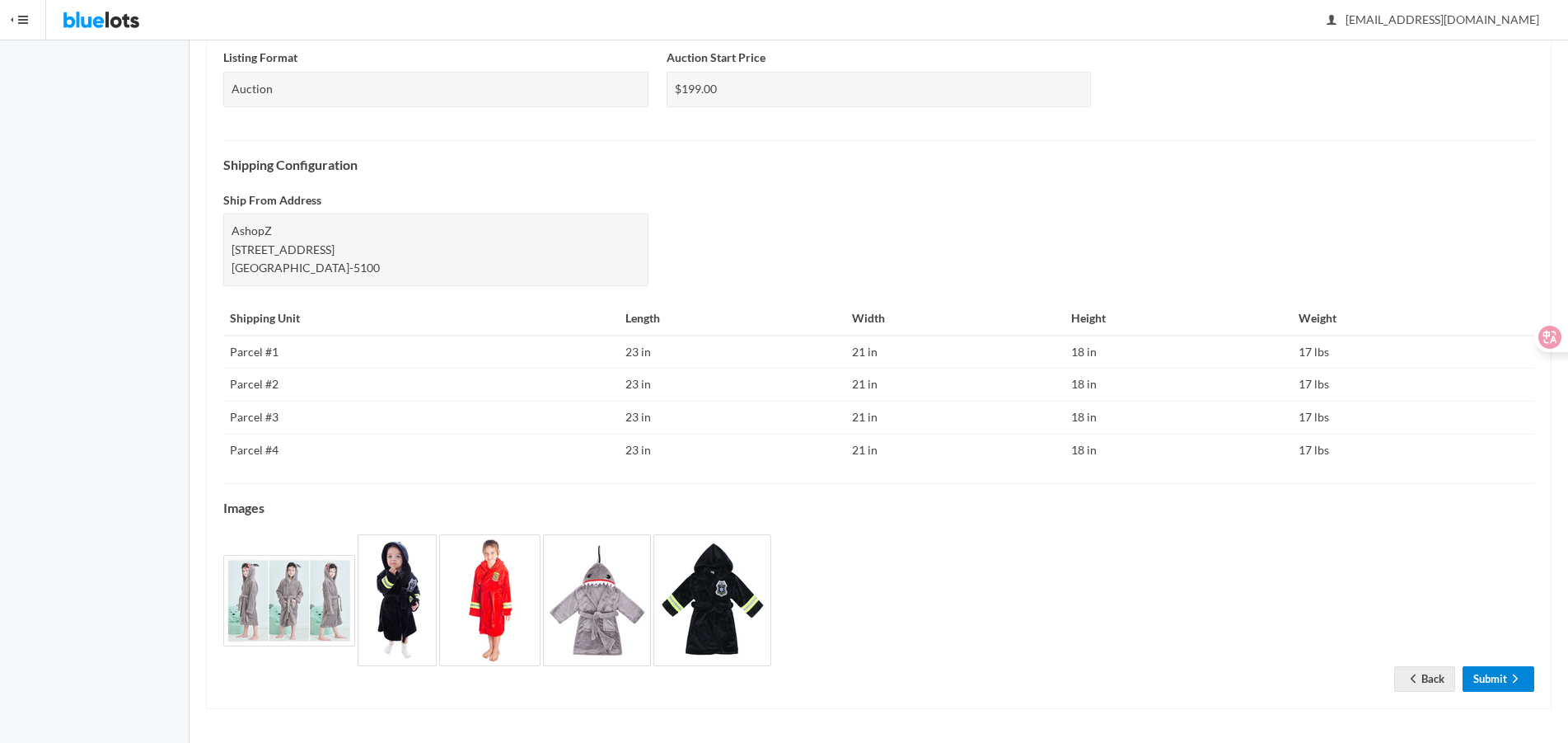
click at [1500, 674] on link "Submit" at bounding box center [1498, 679] width 71 height 26
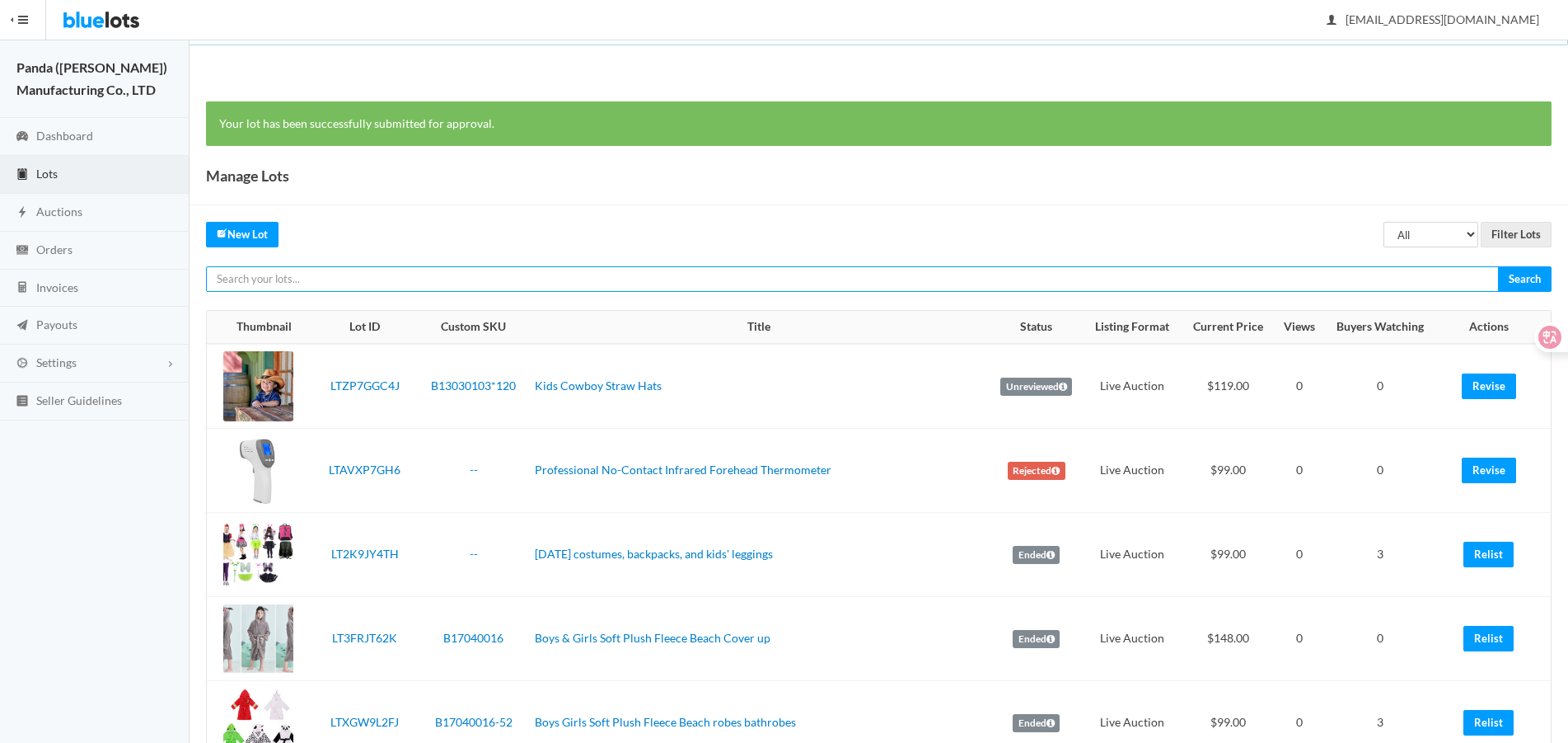
click at [1244, 272] on input "text" at bounding box center [852, 279] width 1293 height 26
paste input "LTZRKGJW9A"
type input "LTZRKGJW9A"
click at [1498, 266] on input "Search" at bounding box center [1525, 279] width 54 height 26
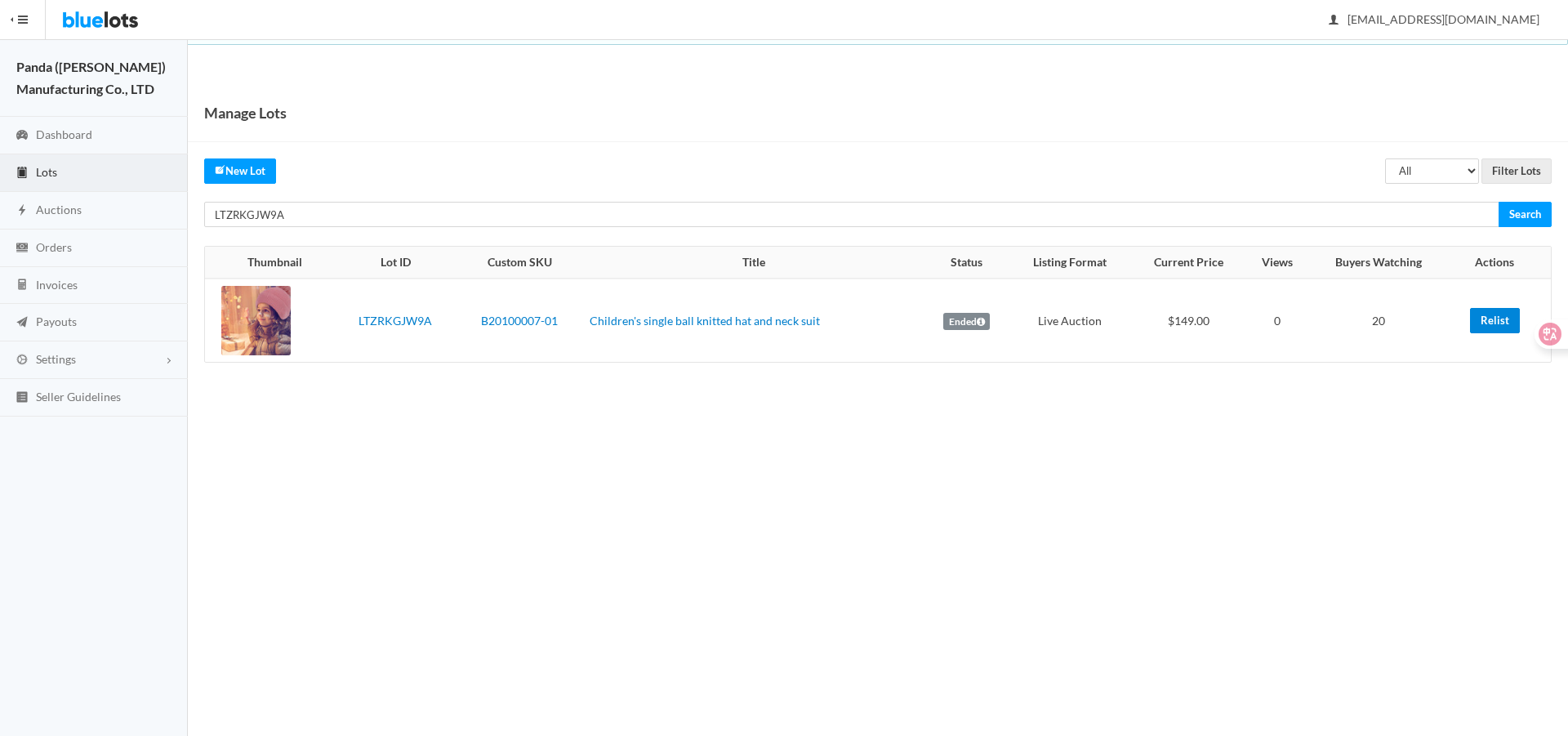
click at [1476, 327] on link "Relist" at bounding box center [1495, 320] width 50 height 25
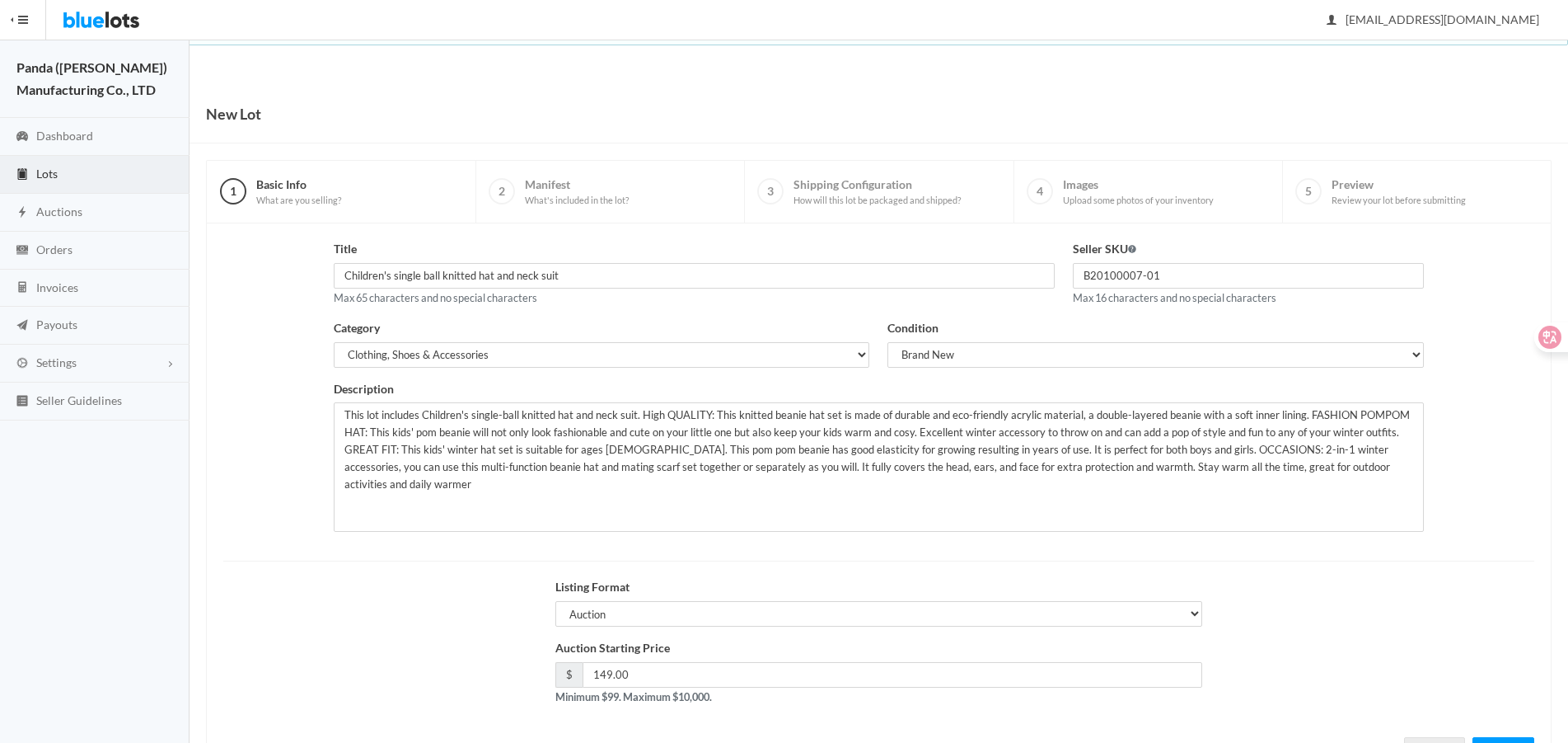
scroll to position [71, 0]
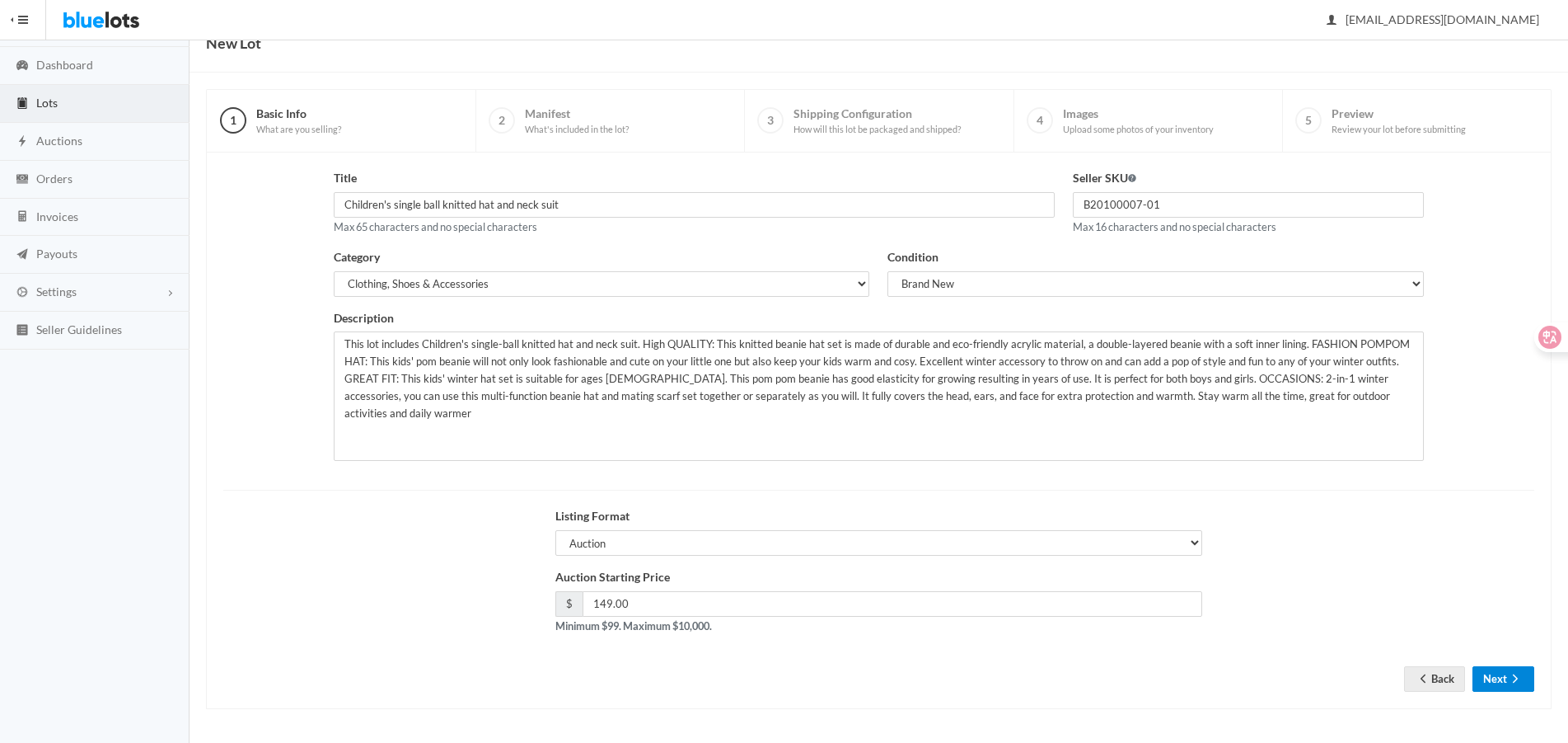
click at [1490, 667] on button "Next" at bounding box center [1503, 679] width 61 height 26
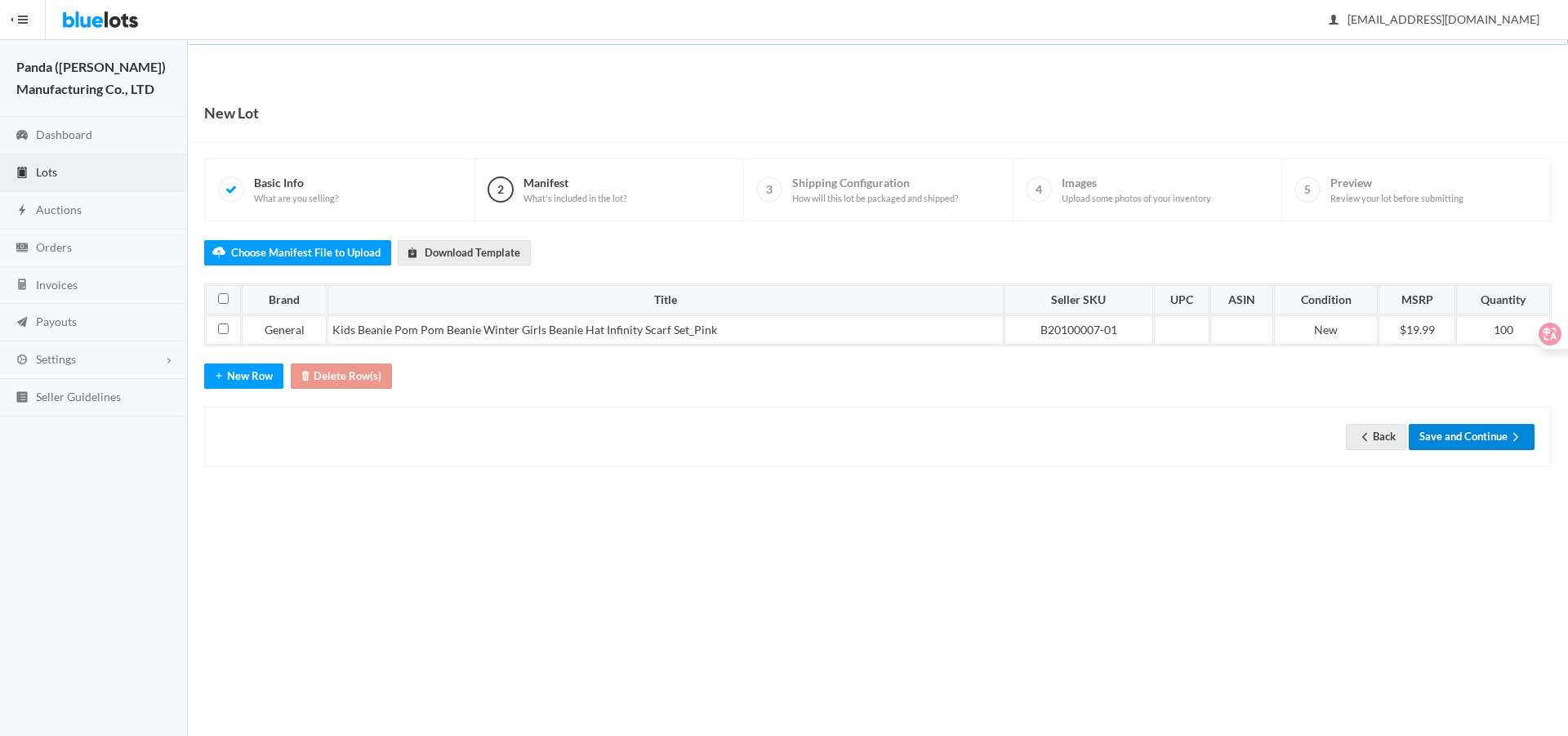
click at [1460, 442] on button "Save and Continue" at bounding box center [1471, 436] width 126 height 25
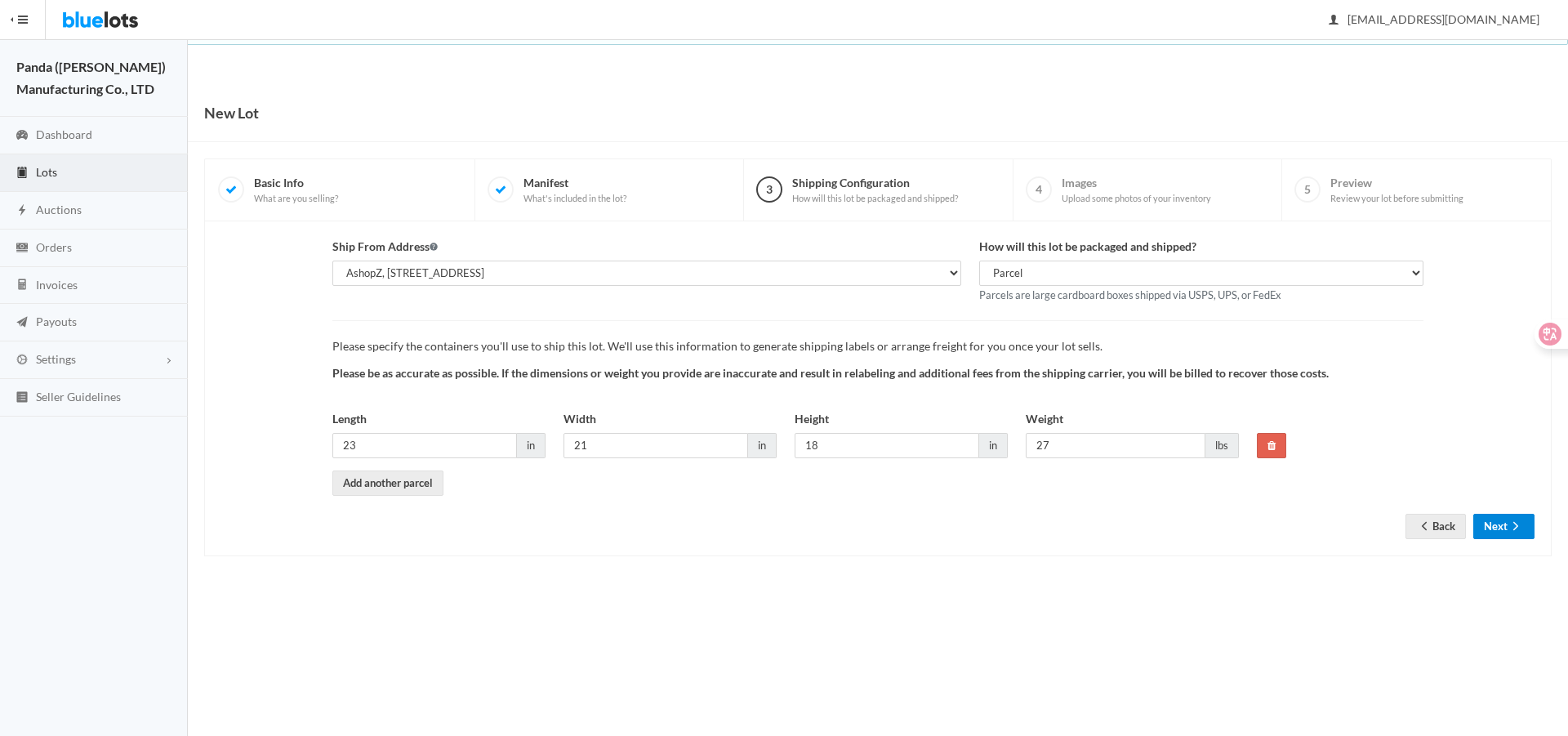
click at [1485, 525] on button "Next" at bounding box center [1504, 526] width 61 height 25
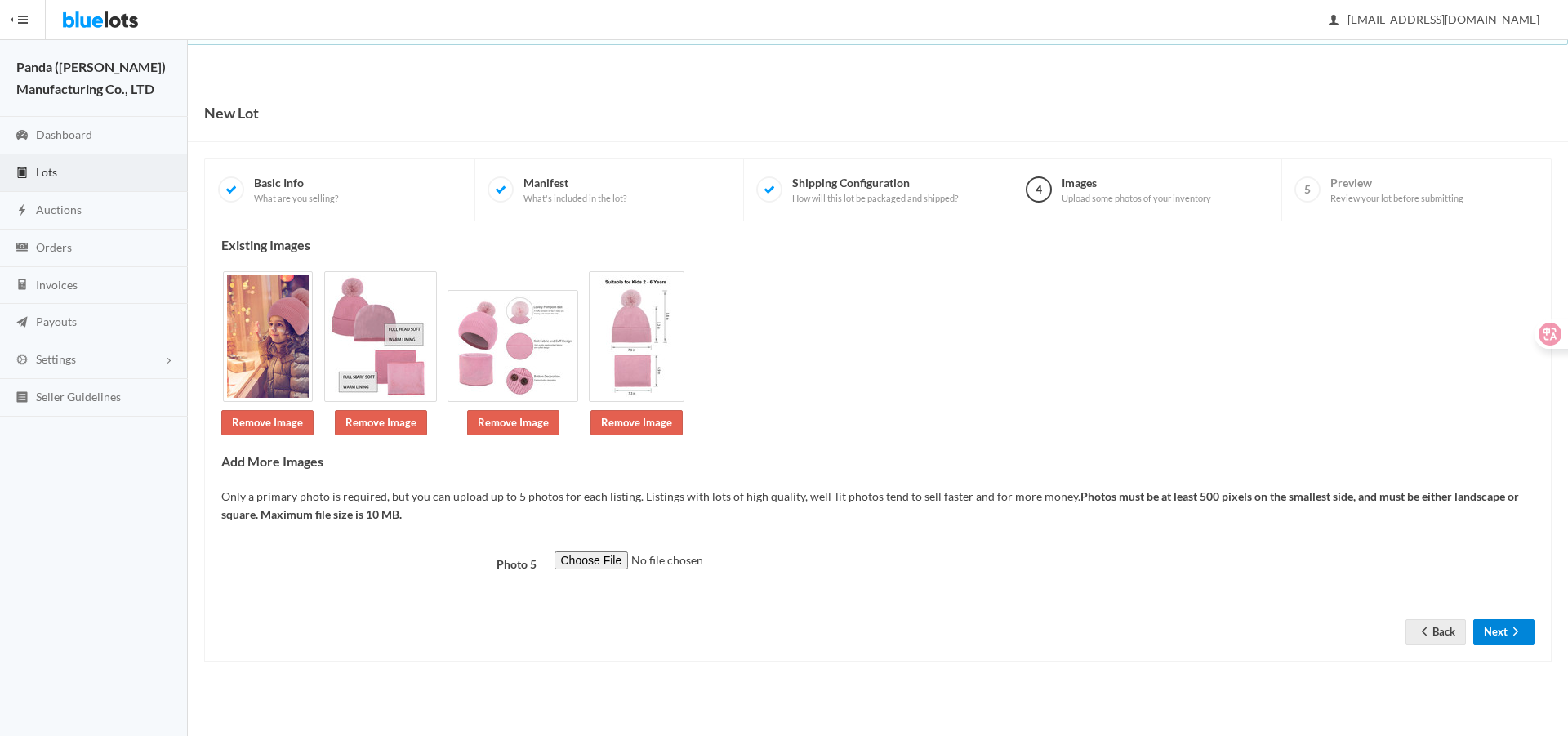
click at [1496, 640] on button "Next" at bounding box center [1504, 632] width 61 height 25
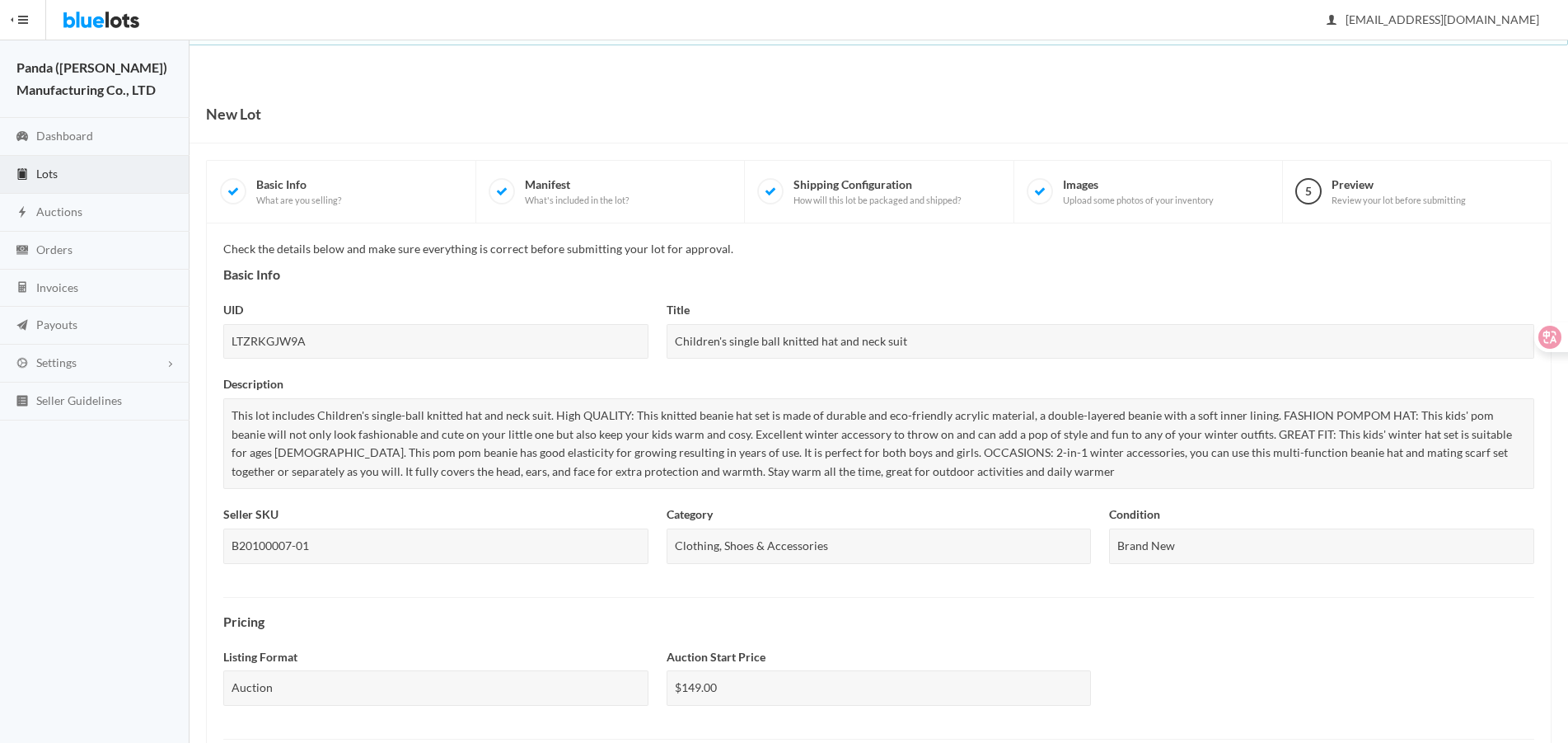
scroll to position [495, 0]
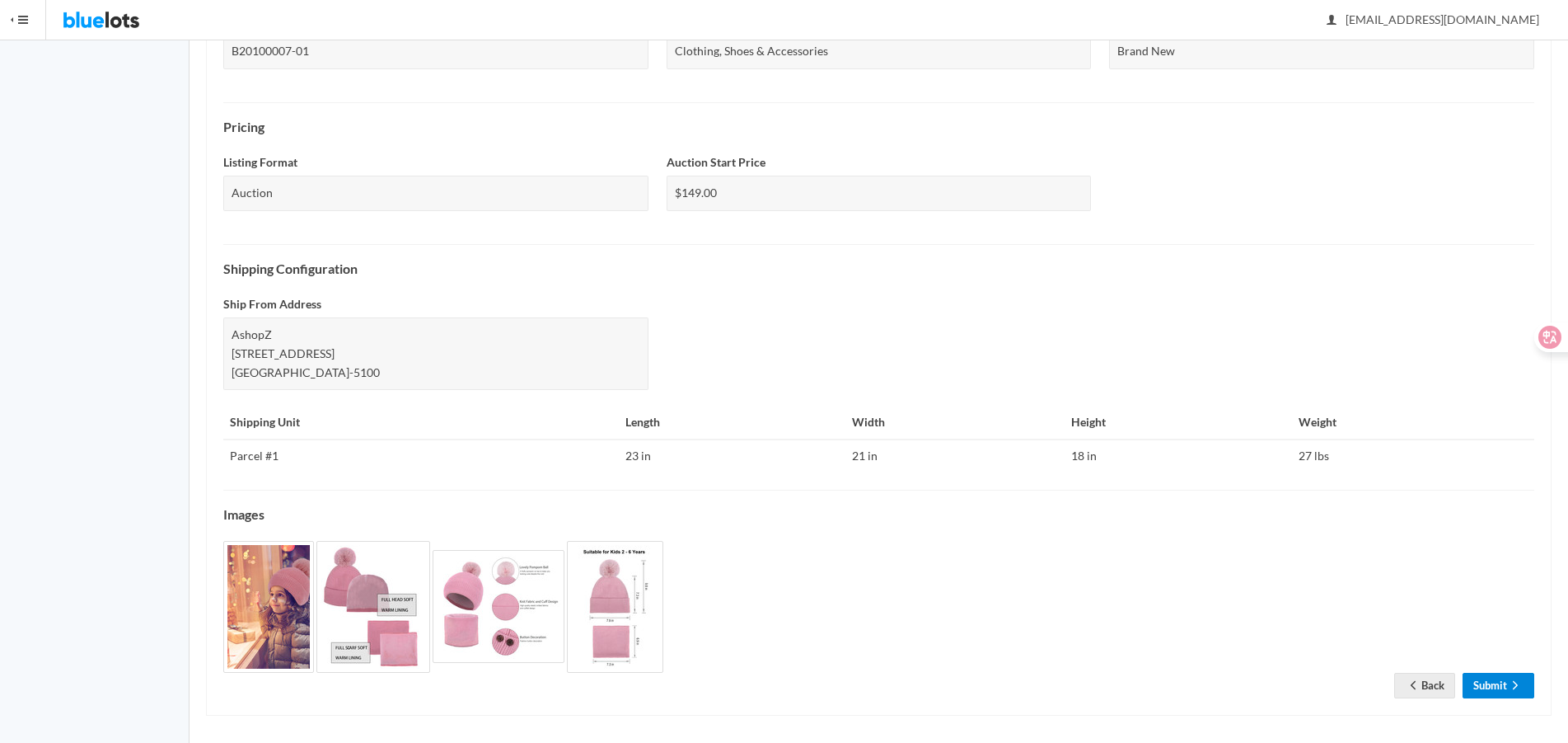
click at [1493, 683] on link "Submit" at bounding box center [1498, 685] width 71 height 26
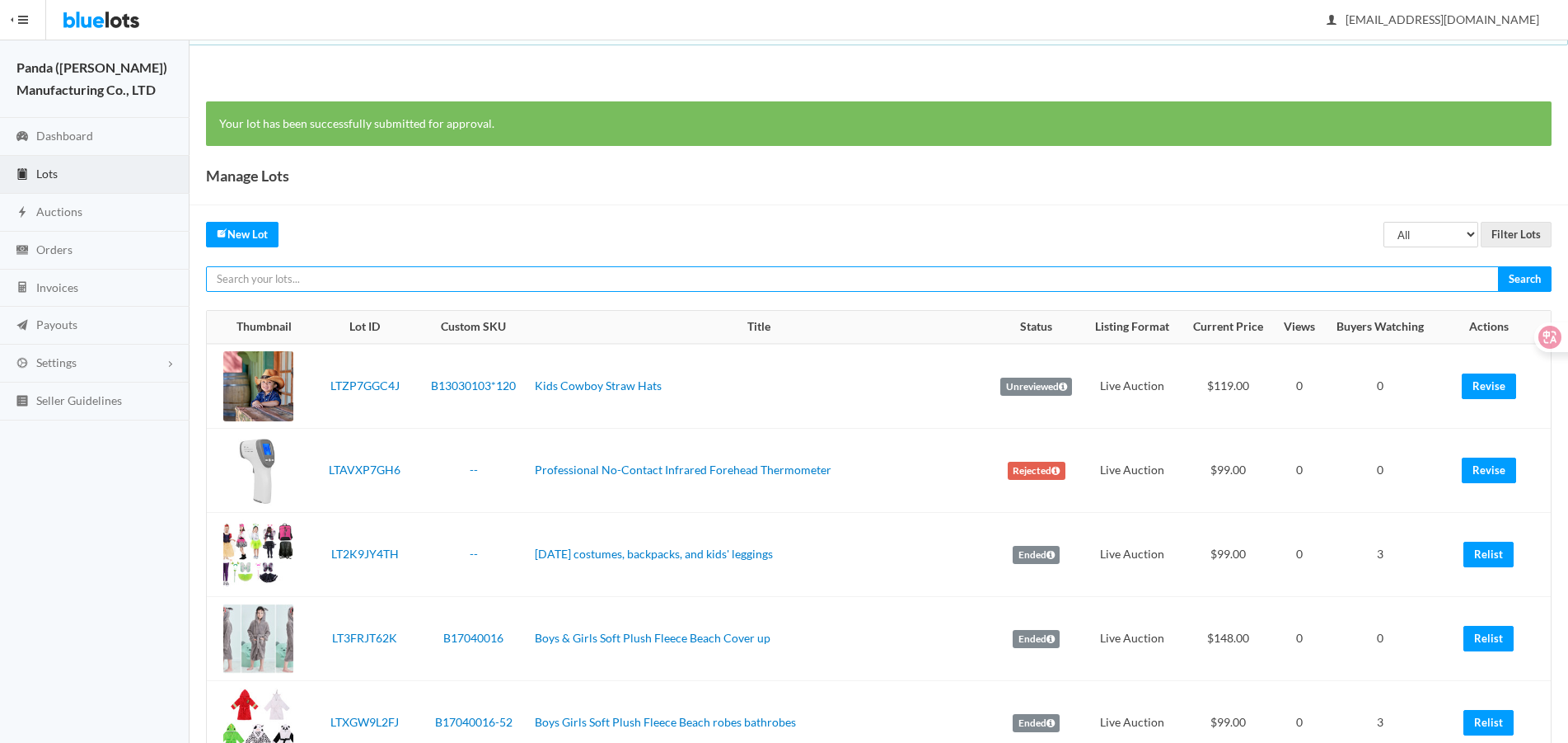
click at [1399, 272] on input "text" at bounding box center [852, 279] width 1293 height 26
paste input "LTHWKRTWVH"
type input "LTHWKRTWVH"
click at [1498, 266] on input "Search" at bounding box center [1525, 279] width 54 height 26
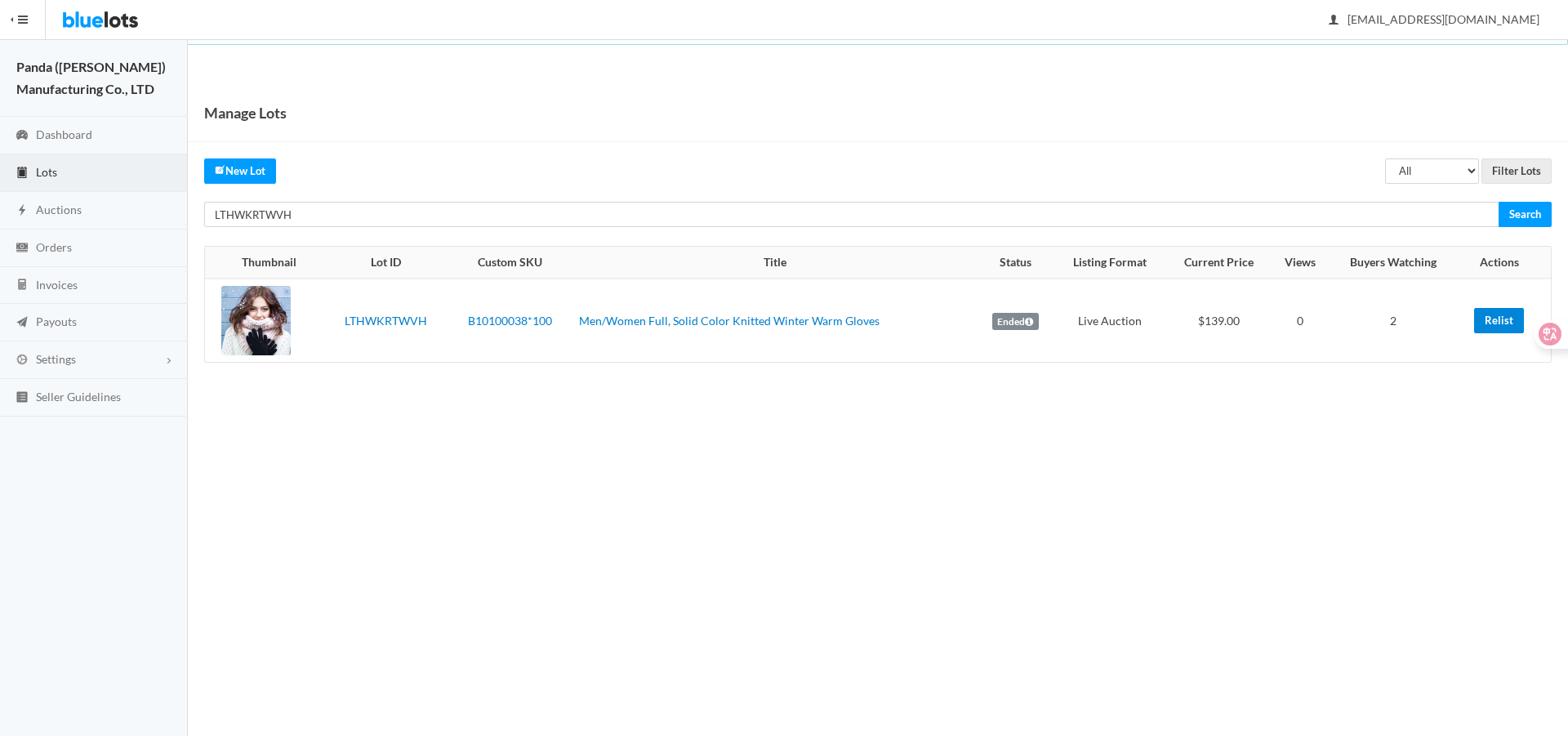
click at [1485, 327] on link "Relist" at bounding box center [1499, 320] width 50 height 25
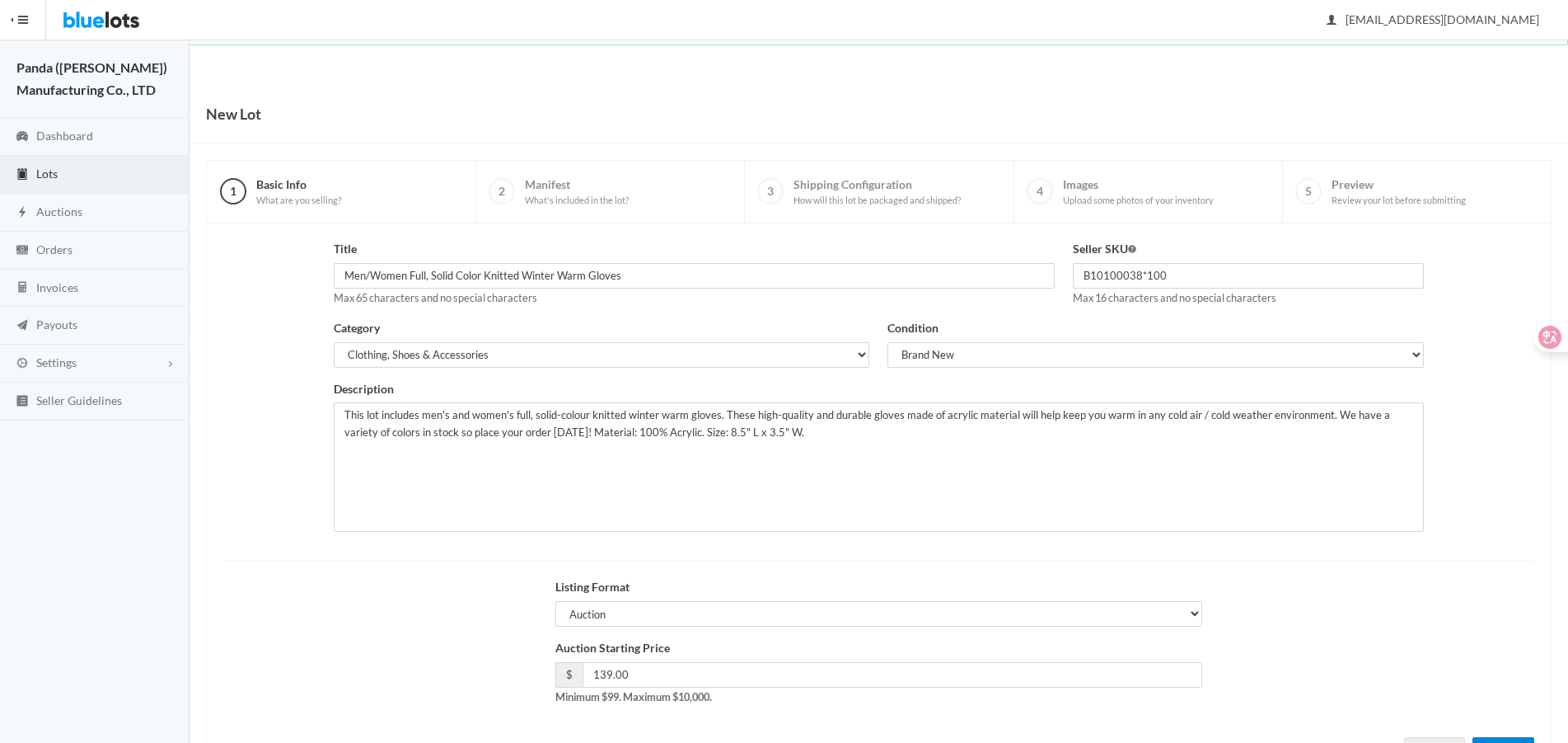
scroll to position [71, 0]
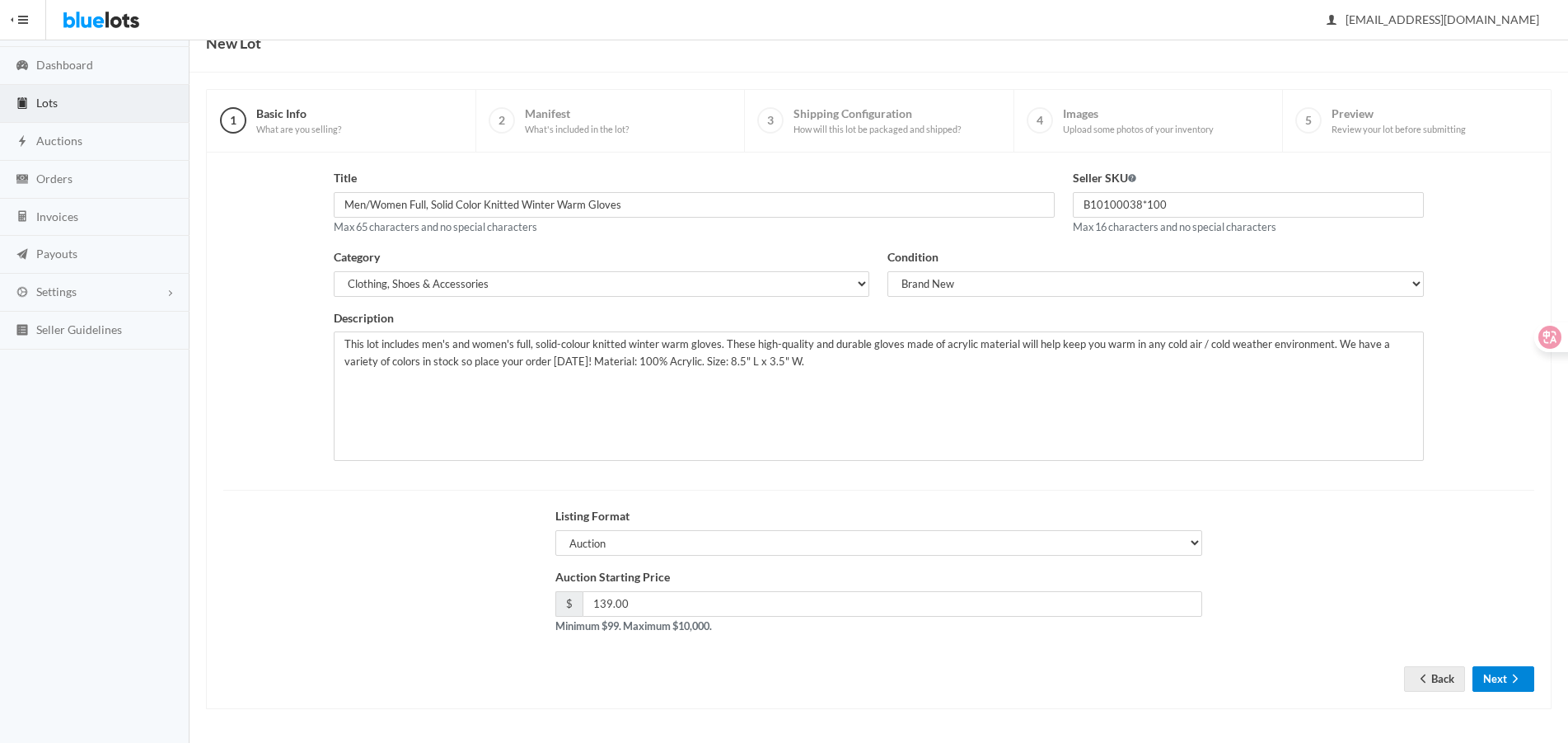
click at [1479, 680] on button "Next" at bounding box center [1503, 679] width 61 height 26
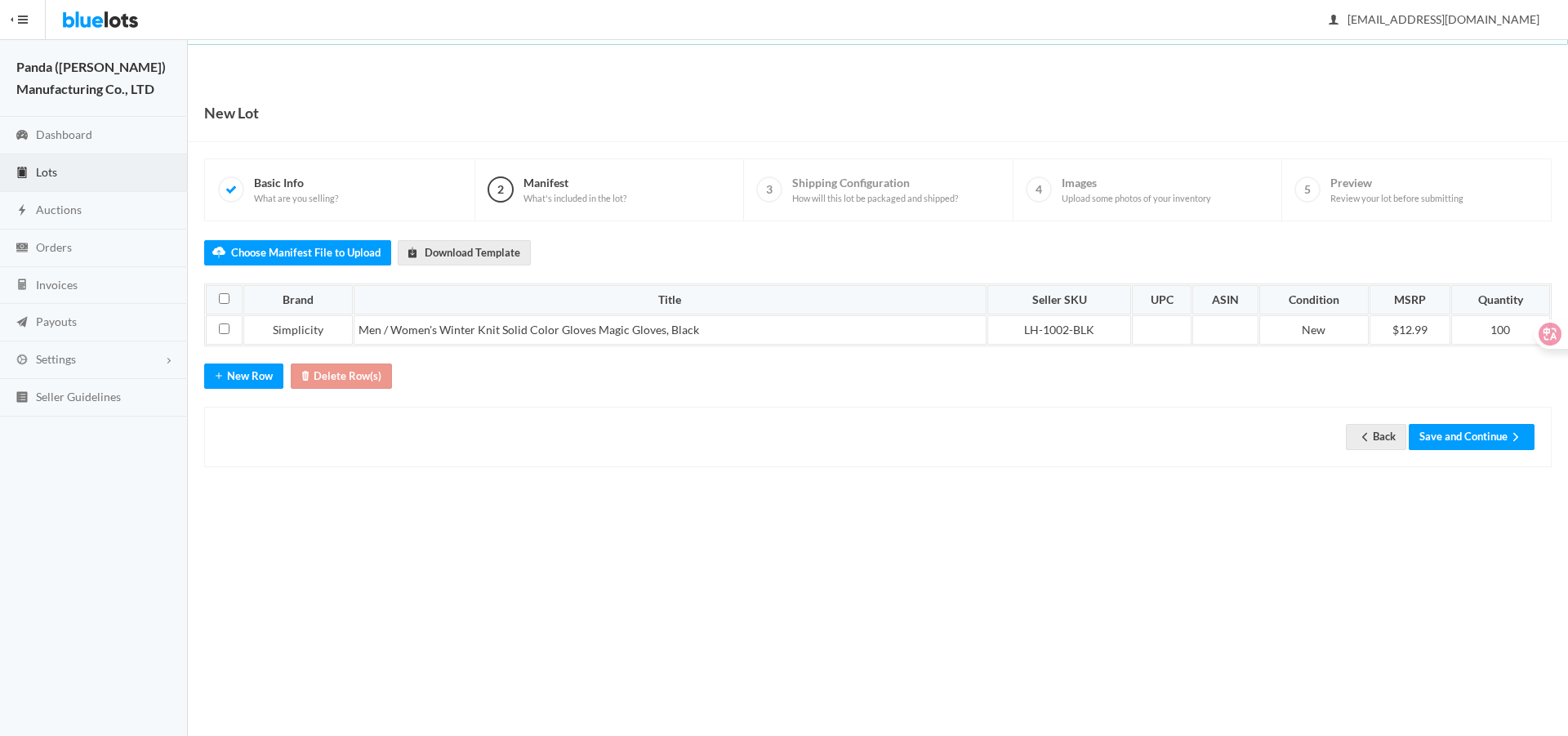
click at [1448, 415] on div "Back Save and Continue" at bounding box center [877, 437] width 1348 height 60
click at [1457, 429] on button "Save and Continue" at bounding box center [1471, 436] width 126 height 25
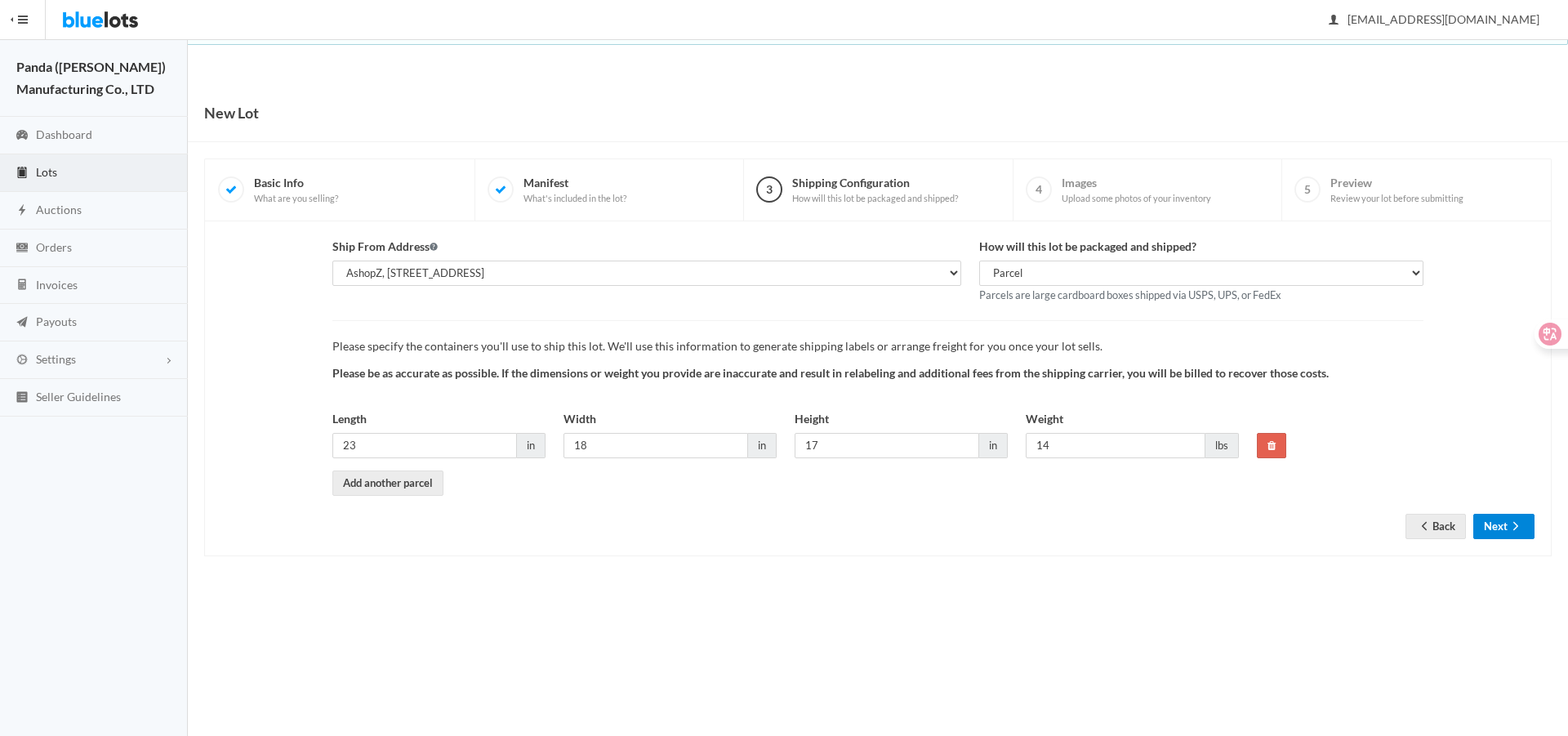
click at [1492, 528] on button "Next" at bounding box center [1504, 526] width 61 height 25
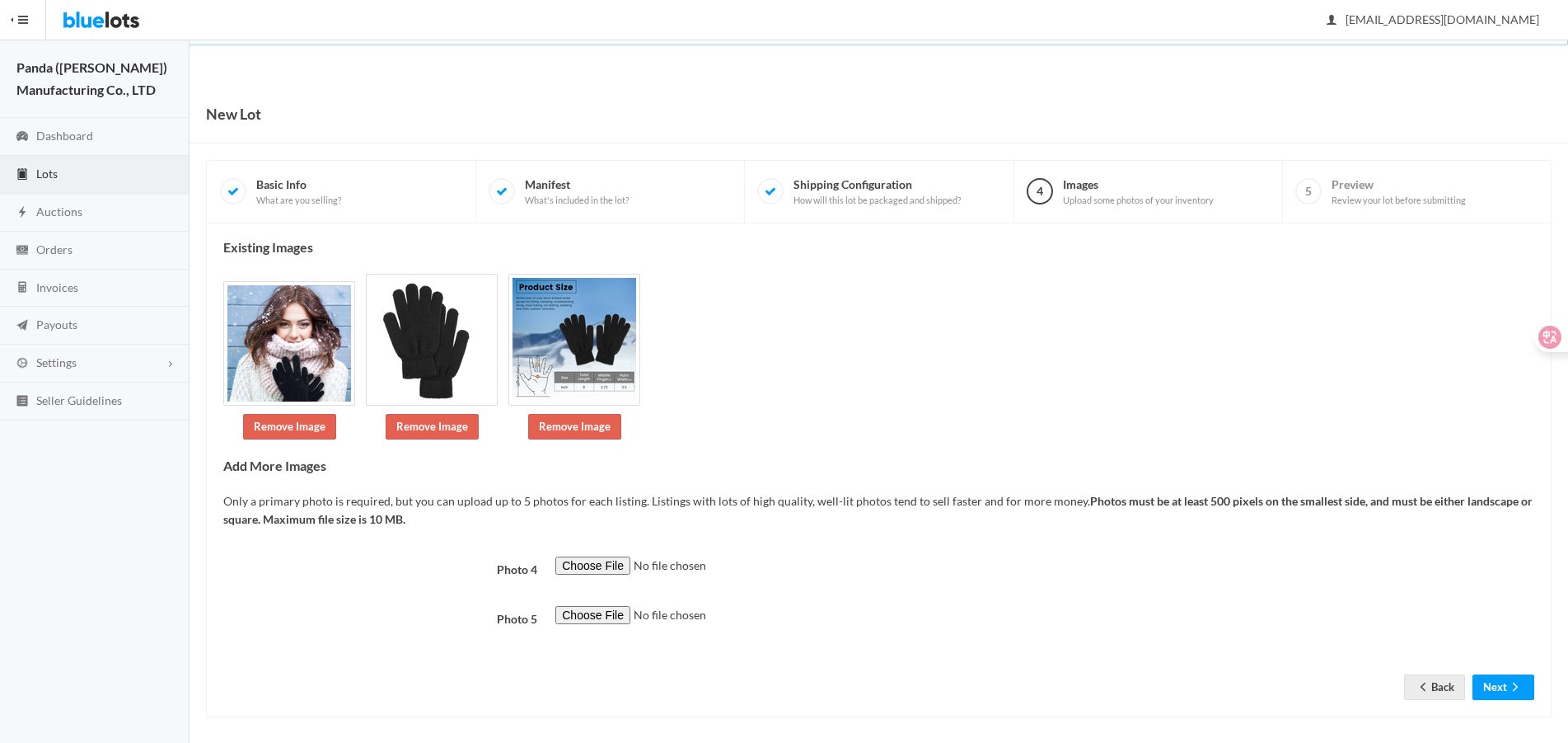
scroll to position [9, 0]
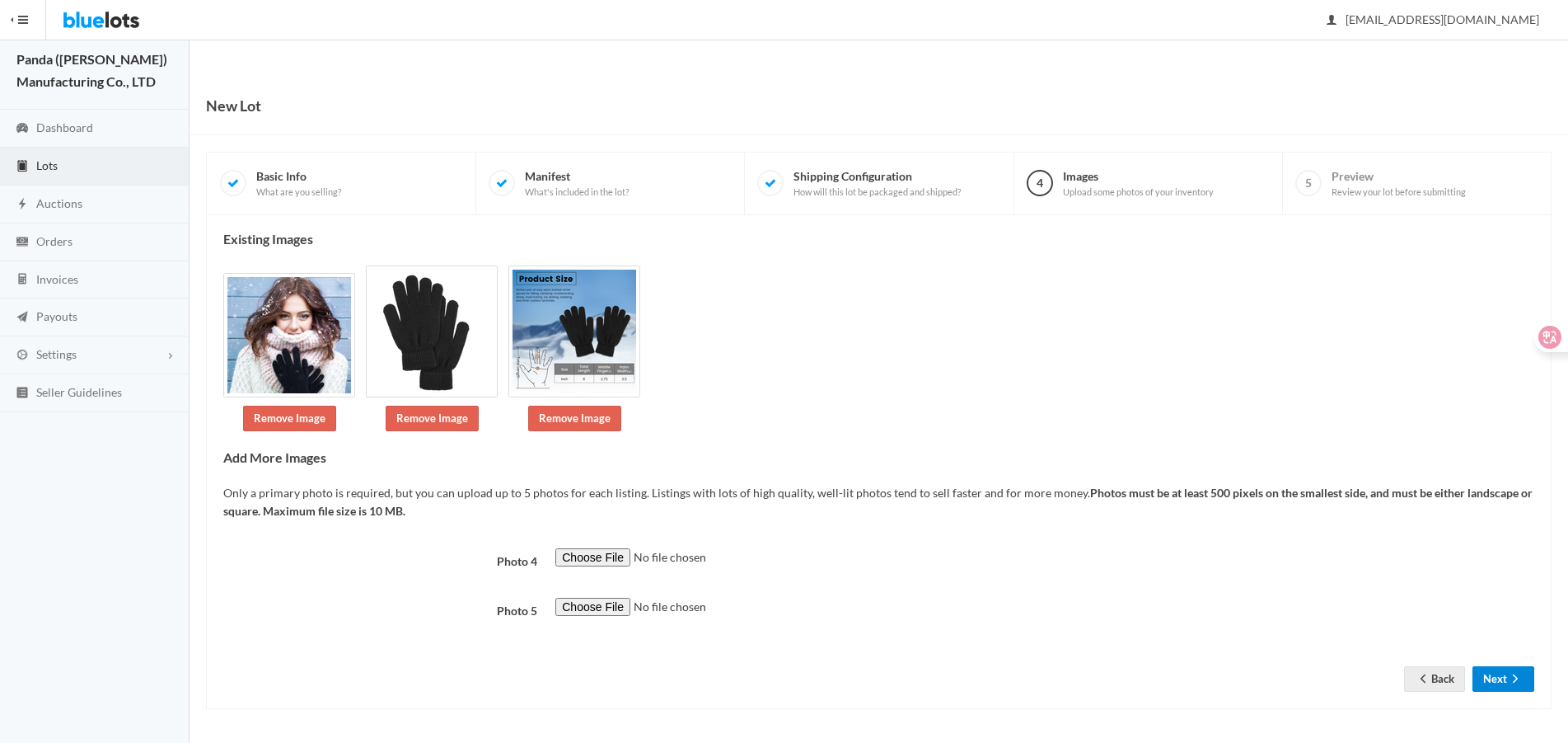
click at [1502, 669] on button "Next" at bounding box center [1503, 679] width 61 height 26
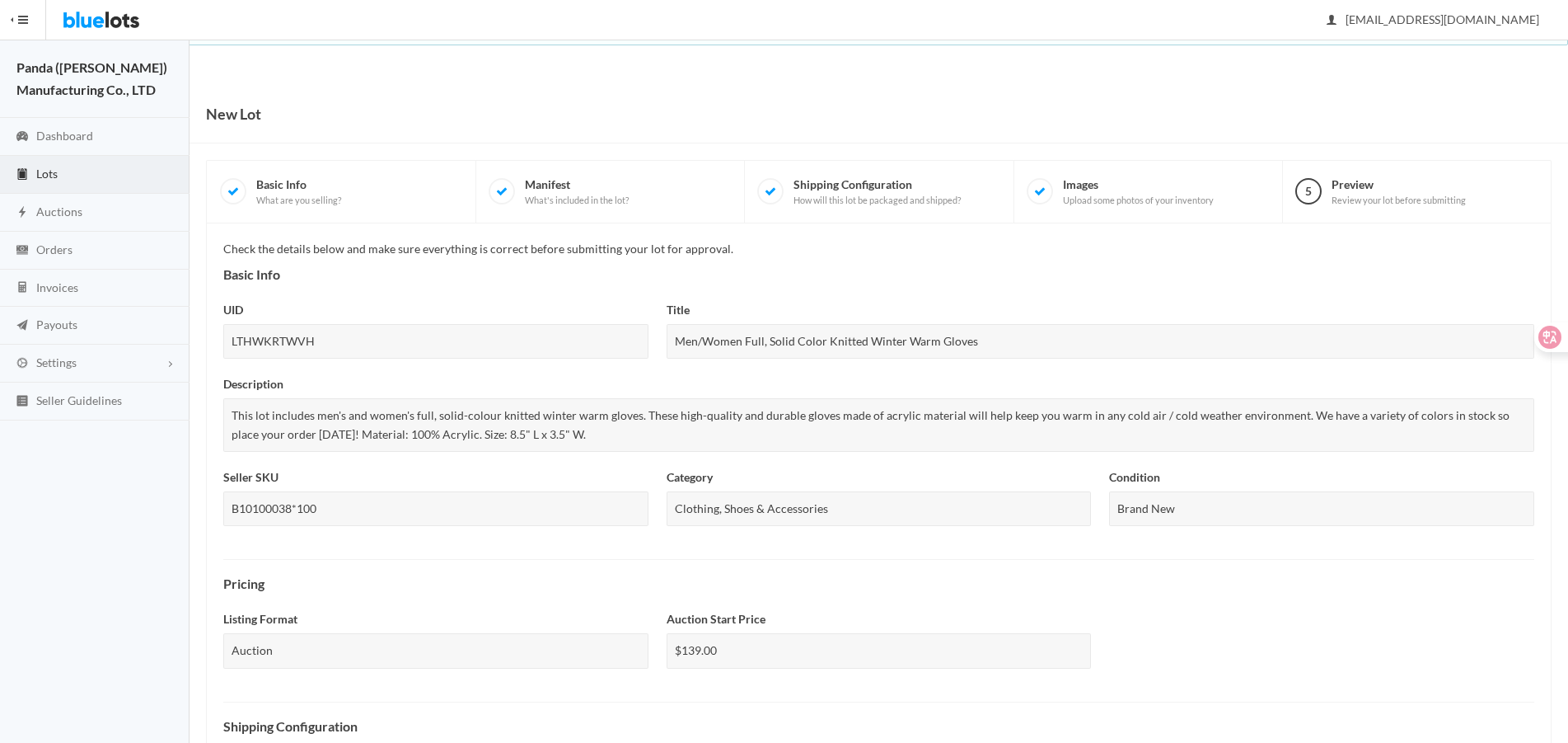
scroll to position [464, 0]
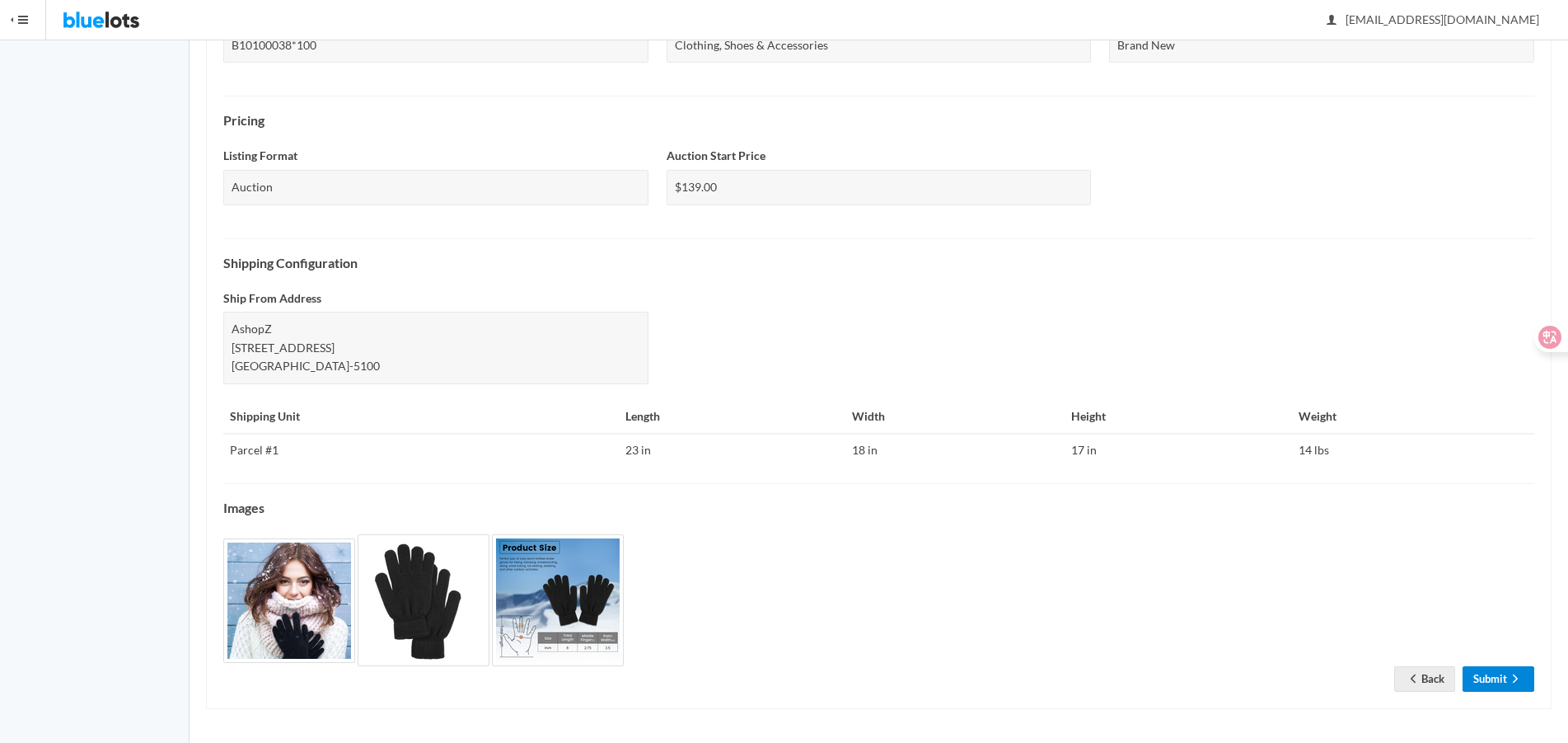
click at [1499, 683] on link "Submit" at bounding box center [1498, 679] width 71 height 26
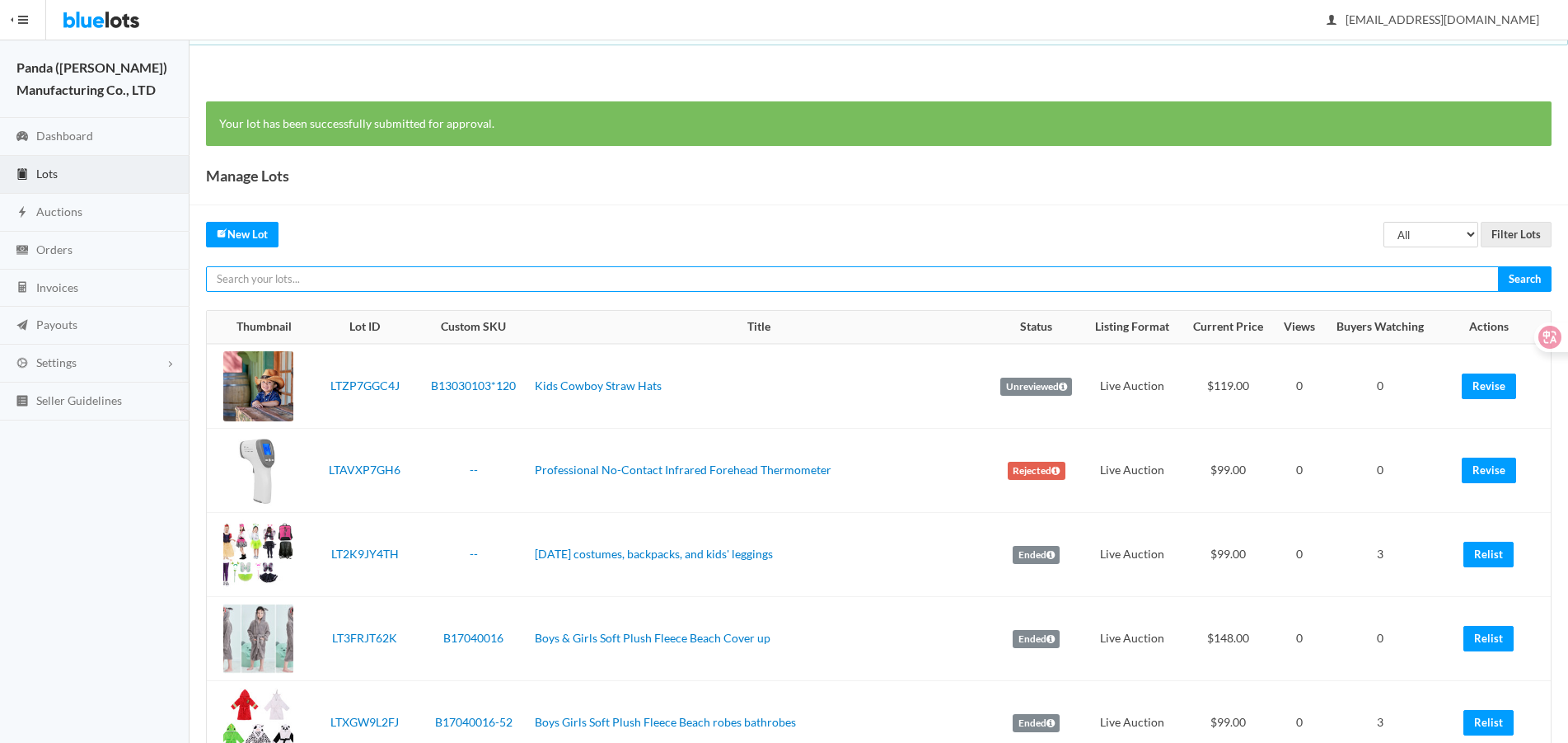
click at [1431, 282] on input "text" at bounding box center [852, 279] width 1293 height 26
paste input "LTHWKRTWVH"
type input "LTHWKRTWVH"
click at [1498, 266] on input "Search" at bounding box center [1525, 279] width 54 height 26
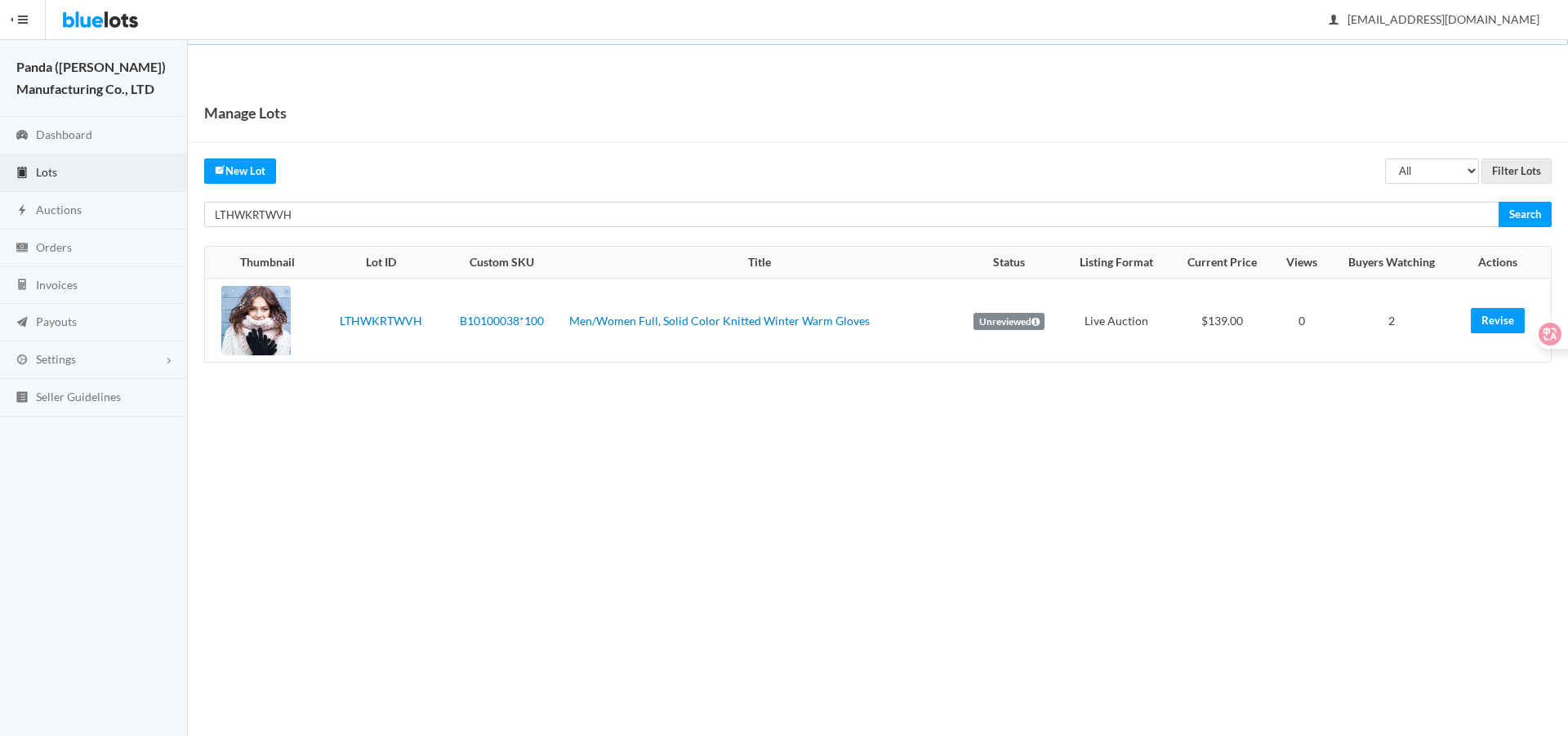
click at [1031, 502] on body "Bluelots is for sale. If you are interested in purchasing the business, please …" at bounding box center [784, 368] width 1568 height 736
